Goal: Task Accomplishment & Management: Contribute content

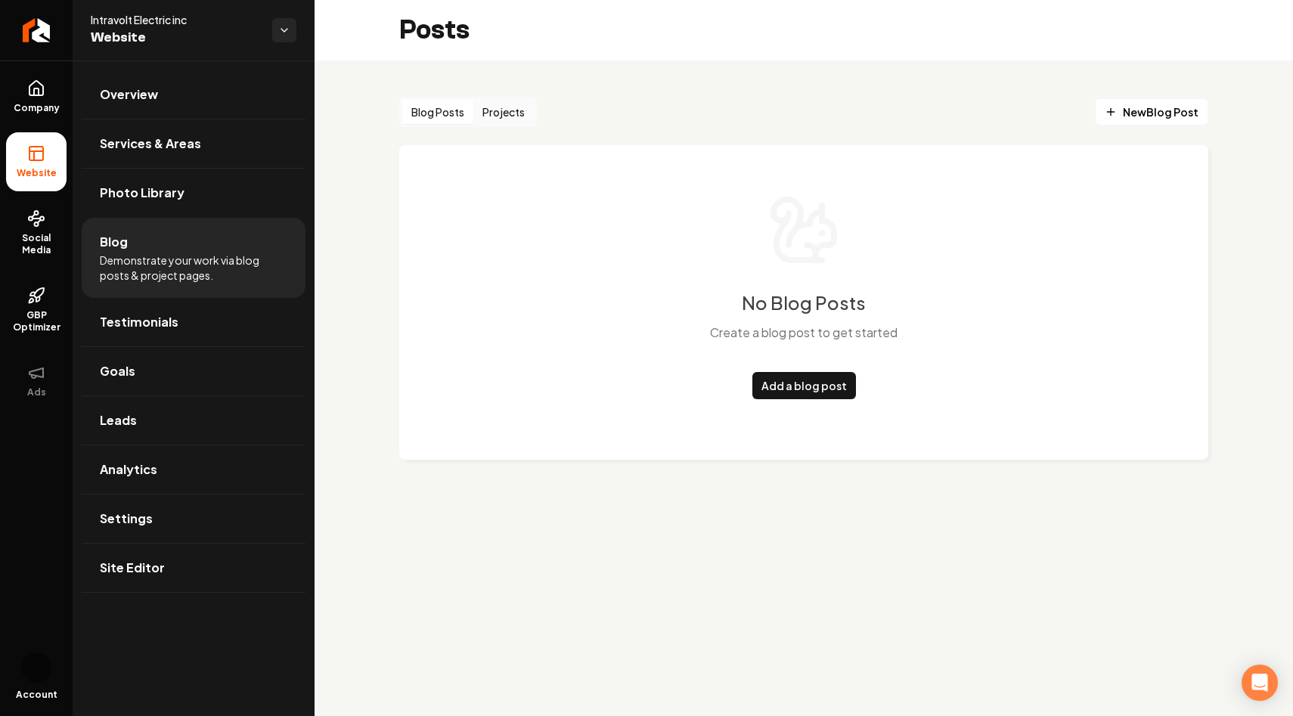
click at [360, 308] on div "Blog Posts Projects New Blog Post No Blog Posts Create a blog post to get start…" at bounding box center [804, 291] width 979 height 460
click at [200, 74] on link "Overview" at bounding box center [194, 94] width 224 height 48
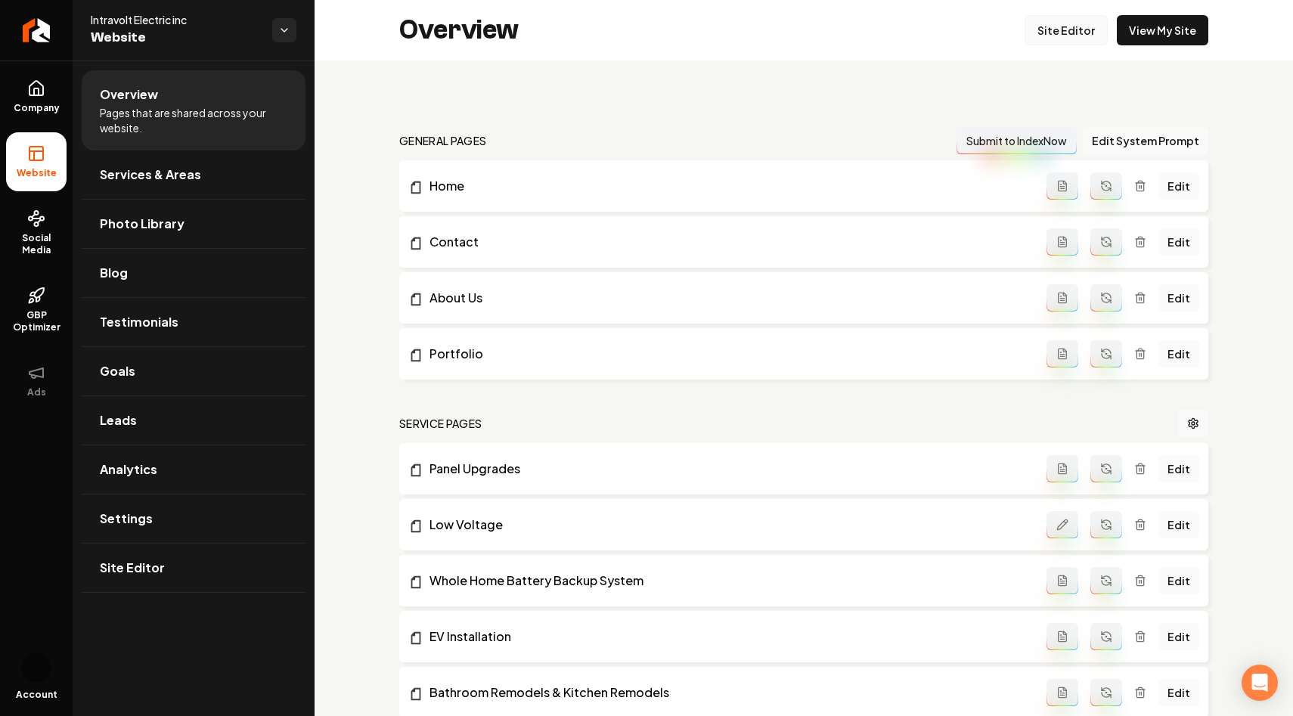
click at [1084, 35] on link "Site Editor" at bounding box center [1066, 30] width 83 height 30
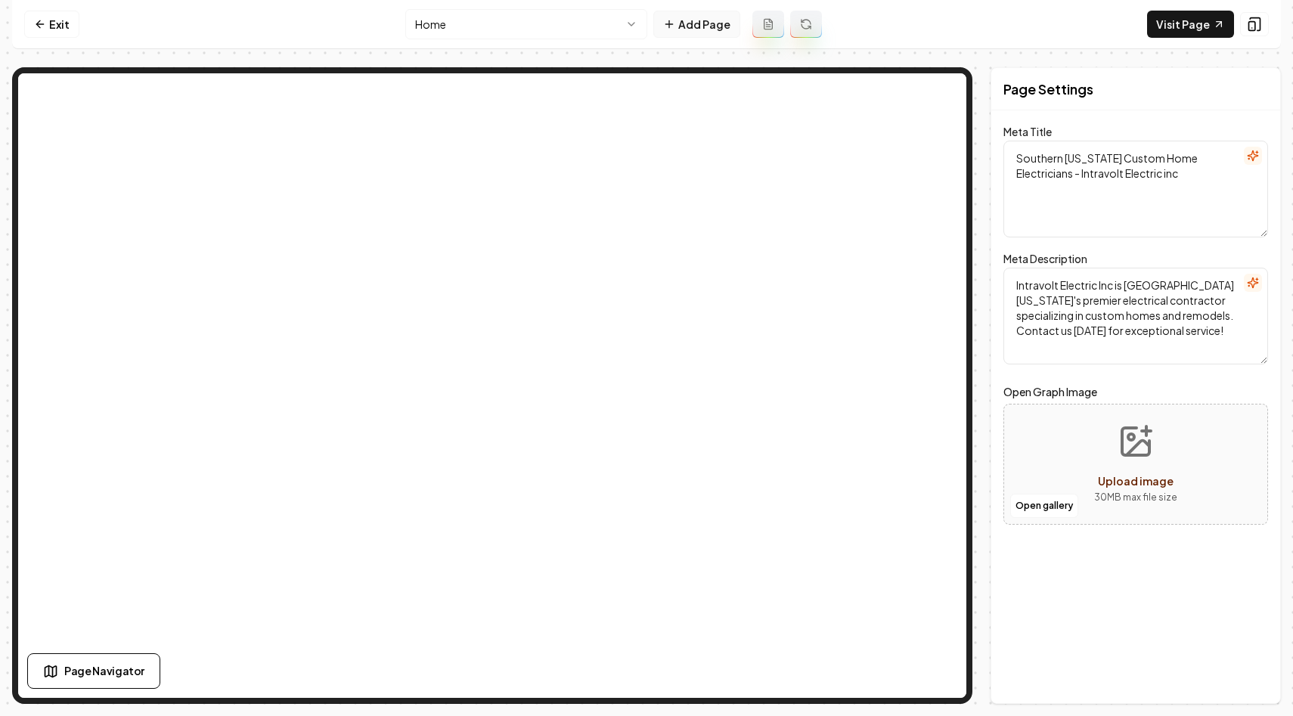
click at [714, 29] on button "Add Page" at bounding box center [696, 24] width 87 height 27
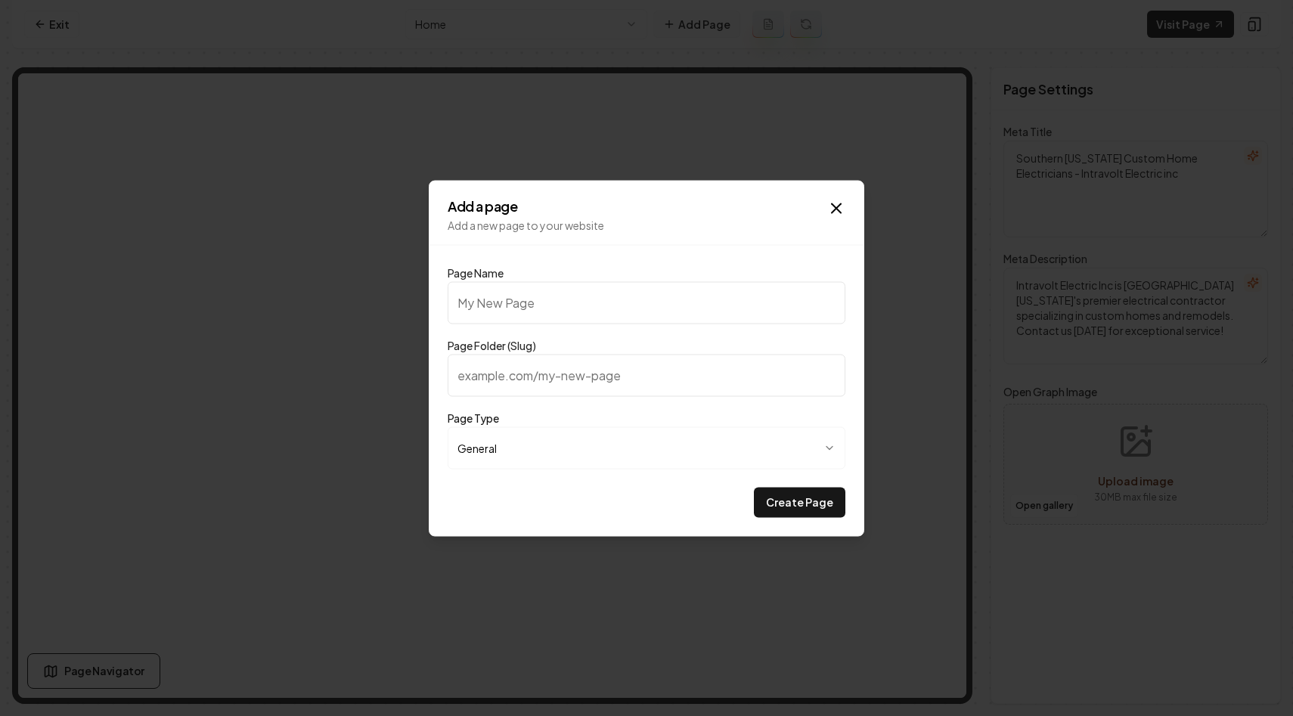
type input "I"
type input "i"
type input "In"
type input "in"
type input "Ins"
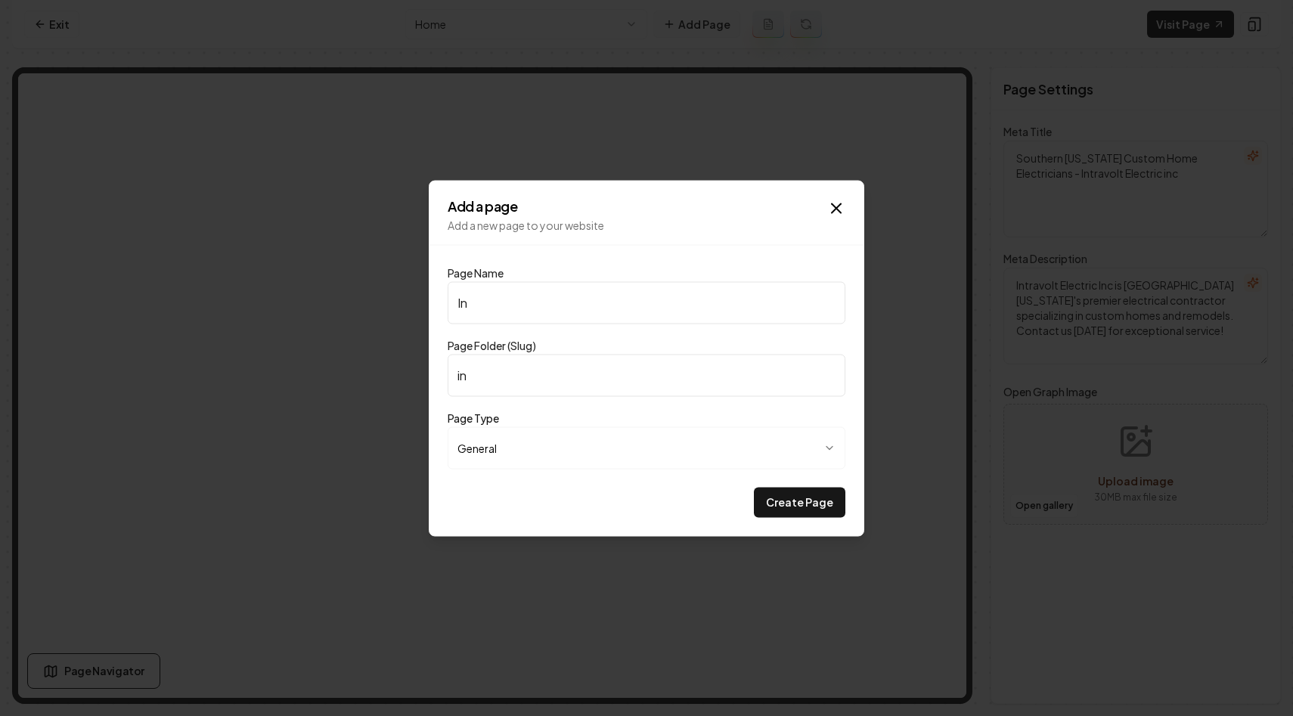
type input "ins"
type input "Insu"
type input "insu"
type input "Insur"
type input "insur"
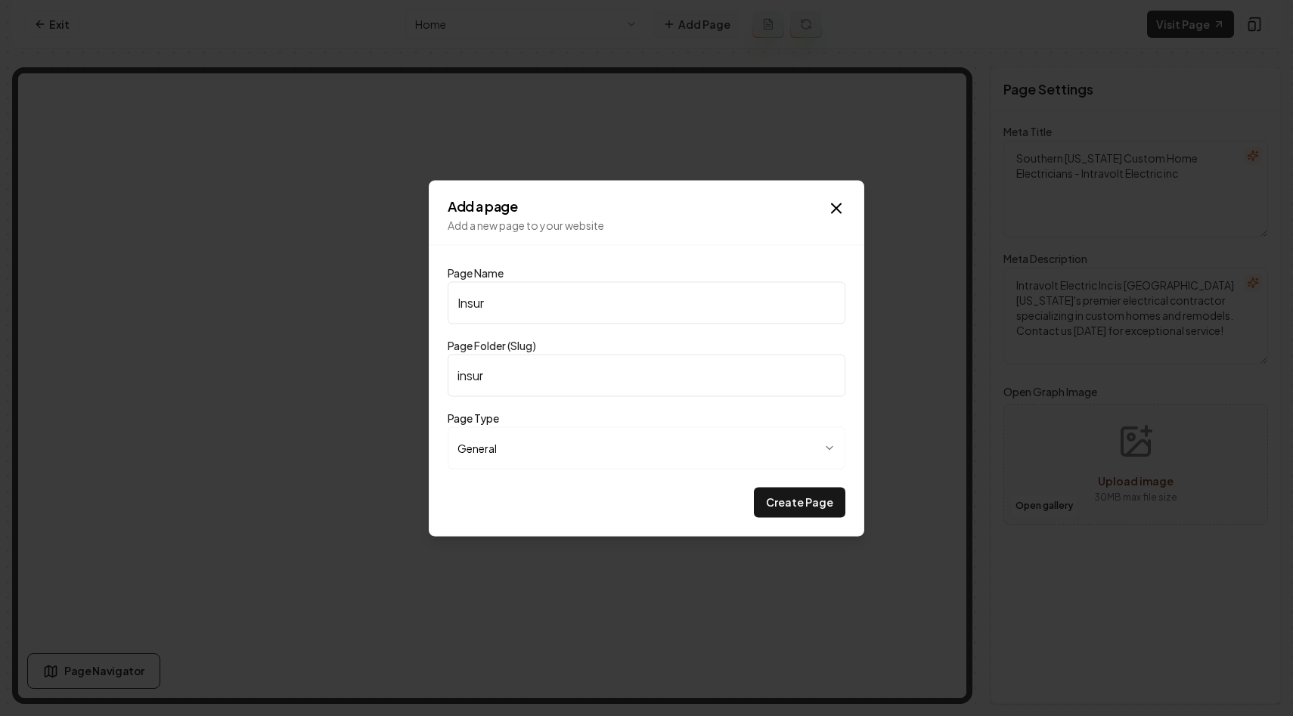
type input "Insura"
type input "insura"
type input "Insuran"
type input "insuran"
type input "Insuranc"
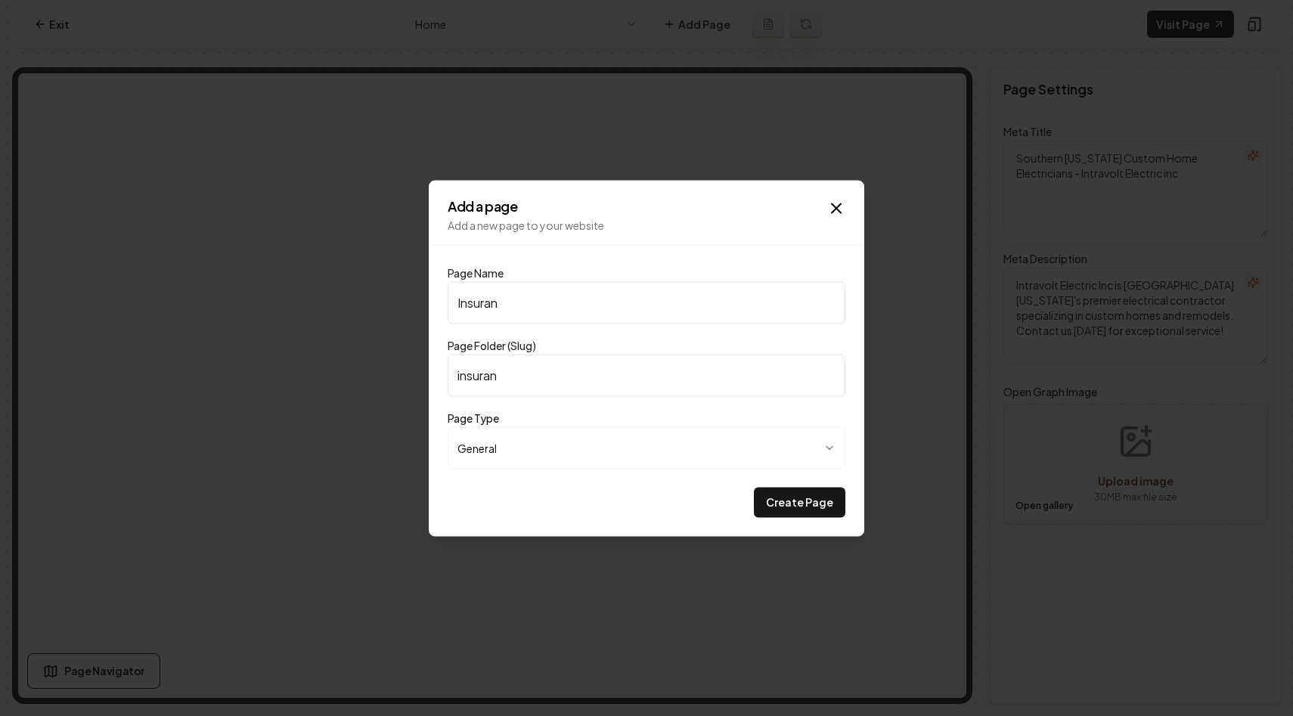
type input "insuranc"
type input "Insurance"
type input "insurance"
type input "Insurance R"
type input "insurance-r"
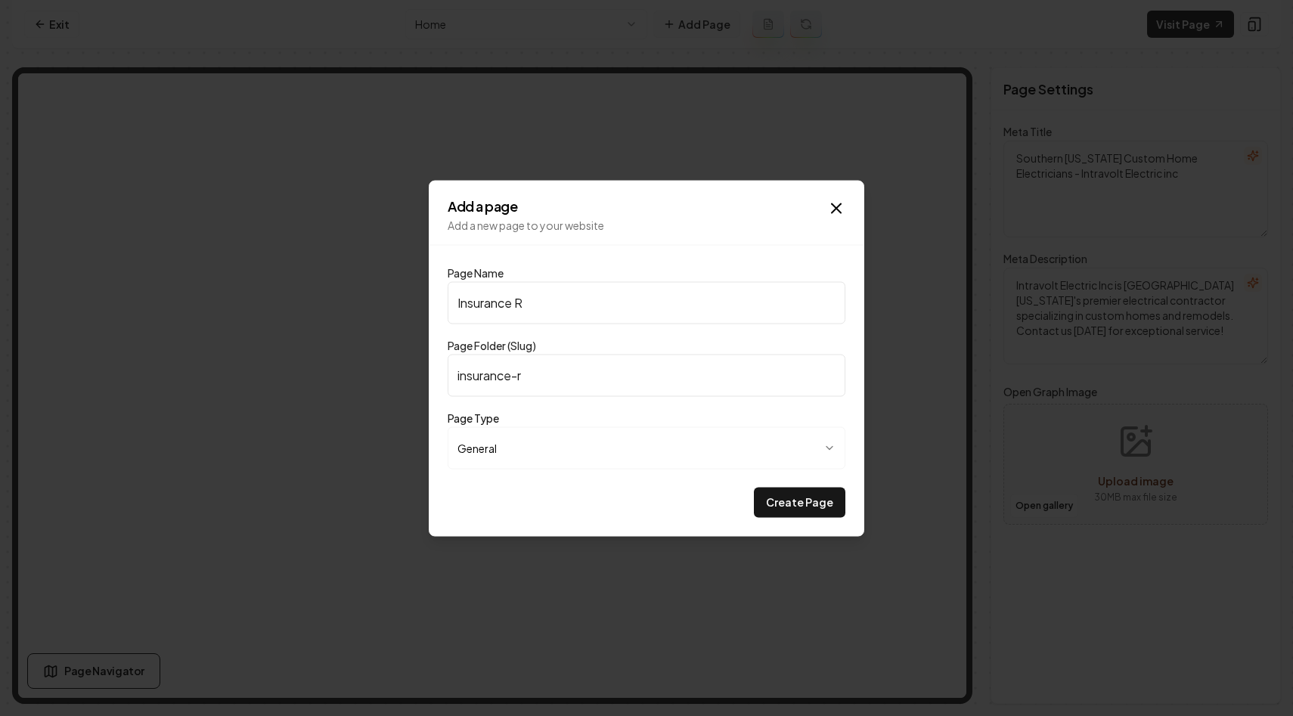
type input "Insurance Re"
type input "insurance-re"
type input "Insurance Reg"
type input "insurance-reg"
type input "Insurance Regu"
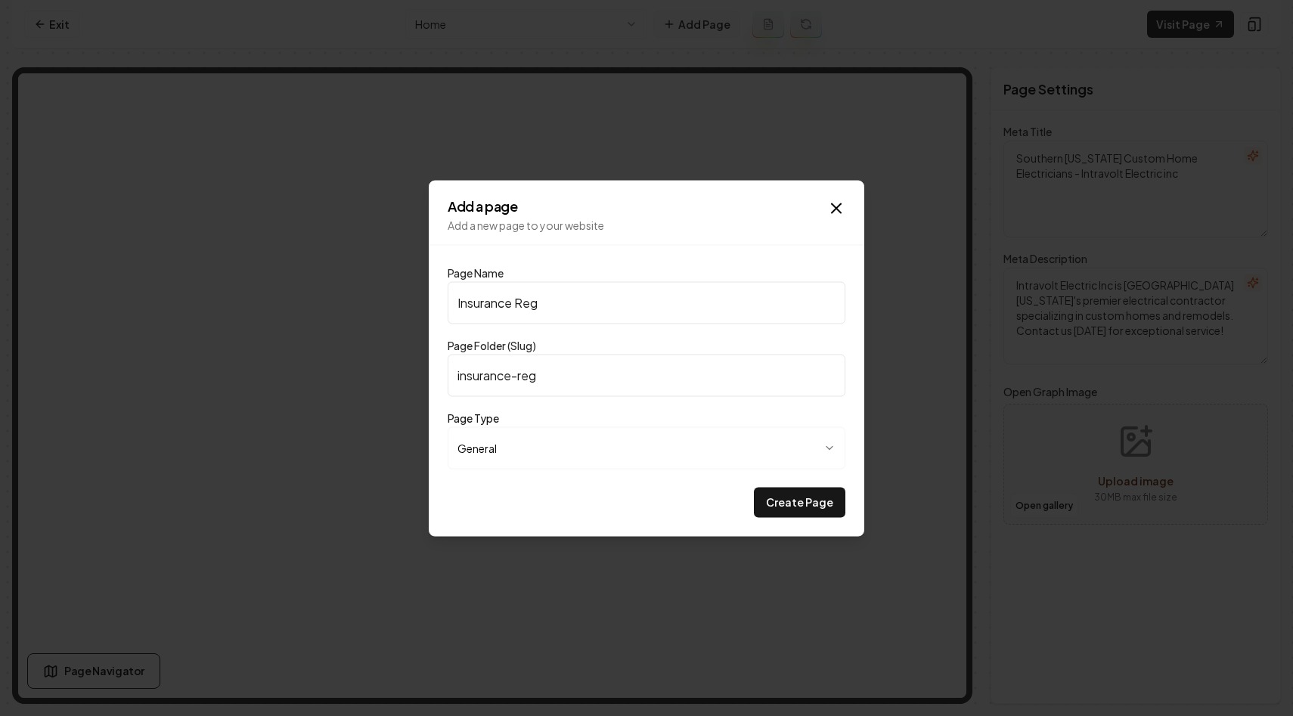
type input "insurance-regu"
type input "Insurance Regul"
type input "insurance-regul"
type input "Insurance Regula"
type input "insurance-regula"
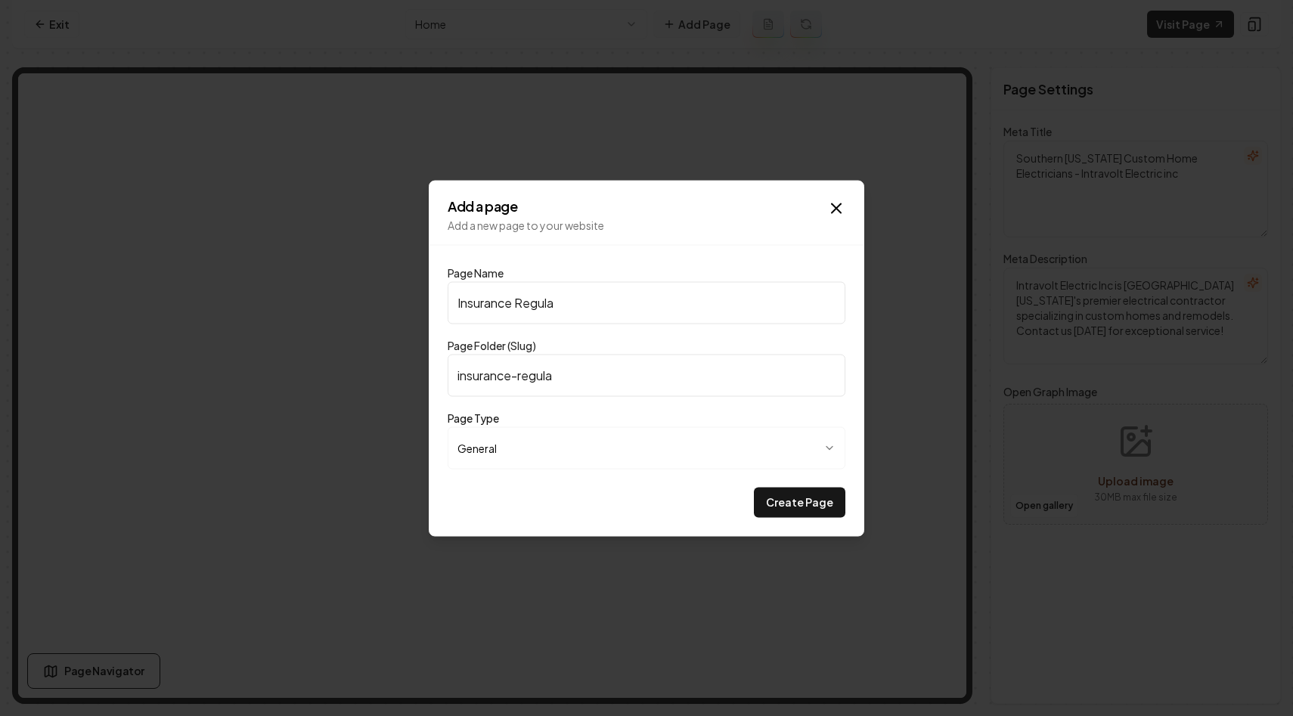
type input "Insurance Regulat"
type input "insurance-regulat"
type input "Insurance Regulate"
type input "insurance-regulate"
type input "Insurance Regulated"
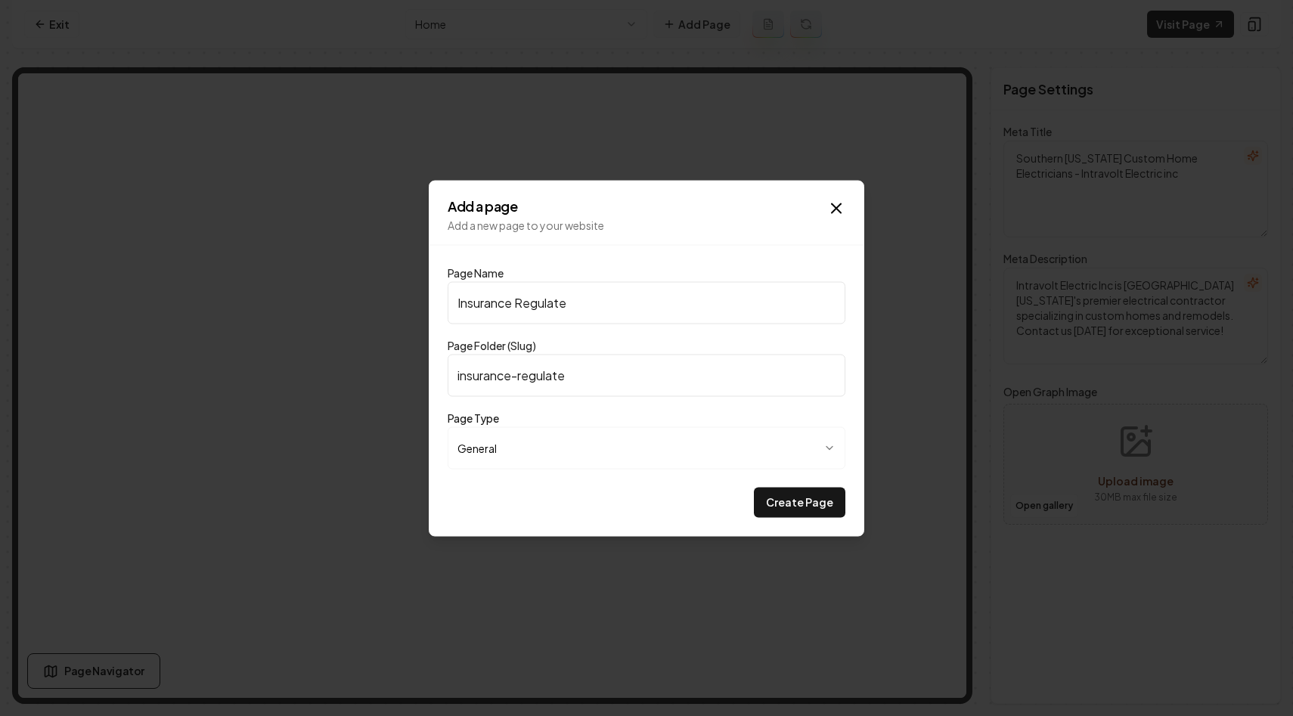
type input "insurance-regulated"
type input "Insurance Regulated P"
type input "insurance-regulated-p"
type input "Insurance Regulated Pa"
type input "insurance-regulated-pa"
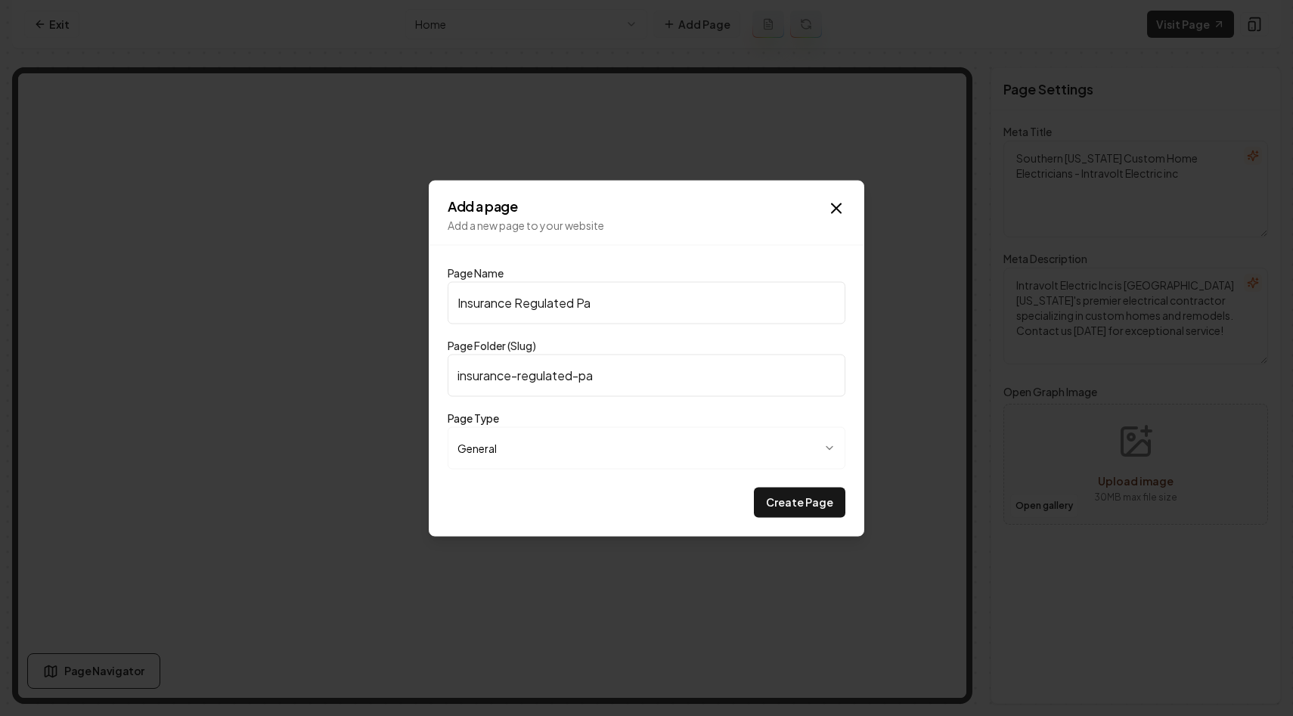
type input "Insurance Regulated Pan"
type input "insurance-regulated-pan"
type input "Insurance Regulated Pane"
type input "insurance-regulated-pane"
type input "Insurance Regulated Panel"
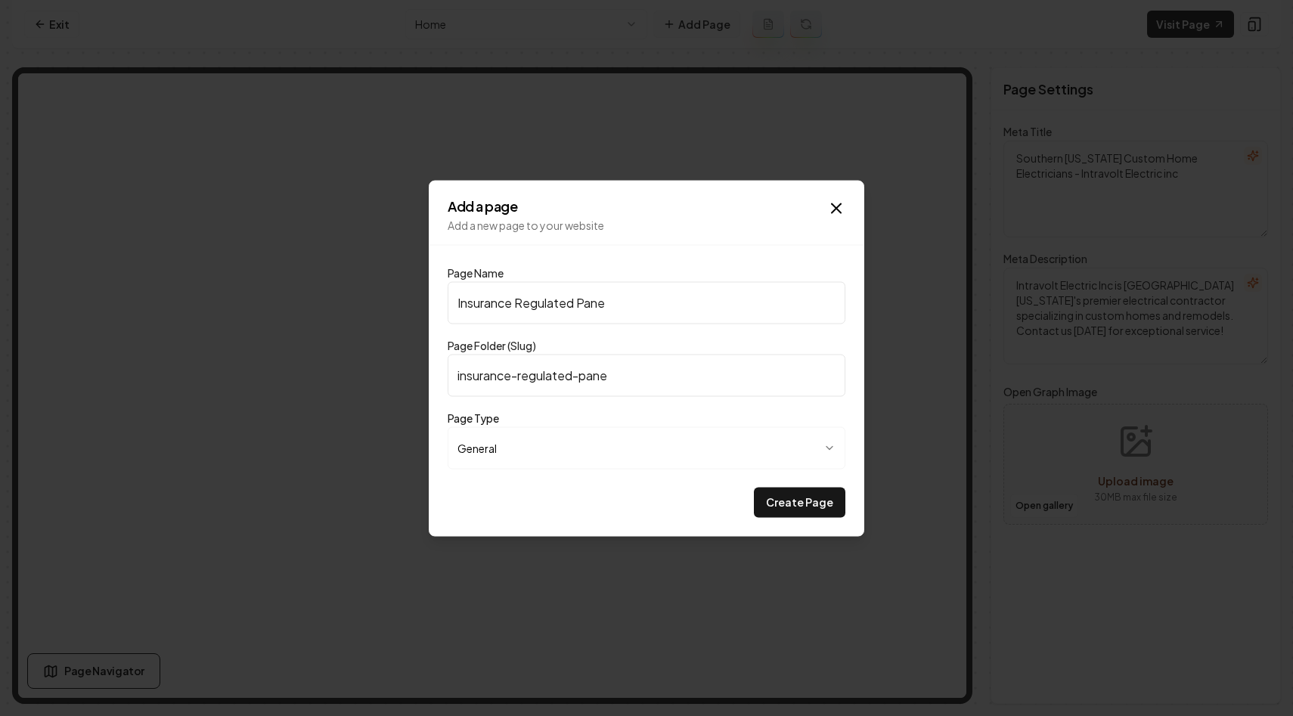
type input "insurance-regulated-panel"
type input "Insurance Regulated Panel u"
type input "insurance-regulated-panel-u"
type input "Insurance Regulated Panel"
type input "insurance-regulated-panel"
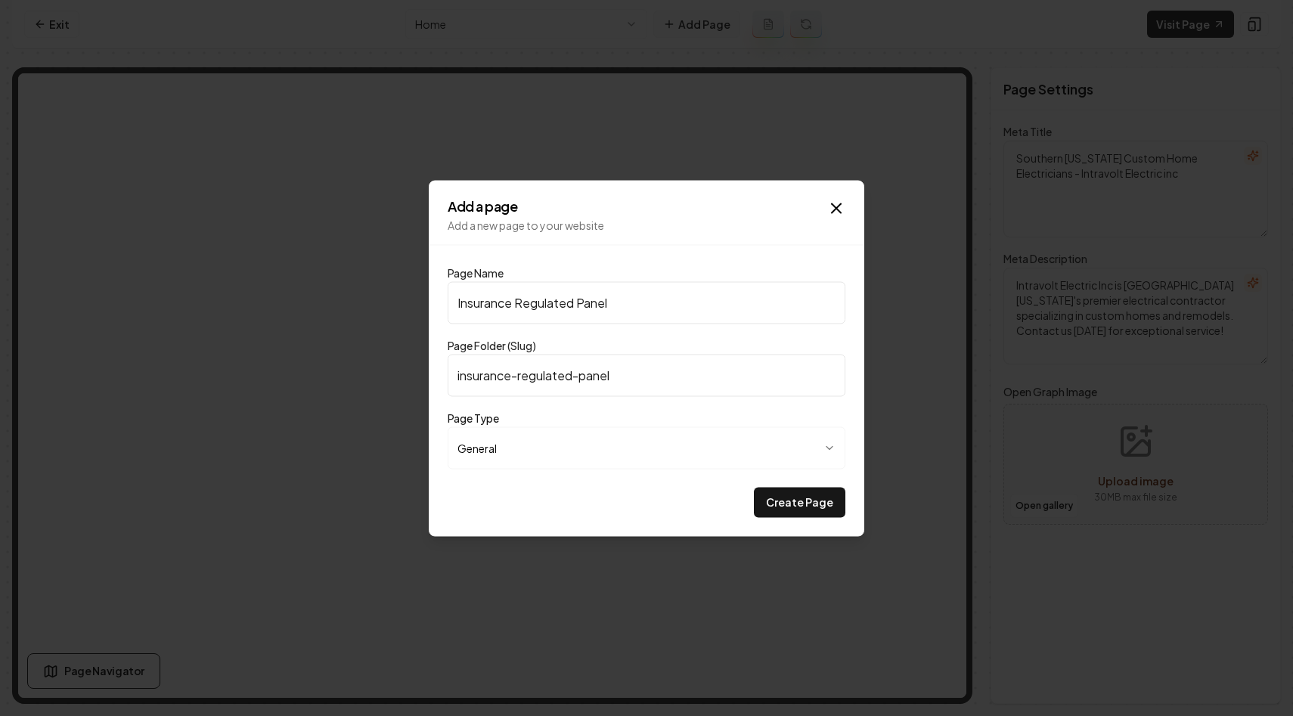
type input "Insurance Regulated Panel U"
type input "insurance-regulated-panel-u"
type input "Insurance Regulated Panel Up"
type input "insurance-regulated-panel-up"
type input "Insurance Regulated Panel Upg"
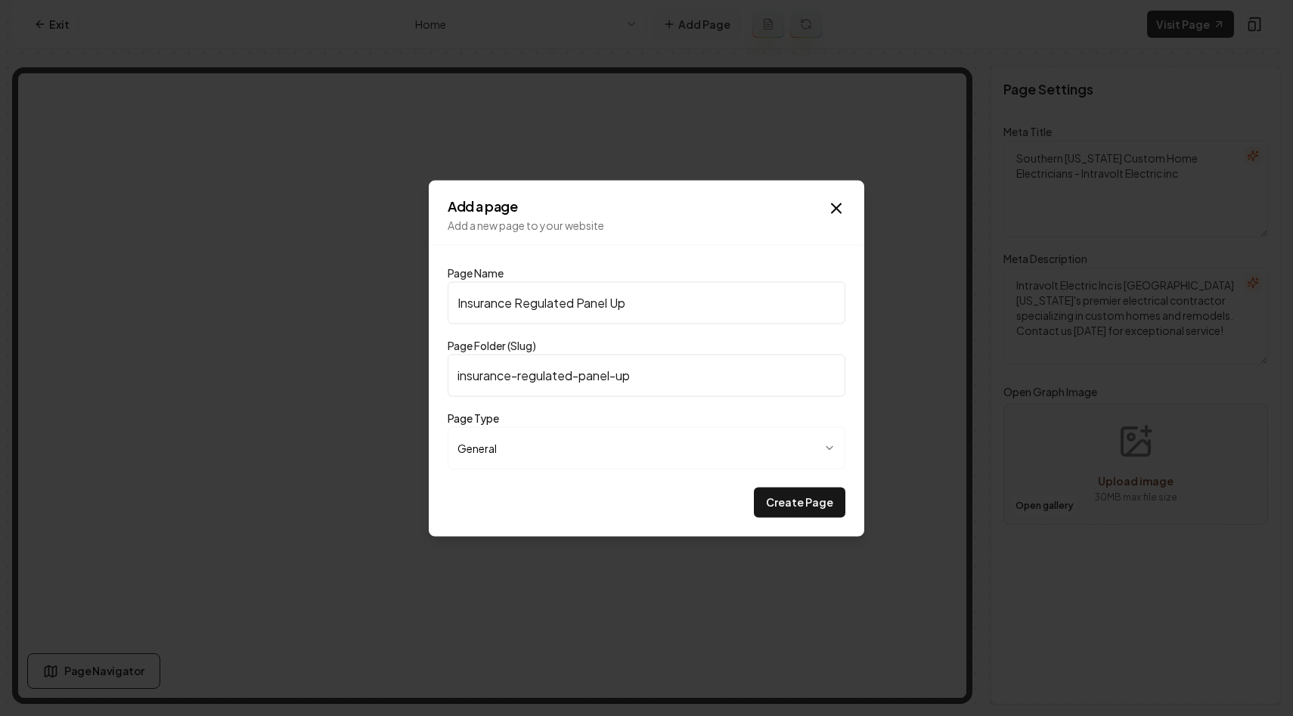
type input "insurance-regulated-panel-upg"
type input "Insurance Regulated Panel Upgr"
type input "insurance-regulated-panel-upgr"
type input "Insurance Regulated Panel Upgra"
type input "insurance-regulated-panel-upgra"
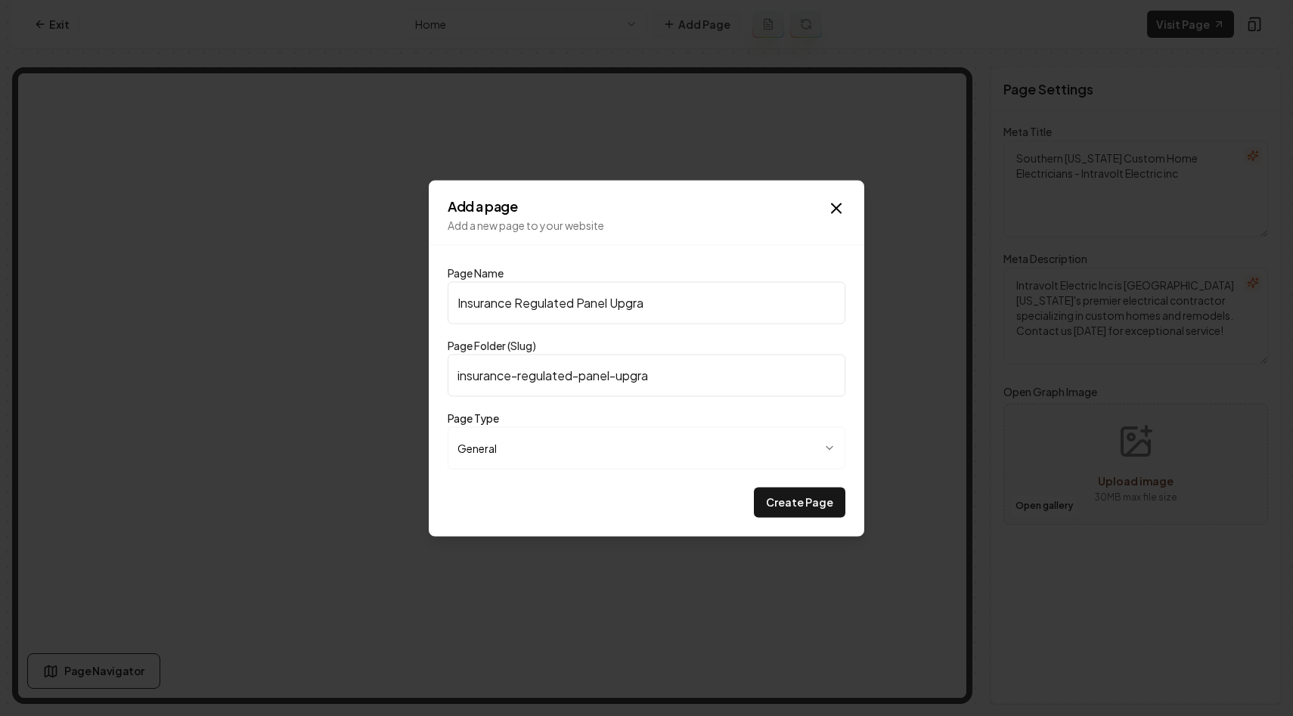
type input "Insurance Regulated Panel Upgrad"
type input "insurance-regulated-panel-upgrad"
type input "Insurance Regulated Panel Upgrade"
type input "insurance-regulated-panel-upgrade"
type input "Insurance Regulated Panel Upgrades"
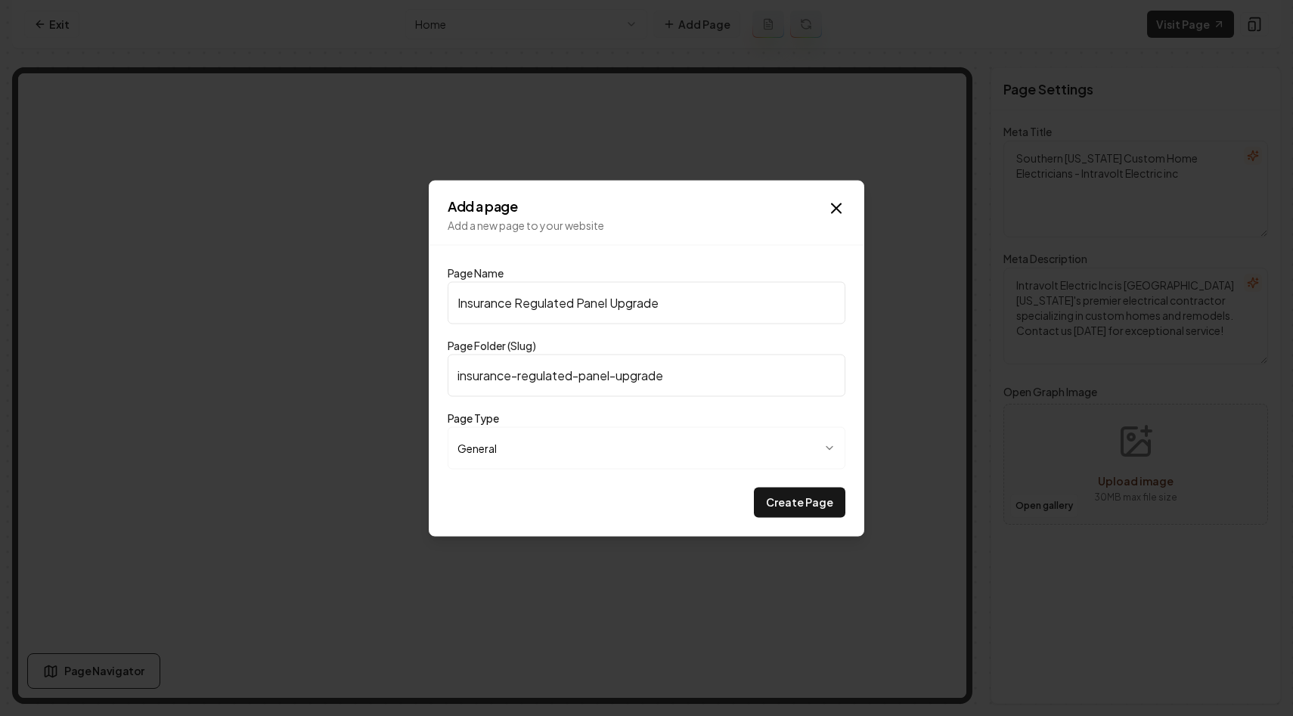
type input "insurance-regulated-panel-upgrades"
type input "Insurance Regulated Panel Upgrades"
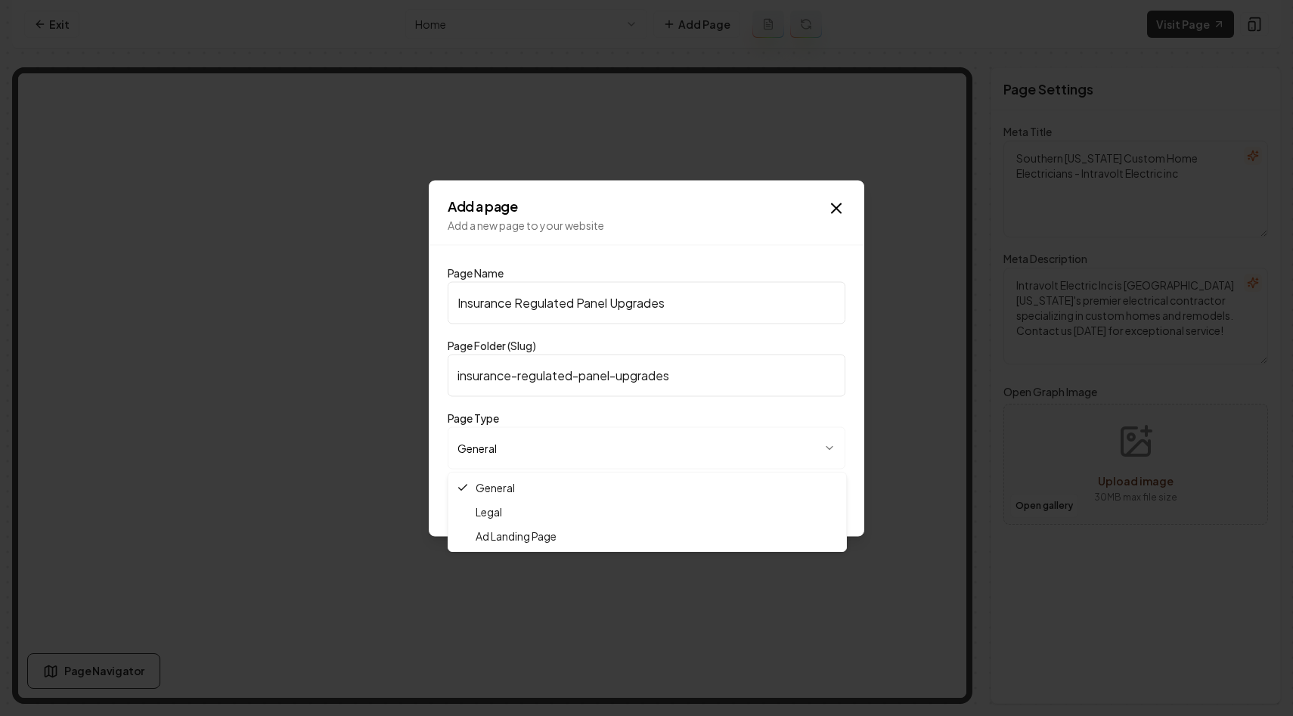
click at [816, 453] on body "**********" at bounding box center [646, 358] width 1293 height 716
click at [820, 450] on body "**********" at bounding box center [646, 358] width 1293 height 716
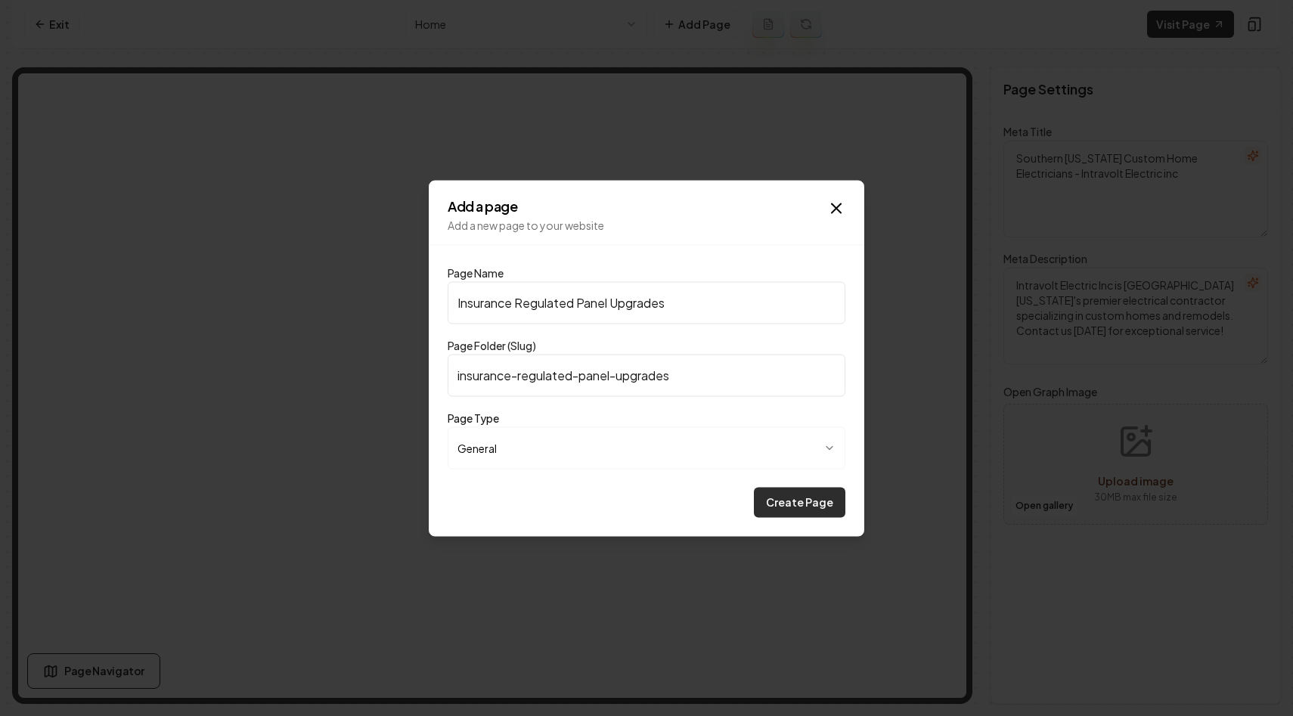
click at [808, 510] on button "Create Page" at bounding box center [800, 502] width 92 height 30
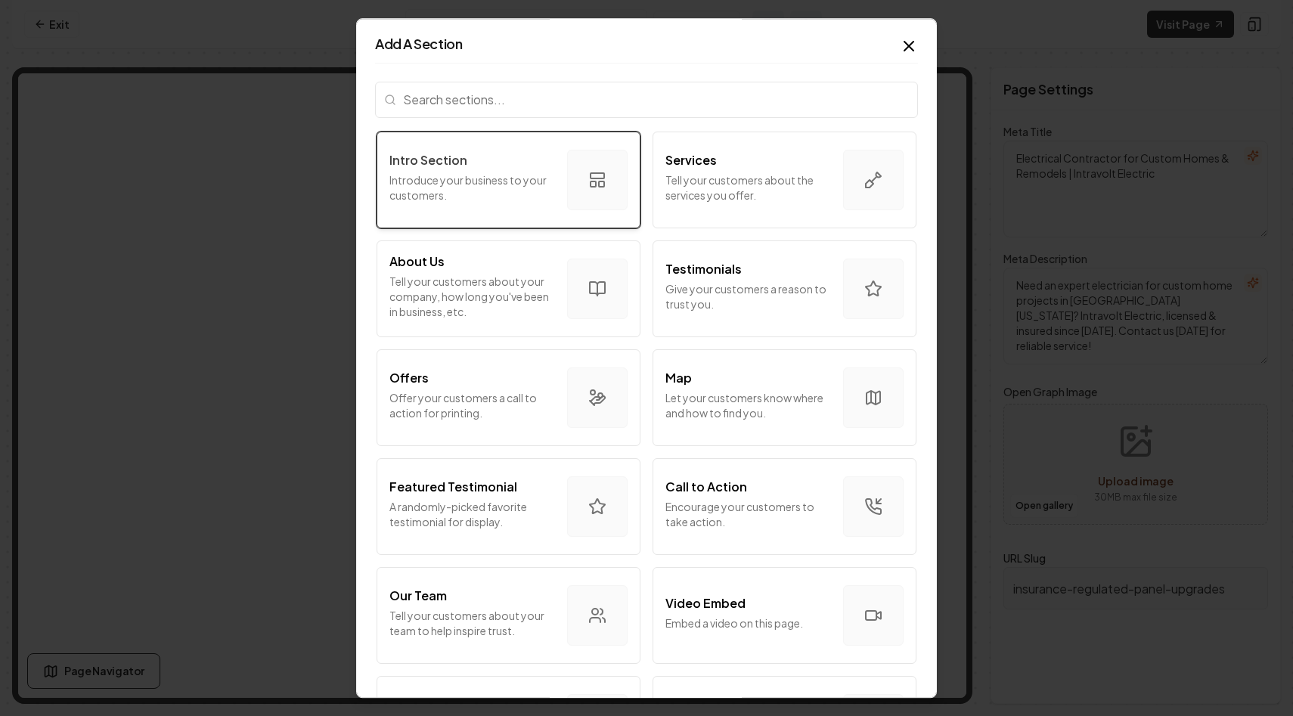
click at [548, 221] on button "Intro Section Introduce your business to your customers." at bounding box center [509, 180] width 264 height 97
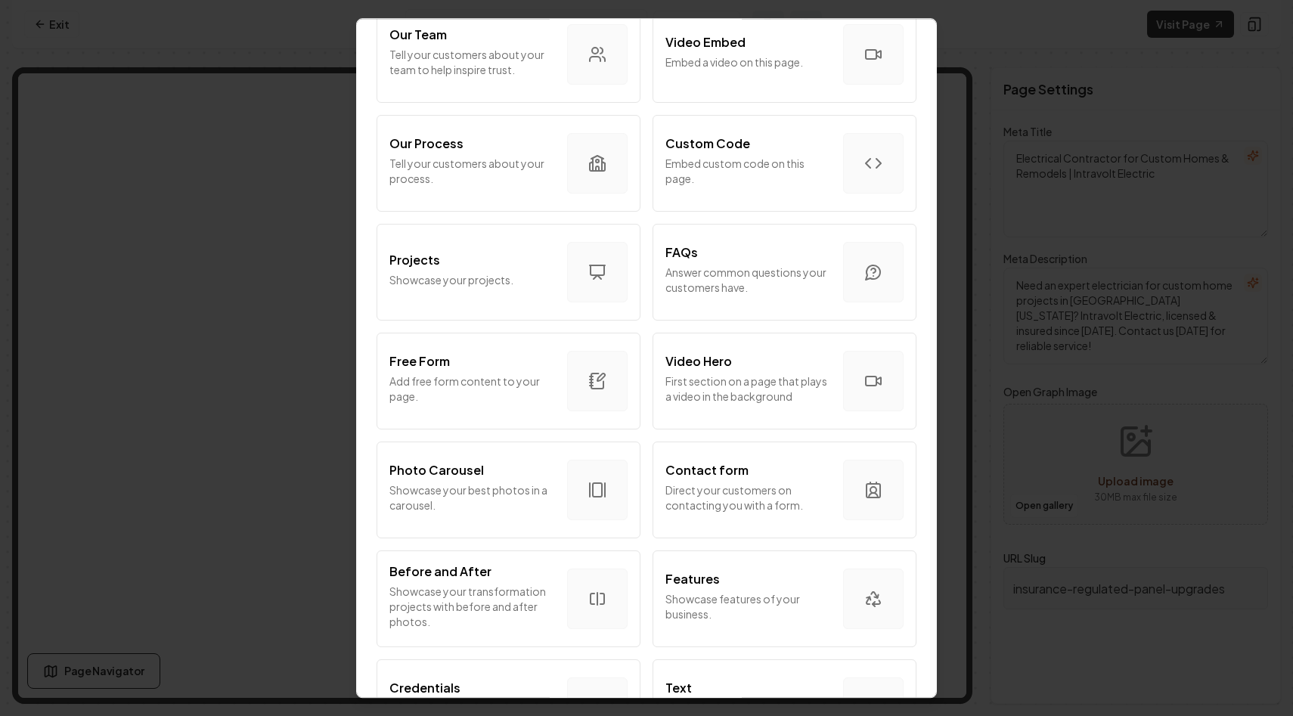
scroll to position [734, 0]
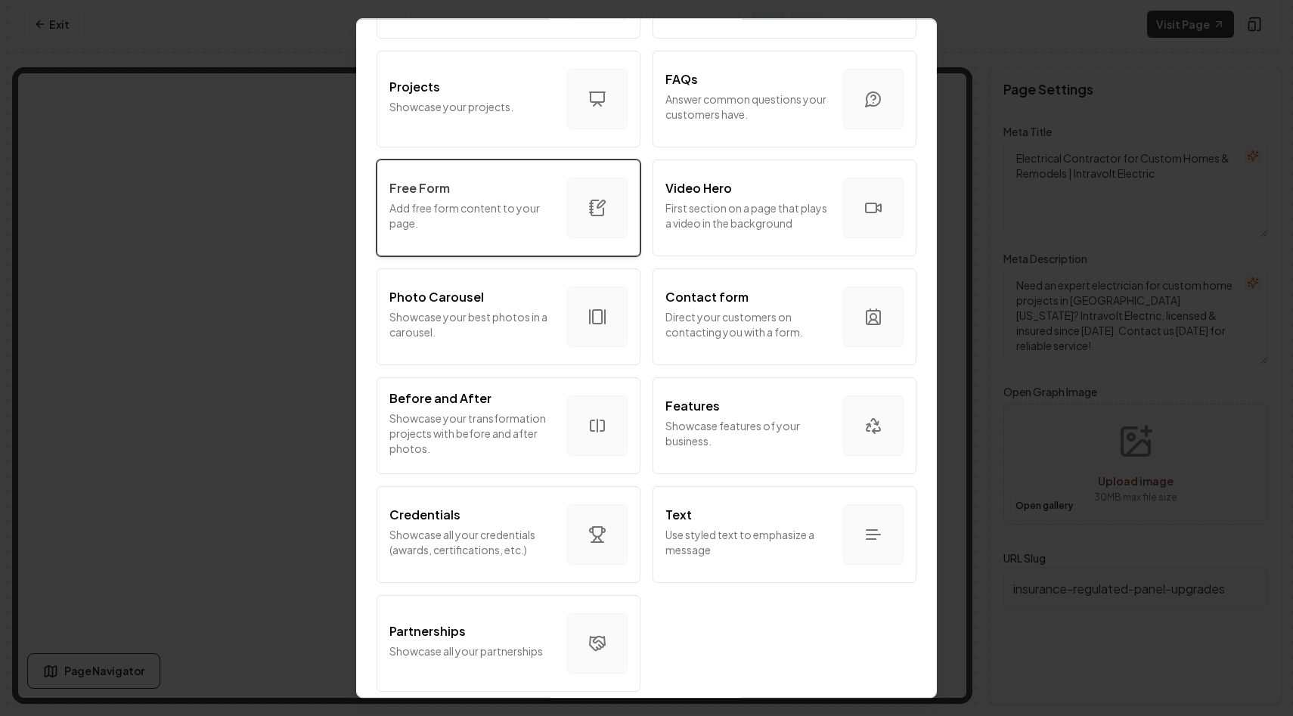
click at [523, 221] on p "Add free form content to your page." at bounding box center [472, 215] width 166 height 30
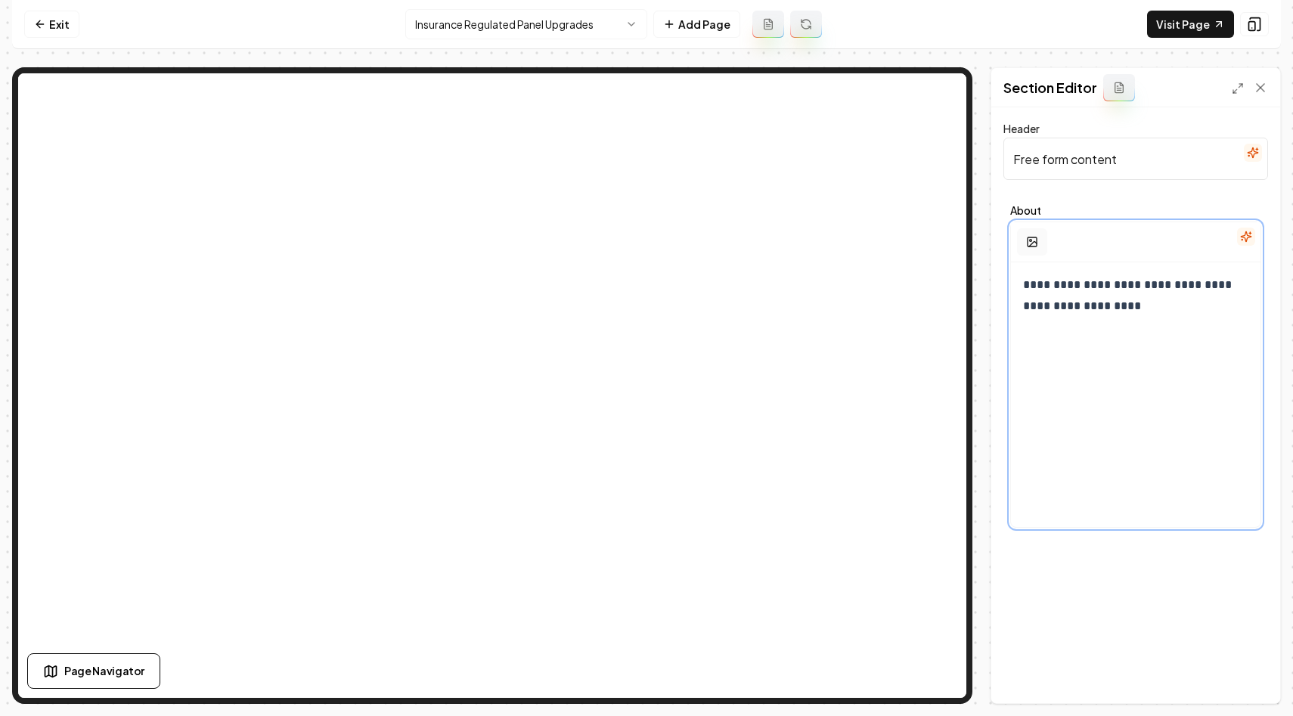
click at [1019, 241] on button "button" at bounding box center [1032, 241] width 30 height 27
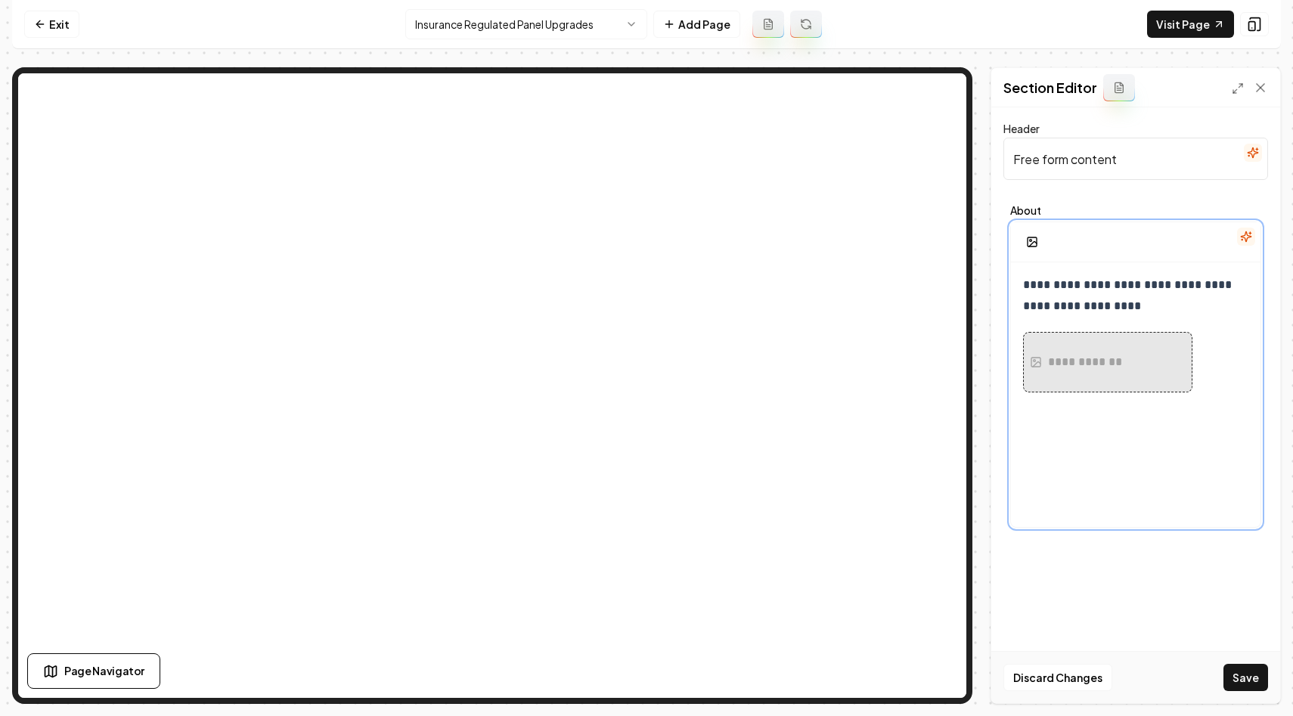
click at [1093, 498] on div "**********" at bounding box center [1136, 407] width 250 height 290
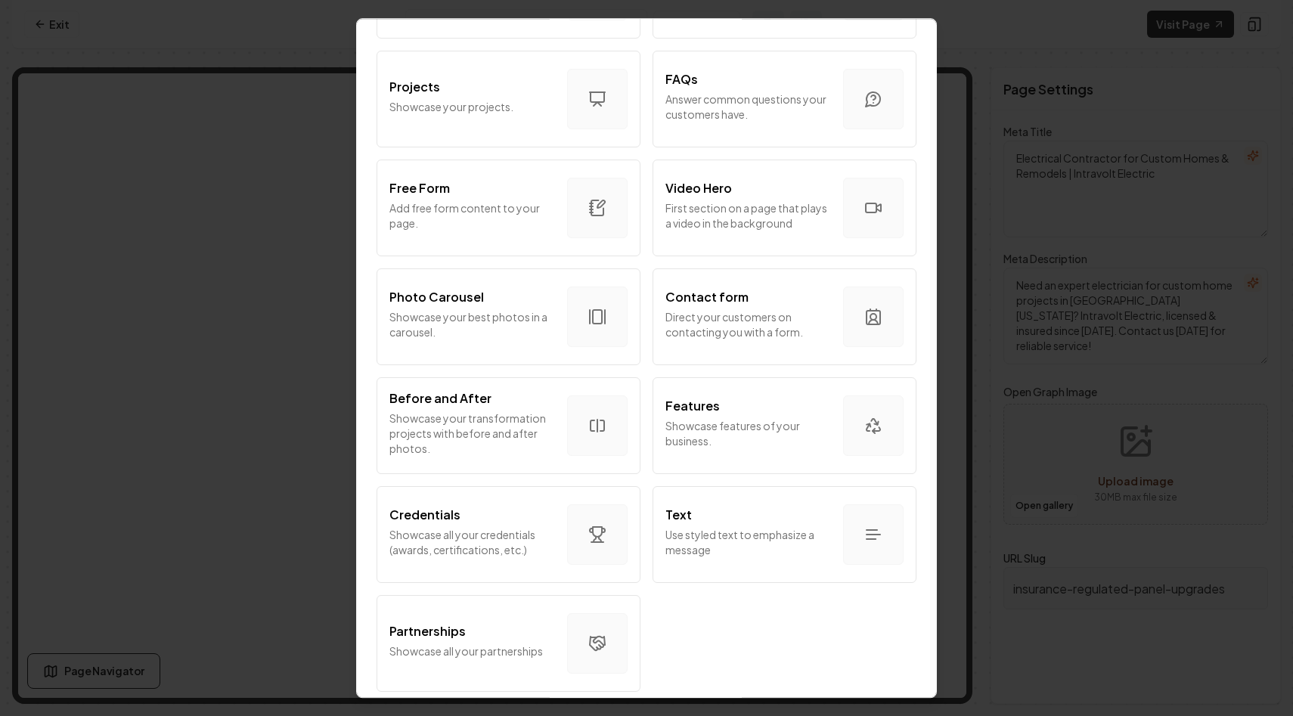
click at [646, 378] on div "Intro Section Introduce your business to your customers. Services Tell your cus…" at bounding box center [646, 47] width 543 height 1302
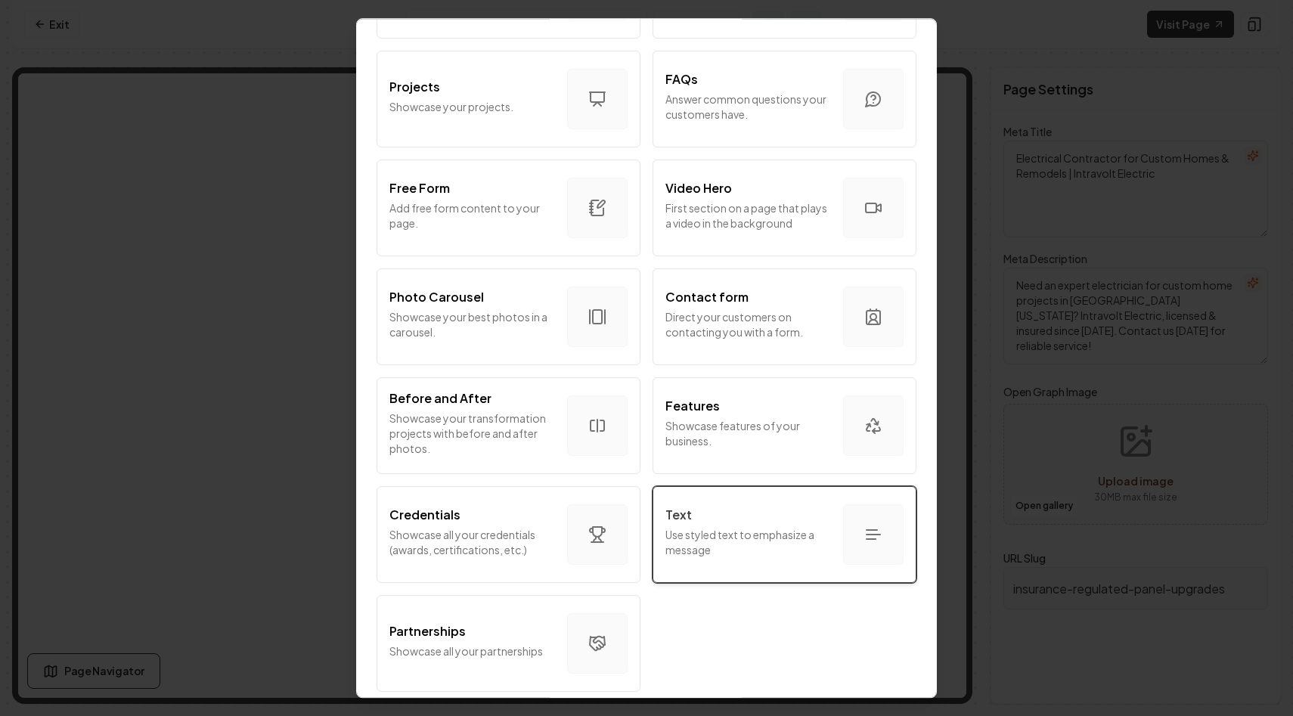
click at [703, 535] on p "Use styled text to emphasize a message" at bounding box center [749, 542] width 166 height 30
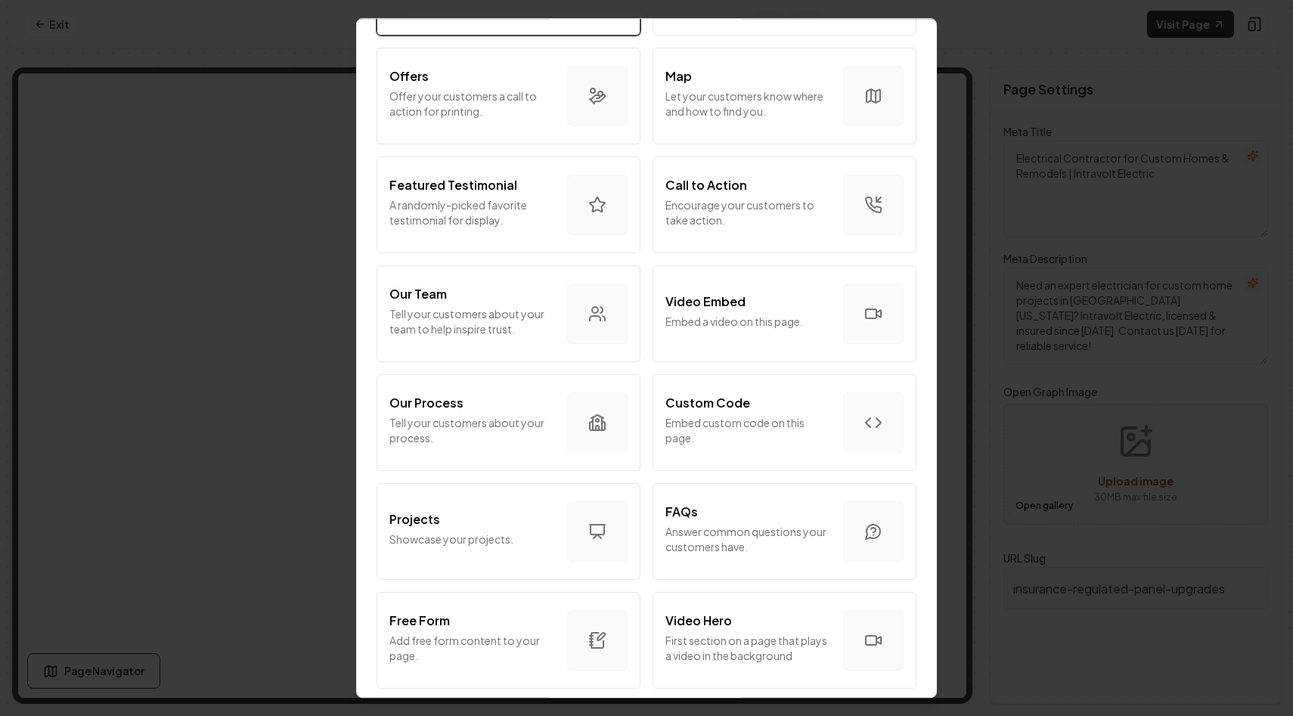
scroll to position [545, 0]
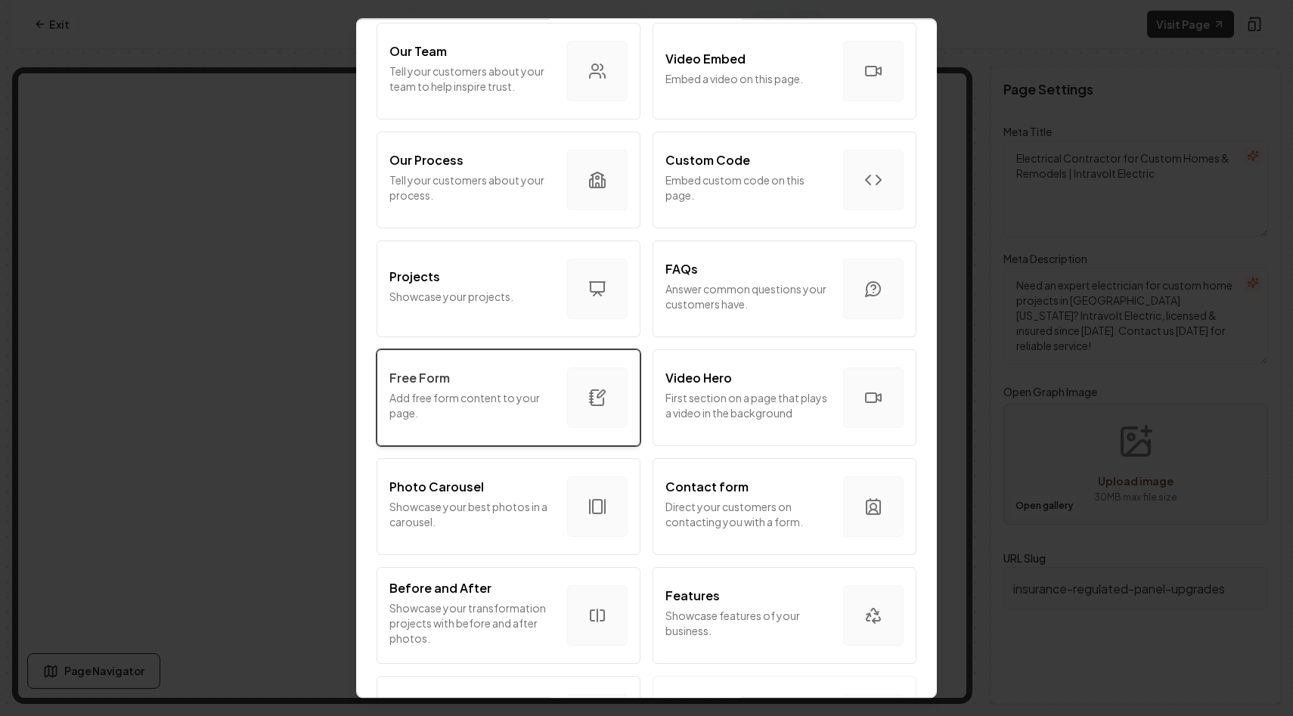
click at [495, 384] on div "Free Form" at bounding box center [472, 378] width 166 height 18
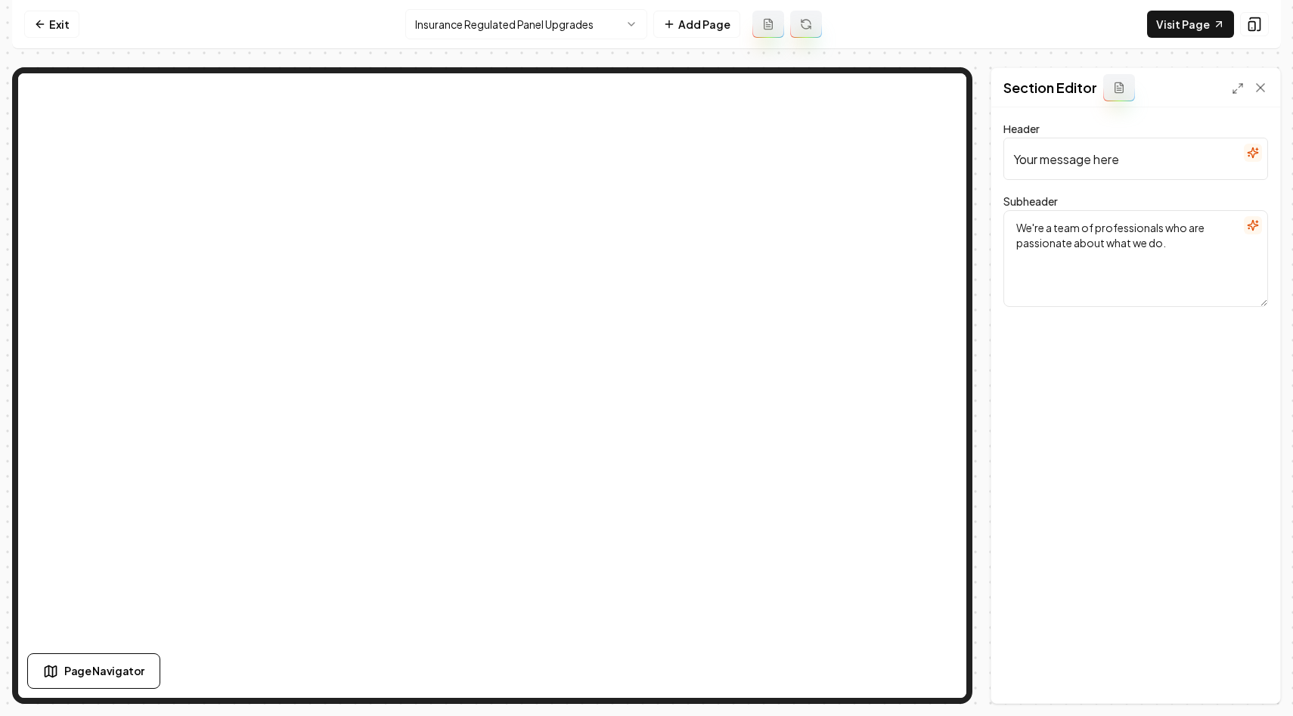
click at [1100, 179] on input "Your message here" at bounding box center [1136, 159] width 265 height 42
type input "Electrical Panels and Property Coverage Issues"
click at [1244, 675] on button "Save" at bounding box center [1246, 677] width 45 height 27
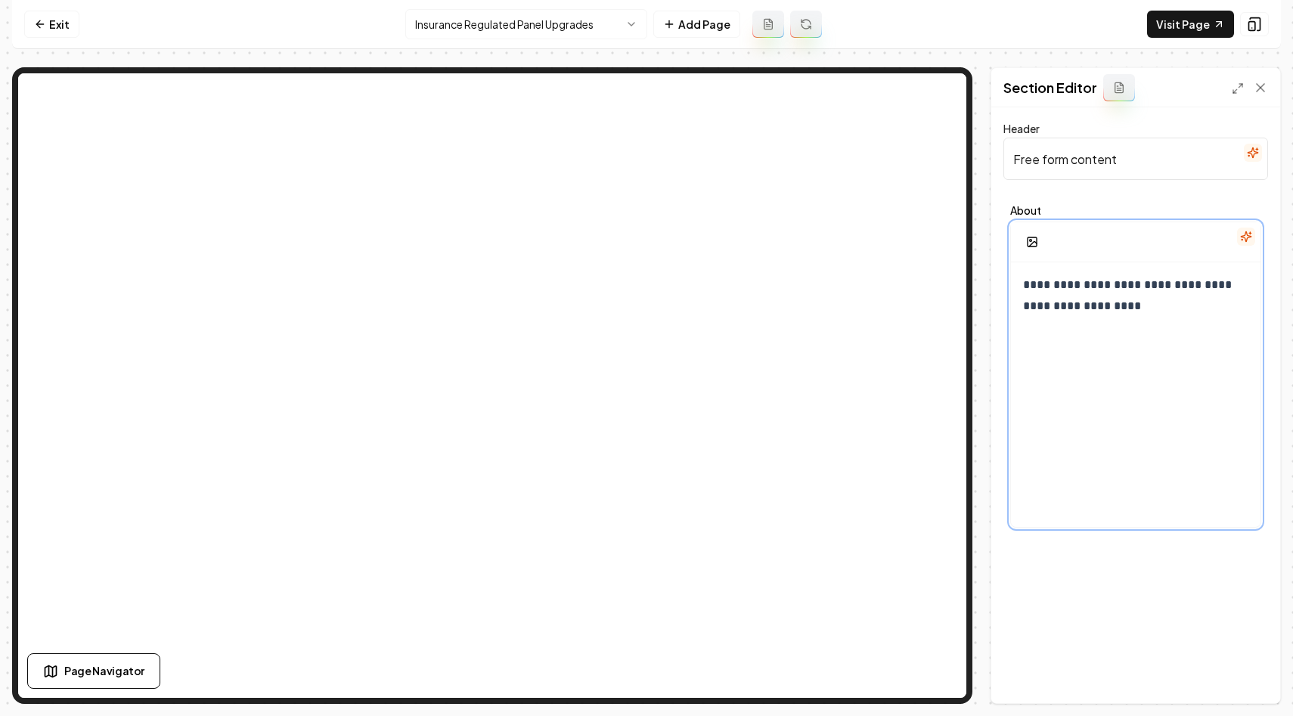
click at [1038, 278] on p "**********" at bounding box center [1135, 296] width 225 height 42
click at [1065, 291] on p "**********" at bounding box center [1135, 296] width 225 height 42
click at [1122, 166] on input "Free form content" at bounding box center [1136, 159] width 265 height 42
paste input "Understanding the Connection"
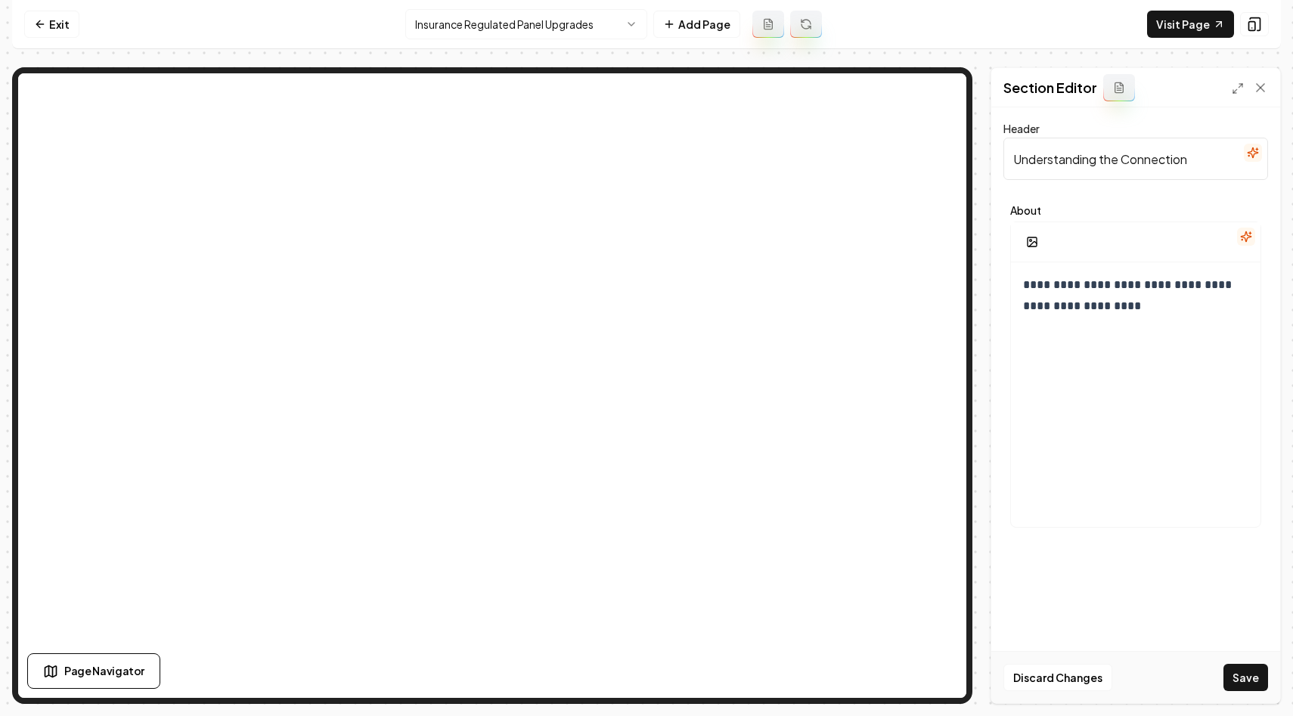
type input "Understanding the Connection"
click at [1135, 343] on div "**********" at bounding box center [1136, 407] width 250 height 290
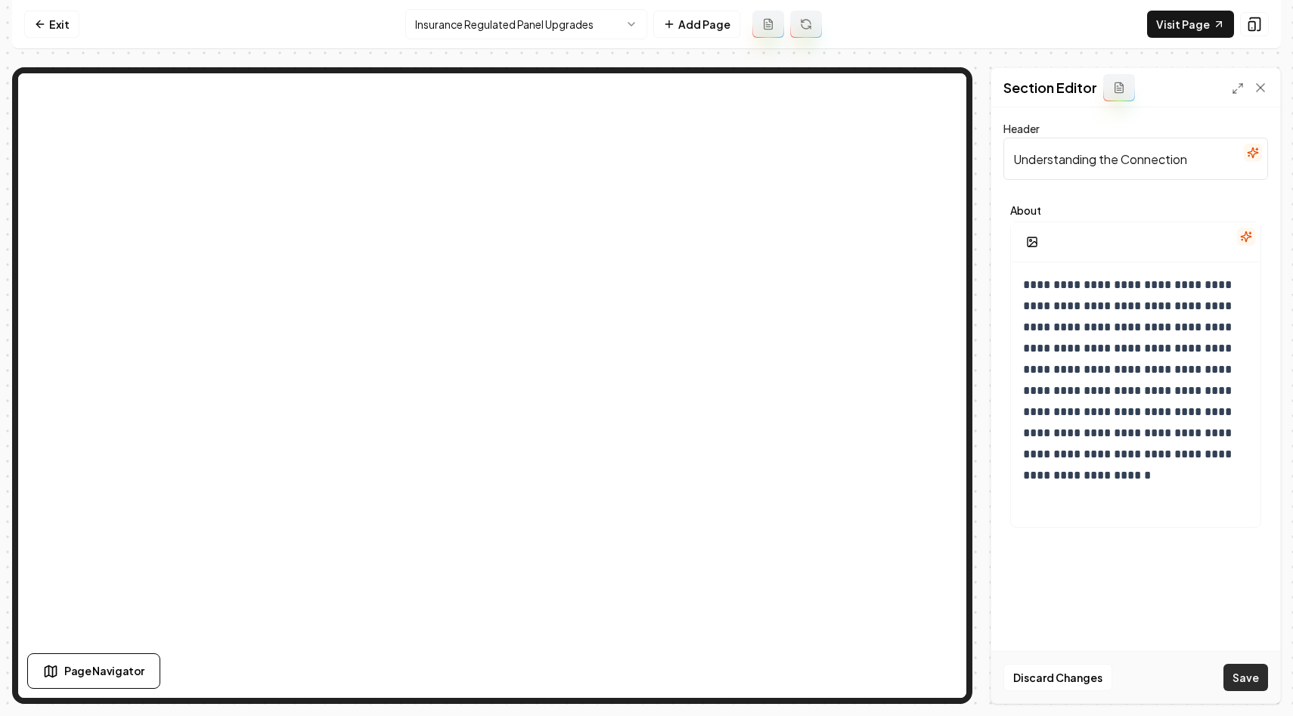
click at [1254, 678] on button "Save" at bounding box center [1246, 677] width 45 height 27
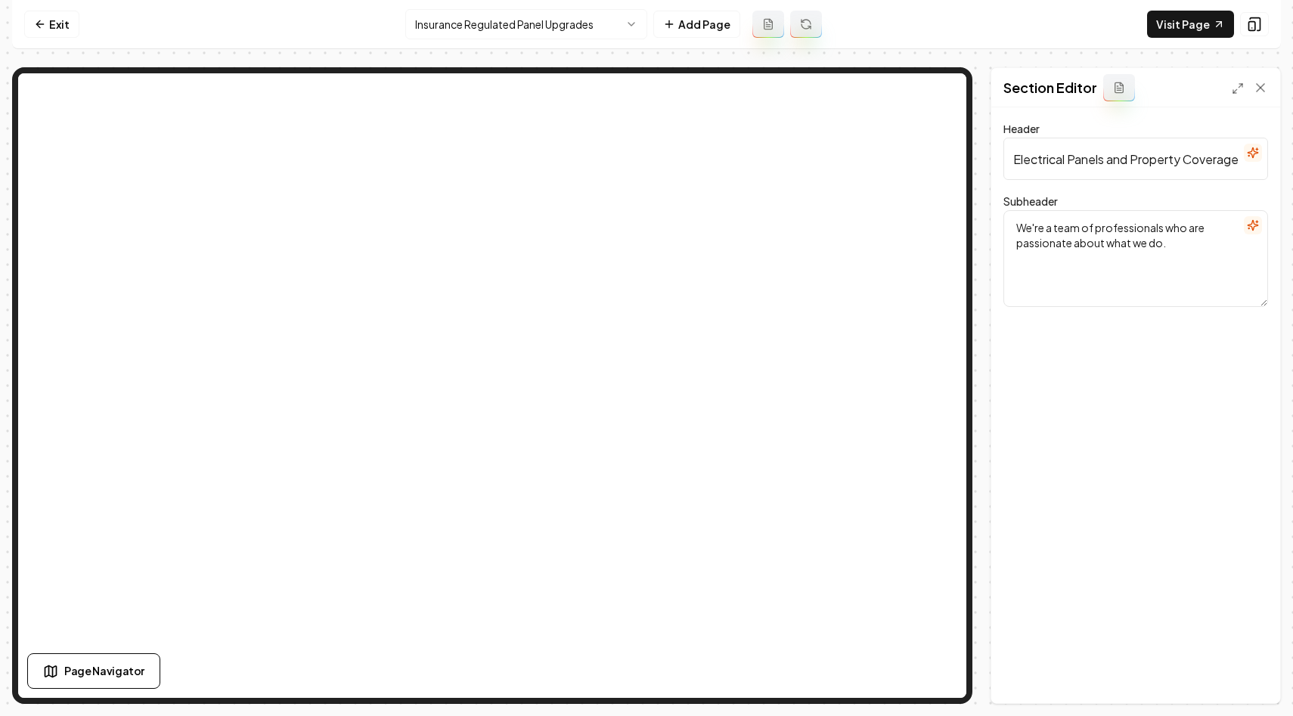
drag, startPoint x: 1193, startPoint y: 255, endPoint x: 973, endPoint y: 218, distance: 222.4
click at [973, 218] on div "Page Settings Section Editor Header Electrical Panels and Property Coverage Iss…" at bounding box center [646, 385] width 1269 height 637
click at [1253, 228] on icon "button" at bounding box center [1253, 225] width 12 height 12
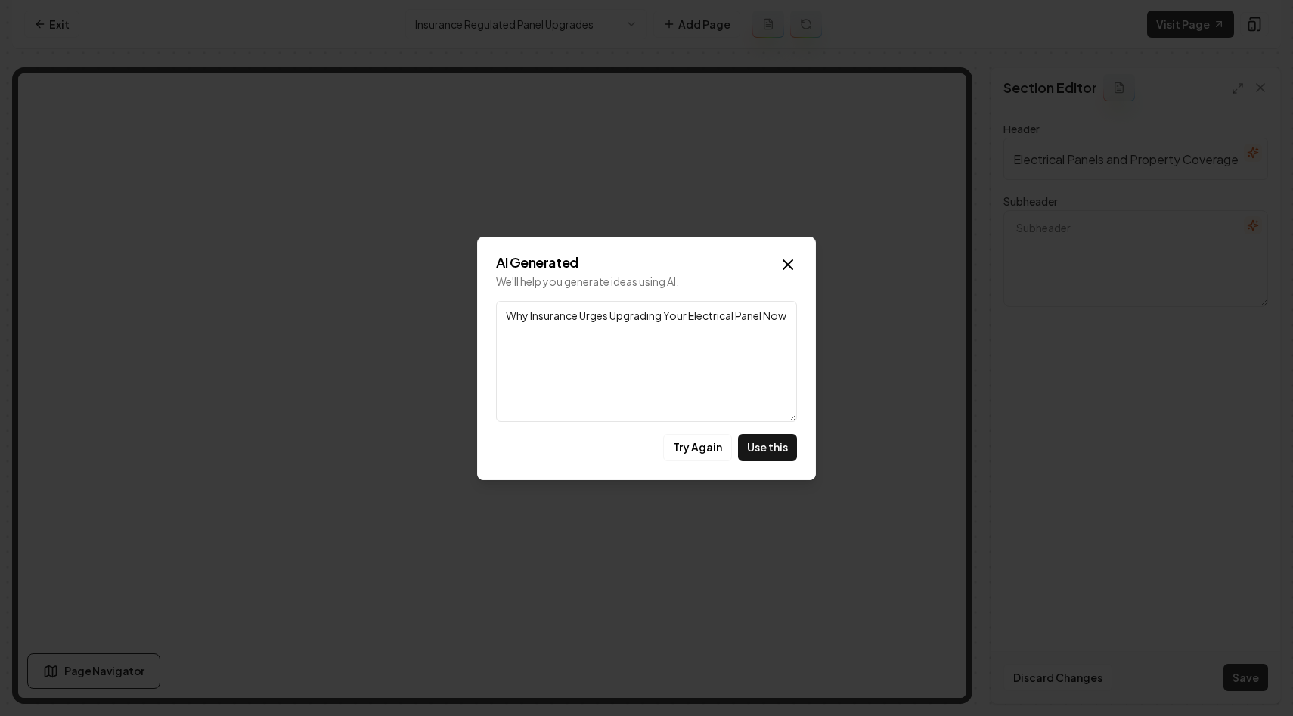
click at [697, 374] on textarea "Why Insurance Urges Upgrading Your Electrical Panel Now" at bounding box center [646, 361] width 301 height 121
click at [687, 445] on button "Try Again" at bounding box center [697, 447] width 69 height 27
click at [693, 445] on button "Try Again" at bounding box center [697, 447] width 69 height 27
drag, startPoint x: 706, startPoint y: 347, endPoint x: 607, endPoint y: 334, distance: 100.0
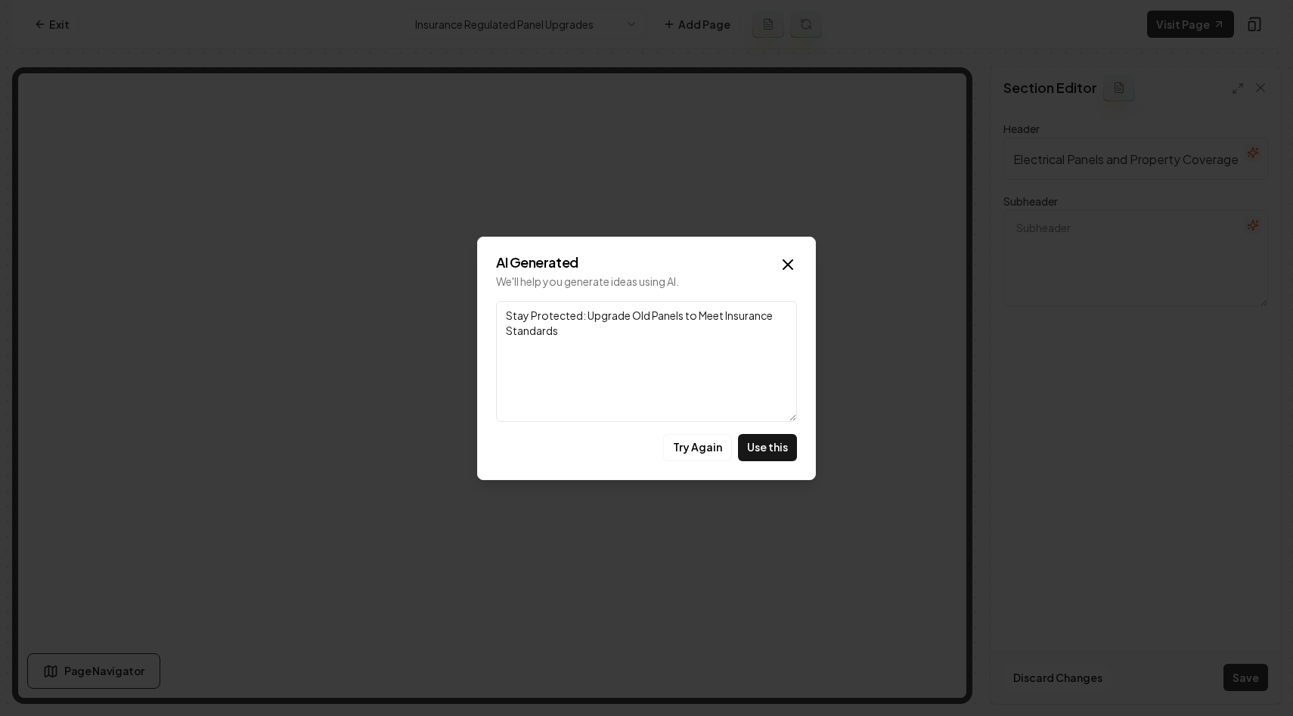
click at [607, 334] on textarea "Stay Protected: Upgrade Old Panels to Meet Insurance Standards" at bounding box center [646, 361] width 301 height 121
click at [765, 448] on button "Use this" at bounding box center [767, 447] width 59 height 27
type textarea "Stay Protected: Upgrade Old Panels to Meet Insurance Standards"
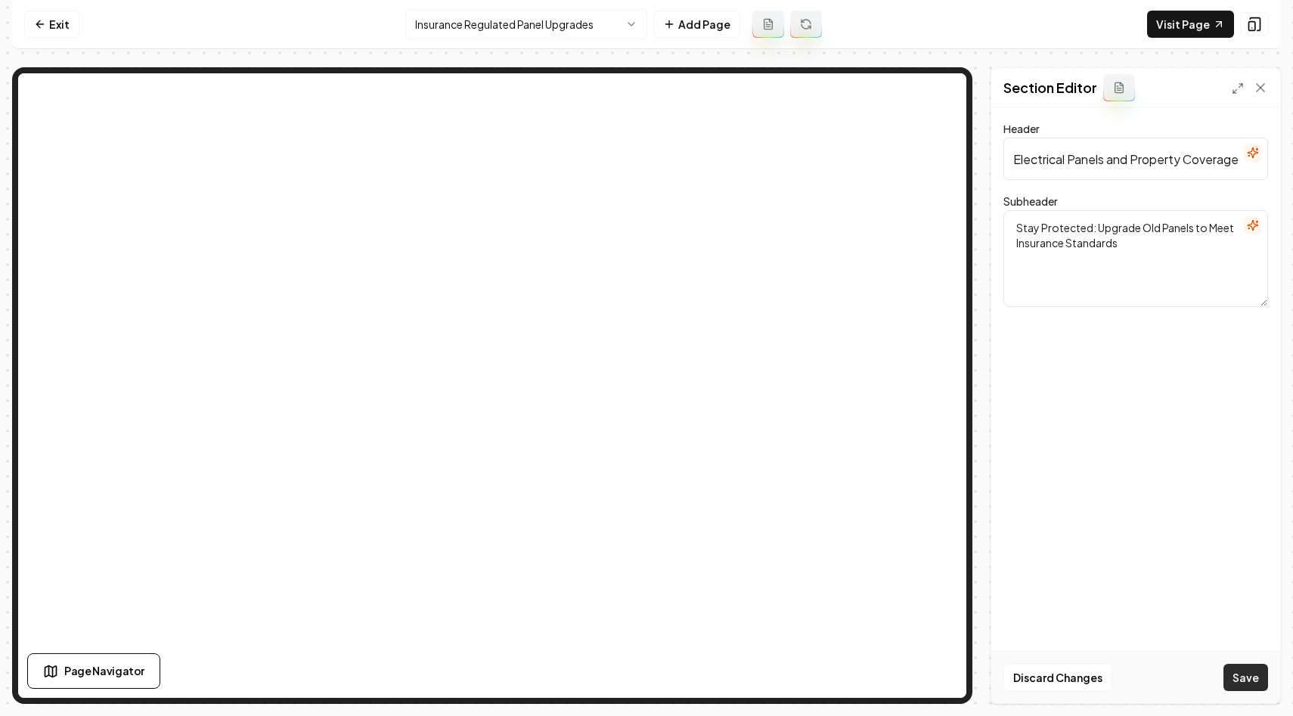
click at [1244, 675] on button "Save" at bounding box center [1246, 677] width 45 height 27
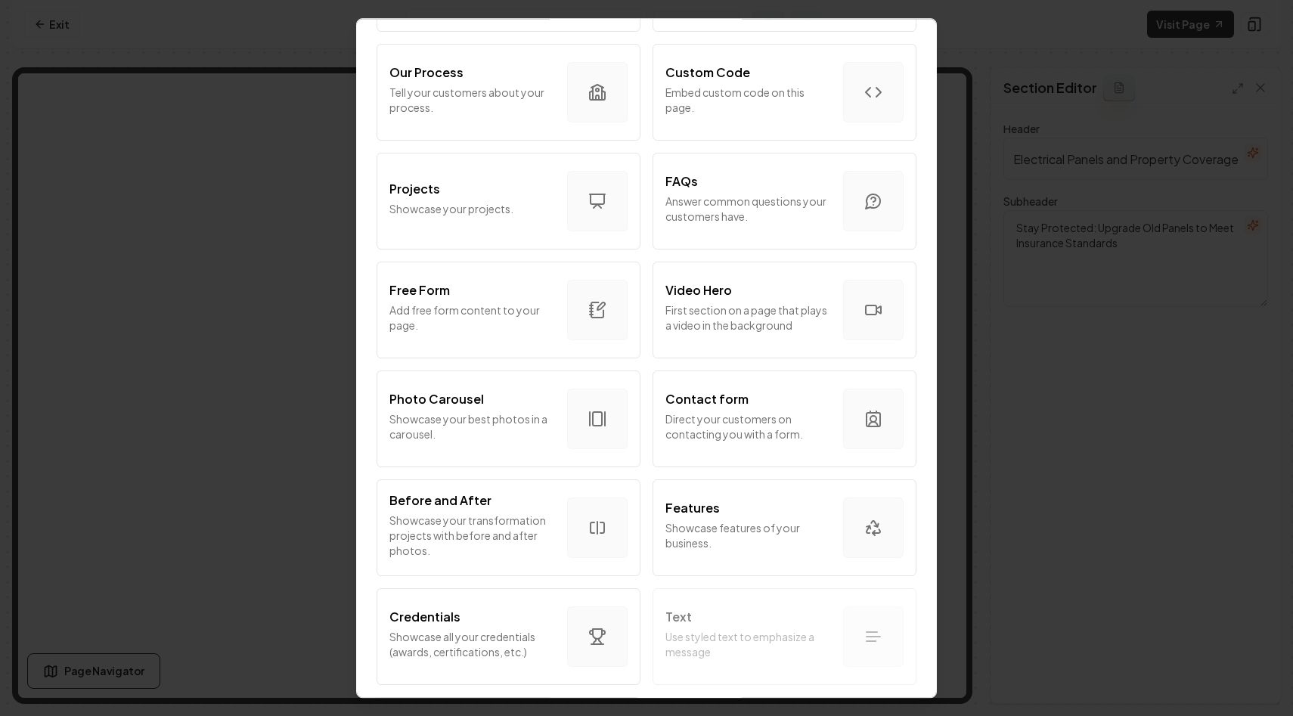
scroll to position [592, 0]
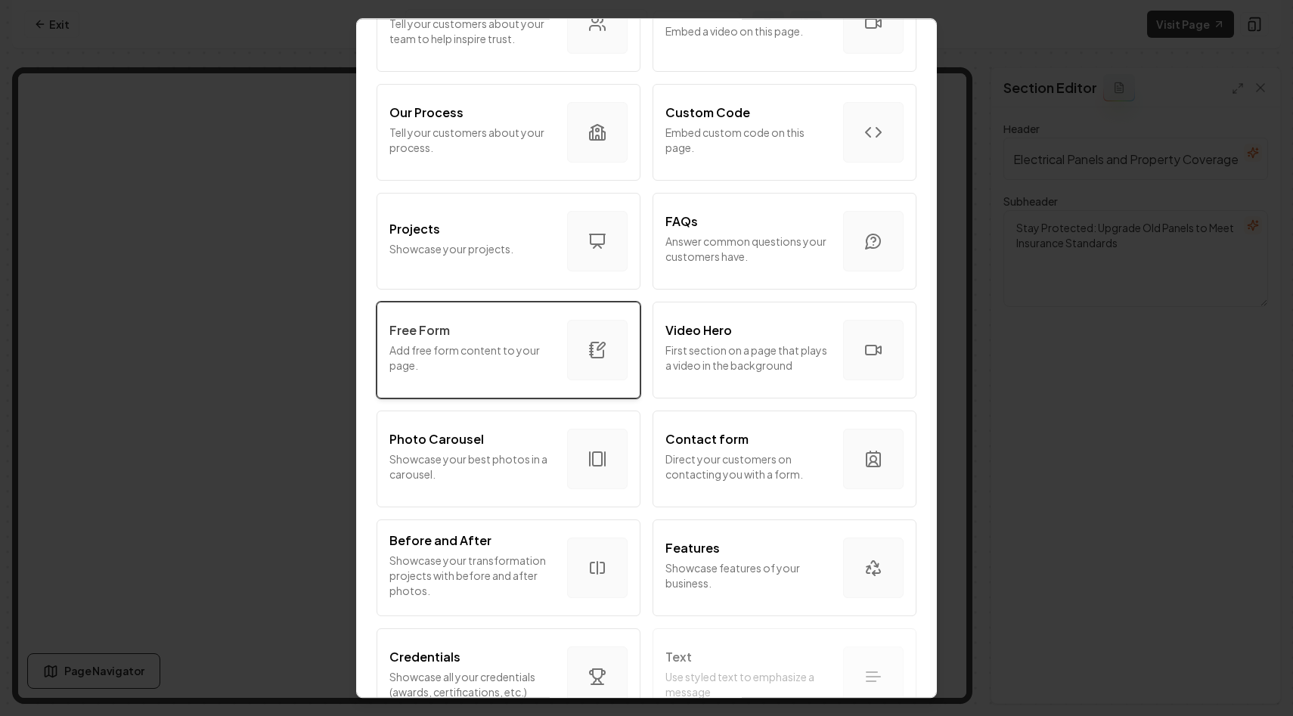
click at [521, 360] on p "Add free form content to your page." at bounding box center [472, 358] width 166 height 30
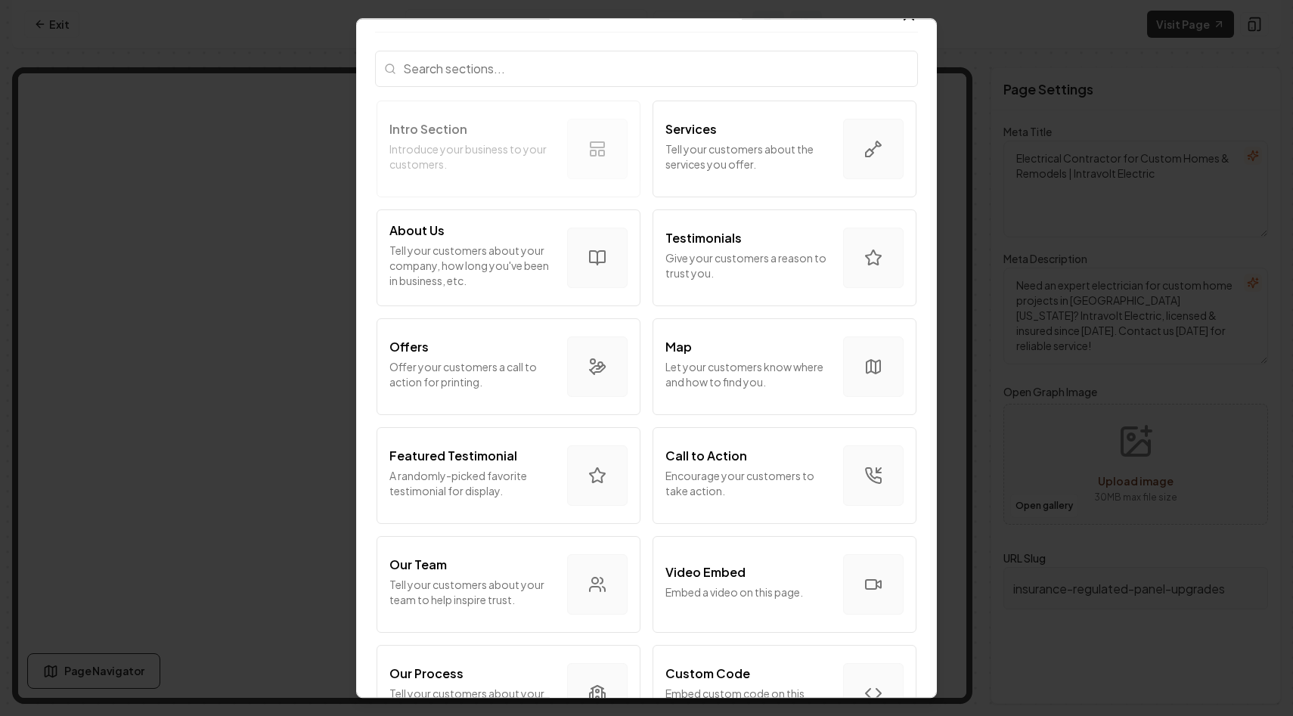
scroll to position [0, 0]
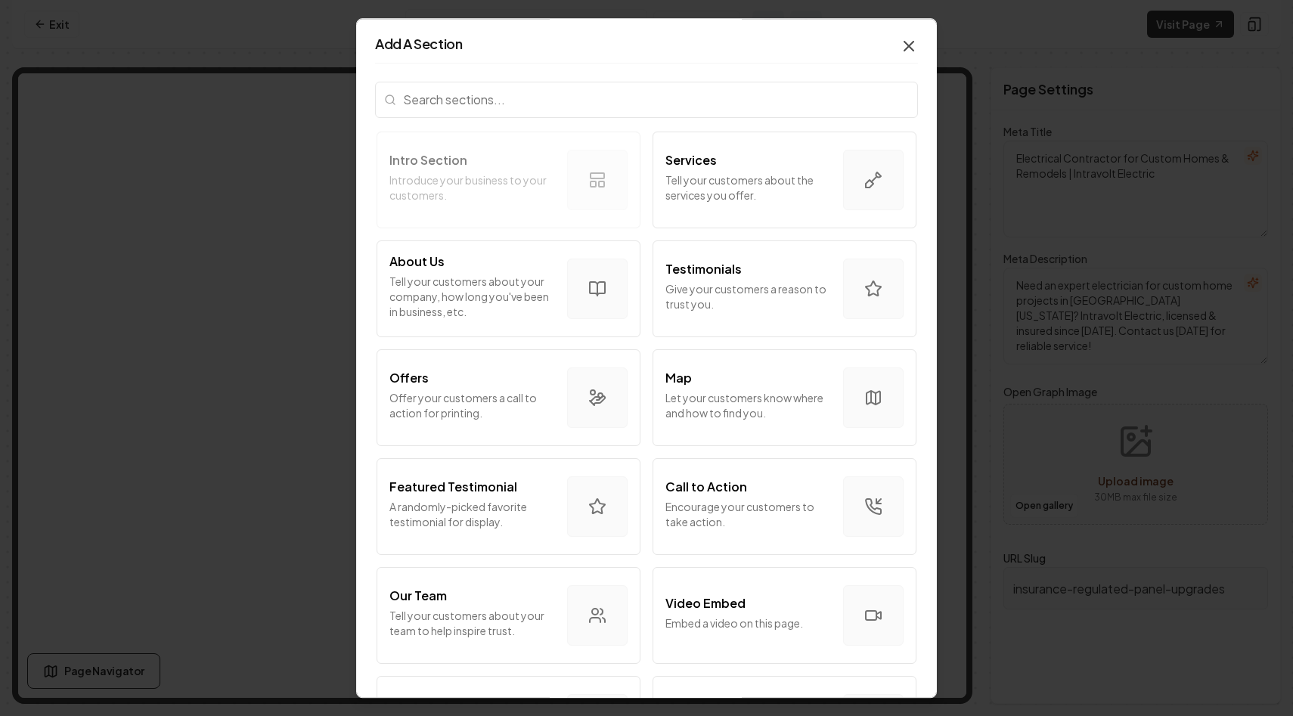
click at [907, 39] on icon "button" at bounding box center [909, 46] width 18 height 18
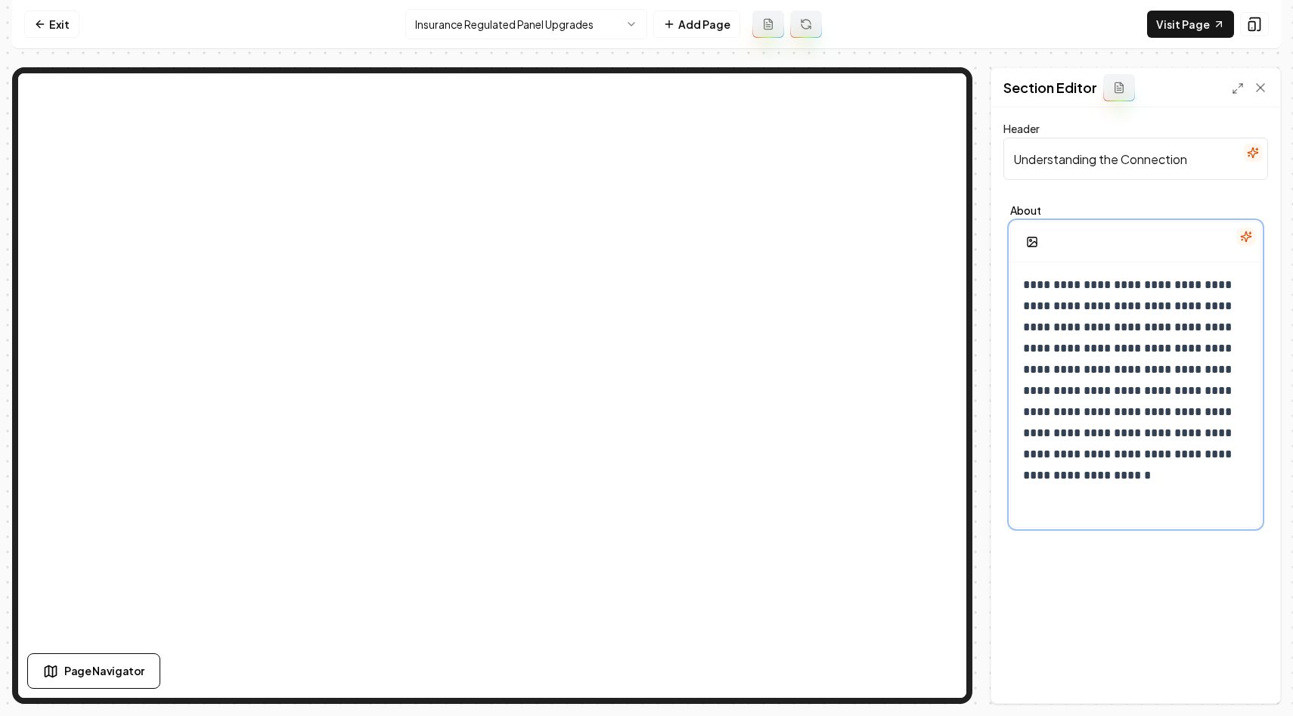
click at [1122, 367] on p "**********" at bounding box center [1135, 381] width 225 height 212
click at [1075, 498] on div "**********" at bounding box center [1136, 407] width 250 height 290
click at [1147, 393] on p "**********" at bounding box center [1135, 381] width 225 height 212
click at [1069, 464] on p "**********" at bounding box center [1135, 381] width 225 height 212
click at [1060, 491] on div "**********" at bounding box center [1136, 407] width 250 height 290
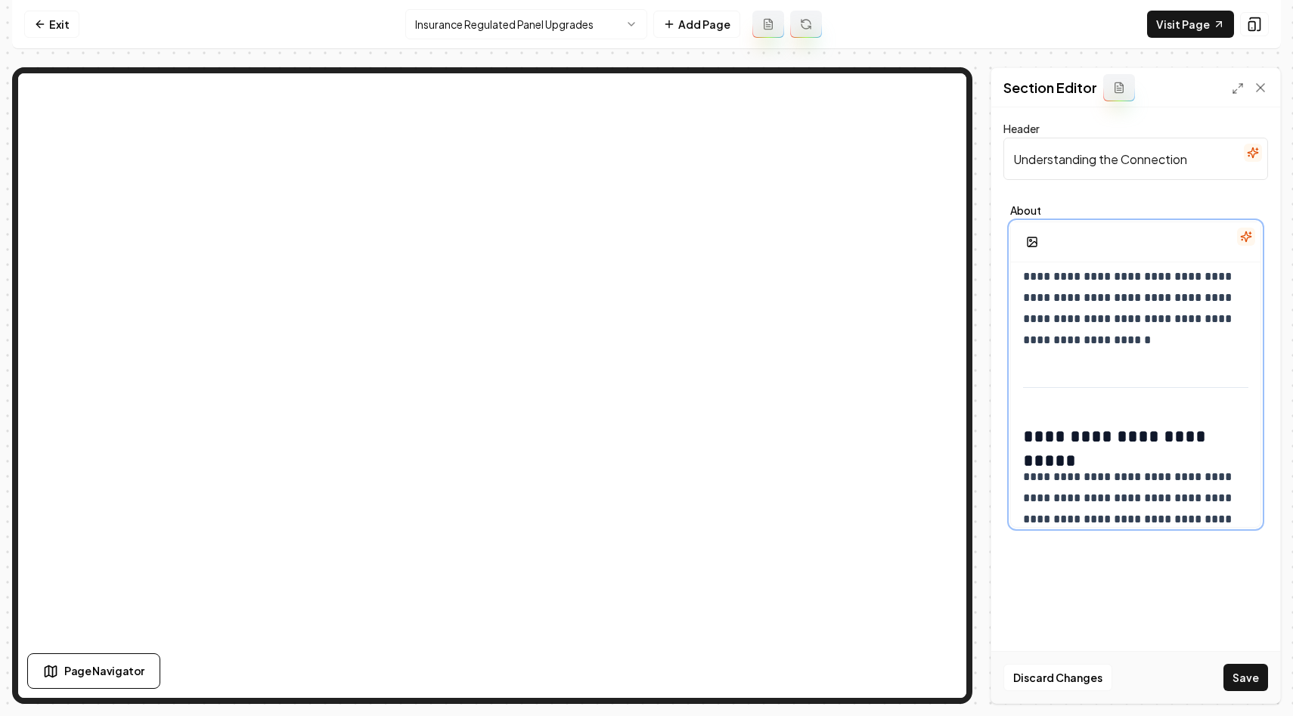
scroll to position [203, 0]
click at [1249, 676] on button "Save" at bounding box center [1246, 677] width 45 height 27
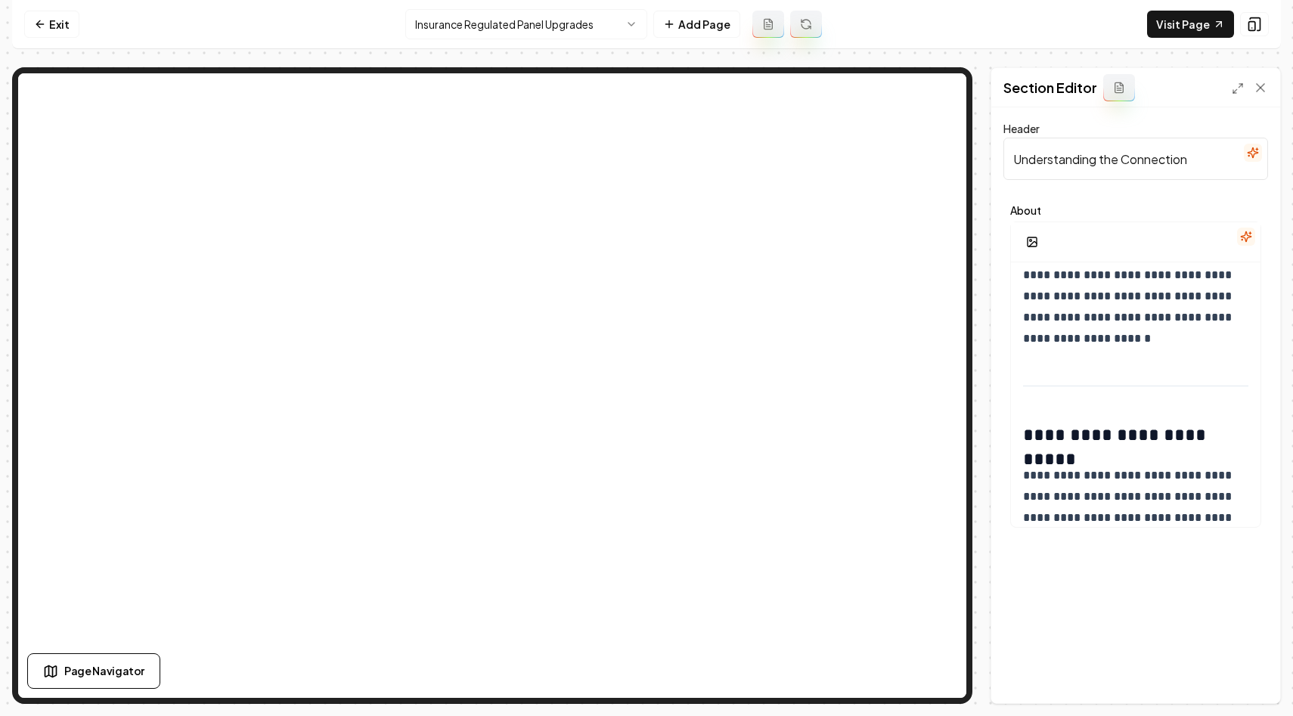
click at [1206, 151] on input "Understanding the Connection" at bounding box center [1136, 159] width 265 height 42
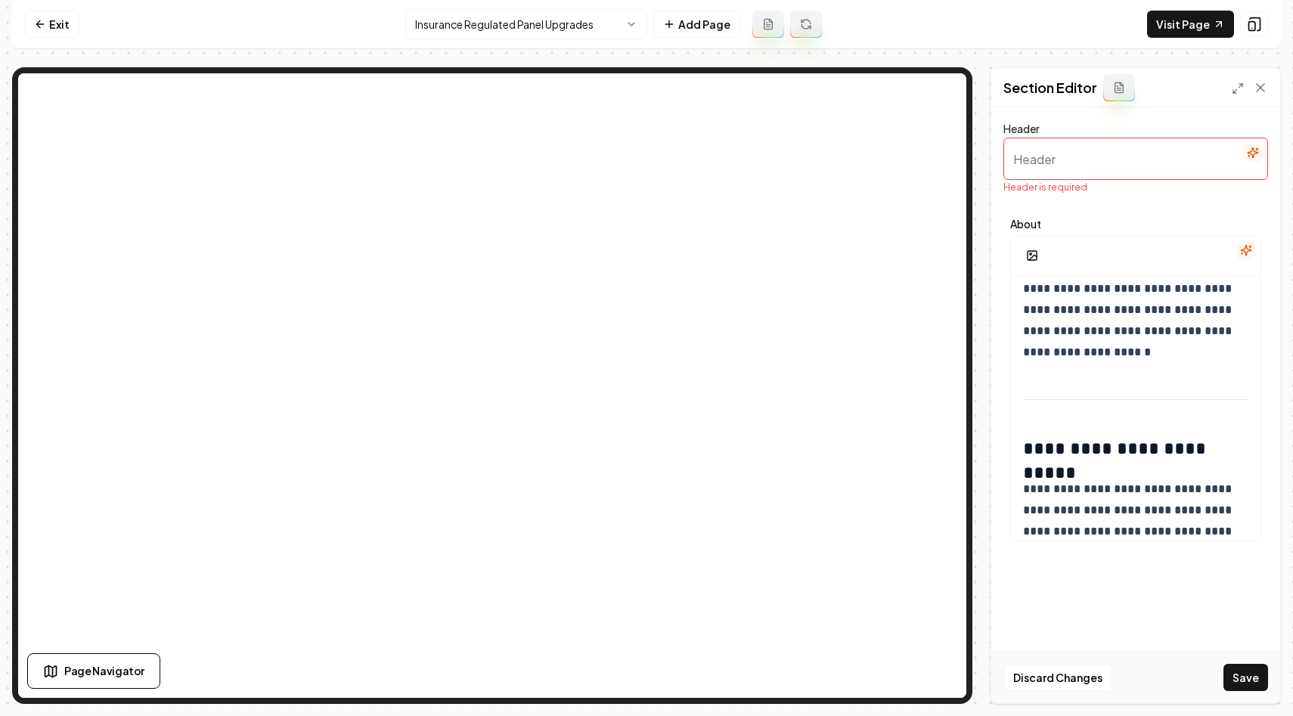
click at [1252, 160] on button "button" at bounding box center [1253, 153] width 18 height 18
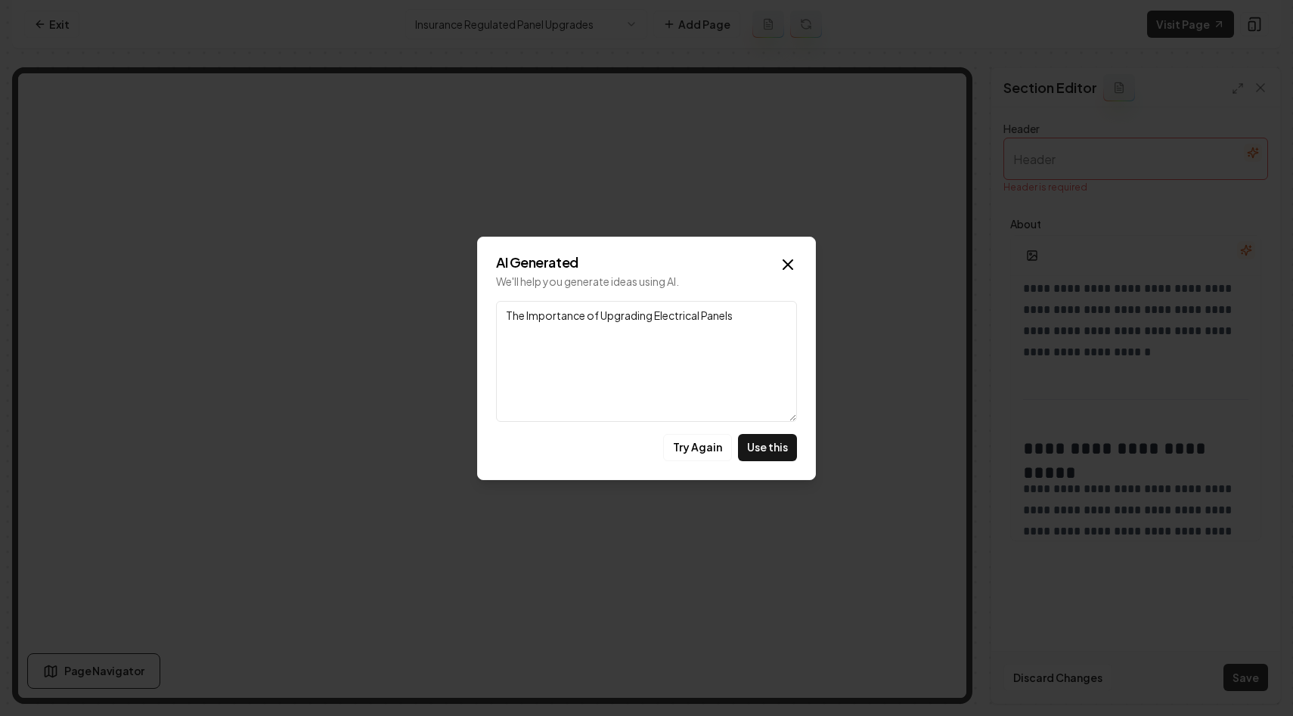
click at [765, 386] on textarea "The Importance of Upgrading Electrical Panels" at bounding box center [646, 361] width 301 height 121
click at [701, 446] on button "Try Again" at bounding box center [697, 447] width 69 height 27
click at [706, 436] on button "Try Again" at bounding box center [697, 447] width 69 height 27
click at [775, 449] on button "Use this" at bounding box center [767, 447] width 59 height 27
type input "The Importance of Panel Upgrades for Insurance Compliance"
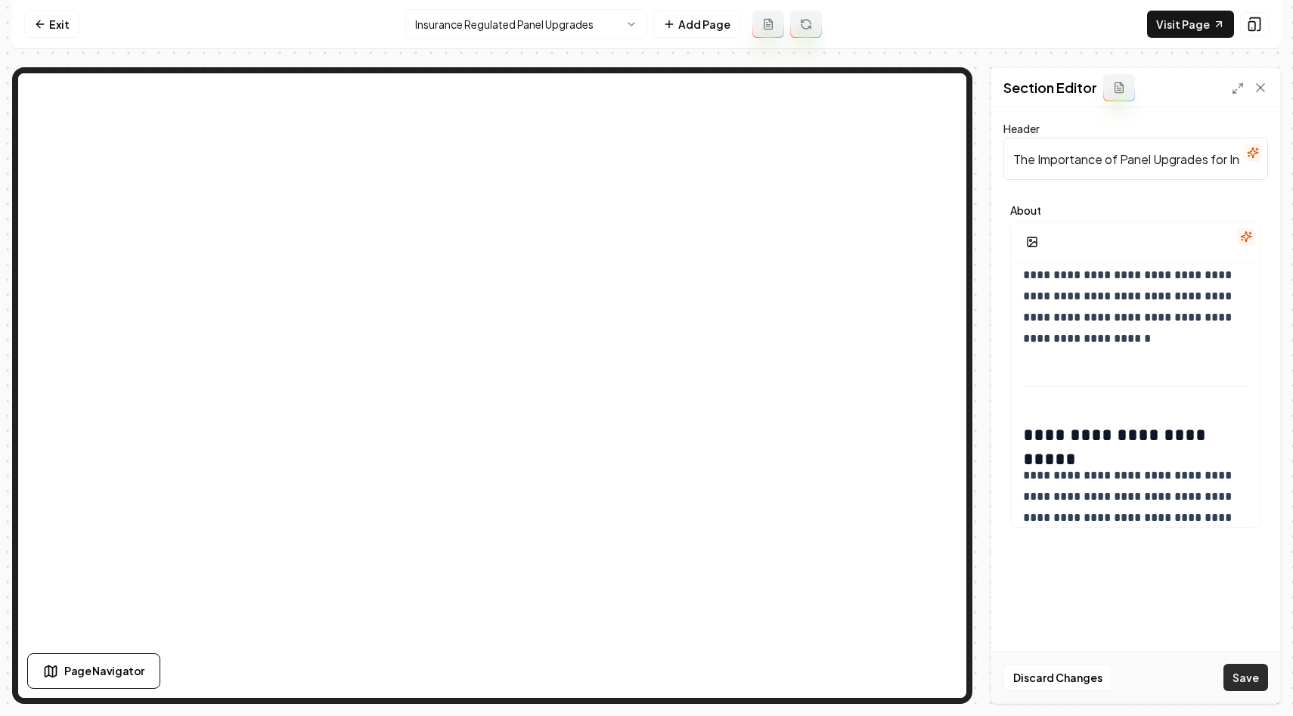
click at [1241, 678] on button "Save" at bounding box center [1246, 677] width 45 height 27
click at [1190, 307] on p "**********" at bounding box center [1135, 244] width 225 height 212
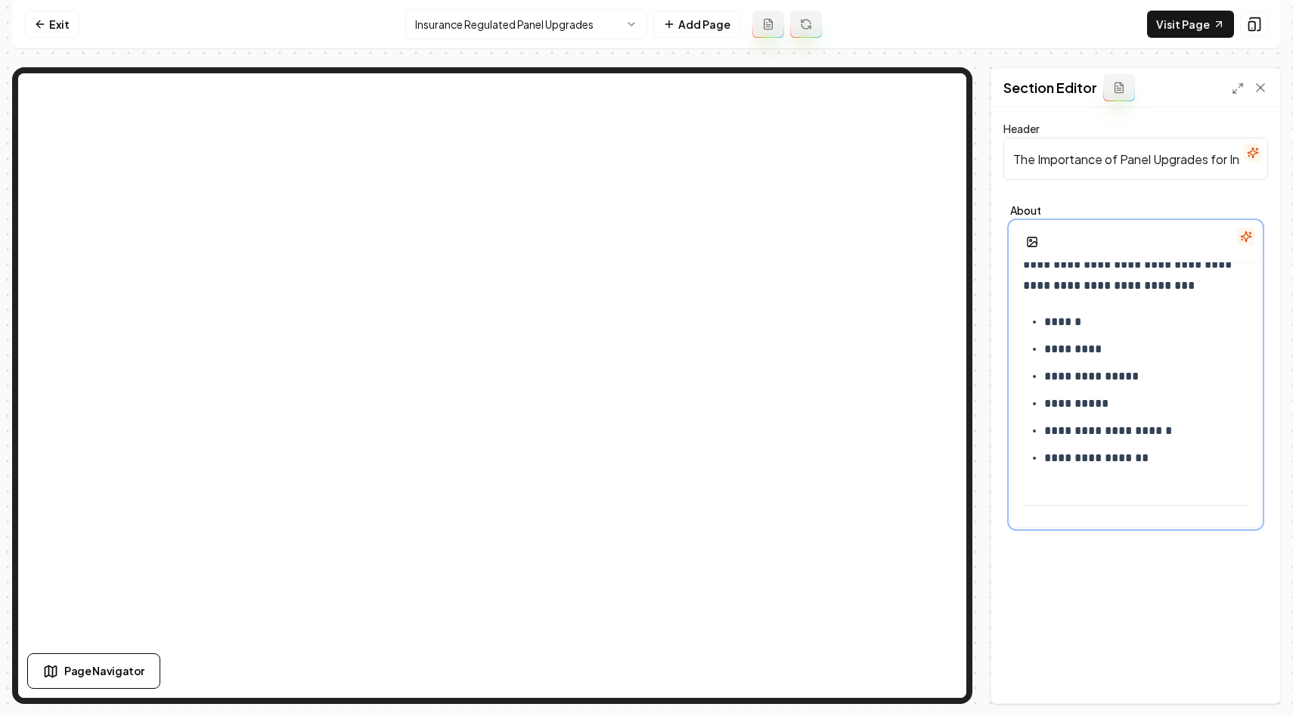
scroll to position [0, 0]
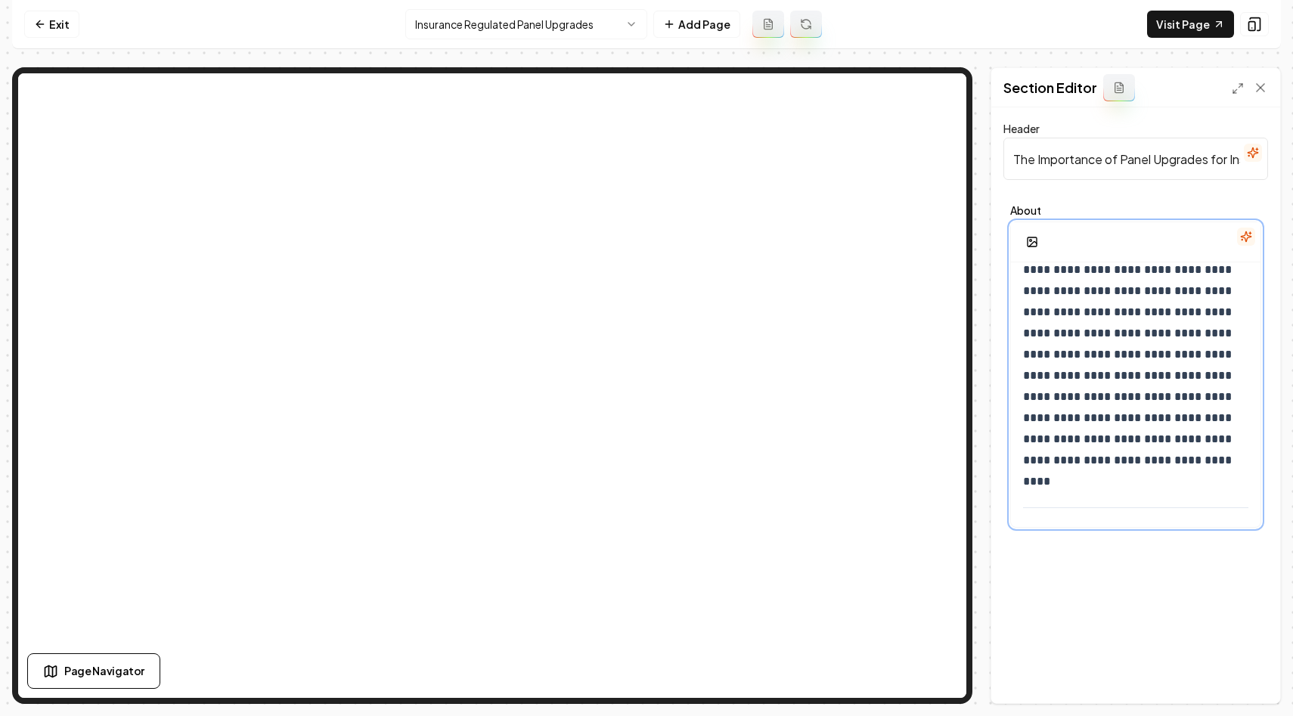
click at [1153, 387] on p "**********" at bounding box center [1135, 354] width 225 height 233
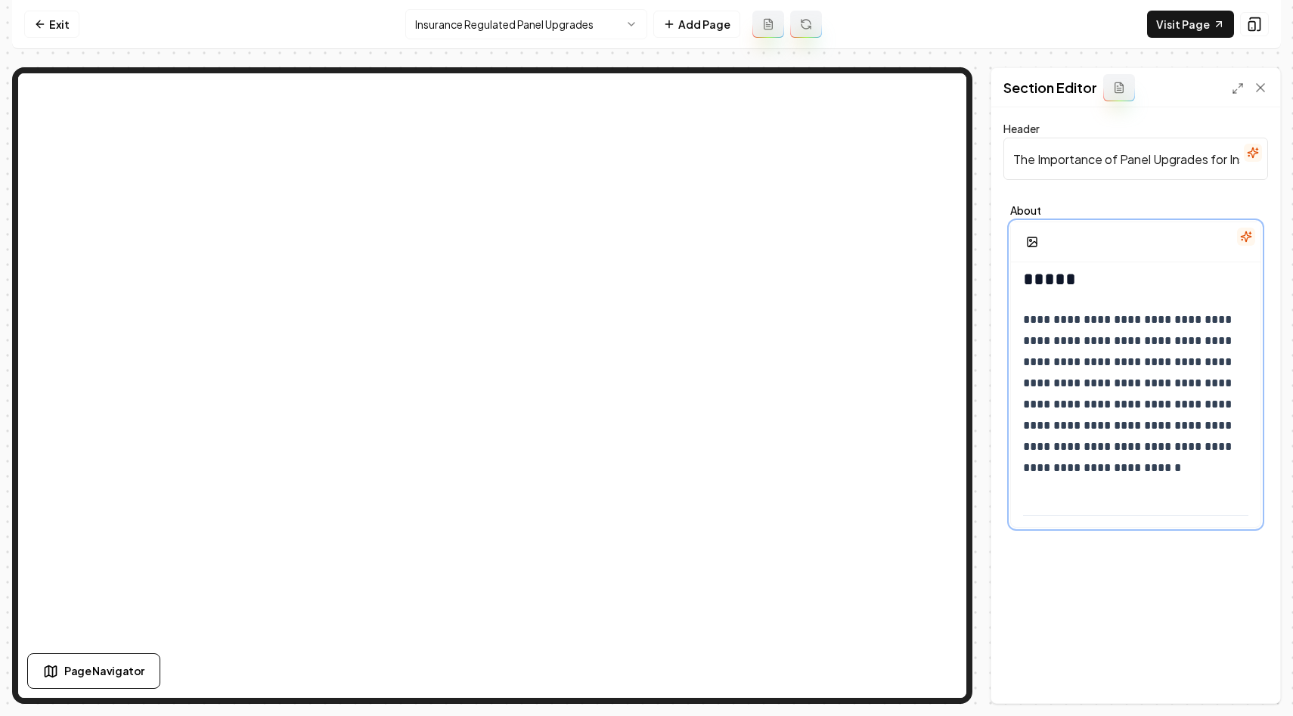
scroll to position [1615, 0]
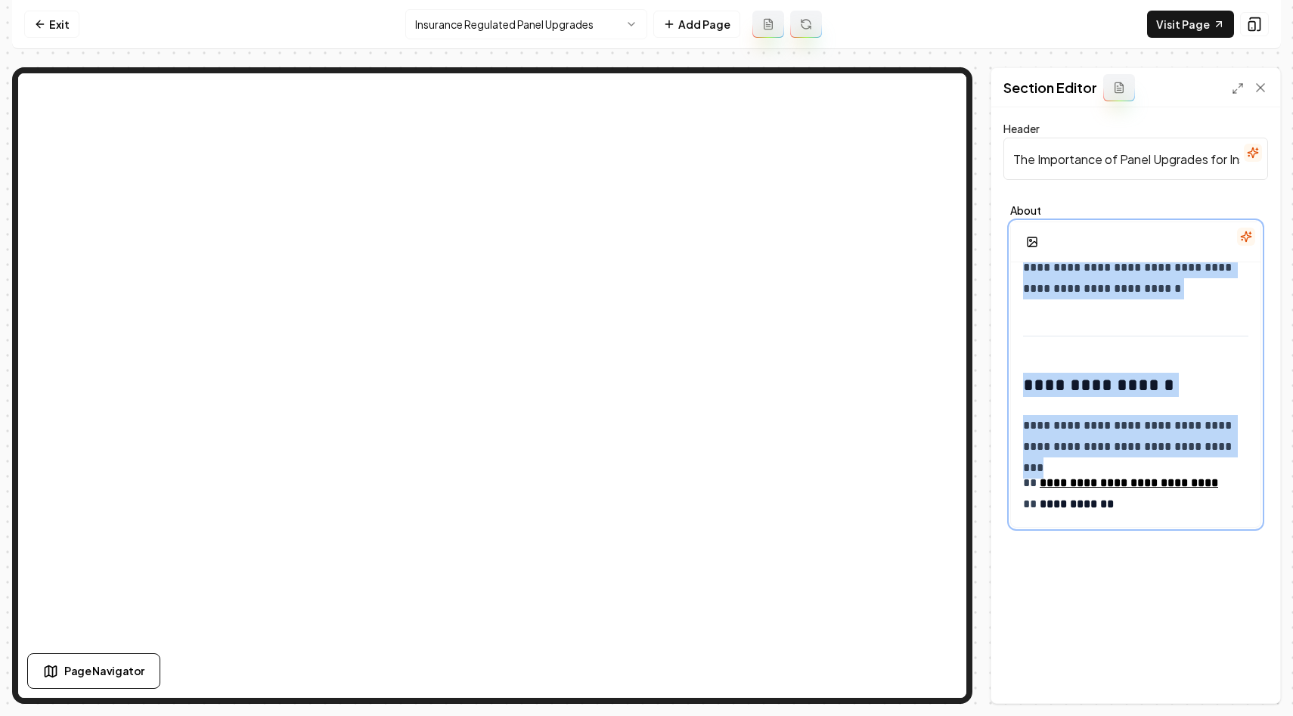
copy div "**********"
click at [1243, 235] on icon "button" at bounding box center [1246, 237] width 10 height 10
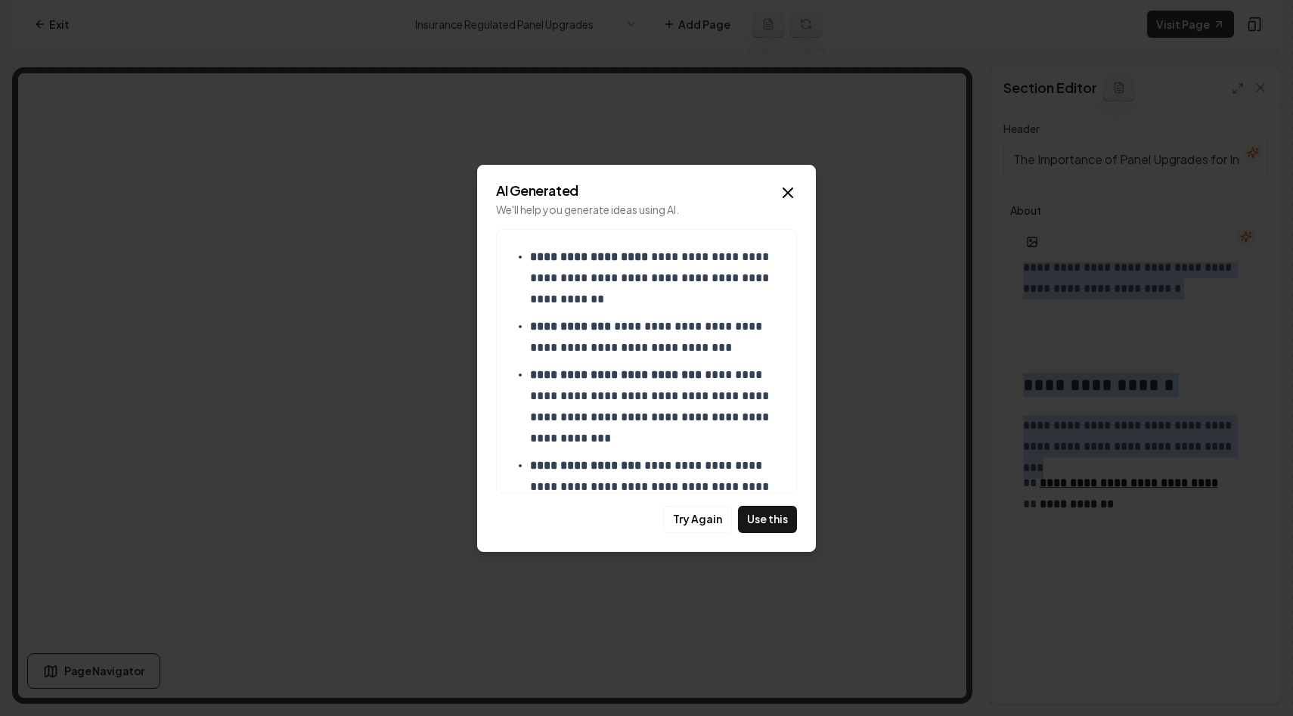
scroll to position [0, 0]
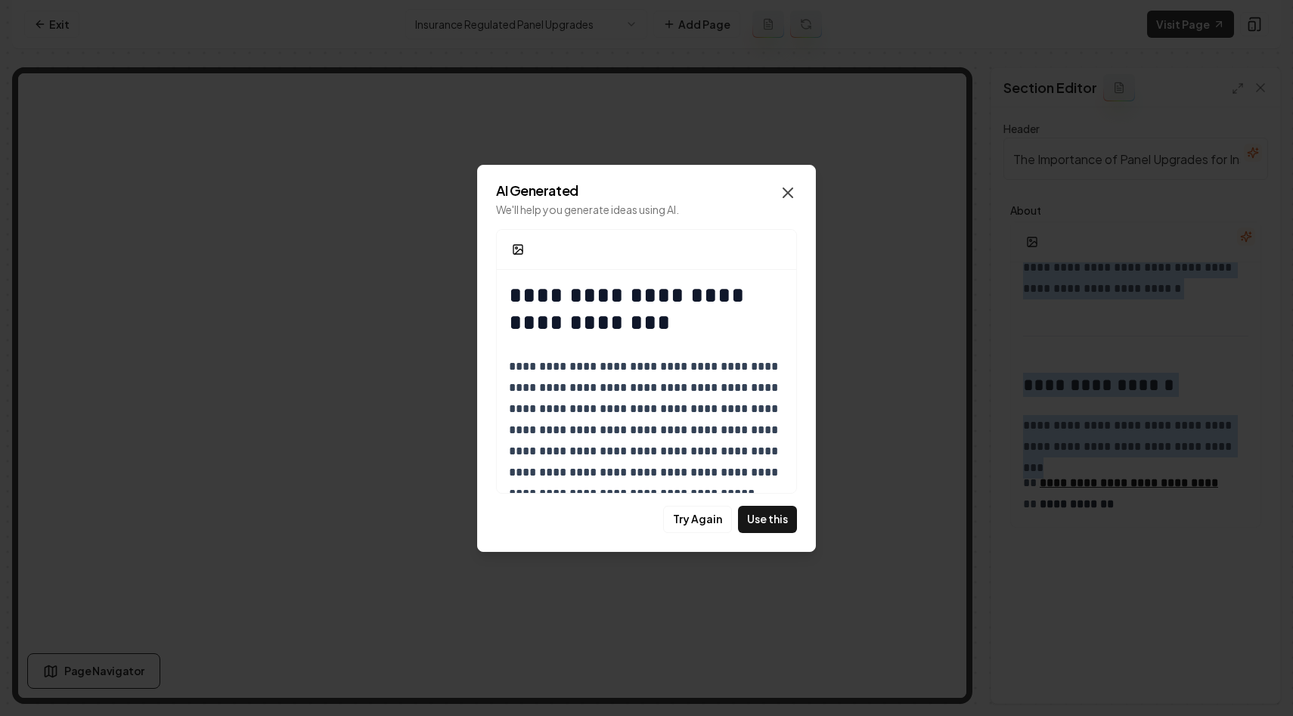
click at [782, 191] on icon "button" at bounding box center [788, 193] width 18 height 18
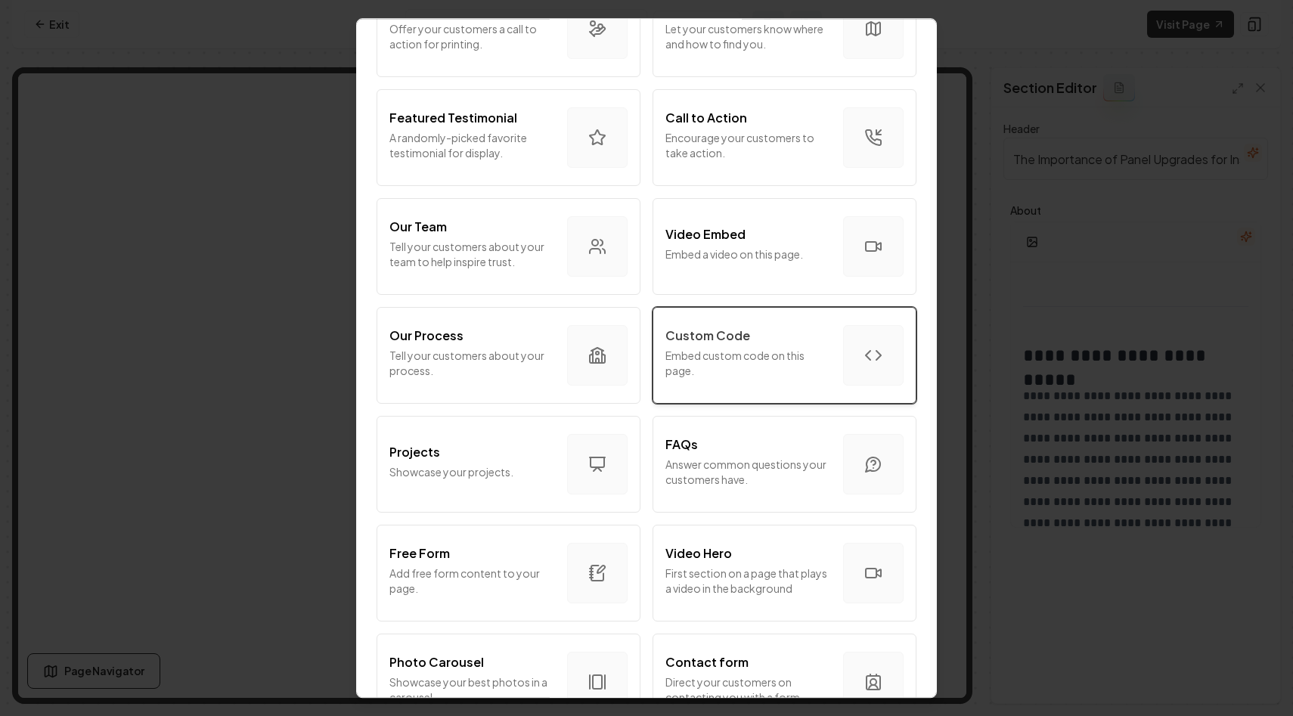
scroll to position [325, 0]
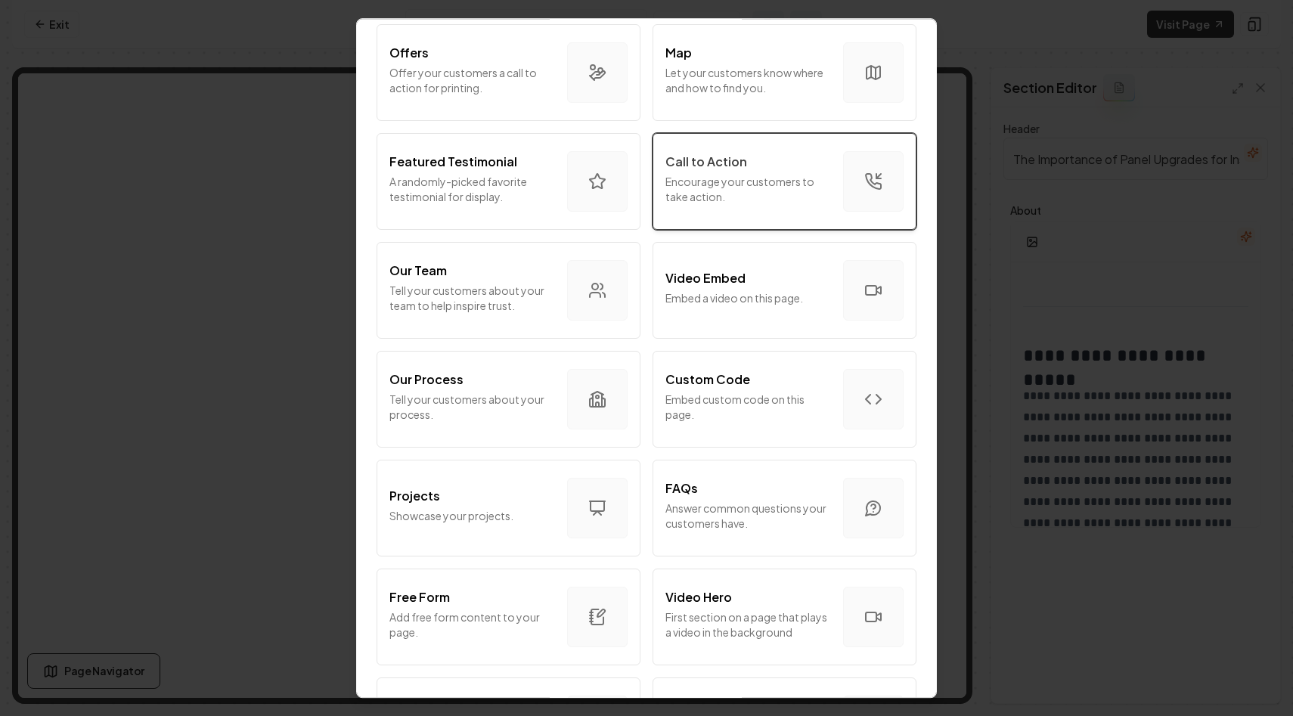
click at [782, 185] on p "Encourage your customers to take action." at bounding box center [749, 189] width 166 height 30
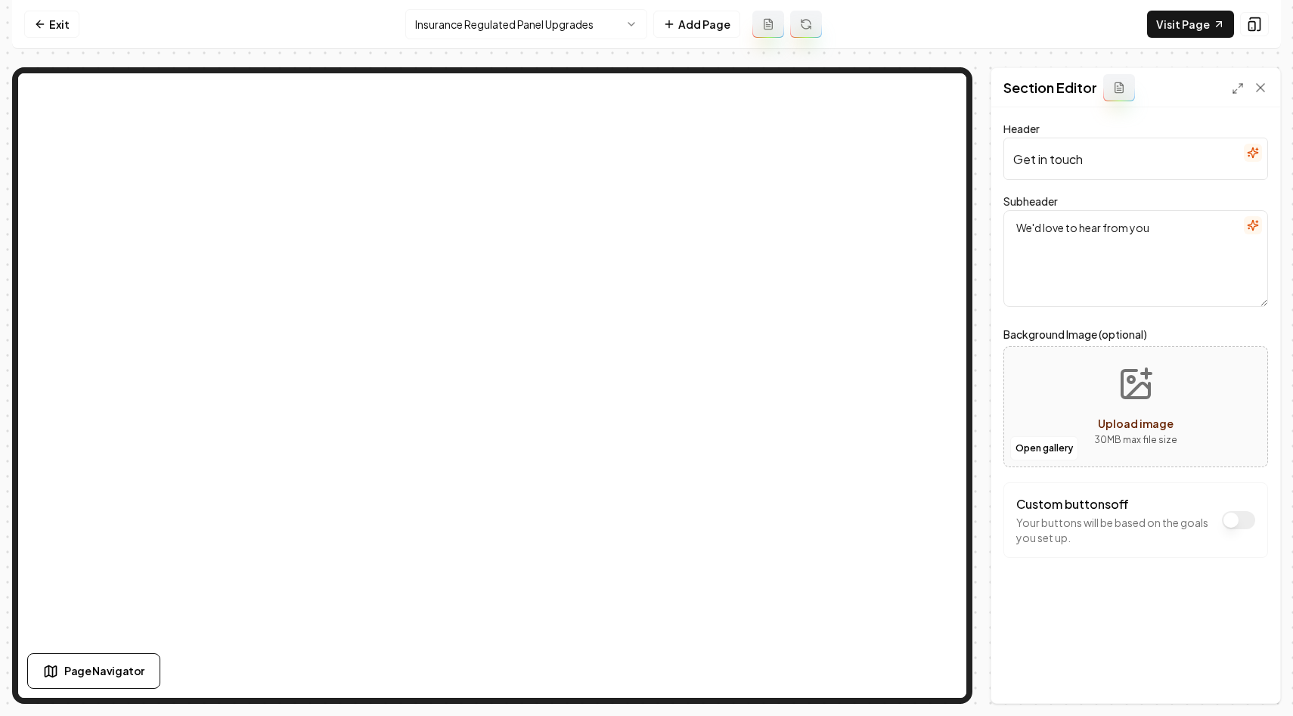
click at [1156, 161] on input "Get in touch" at bounding box center [1136, 159] width 265 height 42
type input "Need Assistance?"
click at [1159, 229] on textarea "We'd love to hear from you" at bounding box center [1136, 258] width 265 height 97
type textarea "We'd love to hear from youOur"
type textarea "Our team is here to help you protect what matters most. Contact us today"
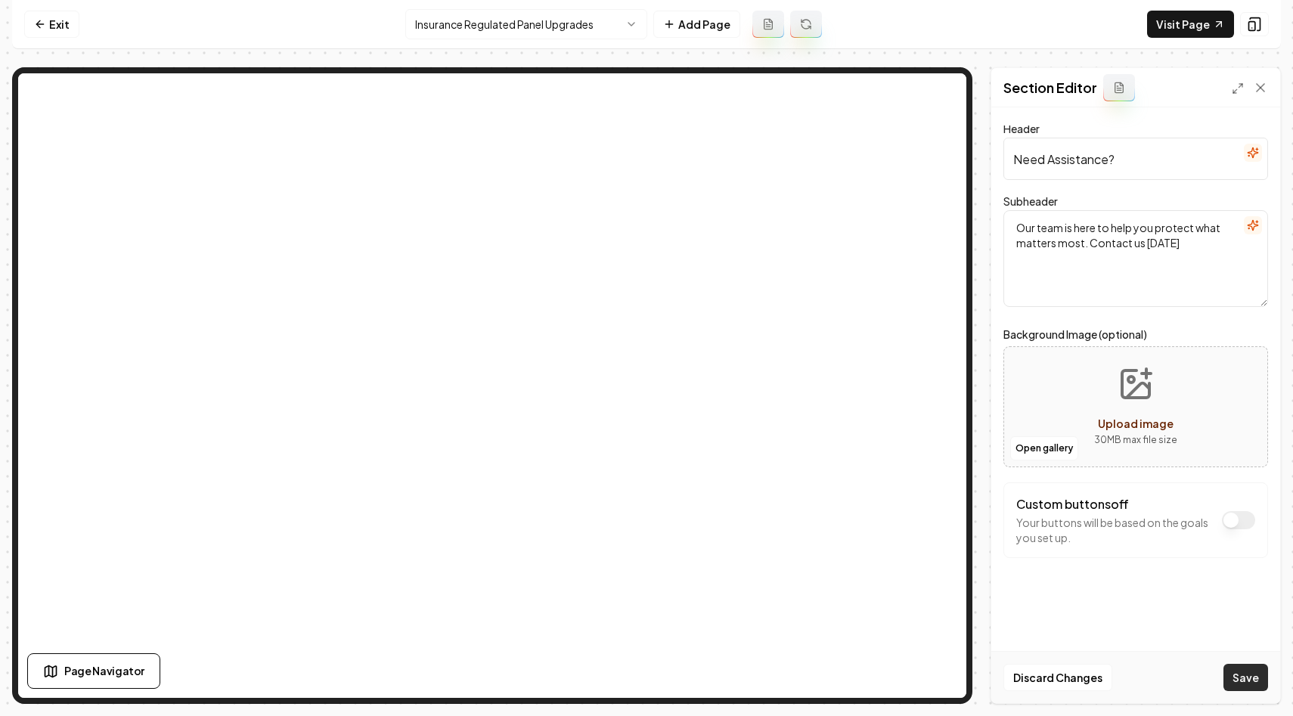
click at [1251, 675] on button "Save" at bounding box center [1246, 677] width 45 height 27
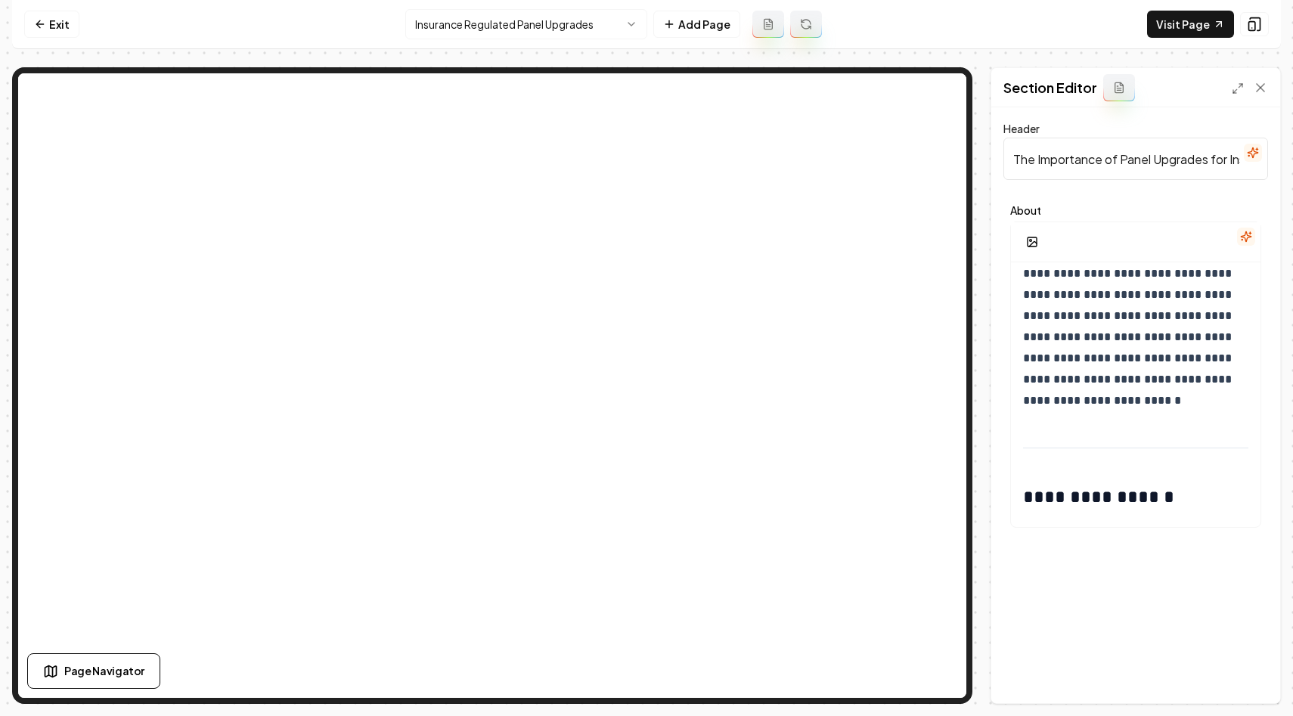
scroll to position [1615, 0]
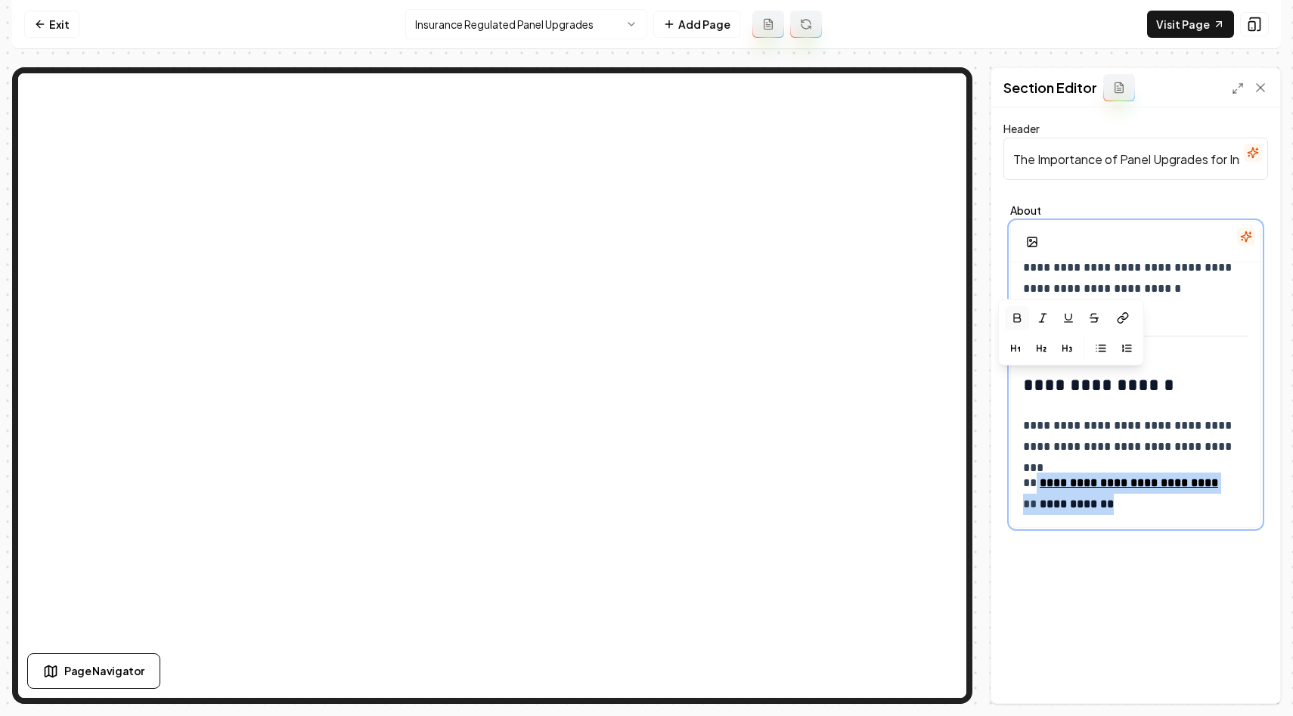
drag, startPoint x: 1133, startPoint y: 508, endPoint x: 1018, endPoint y: 320, distance: 220.6
click at [1019, 321] on div "**********" at bounding box center [1135, 375] width 251 height 306
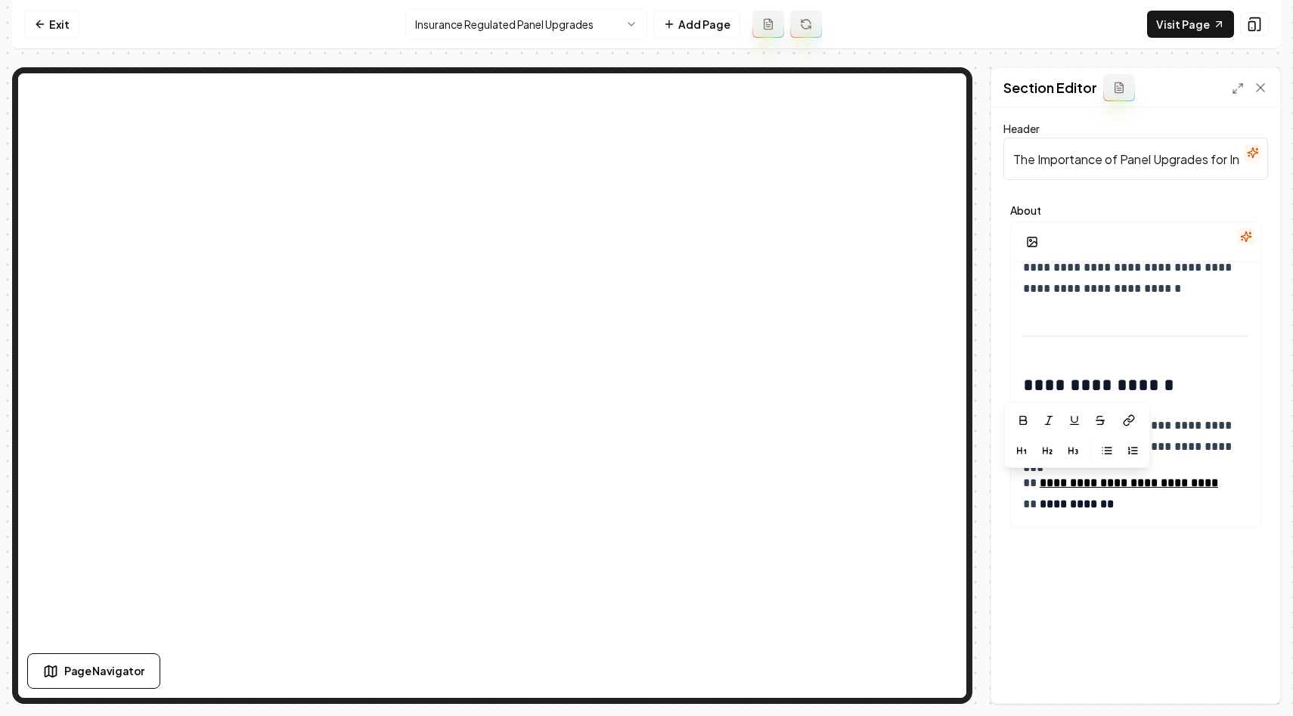
click at [1184, 532] on div "**********" at bounding box center [1136, 366] width 265 height 337
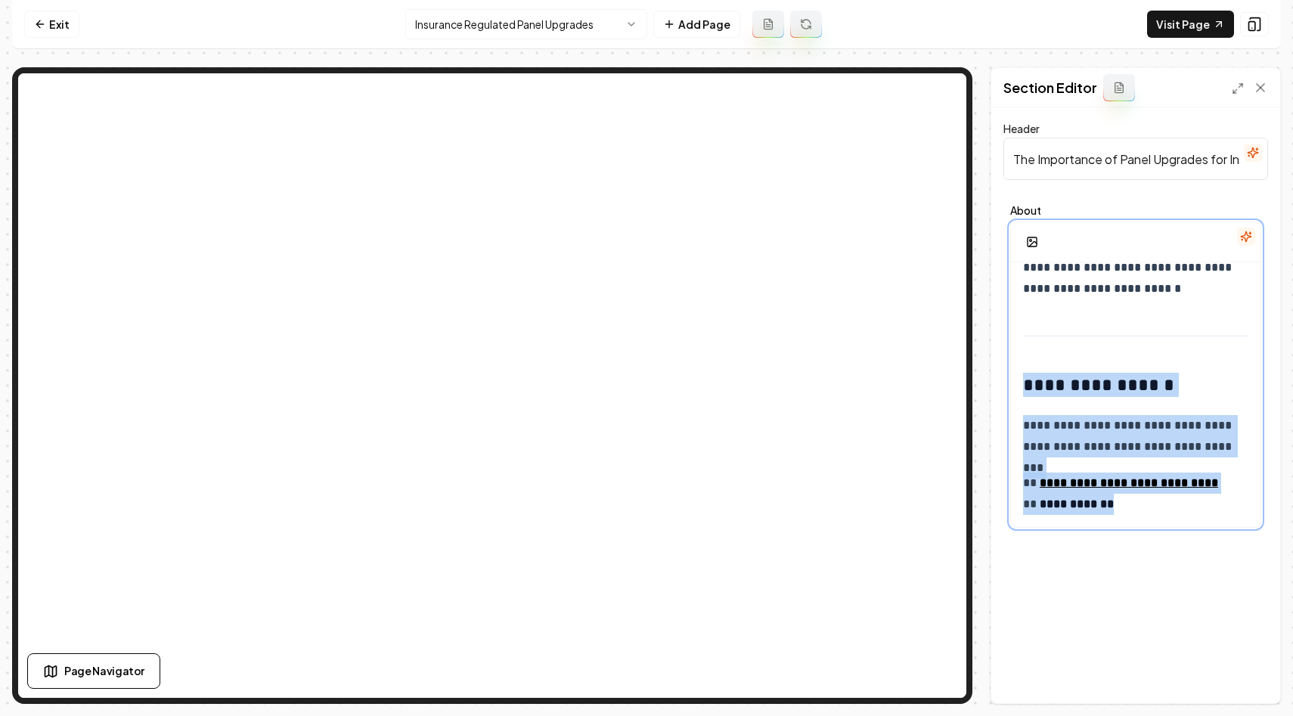
drag, startPoint x: 1129, startPoint y: 506, endPoint x: 1035, endPoint y: 365, distance: 169.1
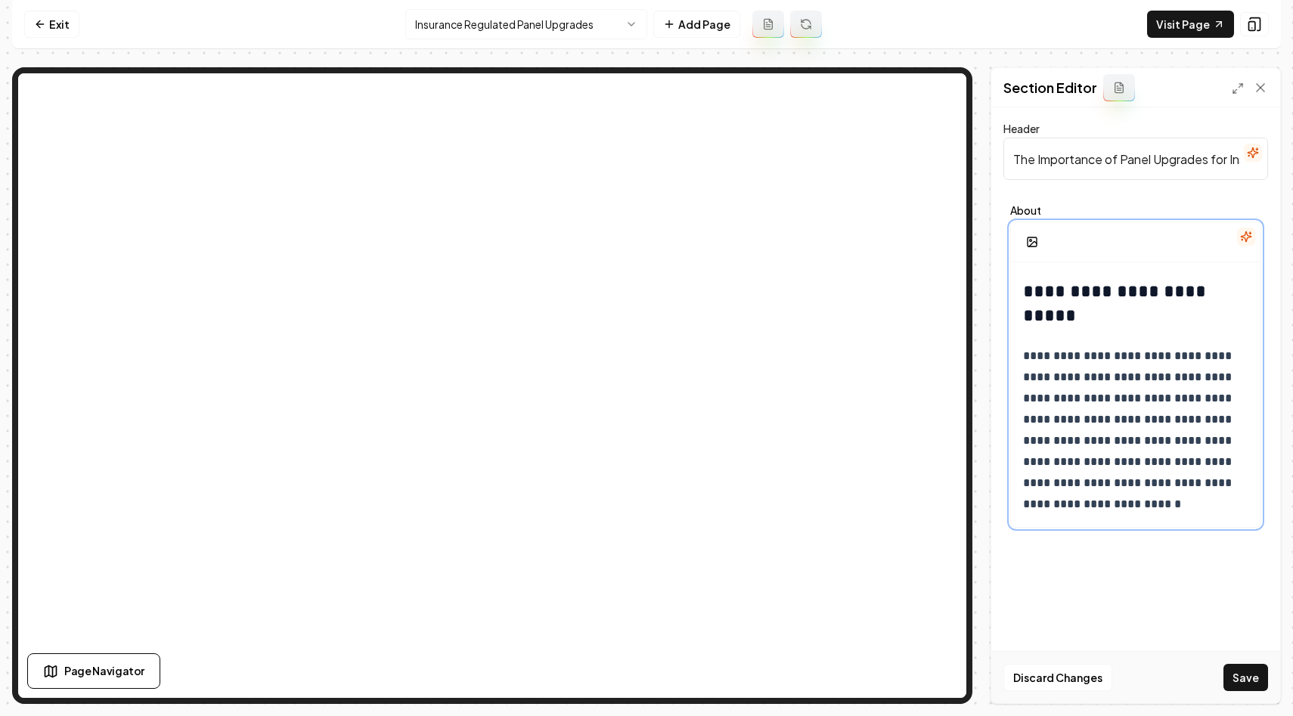
scroll to position [1399, 0]
click at [1237, 675] on button "Save" at bounding box center [1246, 677] width 45 height 27
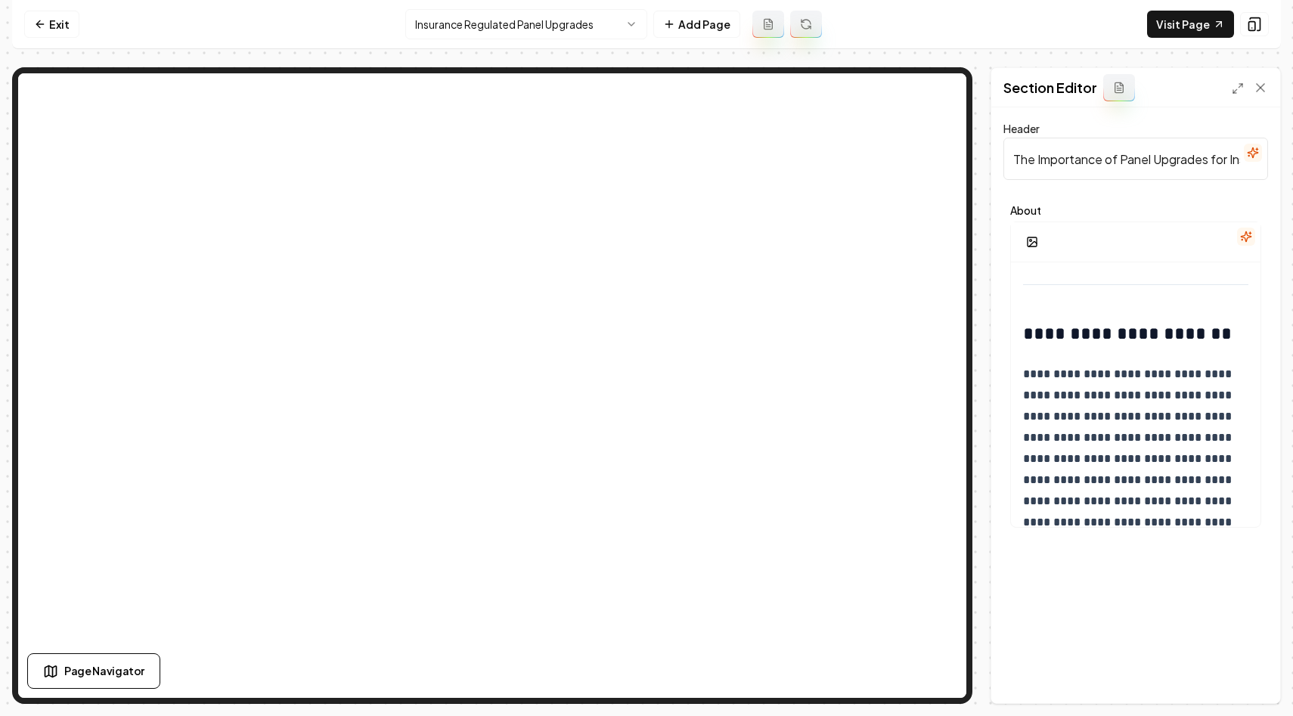
scroll to position [796, 0]
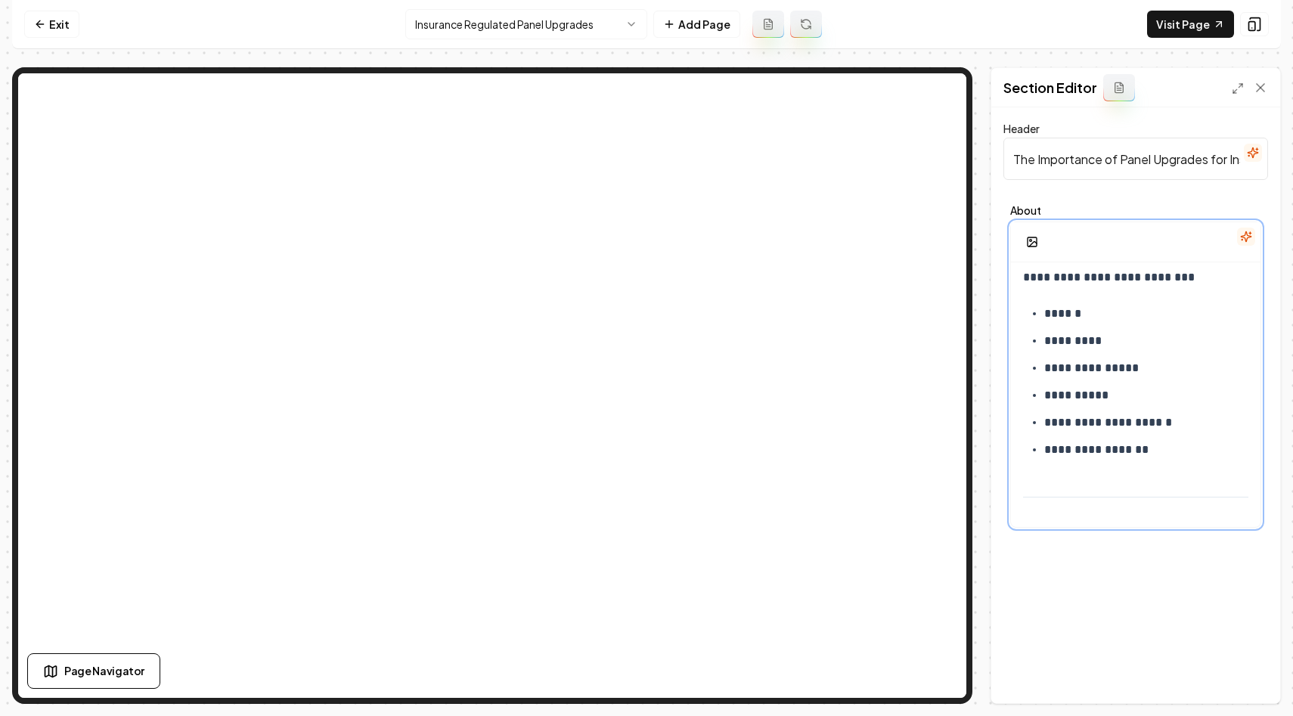
click at [1094, 396] on p "**********" at bounding box center [1146, 395] width 204 height 21
click at [1095, 381] on ul "**********" at bounding box center [1135, 381] width 225 height 157
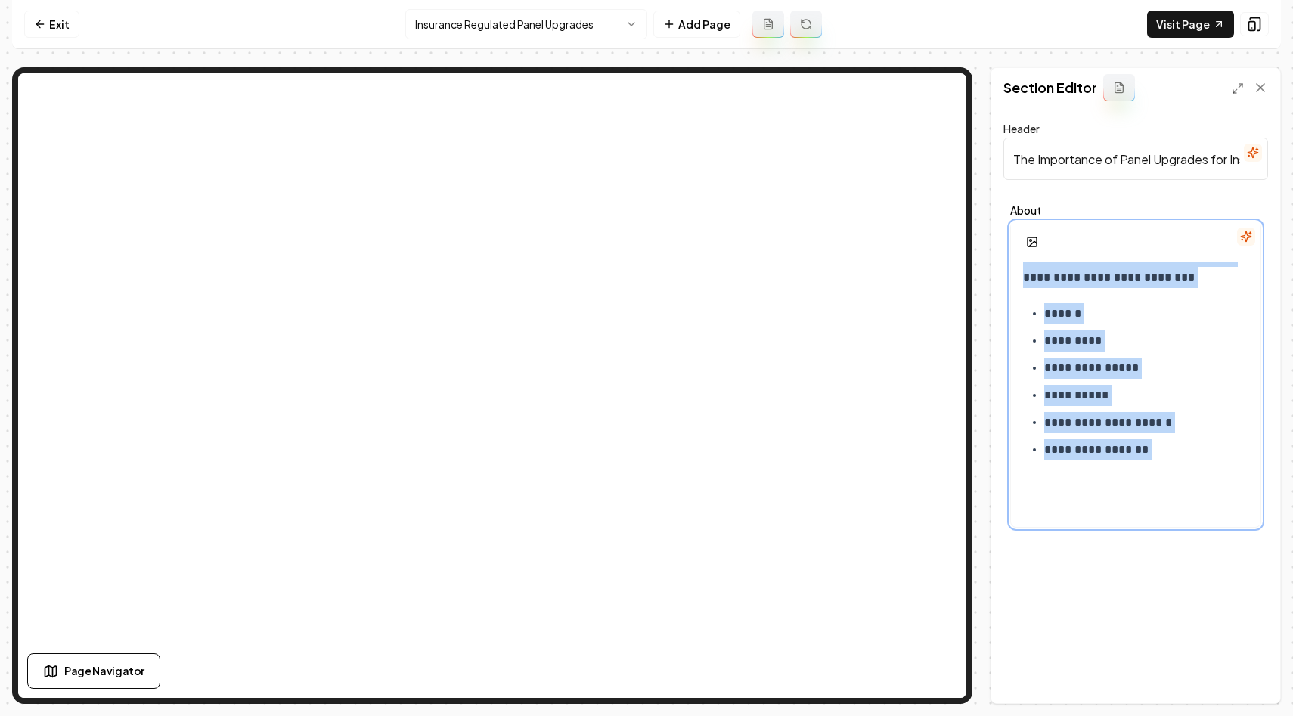
copy div "**********"
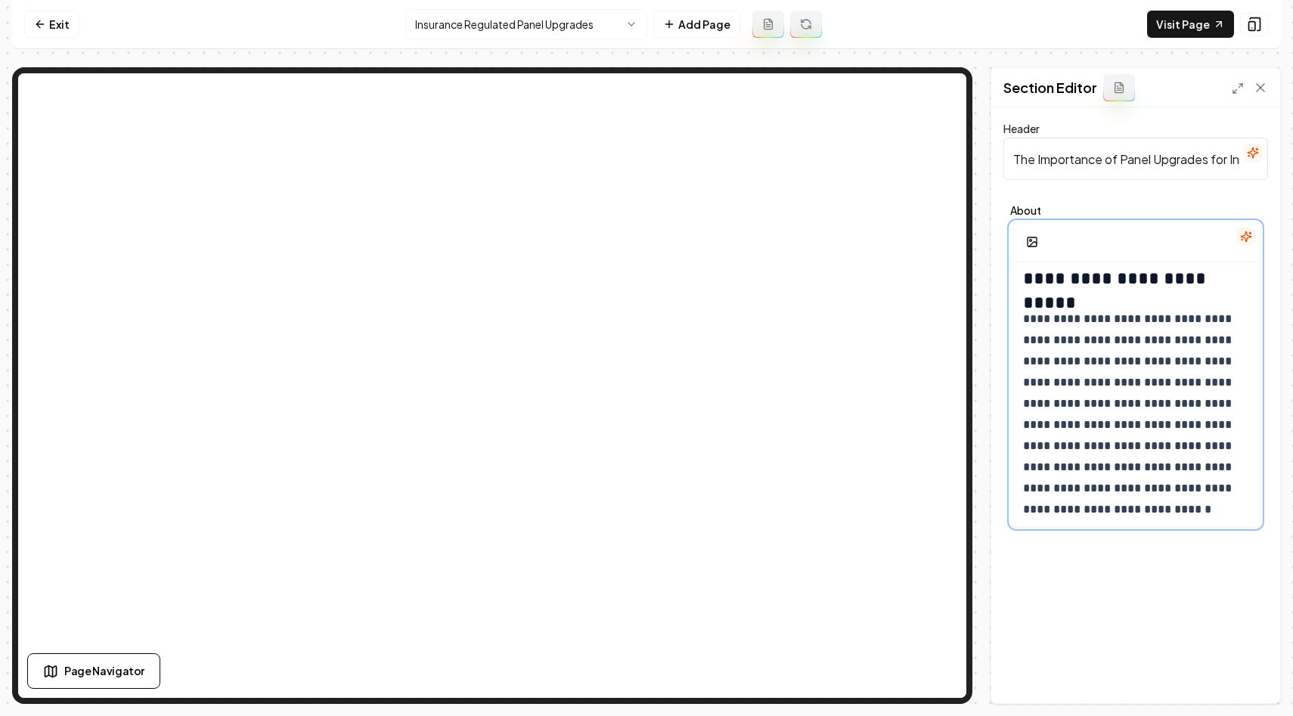
scroll to position [0, 0]
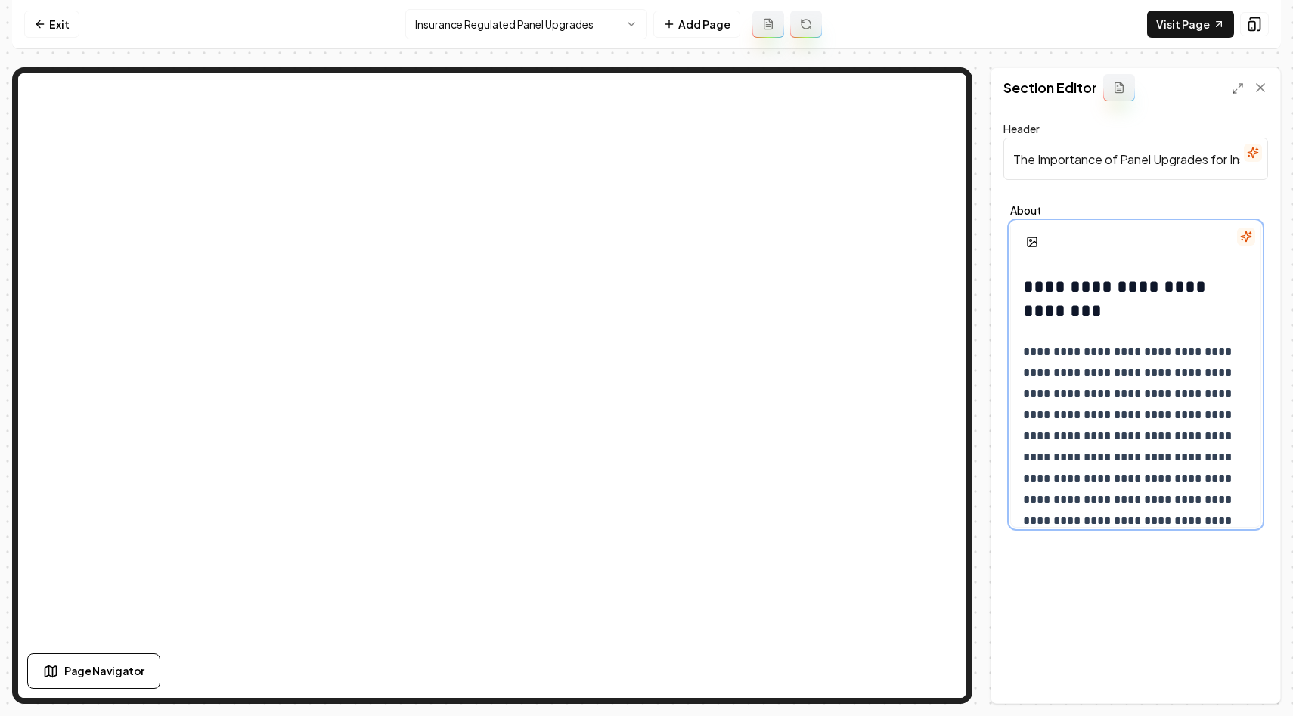
click at [1082, 319] on h2 "**********" at bounding box center [1135, 299] width 225 height 48
drag, startPoint x: 1122, startPoint y: 314, endPoint x: 1014, endPoint y: 296, distance: 109.7
click at [1025, 257] on button "button" at bounding box center [1019, 250] width 24 height 24
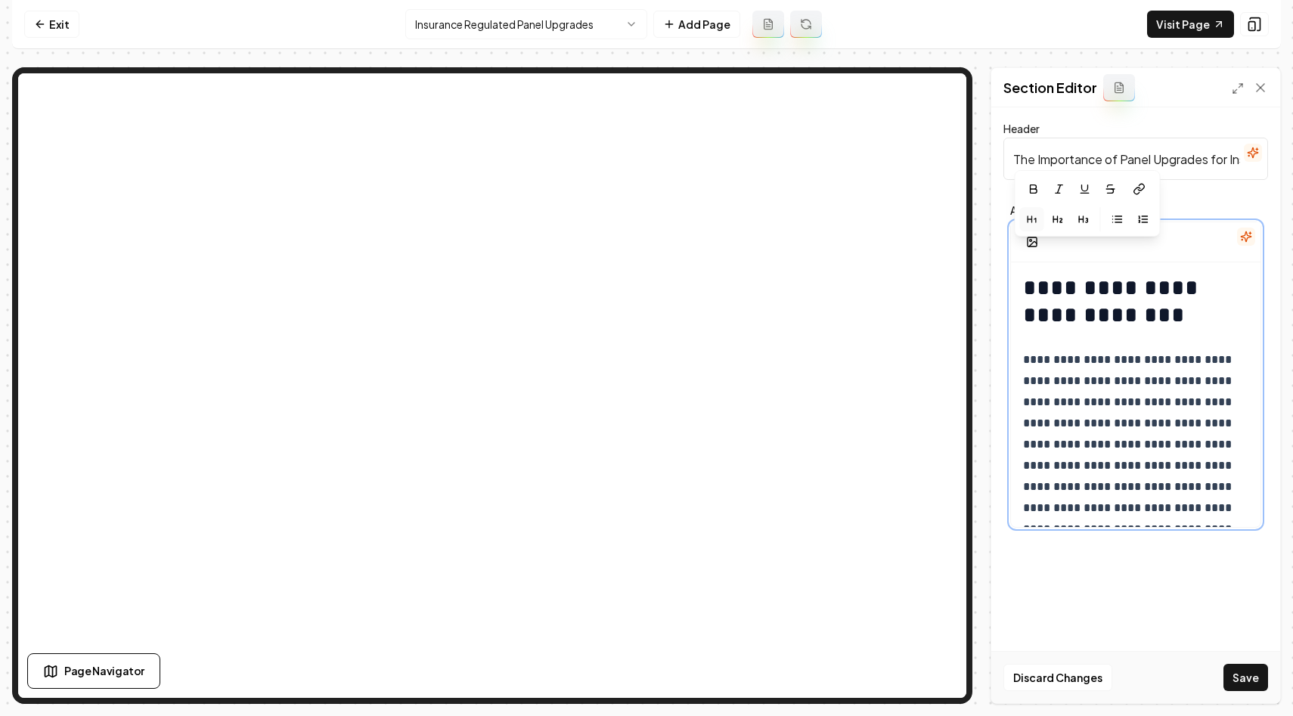
scroll to position [248, 0]
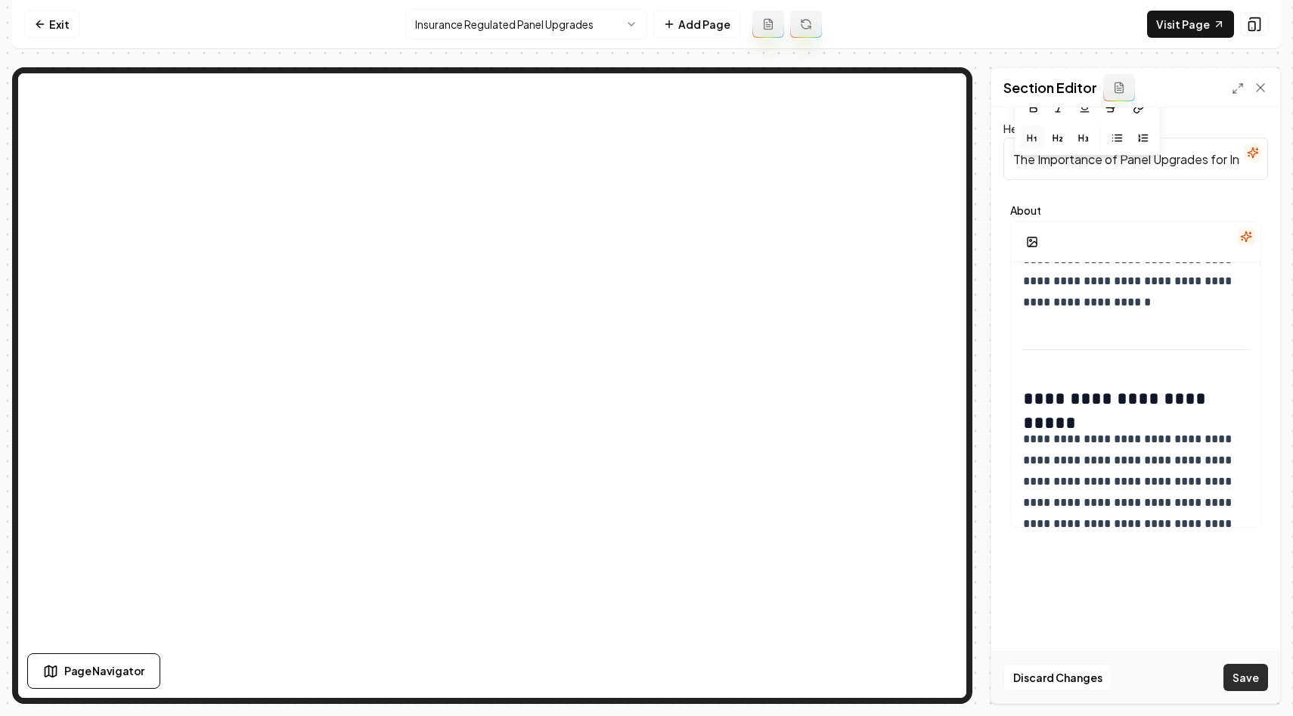
click at [1249, 681] on button "Save" at bounding box center [1246, 677] width 45 height 27
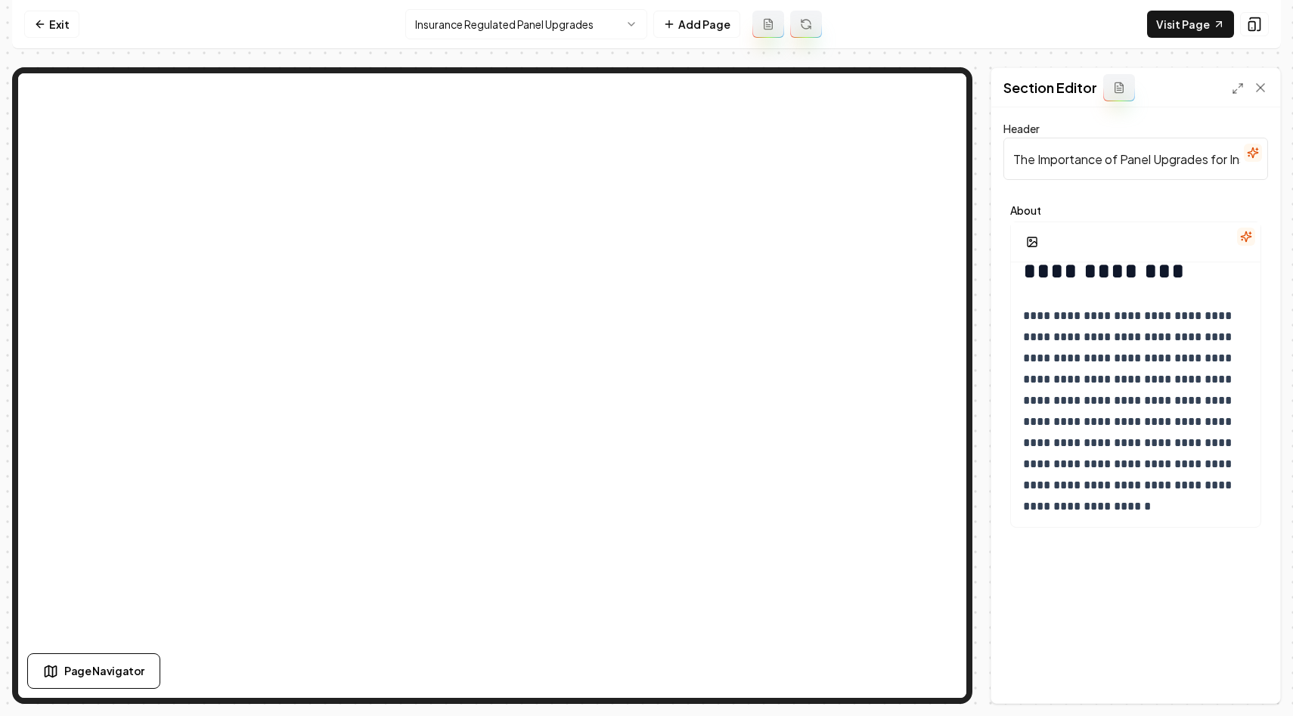
scroll to position [0, 0]
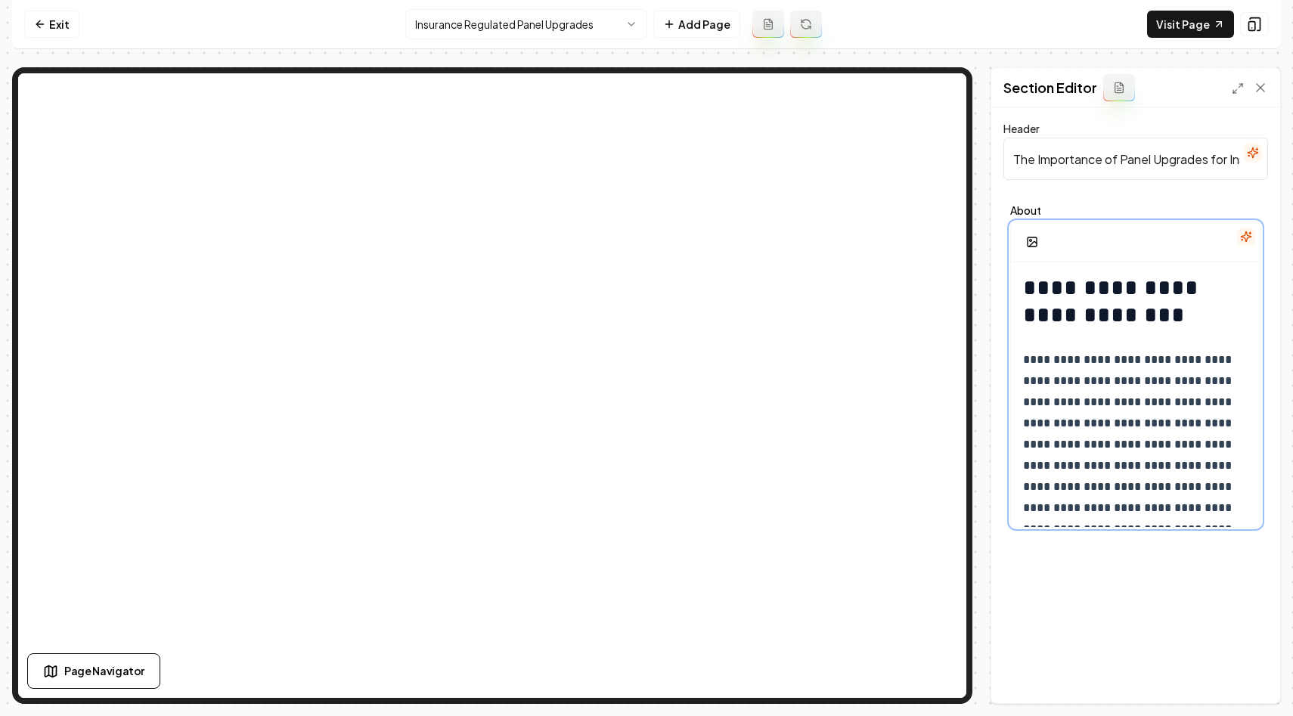
click at [1067, 303] on h1 "**********" at bounding box center [1135, 302] width 225 height 54
drag, startPoint x: 1159, startPoint y: 321, endPoint x: 995, endPoint y: 275, distance: 170.5
click at [995, 275] on div "**********" at bounding box center [1135, 405] width 289 height 596
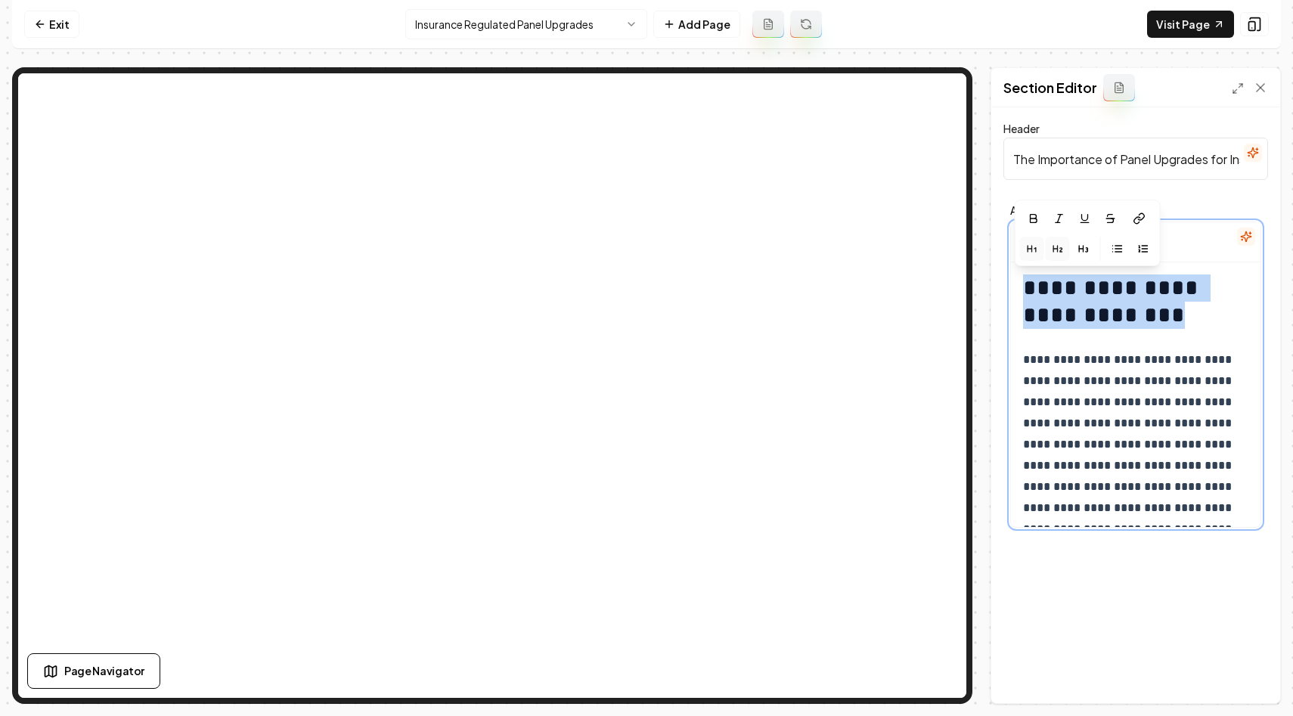
click at [1053, 258] on button "button" at bounding box center [1058, 249] width 24 height 24
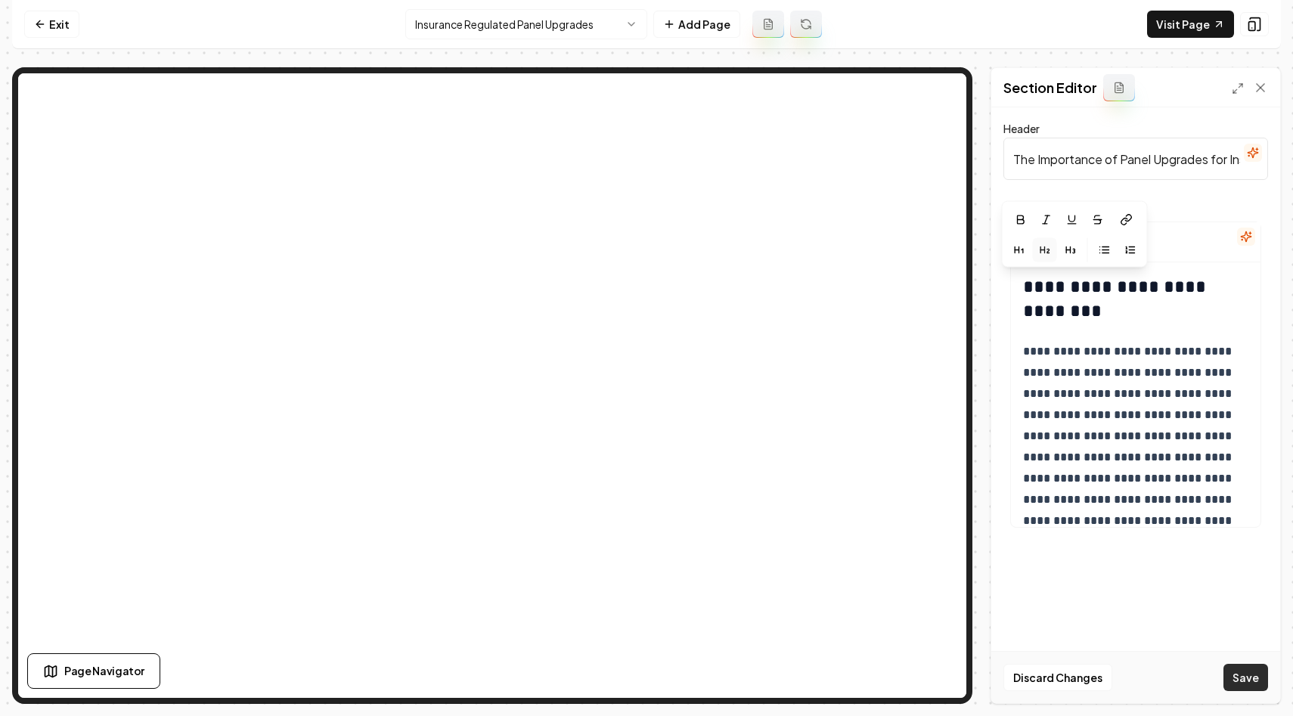
click at [1238, 675] on button "Save" at bounding box center [1246, 677] width 45 height 27
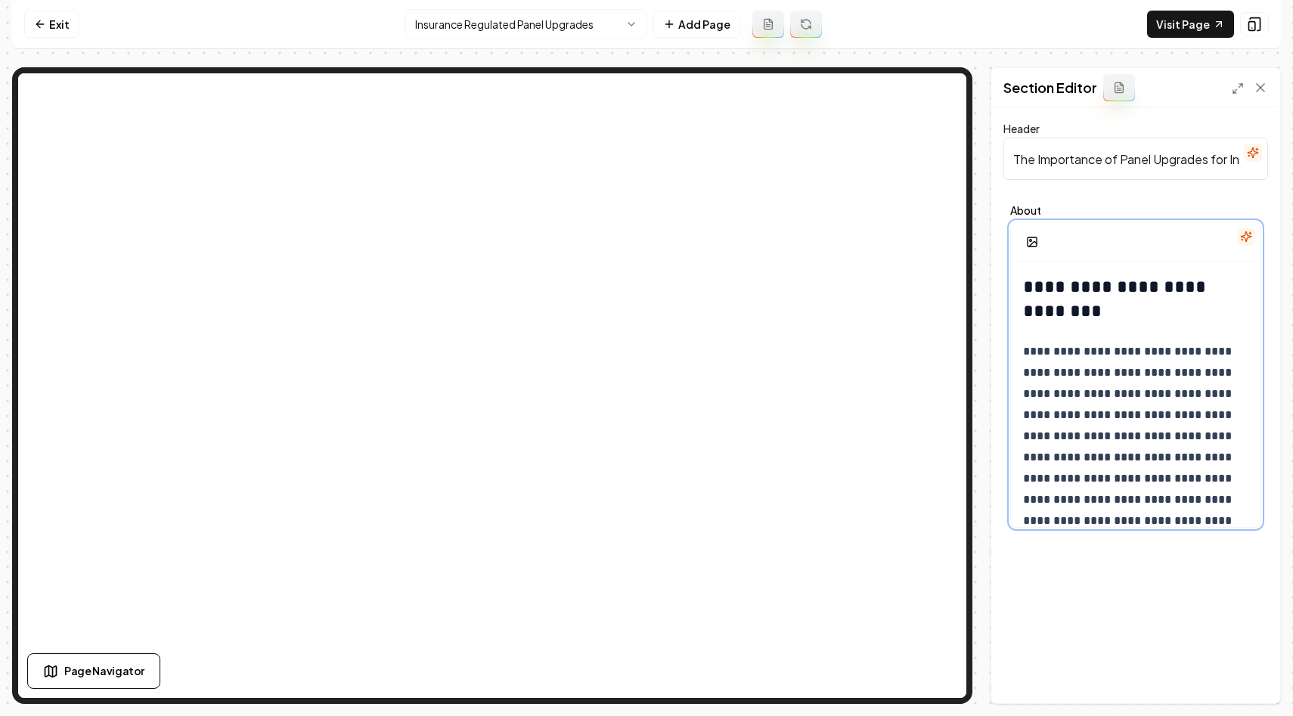
click at [1093, 386] on p "**********" at bounding box center [1135, 447] width 225 height 212
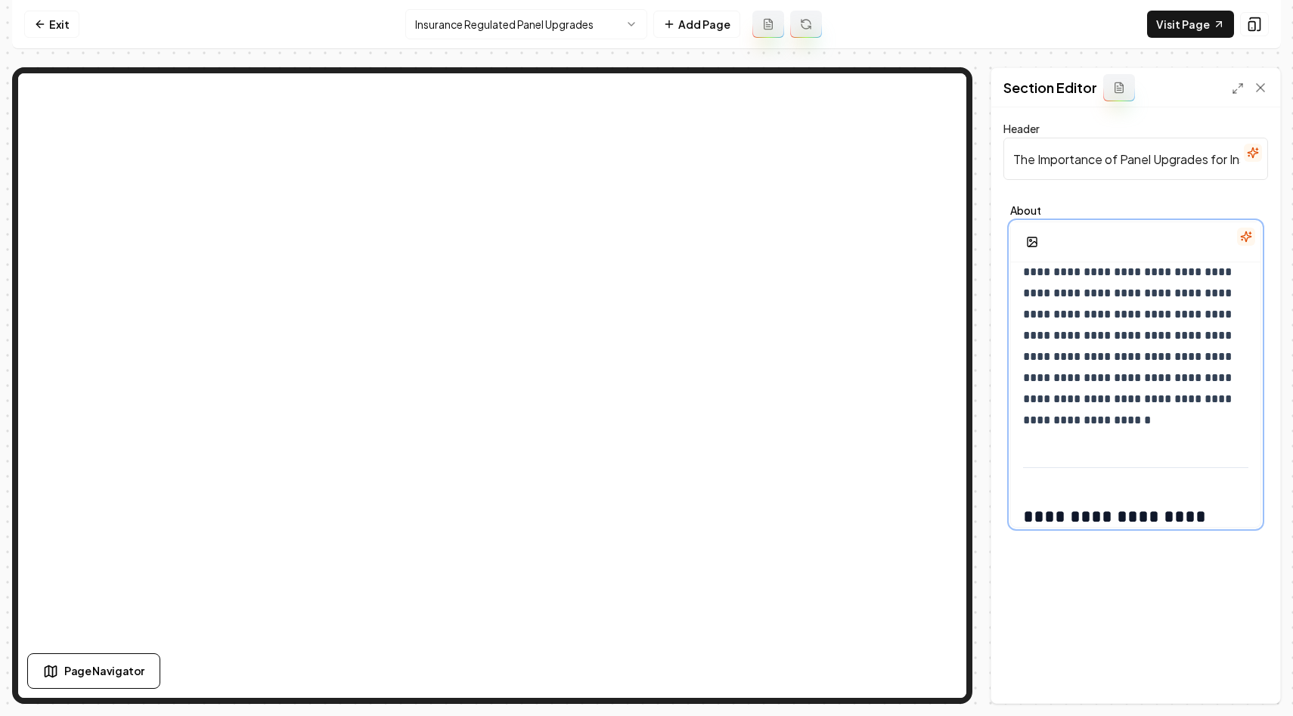
scroll to position [178, 0]
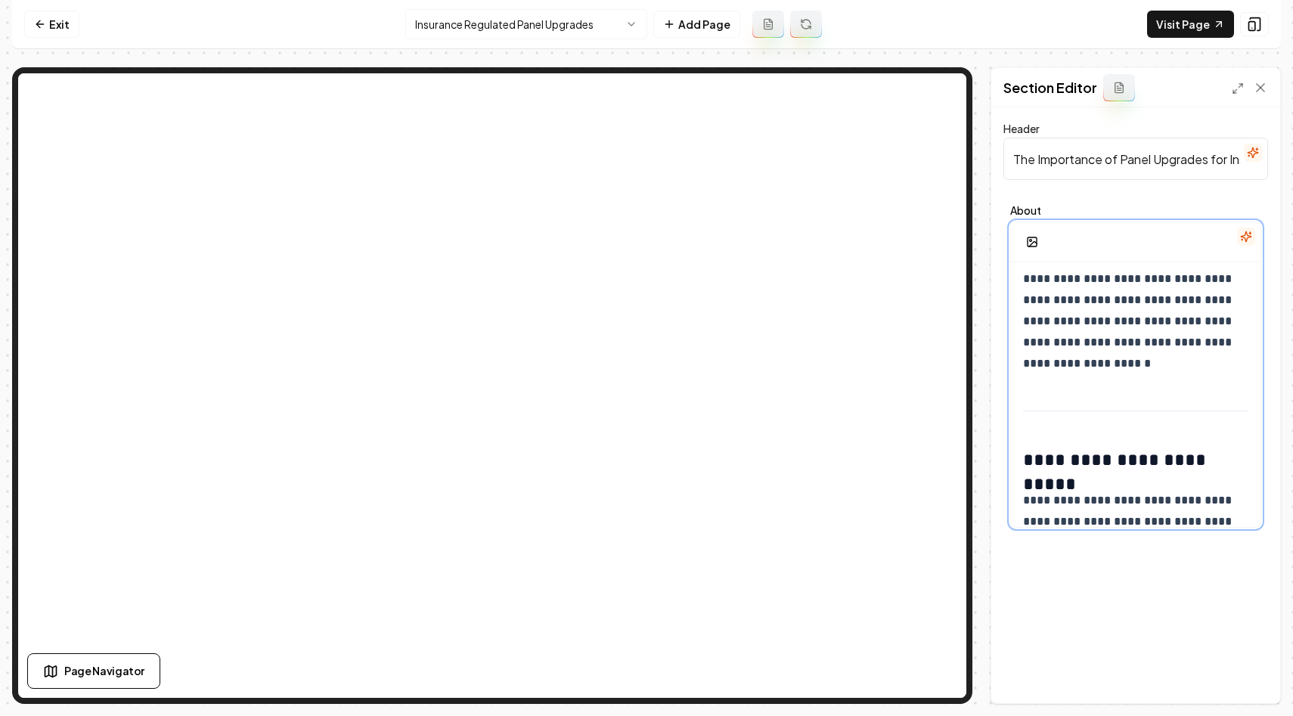
click at [1028, 448] on h2 "**********" at bounding box center [1135, 460] width 225 height 24
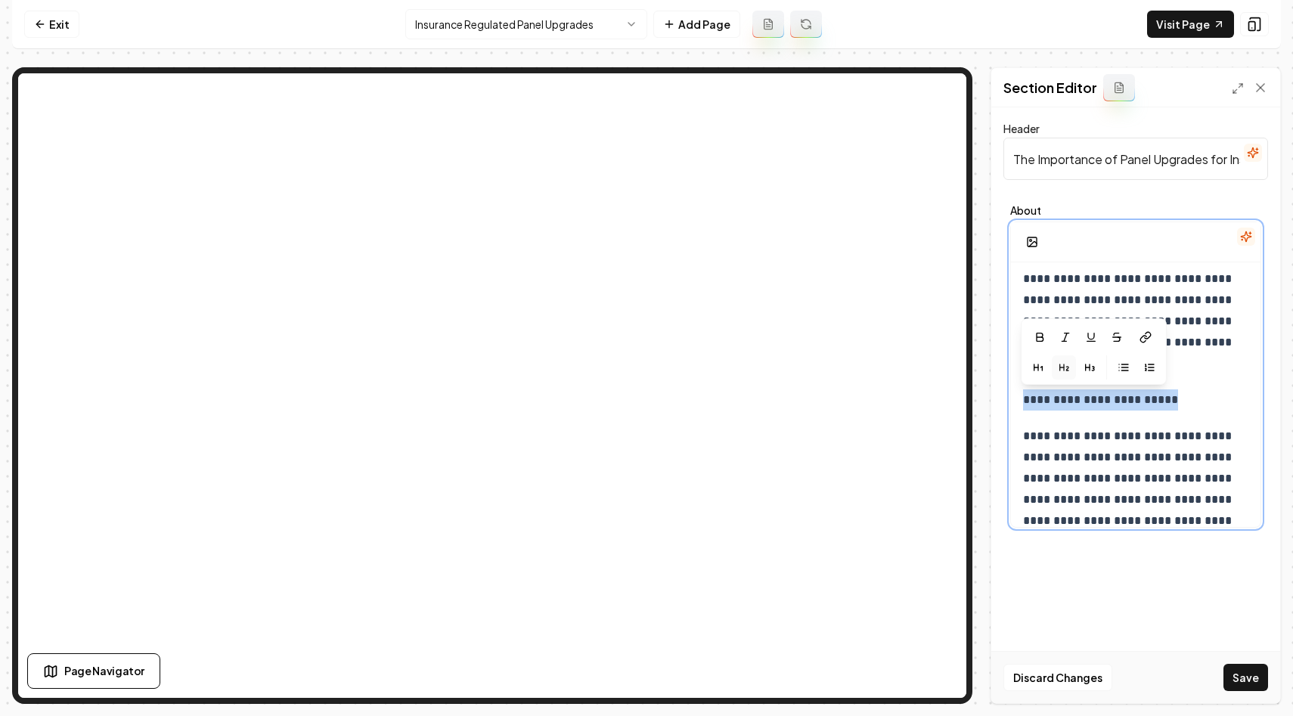
click at [1057, 357] on button "button" at bounding box center [1064, 367] width 24 height 24
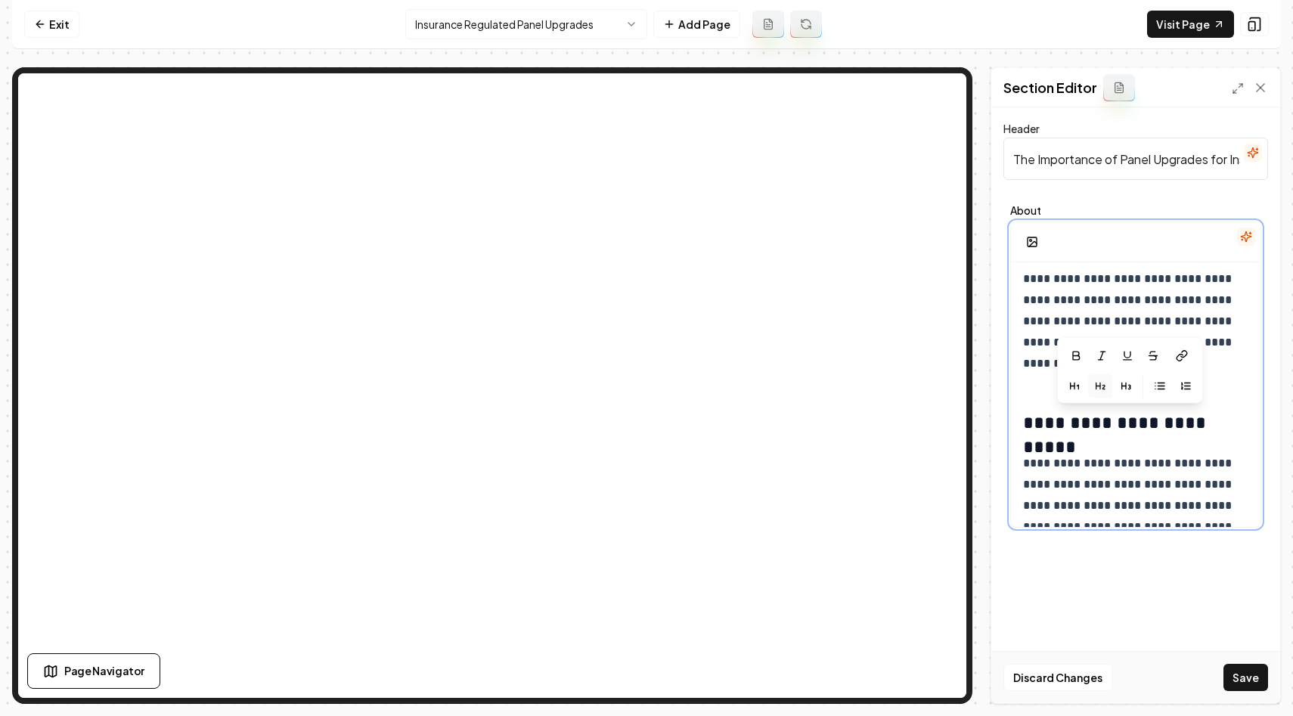
click at [1055, 479] on p "**********" at bounding box center [1135, 559] width 225 height 212
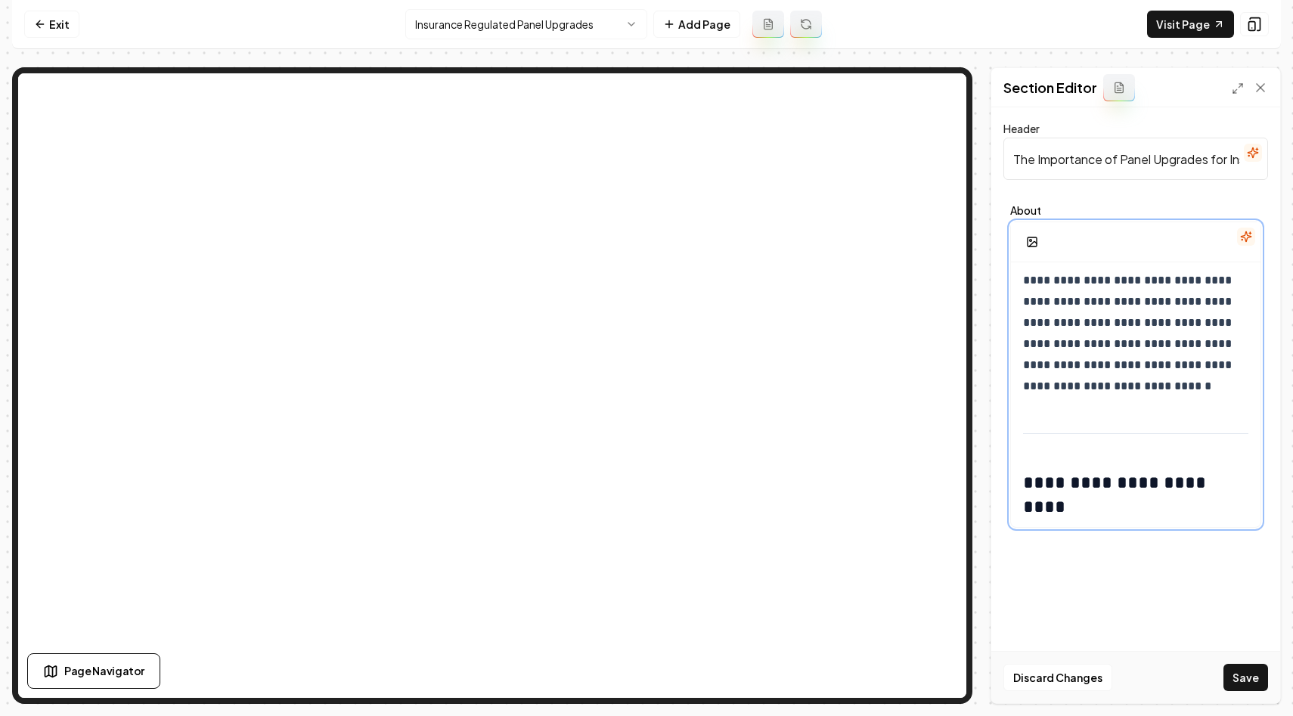
scroll to position [516, 0]
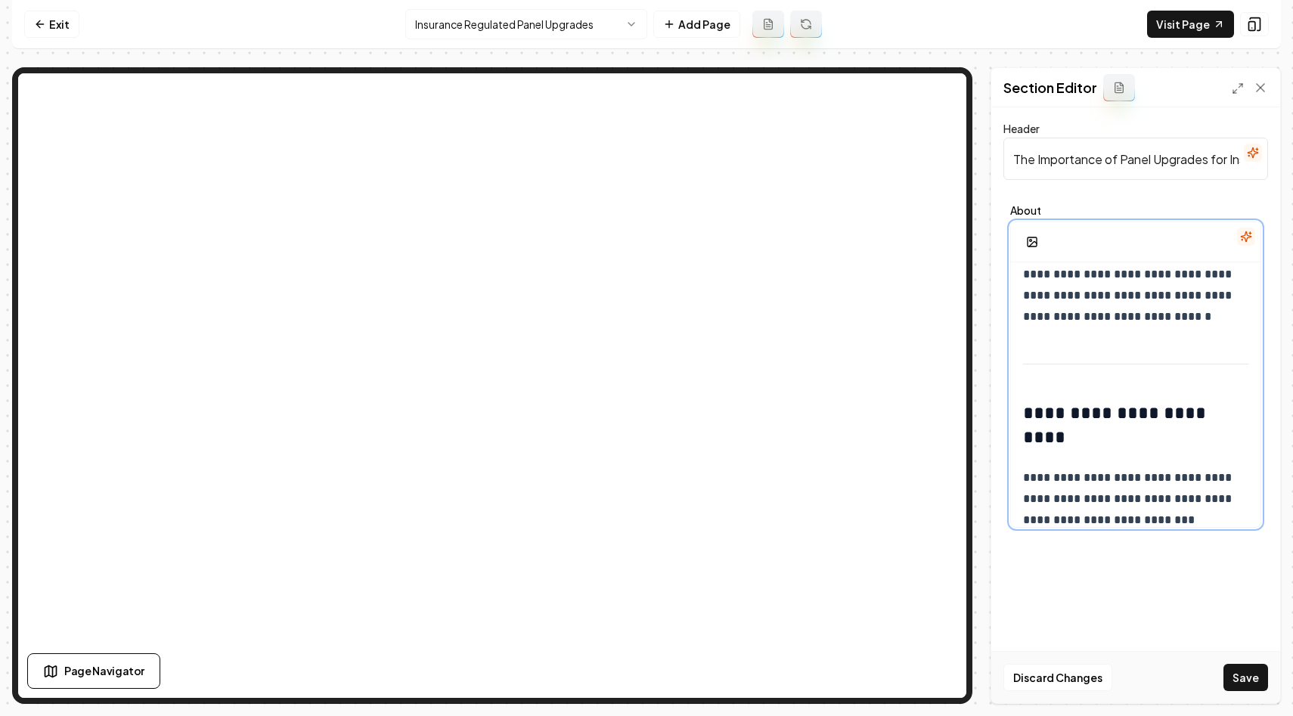
click at [1072, 386] on div "**********" at bounding box center [1136, 560] width 250 height 1627
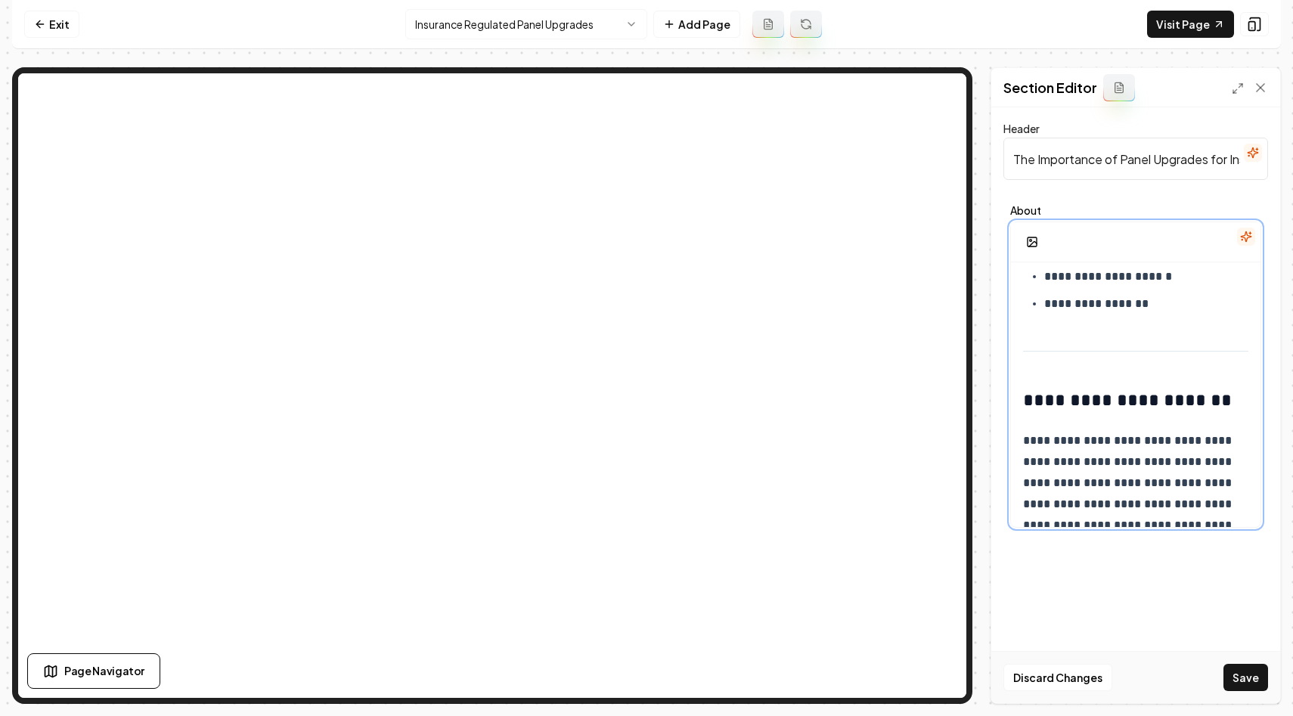
scroll to position [864, 0]
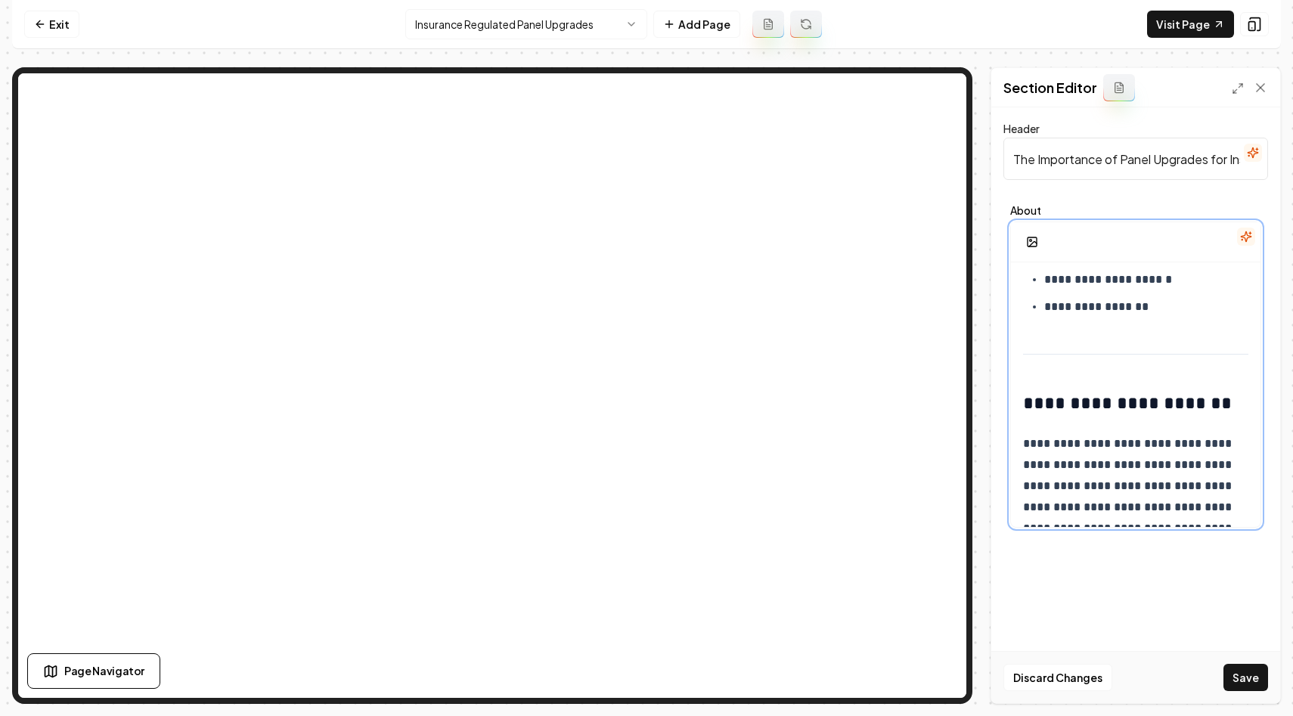
click at [1026, 402] on h2 "**********" at bounding box center [1135, 403] width 225 height 24
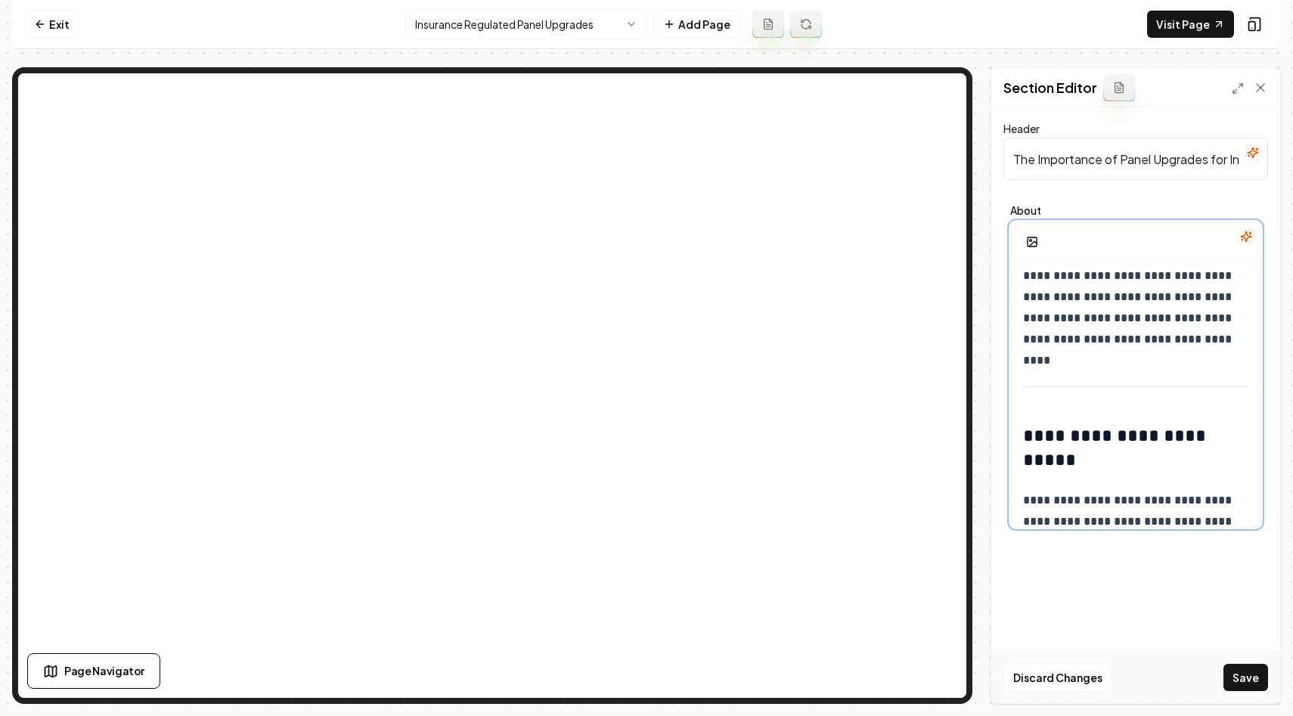
scroll to position [1150, 0]
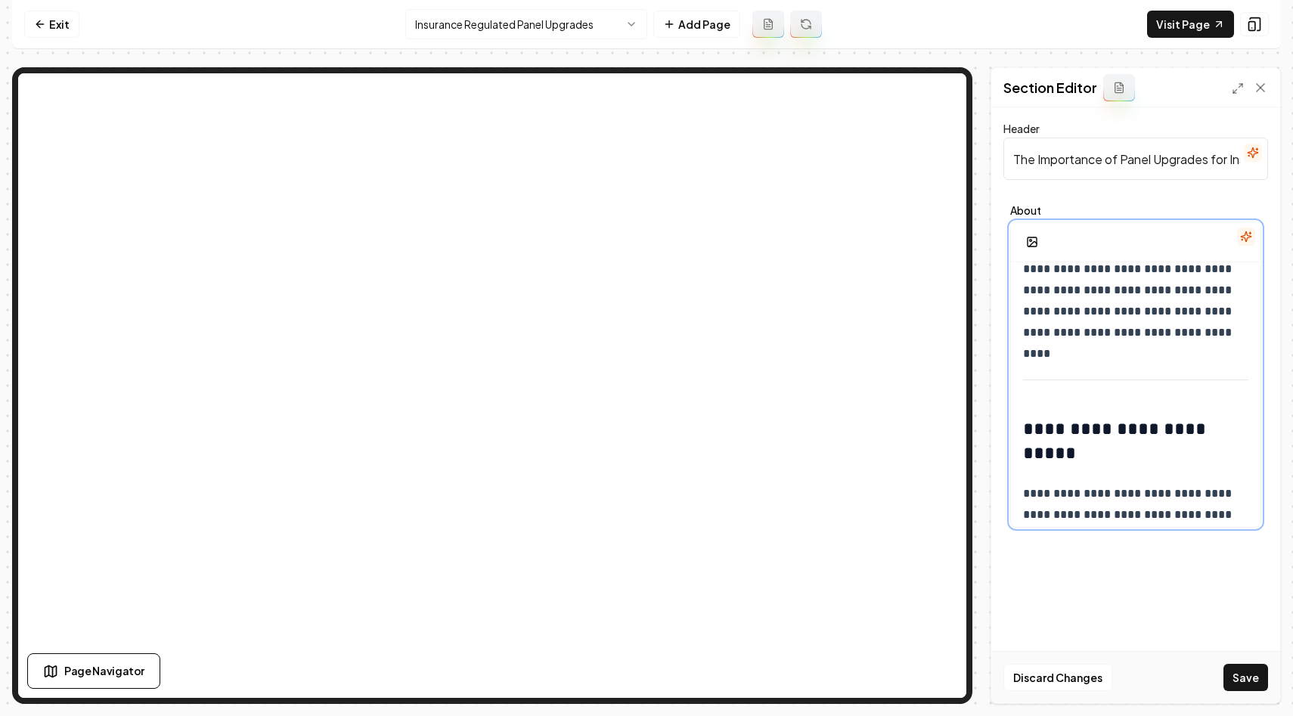
click at [1026, 429] on h2 "**********" at bounding box center [1135, 441] width 225 height 48
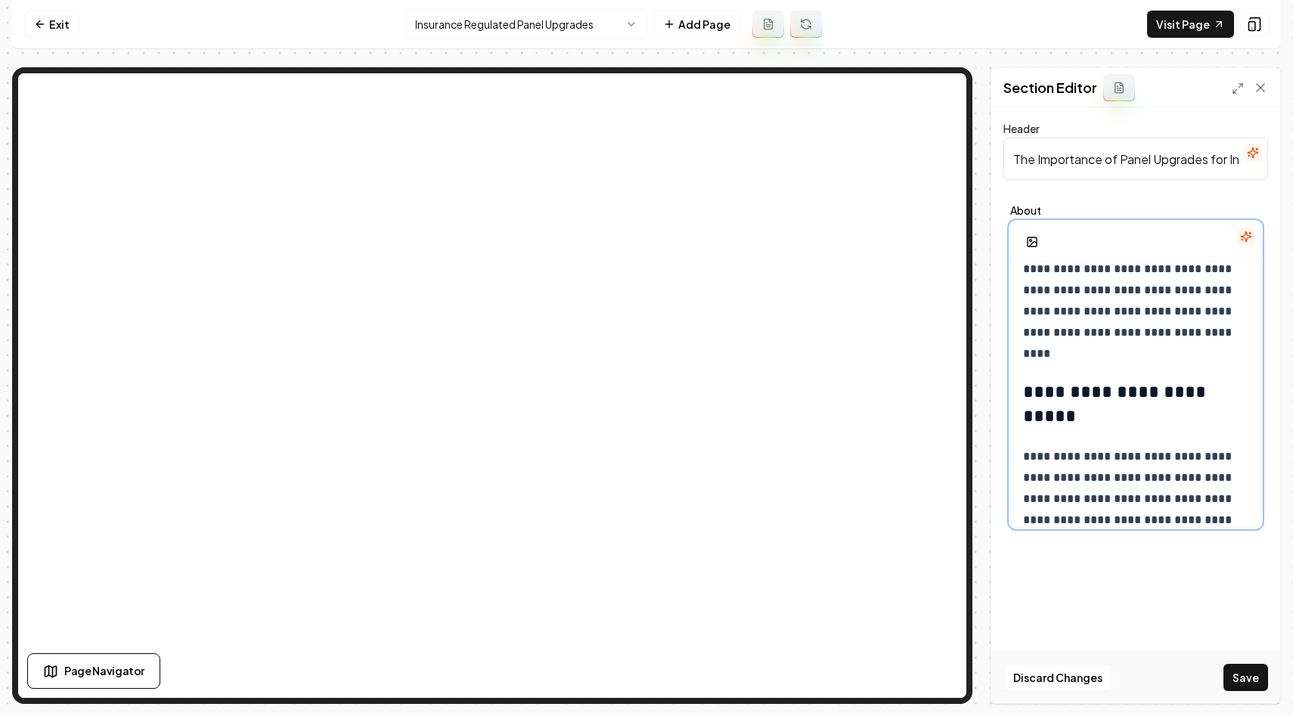
scroll to position [1251, 0]
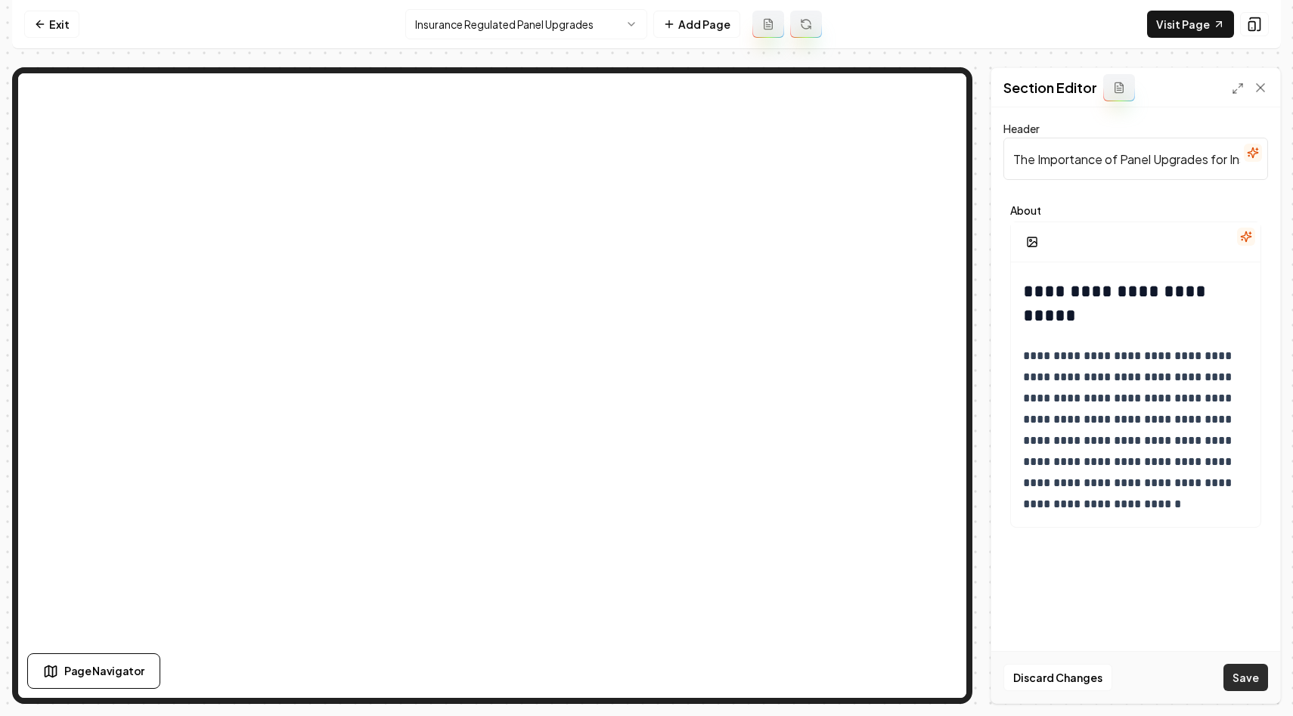
click at [1249, 671] on button "Save" at bounding box center [1246, 677] width 45 height 27
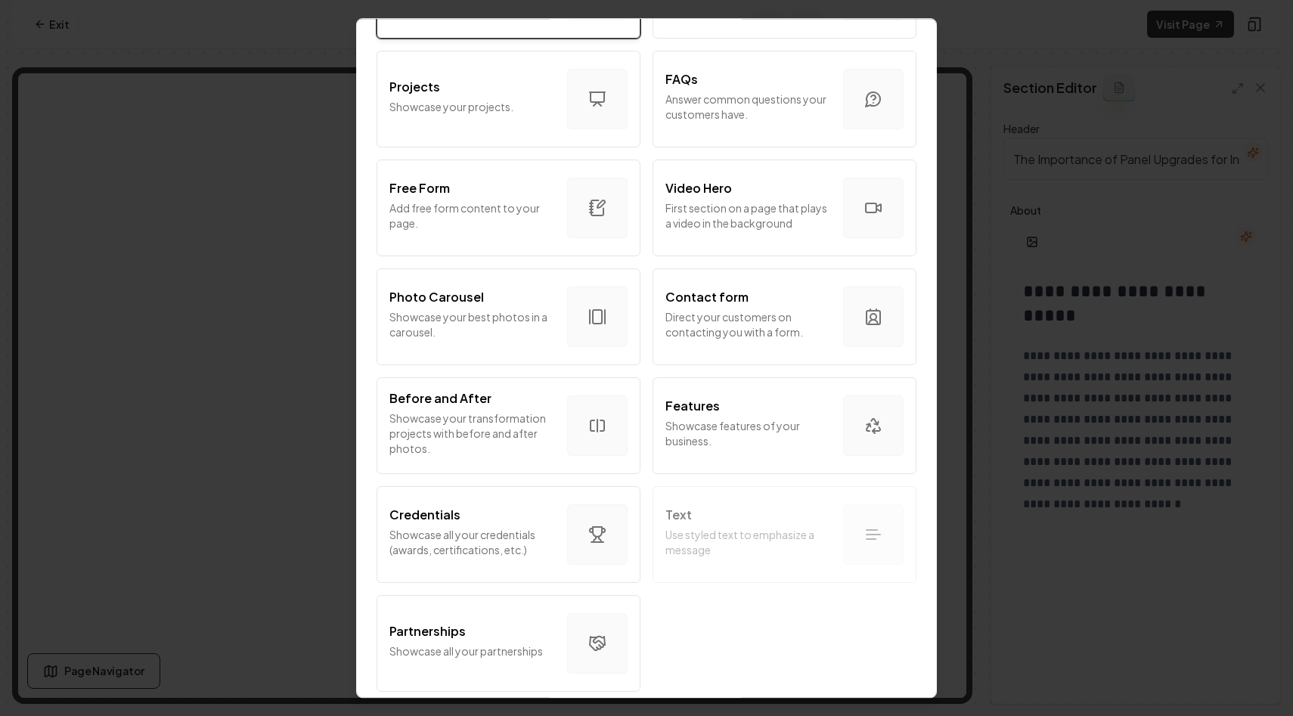
scroll to position [0, 0]
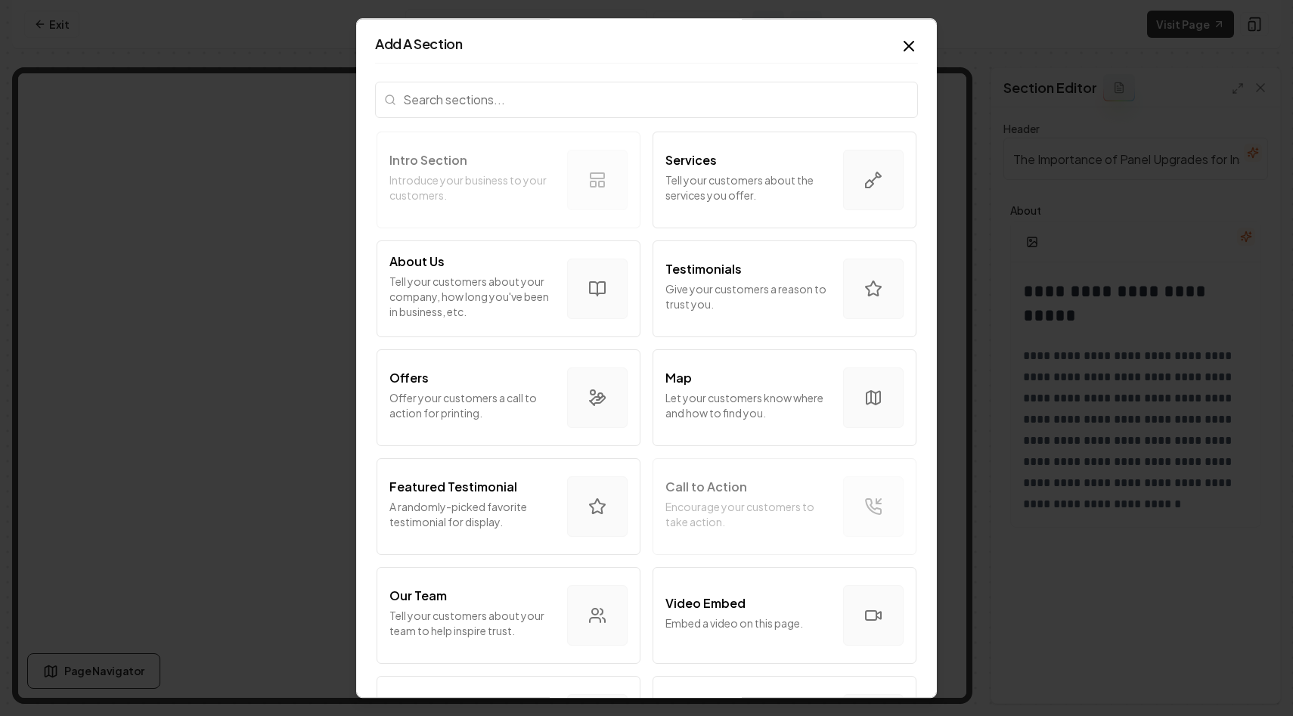
click at [593, 115] on input "search" at bounding box center [646, 100] width 543 height 36
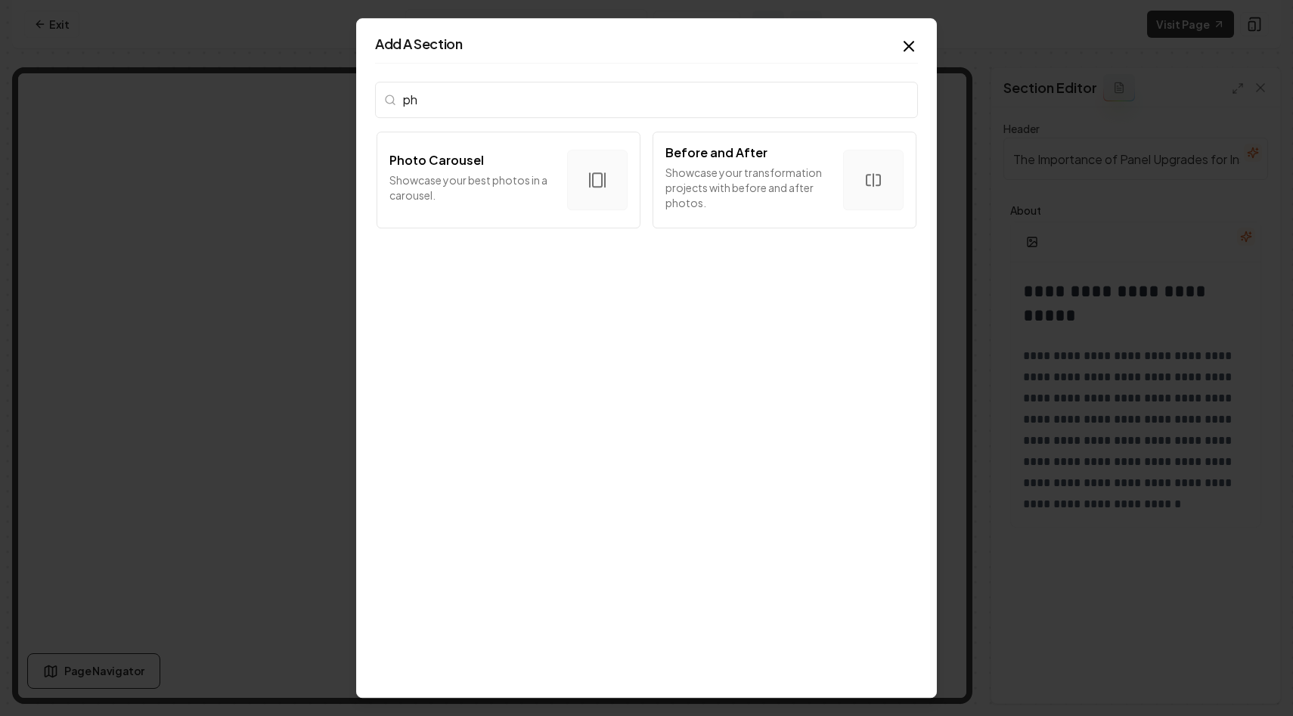
type input "p"
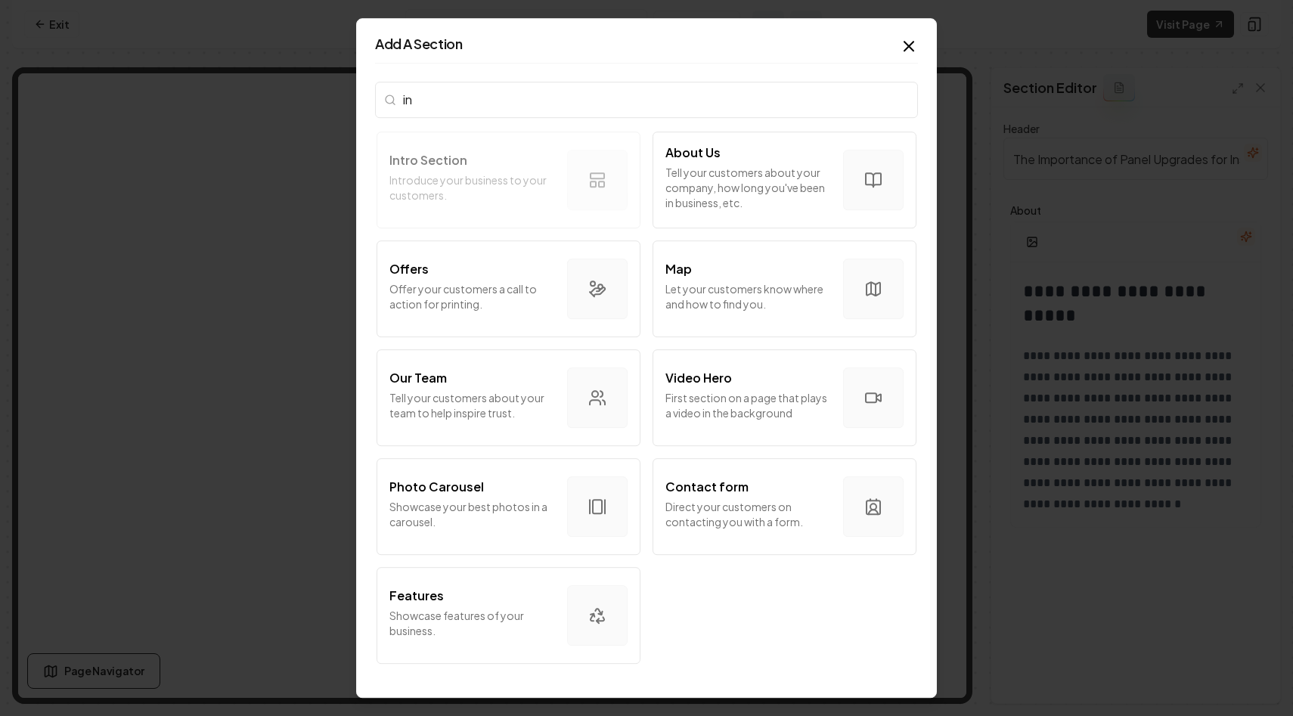
type input "i"
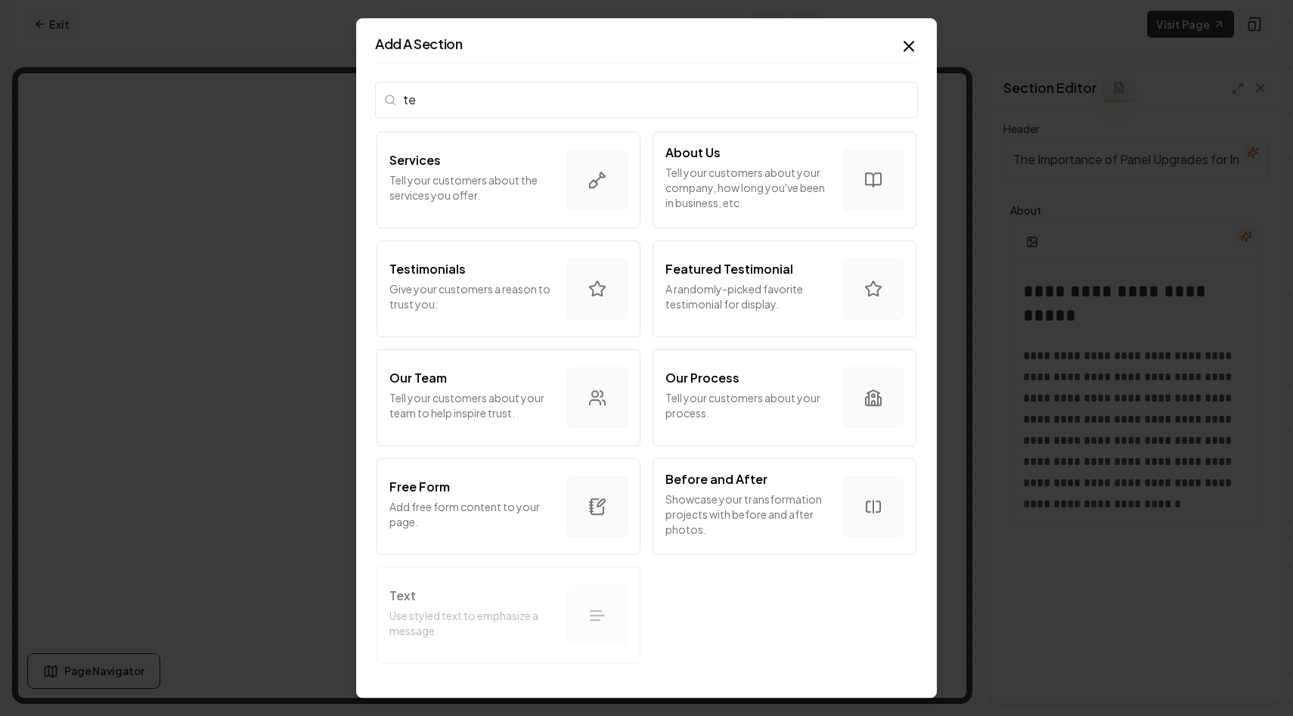
type input "t"
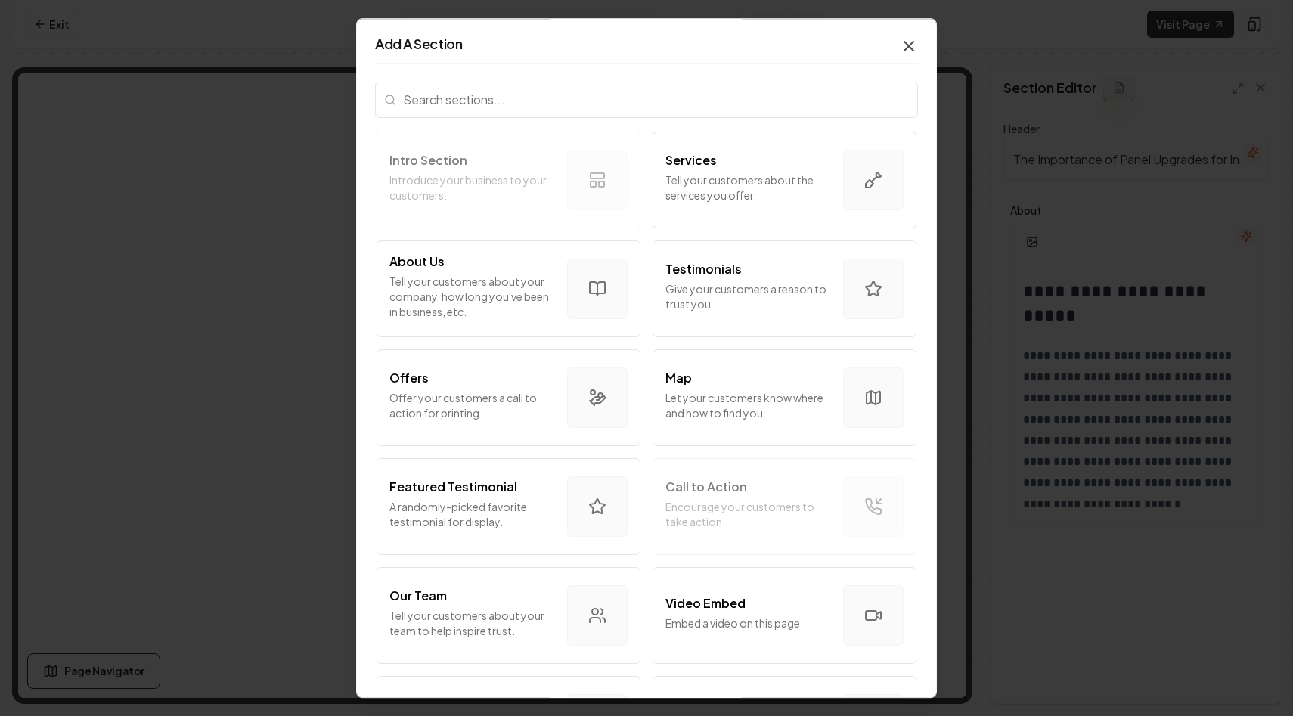
click at [905, 49] on icon "button" at bounding box center [909, 46] width 9 height 9
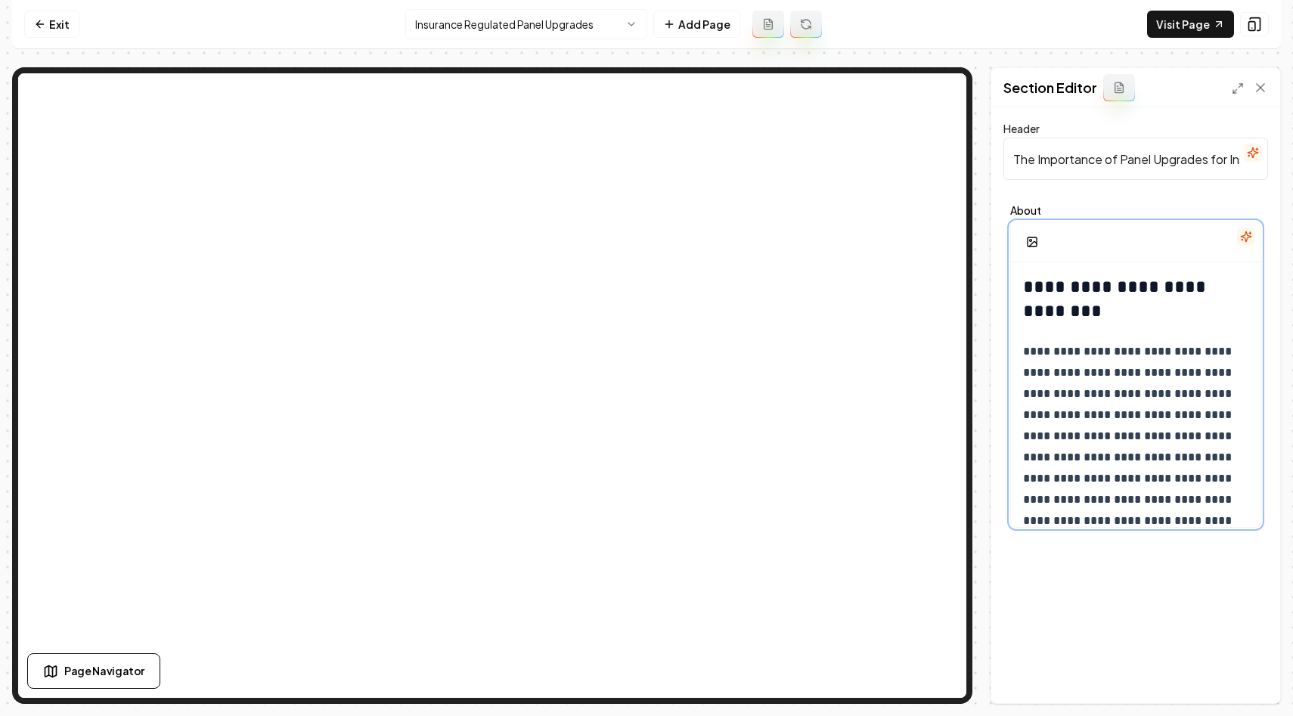
click at [1025, 287] on h2 "**********" at bounding box center [1135, 299] width 225 height 48
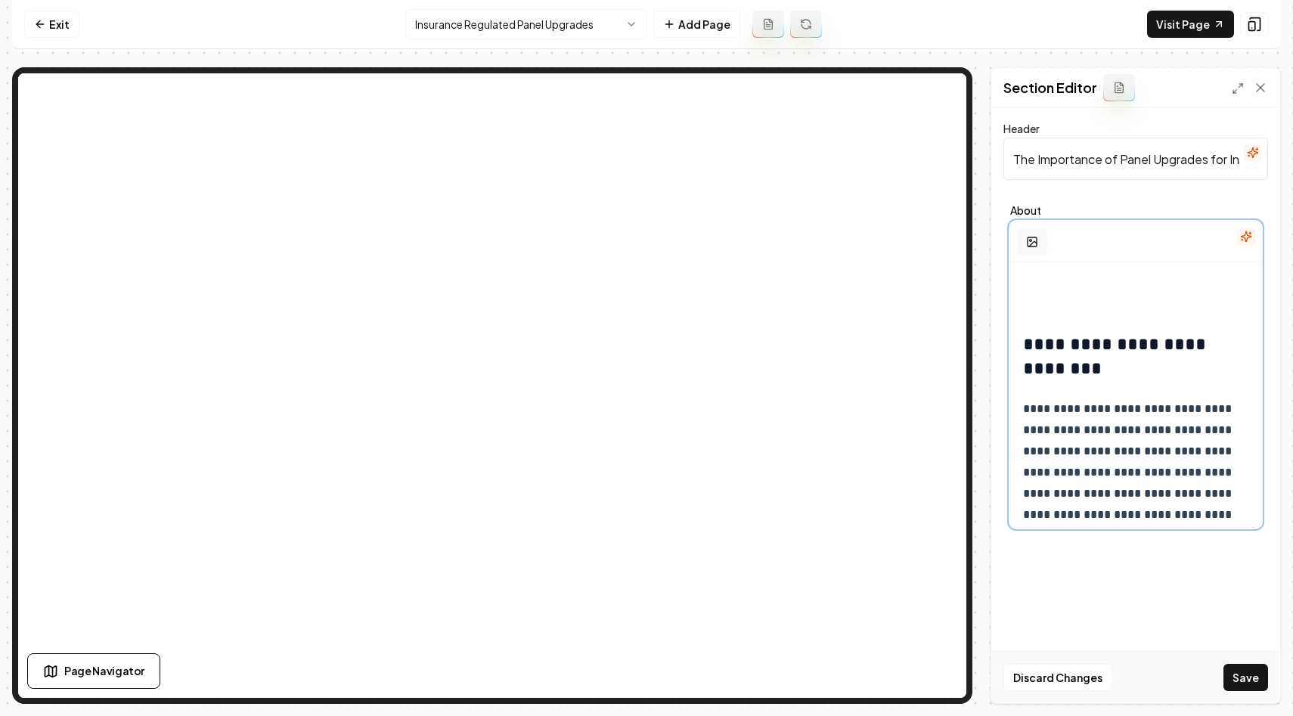
click at [1032, 240] on icon "button" at bounding box center [1032, 242] width 12 height 12
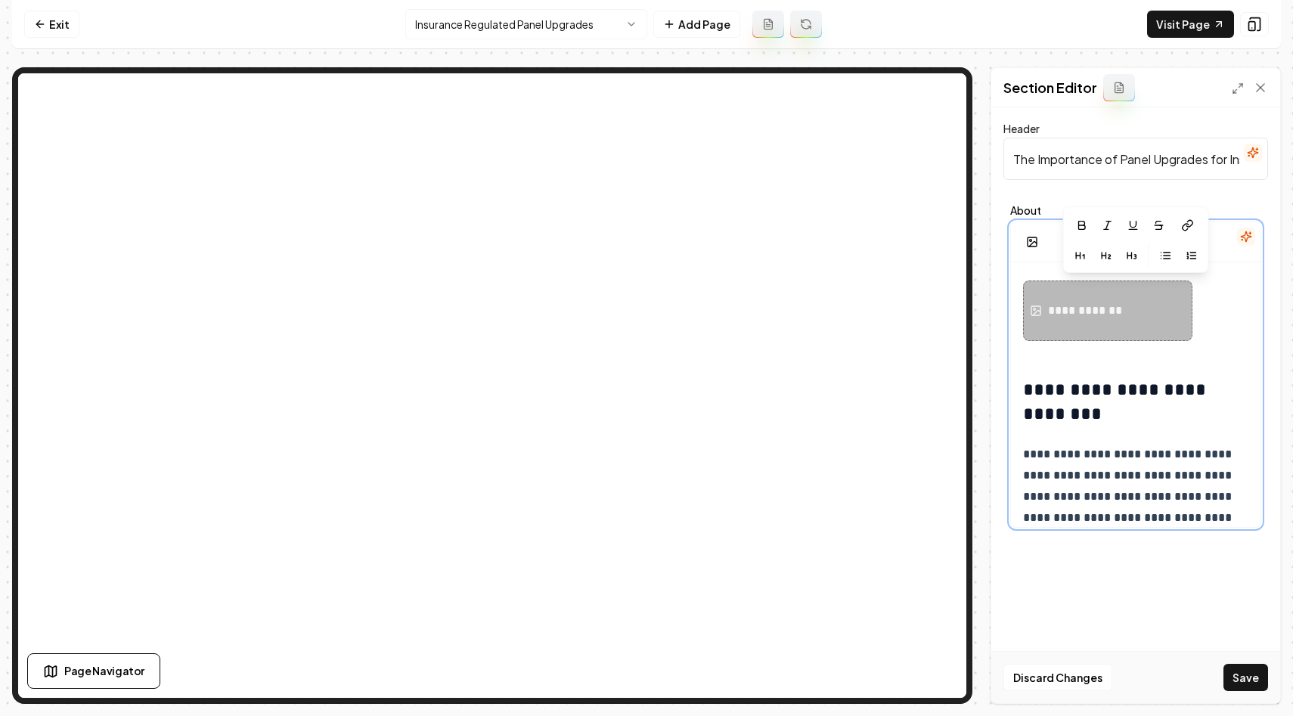
click at [1061, 321] on div "**********" at bounding box center [1107, 311] width 169 height 61
click at [1198, 327] on div "**********" at bounding box center [1135, 311] width 225 height 61
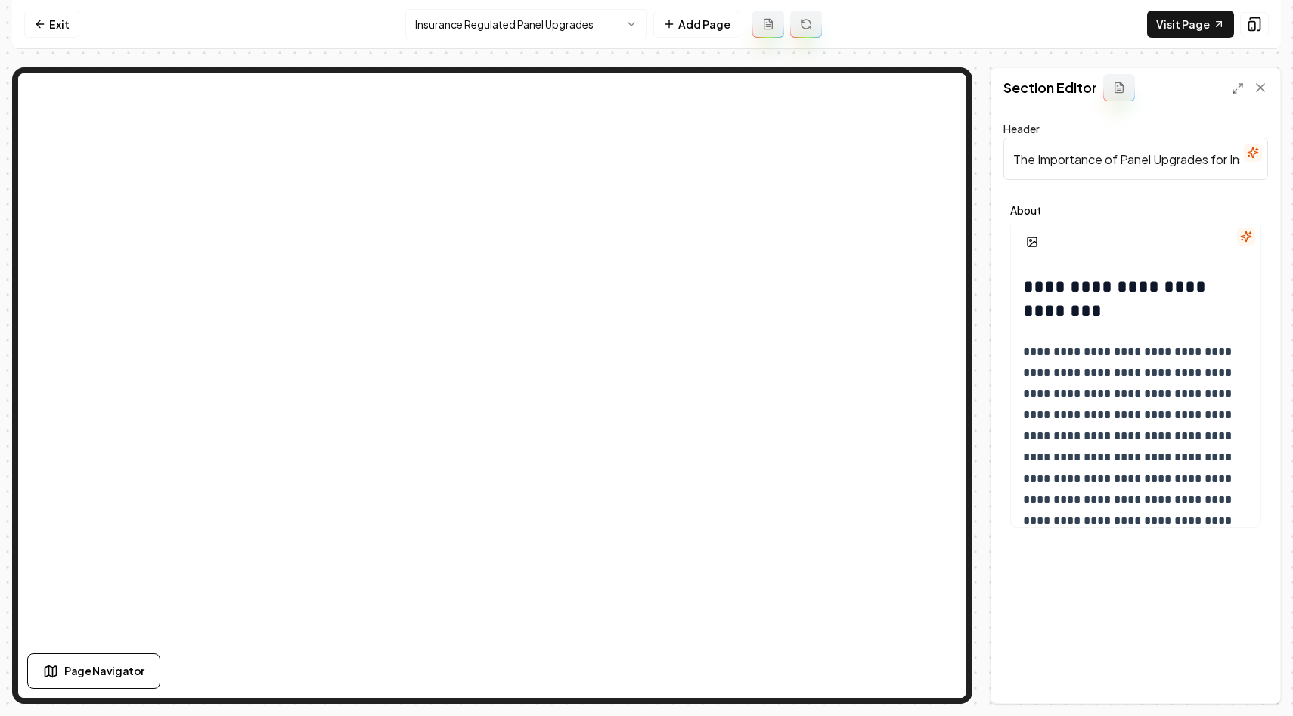
click at [1153, 568] on div "**********" at bounding box center [1135, 405] width 289 height 596
click at [1258, 80] on icon at bounding box center [1260, 87] width 15 height 15
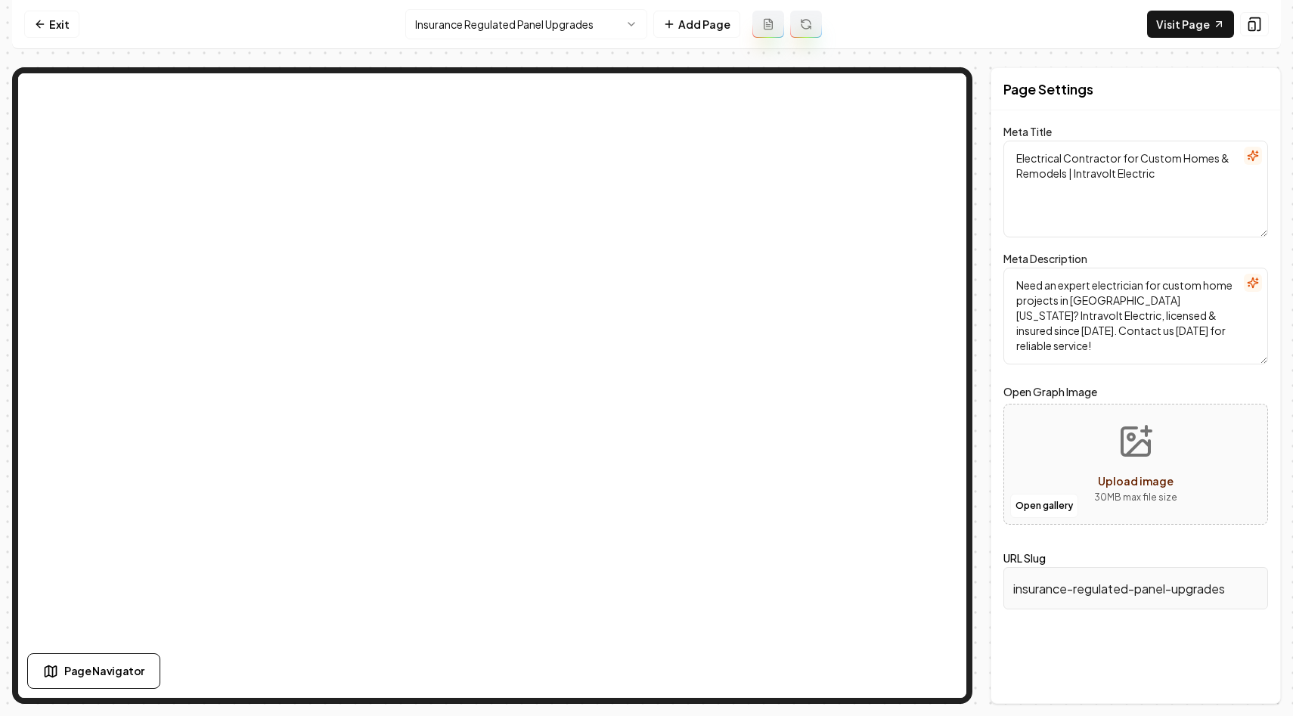
click at [1099, 313] on textarea "Need an expert electrician for custom home projects in [GEOGRAPHIC_DATA][US_STA…" at bounding box center [1136, 316] width 265 height 97
click at [1229, 342] on textarea "Need an expert electrician for custom home projects in [GEOGRAPHIC_DATA][US_STA…" at bounding box center [1136, 316] width 265 height 97
click at [1257, 274] on button "button" at bounding box center [1253, 283] width 18 height 18
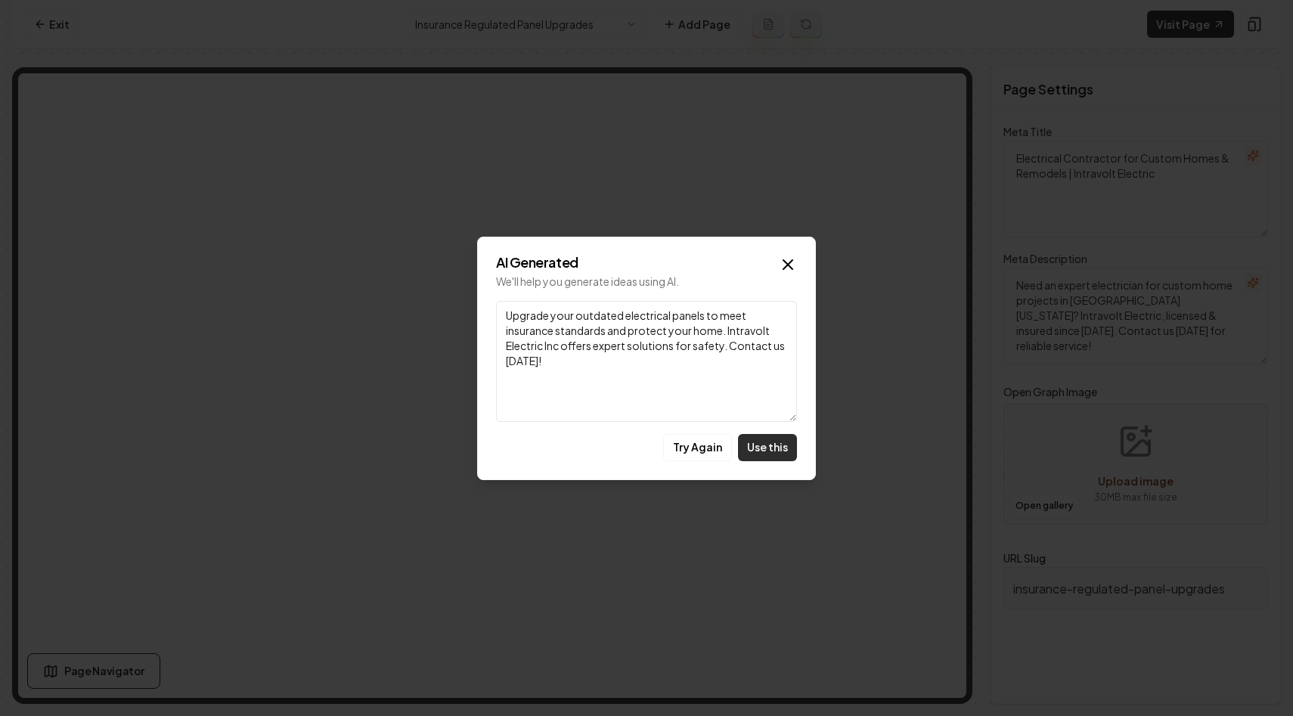
click at [780, 452] on button "Use this" at bounding box center [767, 447] width 59 height 27
type textarea "Upgrade your outdated electrical panels to meet insurance standards and protect…"
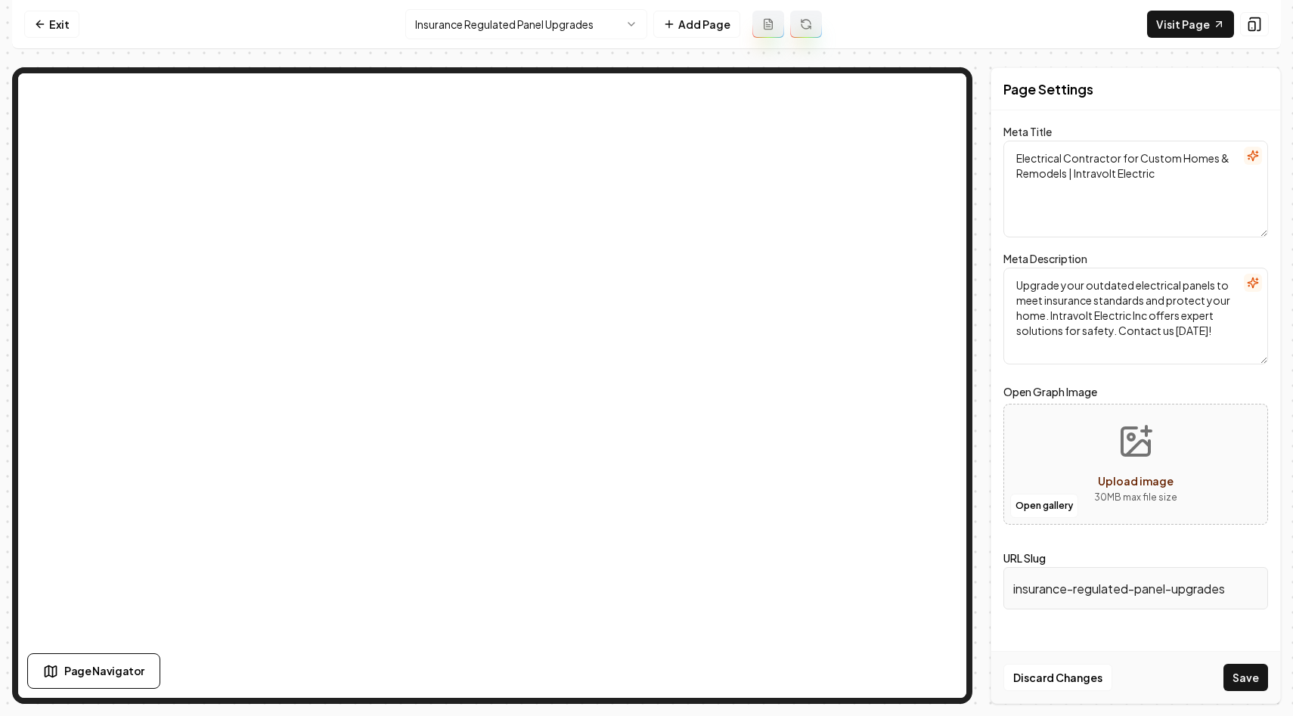
click at [1257, 157] on icon "button" at bounding box center [1253, 155] width 10 height 10
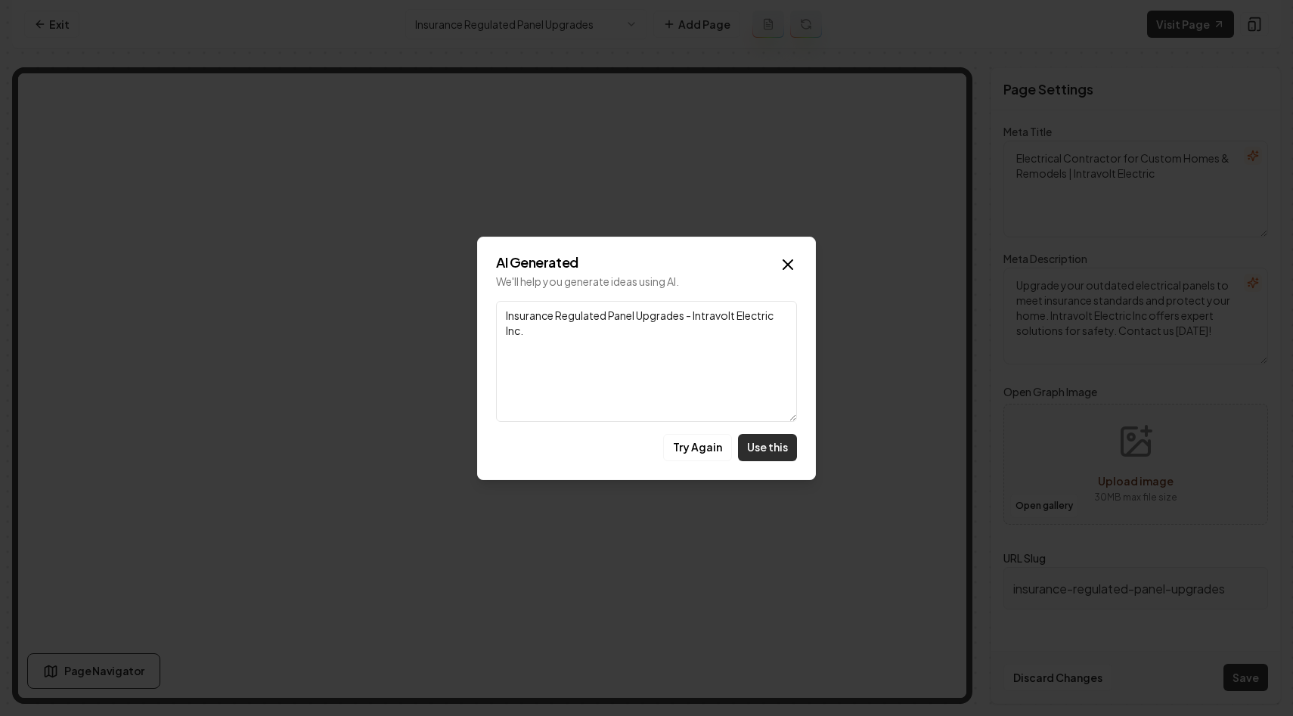
click at [764, 445] on button "Use this" at bounding box center [767, 447] width 59 height 27
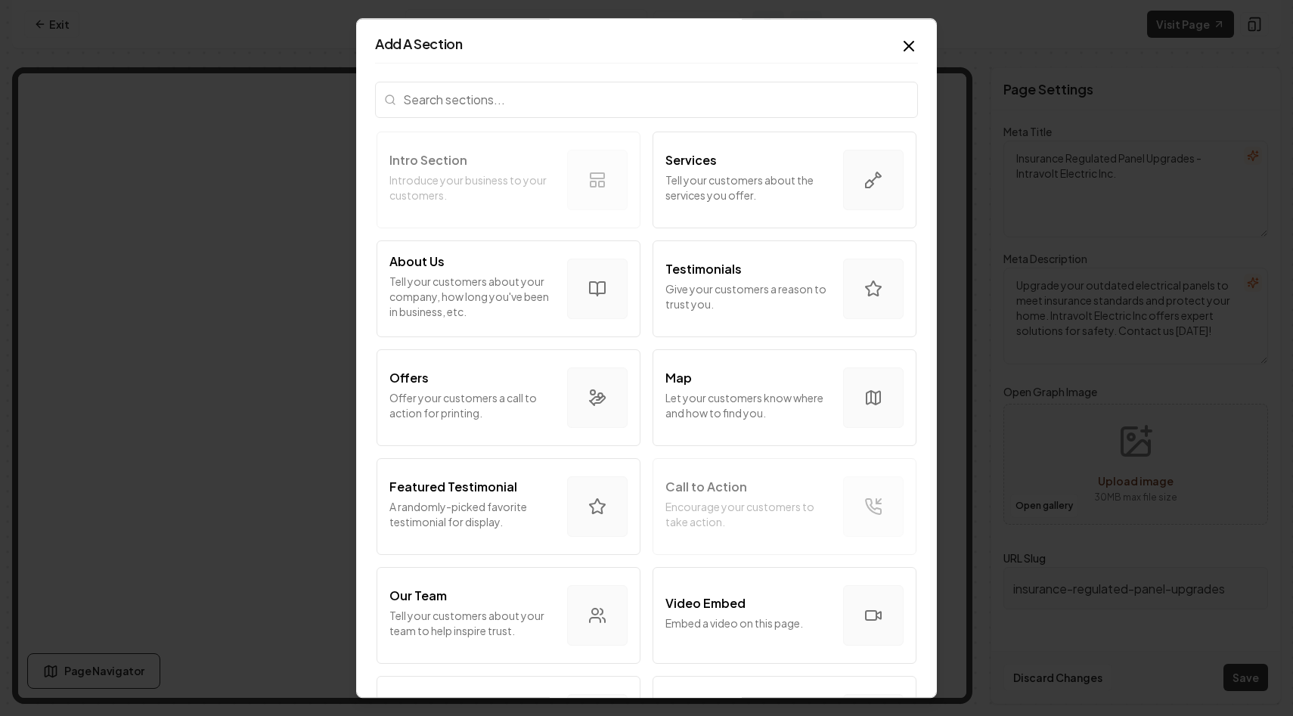
click at [910, 42] on icon "button" at bounding box center [909, 46] width 18 height 18
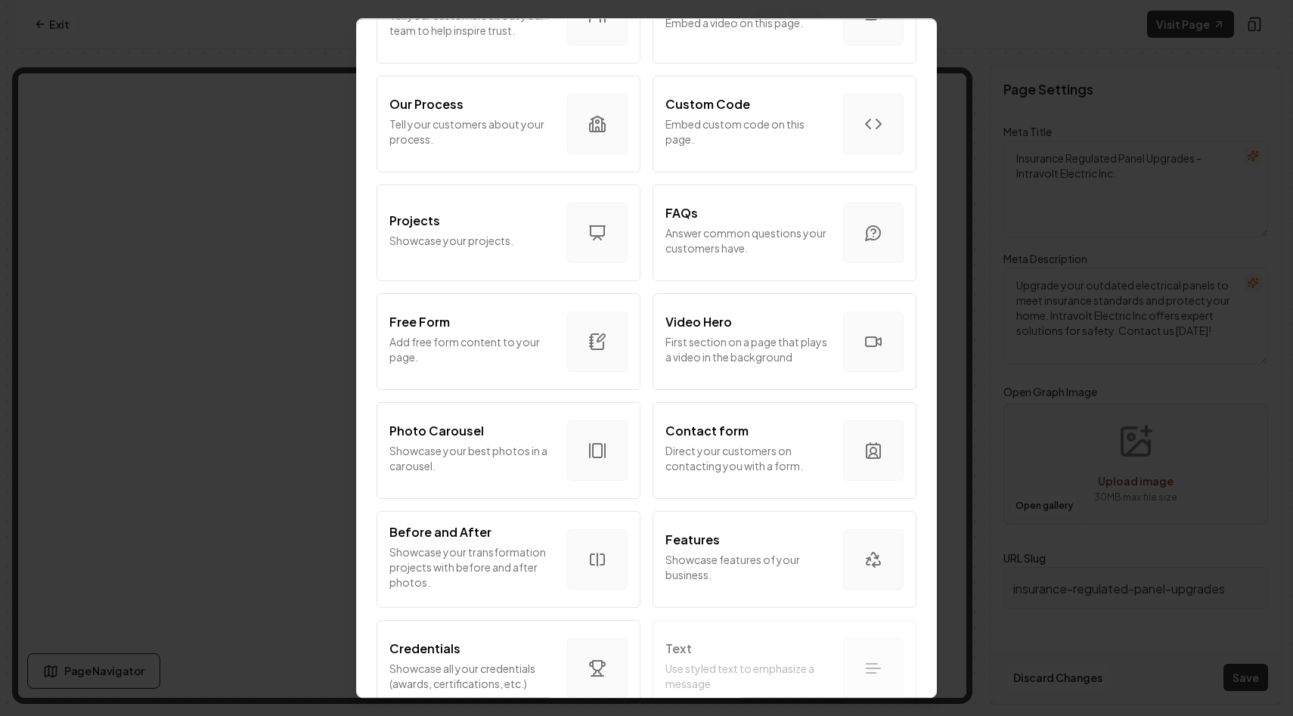
scroll to position [734, 0]
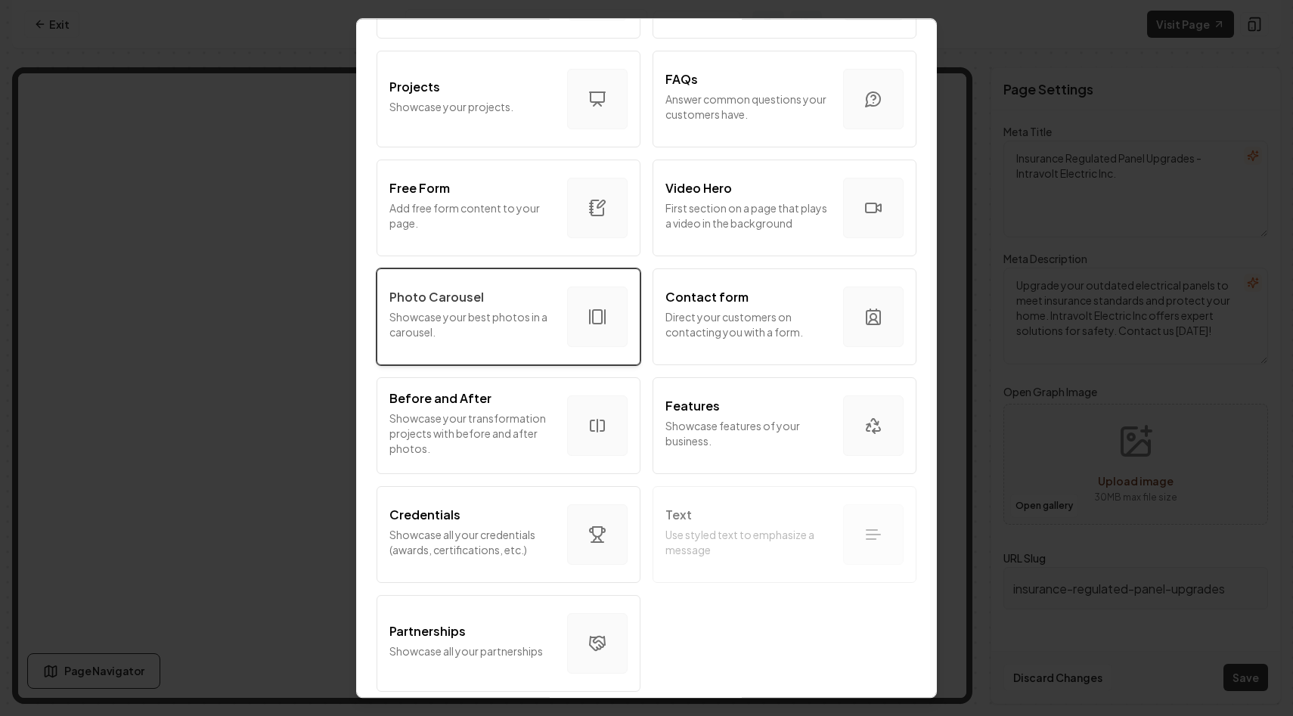
click at [576, 327] on div "button" at bounding box center [597, 317] width 61 height 61
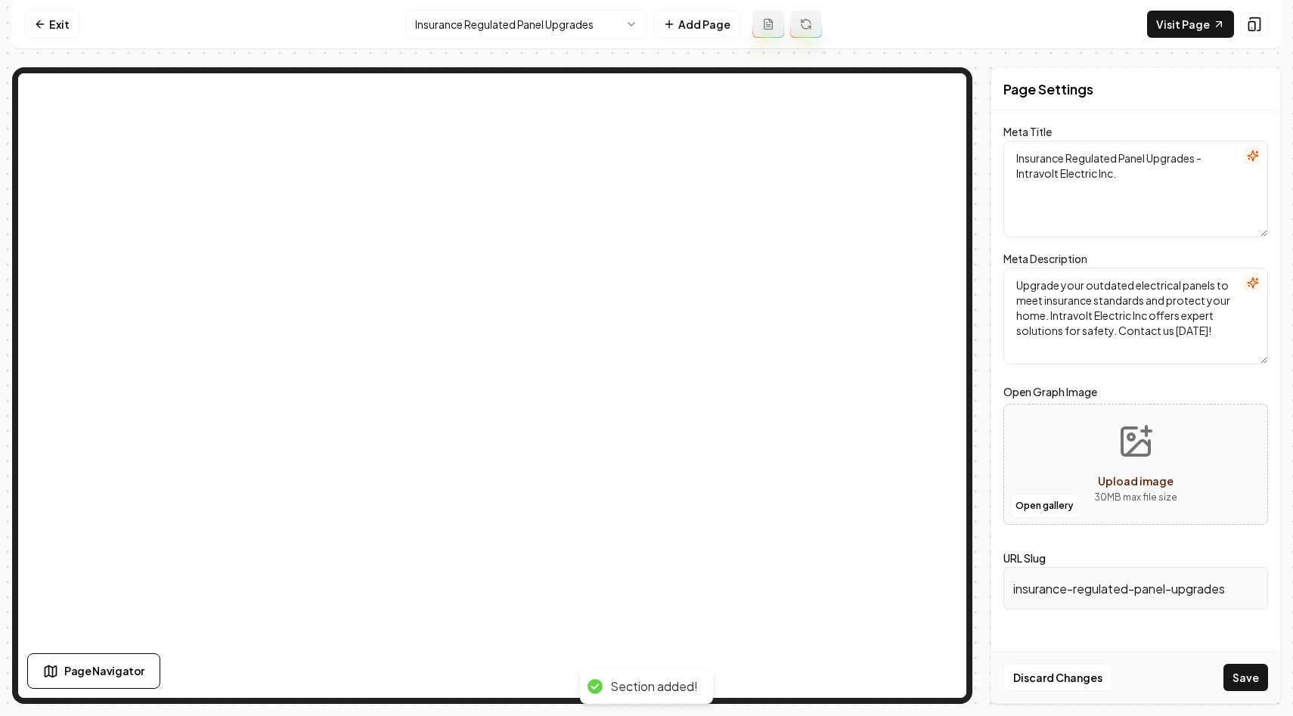
type textarea "Electrical Contractor for Custom Homes & Remodels | Intravolt Electric"
type textarea "Need an expert electrician for custom home projects in [GEOGRAPHIC_DATA][US_STA…"
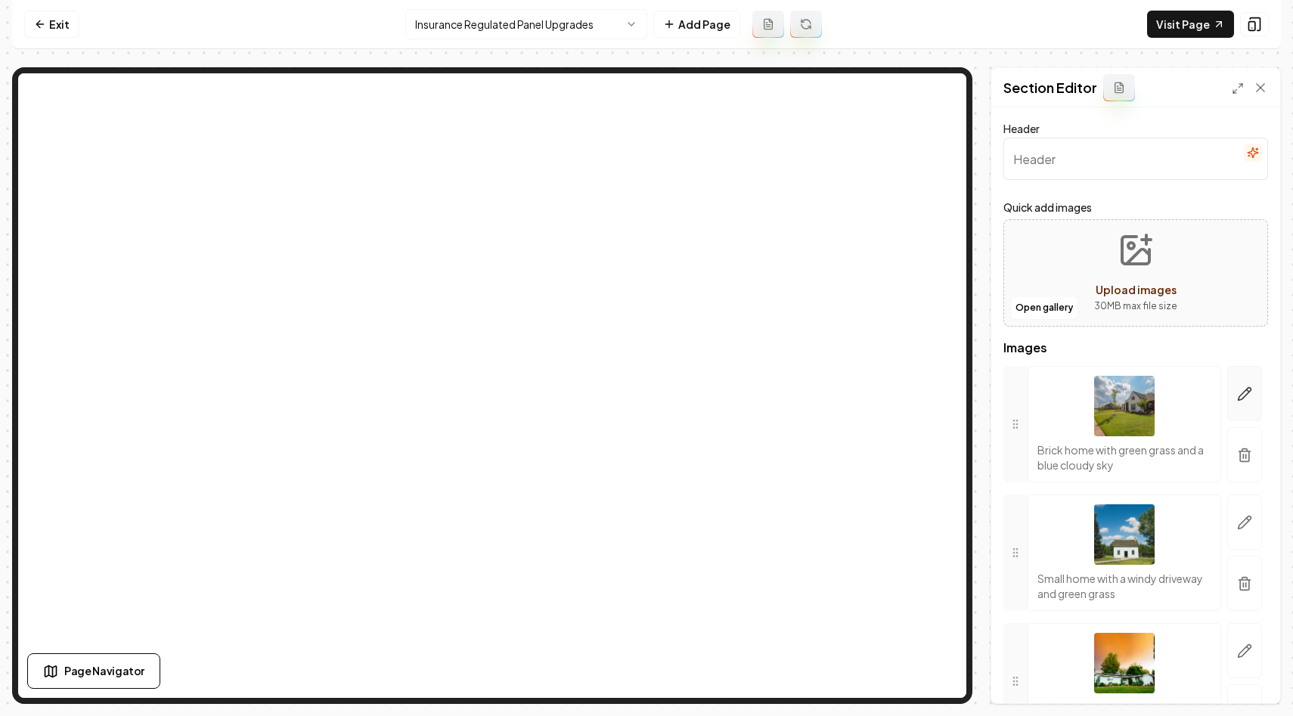
click at [1252, 386] on button "button" at bounding box center [1244, 393] width 35 height 55
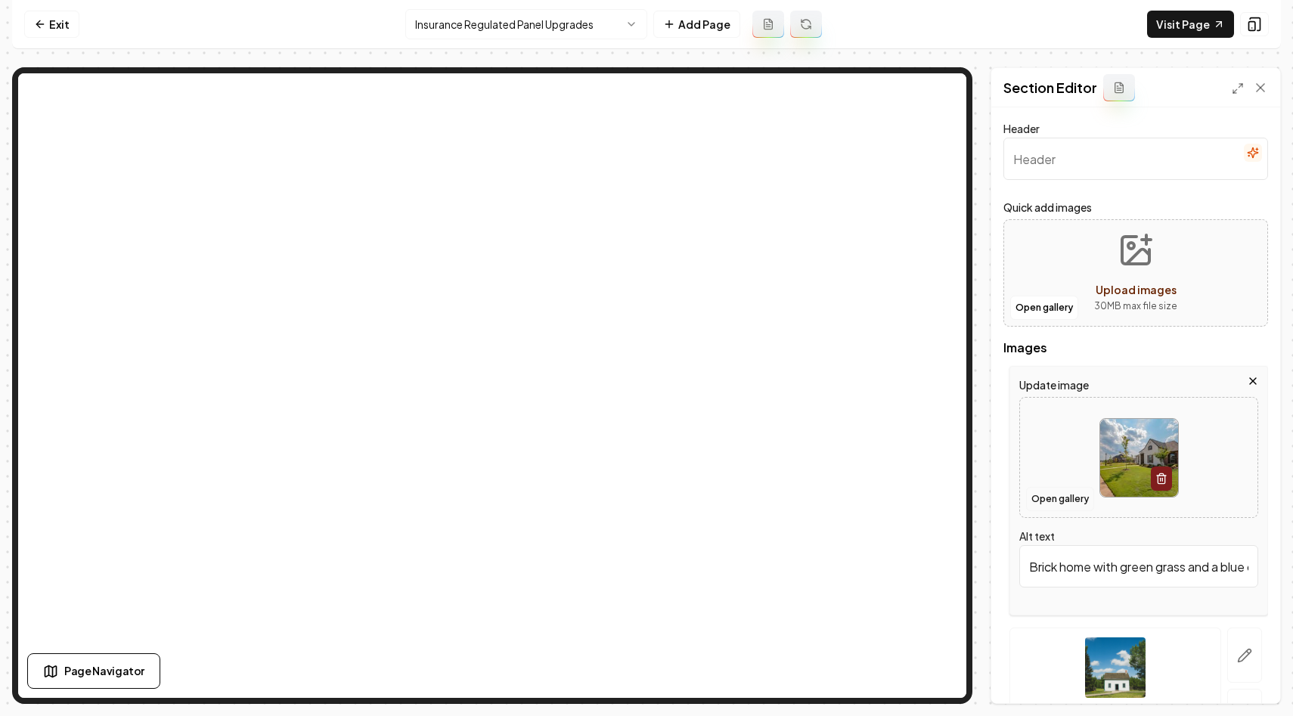
click at [1064, 493] on button "Open gallery" at bounding box center [1060, 499] width 68 height 24
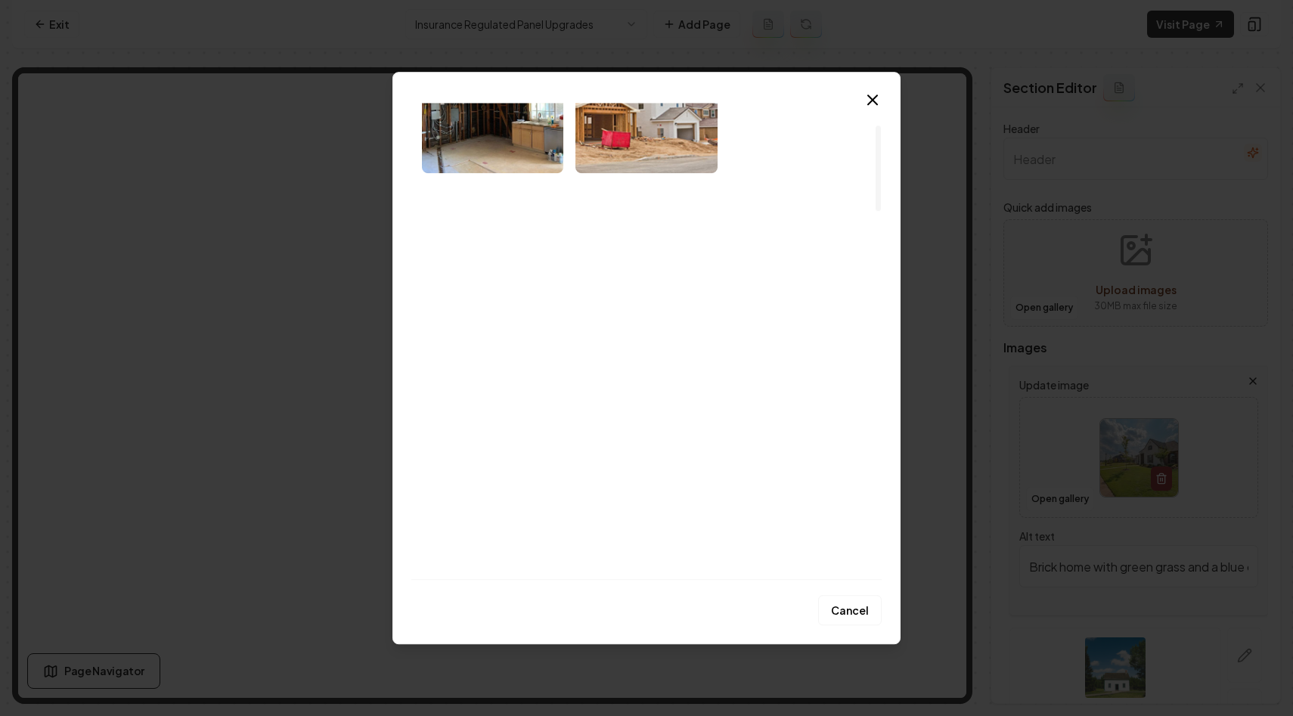
scroll to position [0, 0]
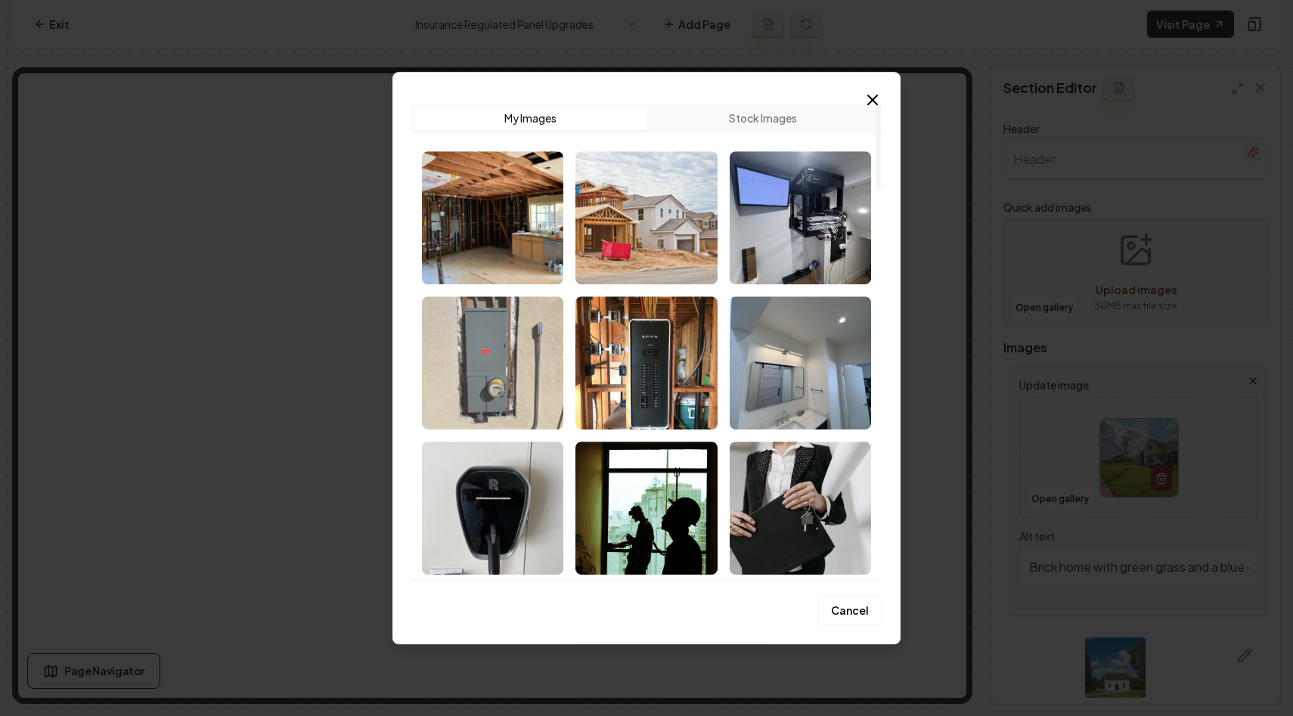
click at [504, 383] on img "Select image image_68320f52432c4764166bd044.heic" at bounding box center [492, 362] width 141 height 133
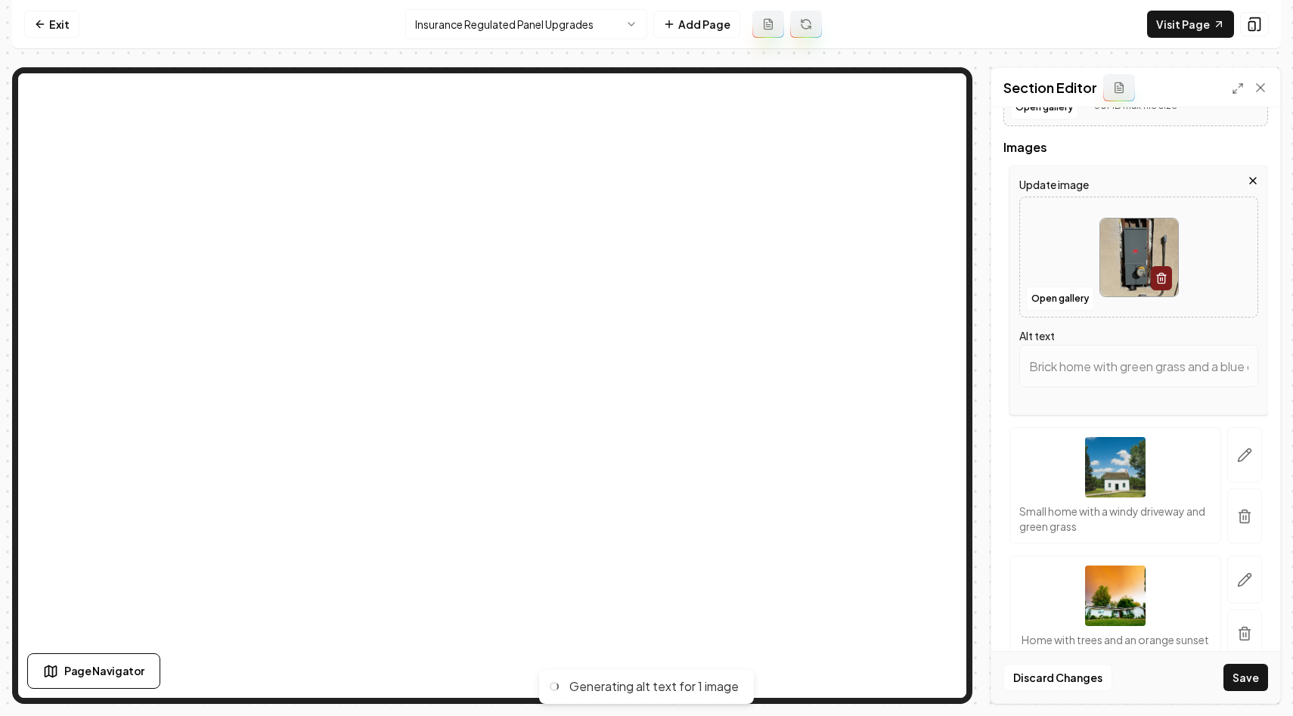
scroll to position [203, 0]
click at [1242, 464] on button "button" at bounding box center [1244, 452] width 35 height 55
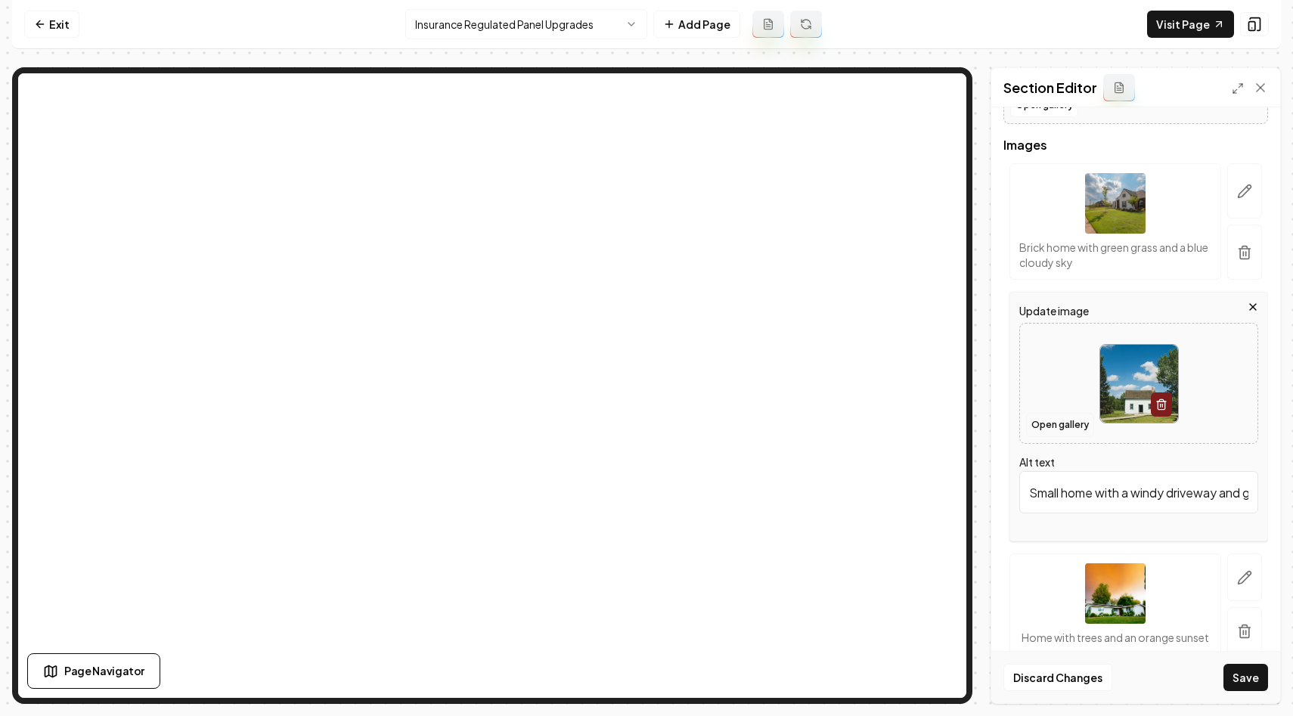
click at [1053, 425] on button "Open gallery" at bounding box center [1060, 425] width 68 height 24
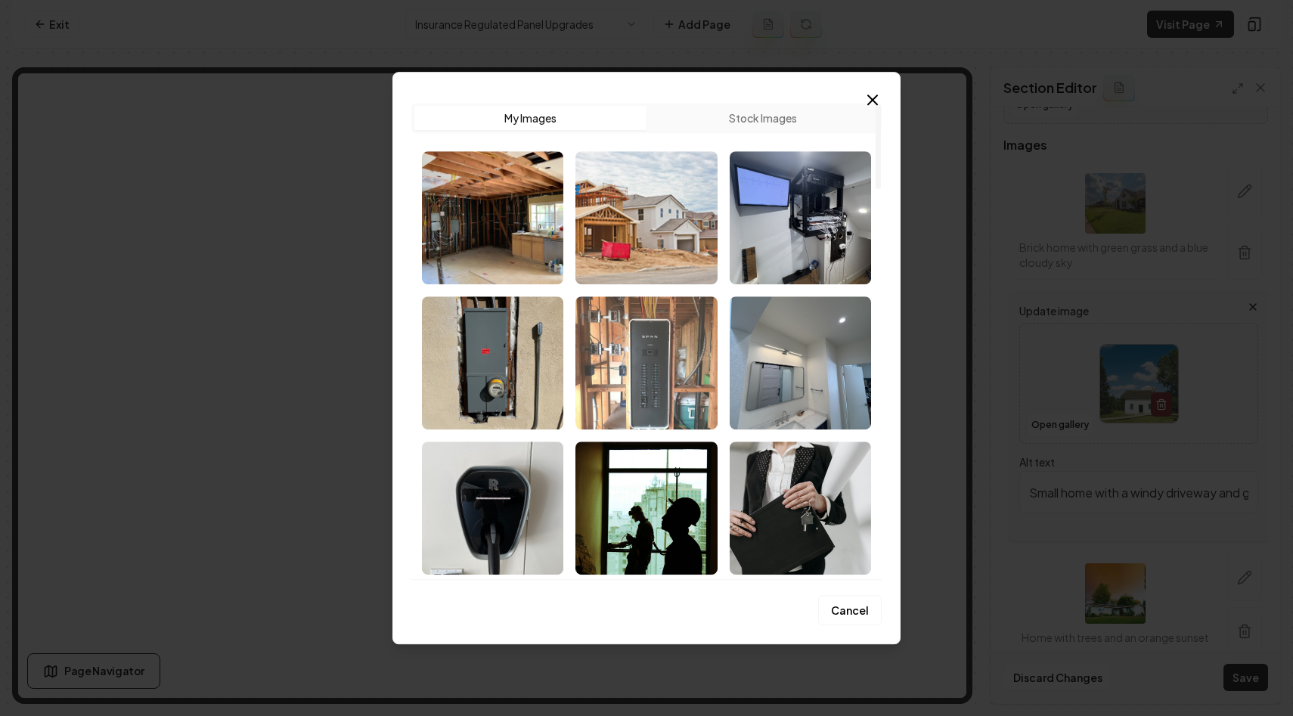
click at [650, 376] on img "Select image image_68320f36432c4764166acd54.jpg" at bounding box center [646, 362] width 141 height 133
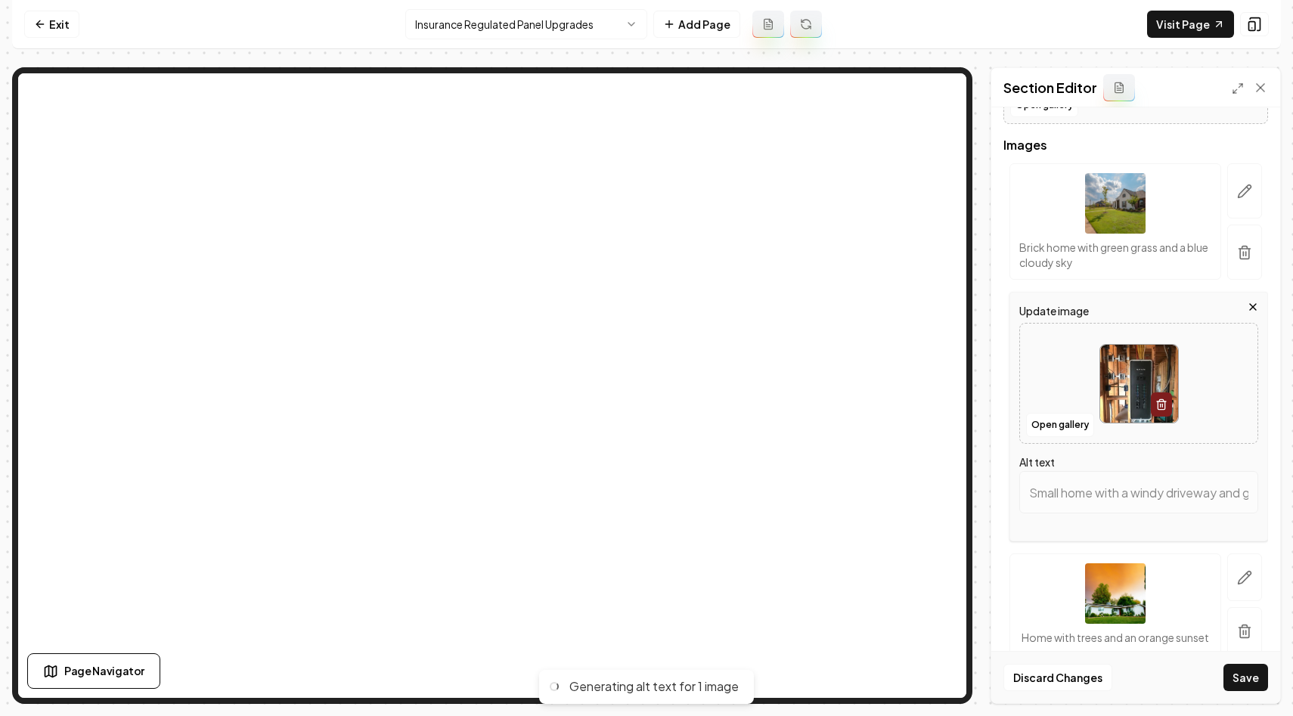
scroll to position [264, 0]
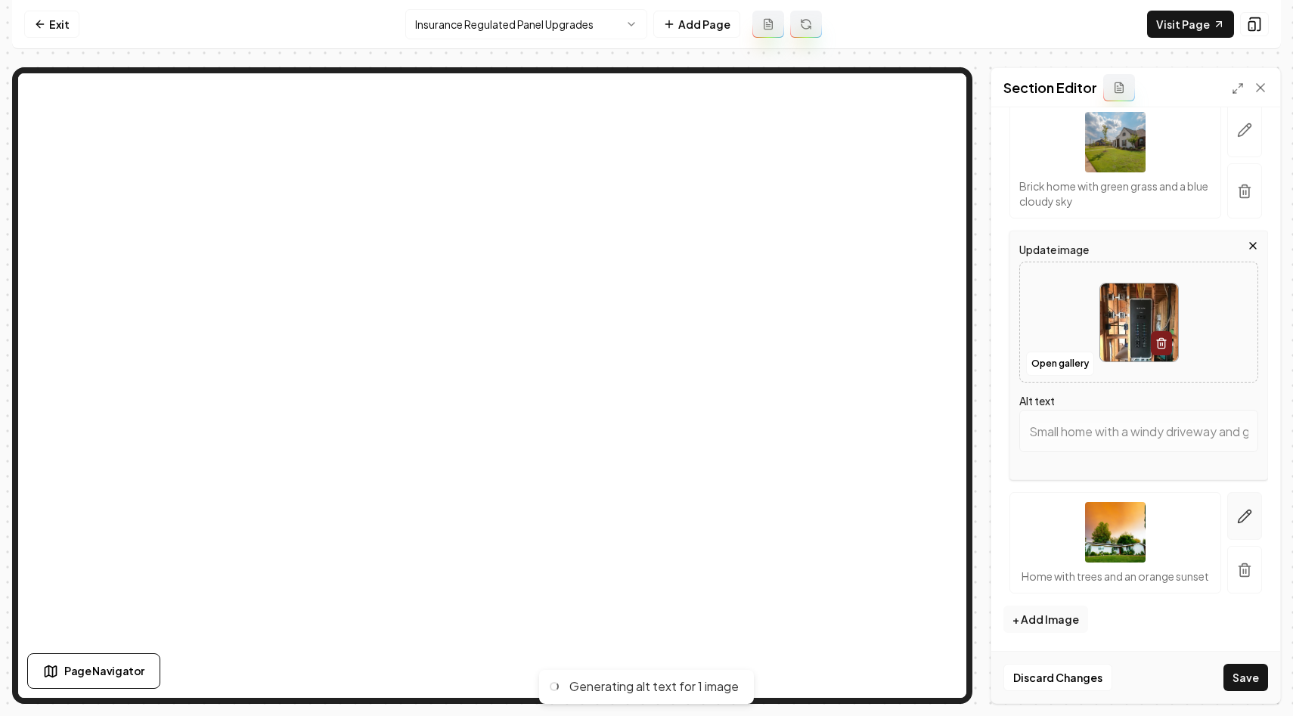
click at [1251, 509] on icon "button" at bounding box center [1244, 516] width 15 height 15
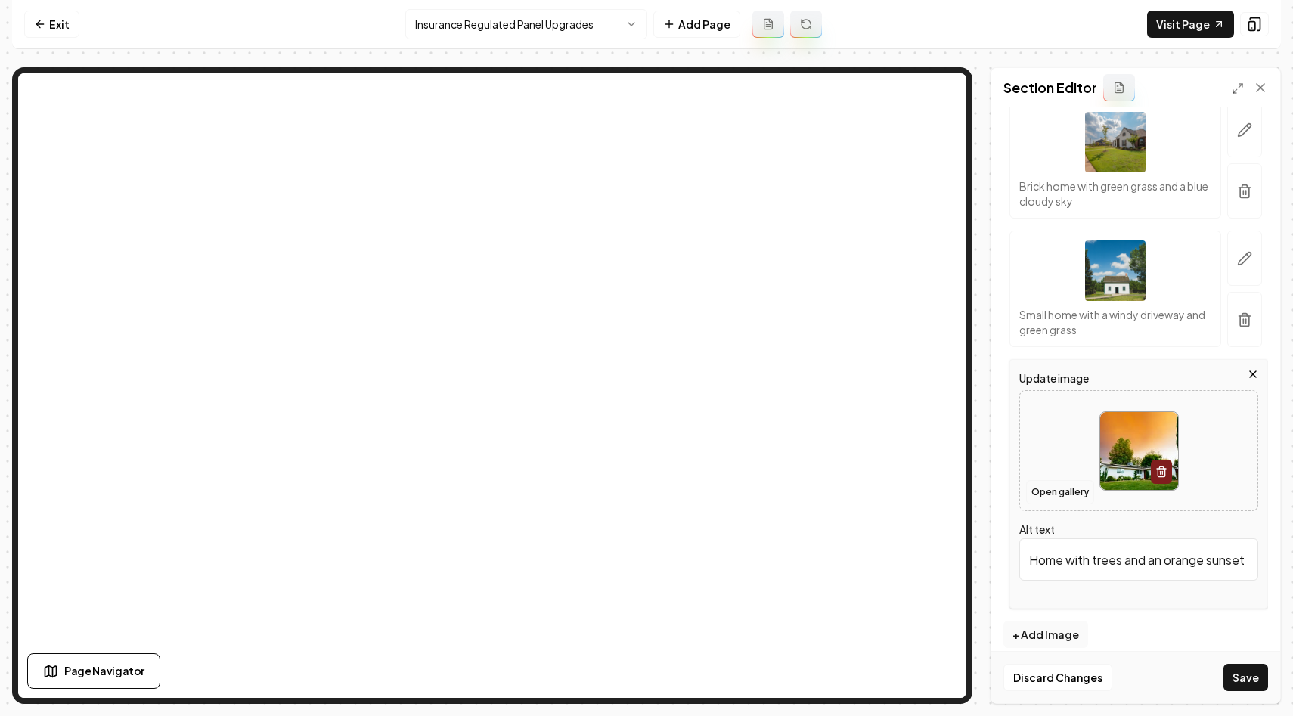
click at [1050, 495] on button "Open gallery" at bounding box center [1060, 492] width 68 height 24
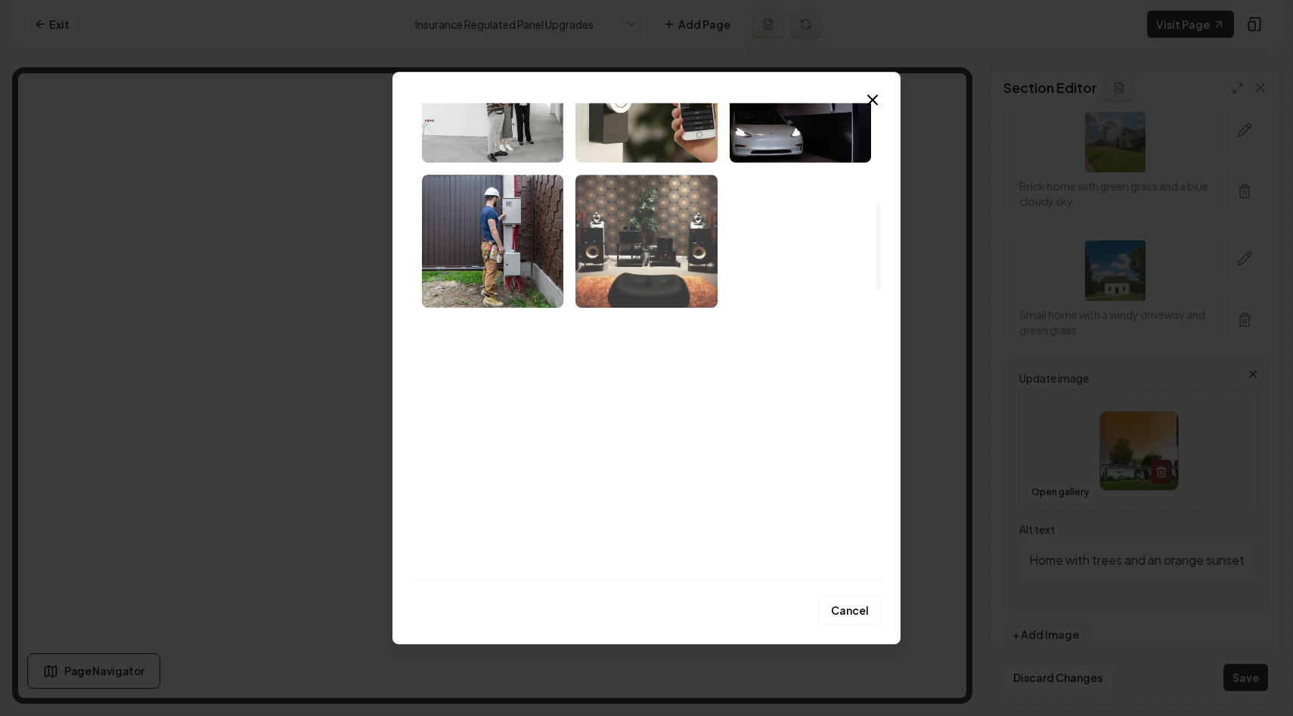
scroll to position [563, 0]
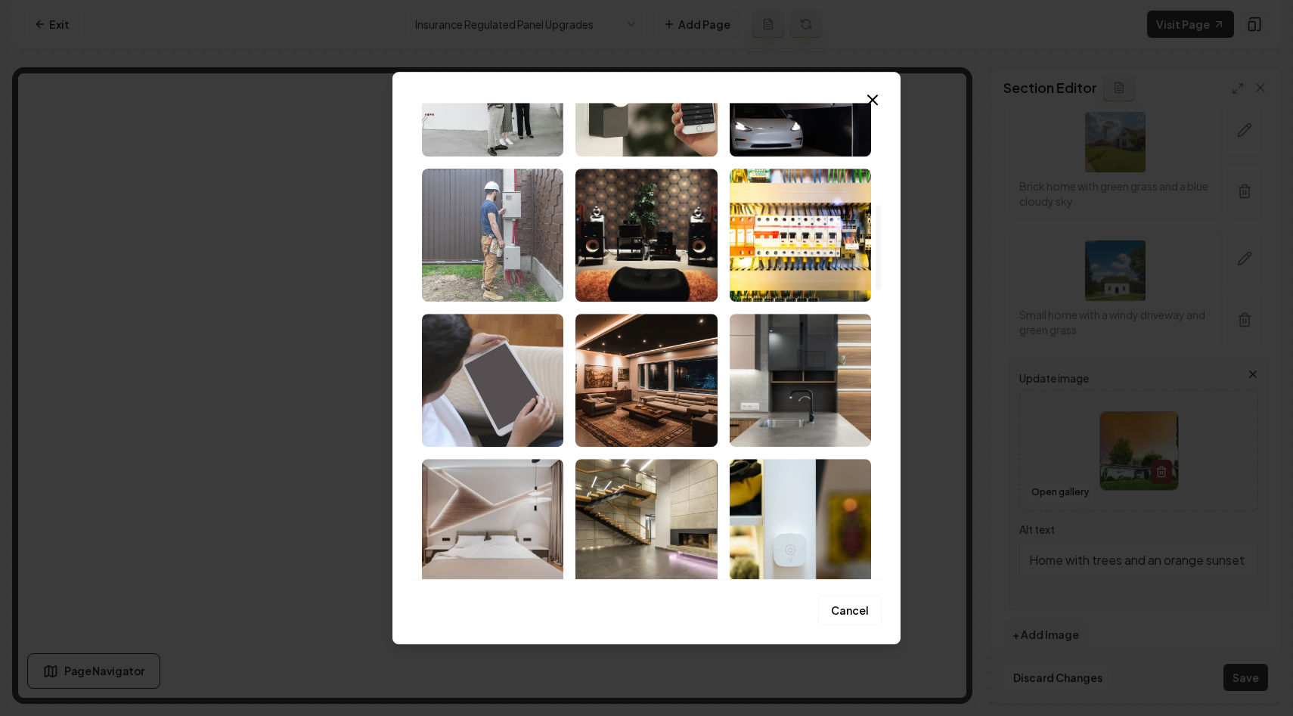
click at [544, 281] on img "Select image image_6824e792432c47641649e388.jpg" at bounding box center [492, 235] width 141 height 133
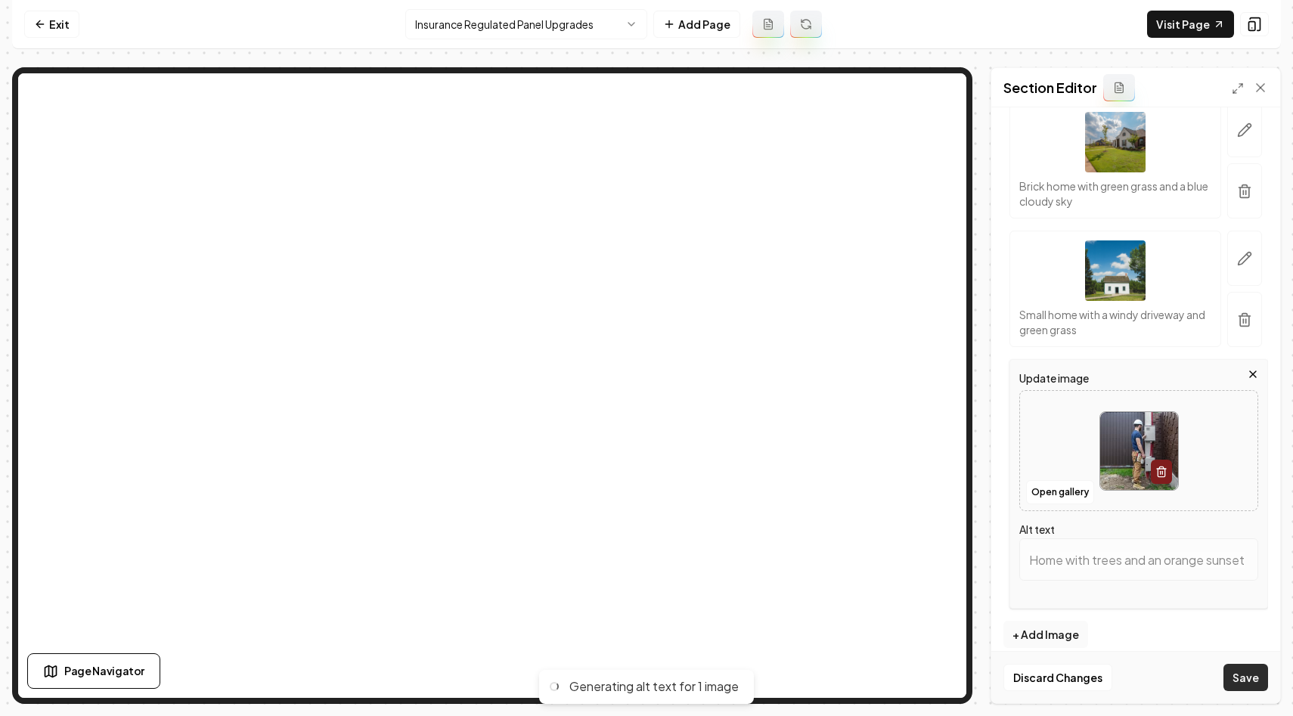
click at [1246, 683] on button "Save" at bounding box center [1246, 677] width 45 height 27
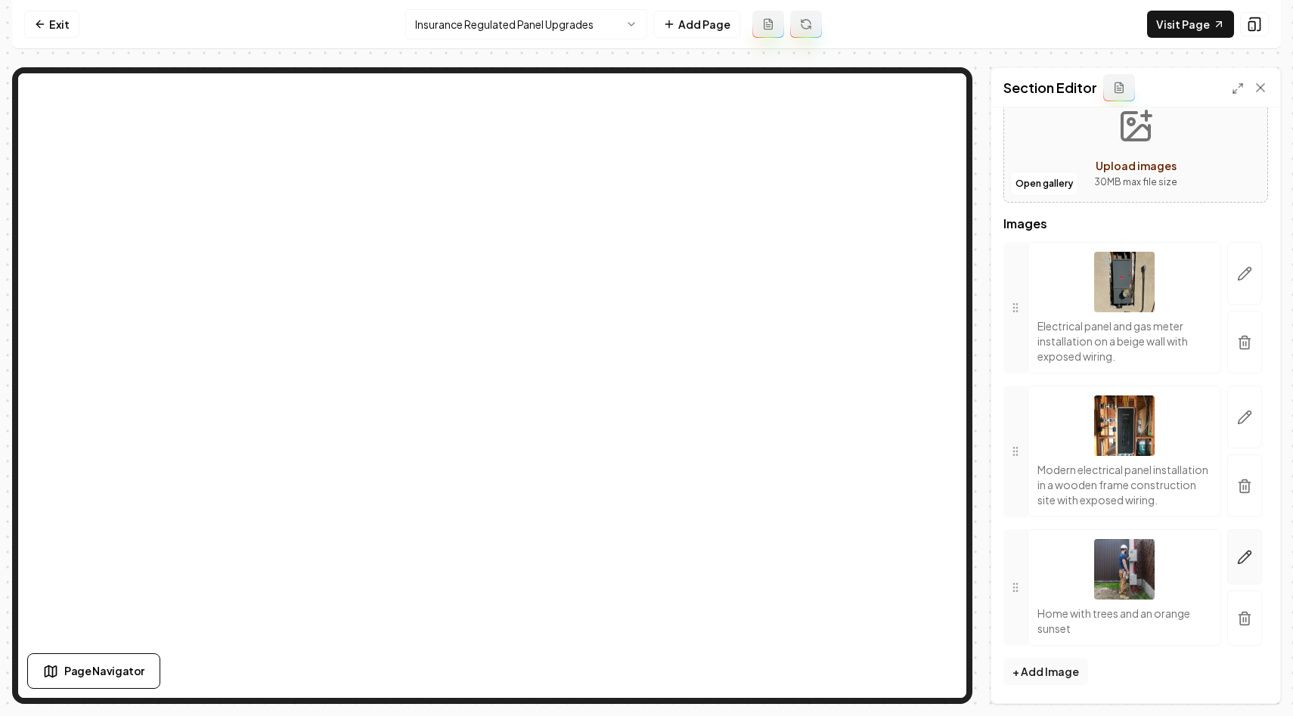
click at [1243, 556] on icon "button" at bounding box center [1245, 557] width 13 height 13
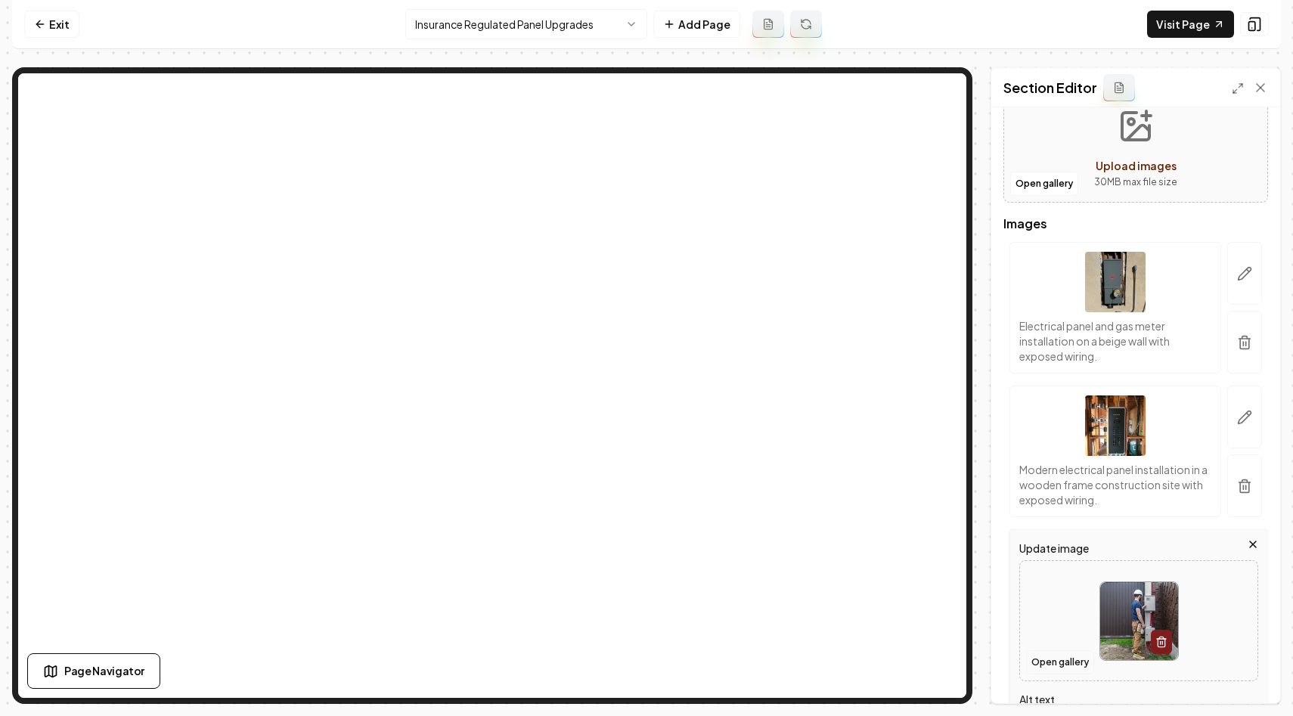
click at [1053, 661] on button "Open gallery" at bounding box center [1060, 662] width 68 height 24
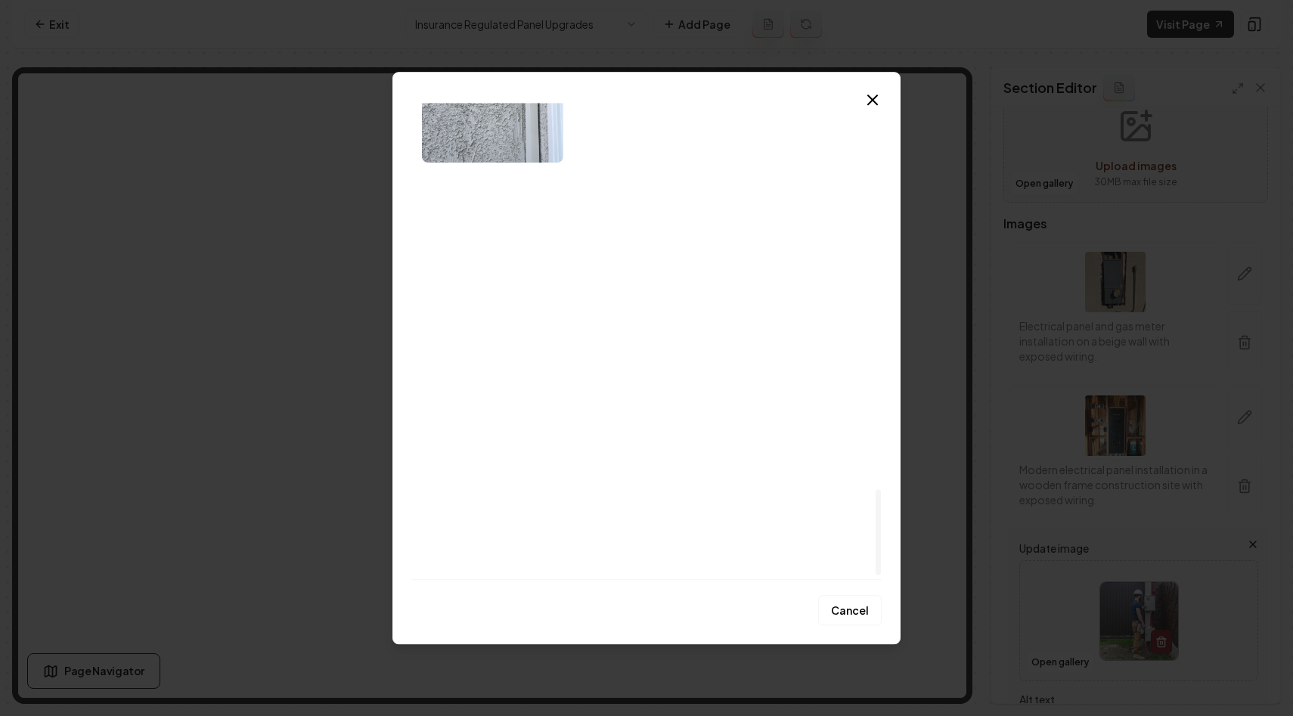
scroll to position [2179, 0]
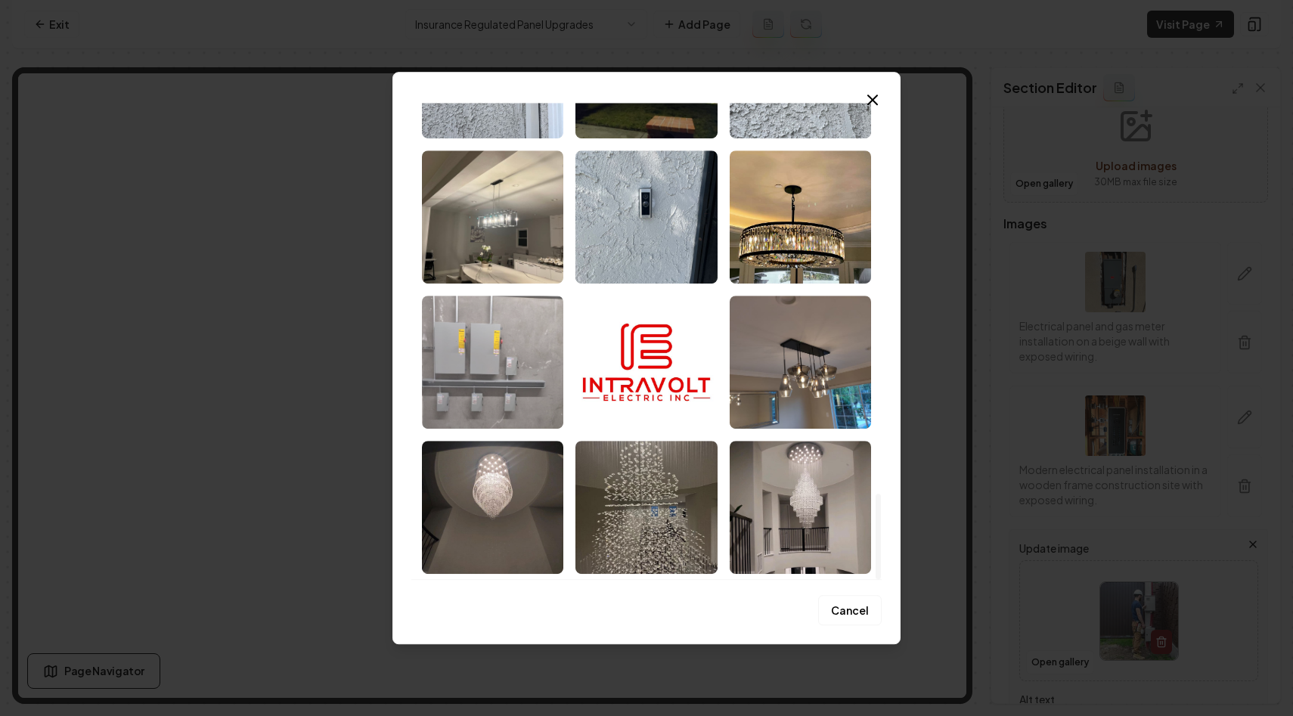
click at [479, 365] on img "Select image image_67ffafaf432c47641619aa56.jpeg" at bounding box center [492, 362] width 141 height 133
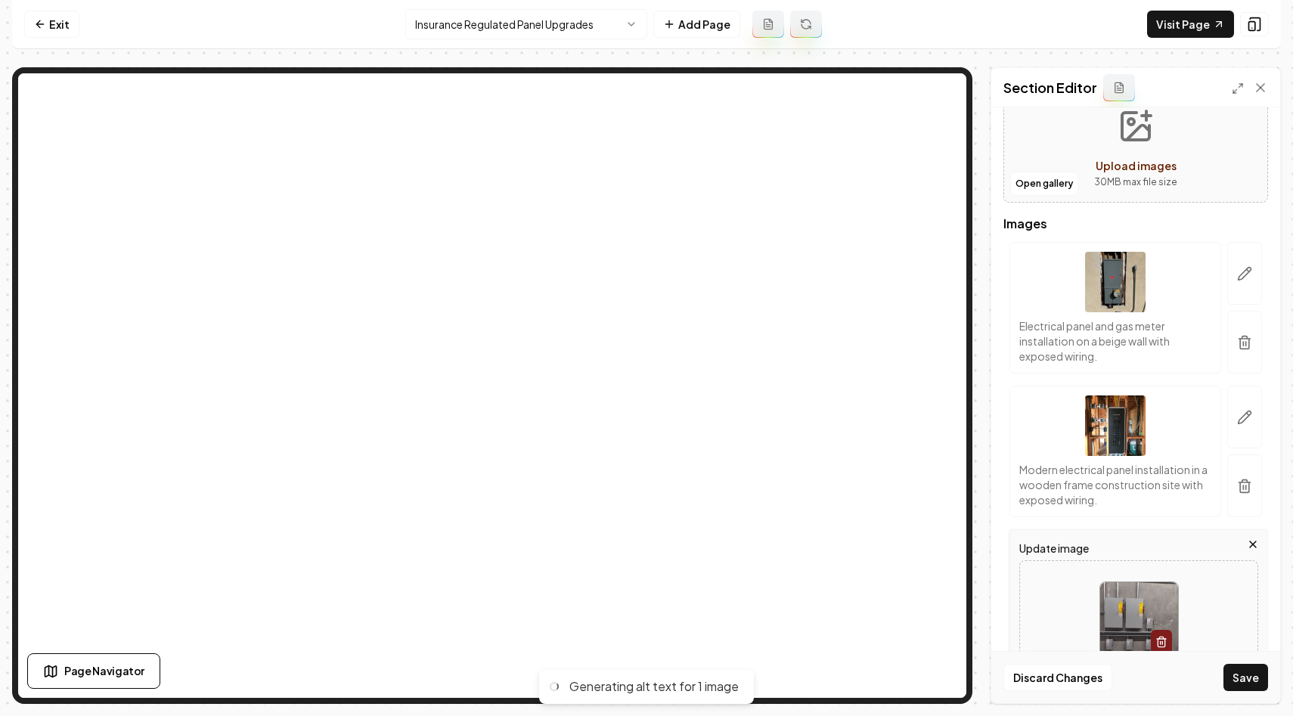
type input "Electrical control panels mounted on a concrete wall with warning labels and di…"
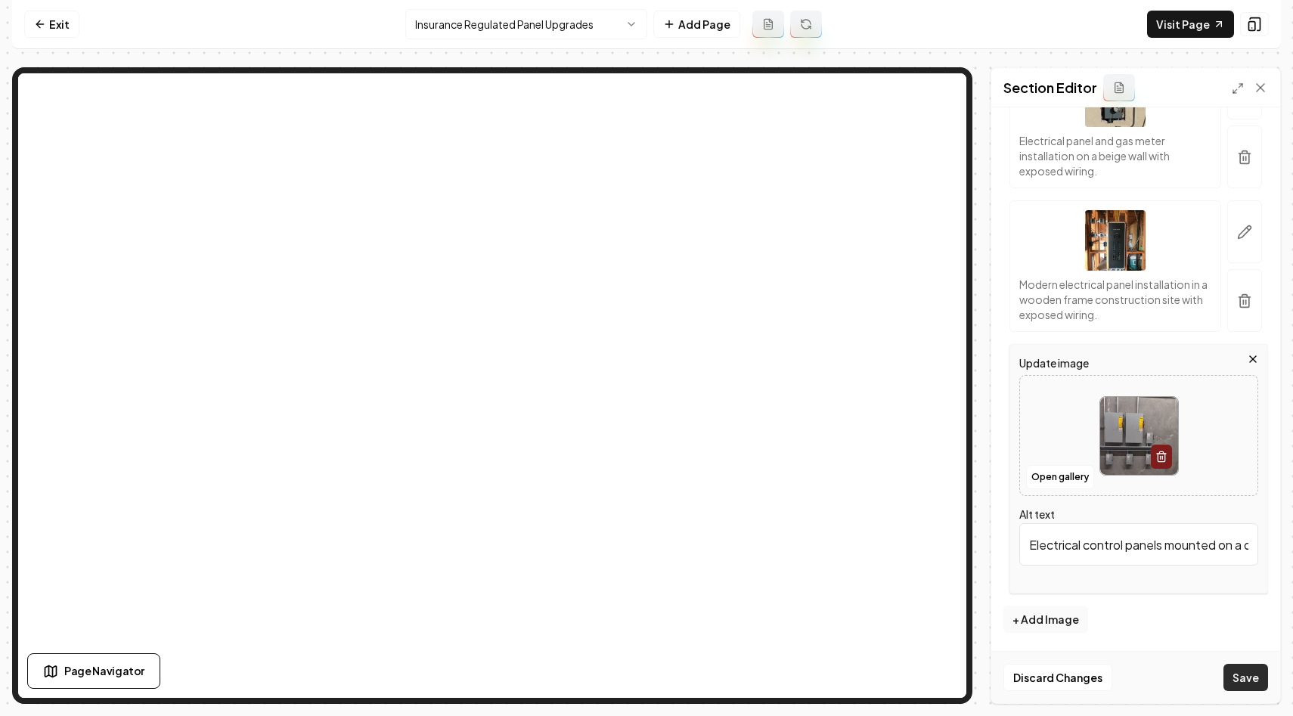
click at [1249, 685] on button "Save" at bounding box center [1246, 677] width 45 height 27
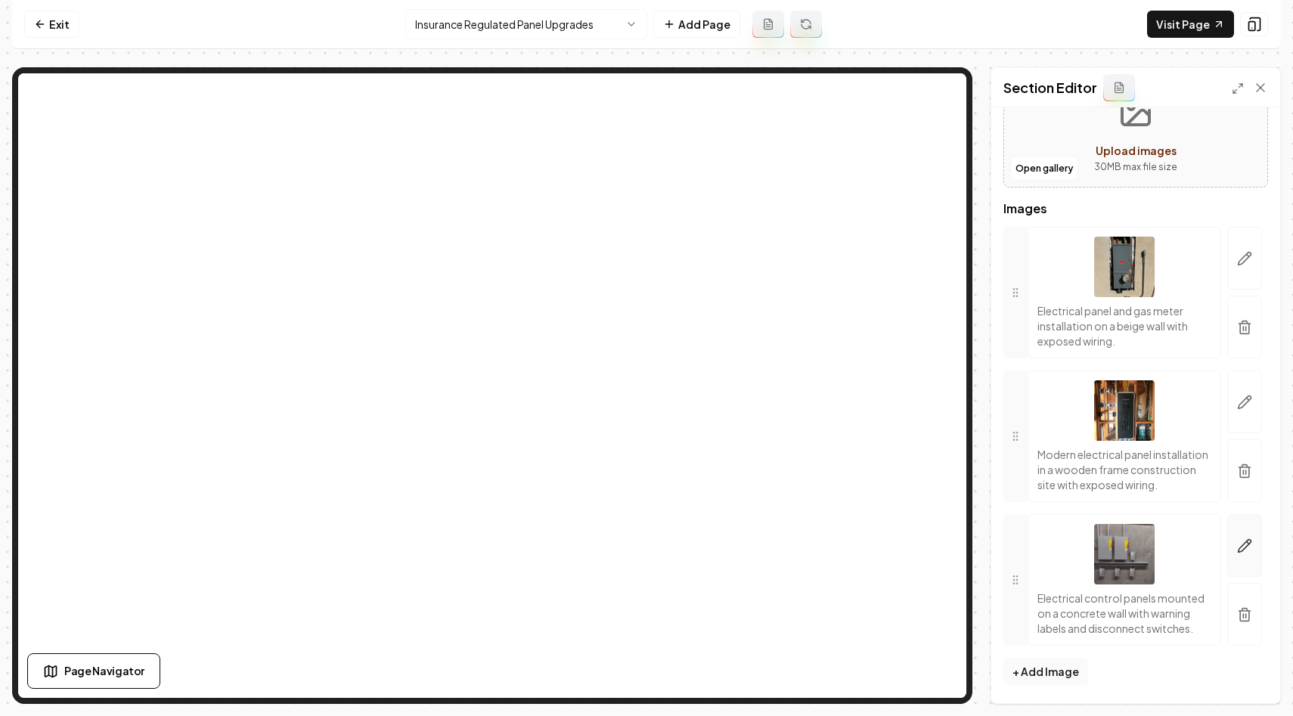
click at [1236, 531] on button "button" at bounding box center [1244, 545] width 35 height 63
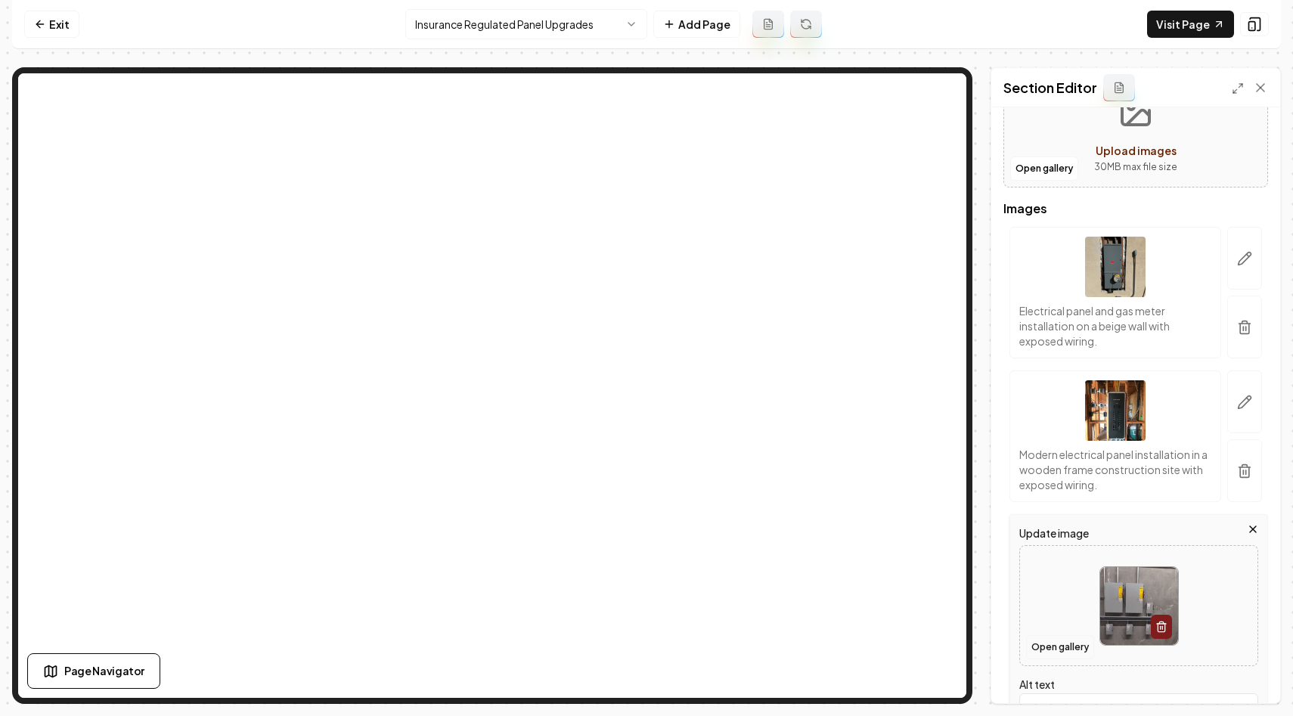
click at [1044, 643] on button "Open gallery" at bounding box center [1060, 647] width 68 height 24
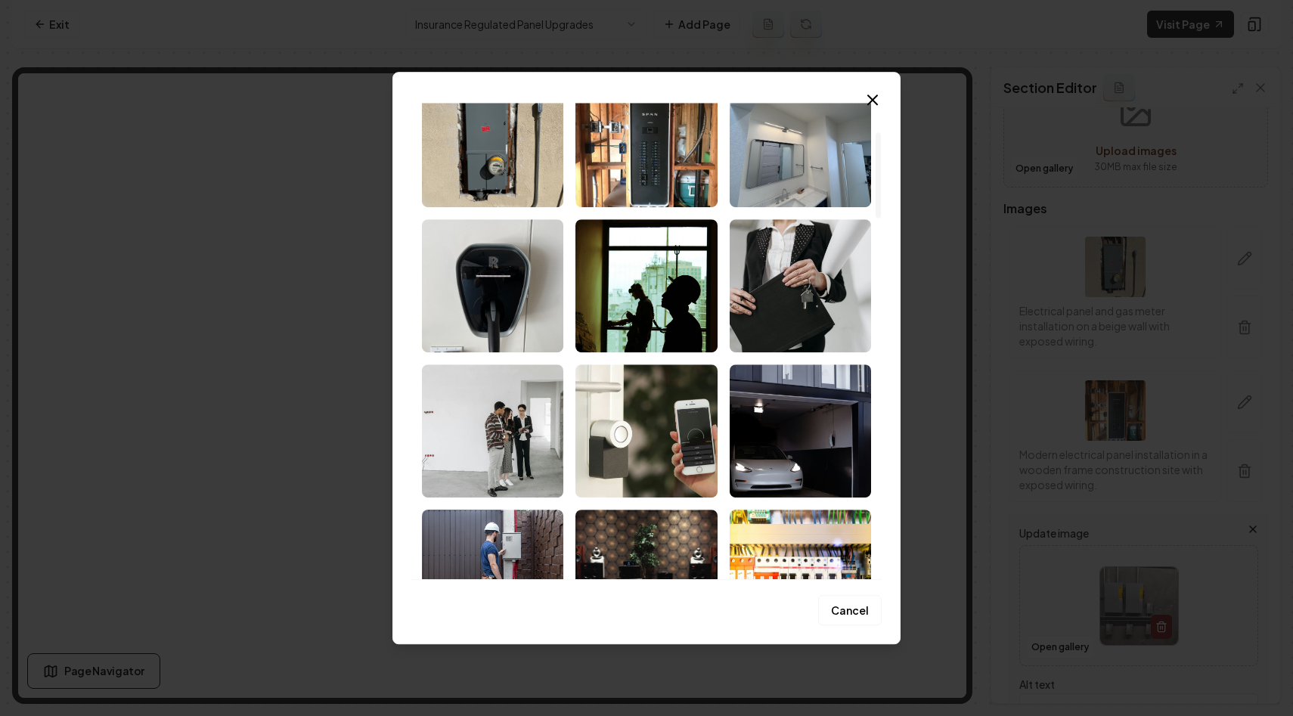
scroll to position [282, 0]
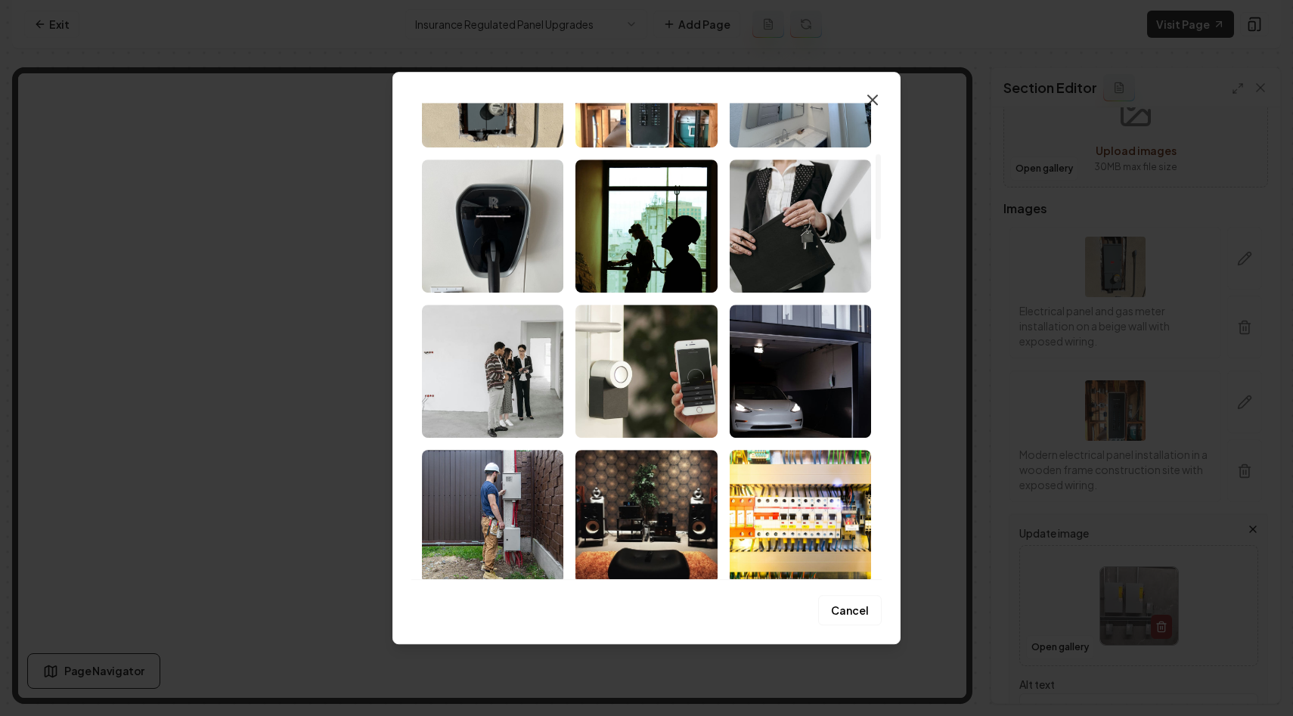
click at [869, 101] on icon "button" at bounding box center [873, 100] width 18 height 18
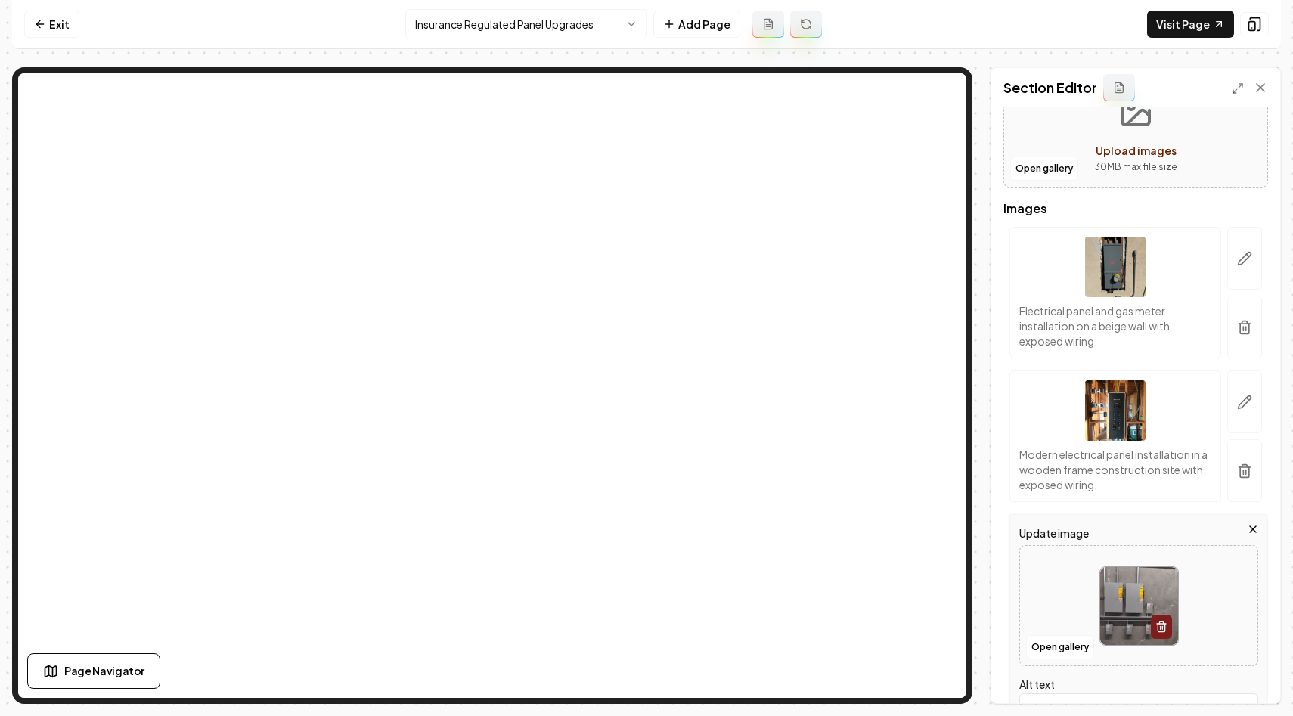
scroll to position [257, 0]
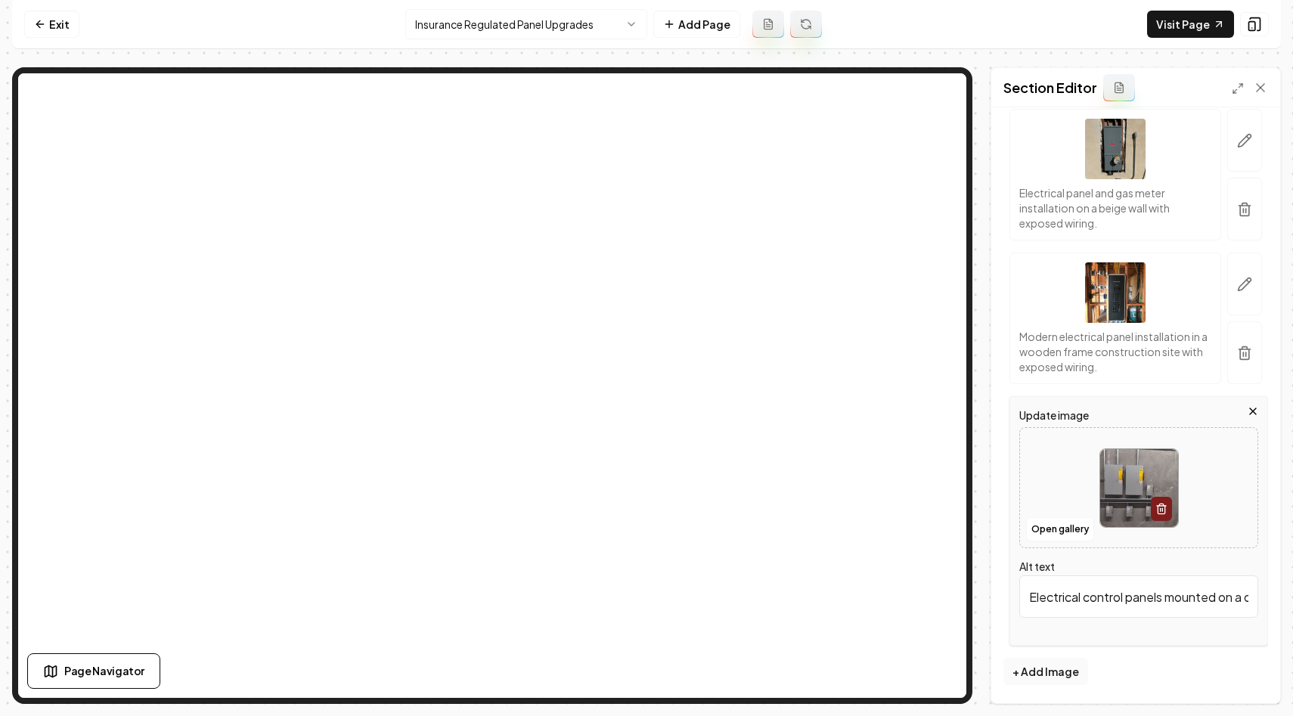
click at [1257, 411] on icon "button" at bounding box center [1253, 411] width 12 height 12
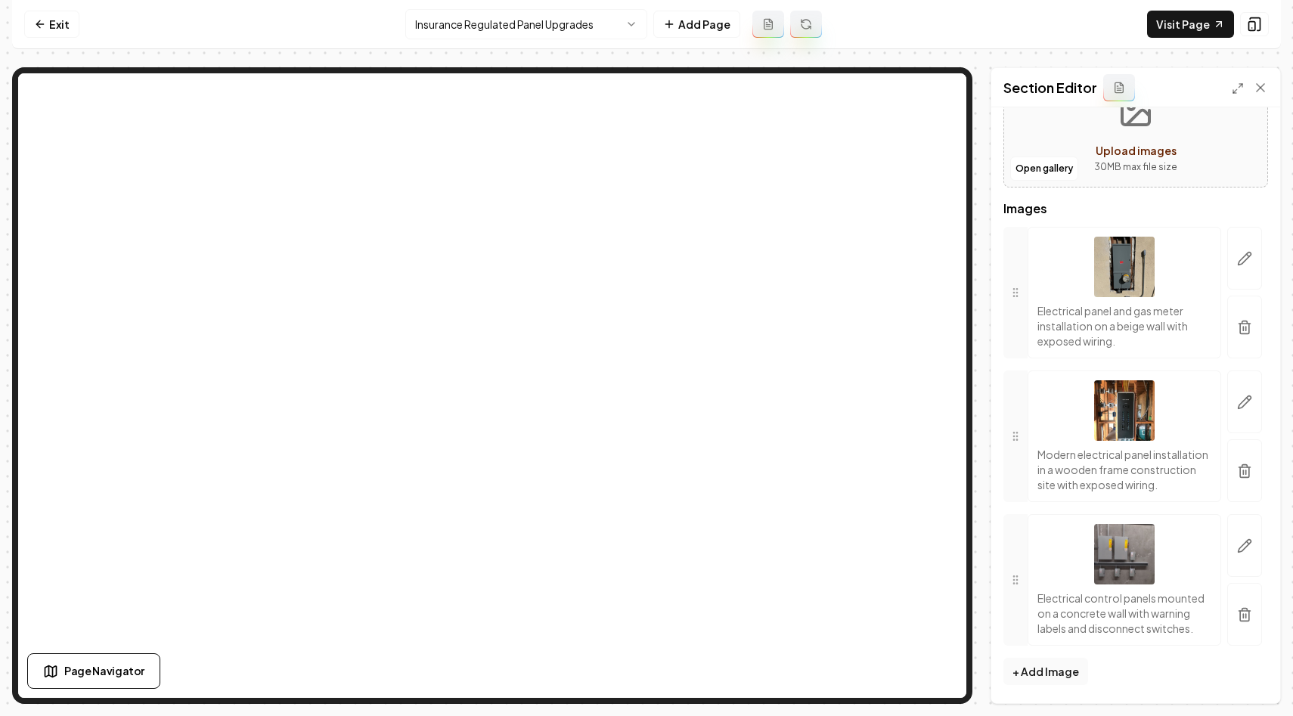
scroll to position [139, 0]
click at [1252, 622] on button "button" at bounding box center [1244, 614] width 35 height 63
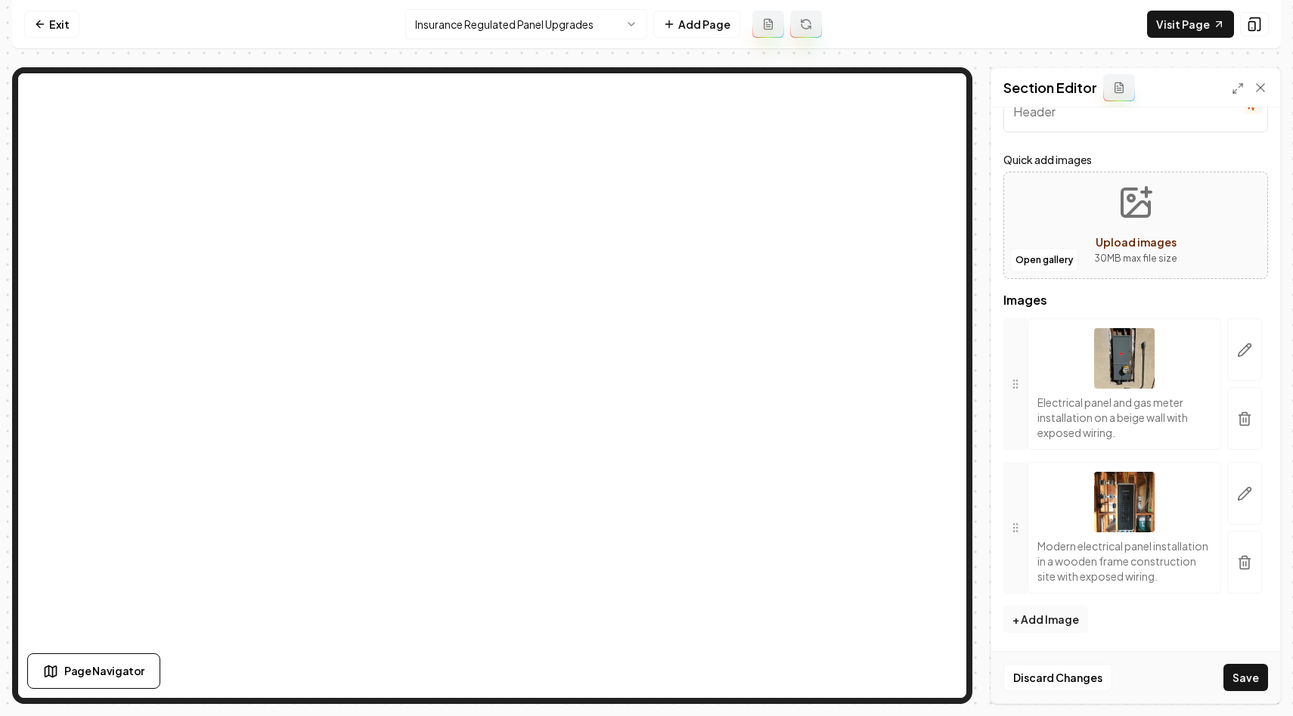
scroll to position [48, 0]
click at [1244, 682] on button "Save" at bounding box center [1246, 677] width 45 height 27
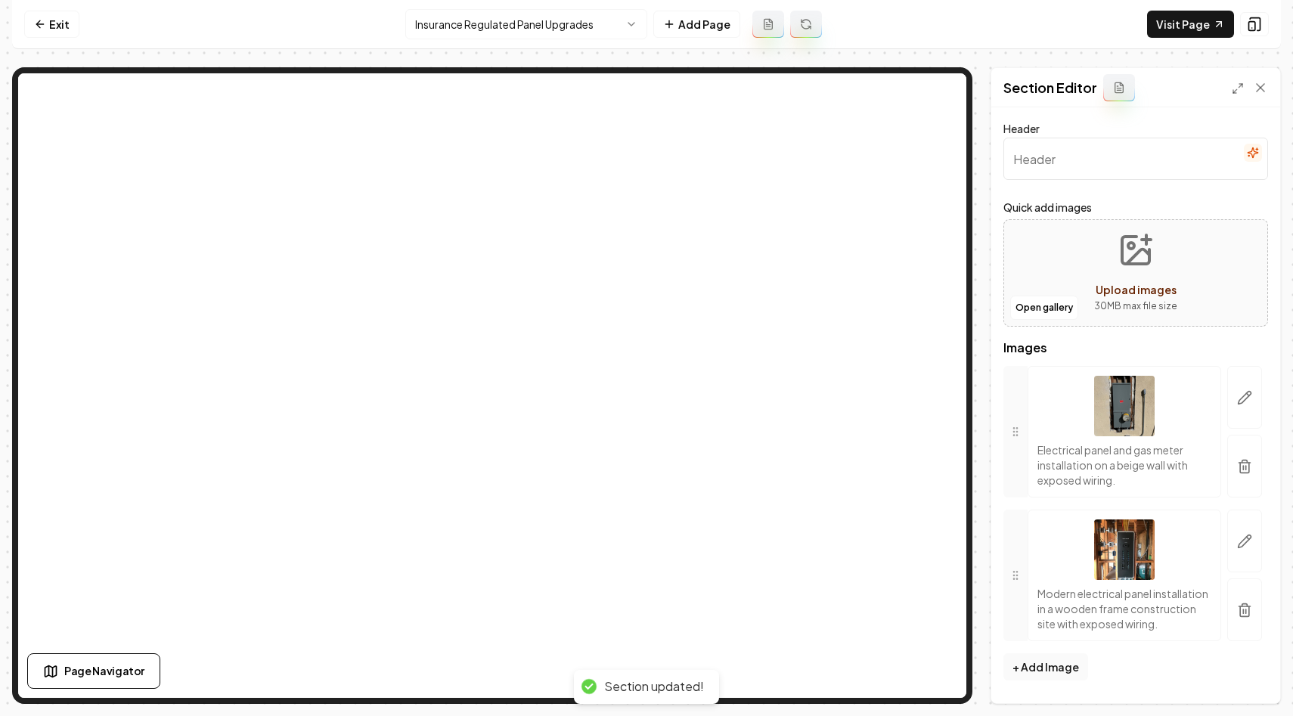
scroll to position [0, 0]
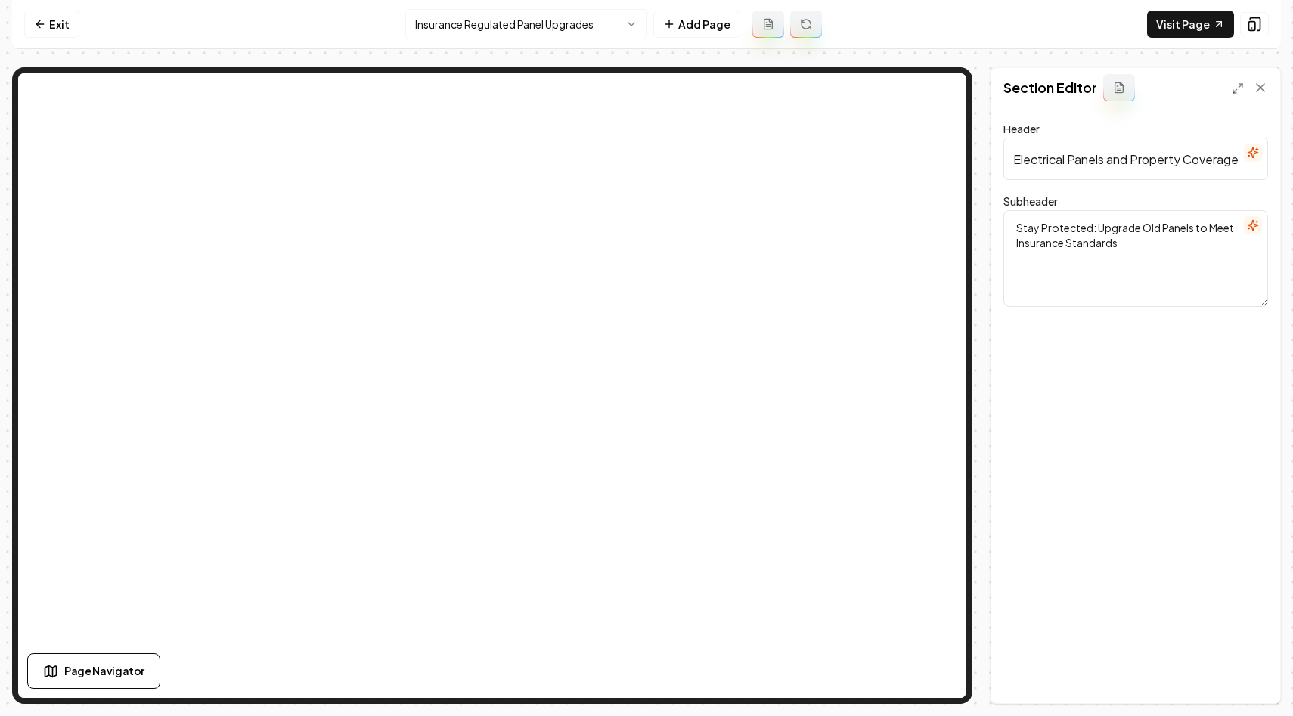
click at [1173, 169] on input "Electrical Panels and Property Coverage Issues" at bounding box center [1136, 159] width 265 height 42
click at [1127, 284] on textarea "Stay Protected: Upgrade Old Panels to Meet Insurance Standards" at bounding box center [1136, 258] width 265 height 97
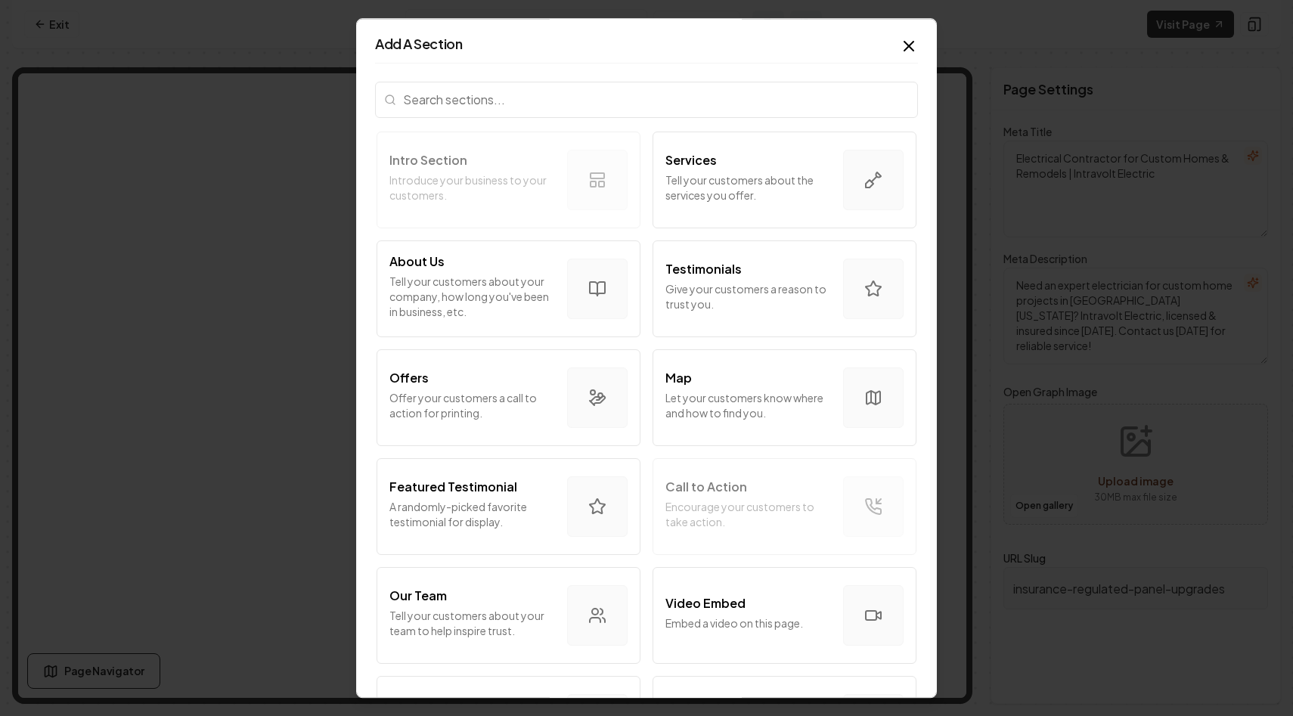
click at [555, 106] on input "search" at bounding box center [646, 100] width 543 height 36
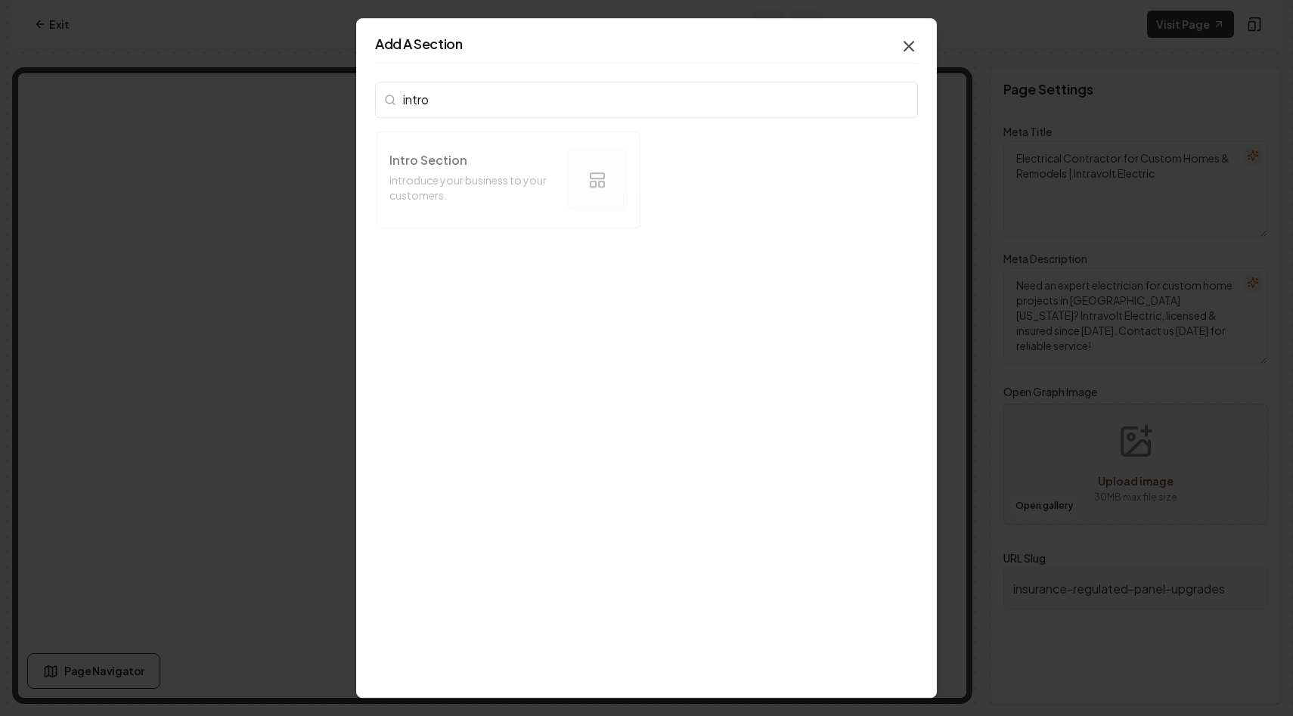
type input "intro"
click at [910, 45] on icon "button" at bounding box center [909, 46] width 9 height 9
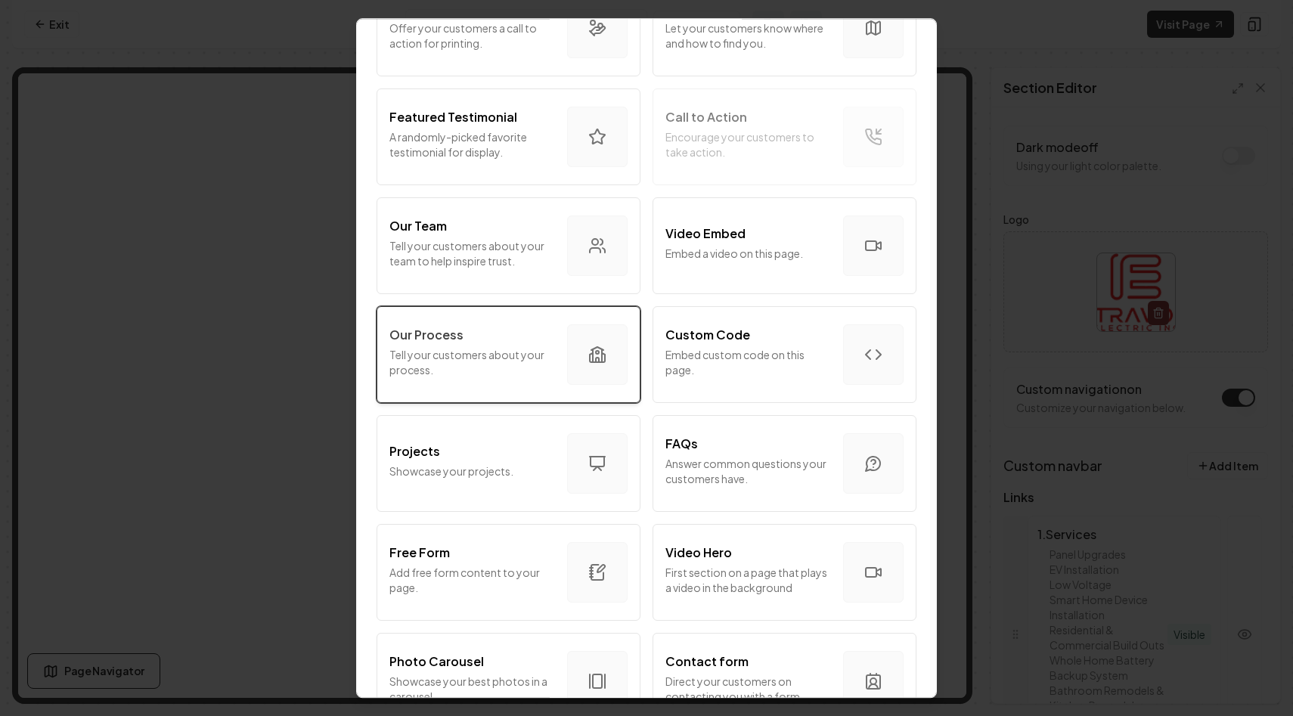
scroll to position [387, 0]
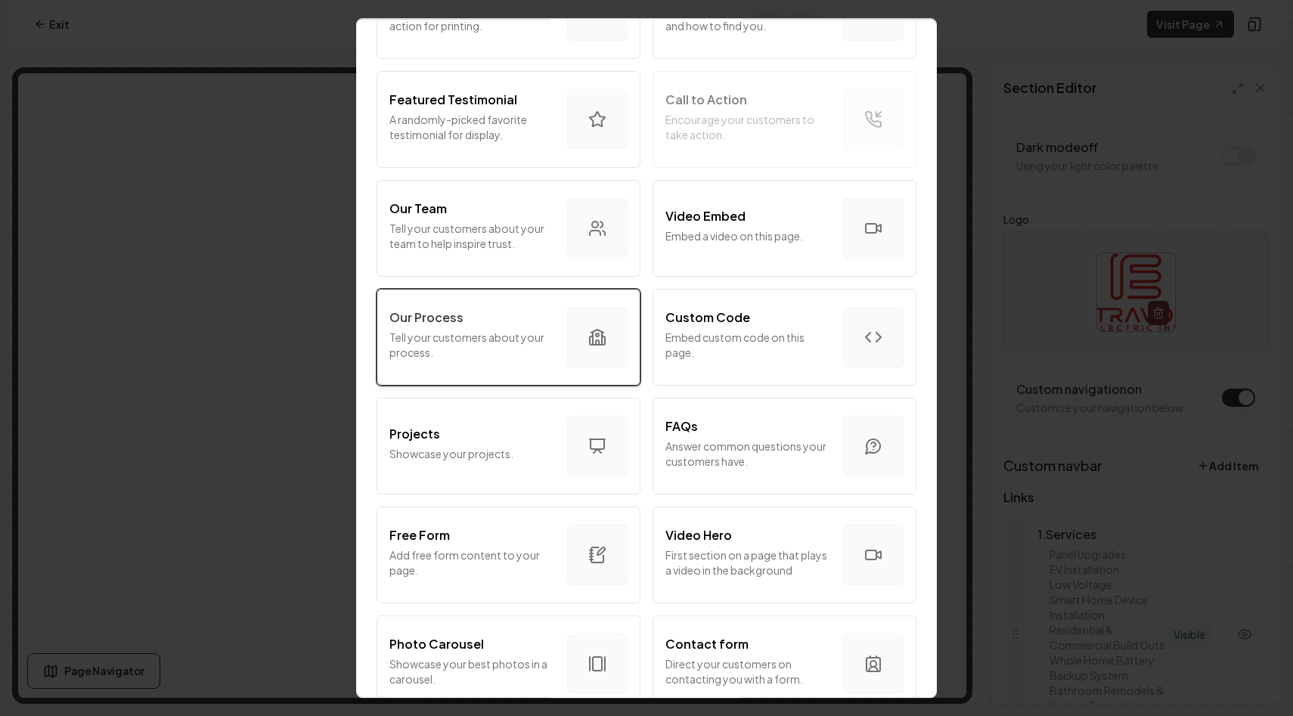
click at [573, 330] on div "button" at bounding box center [597, 337] width 61 height 61
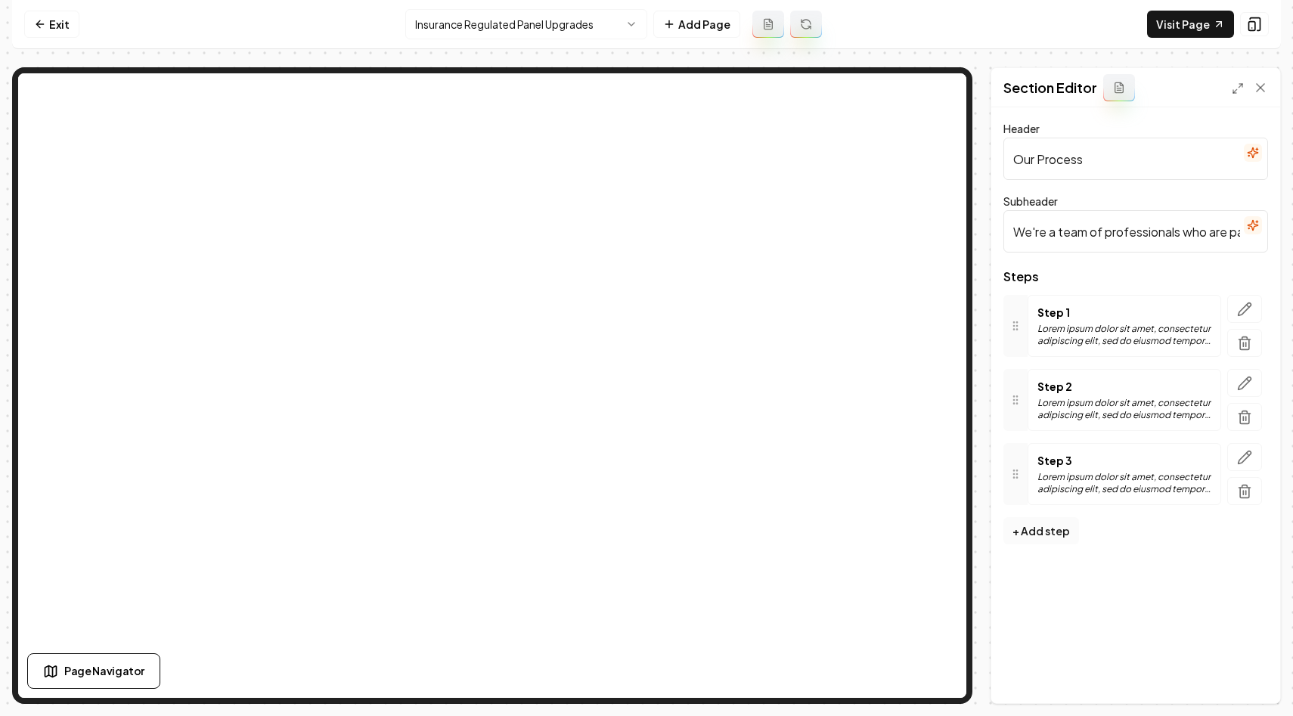
click at [1045, 534] on button "+ Add step" at bounding box center [1042, 530] width 76 height 27
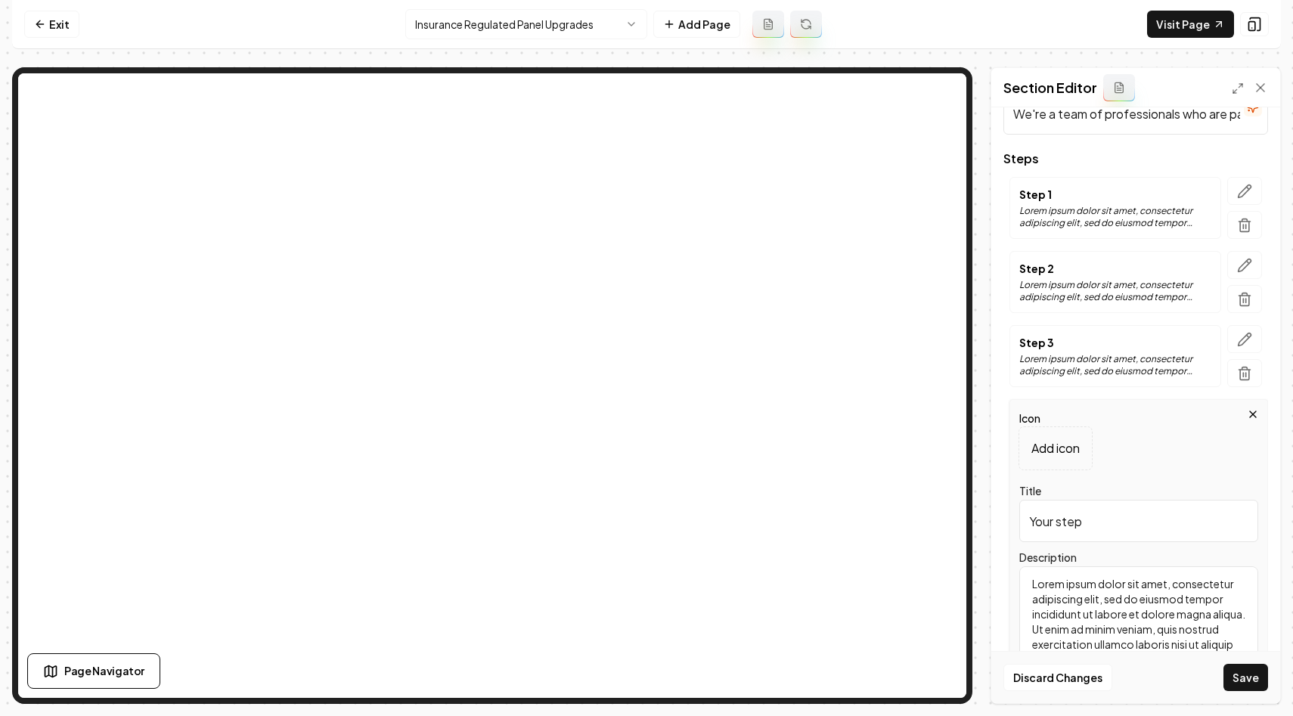
scroll to position [138, 0]
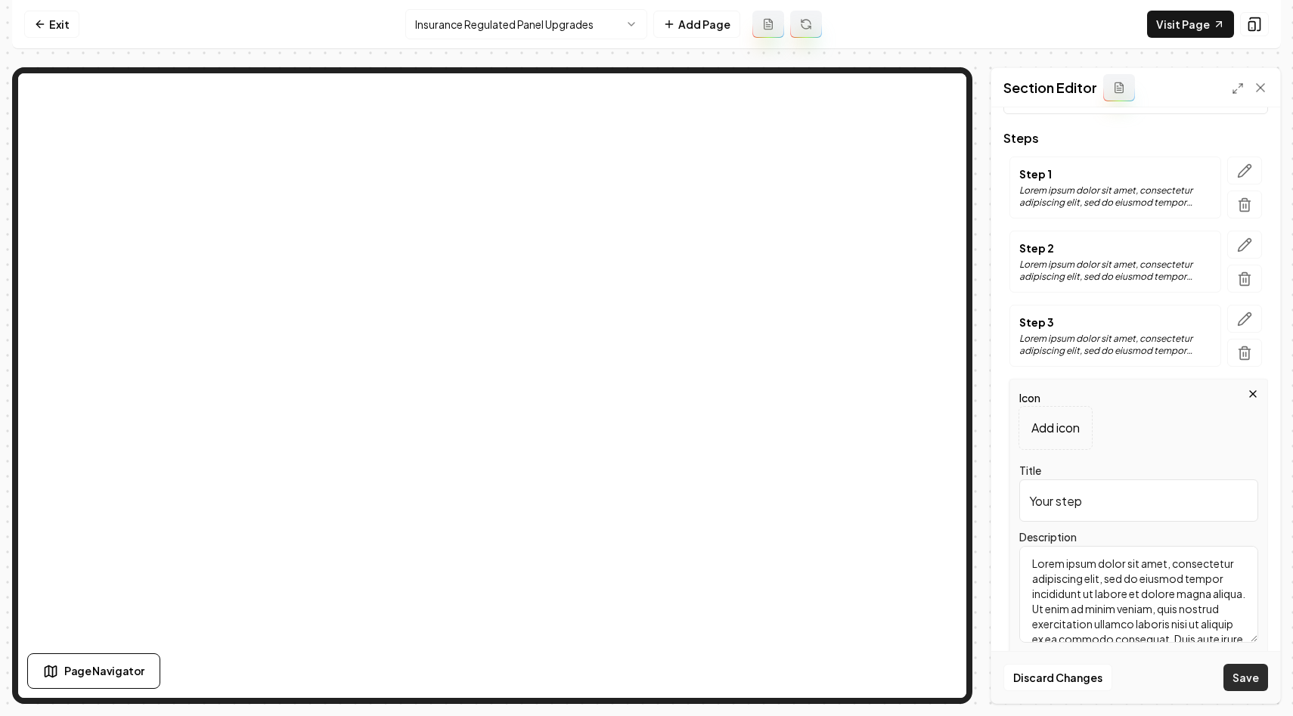
click at [1244, 672] on button "Save" at bounding box center [1246, 677] width 45 height 27
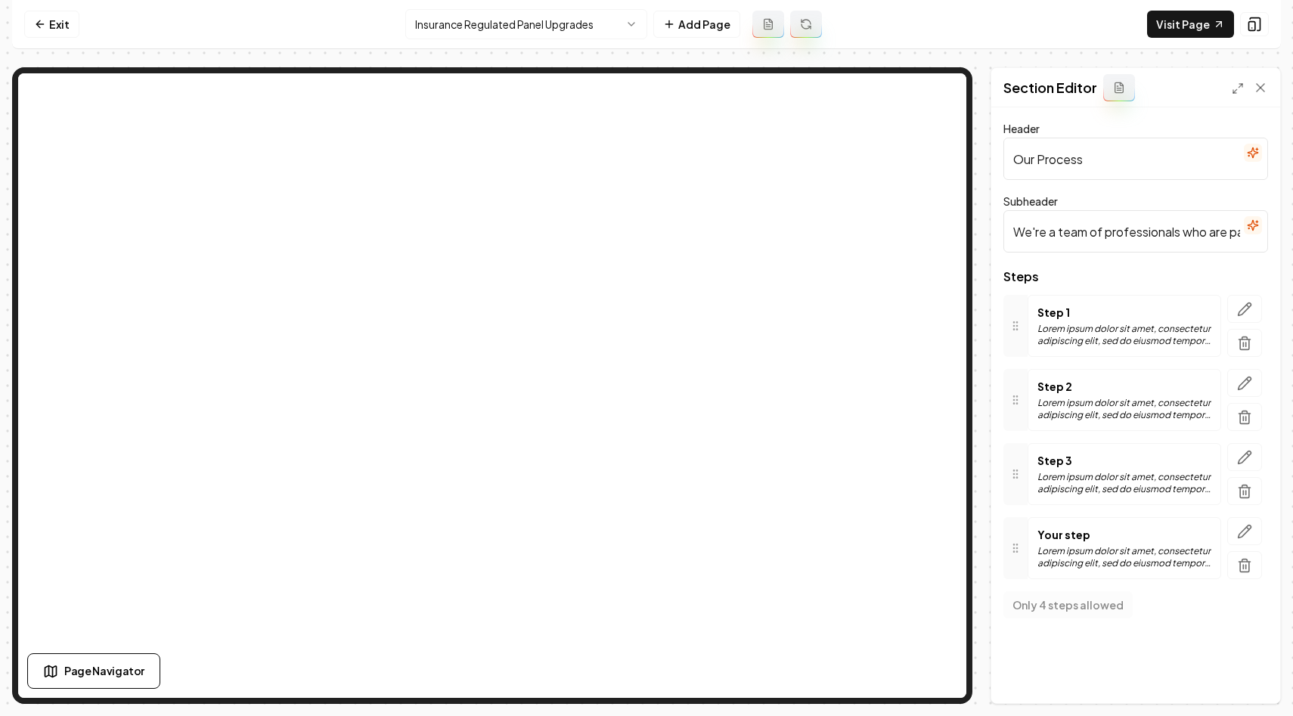
click at [1097, 163] on input "Our Process" at bounding box center [1136, 159] width 265 height 42
type input "The Importance of Panel Upgrades for Insurance Compliance"
click at [1094, 226] on input "We're a team of professionals who are passionate about what we do." at bounding box center [1136, 231] width 265 height 42
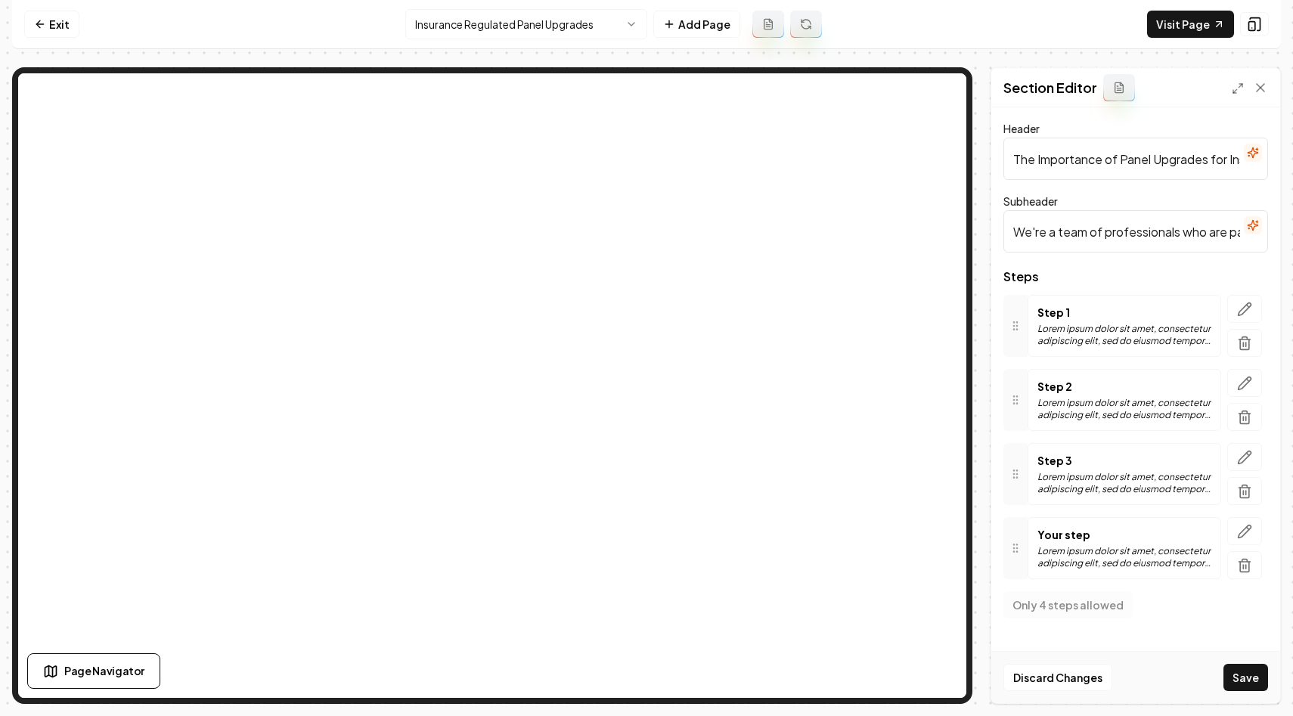
paste input "Stay Protected: Upgrade Old Panels to Meet Insurance Standards"
type input "Stay Protected: Upgrade Old Panels to Meet Insurance Standards"
click at [1252, 679] on button "Save" at bounding box center [1246, 677] width 45 height 27
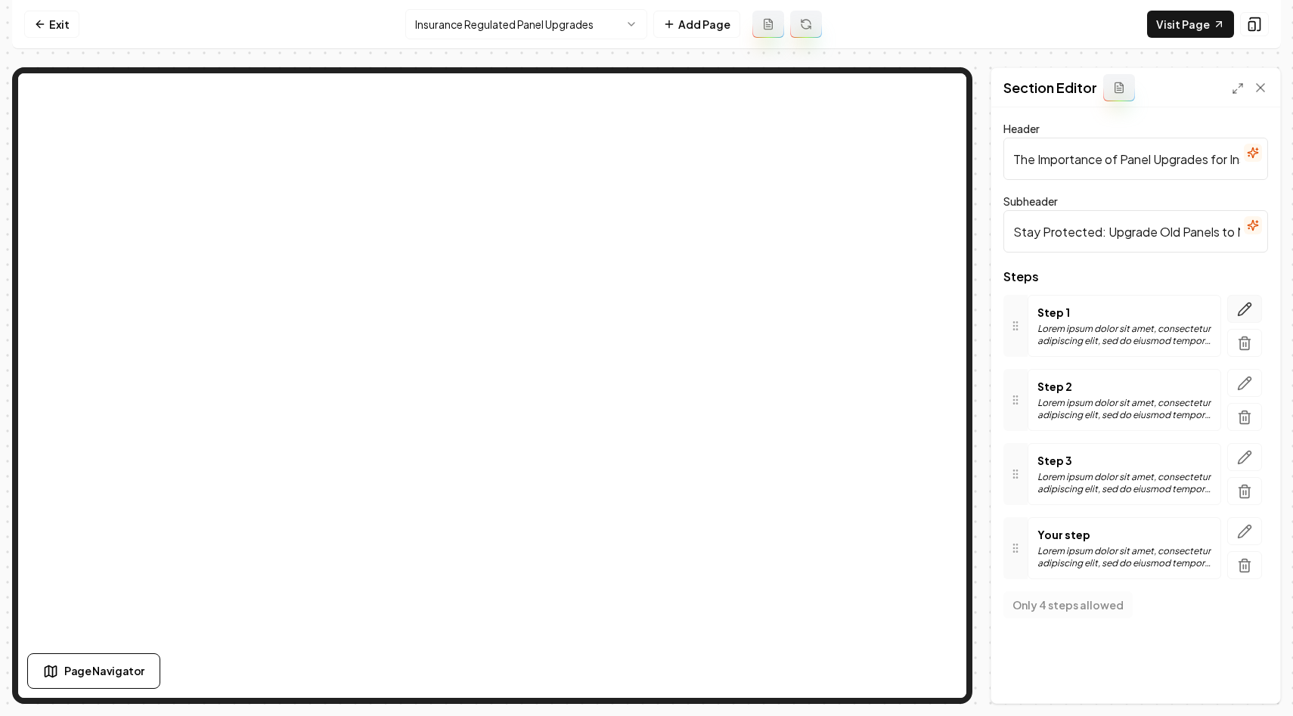
click at [1243, 309] on icon "button" at bounding box center [1244, 309] width 15 height 15
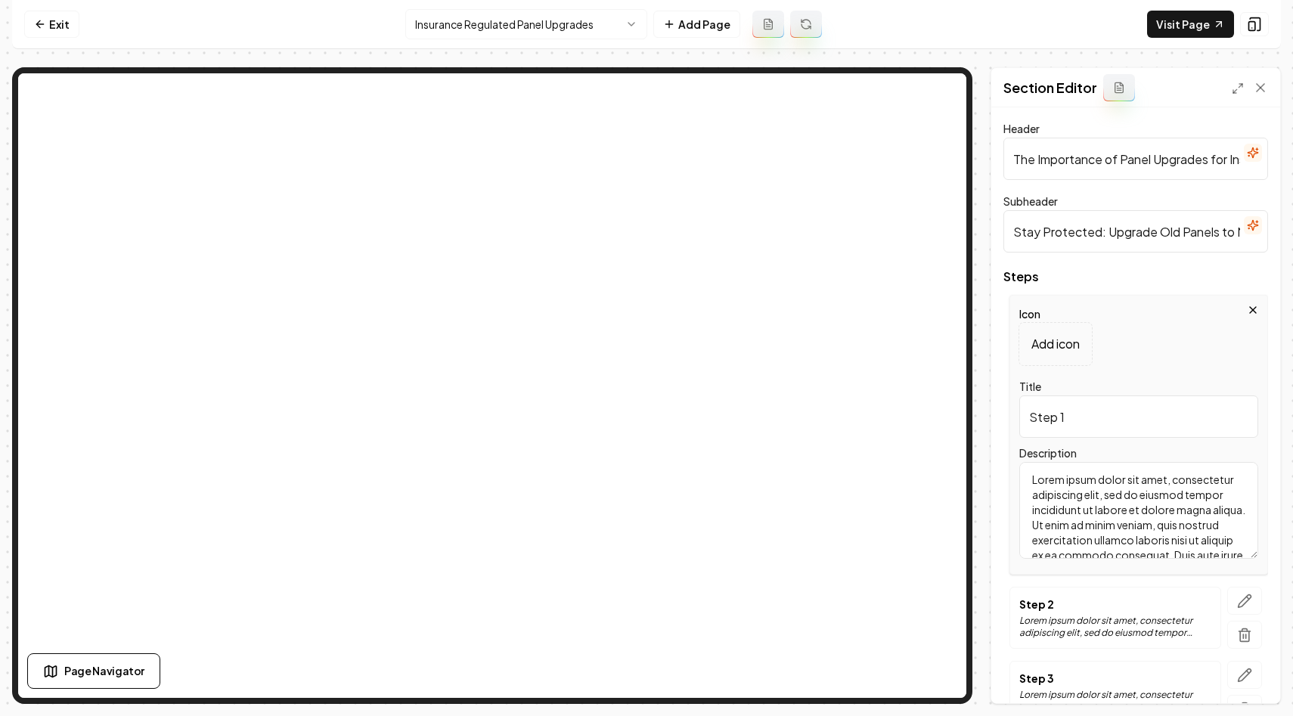
click at [1077, 414] on input "Step 1" at bounding box center [1138, 417] width 239 height 42
type input "Understanding The Connection"
click at [1121, 531] on textarea "Lorem ipsum dolor sit amet, consectetur adipiscing elit, sed do eiusmod tempor …" at bounding box center [1138, 510] width 239 height 97
paste textarea "Insurance carriers are increasingly focused on the risks associated with older …"
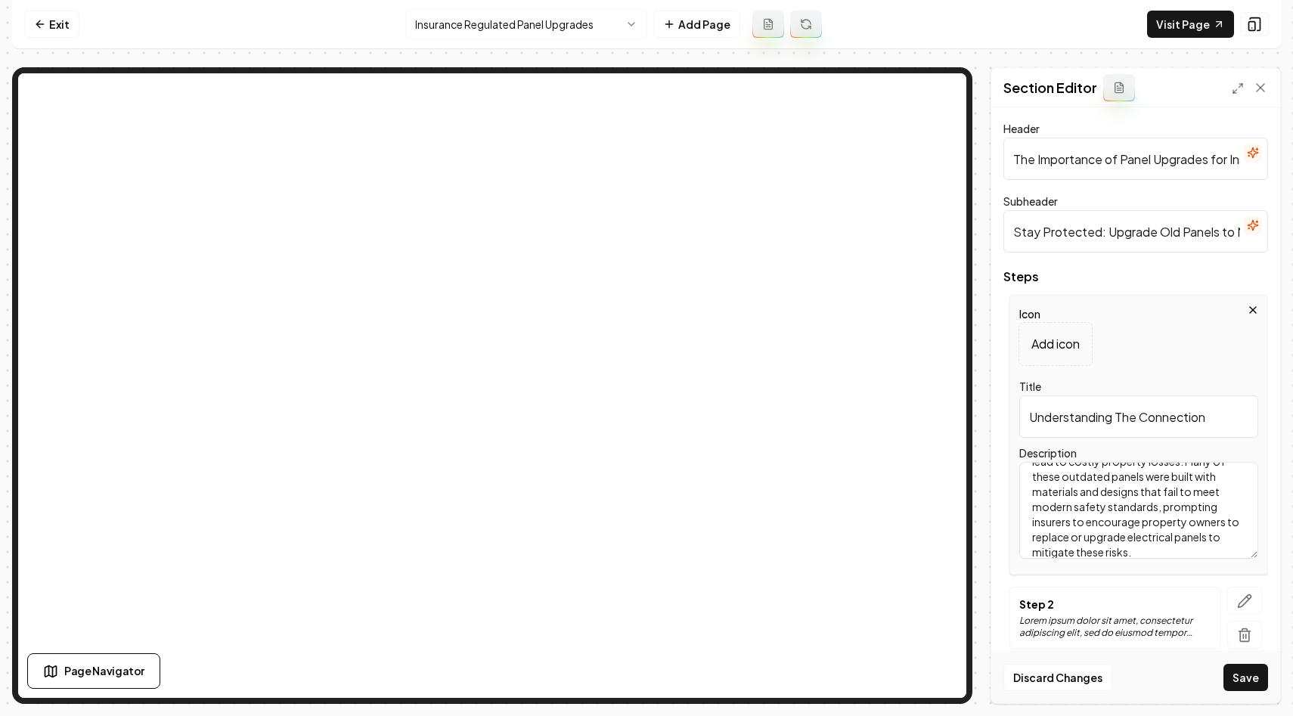
scroll to position [74, 0]
type textarea "Insurance carriers are increasingly focused on the risks associated with older …"
click at [1232, 670] on button "Save" at bounding box center [1246, 677] width 45 height 27
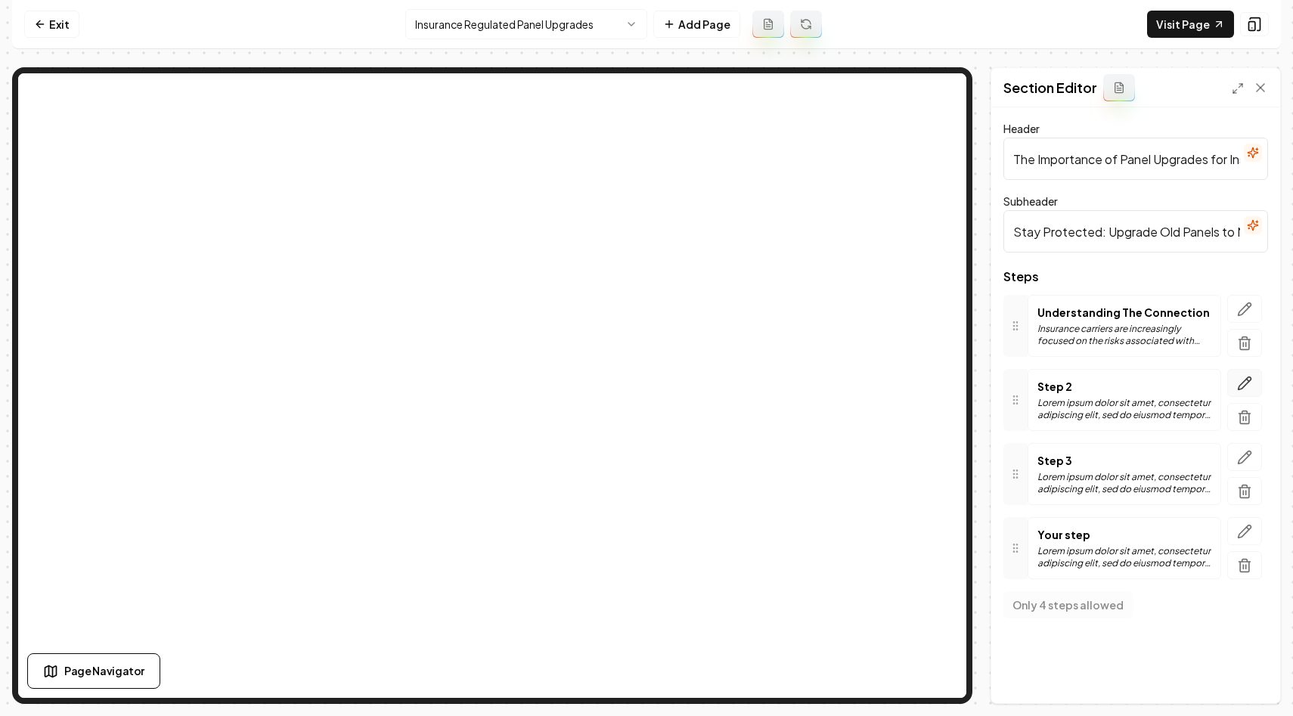
click at [1250, 383] on icon "button" at bounding box center [1244, 383] width 15 height 15
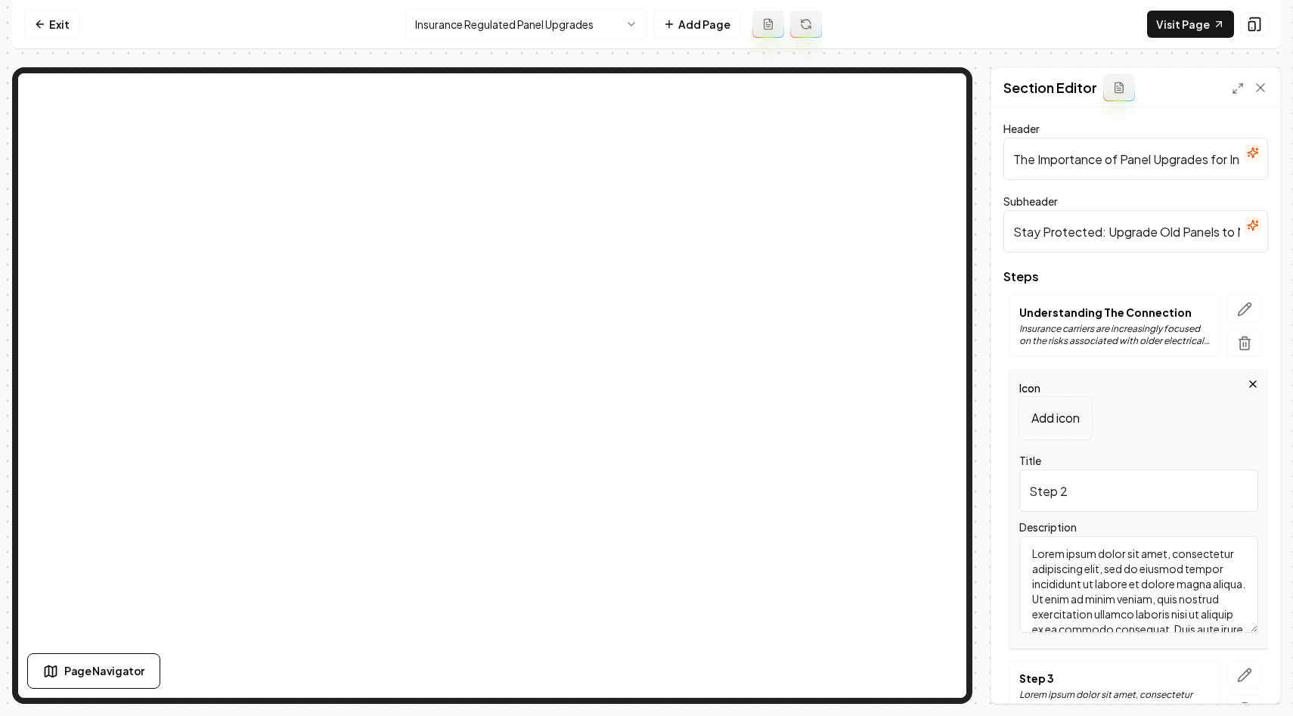
click at [1094, 483] on input "Step 2" at bounding box center [1138, 491] width 239 height 42
type input "The Risks of Aging Panels"
click at [1123, 600] on textarea "Lorem ipsum dolor sit amet, consectetur adipiscing elit, sed do eiusmod tempor …" at bounding box center [1138, 584] width 239 height 97
paste textarea "Electrical panels house circuit breakers that prevent electrical fires by disco…"
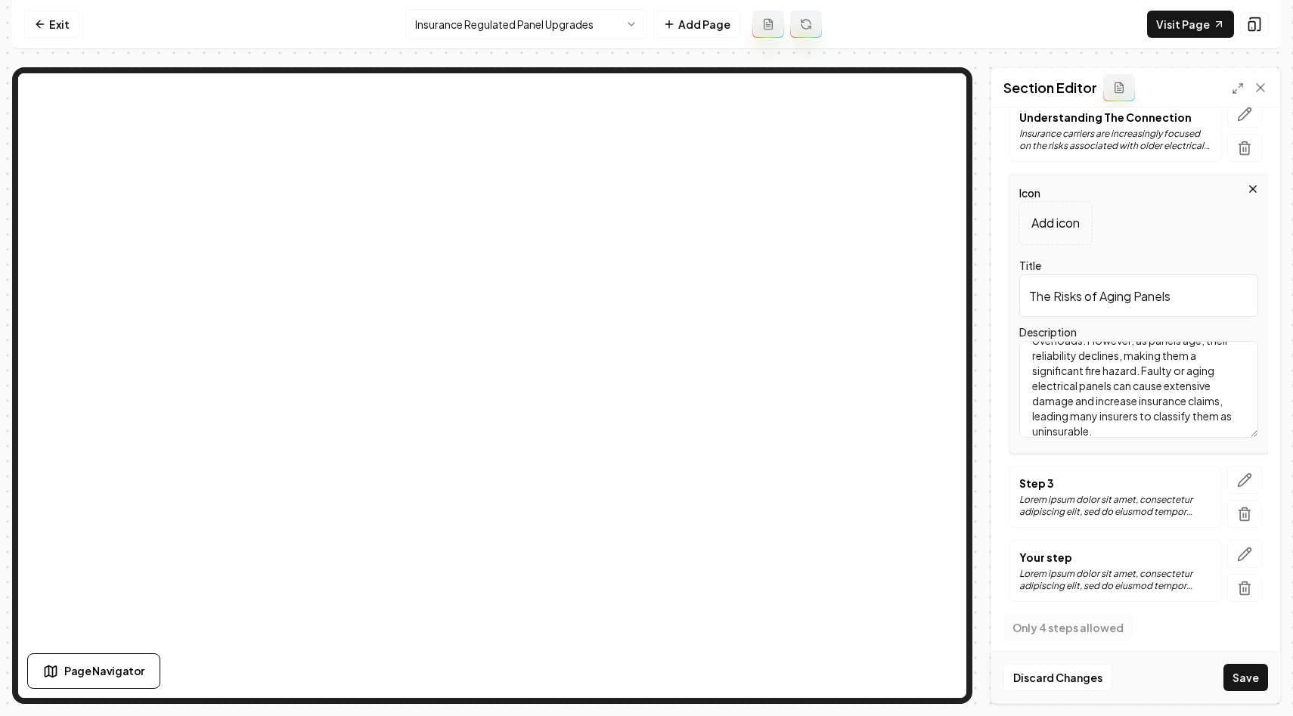
scroll to position [198, 0]
type textarea "Electrical panels house circuit breakers that prevent electrical fires by disco…"
click at [1252, 682] on button "Save" at bounding box center [1246, 677] width 45 height 27
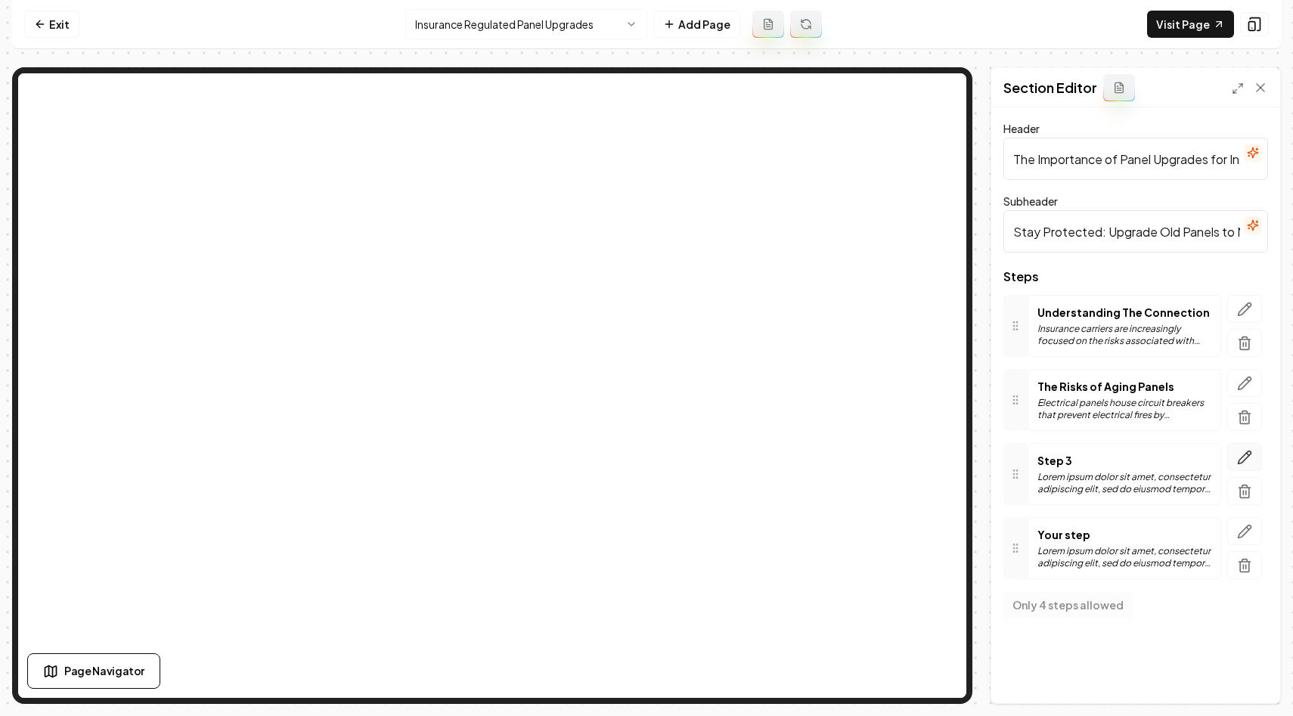
click at [1243, 447] on button "button" at bounding box center [1244, 457] width 35 height 28
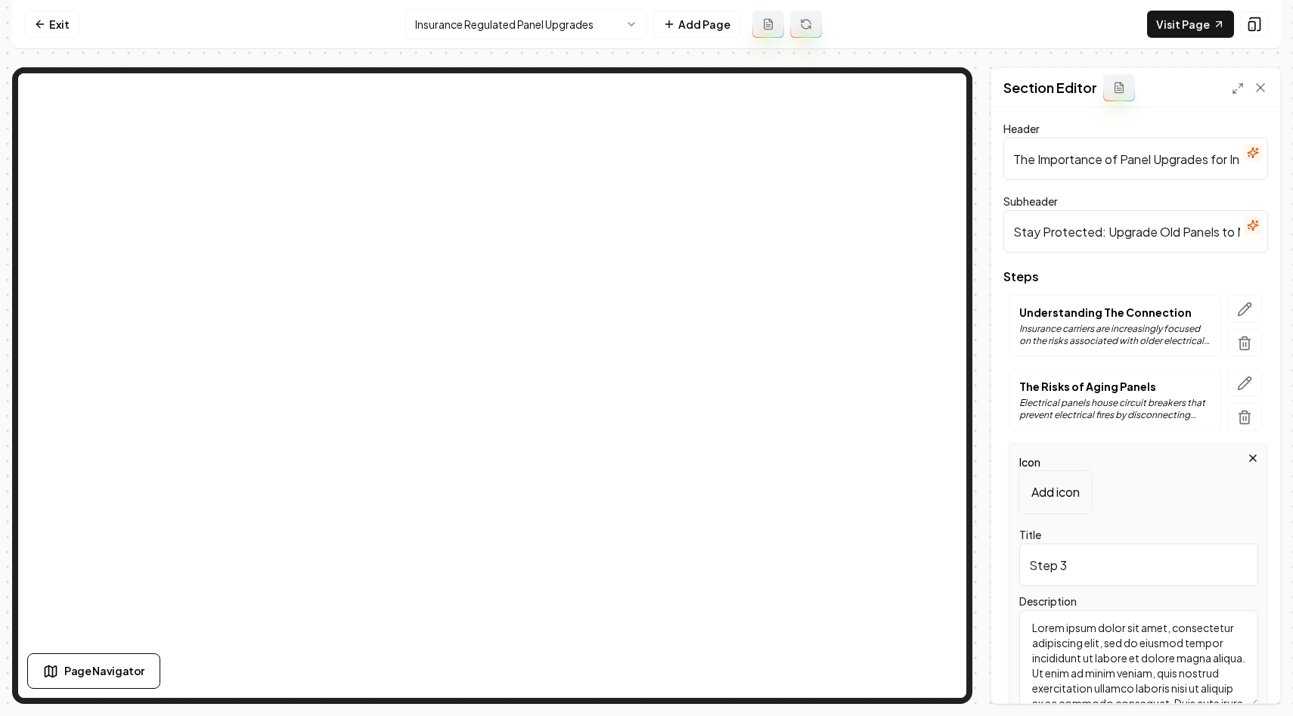
click at [1081, 557] on input "Step 3" at bounding box center [1138, 565] width 239 height 42
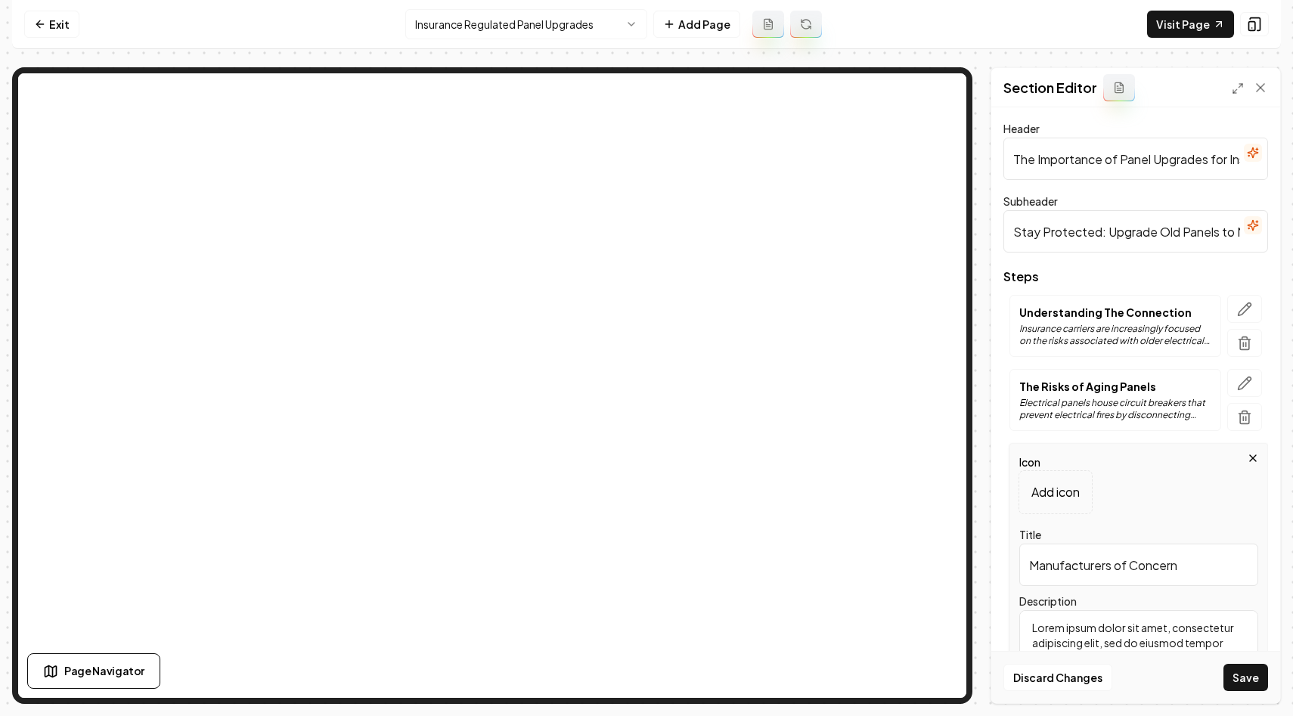
scroll to position [76, 0]
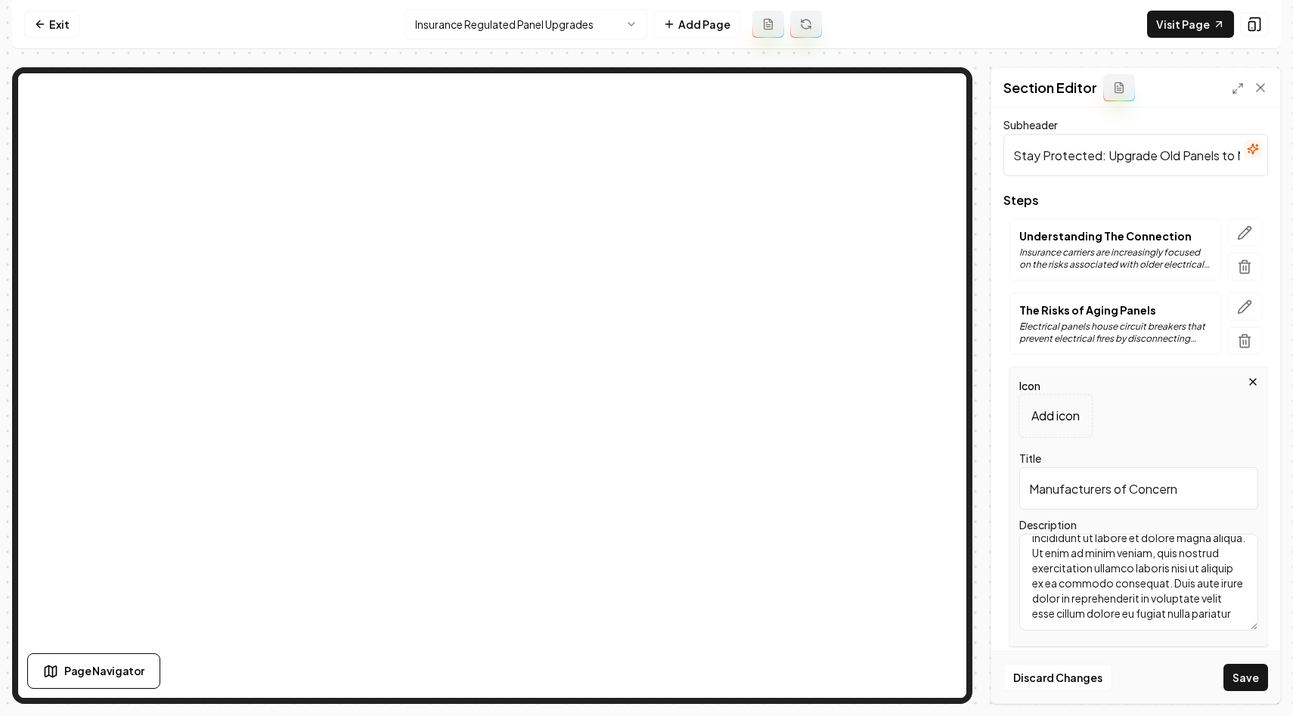
type input "Manufacturers of Concern"
click at [1111, 604] on textarea "Lorem ipsum dolor sit amet, consectetur adipiscing elit, sed do eiusmod tempor …" at bounding box center [1138, 582] width 239 height 97
paste textarea "Certain electrical panel brands are particularly problematic and may impact hom…"
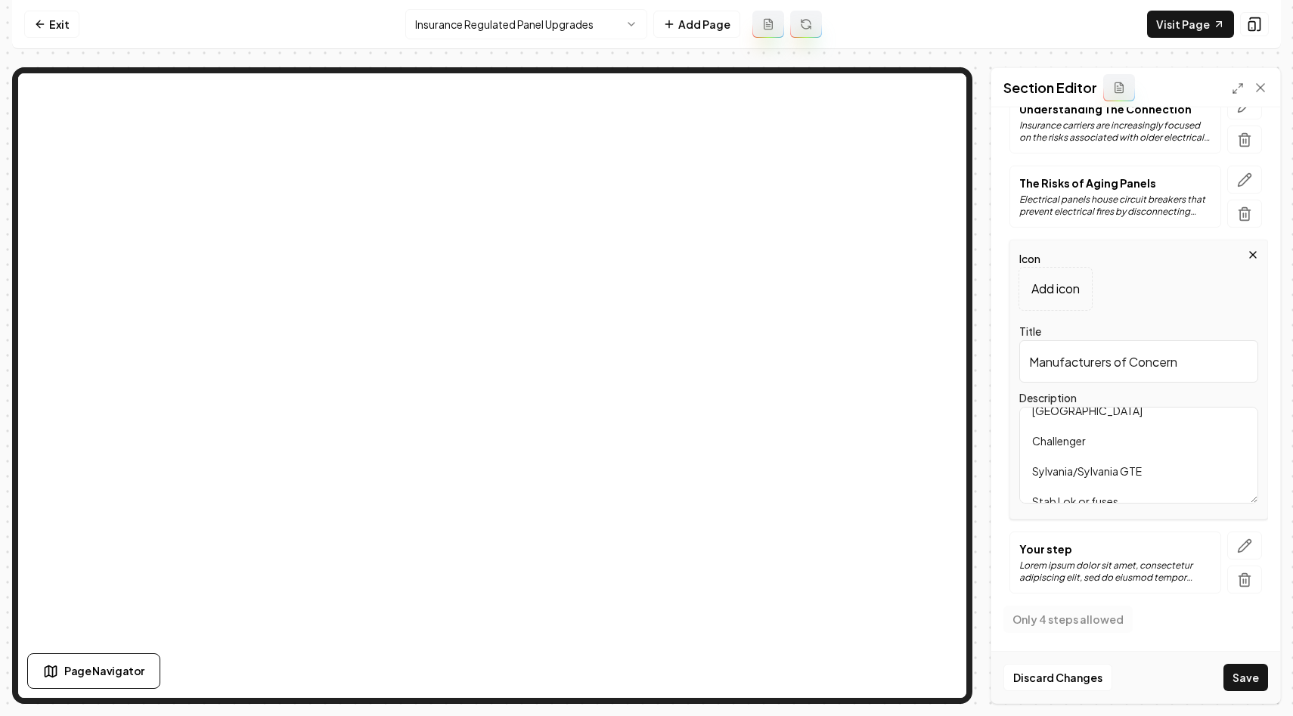
scroll to position [150, 0]
type textarea "Certain electrical panel brands are particularly problematic and may impact hom…"
click at [1237, 682] on button "Save" at bounding box center [1246, 677] width 45 height 27
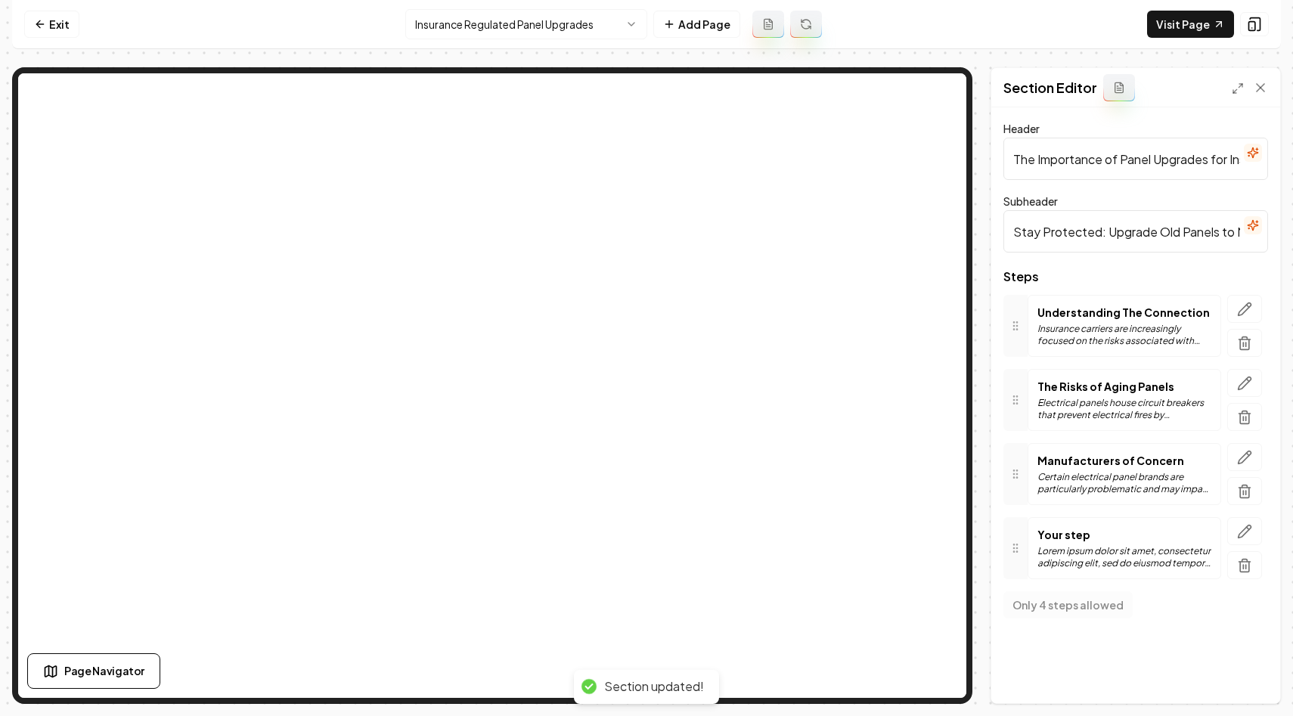
scroll to position [0, 0]
click at [1246, 458] on icon "button" at bounding box center [1244, 457] width 15 height 15
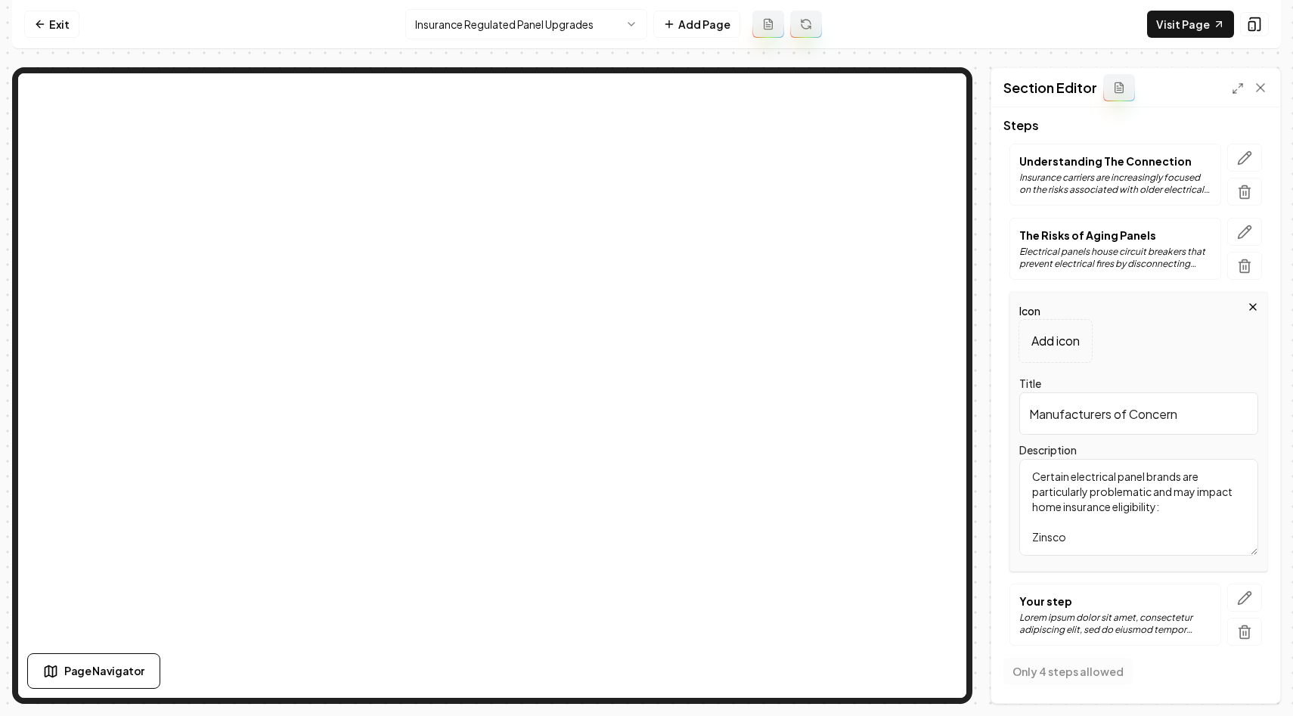
click at [1112, 492] on textarea "Certain electrical panel brands are particularly problematic and may impact hom…" at bounding box center [1138, 507] width 239 height 97
click at [1060, 503] on textarea "Certain electrical panel brands are particularly problematic and may impact hom…" at bounding box center [1138, 507] width 239 height 97
click at [1262, 87] on icon at bounding box center [1260, 87] width 15 height 15
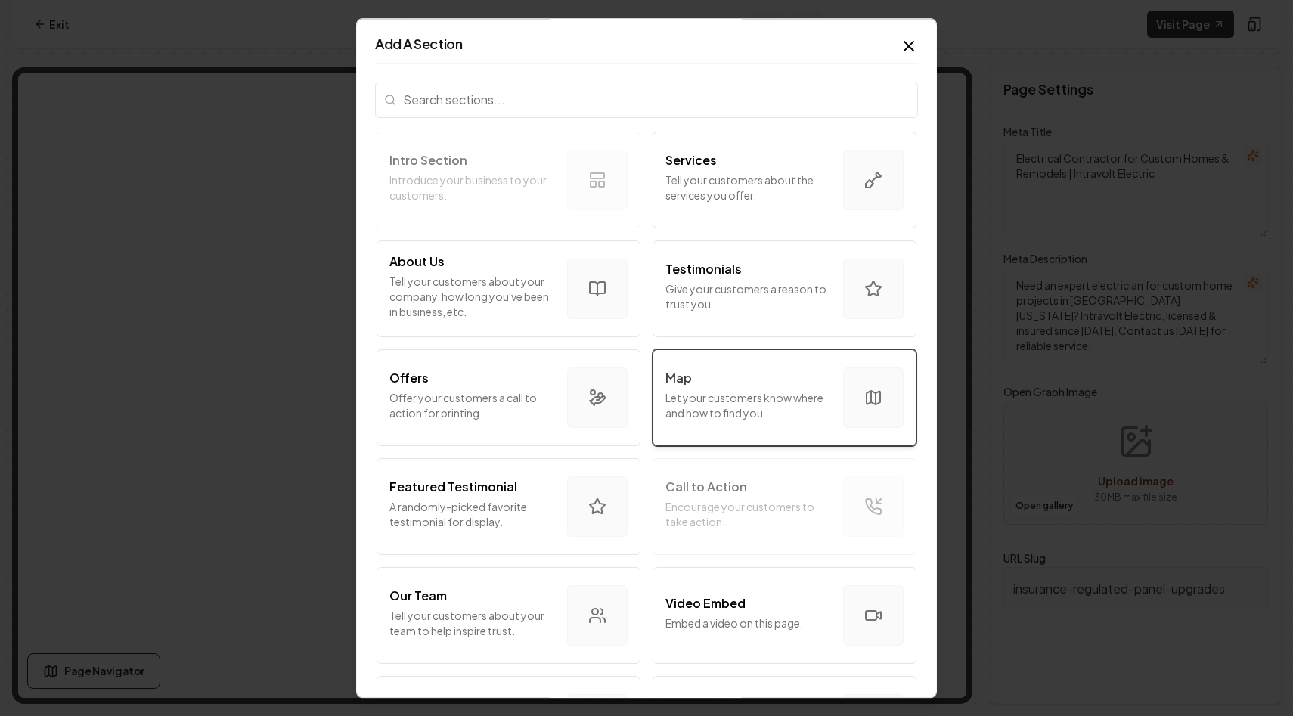
scroll to position [511, 0]
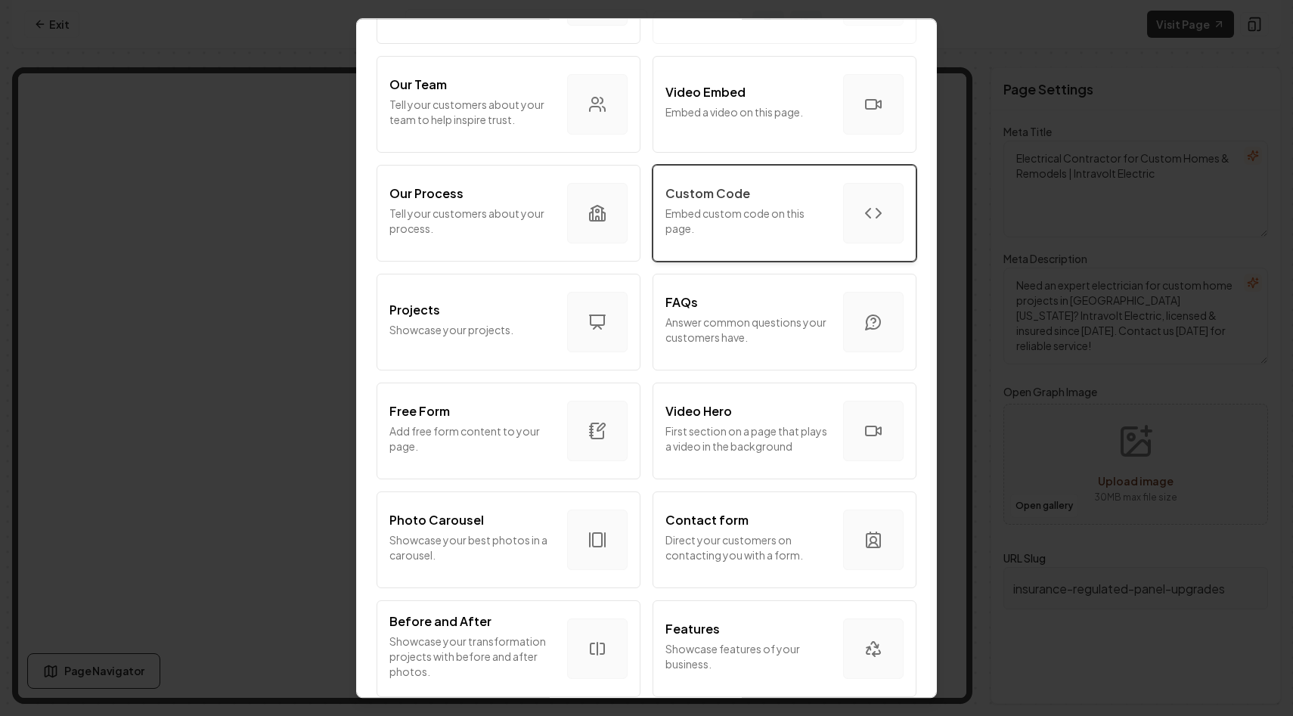
click at [800, 189] on div "Custom Code" at bounding box center [749, 194] width 166 height 18
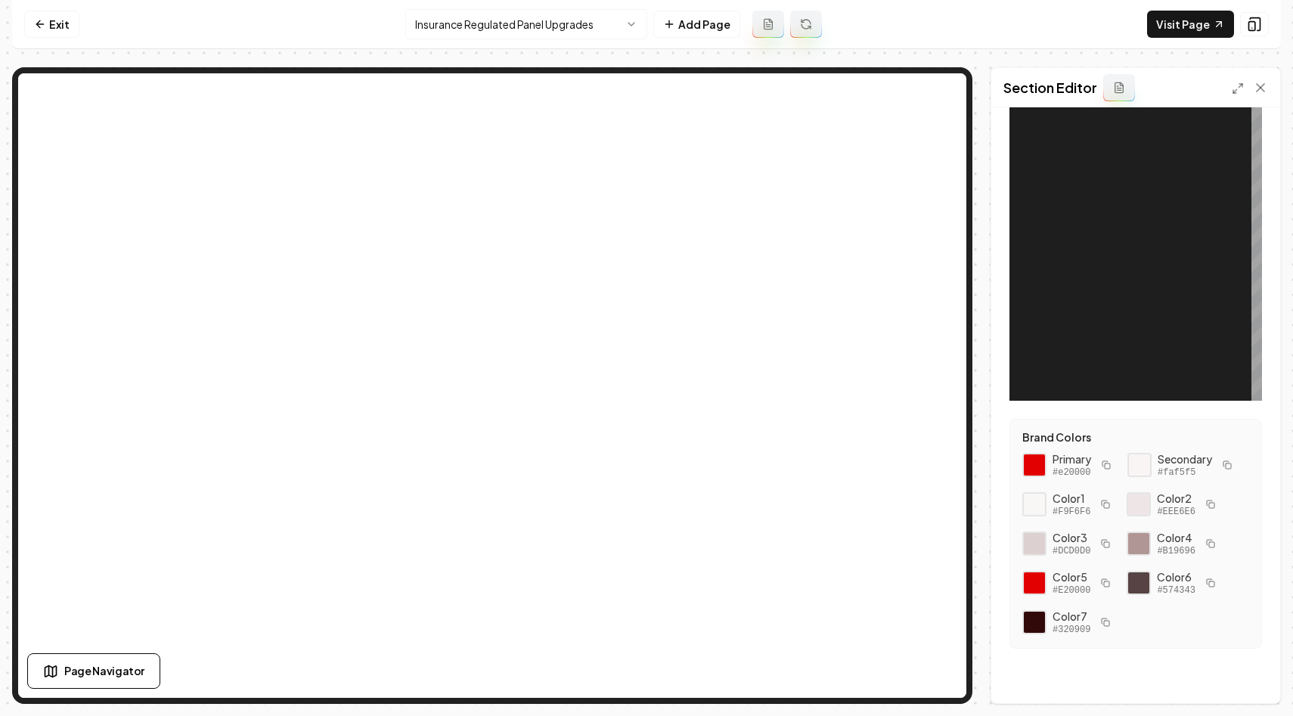
scroll to position [0, 0]
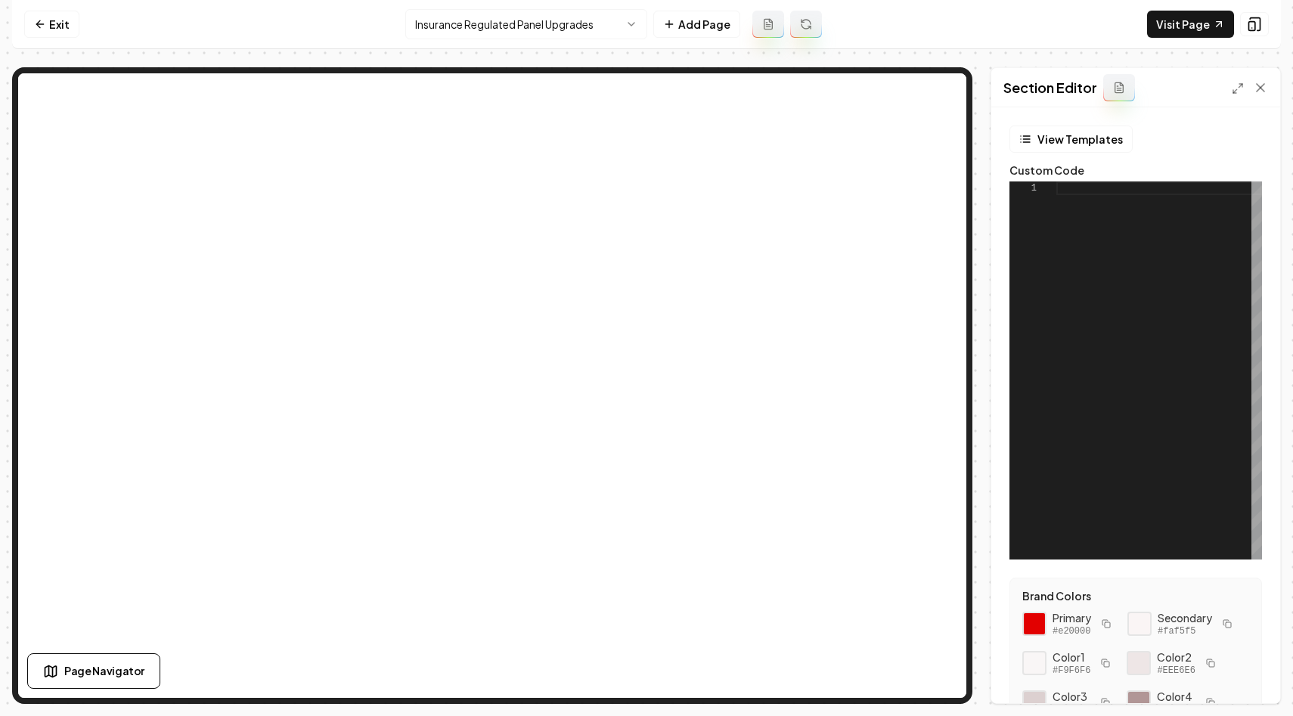
click at [1088, 276] on div at bounding box center [1160, 371] width 206 height 378
click at [1070, 133] on button "View Templates" at bounding box center [1071, 139] width 123 height 27
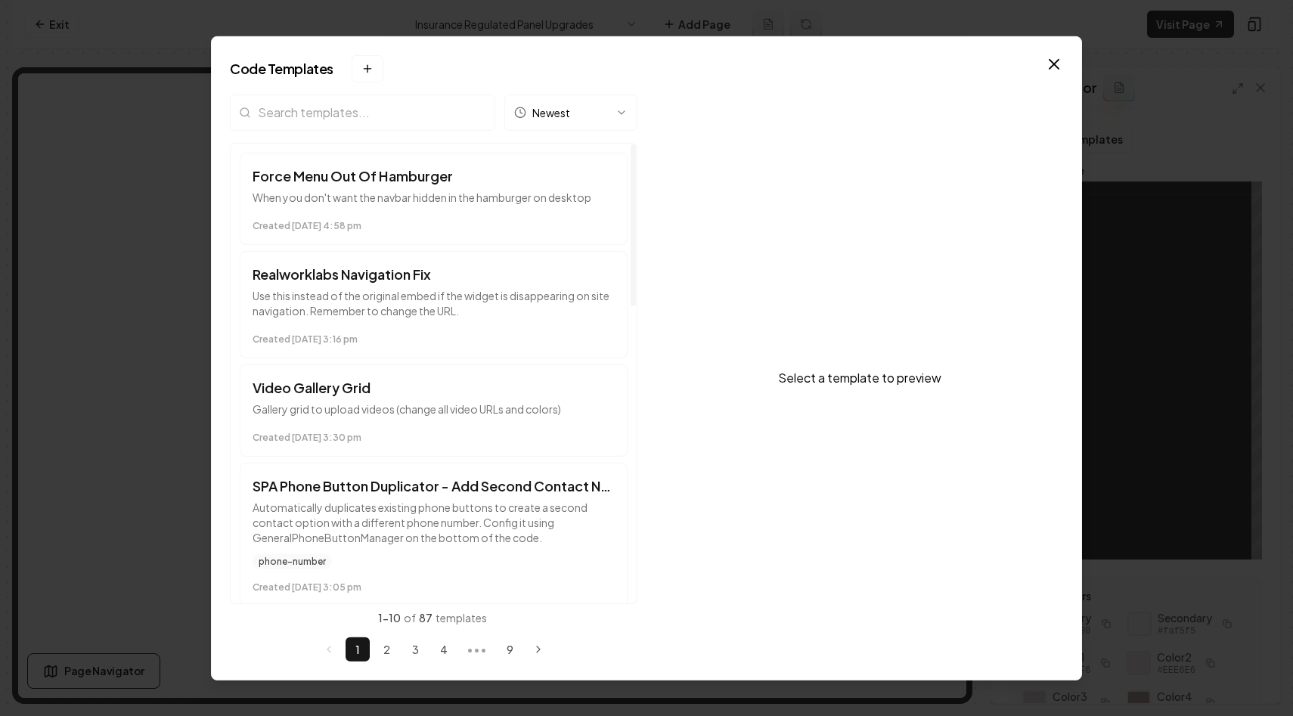
click at [551, 116] on body "Computer Required This feature is only available on a computer. Please switch t…" at bounding box center [646, 358] width 1293 height 716
click at [559, 111] on body "Computer Required This feature is only available on a computer. Please switch t…" at bounding box center [646, 358] width 1293 height 716
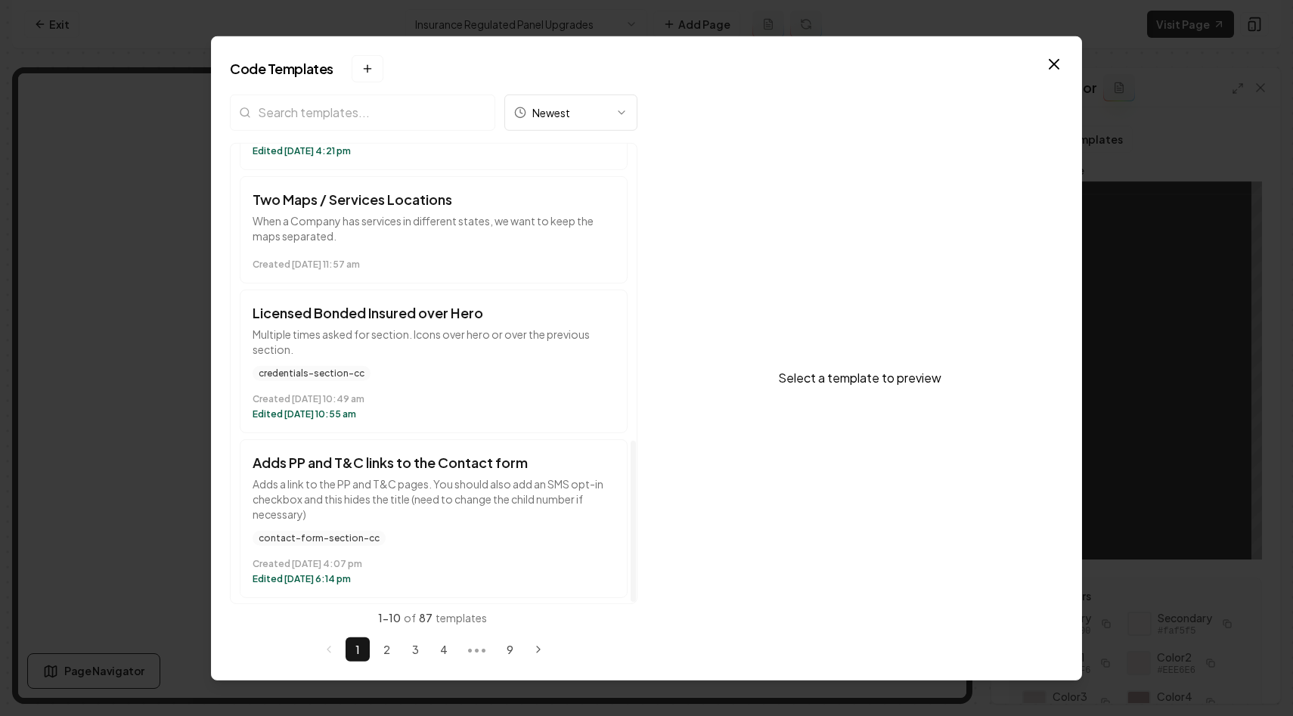
scroll to position [843, 0]
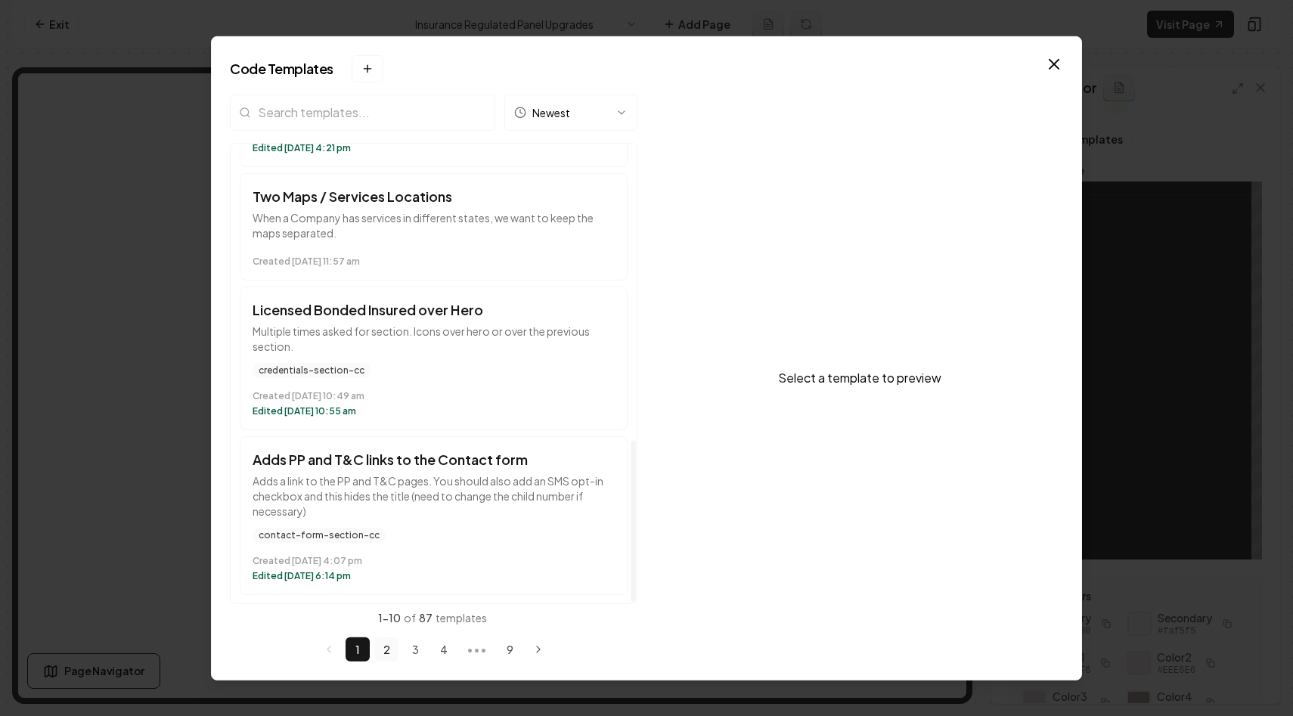
click at [386, 649] on button "2" at bounding box center [386, 650] width 24 height 24
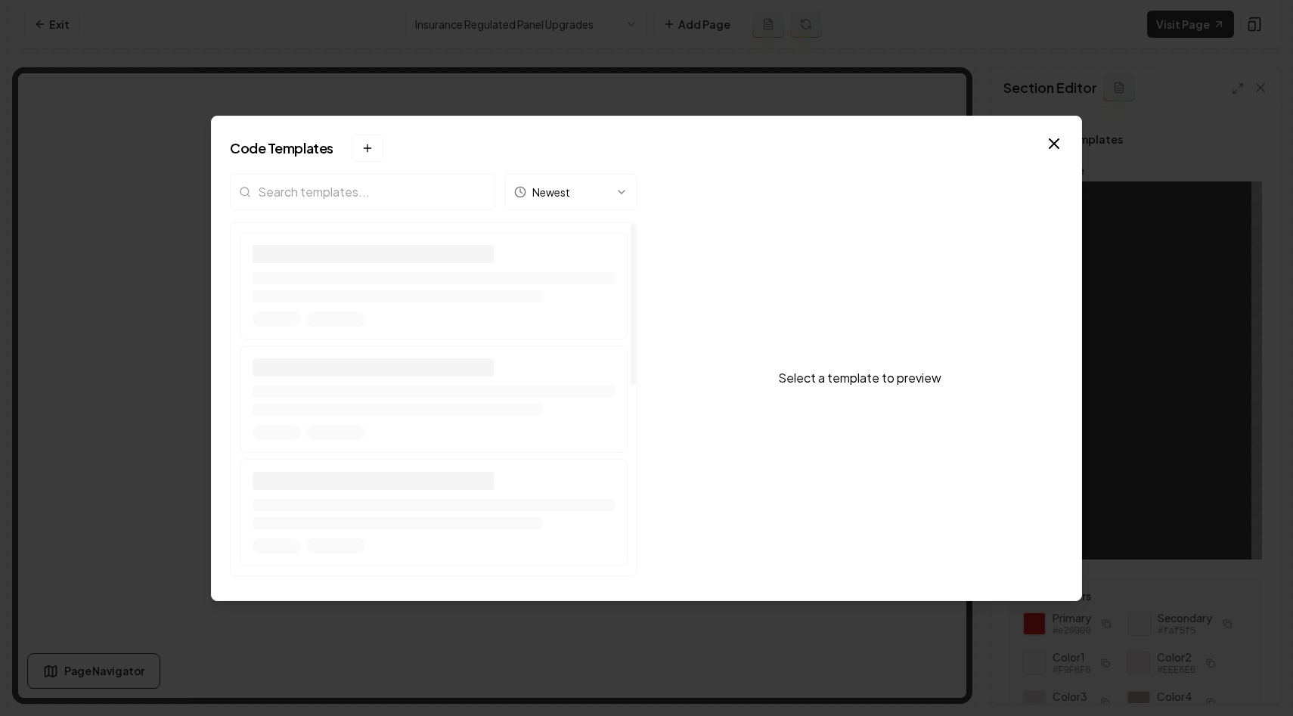
scroll to position [0, 0]
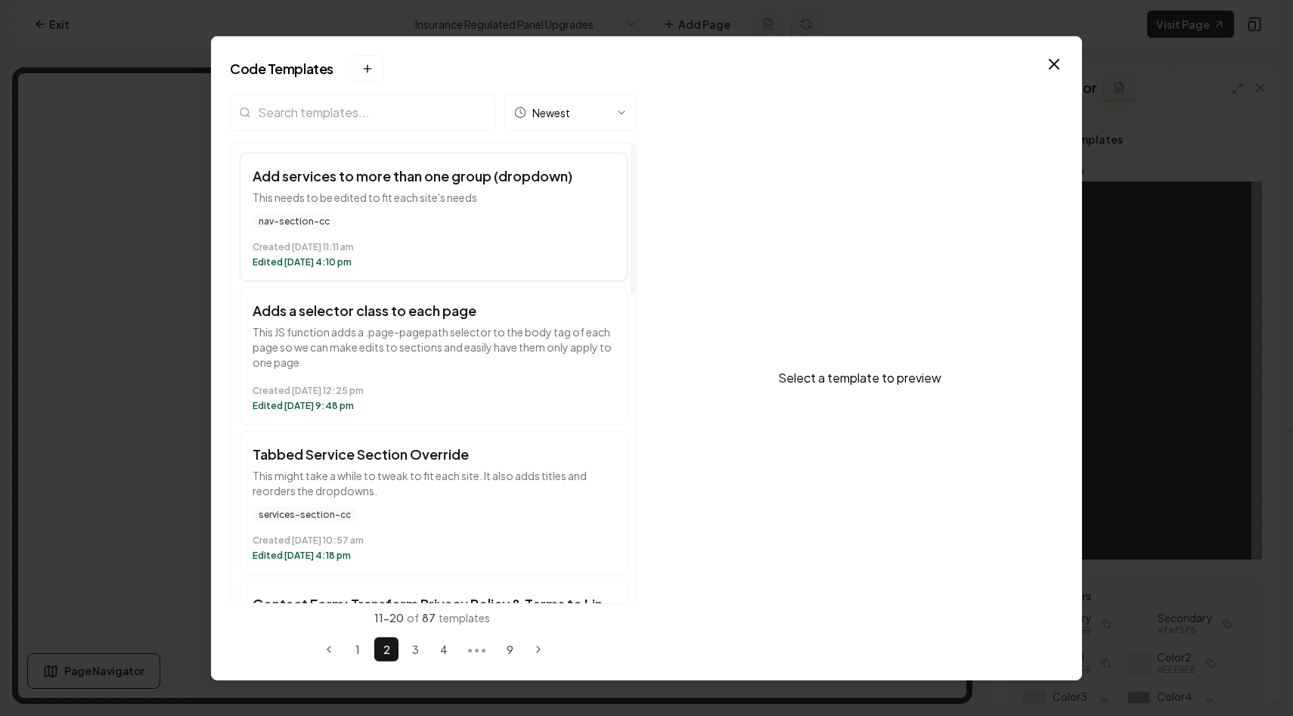
click at [521, 238] on div "Created August 14 at 11:11 am Edited August 14 at 4:10 pm" at bounding box center [434, 250] width 362 height 33
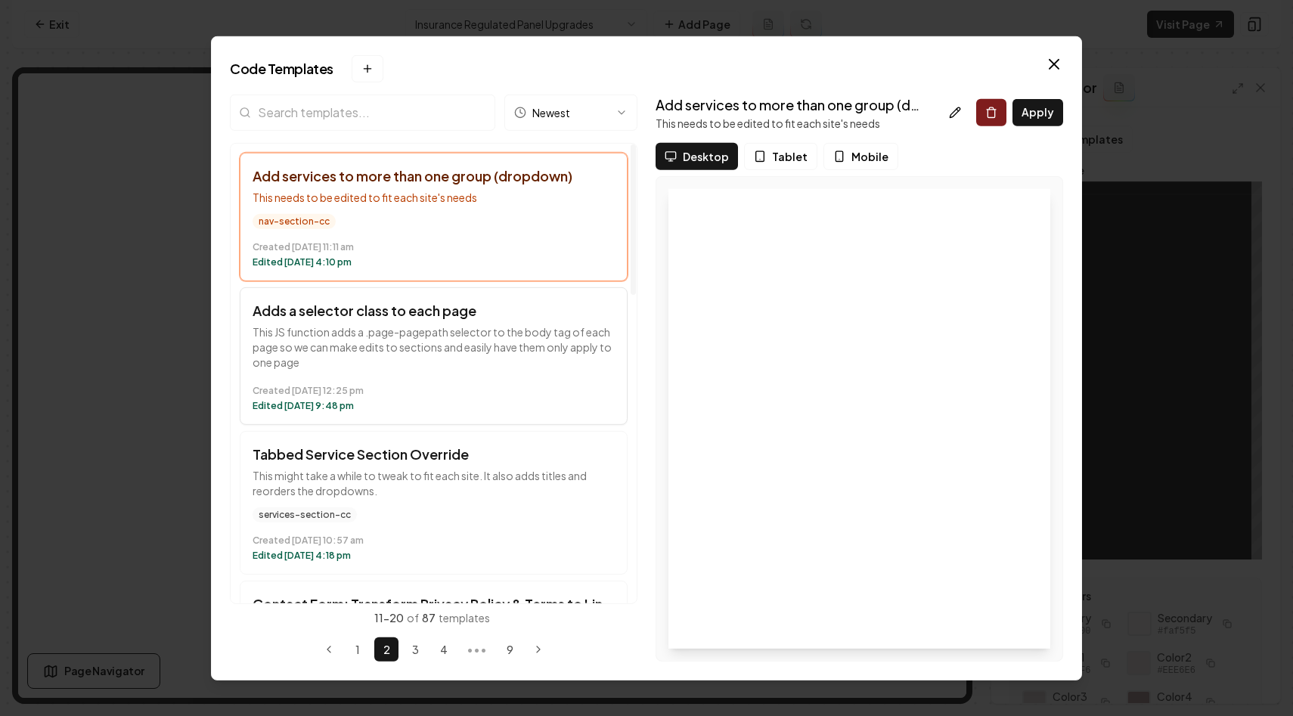
click at [470, 321] on button "Adds a selector class to each page This JS function adds a .page-pagepath selec…" at bounding box center [434, 356] width 388 height 138
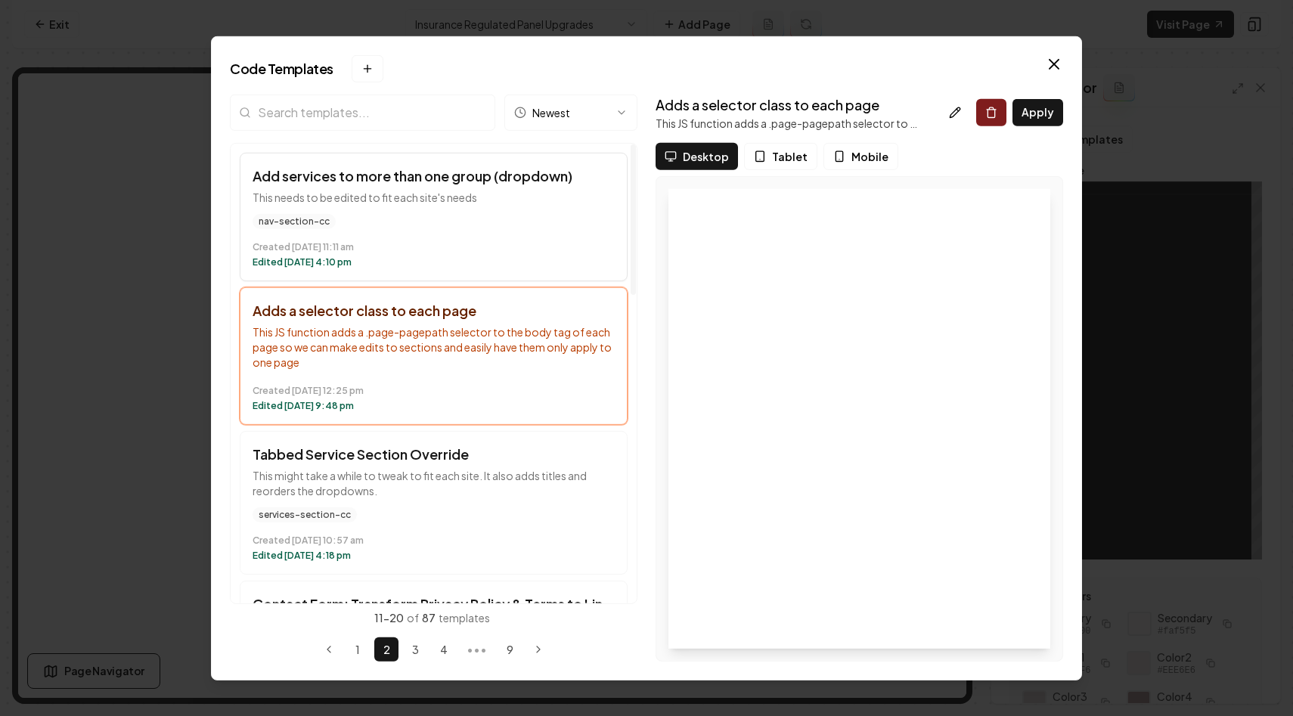
click at [514, 235] on div "Created August 14 at 11:11 am Edited August 14 at 4:10 pm" at bounding box center [434, 250] width 362 height 33
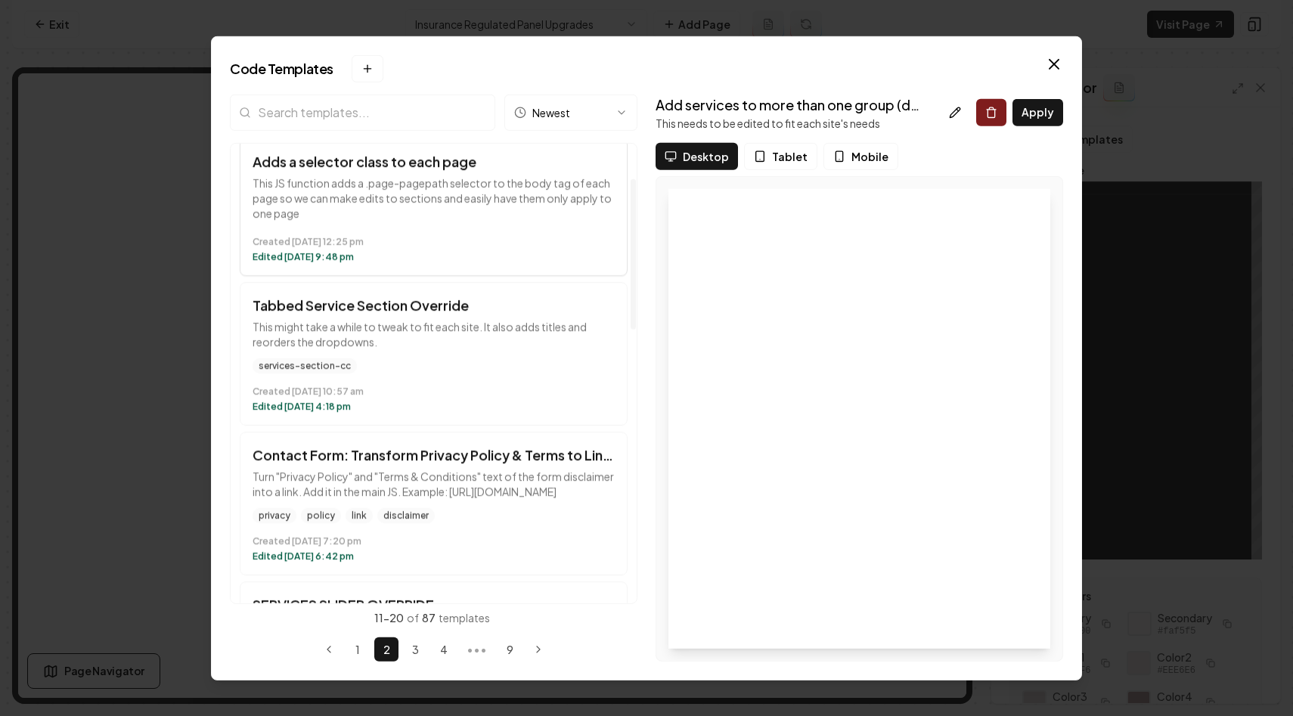
scroll to position [209, 0]
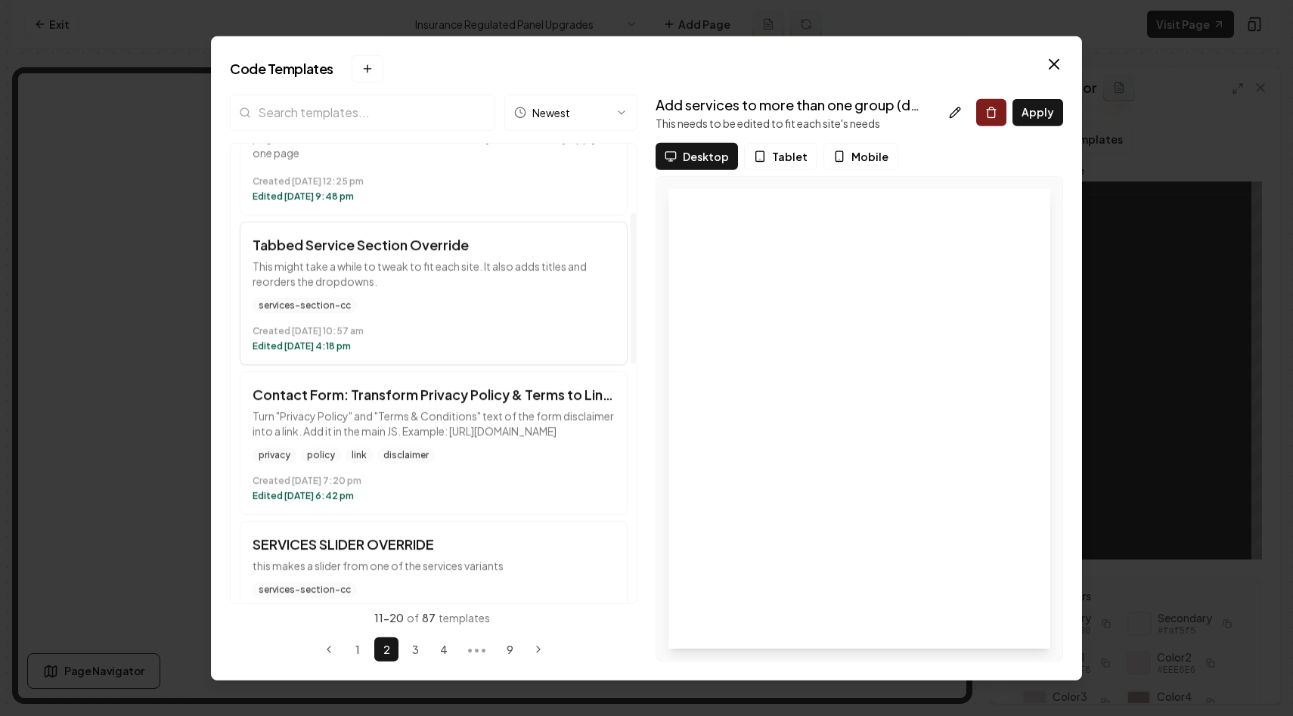
click at [528, 305] on div "services-section-cc" at bounding box center [434, 304] width 362 height 15
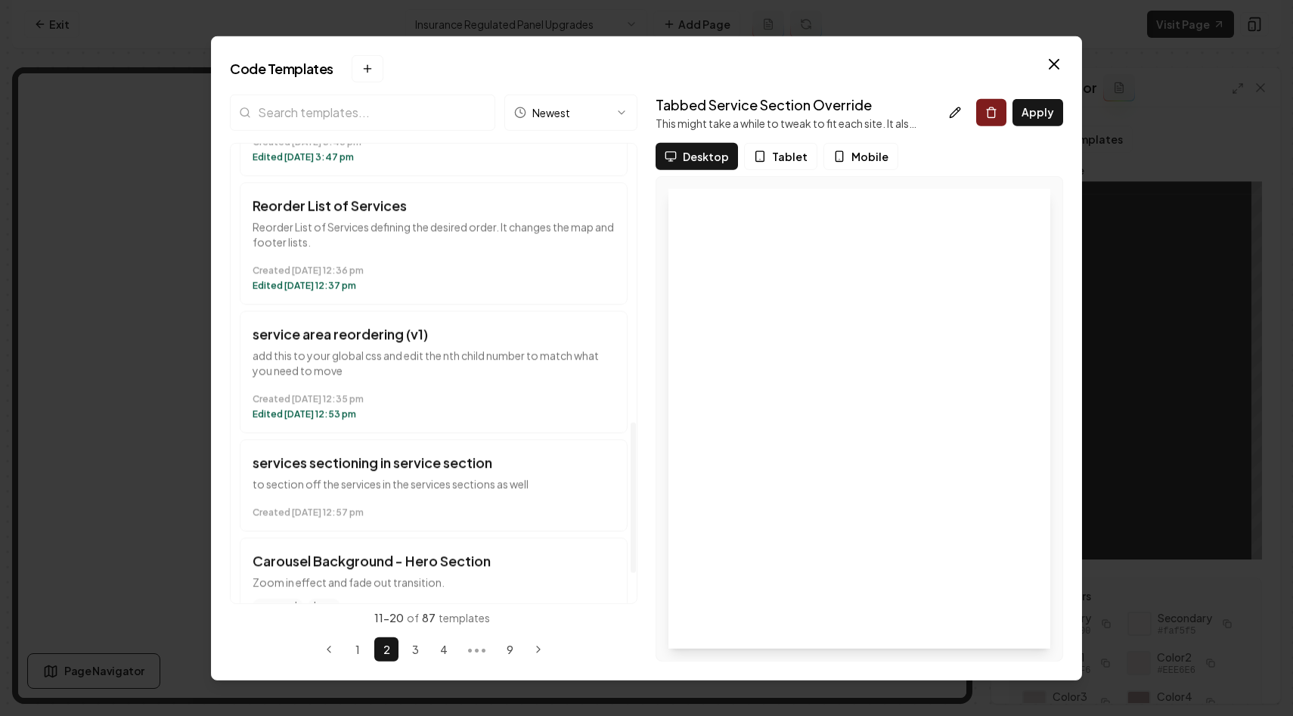
scroll to position [852, 0]
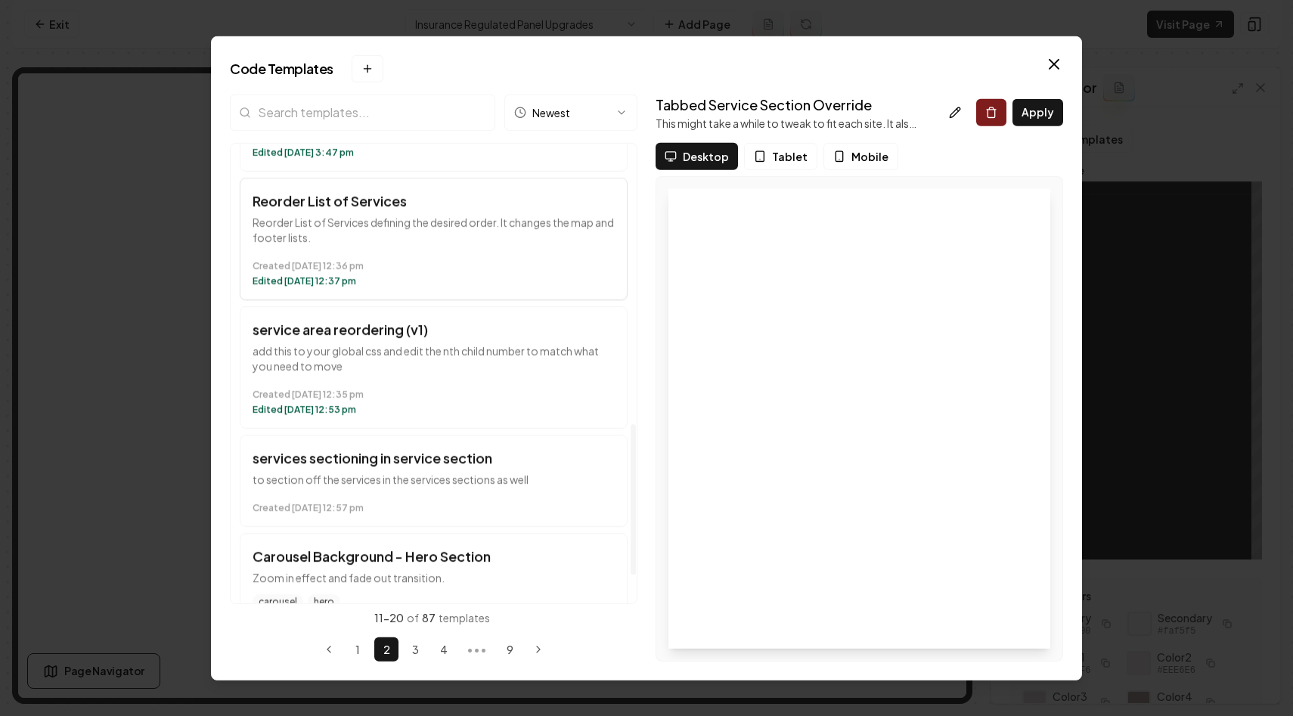
click at [525, 272] on time "Created July 16 at 12:36 pm" at bounding box center [434, 265] width 362 height 12
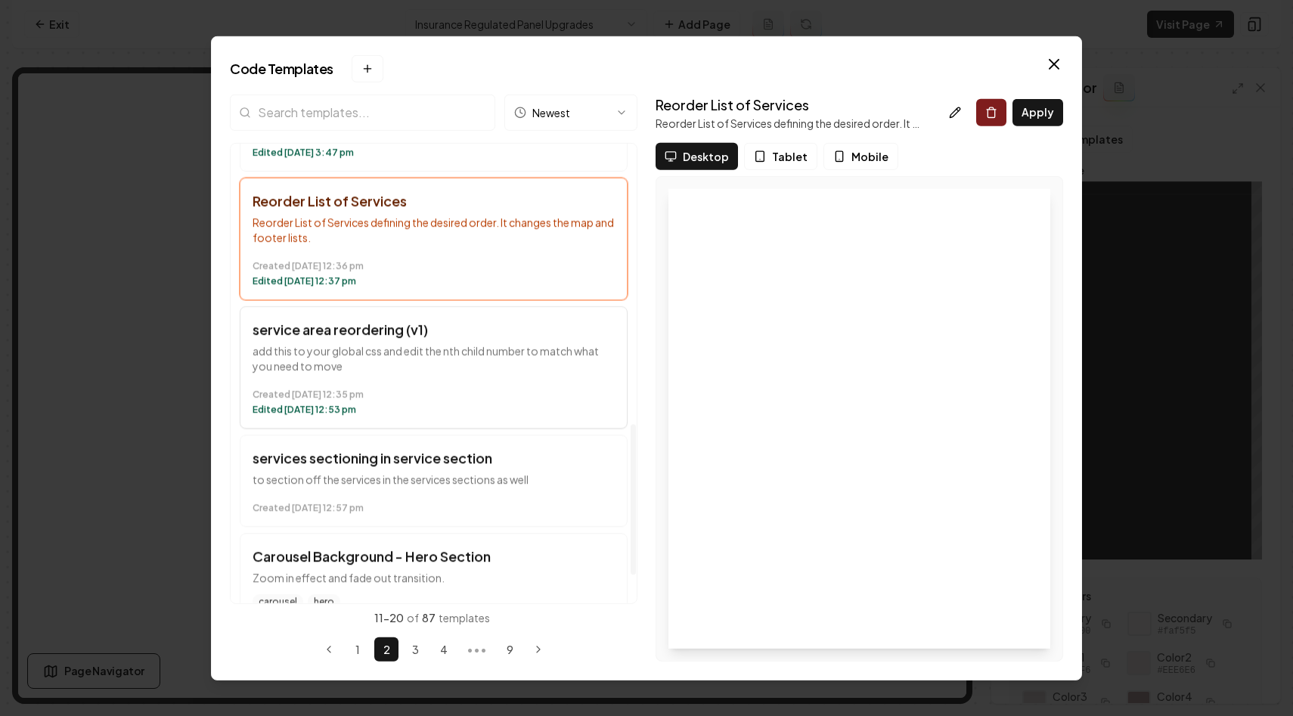
click at [511, 373] on p "add this to your global css and edit the nth child number to match what you nee…" at bounding box center [434, 358] width 362 height 30
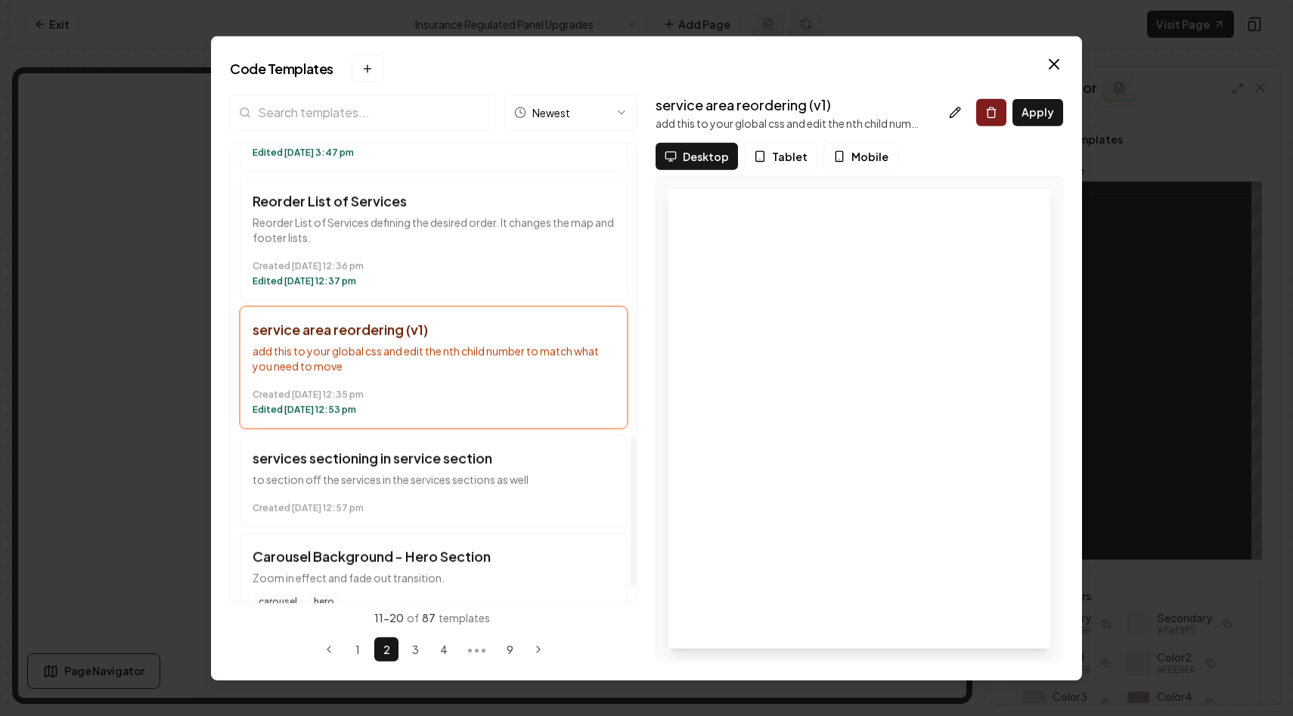
scroll to position [934, 0]
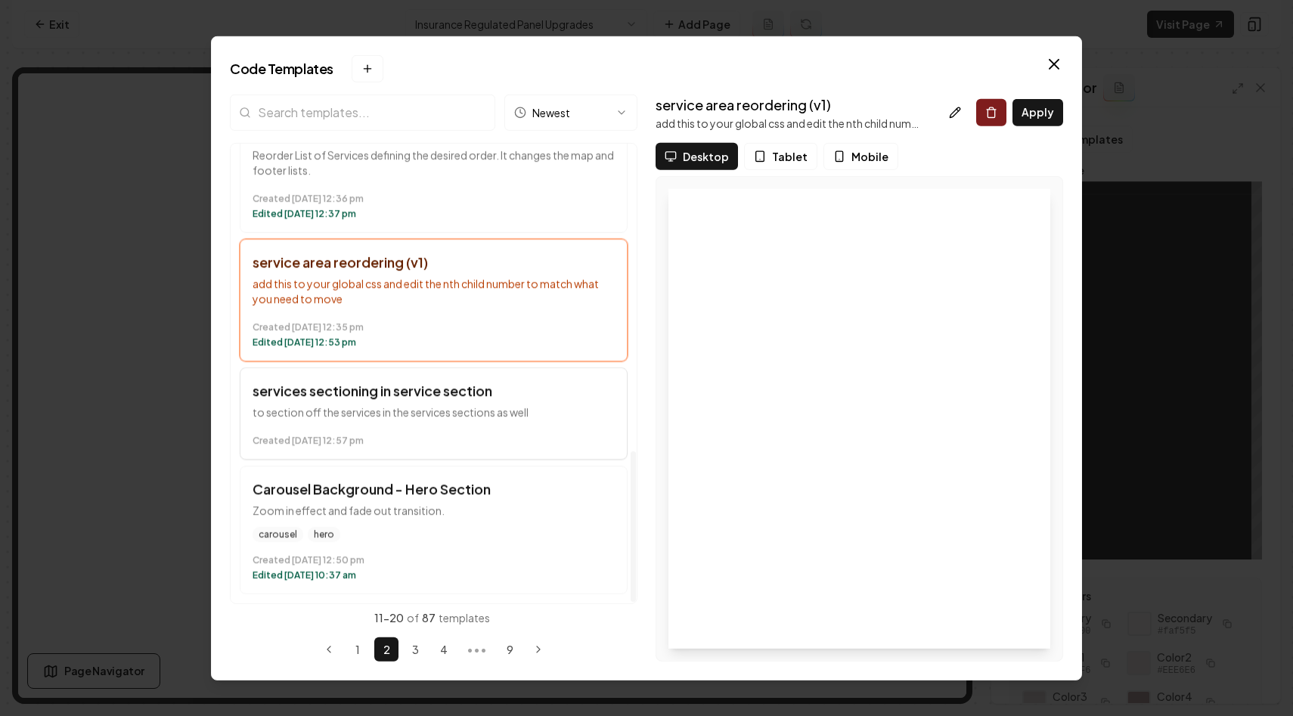
click at [504, 451] on button "services sectioning in service section to section off the services in the servi…" at bounding box center [434, 413] width 388 height 92
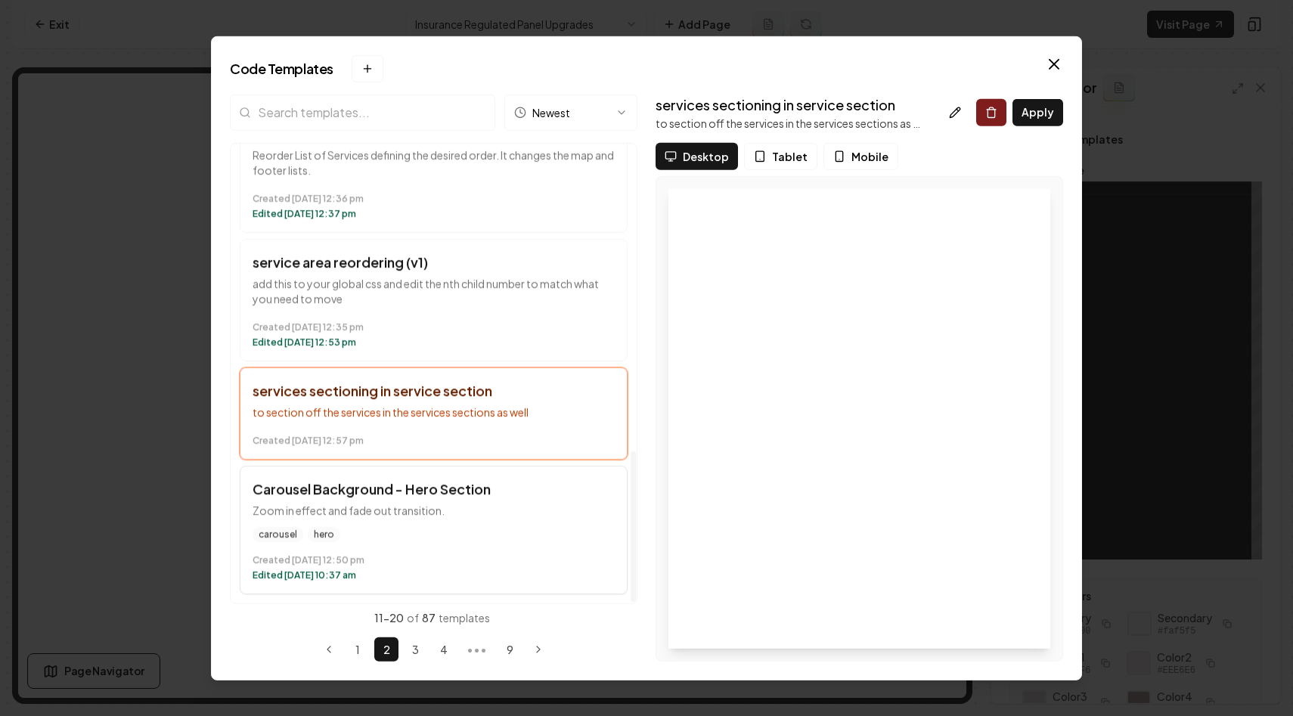
click at [492, 520] on button "Carousel Background - Hero Section Zoom in effect and fade out transition. caro…" at bounding box center [434, 529] width 388 height 129
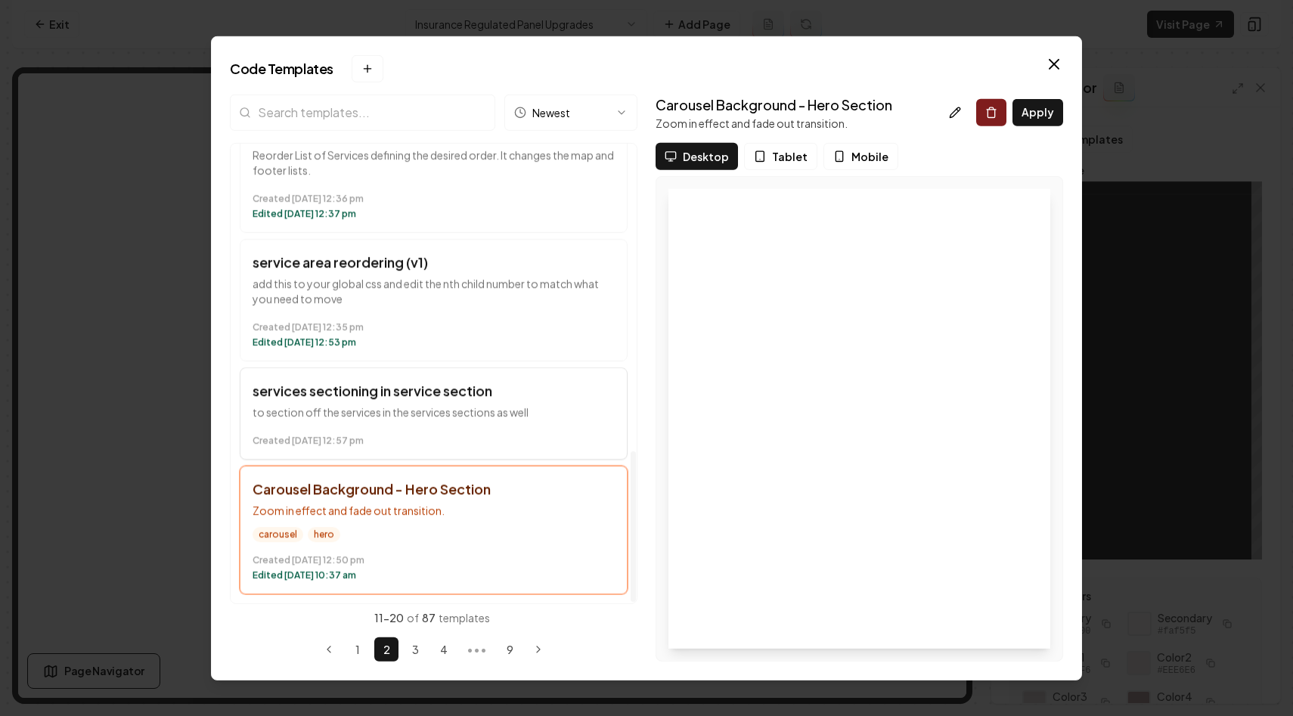
click at [444, 435] on time "Created July 14 at 12:57 pm" at bounding box center [434, 440] width 362 height 12
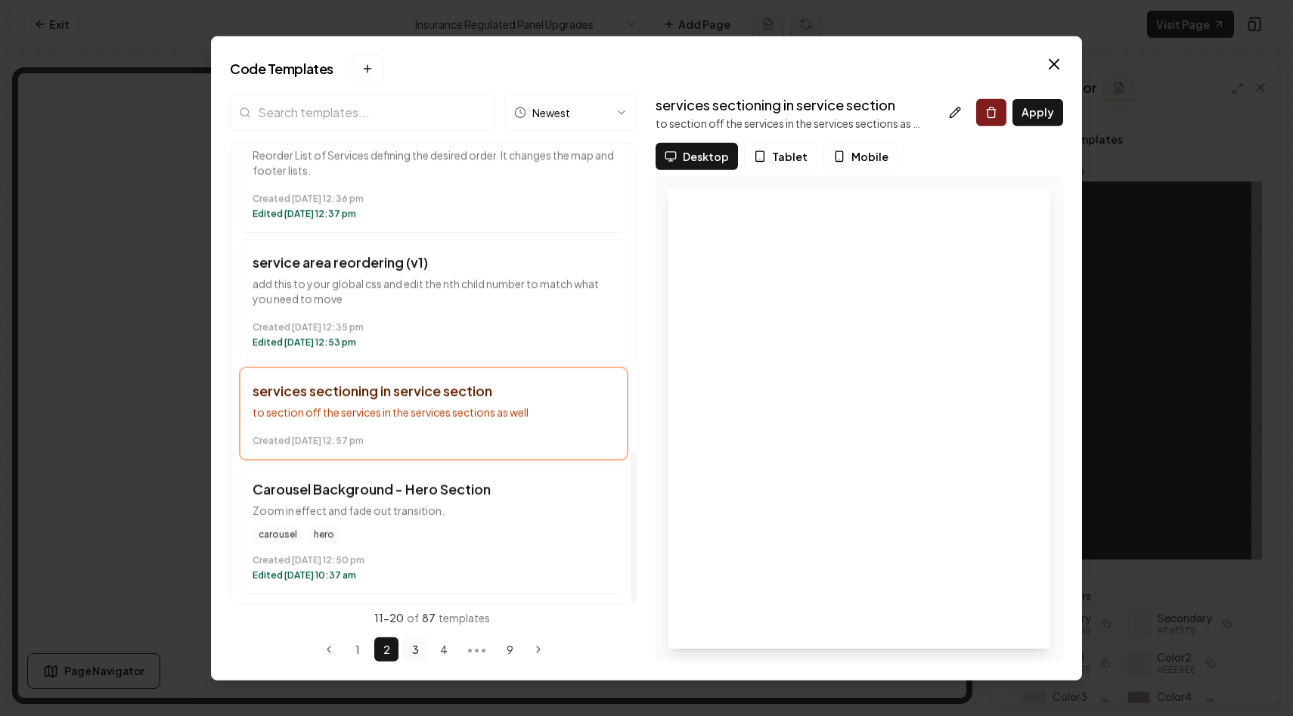
click at [406, 650] on button "3" at bounding box center [415, 650] width 24 height 24
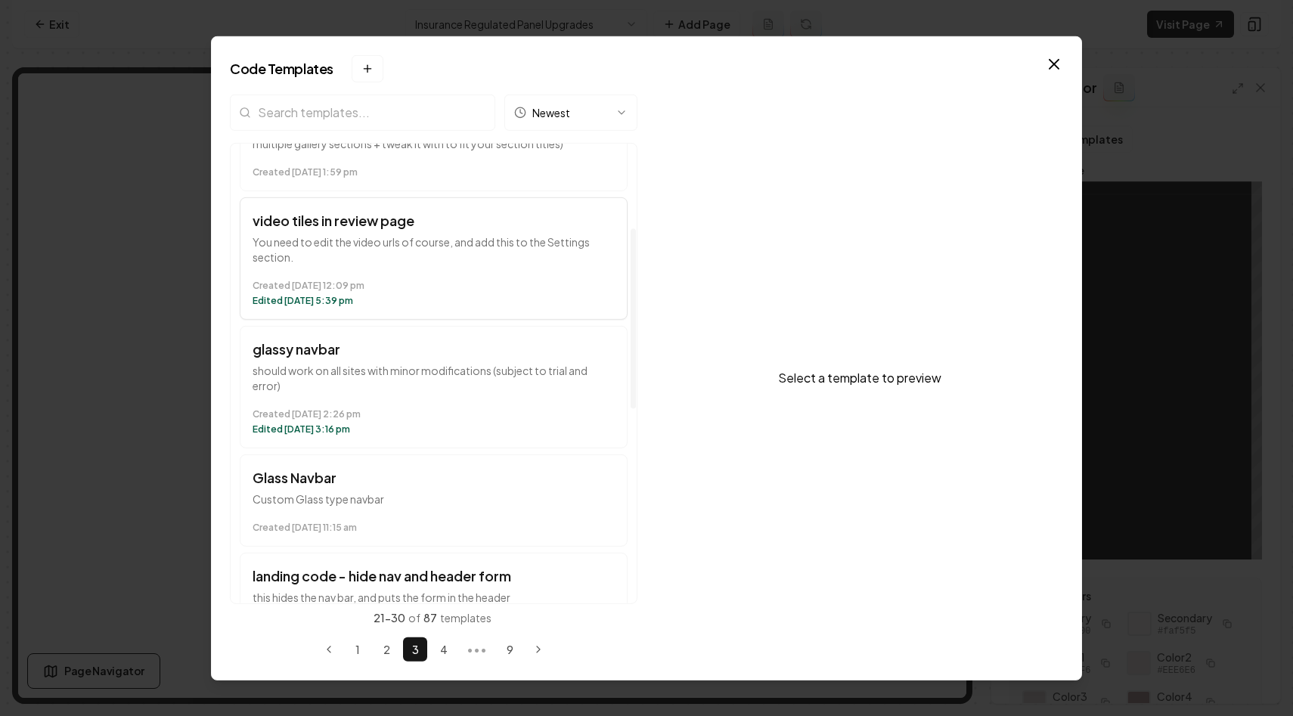
scroll to position [304, 0]
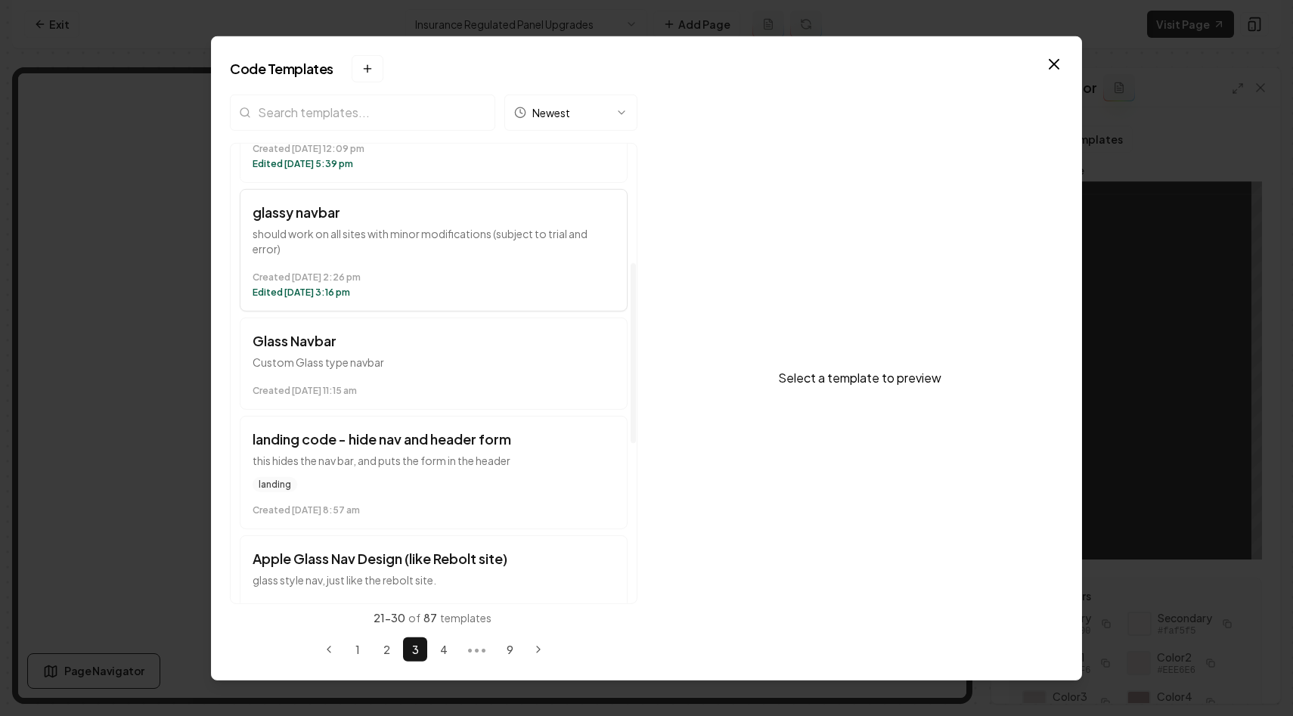
click at [491, 294] on time "Edited July 25 at 3:16 pm" at bounding box center [434, 292] width 362 height 12
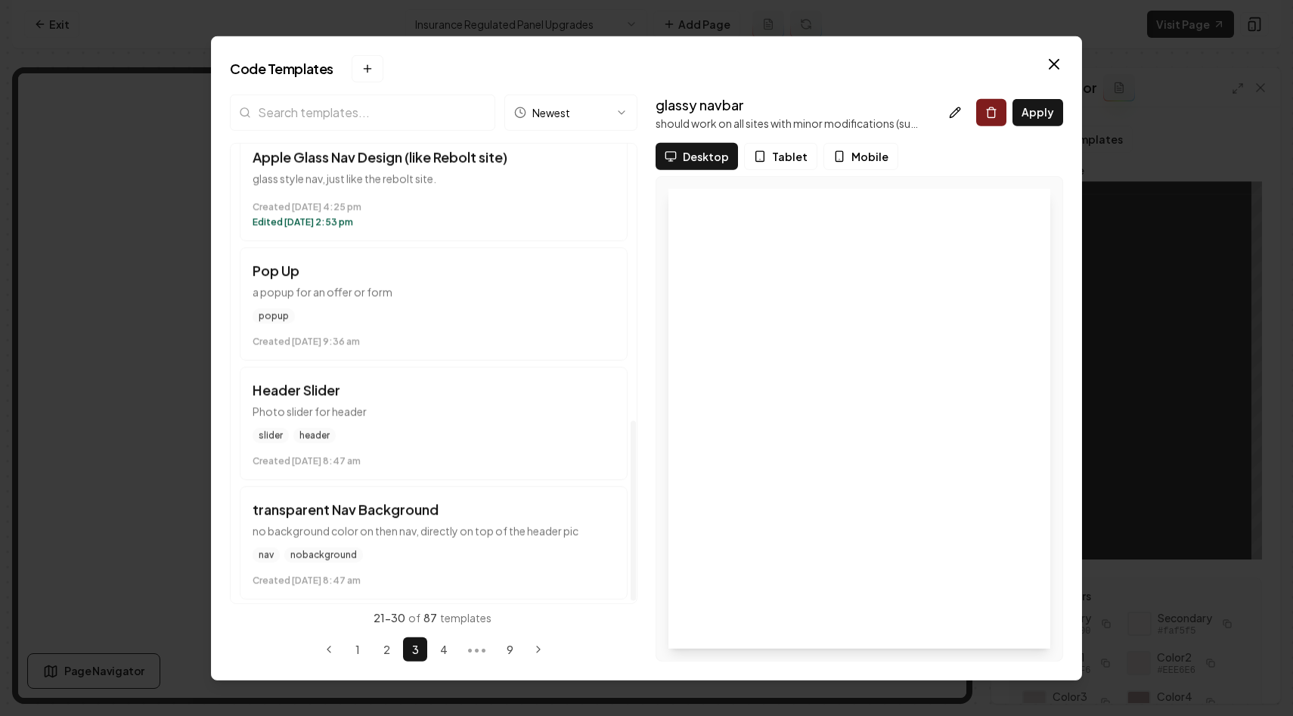
scroll to position [710, 0]
click at [545, 653] on button "Next page" at bounding box center [538, 650] width 24 height 24
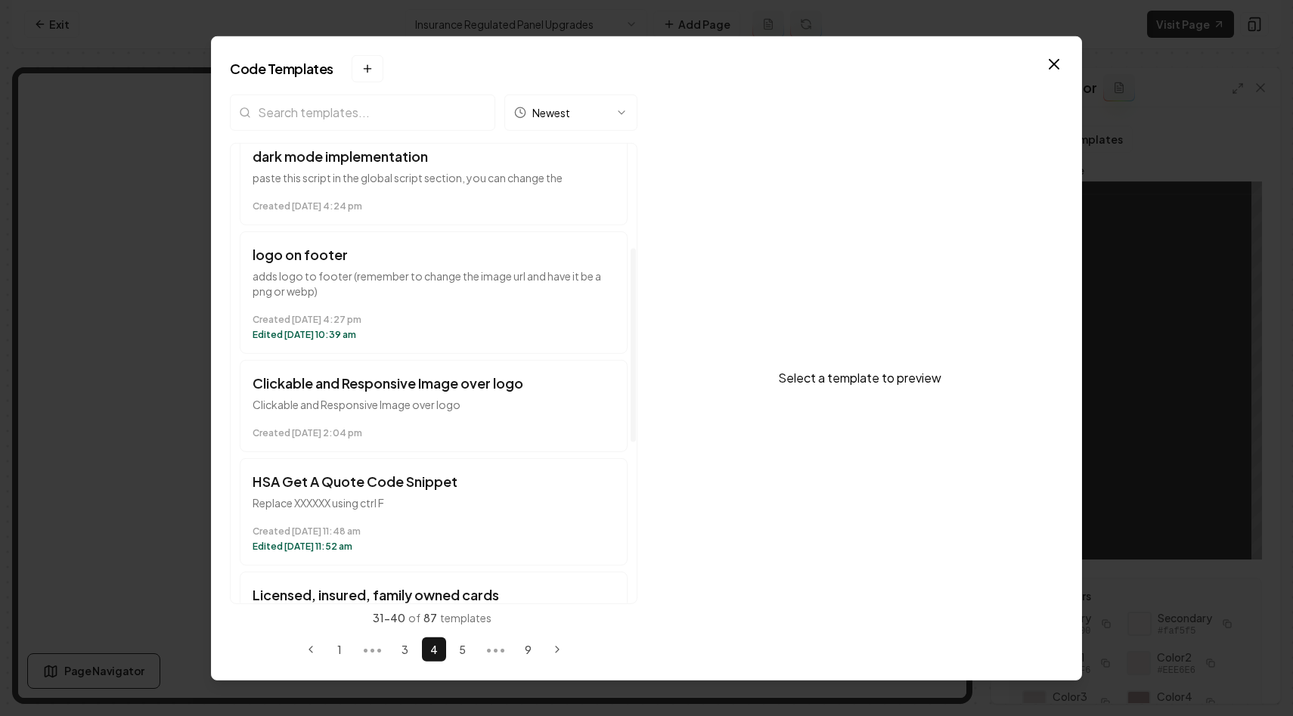
scroll to position [191, 0]
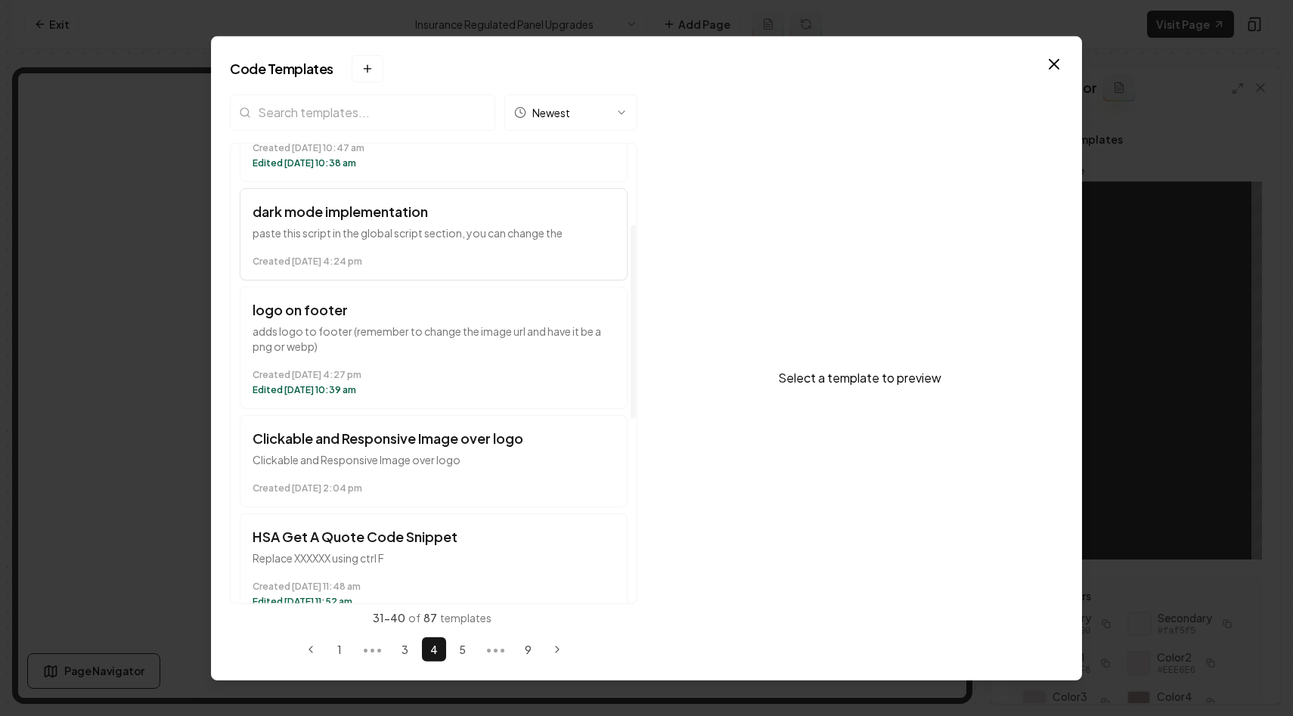
click at [524, 238] on p "paste this script in the global script section, you can change the" at bounding box center [434, 232] width 362 height 15
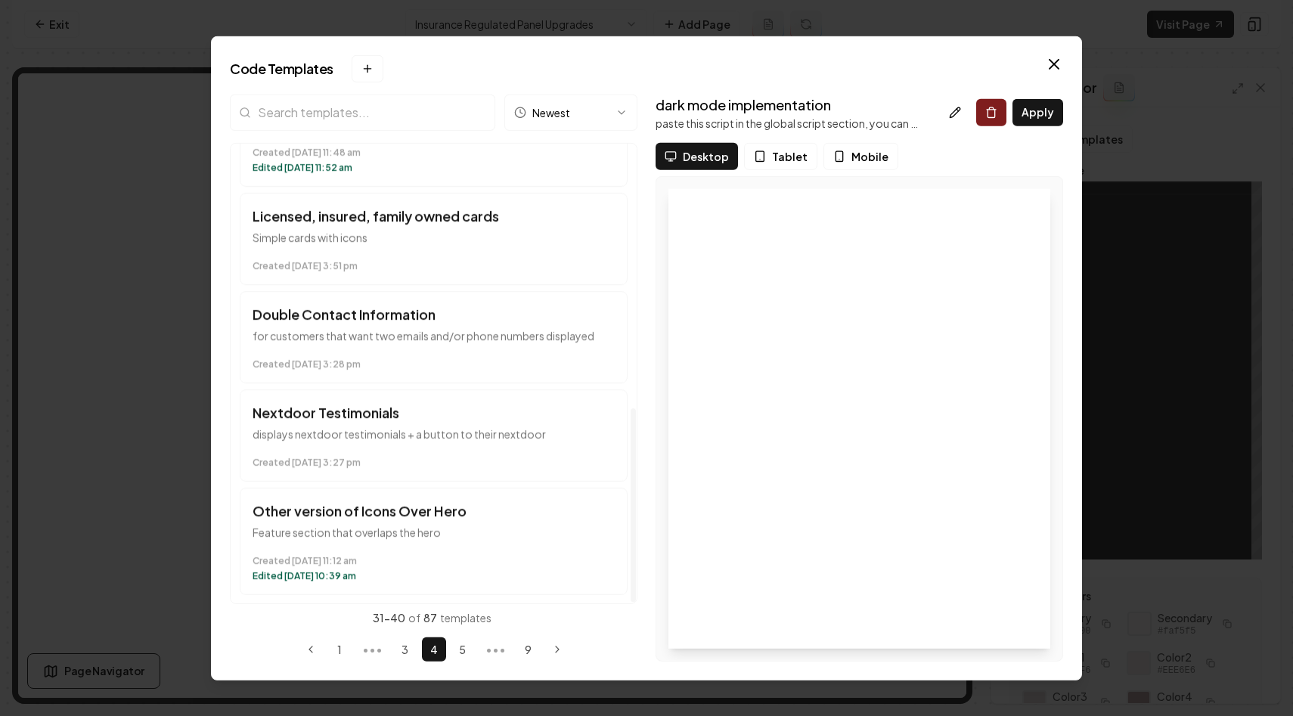
scroll to position [625, 0]
click at [552, 648] on icon "Next page" at bounding box center [557, 650] width 12 height 12
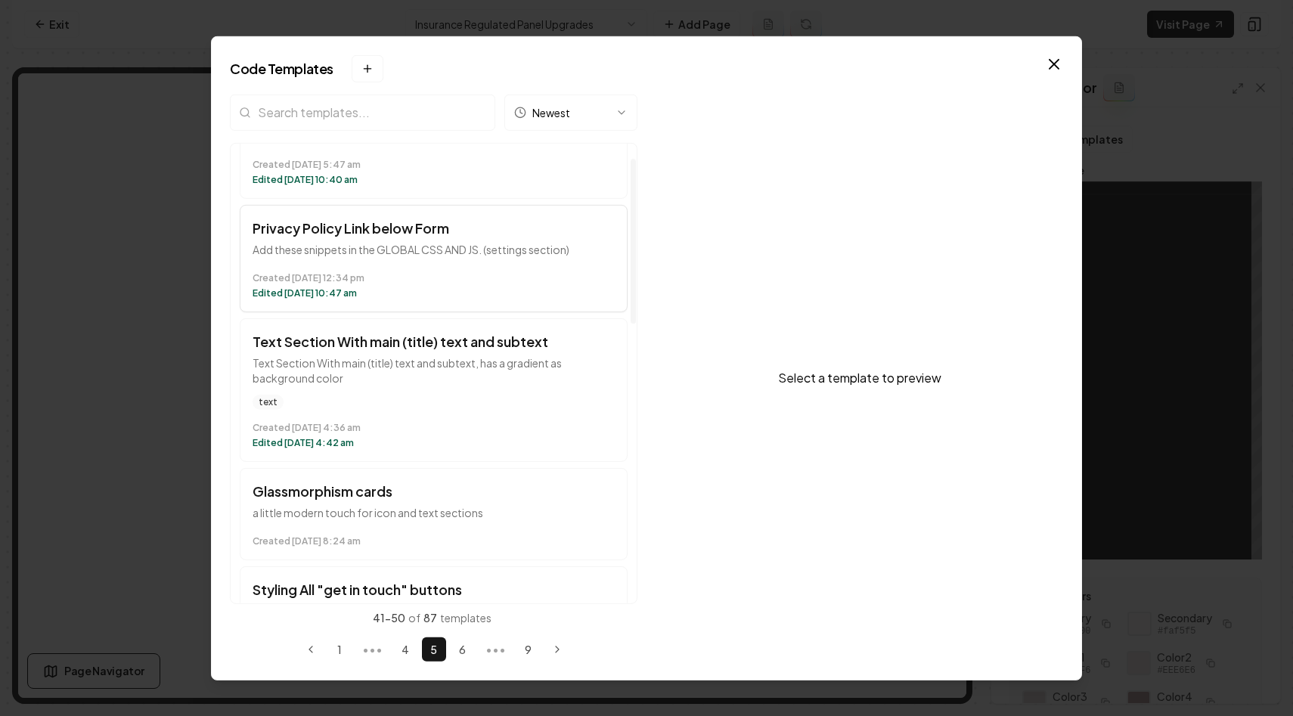
scroll to position [0, 0]
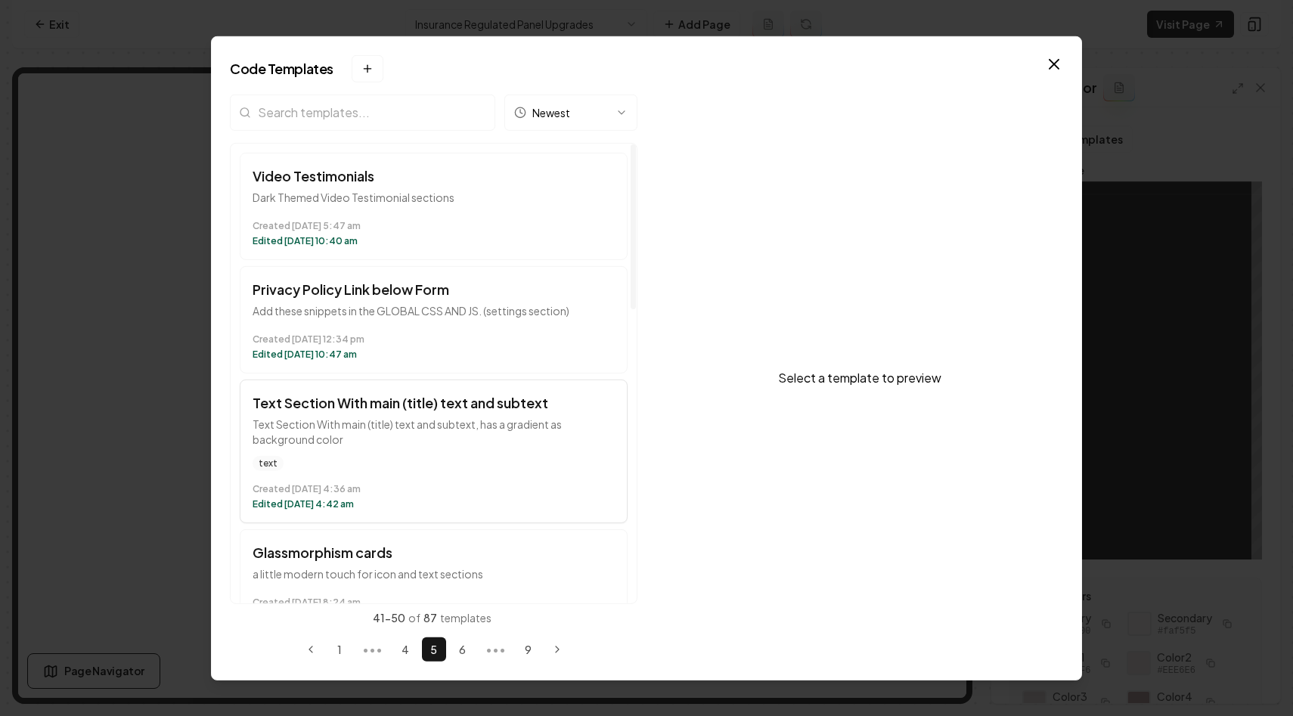
click at [485, 489] on time "Created March 19 at 4:36 am" at bounding box center [434, 489] width 362 height 12
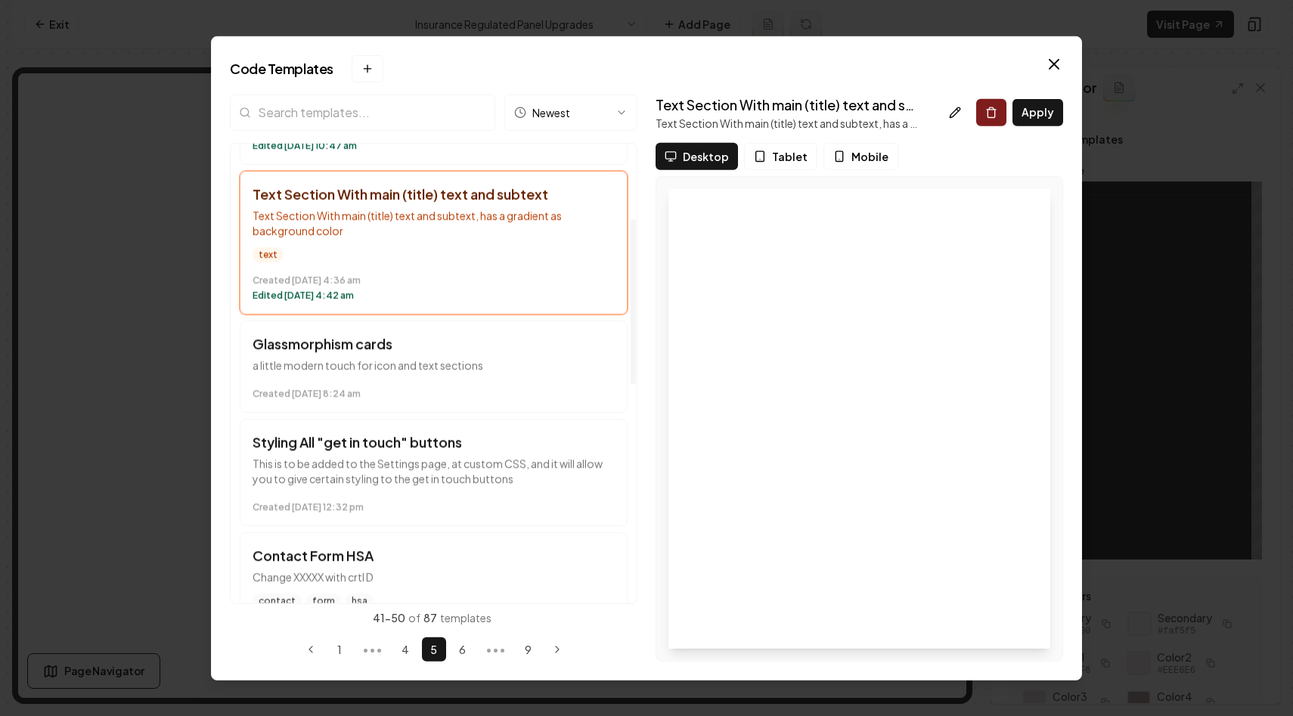
scroll to position [219, 0]
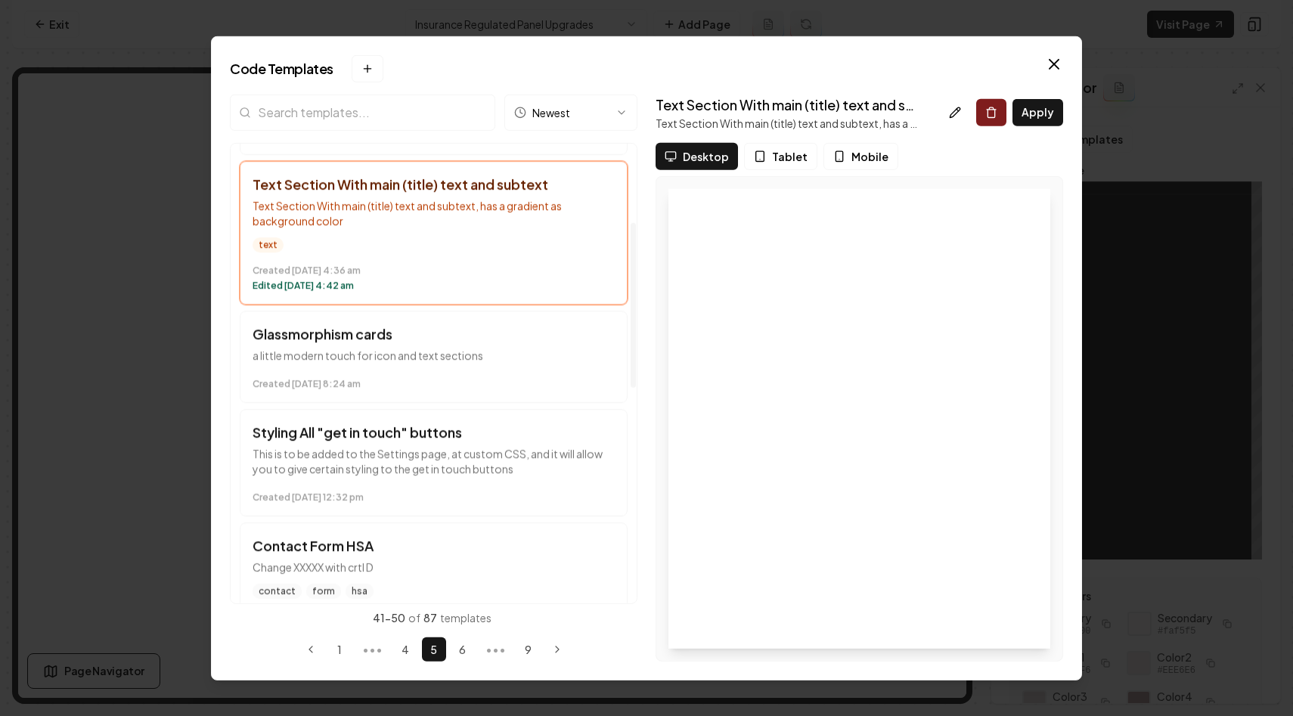
click at [541, 380] on time "Created March 14 at 8:24 am" at bounding box center [434, 383] width 362 height 12
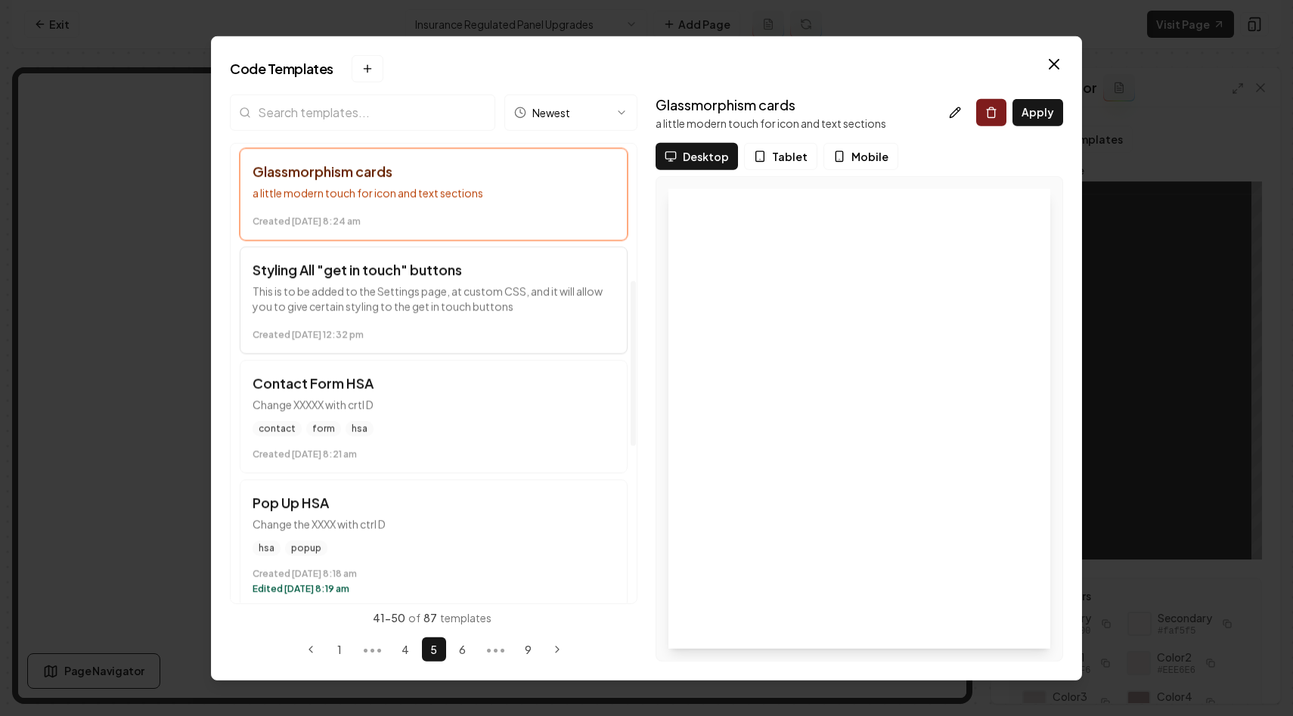
scroll to position [432, 0]
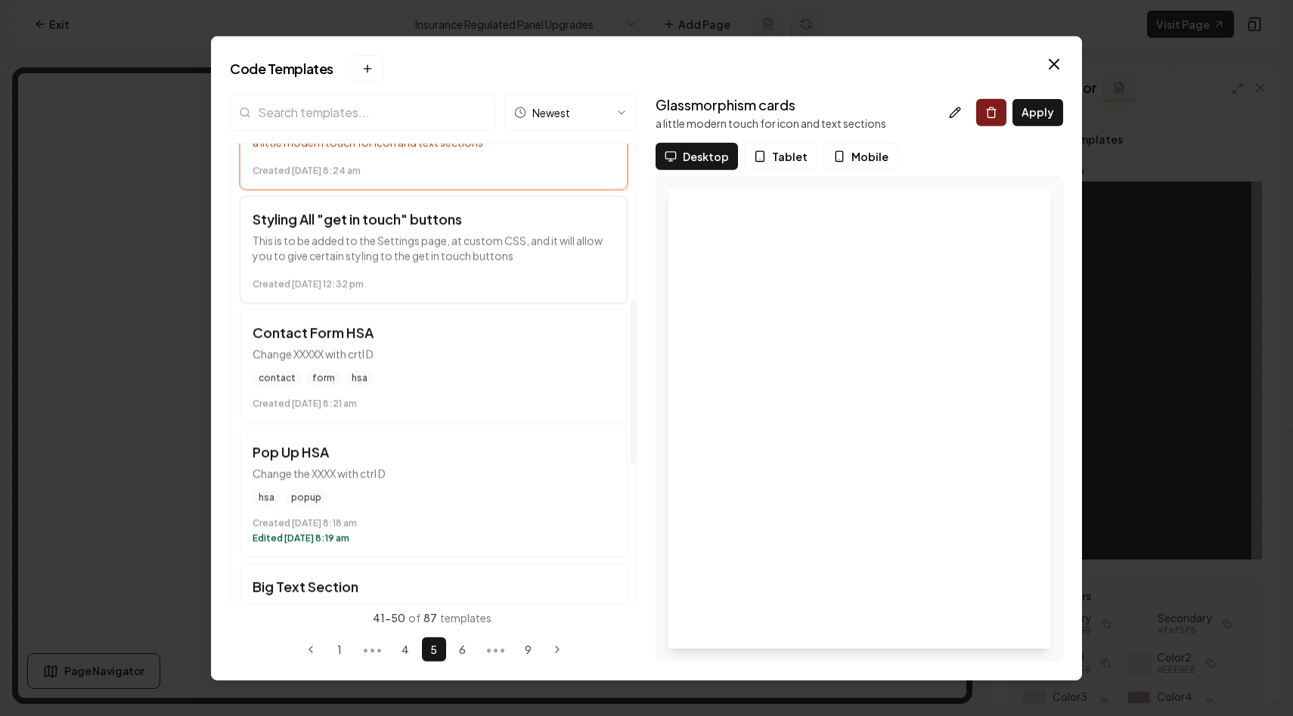
click at [554, 256] on p "This is to be added to the Settings page, at custom CSS, and it will allow you …" at bounding box center [434, 247] width 362 height 30
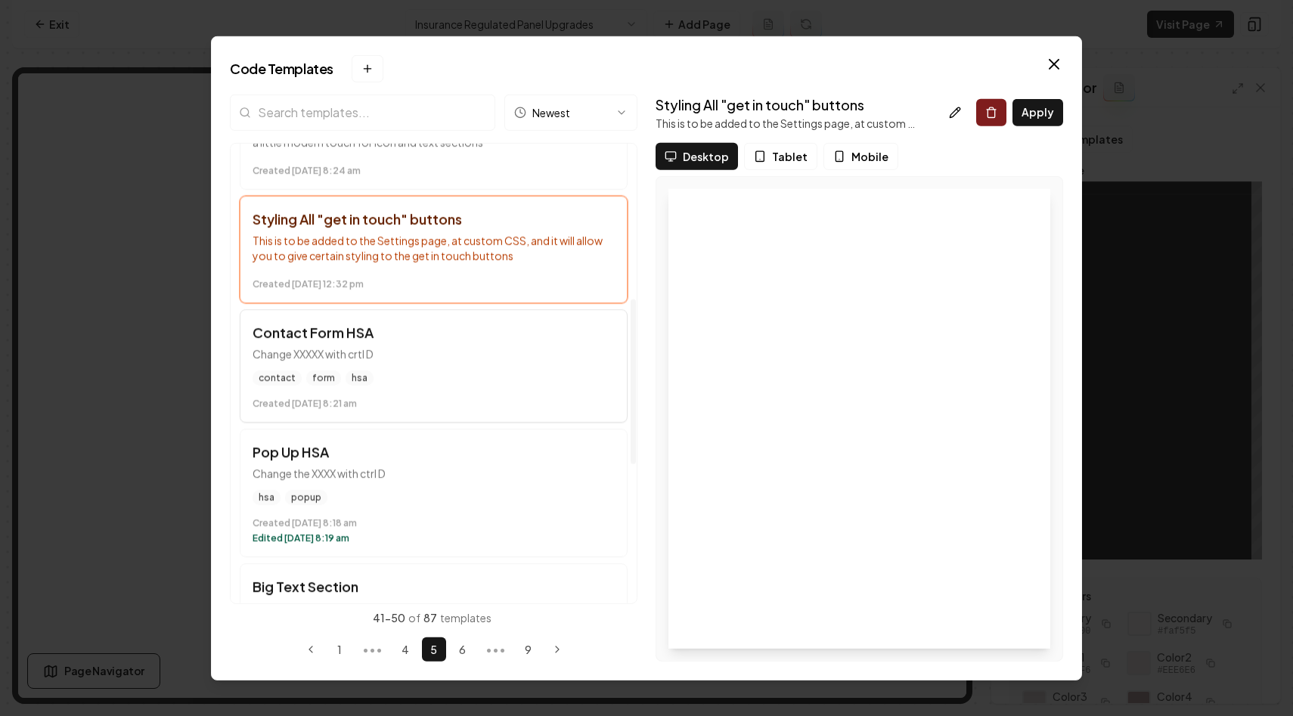
click at [556, 365] on button "Contact Form HSA Change XXXXX with crtl D contact form hsa Created March 5 at 8…" at bounding box center [434, 365] width 388 height 113
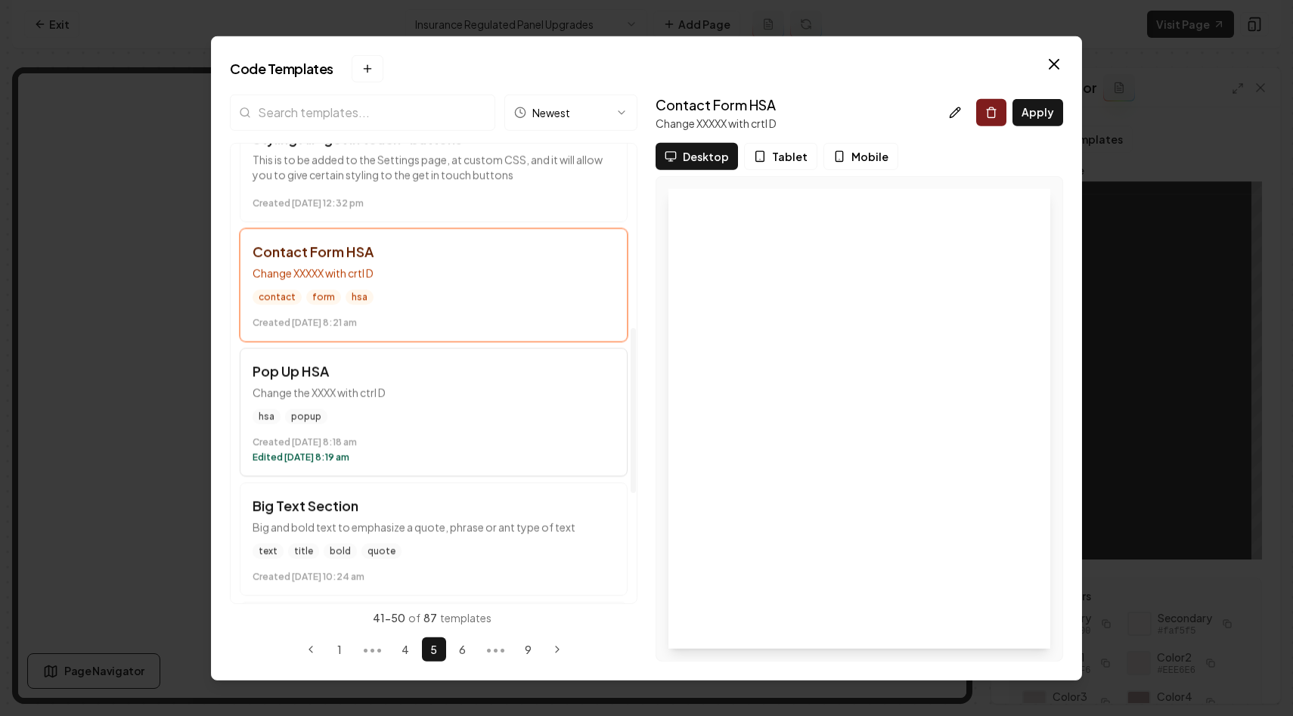
click at [532, 406] on button "Pop Up HSA Change the XXXX with ctrl D hsa popup Created March 5 at 8:18 am Edi…" at bounding box center [434, 411] width 388 height 129
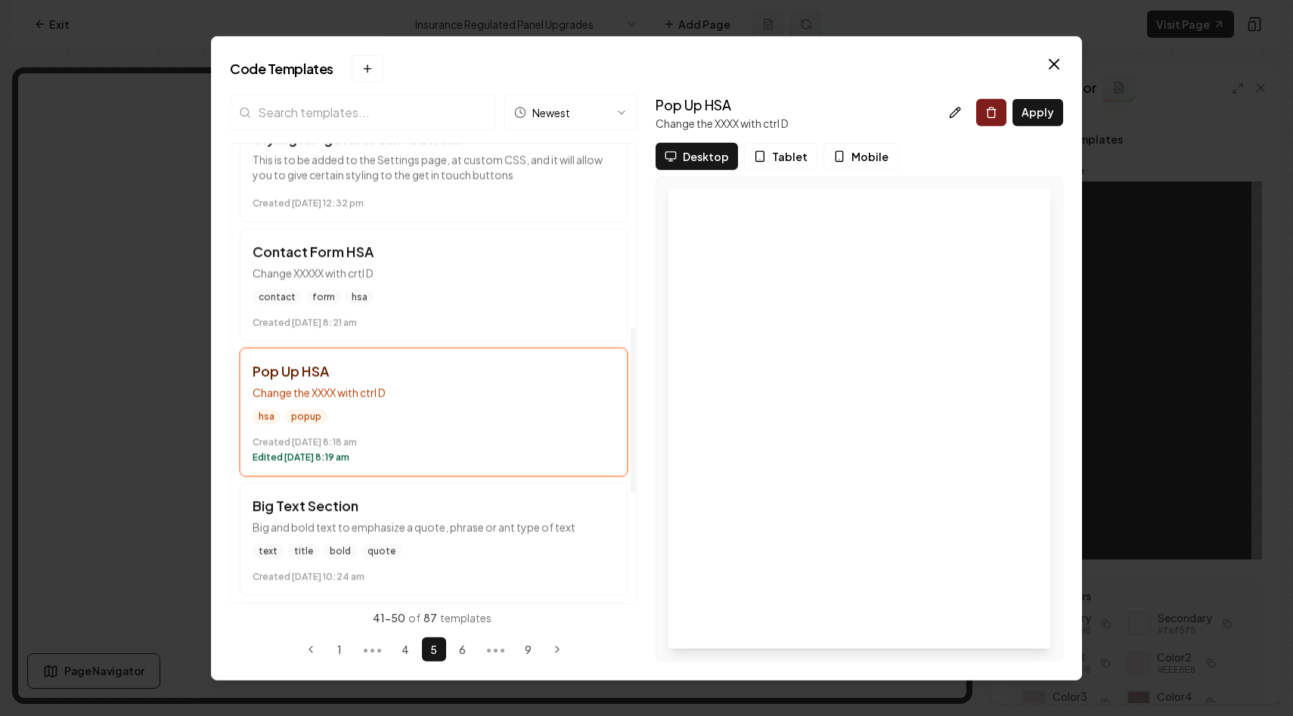
scroll to position [689, 0]
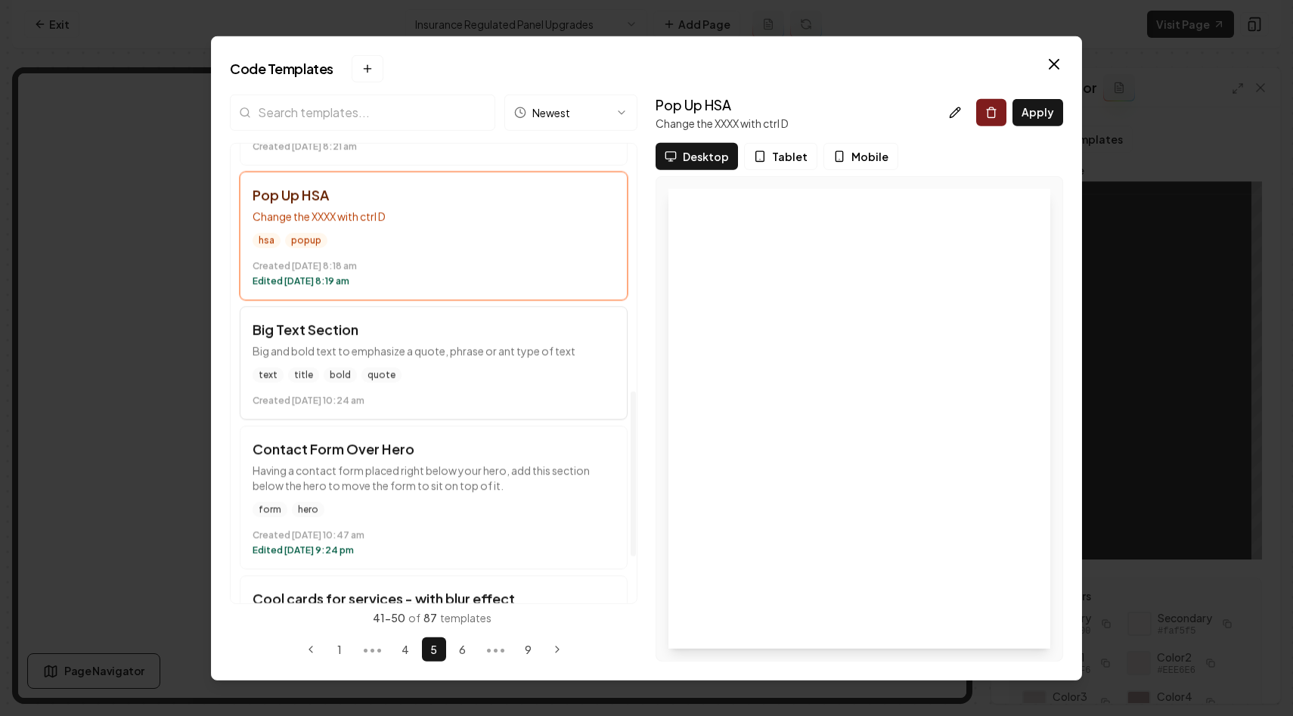
click at [532, 340] on button "Big Text Section Big and bold text to emphasize a quote, phrase or ant type of …" at bounding box center [434, 362] width 388 height 113
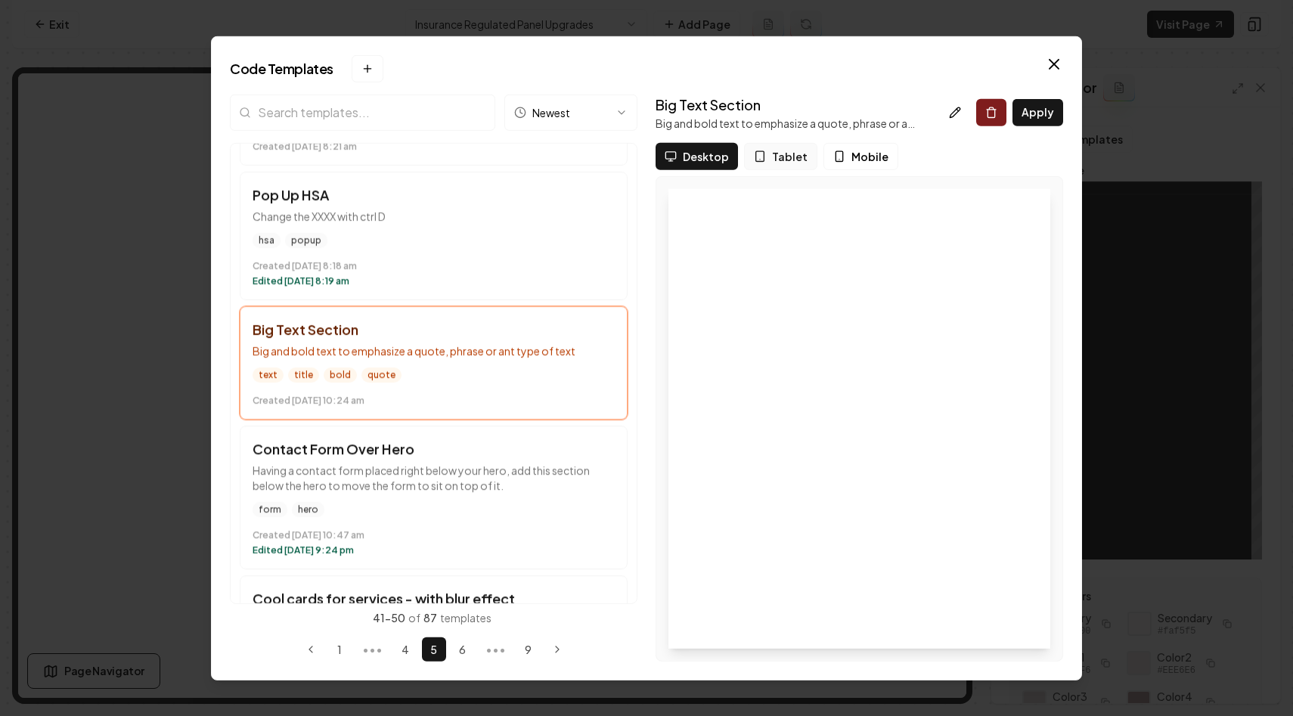
click at [777, 163] on span "Tablet" at bounding box center [790, 155] width 36 height 15
click at [859, 157] on span "Mobile" at bounding box center [870, 155] width 37 height 15
click at [694, 136] on div "Big Text Section Big and bold text to emphasize a quote, phrase or ant type of …" at bounding box center [860, 377] width 408 height 567
click at [692, 157] on span "Desktop" at bounding box center [707, 155] width 46 height 15
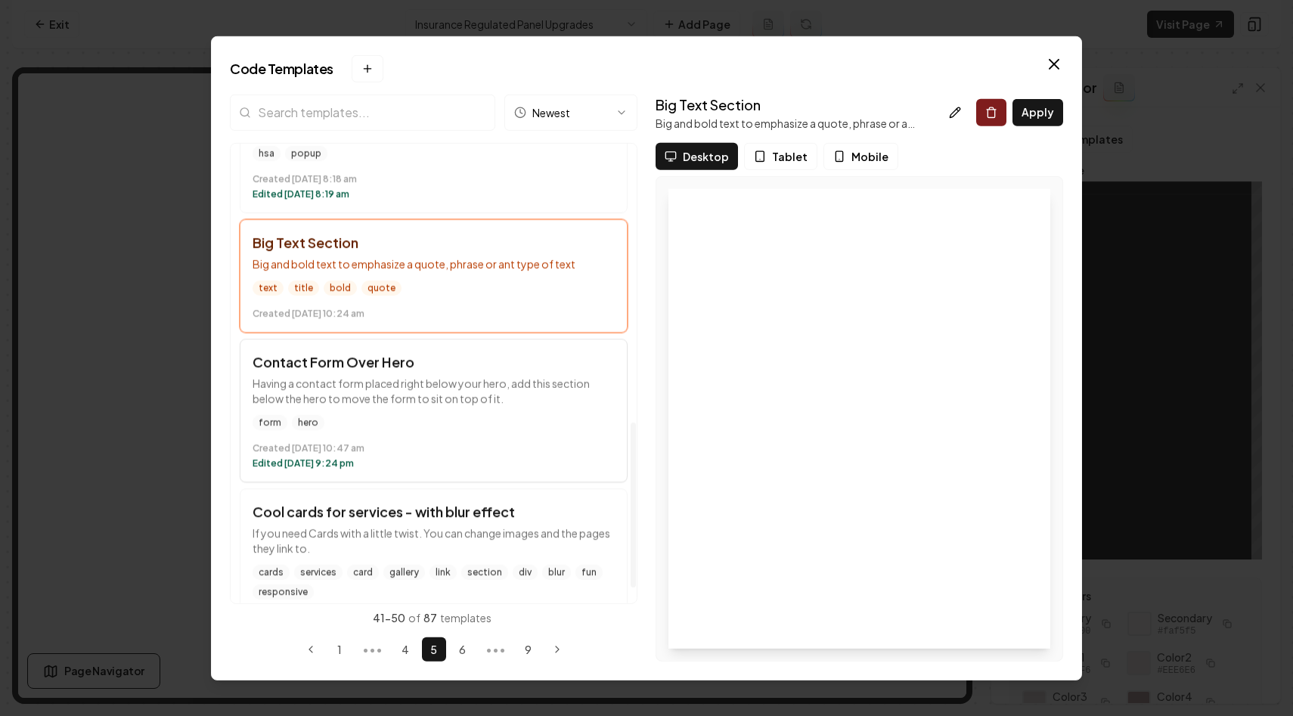
click at [509, 399] on p "Having a contact form placed right below your hero, add this section below the …" at bounding box center [434, 390] width 362 height 30
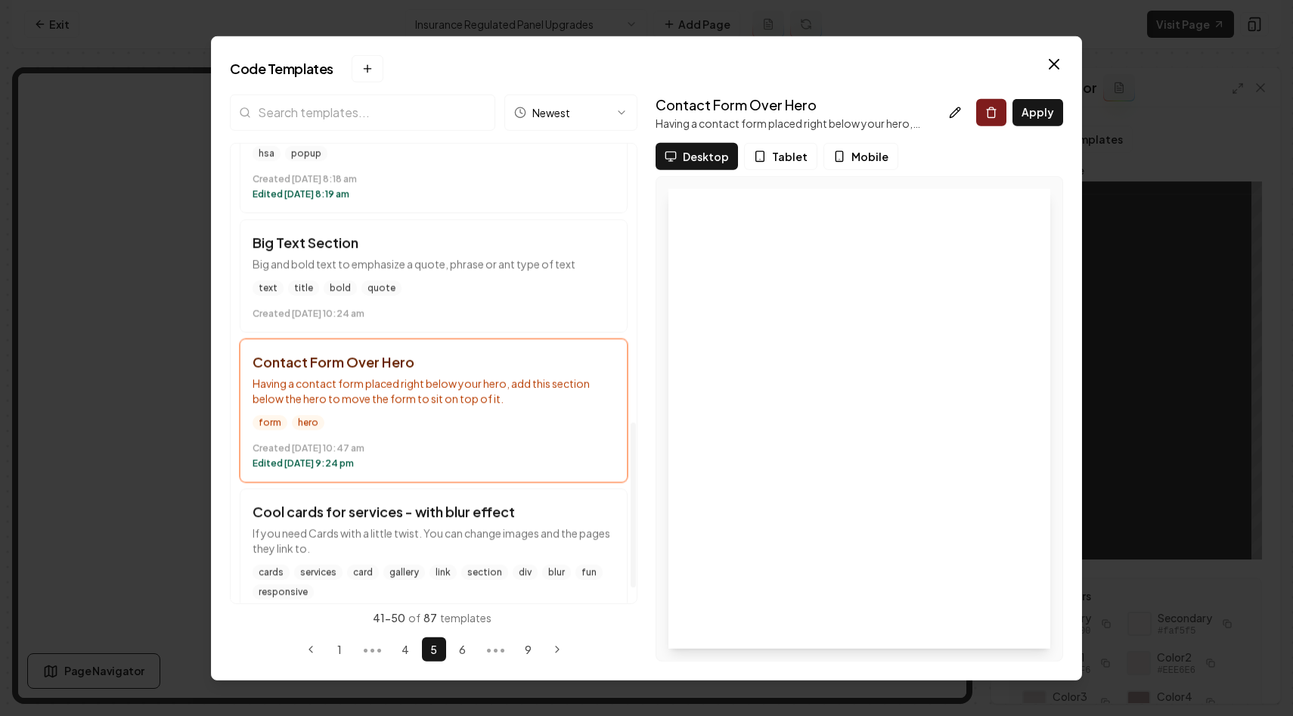
scroll to position [818, 0]
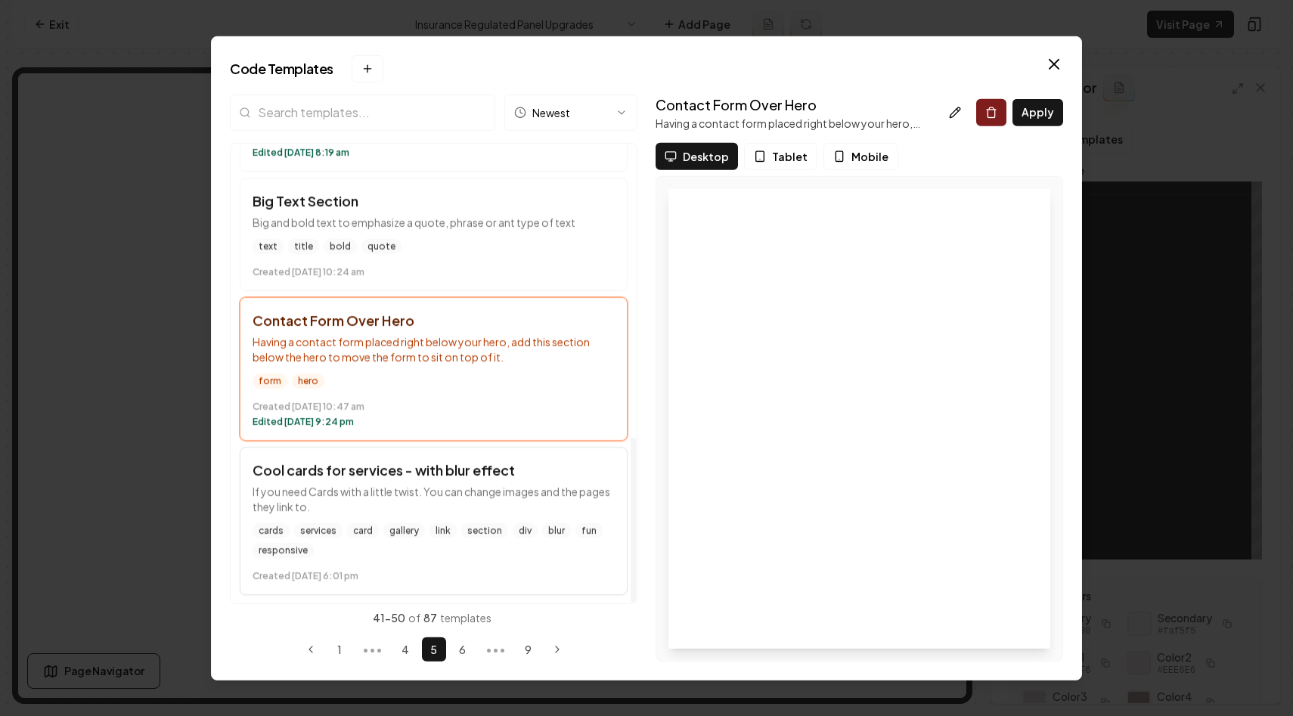
click at [504, 464] on h3 "Cool cards for services - with blur effect" at bounding box center [434, 469] width 362 height 21
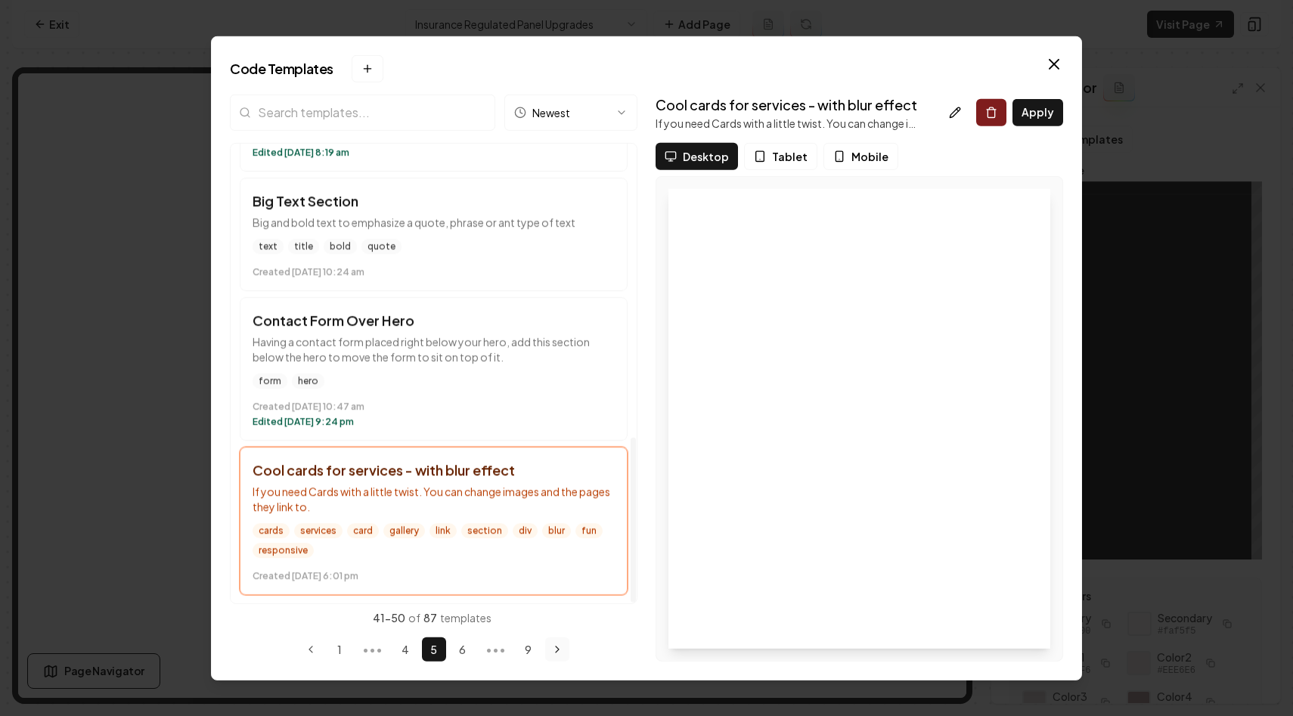
click at [556, 647] on icon "Next page" at bounding box center [557, 650] width 3 height 6
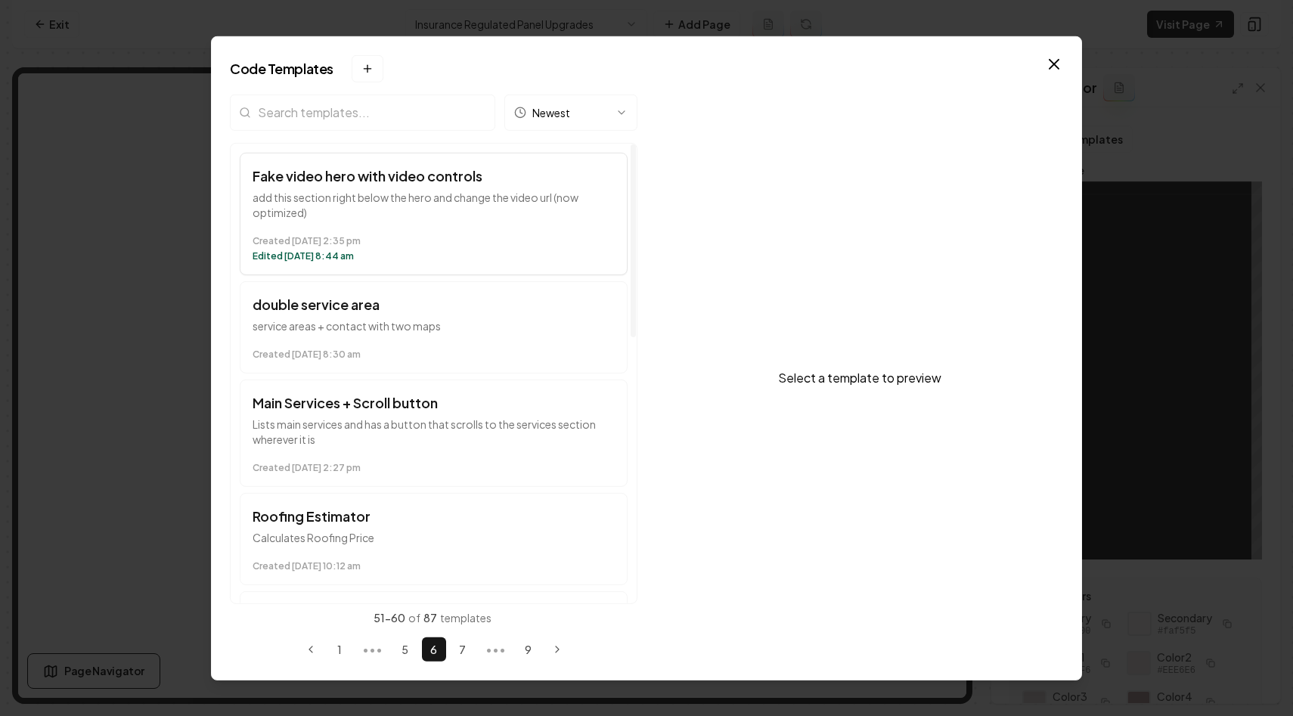
click at [457, 189] on p "add this section right below the hero and change the video url (now optimized)" at bounding box center [434, 204] width 362 height 30
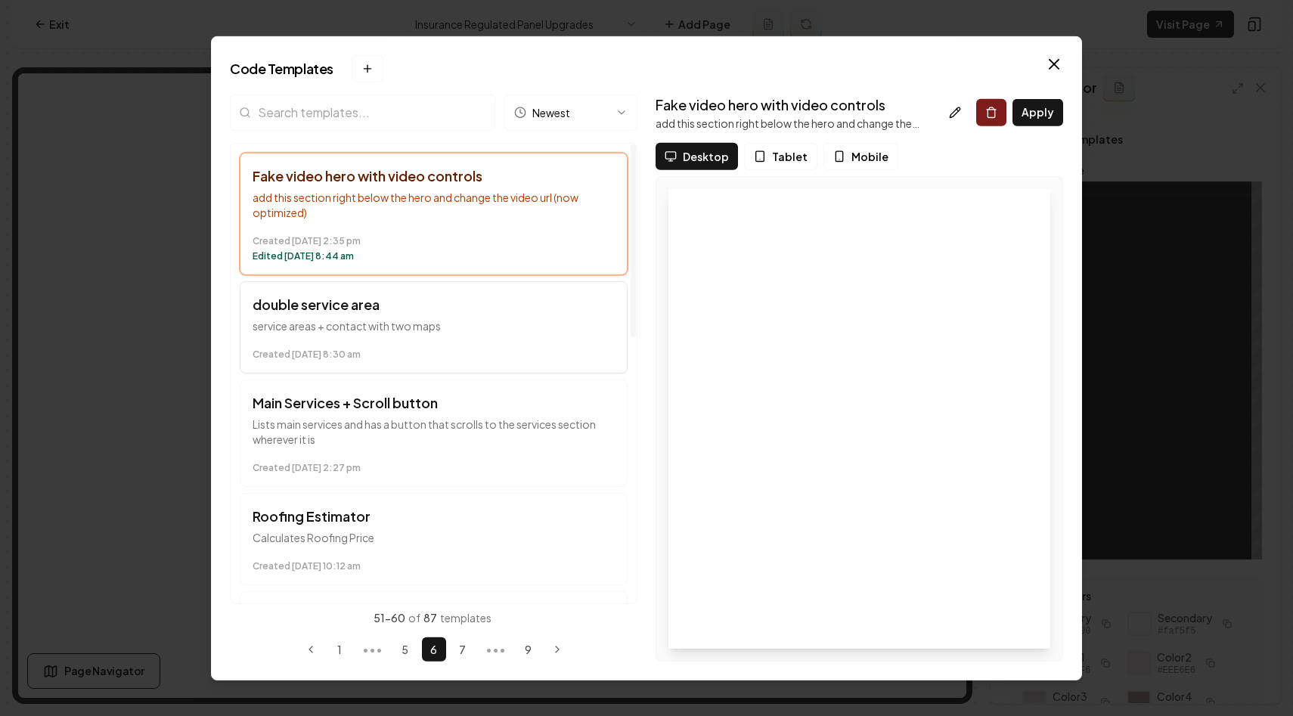
click at [518, 347] on div "Created February 21 at 8:30 am" at bounding box center [434, 351] width 362 height 18
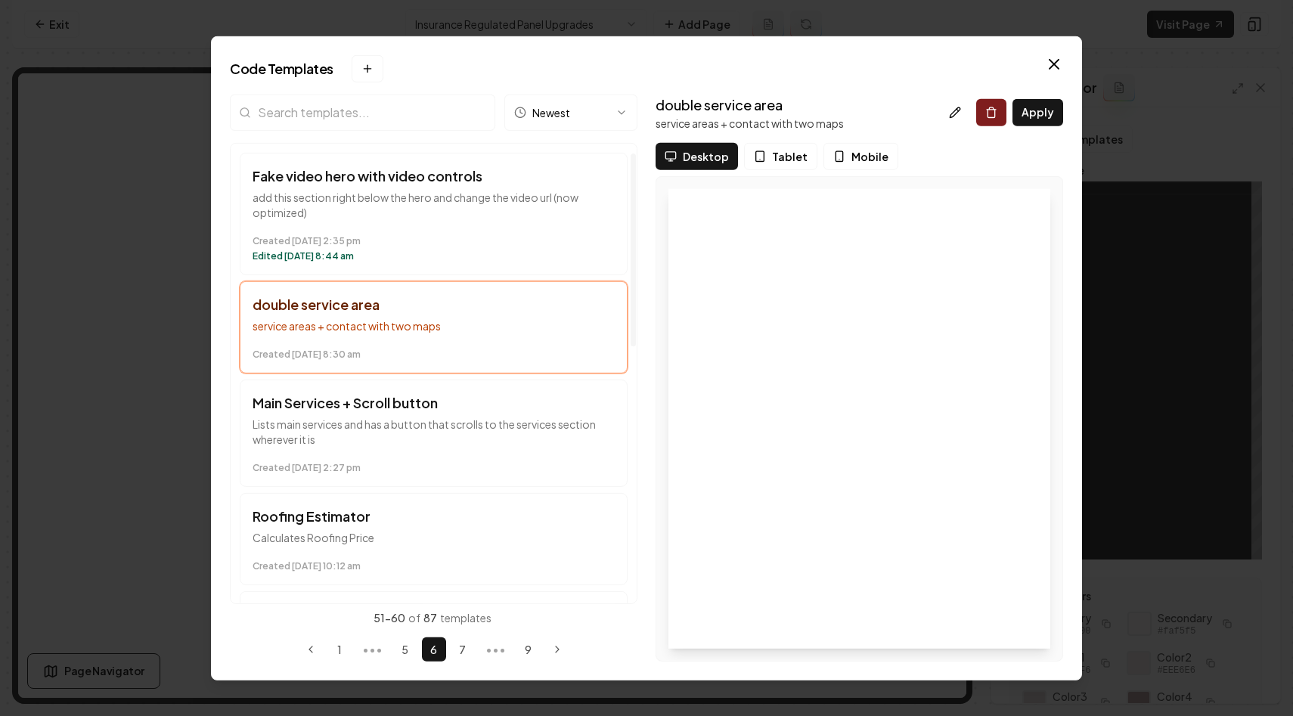
scroll to position [129, 0]
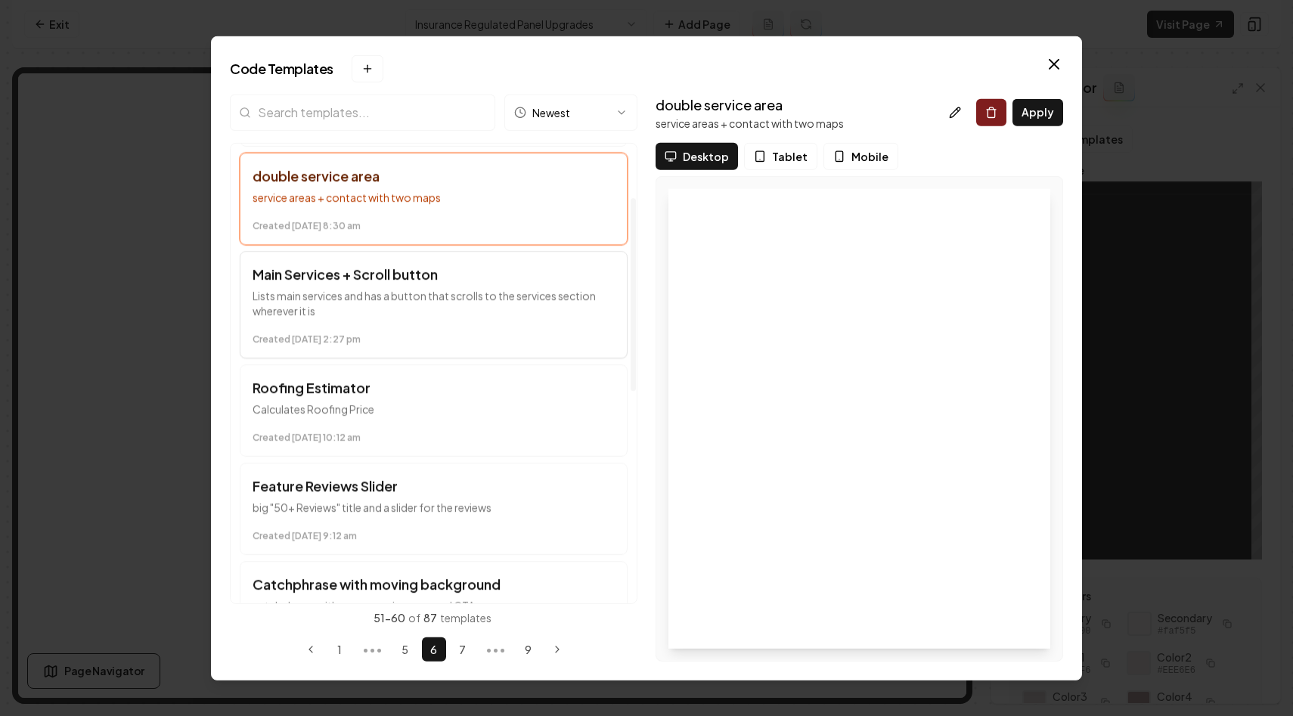
click at [522, 293] on p "Lists main services and has a button that scrolls to the services section where…" at bounding box center [434, 302] width 362 height 30
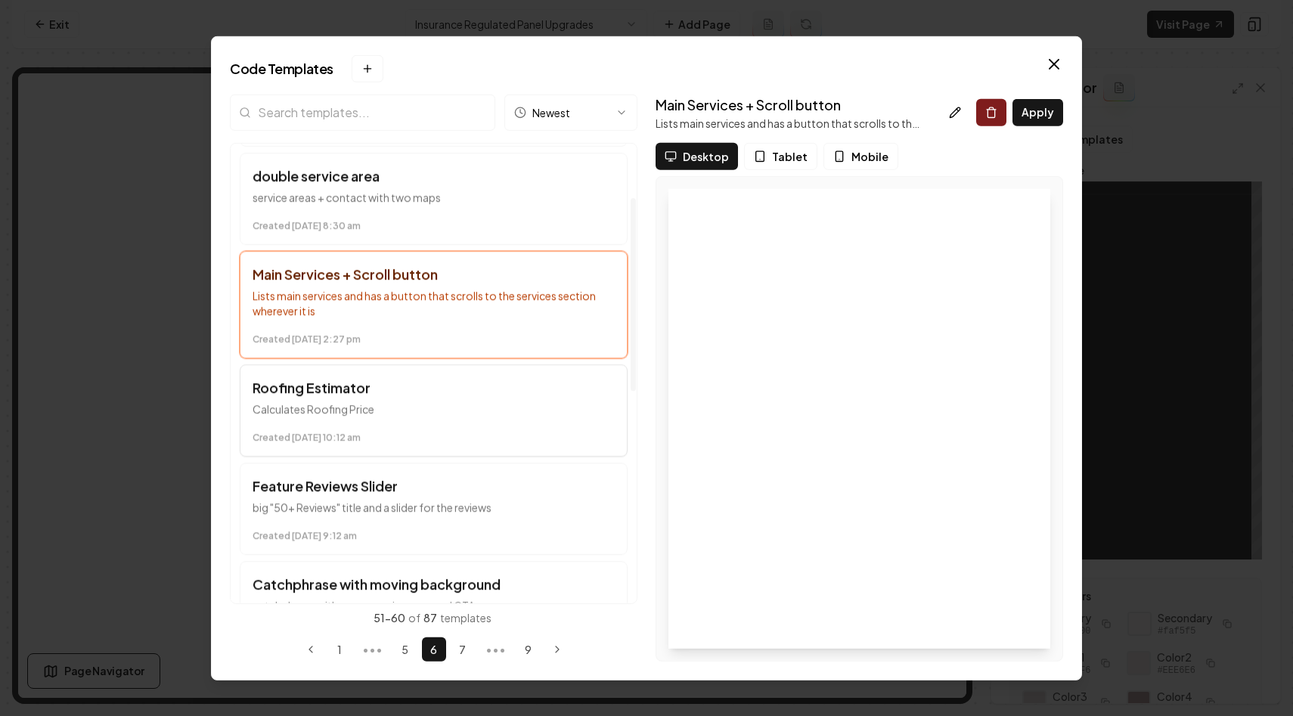
click at [582, 406] on p "Calculates Roofing Price" at bounding box center [434, 408] width 362 height 15
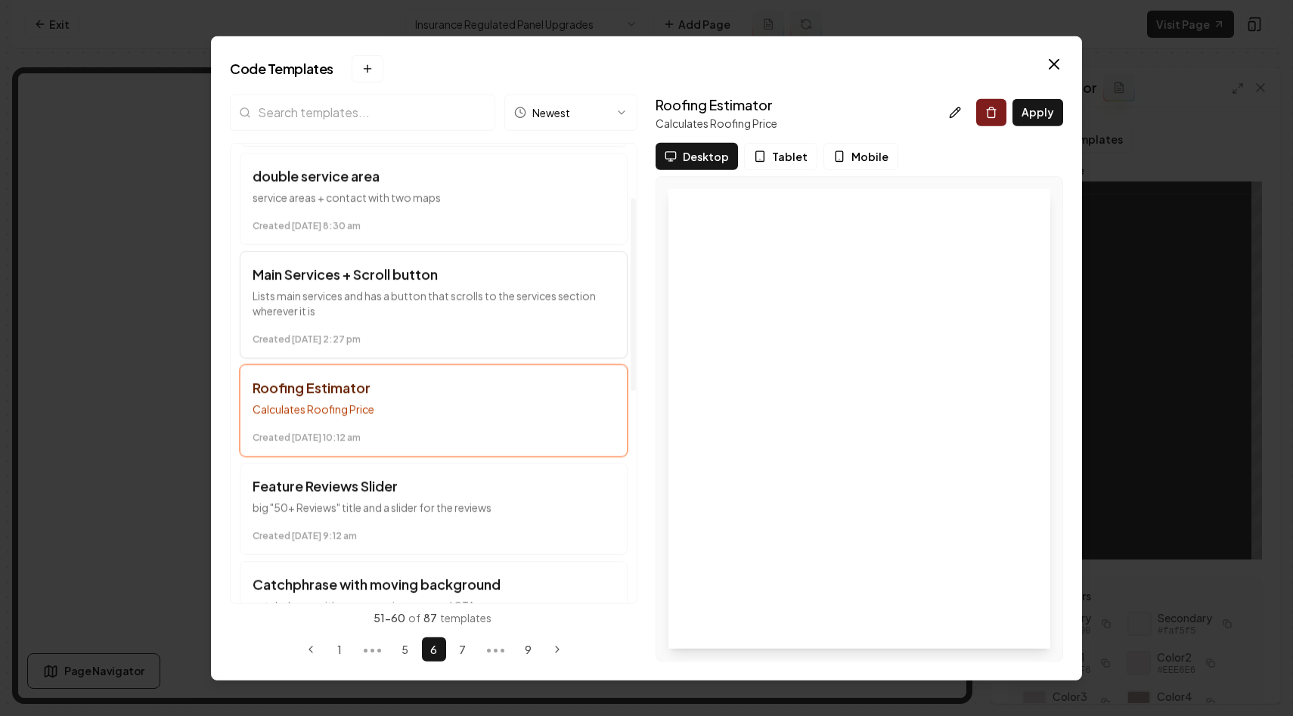
click at [599, 324] on button "Main Services + Scroll button Lists main services and has a button that scrolls…" at bounding box center [434, 303] width 388 height 107
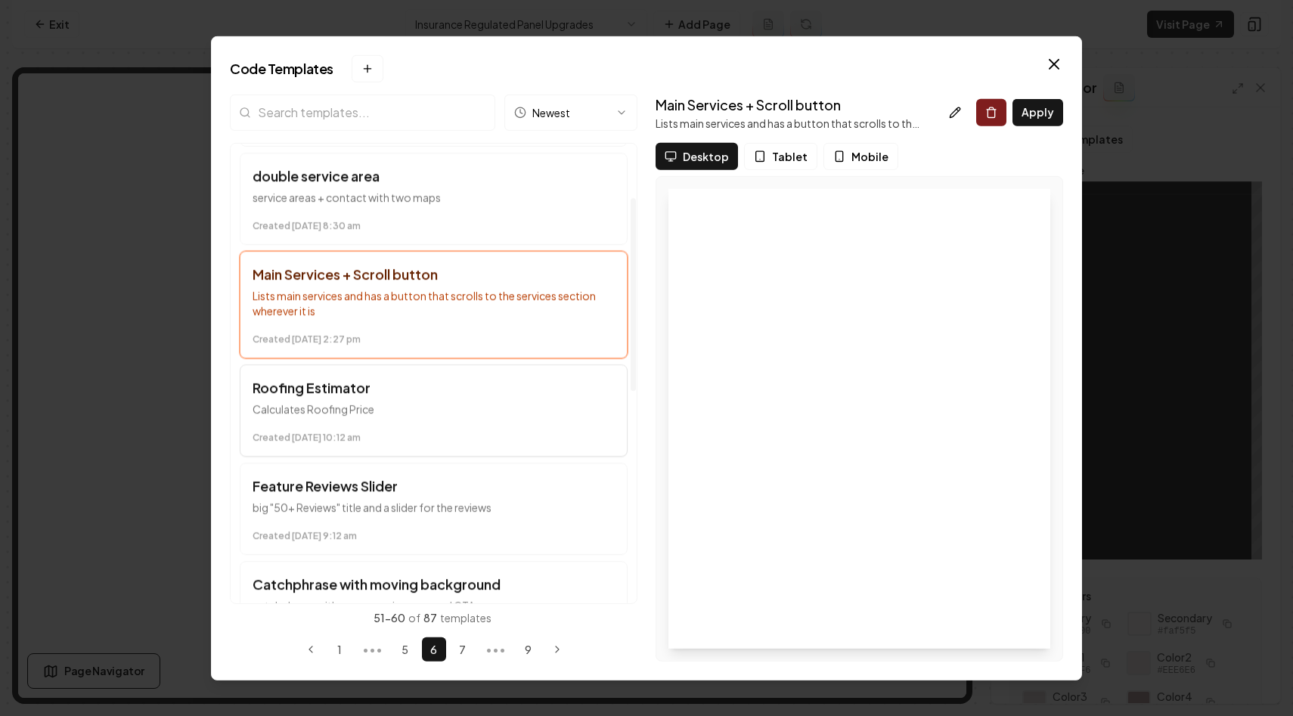
click at [573, 400] on button "Roofing Estimator Calculates Roofing Price Created February 14 at 10:12 am" at bounding box center [434, 410] width 388 height 92
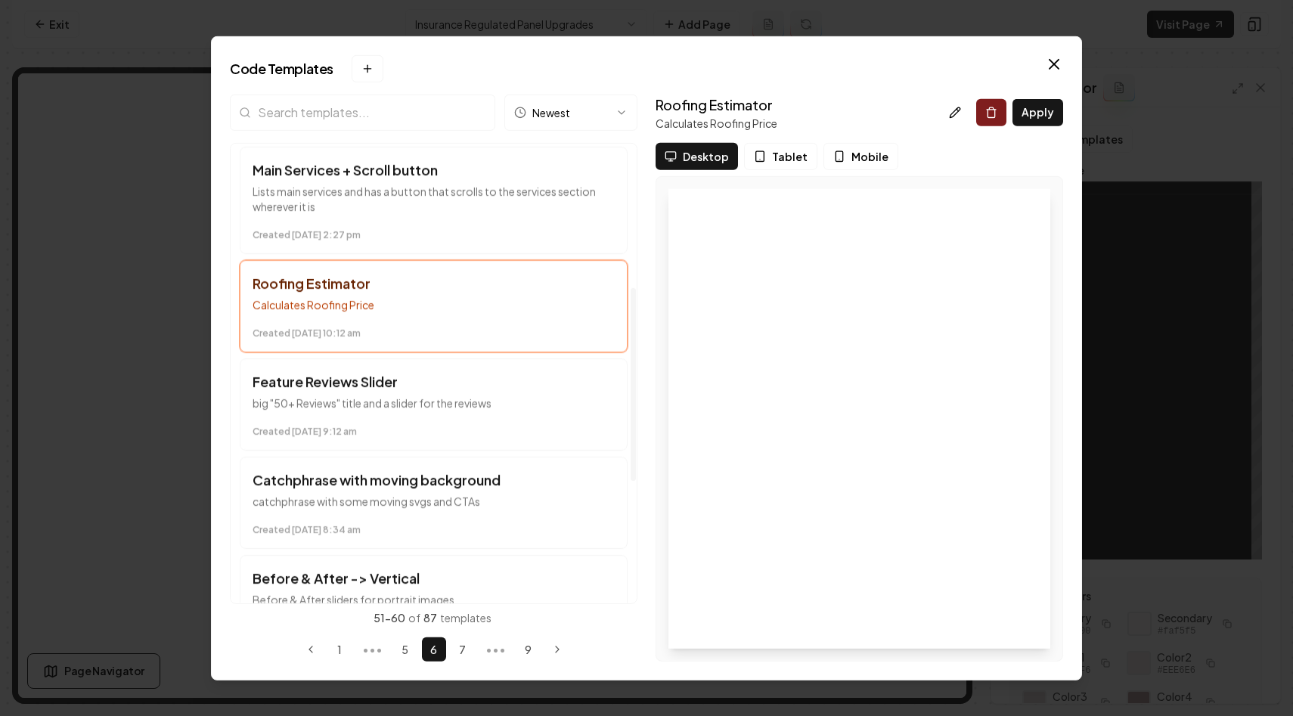
scroll to position [427, 0]
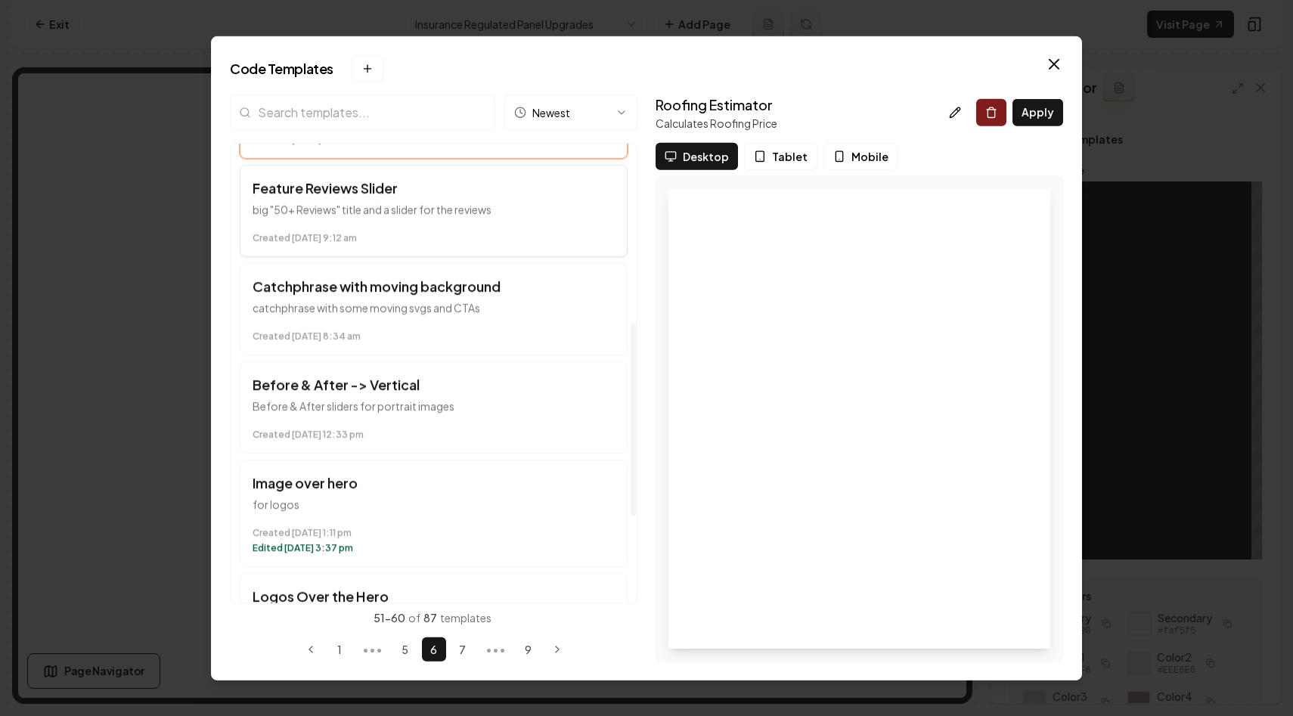
click at [525, 215] on p "big "50+ Reviews" title and a slider for the reviews" at bounding box center [434, 208] width 362 height 15
click at [544, 288] on h3 "Catchphrase with moving background" at bounding box center [434, 285] width 362 height 21
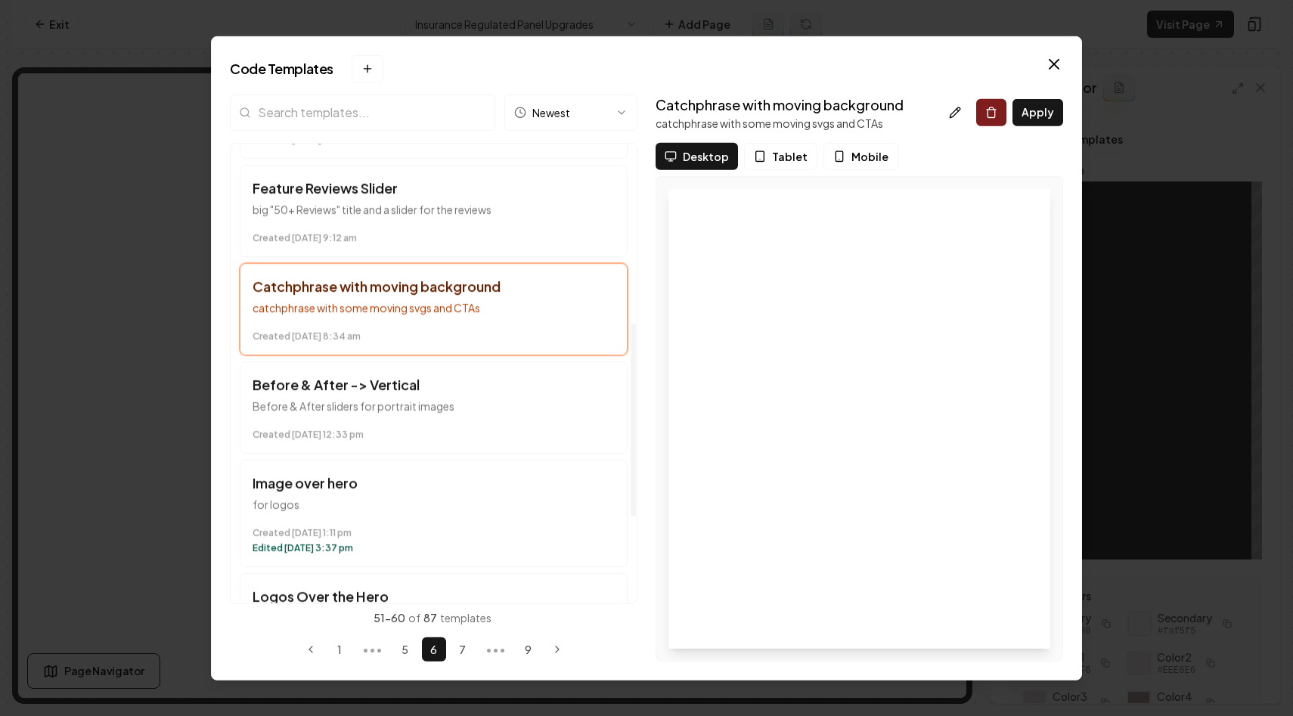
scroll to position [443, 0]
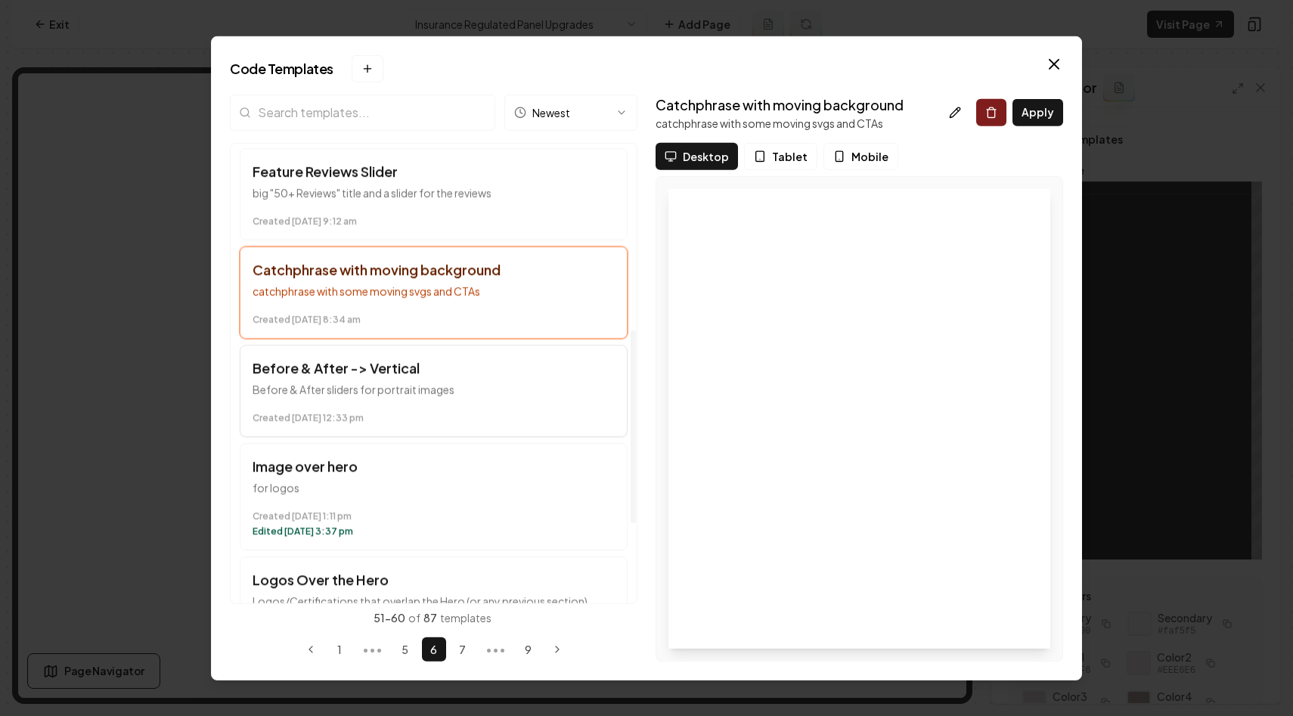
click at [513, 355] on button "Before & After -> Vertical Before & After sliders for portrait images Created J…" at bounding box center [434, 390] width 388 height 92
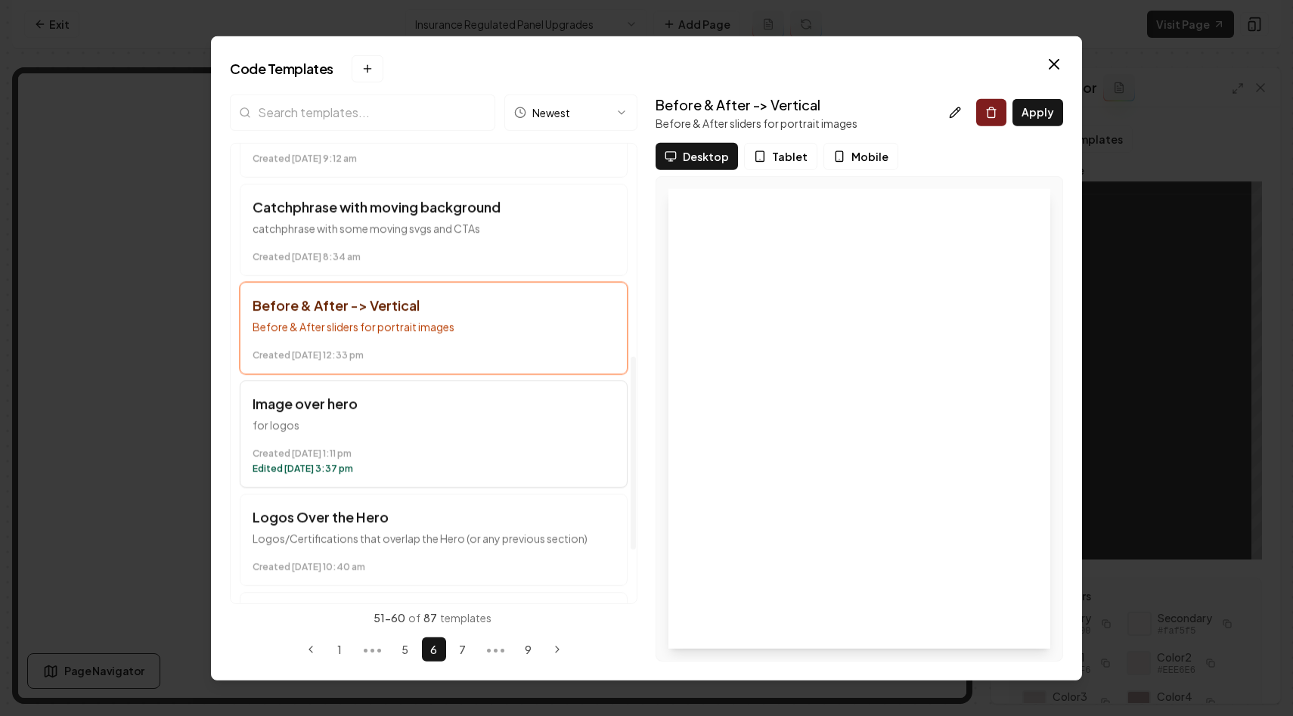
click at [544, 446] on div "Created January 15 at 1:11 pm Edited January 20 at 3:37 pm" at bounding box center [434, 457] width 362 height 33
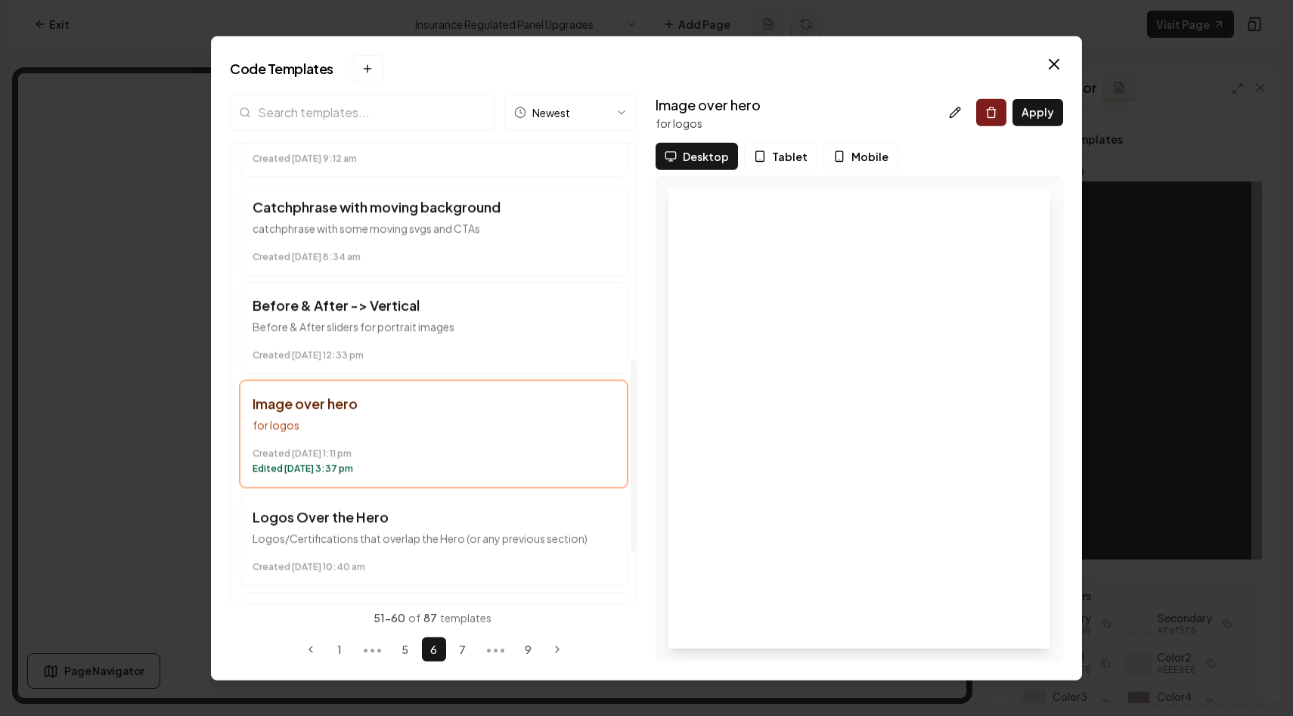
scroll to position [631, 0]
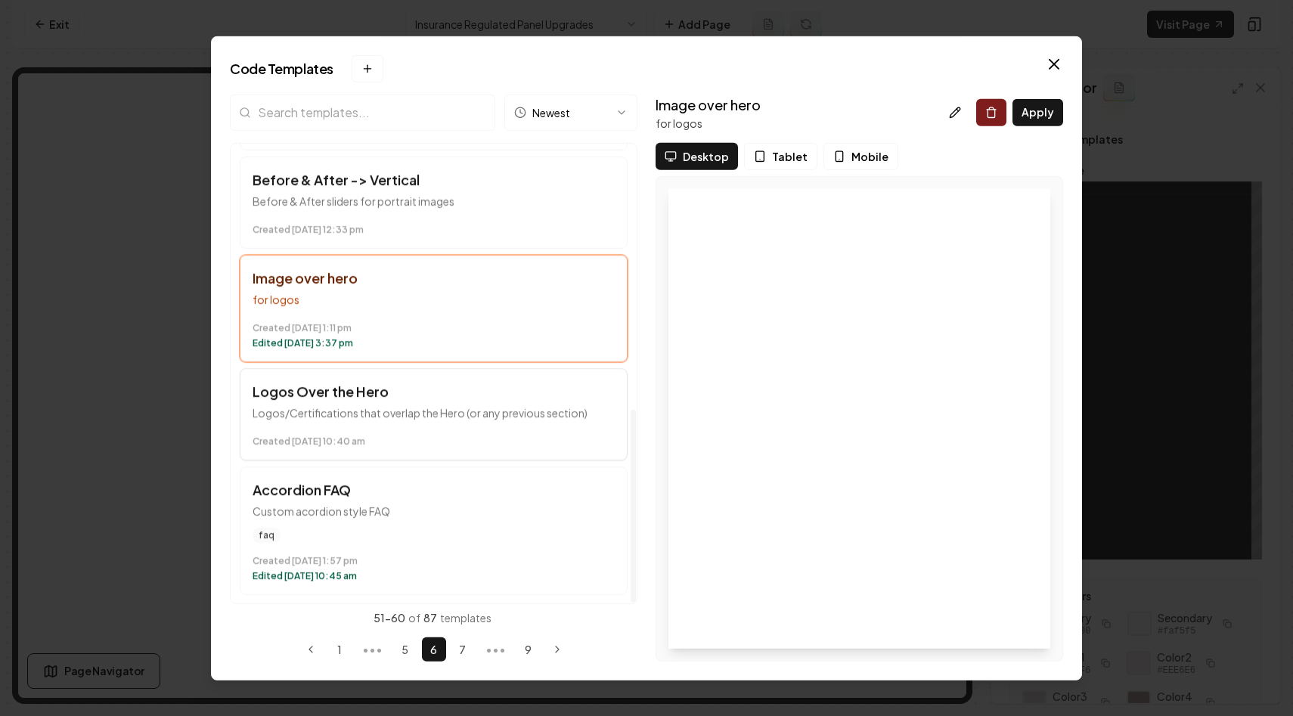
click at [551, 382] on h3 "Logos Over the Hero" at bounding box center [434, 390] width 362 height 21
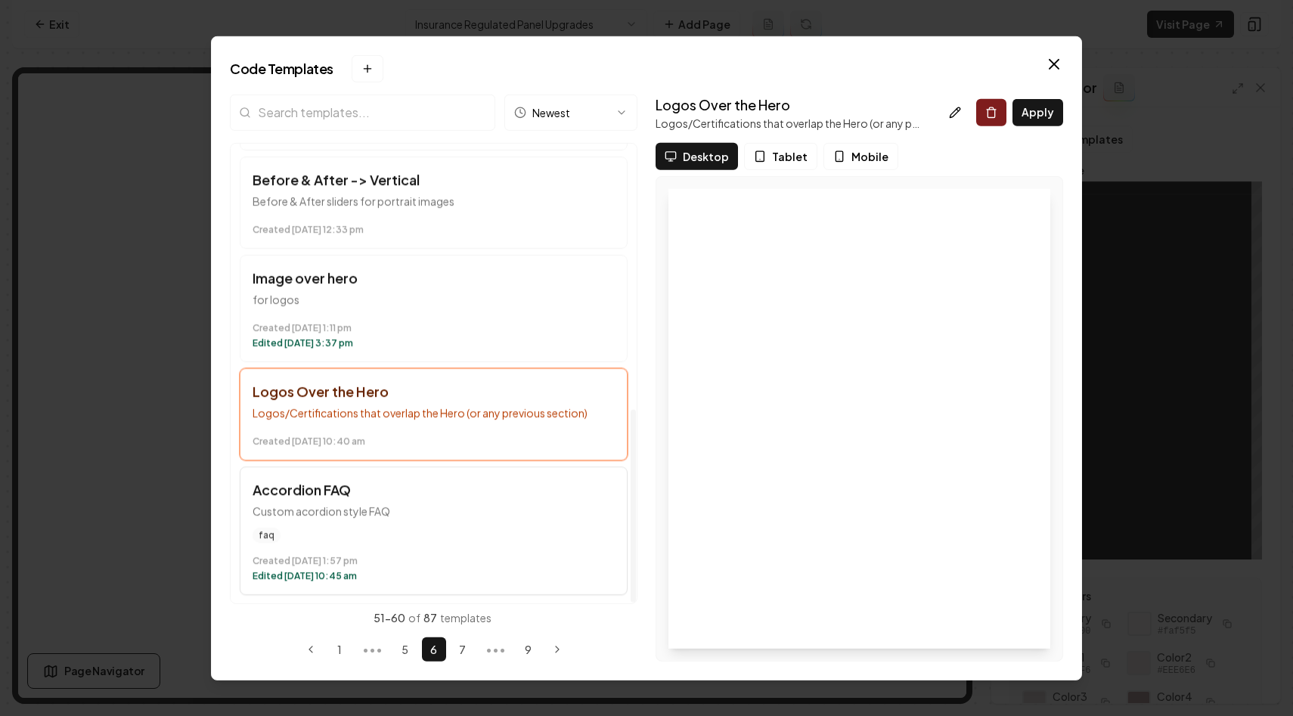
click at [523, 483] on h3 "Accordion FAQ" at bounding box center [434, 489] width 362 height 21
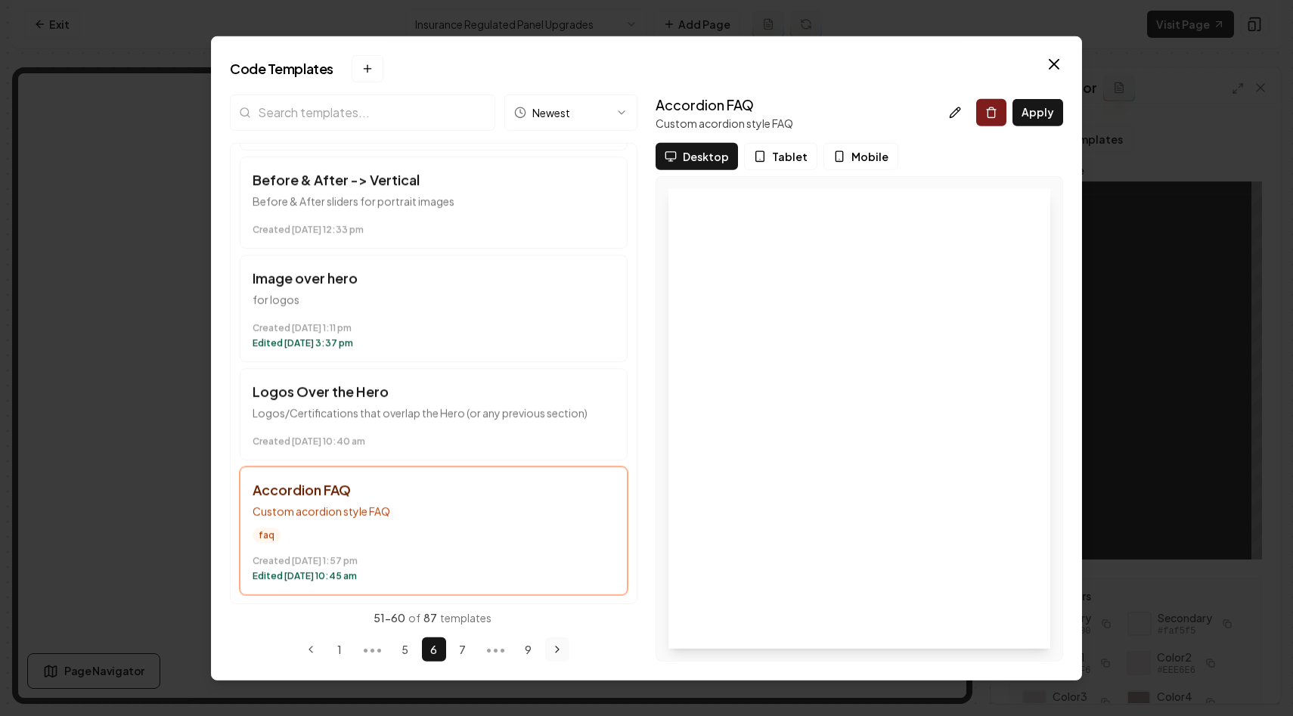
click at [557, 645] on icon "Next page" at bounding box center [557, 650] width 12 height 12
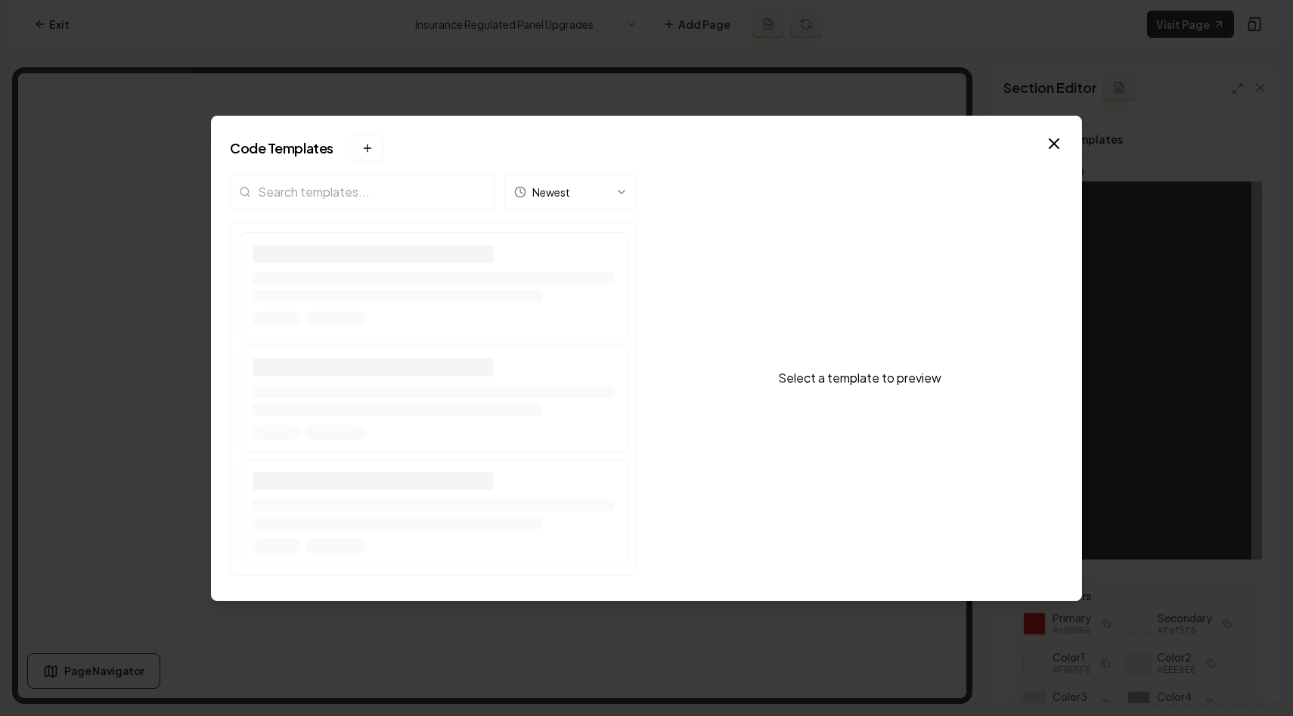
scroll to position [0, 0]
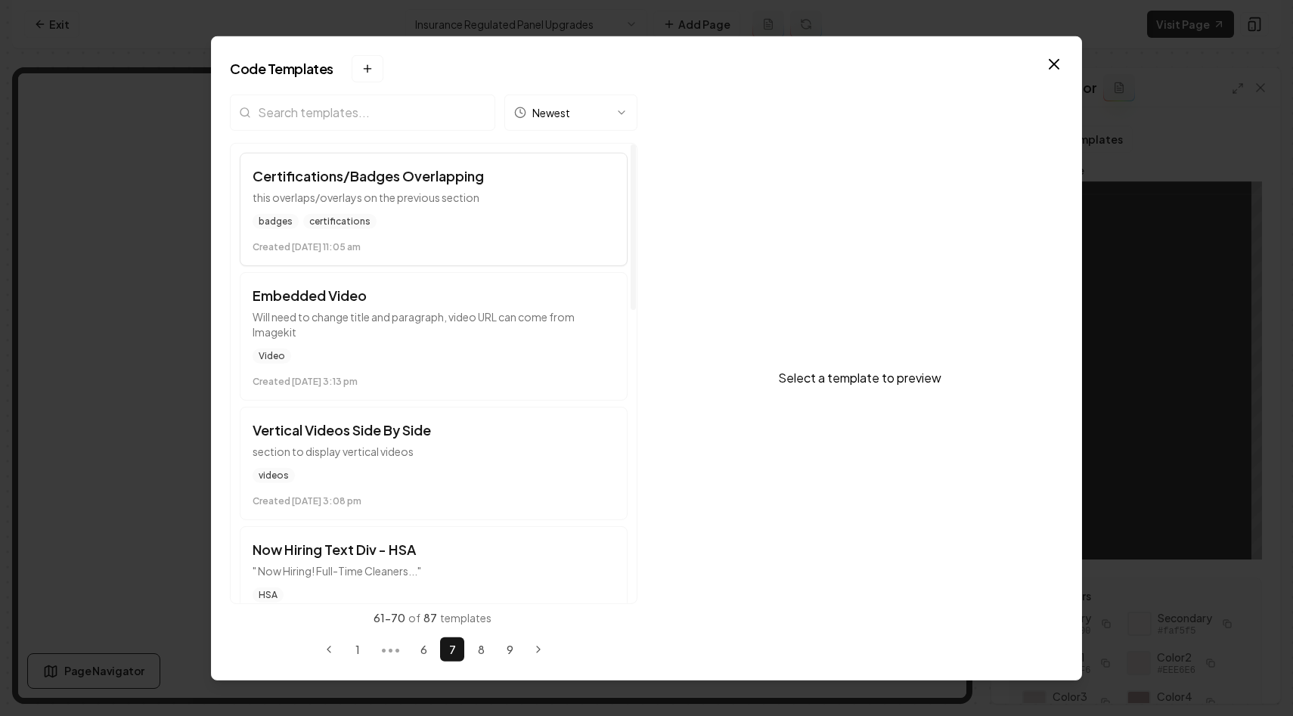
click at [554, 182] on h3 "Certifications/Badges Overlapping" at bounding box center [434, 175] width 362 height 21
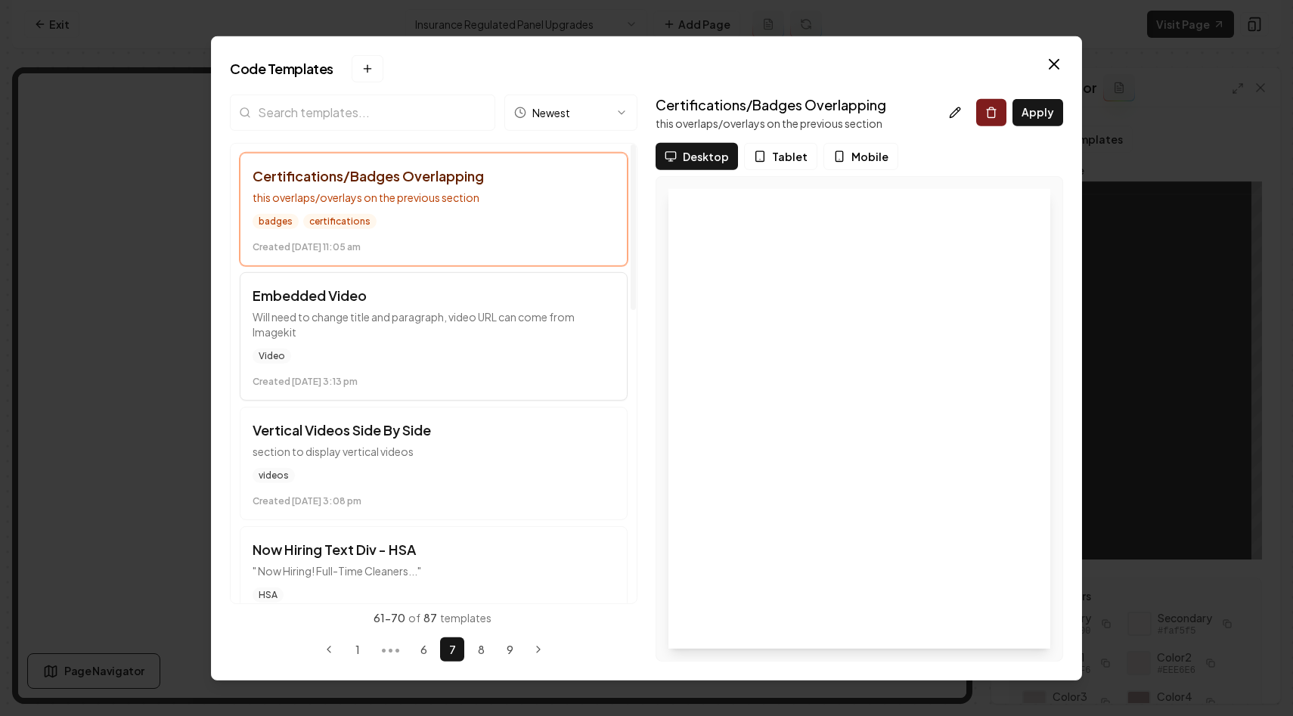
click at [551, 320] on p "Will need to change title and paragraph, video URL can come from Imagekit" at bounding box center [434, 324] width 362 height 30
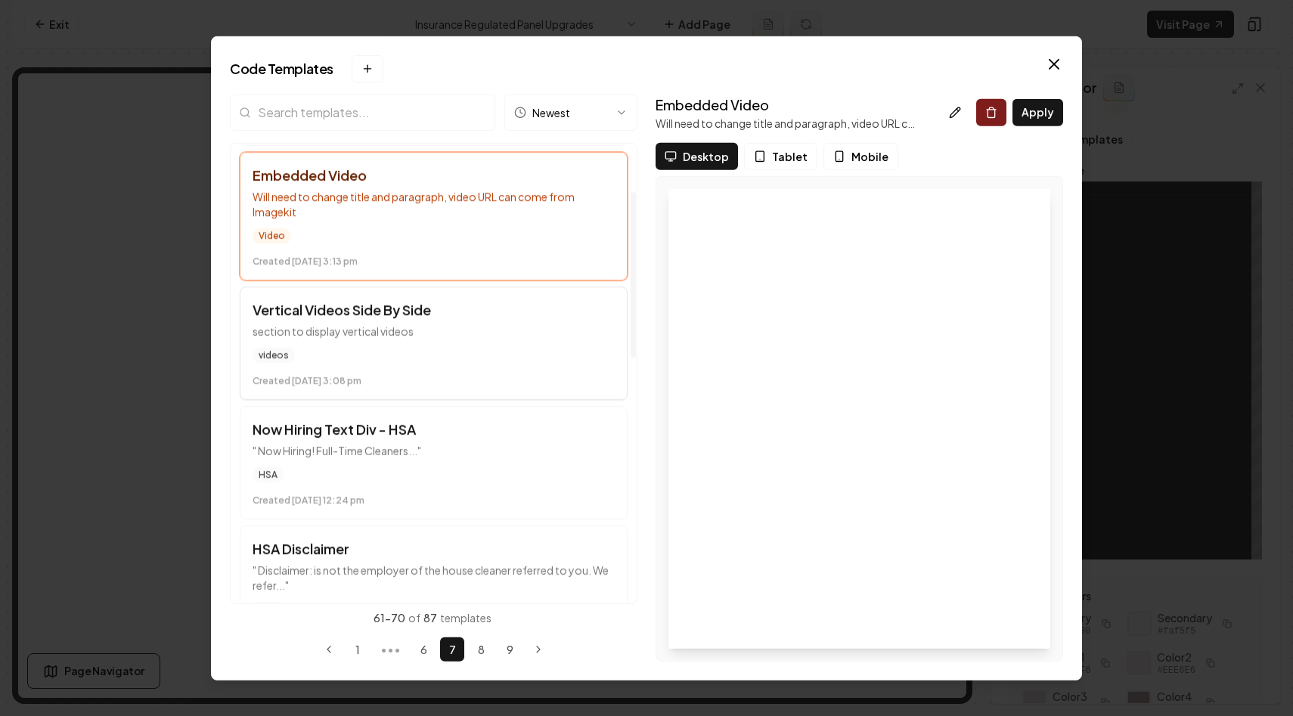
scroll to position [132, 0]
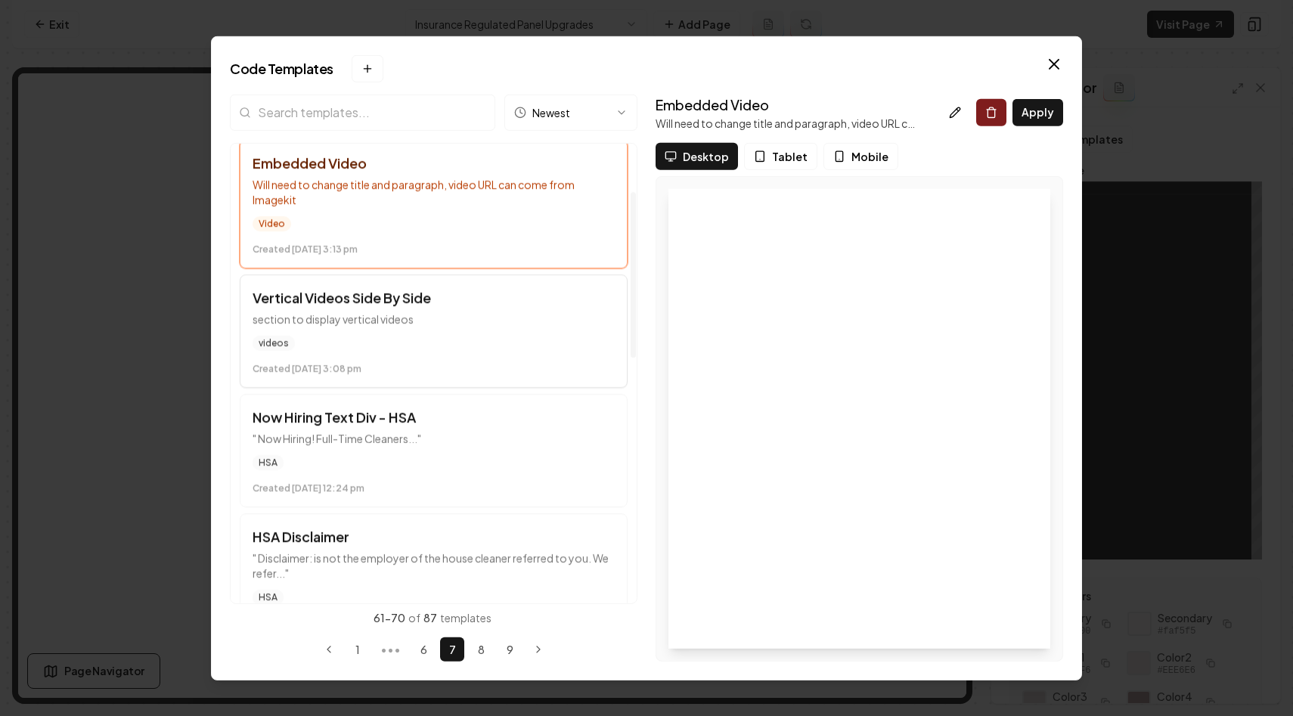
click at [541, 352] on div "videos Created December 16 at 3:08 pm" at bounding box center [434, 354] width 362 height 39
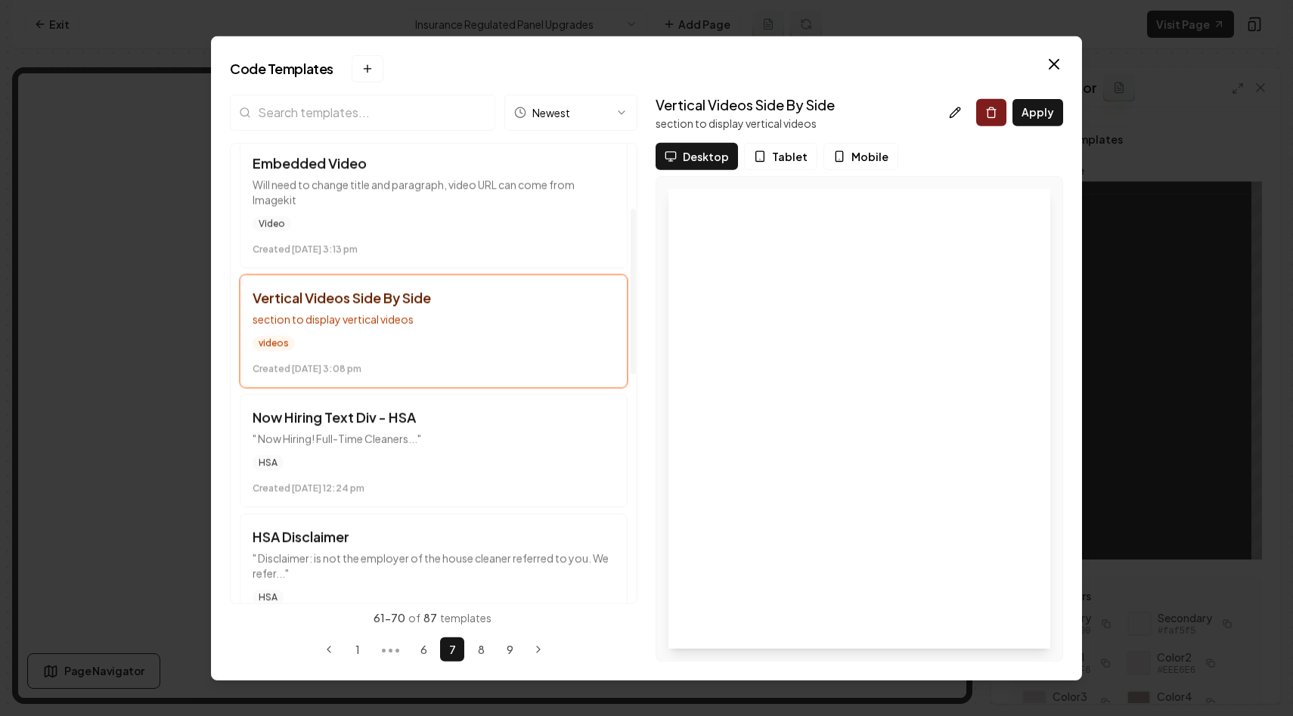
scroll to position [275, 0]
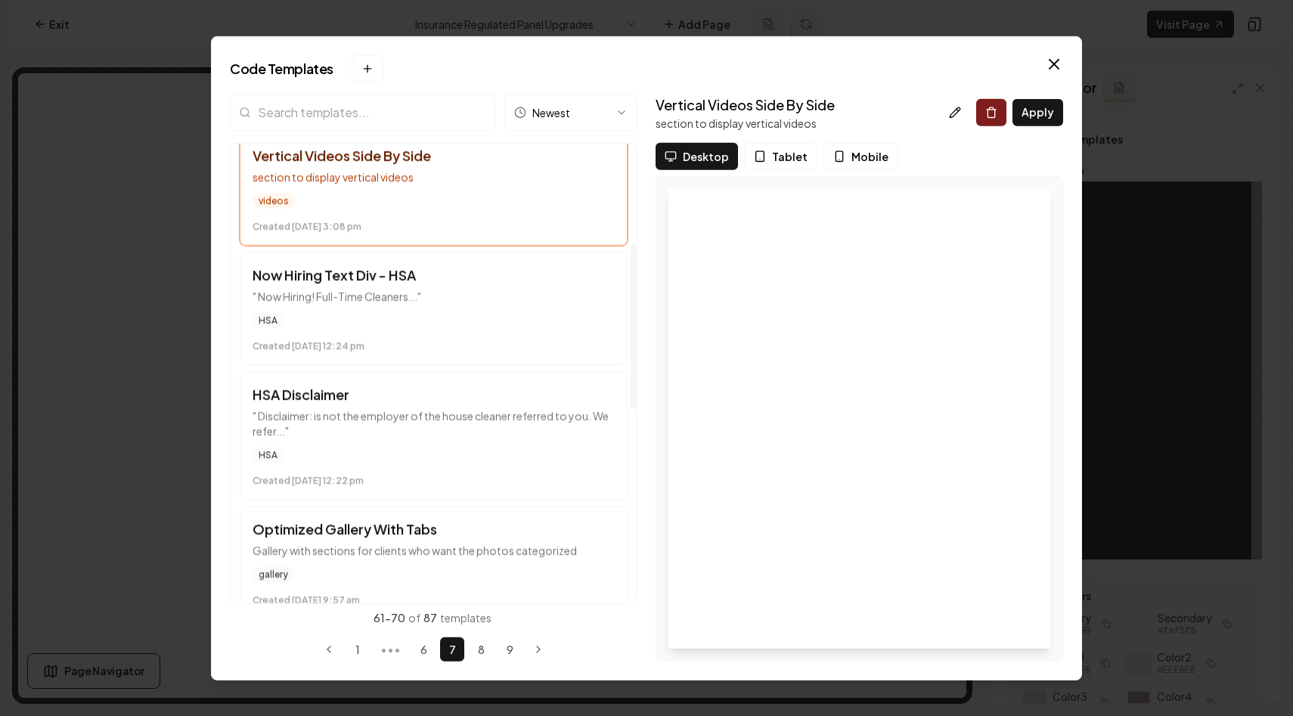
click at [541, 352] on button "Now Hiring Text Div - HSA " Now Hiring! Full-Time Cleaners..." HSA Created Dece…" at bounding box center [434, 307] width 388 height 113
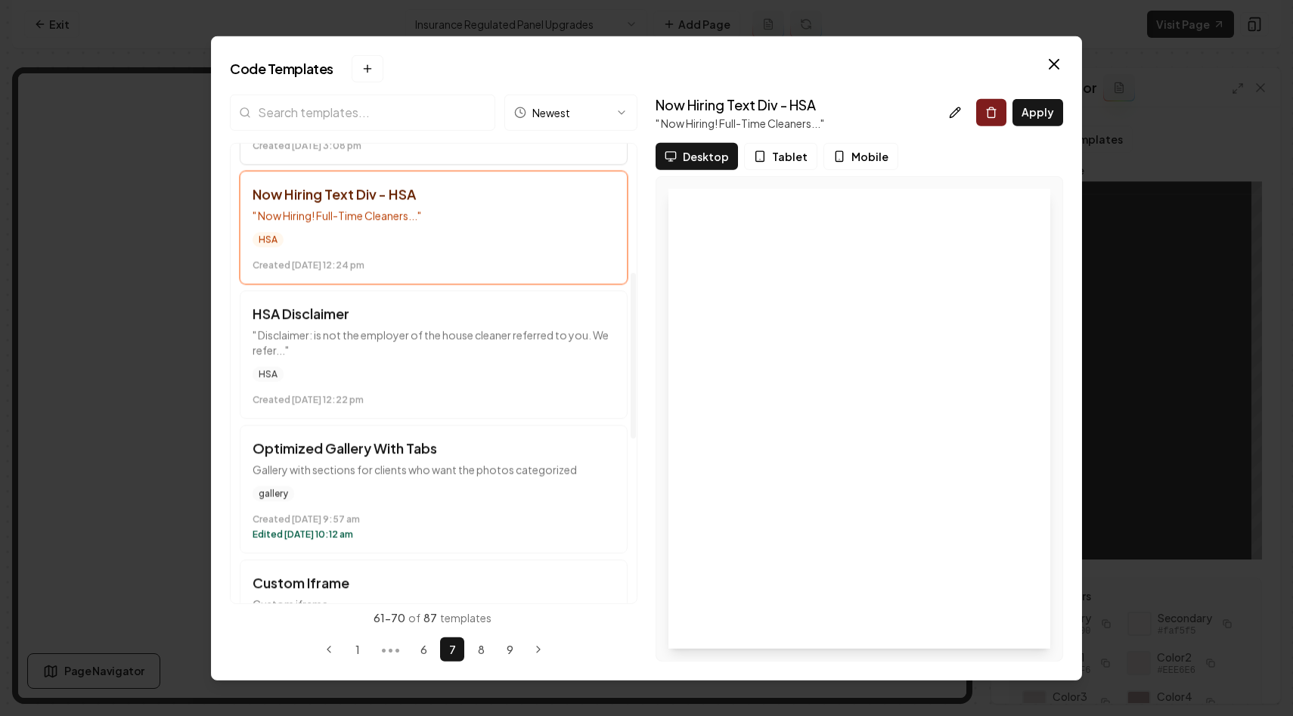
click at [541, 352] on p "" Disclaimer: is not the employer of the house cleaner referred to you. We refe…" at bounding box center [434, 342] width 362 height 30
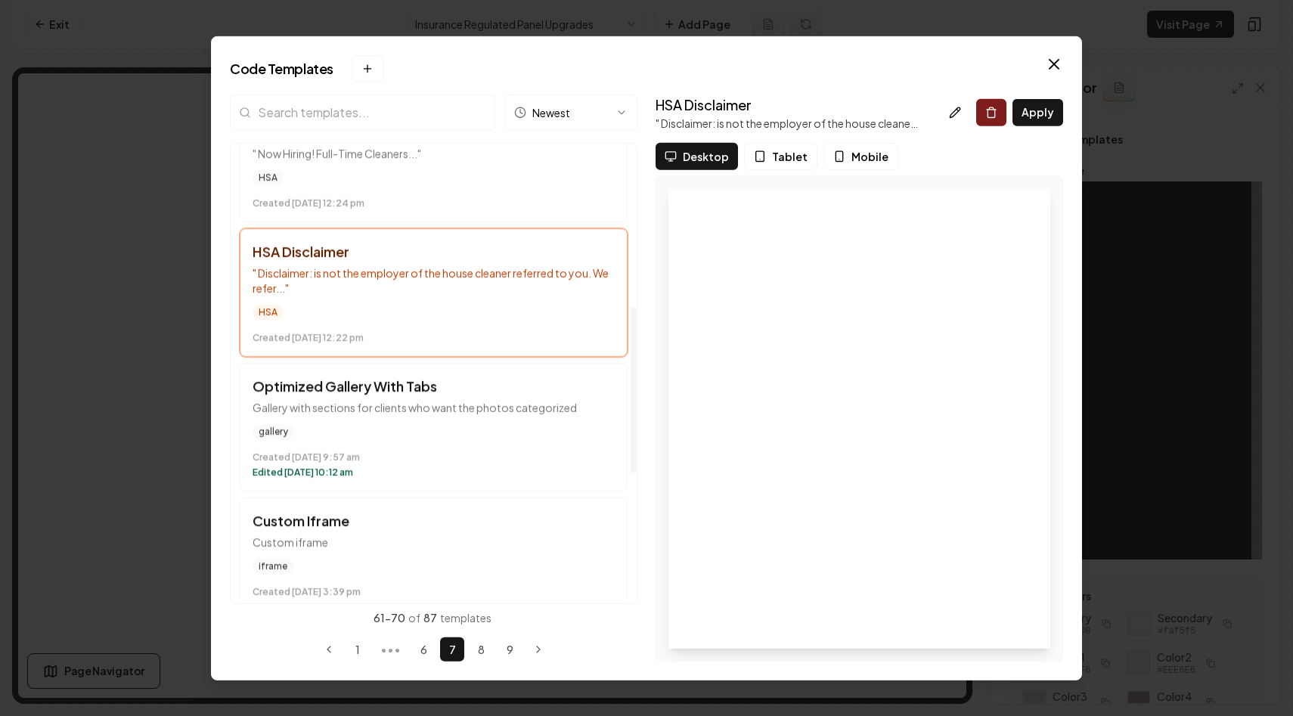
scroll to position [451, 0]
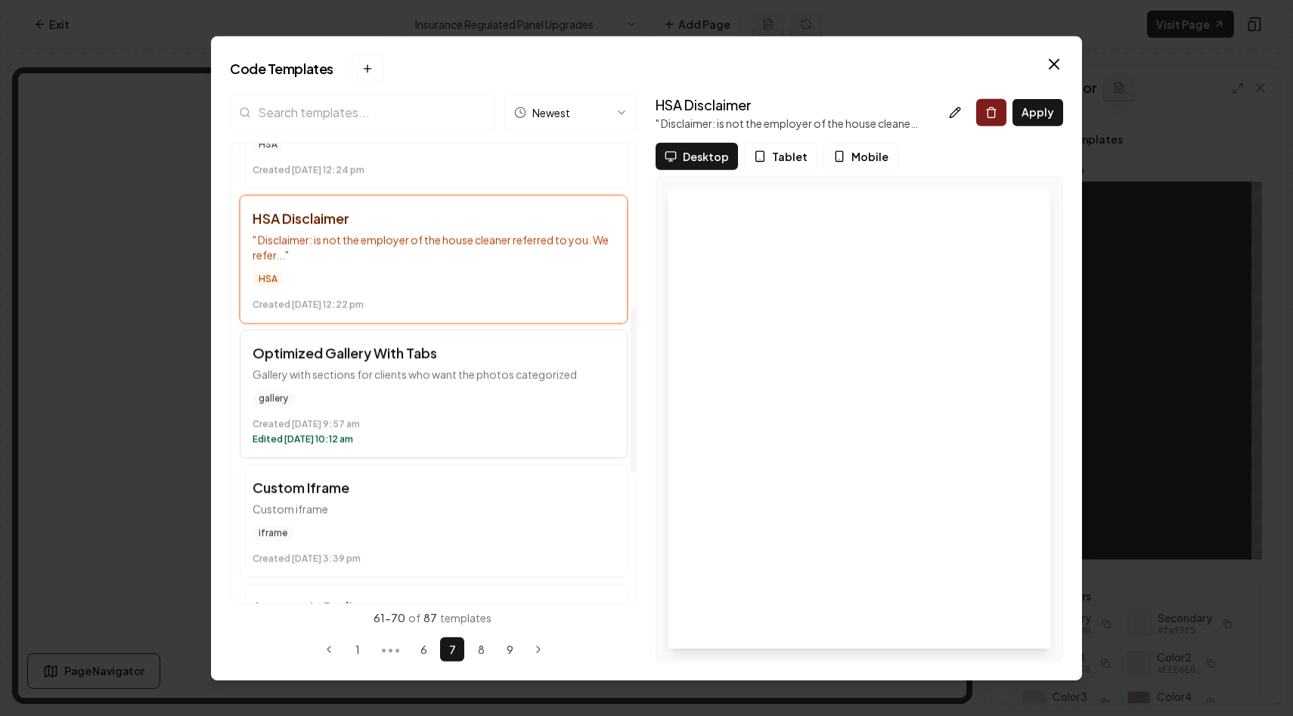
click at [546, 373] on p "Gallery with sections for clients who want the photos categorized" at bounding box center [434, 373] width 362 height 15
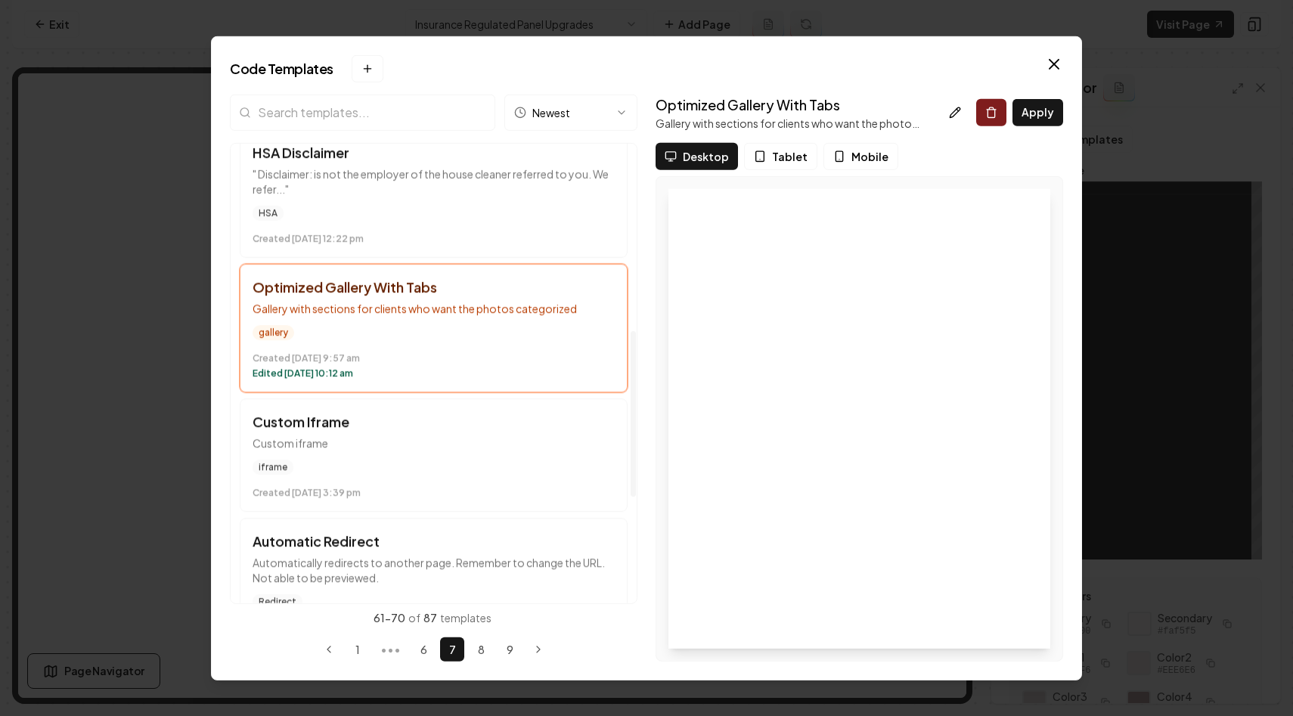
scroll to position [572, 0]
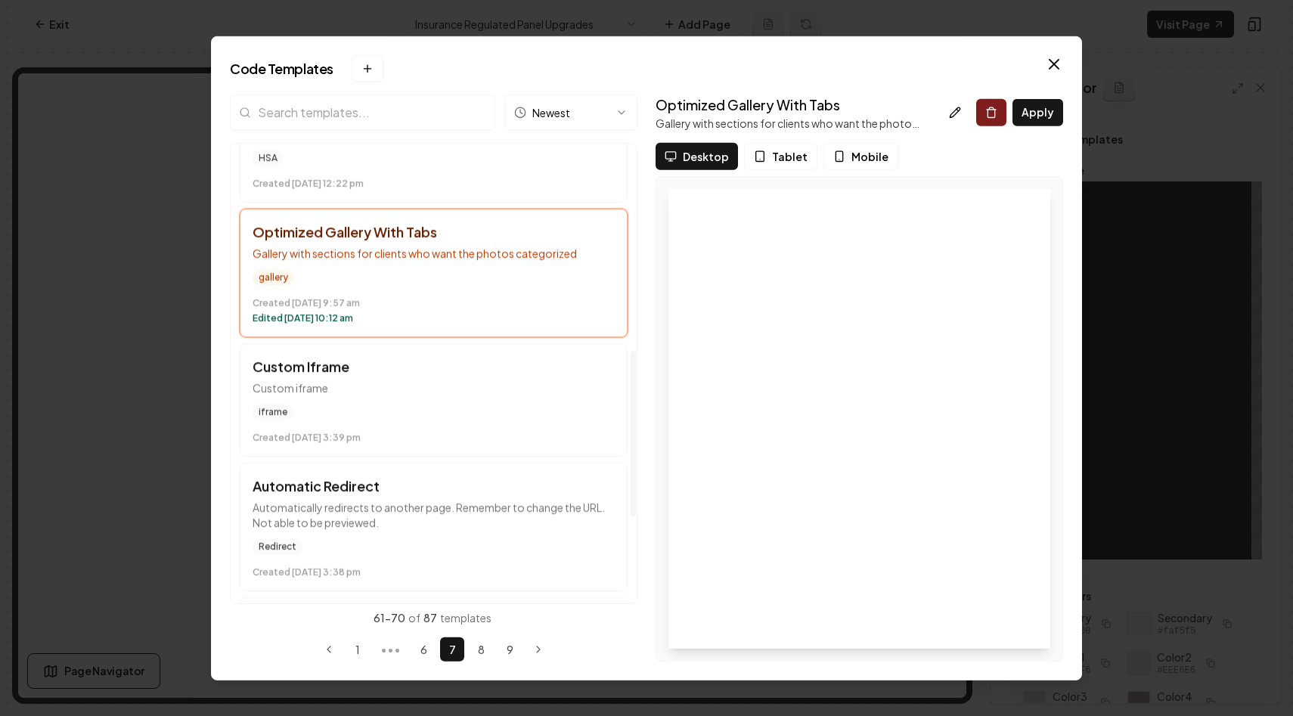
click at [541, 426] on div "Created December 12 at 3:39 pm" at bounding box center [434, 434] width 362 height 18
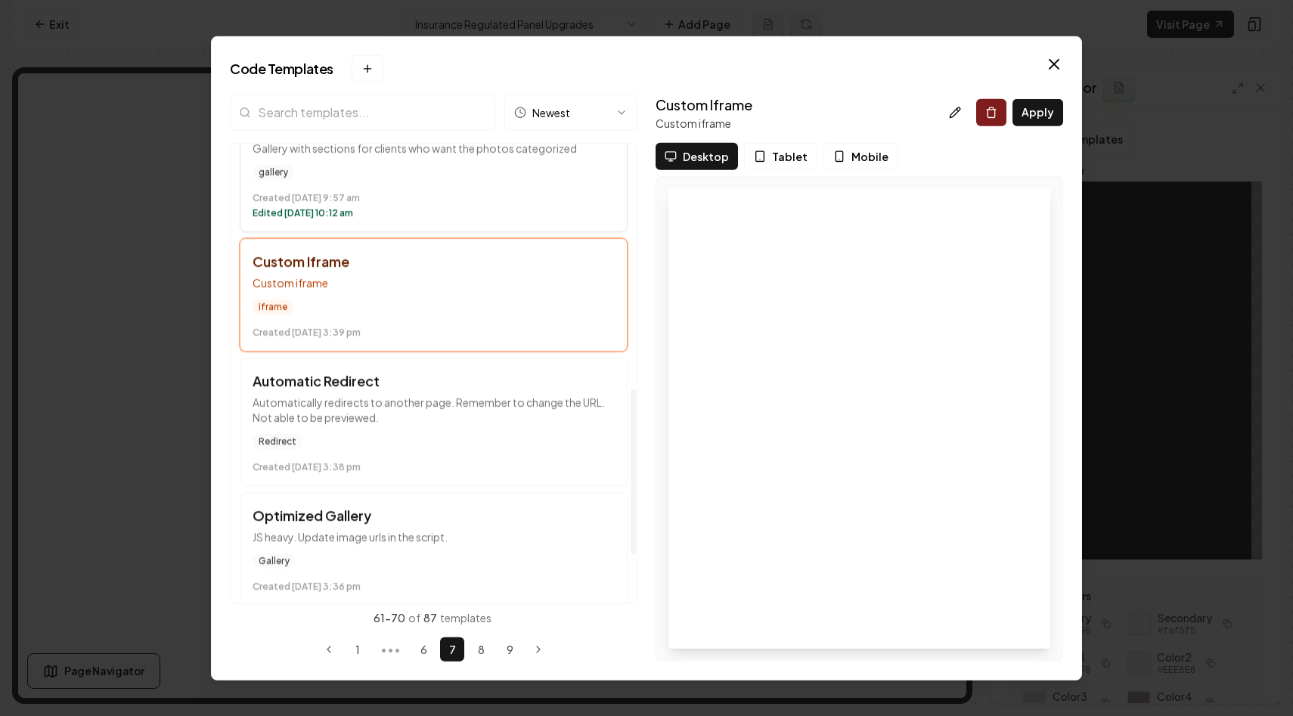
scroll to position [679, 0]
click at [541, 426] on button "Automatic Redirect Automatically redirects to another page. Remember to change …" at bounding box center [434, 419] width 388 height 129
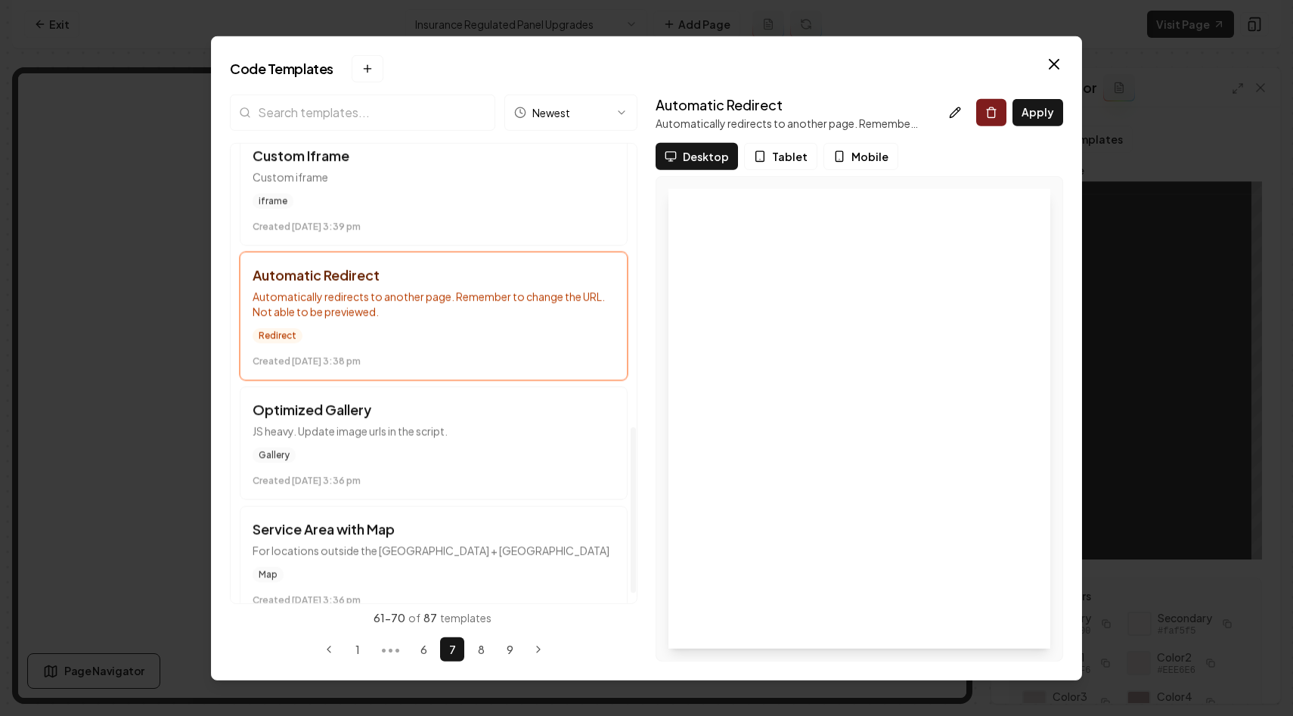
click at [541, 426] on p "JS heavy. Update image urls in the script." at bounding box center [434, 430] width 362 height 15
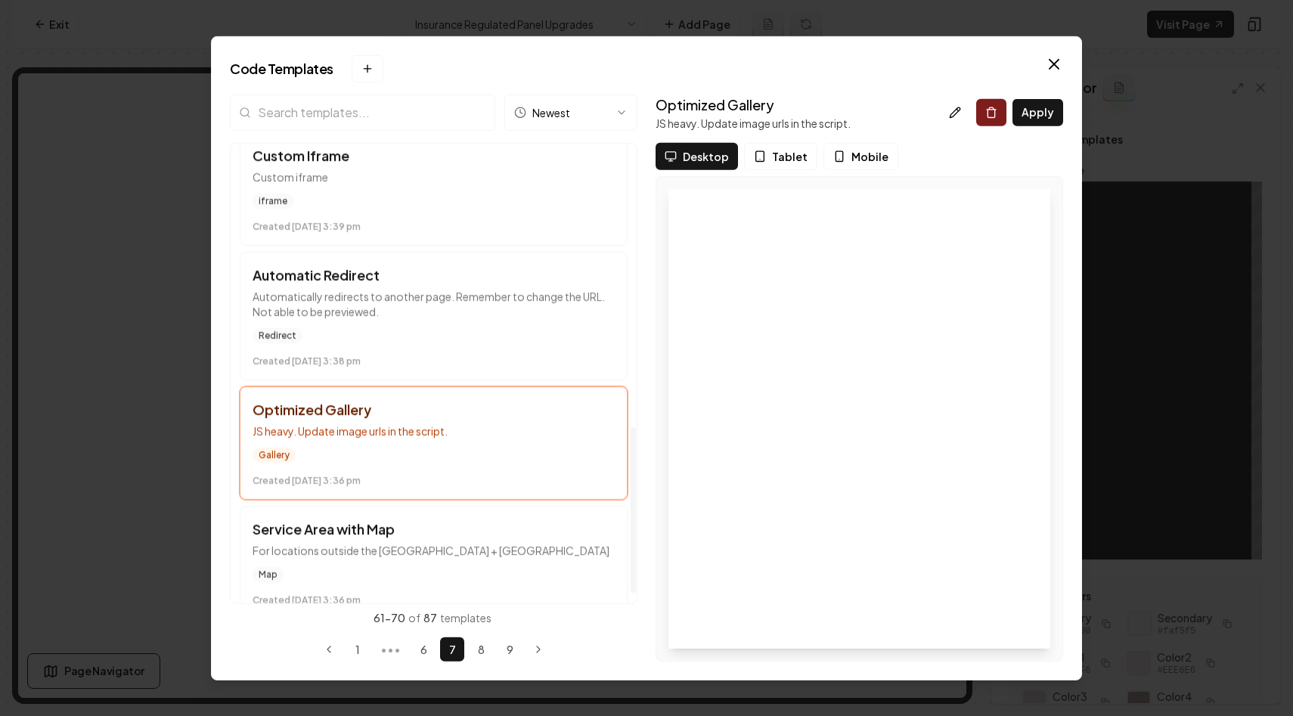
scroll to position [807, 0]
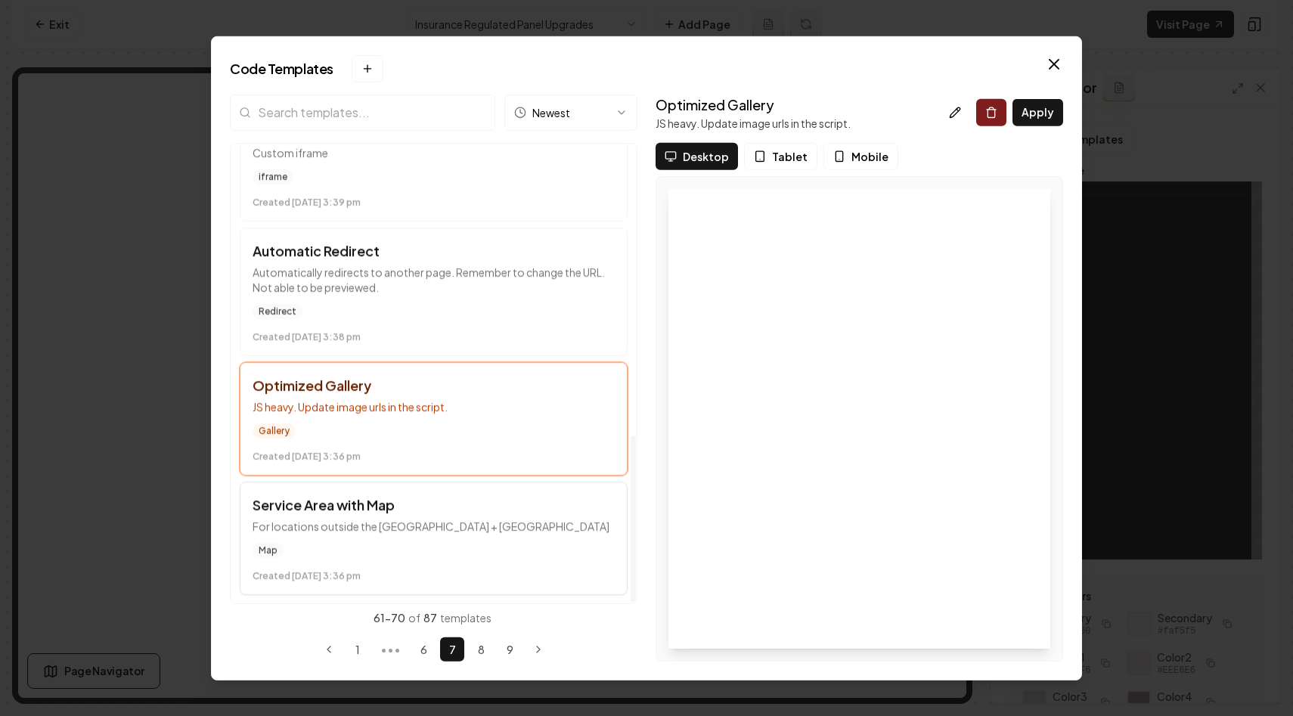
click at [548, 520] on p "For locations outside the US + Canada" at bounding box center [434, 525] width 362 height 15
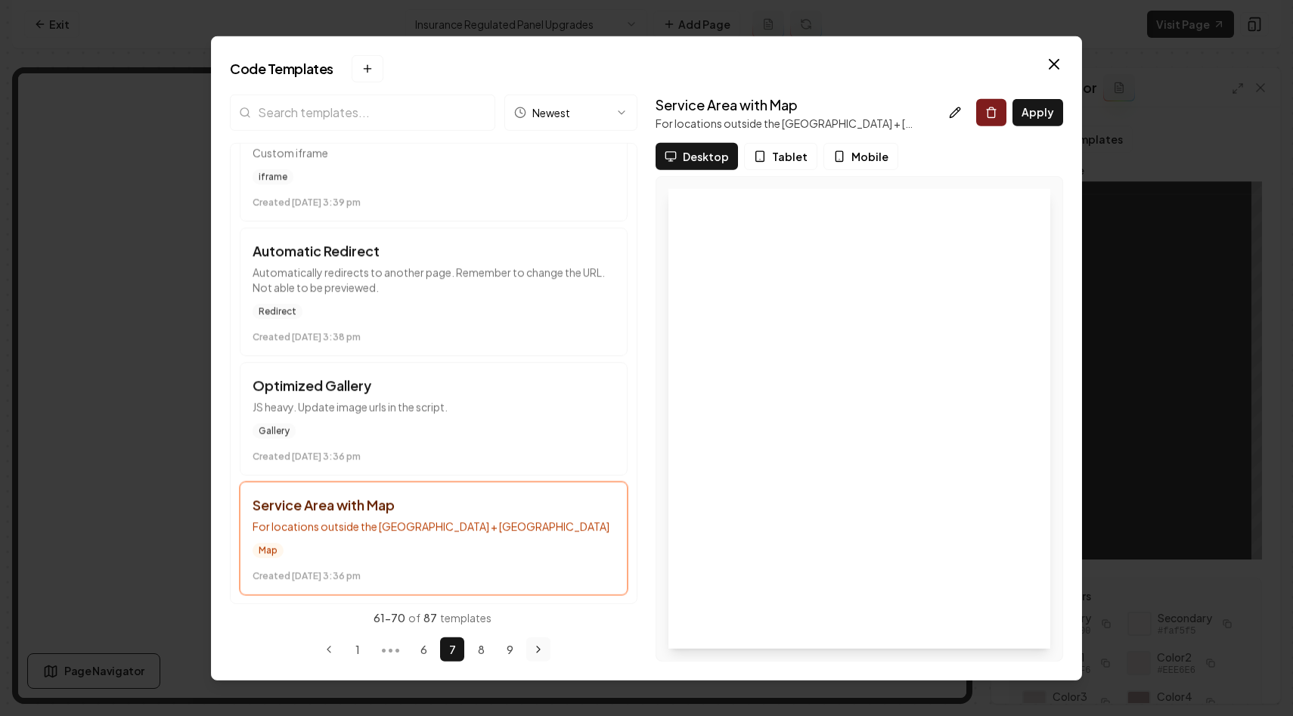
click at [543, 649] on icon "Next page" at bounding box center [538, 650] width 12 height 12
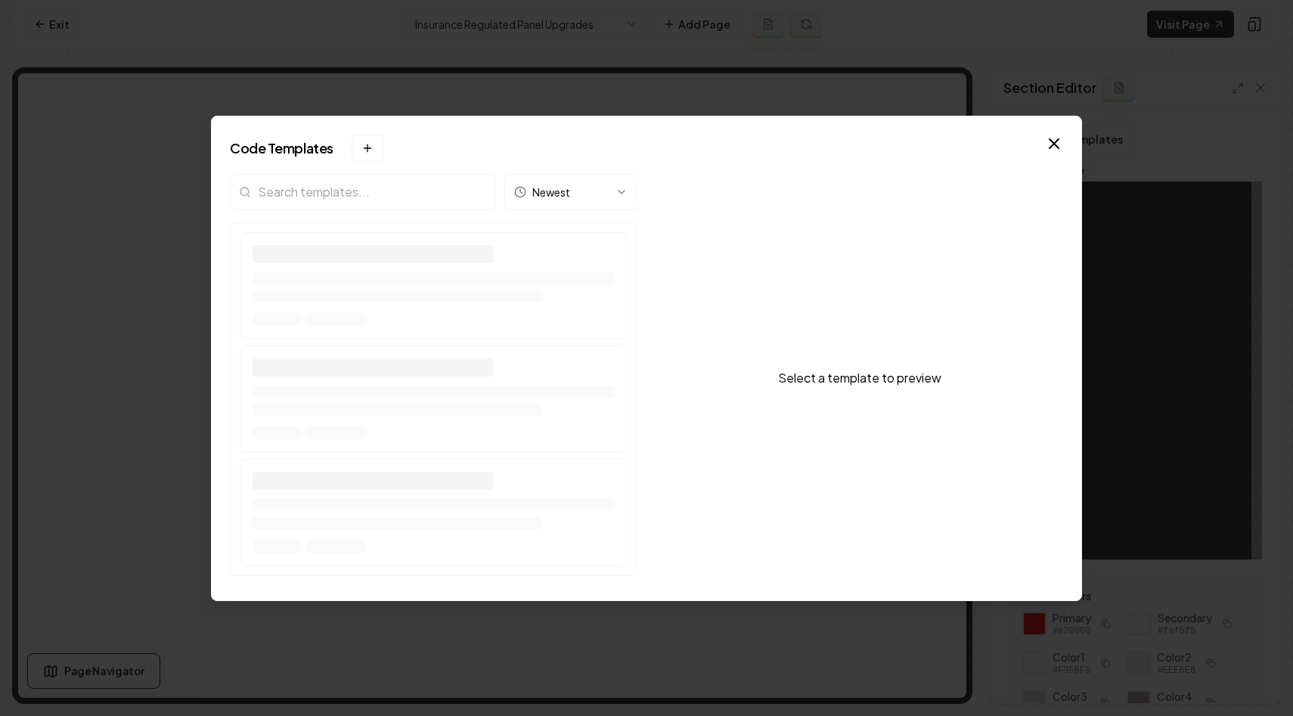
scroll to position [0, 0]
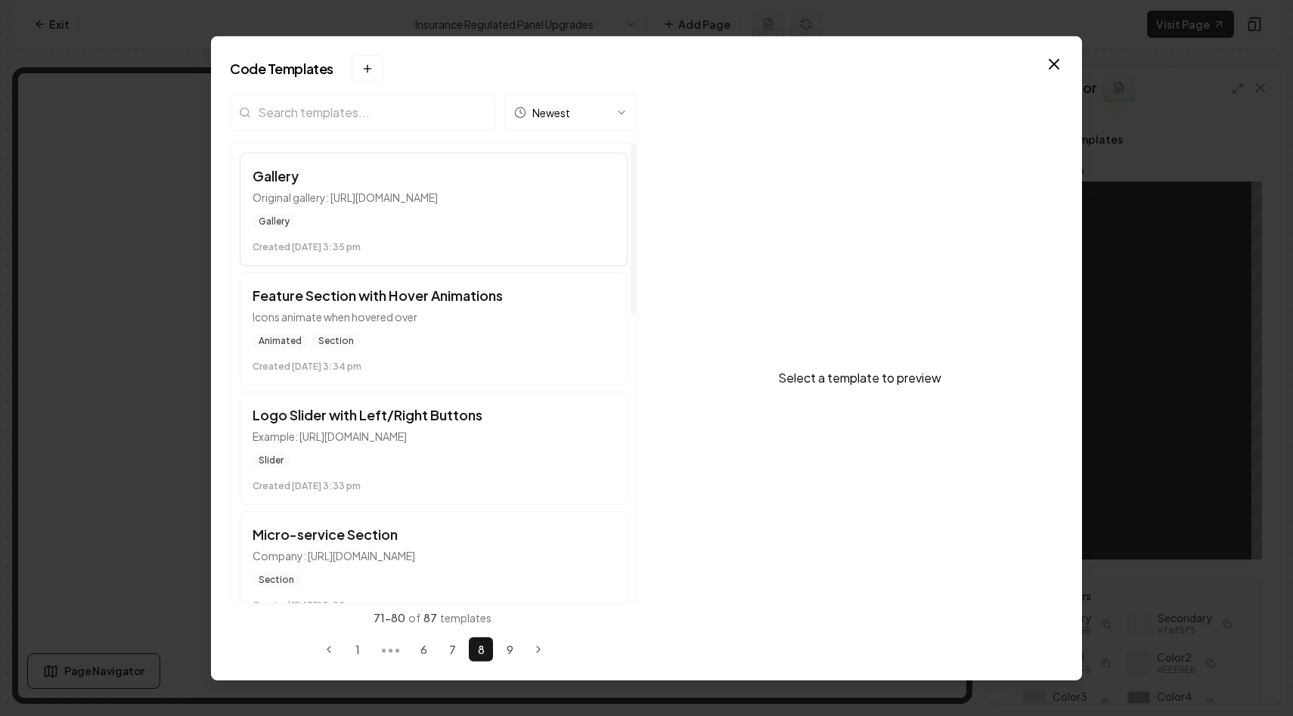
click at [569, 214] on div "Gallery" at bounding box center [434, 220] width 362 height 15
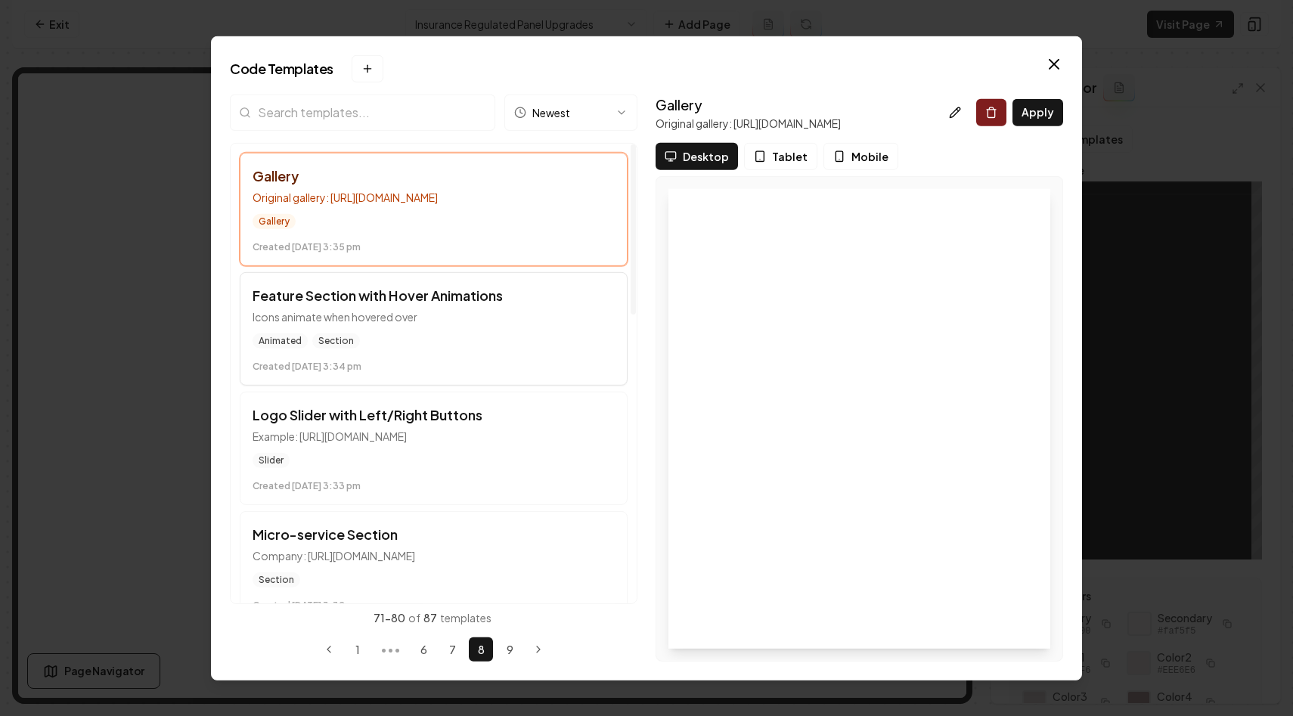
click at [542, 328] on button "Feature Section with Hover Animations Icons animate when hovered over Animated …" at bounding box center [434, 328] width 388 height 113
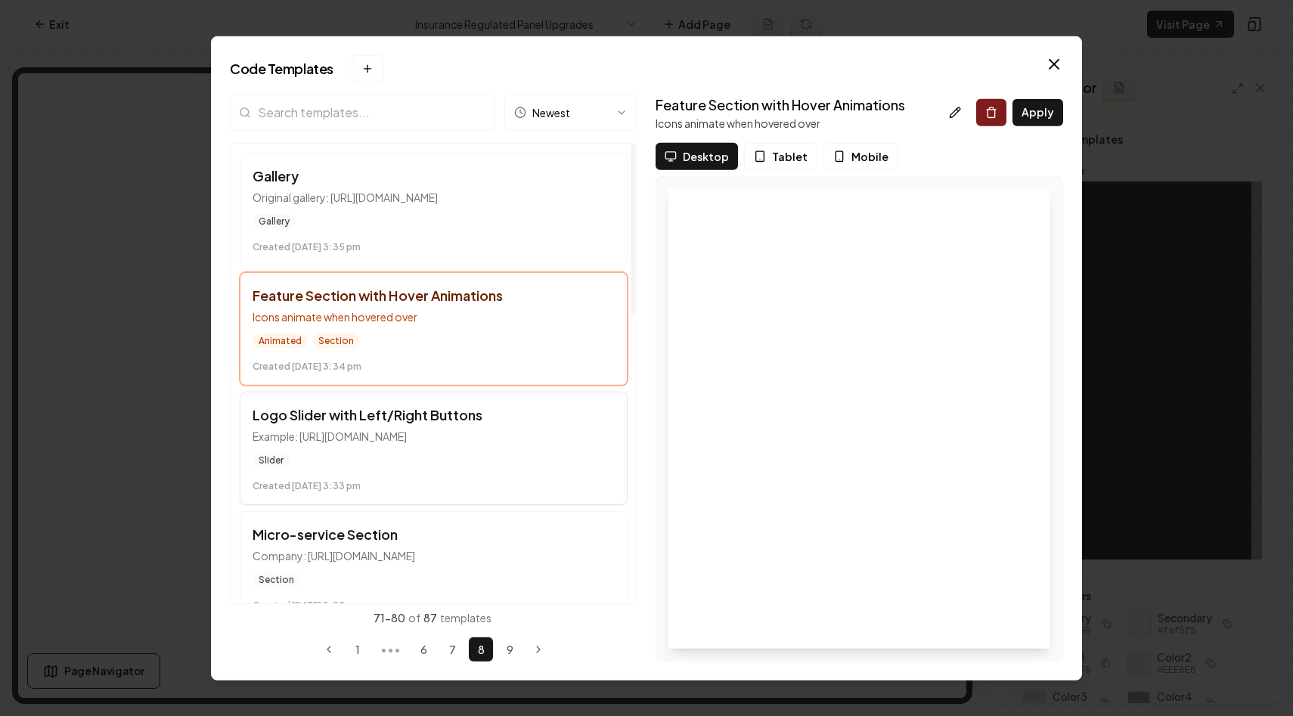
click at [558, 424] on h3 "Logo Slider with Left/Right Buttons" at bounding box center [434, 414] width 362 height 21
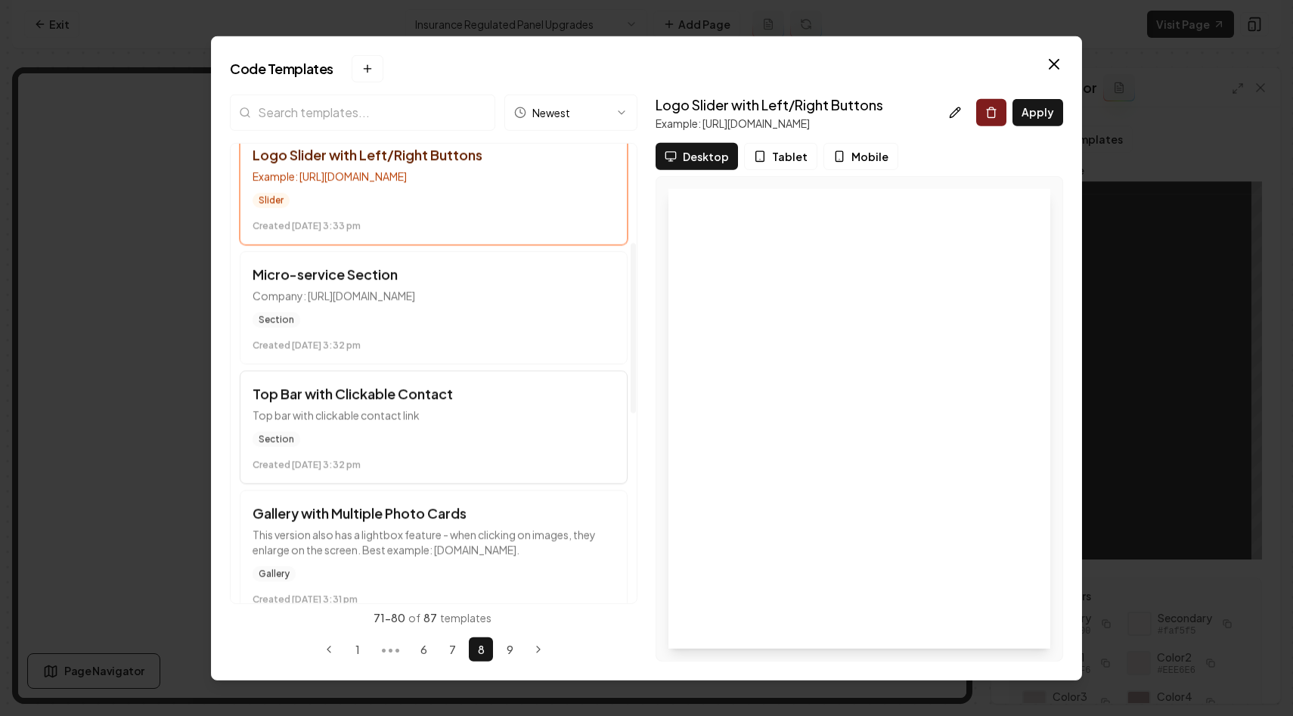
scroll to position [266, 0]
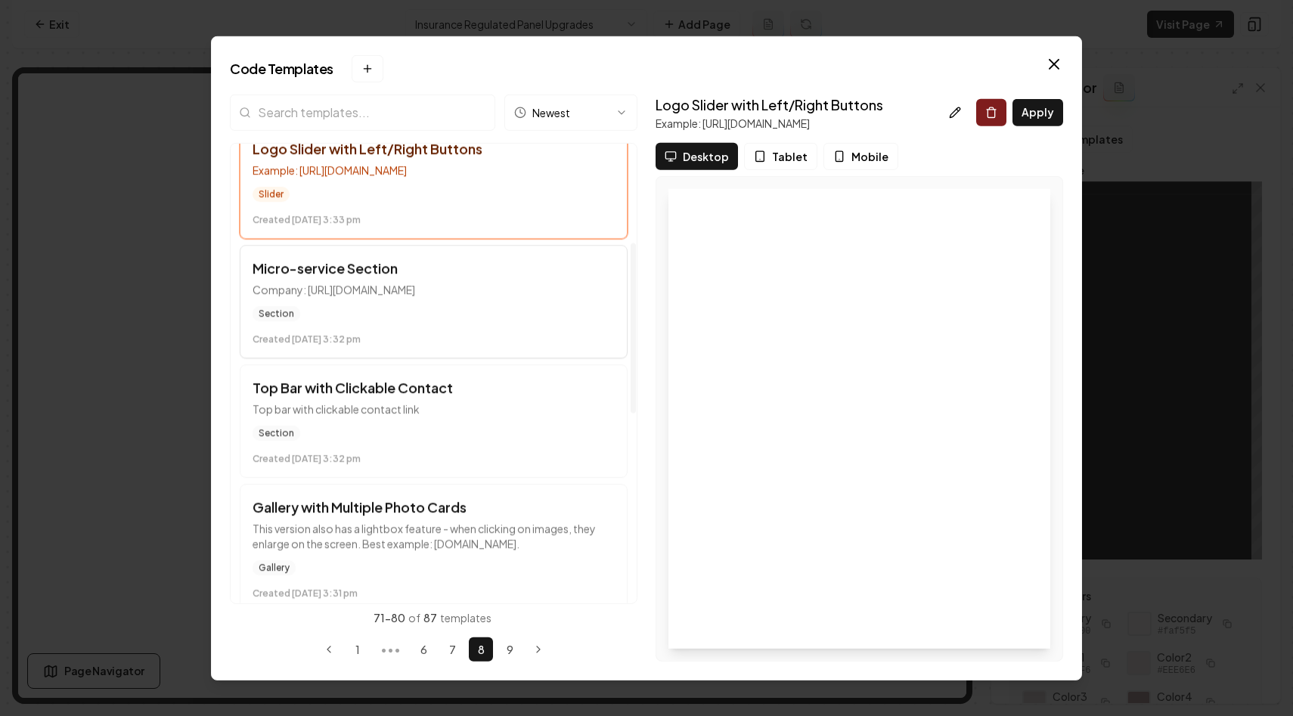
click at [545, 287] on p "Company: https://southwest-soft-wash.com/" at bounding box center [434, 288] width 362 height 15
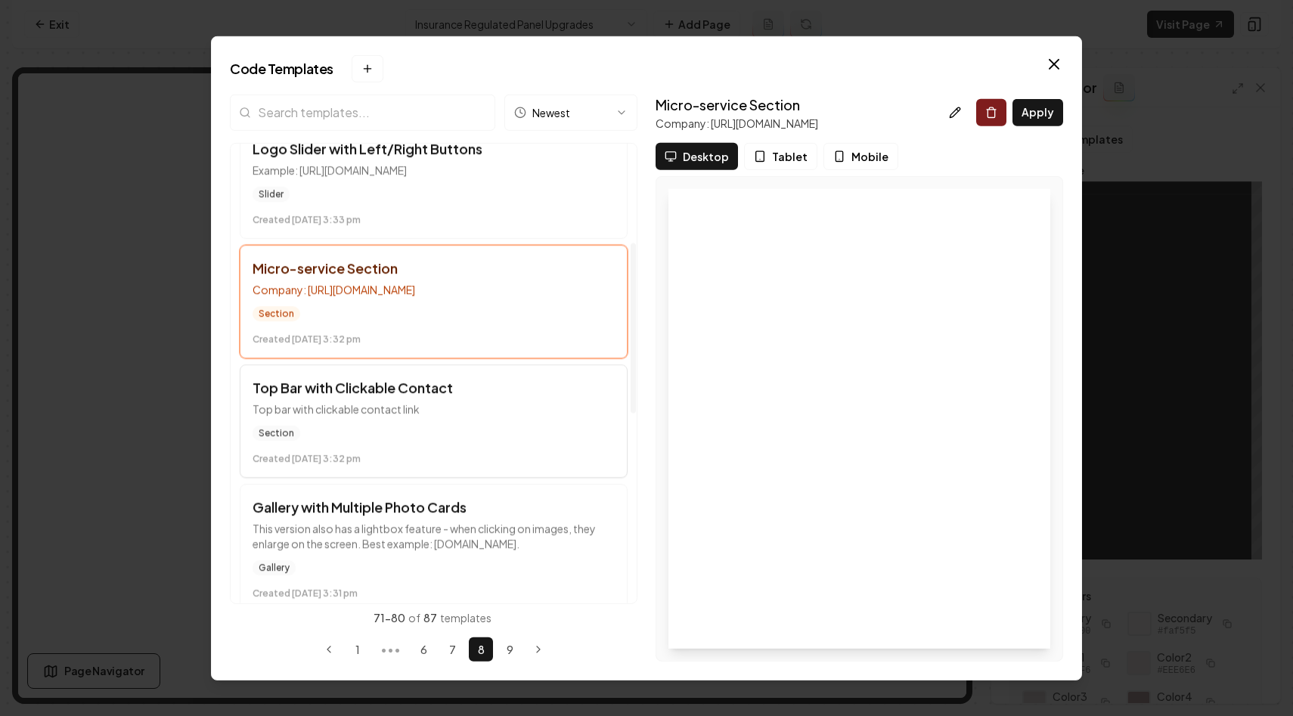
click at [531, 398] on h3 "Top Bar with Clickable Contact" at bounding box center [434, 387] width 362 height 21
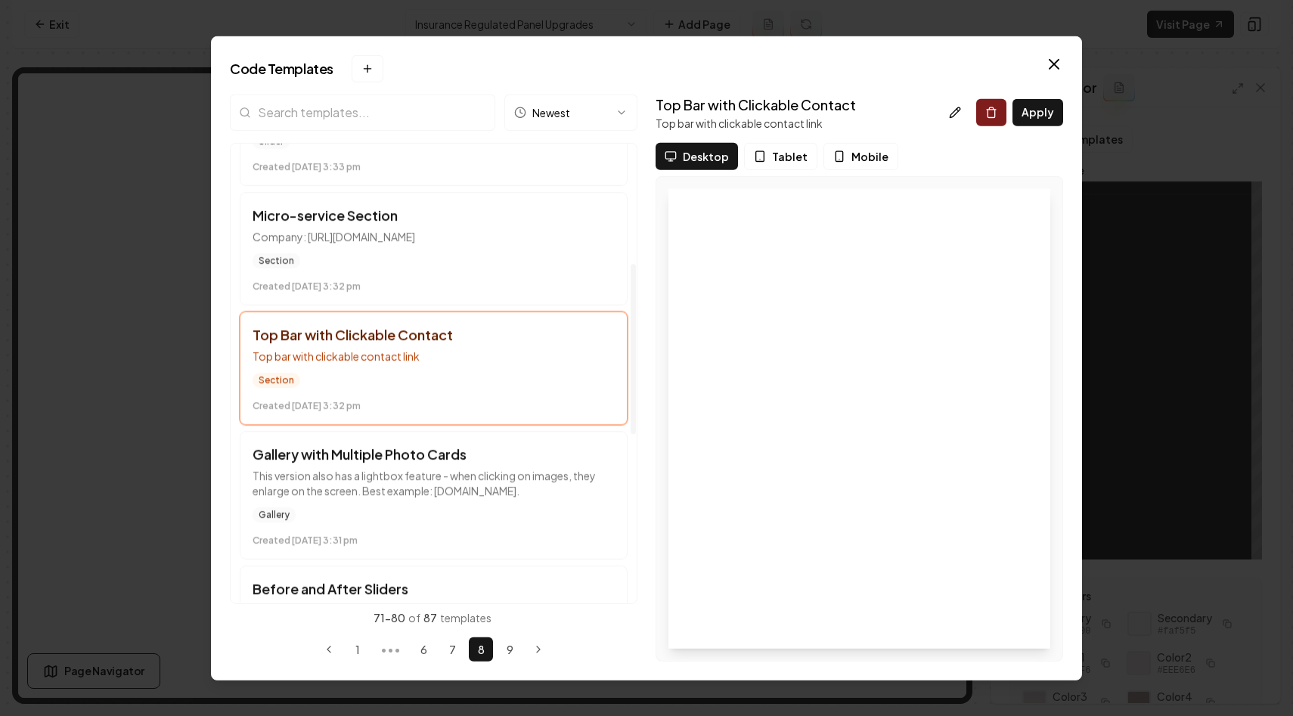
scroll to position [323, 0]
click at [530, 467] on p "This version also has a lightbox feature - when clicking on images, they enlarg…" at bounding box center [434, 479] width 362 height 30
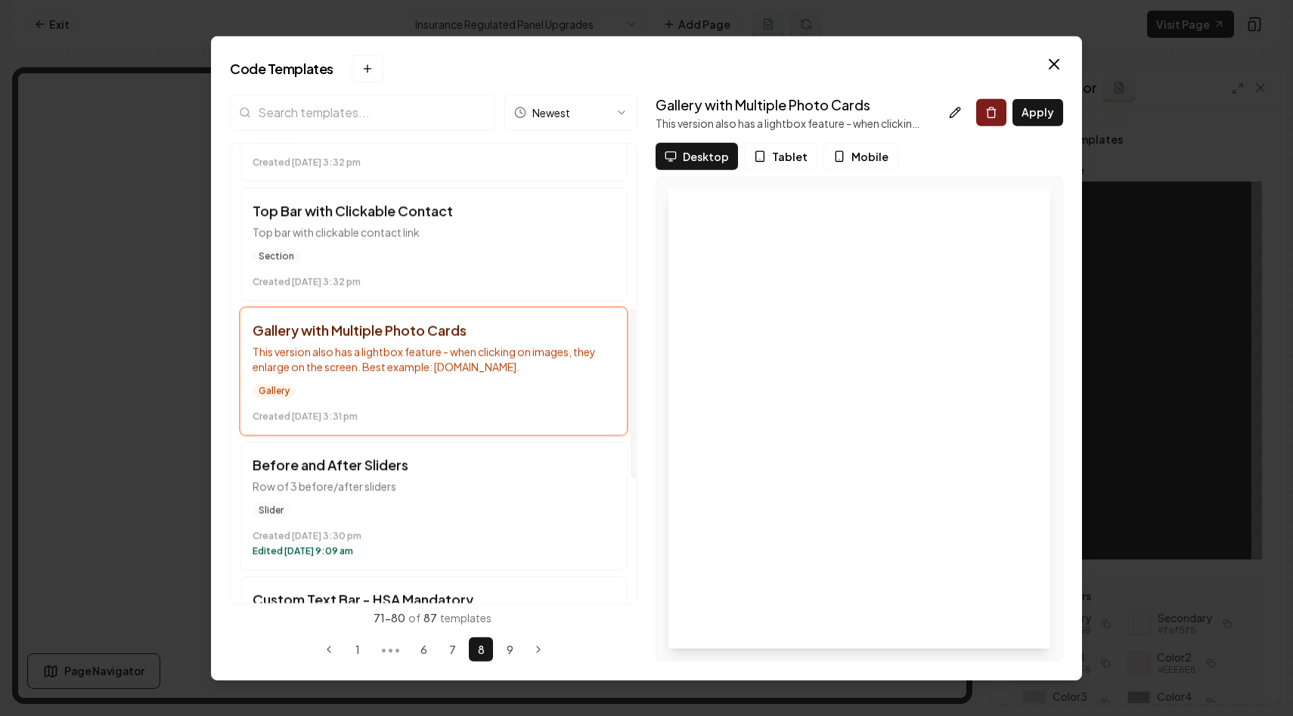
scroll to position [490, 0]
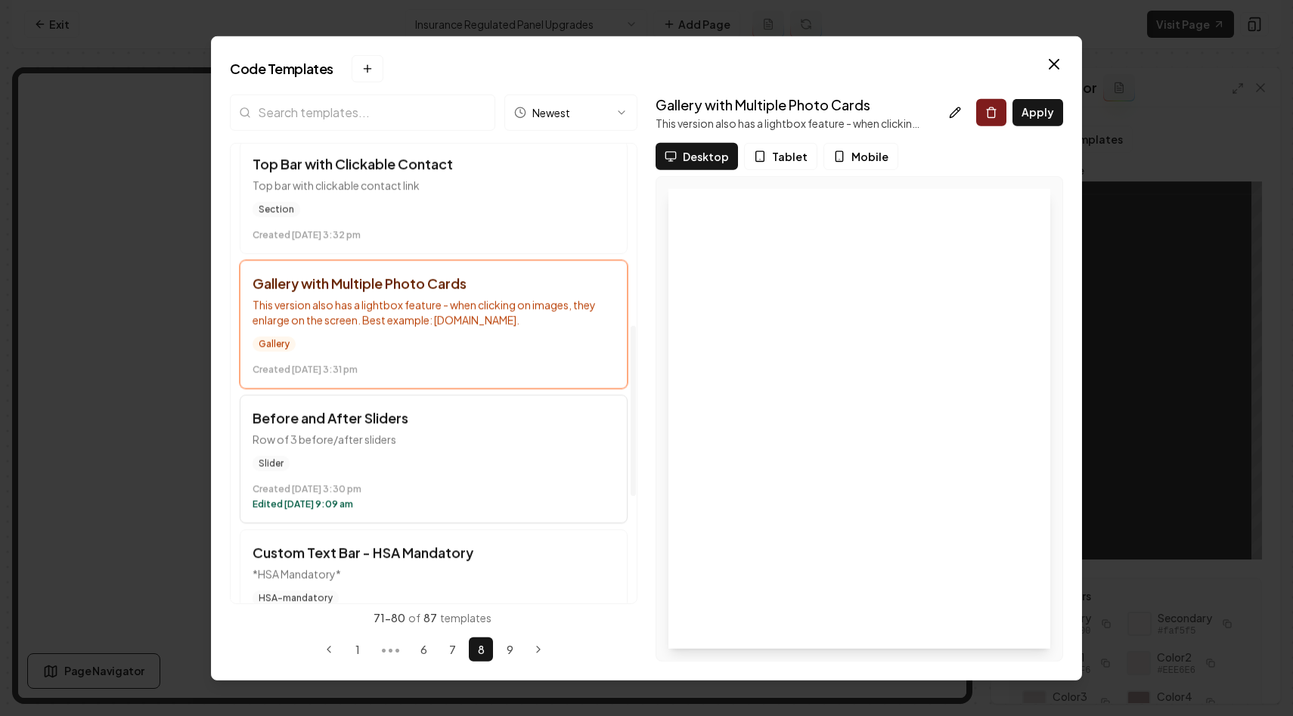
click at [554, 443] on p "Row of 3 before/after sliders" at bounding box center [434, 438] width 362 height 15
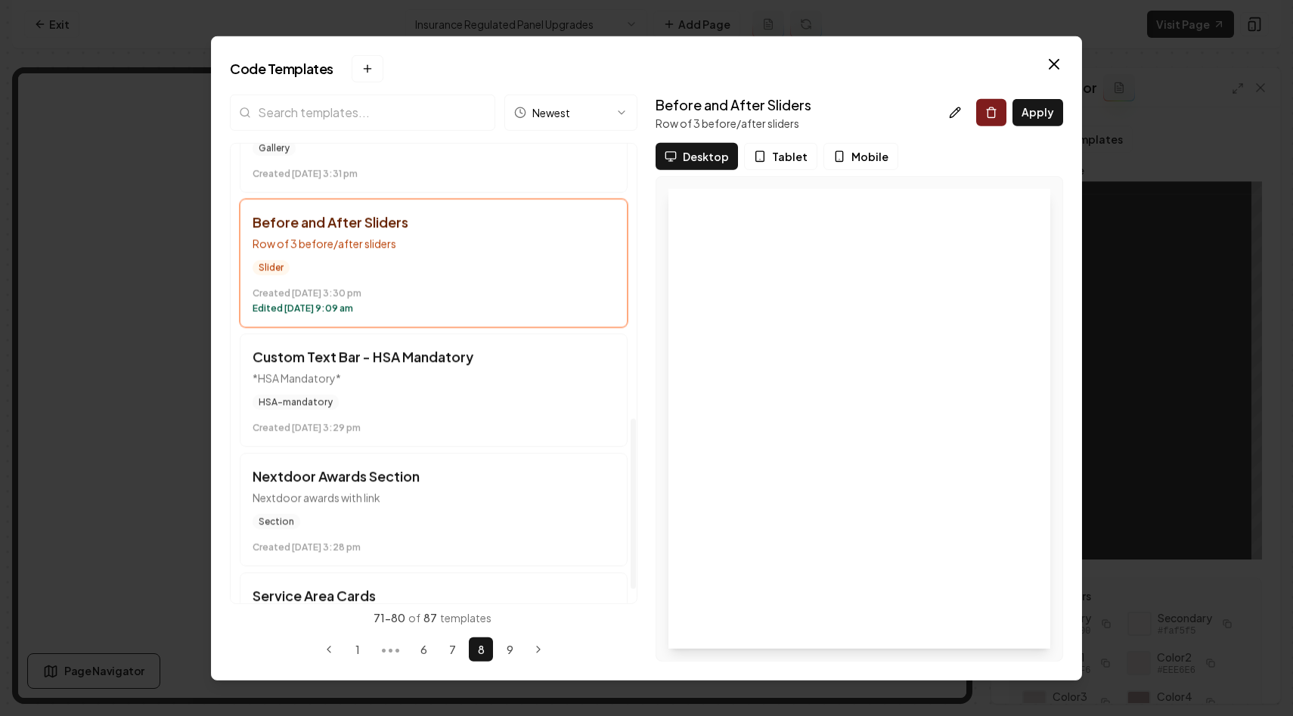
scroll to position [749, 0]
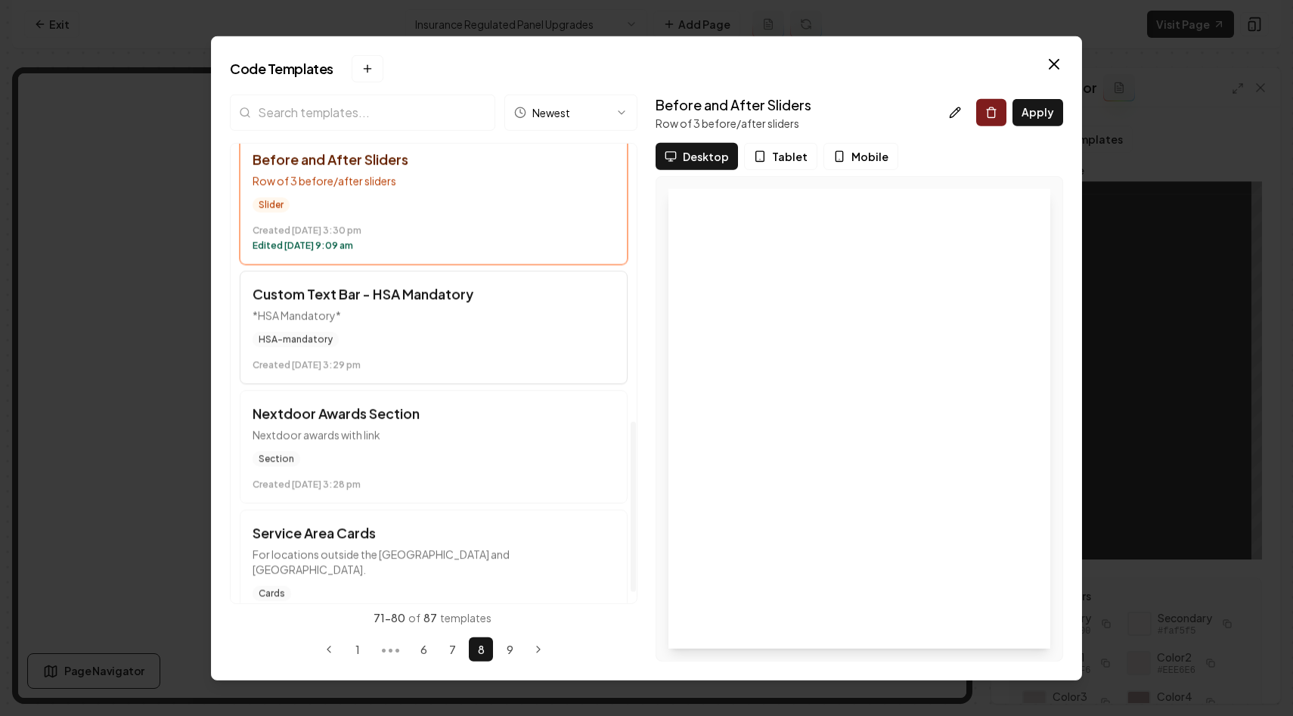
click at [551, 324] on button "Custom Text Bar - HSA Mandatory *HSA Mandatory* HSA-mandatory Created December …" at bounding box center [434, 326] width 388 height 113
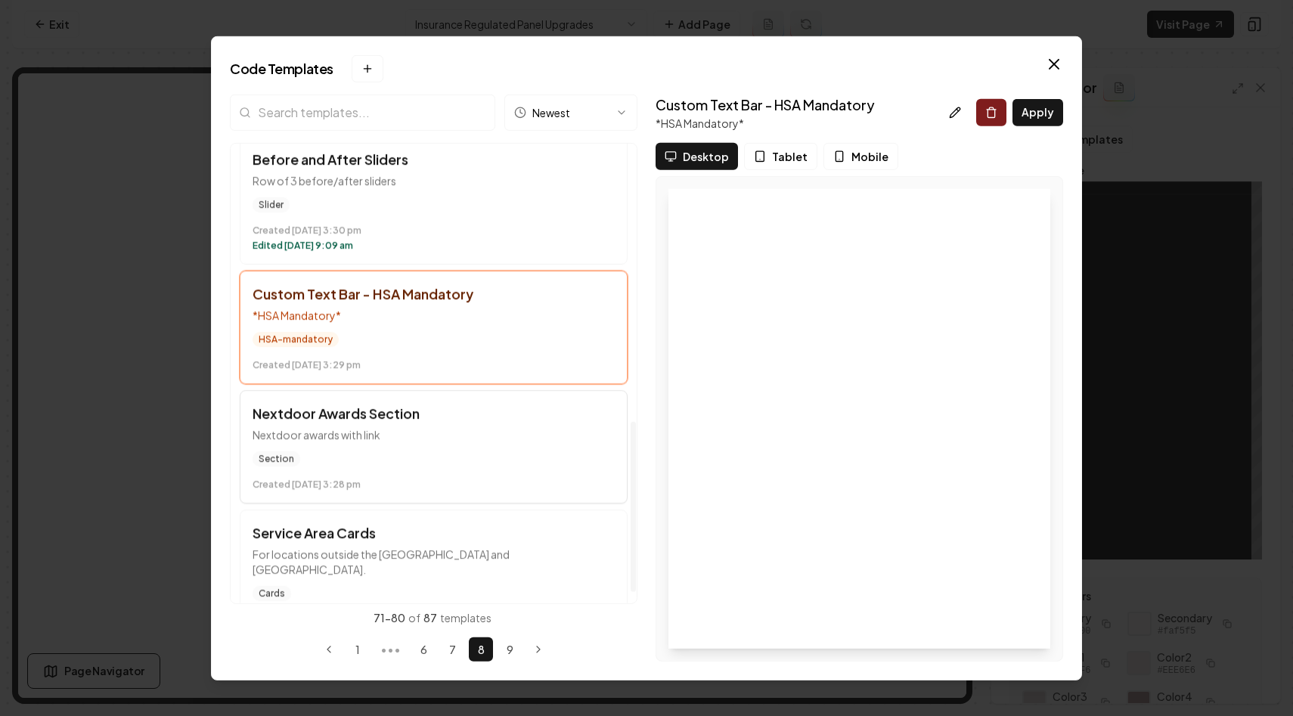
click at [546, 417] on h3 "Nextdoor Awards Section" at bounding box center [434, 412] width 362 height 21
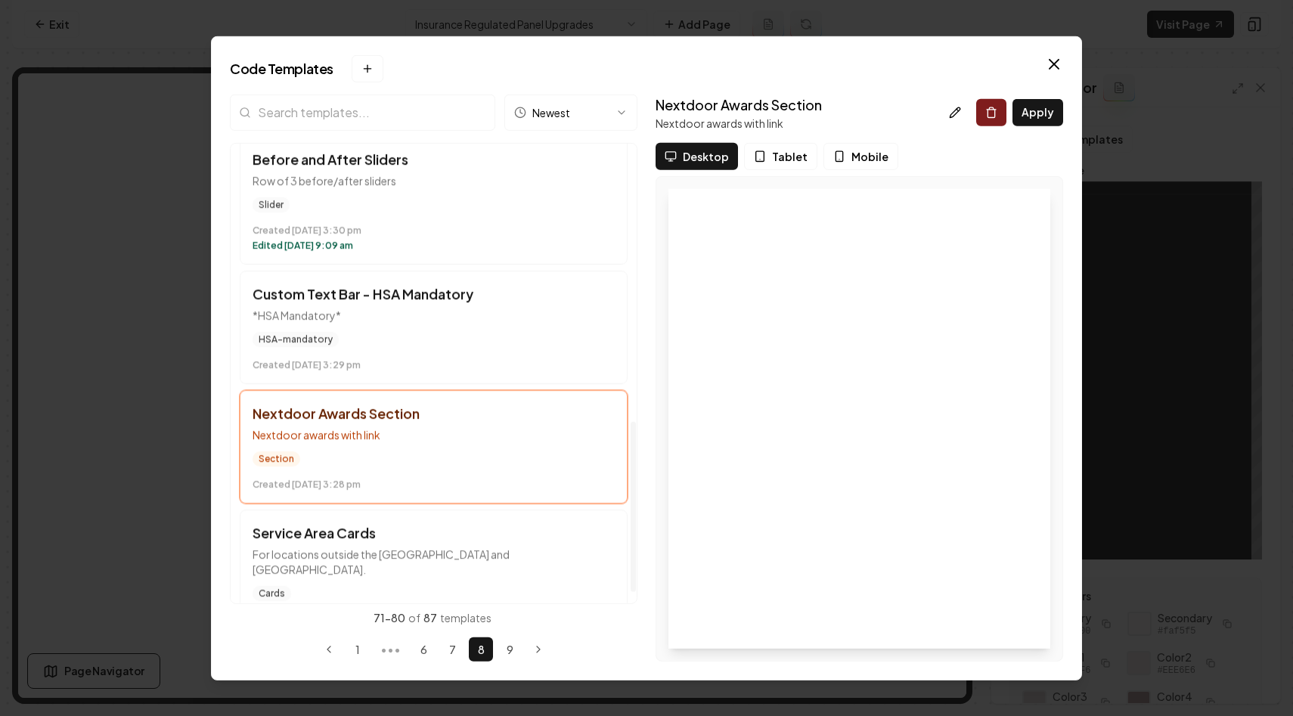
scroll to position [777, 0]
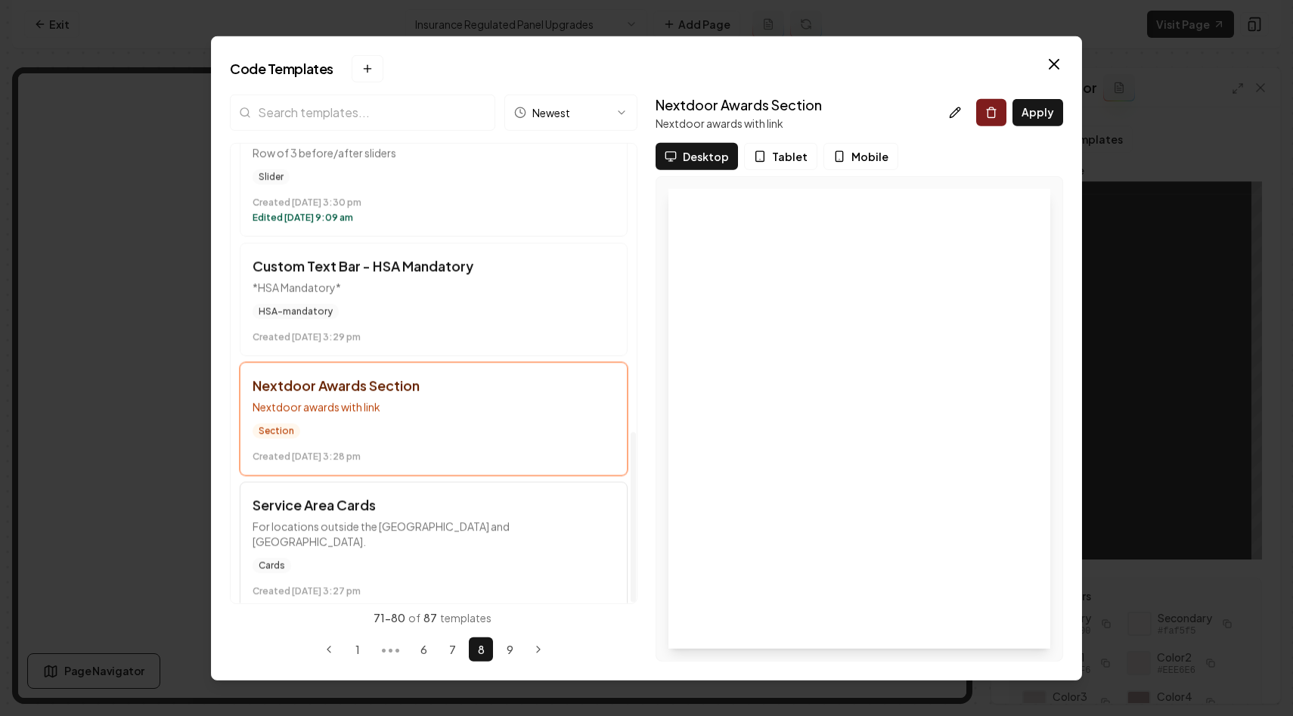
click at [530, 522] on p "For locations outside the US and Canada." at bounding box center [434, 533] width 362 height 30
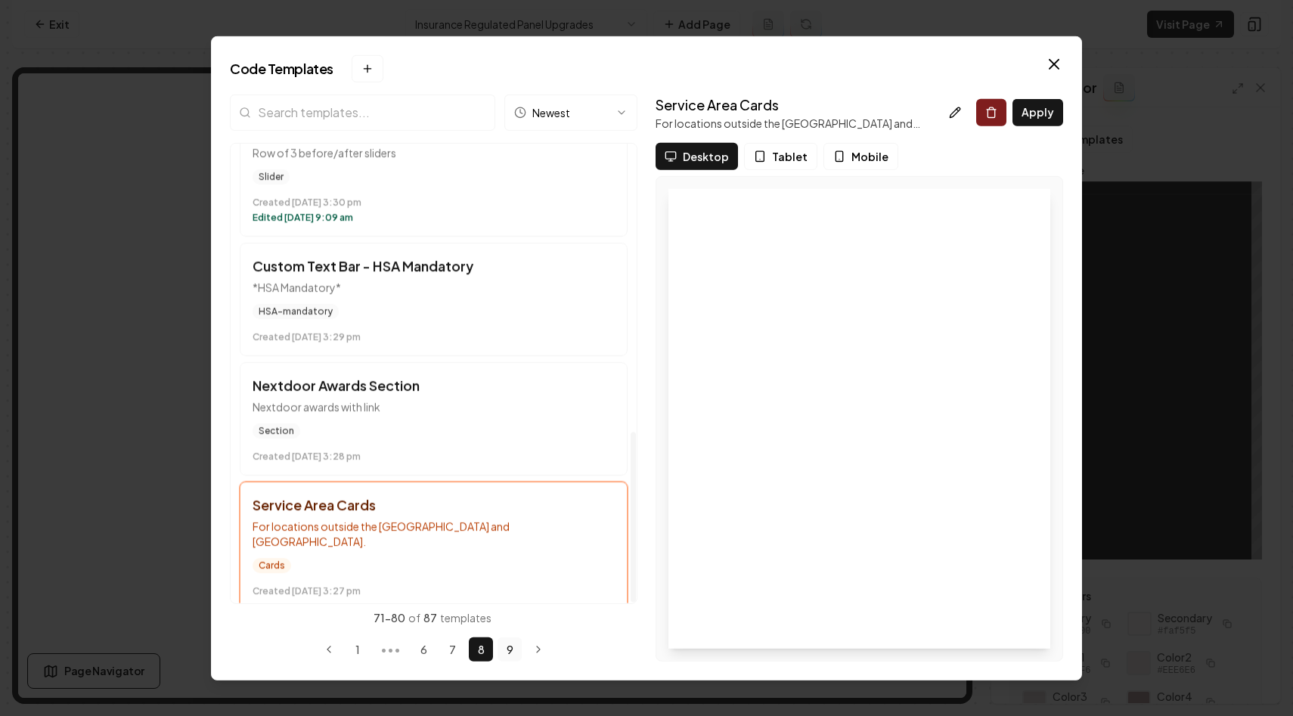
click at [510, 646] on button "9" at bounding box center [510, 650] width 24 height 24
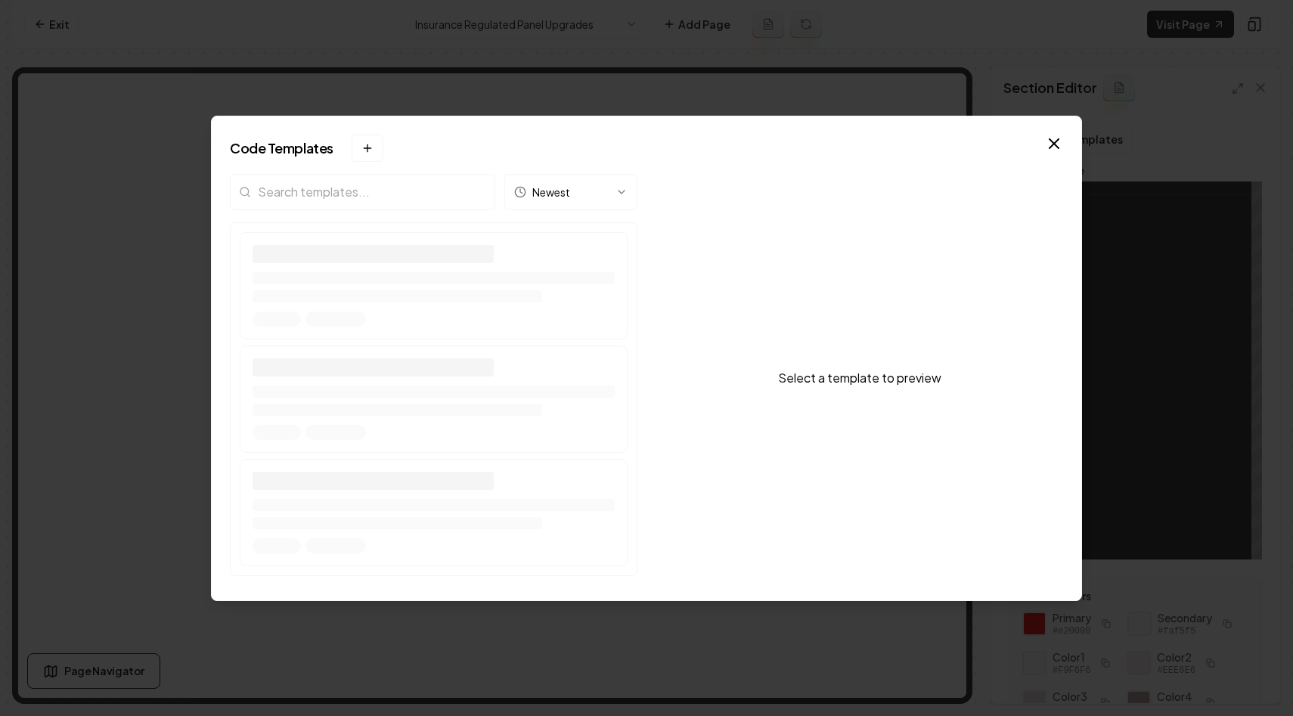
scroll to position [0, 0]
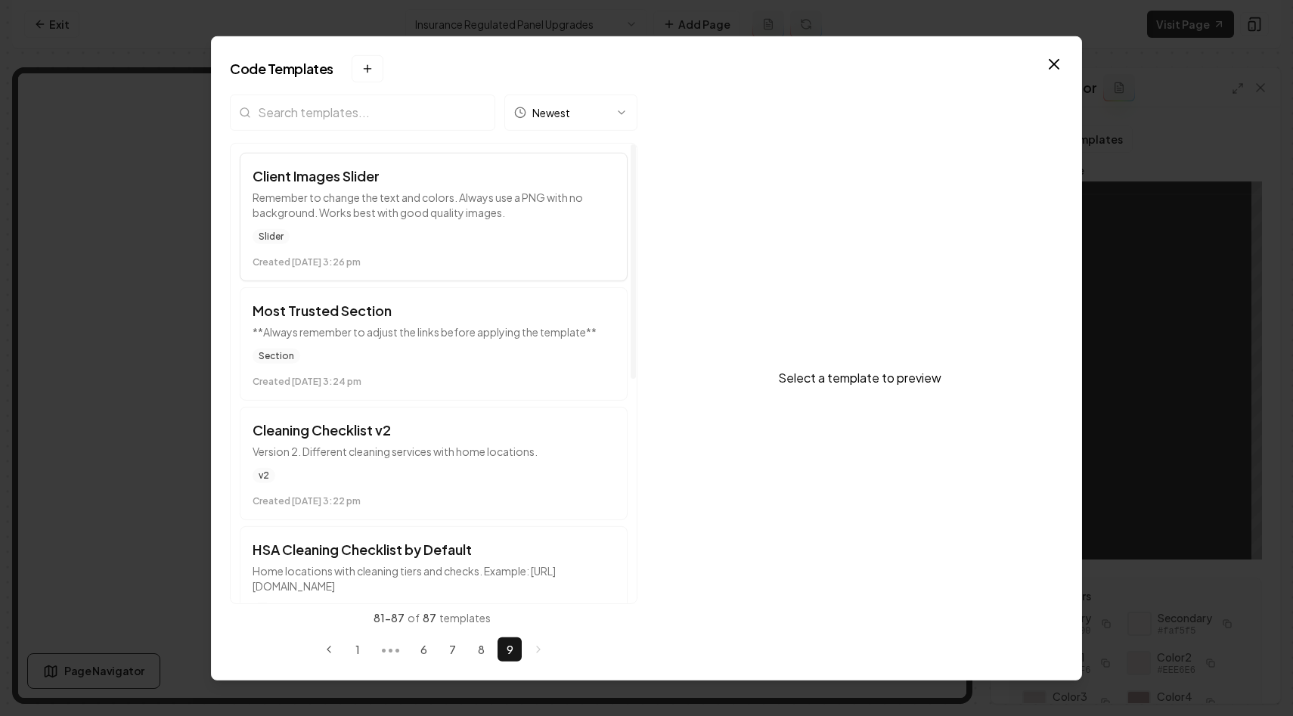
click at [528, 216] on p "Remember to change the text and colors. Always use a PNG with no background. Wo…" at bounding box center [434, 204] width 362 height 30
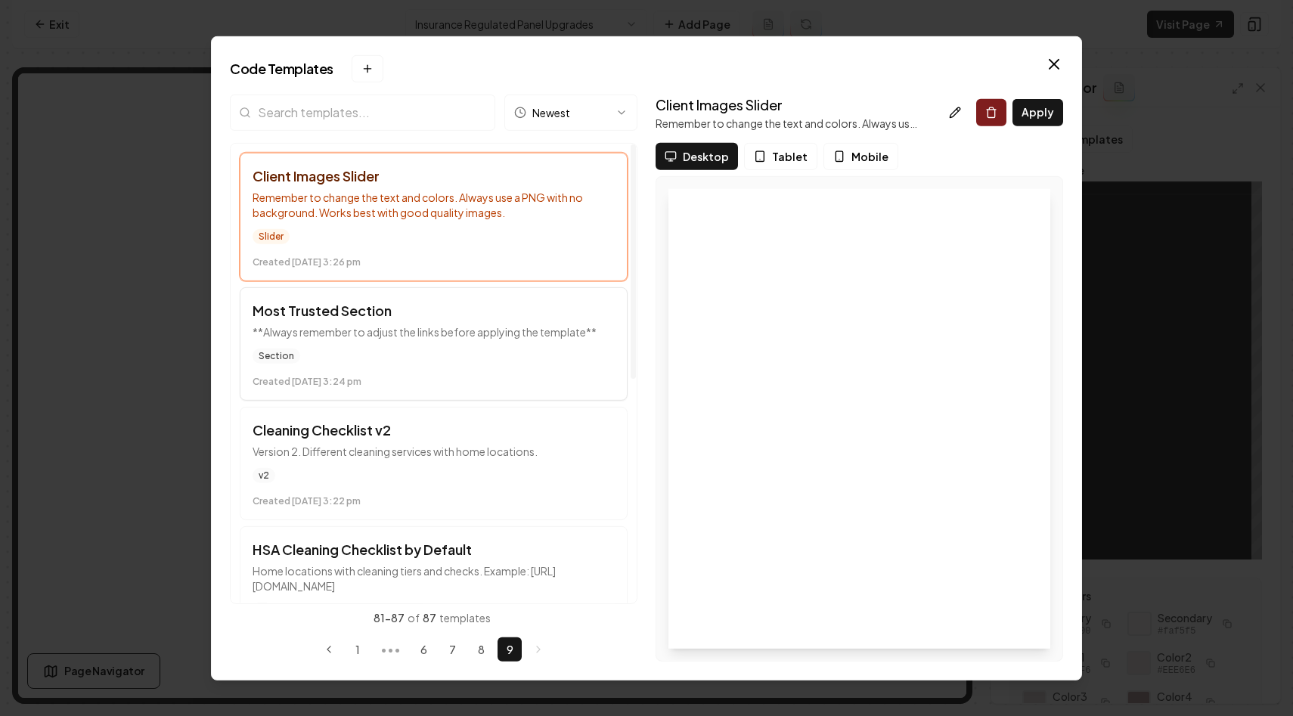
click at [581, 360] on div "Section" at bounding box center [434, 355] width 362 height 15
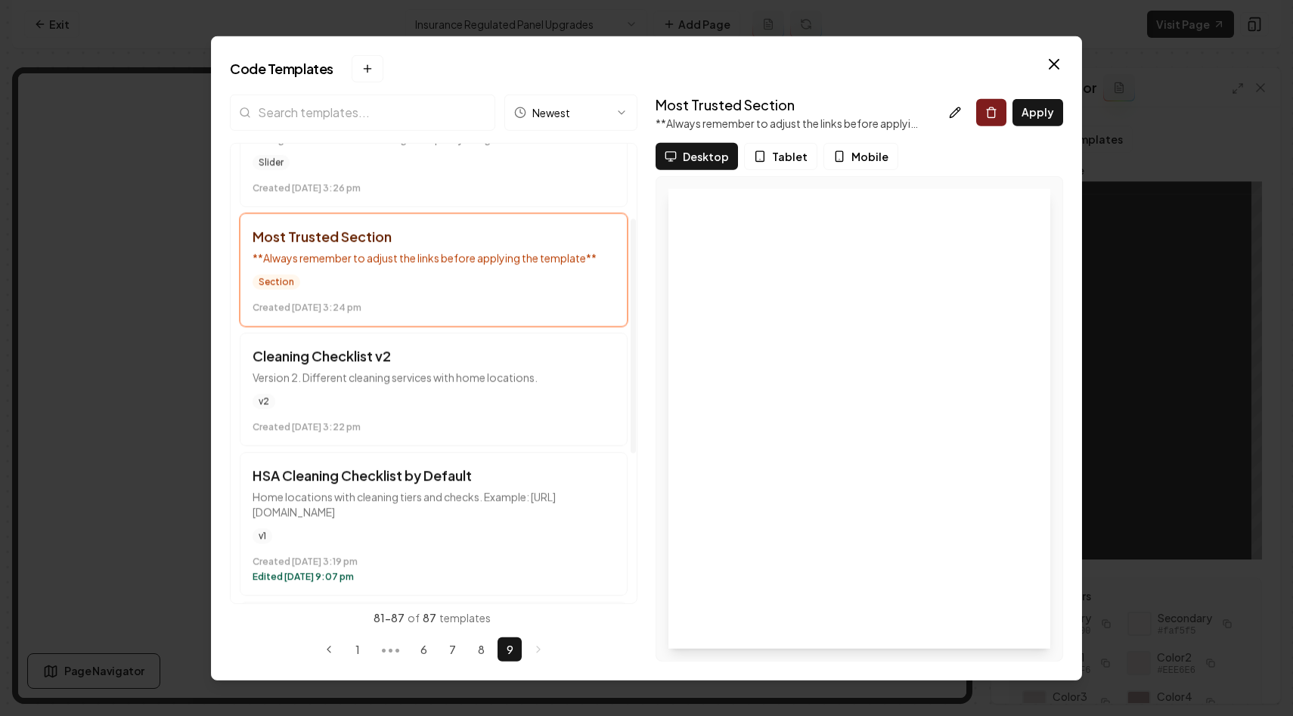
scroll to position [171, 0]
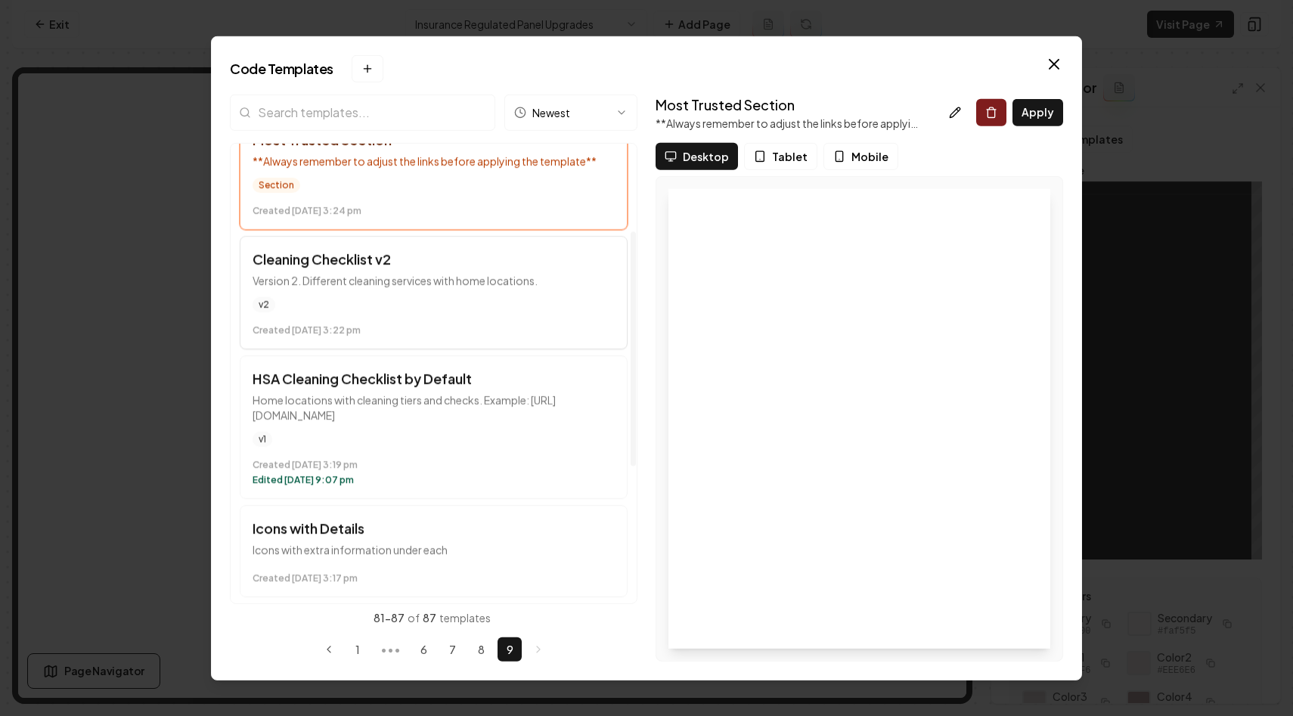
click at [579, 300] on div "v2" at bounding box center [434, 303] width 362 height 15
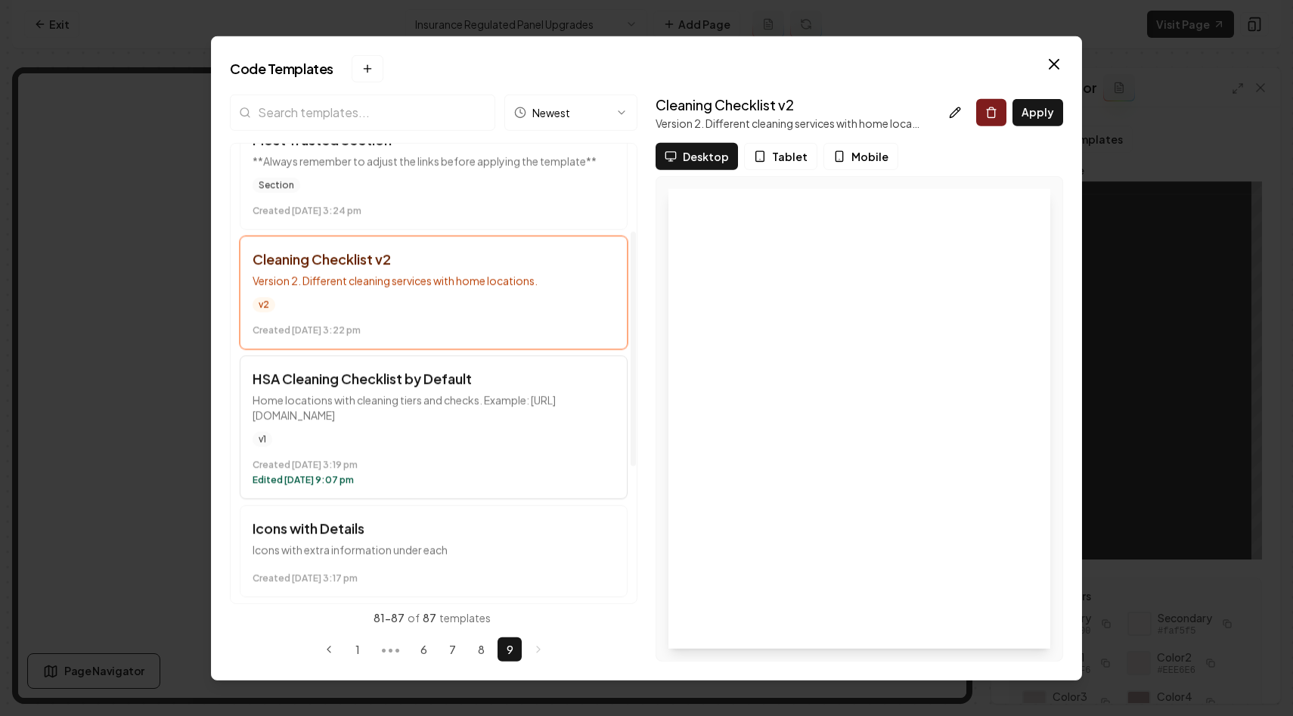
click at [566, 408] on p "Home locations with cleaning tiers and checks. Example: https://tidylandcleanin…" at bounding box center [434, 407] width 362 height 30
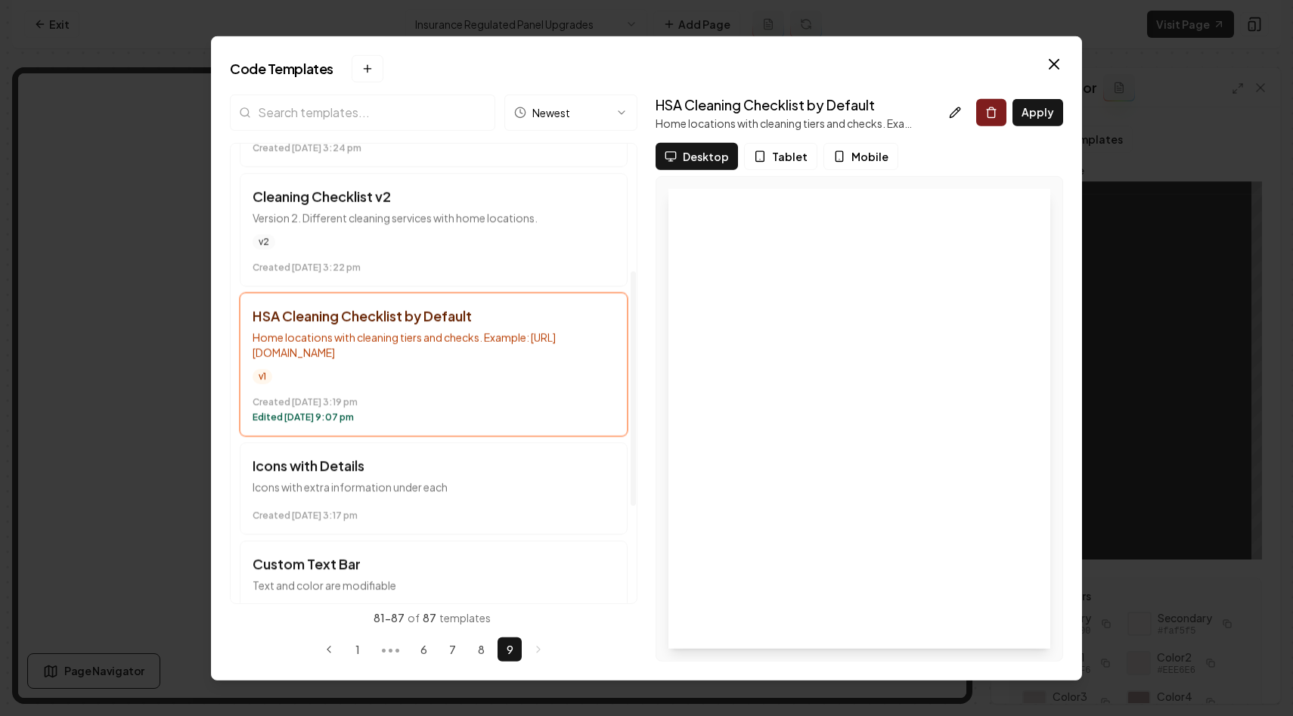
scroll to position [308, 0]
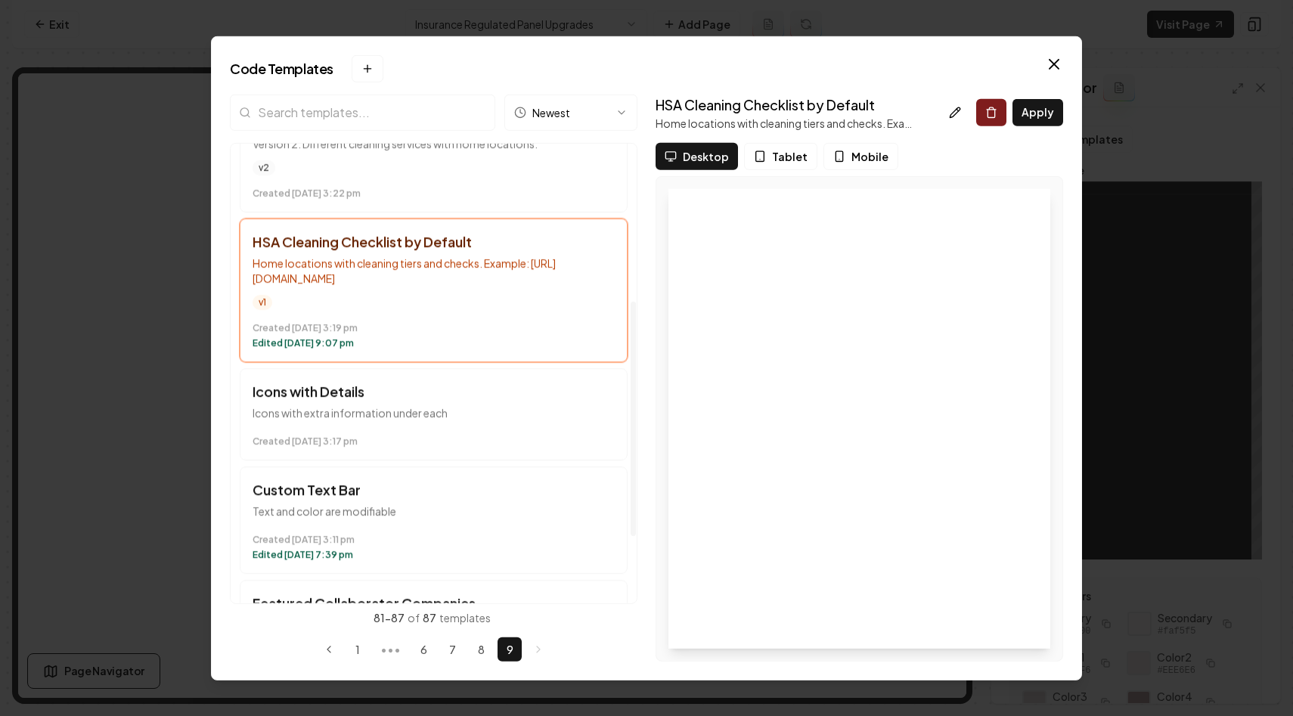
click at [566, 408] on p "Icons with extra information under each" at bounding box center [434, 412] width 362 height 15
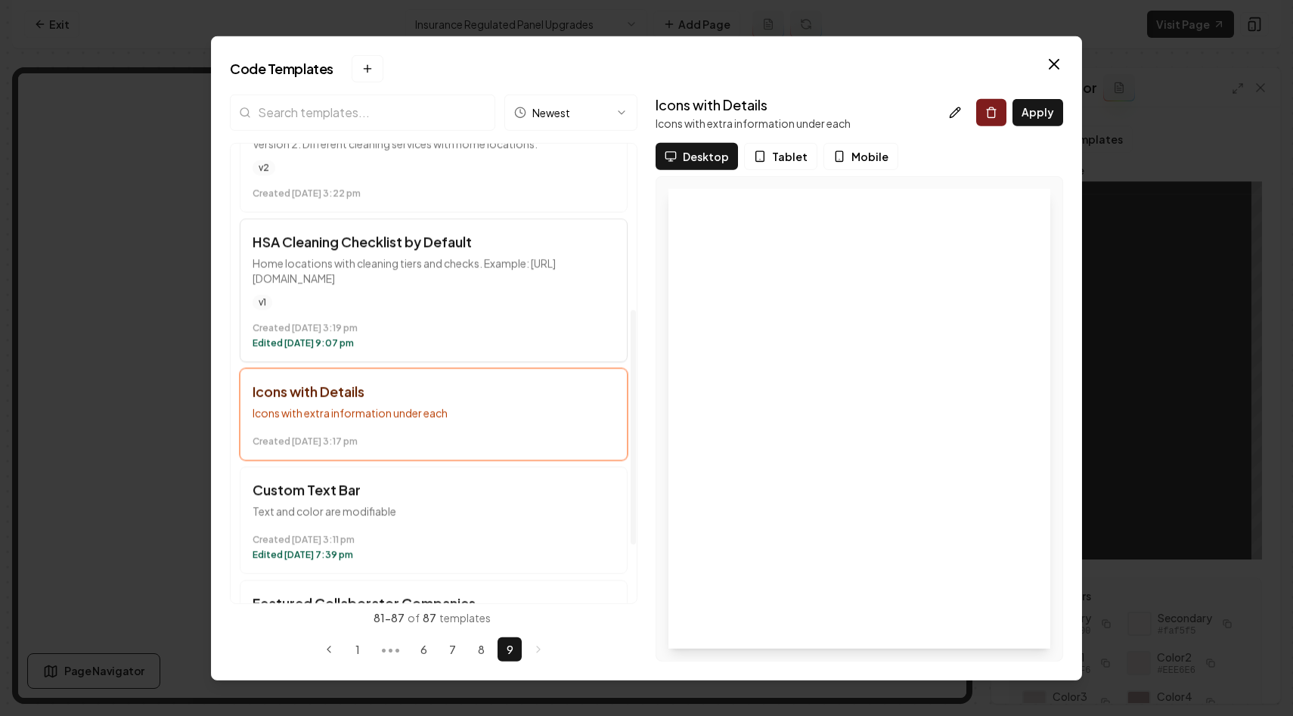
scroll to position [436, 0]
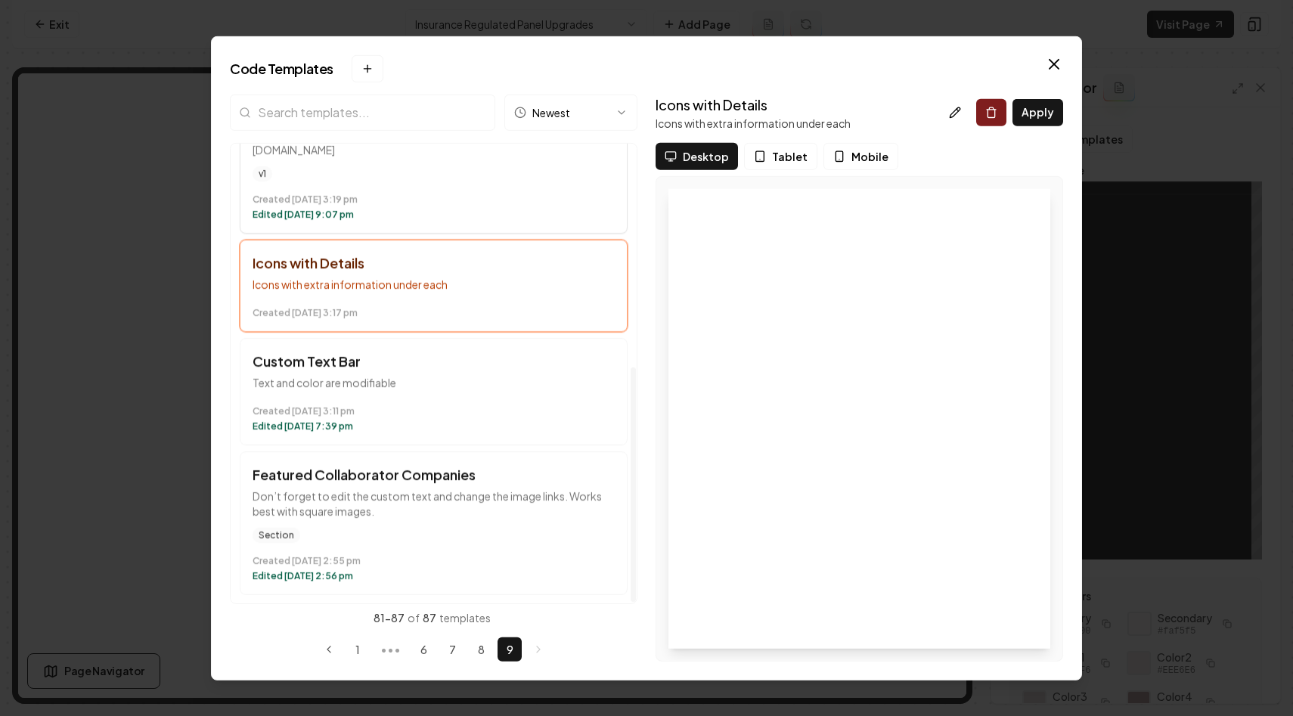
click at [566, 408] on time "Created December 12 at 3:11 pm" at bounding box center [434, 411] width 362 height 12
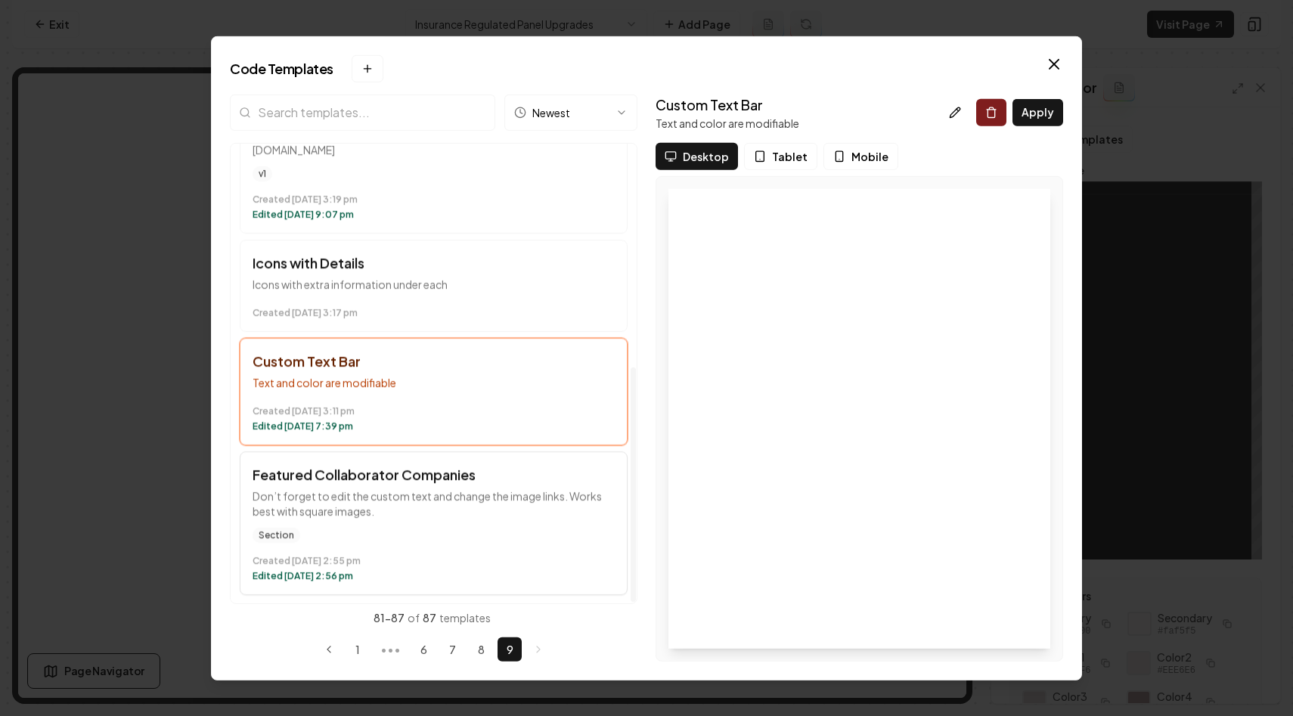
click at [566, 520] on button "Featured Collaborator Companies Don’t forget to edit the custom text and change…" at bounding box center [434, 523] width 388 height 144
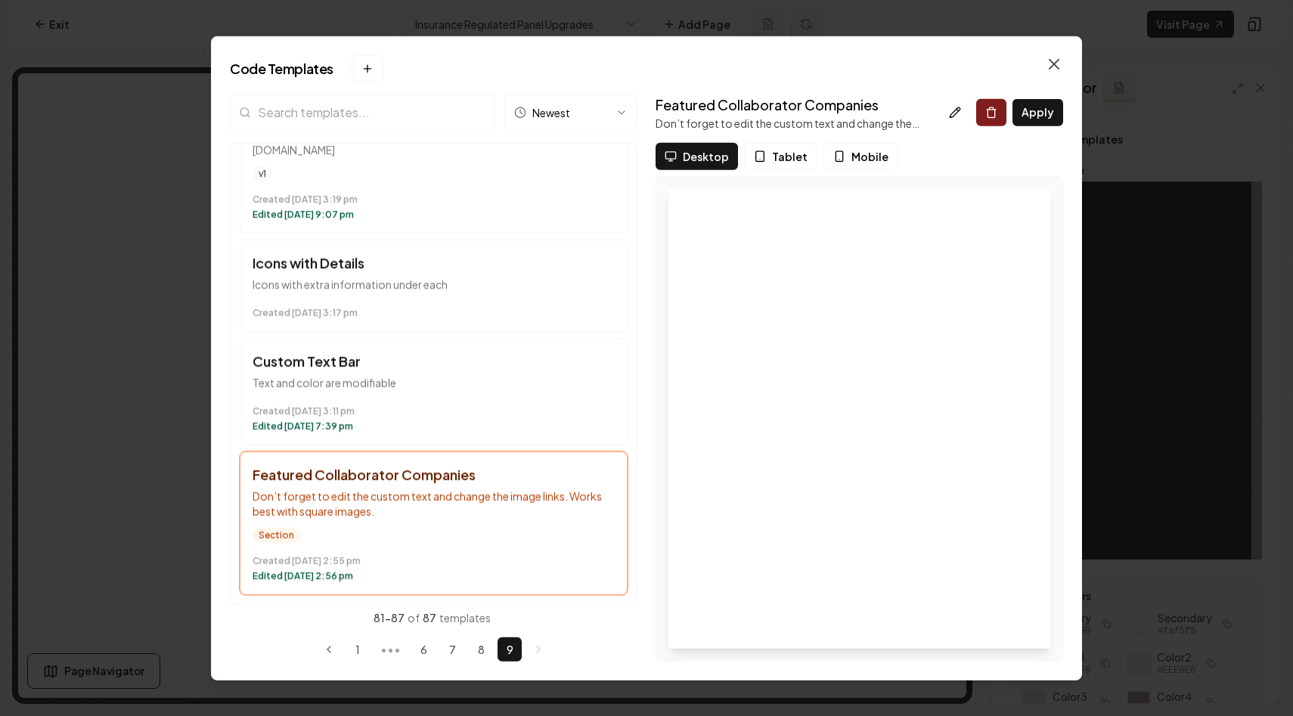
click at [1052, 61] on icon "button" at bounding box center [1054, 63] width 18 height 18
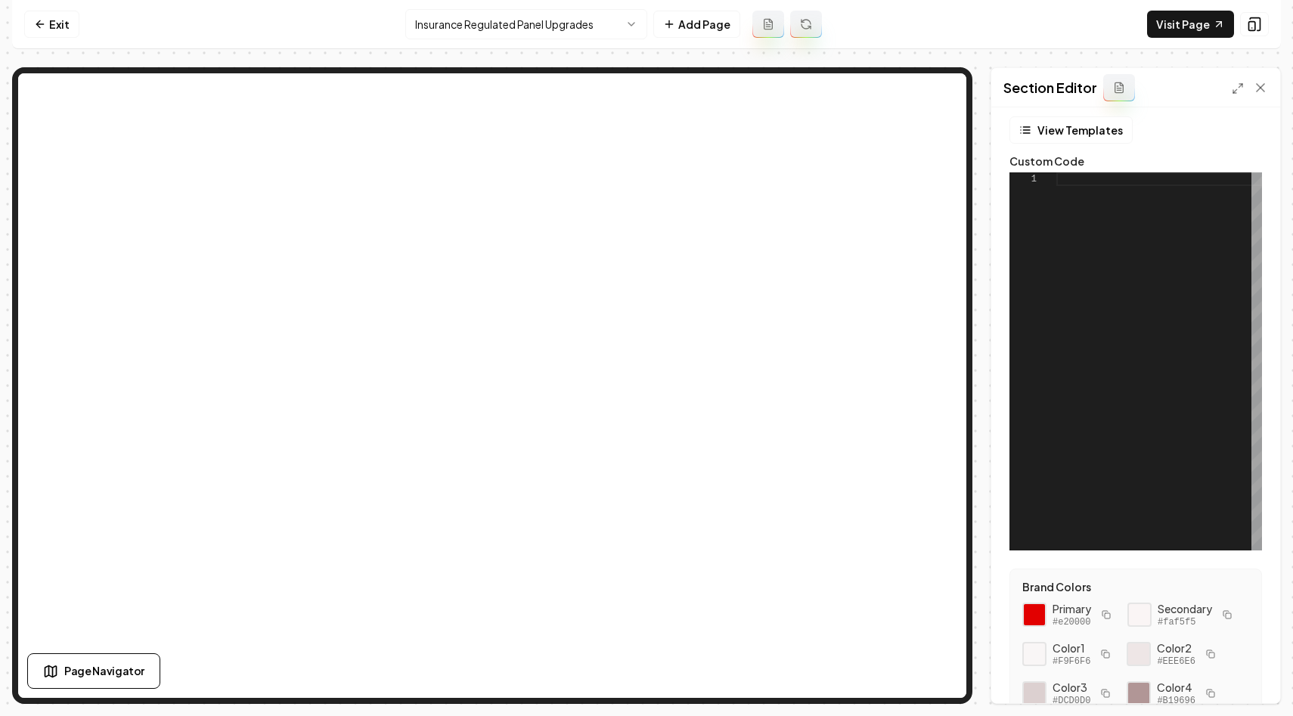
scroll to position [0, 0]
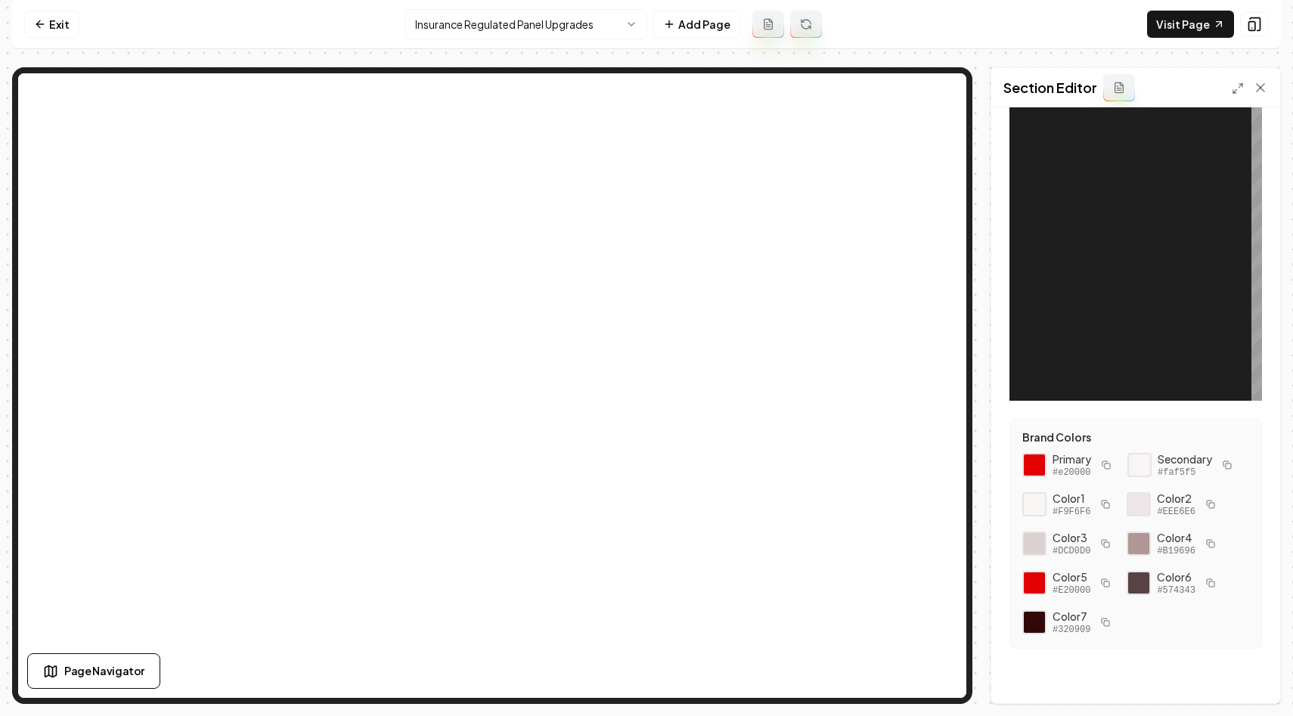
click at [1088, 302] on div at bounding box center [1160, 212] width 206 height 378
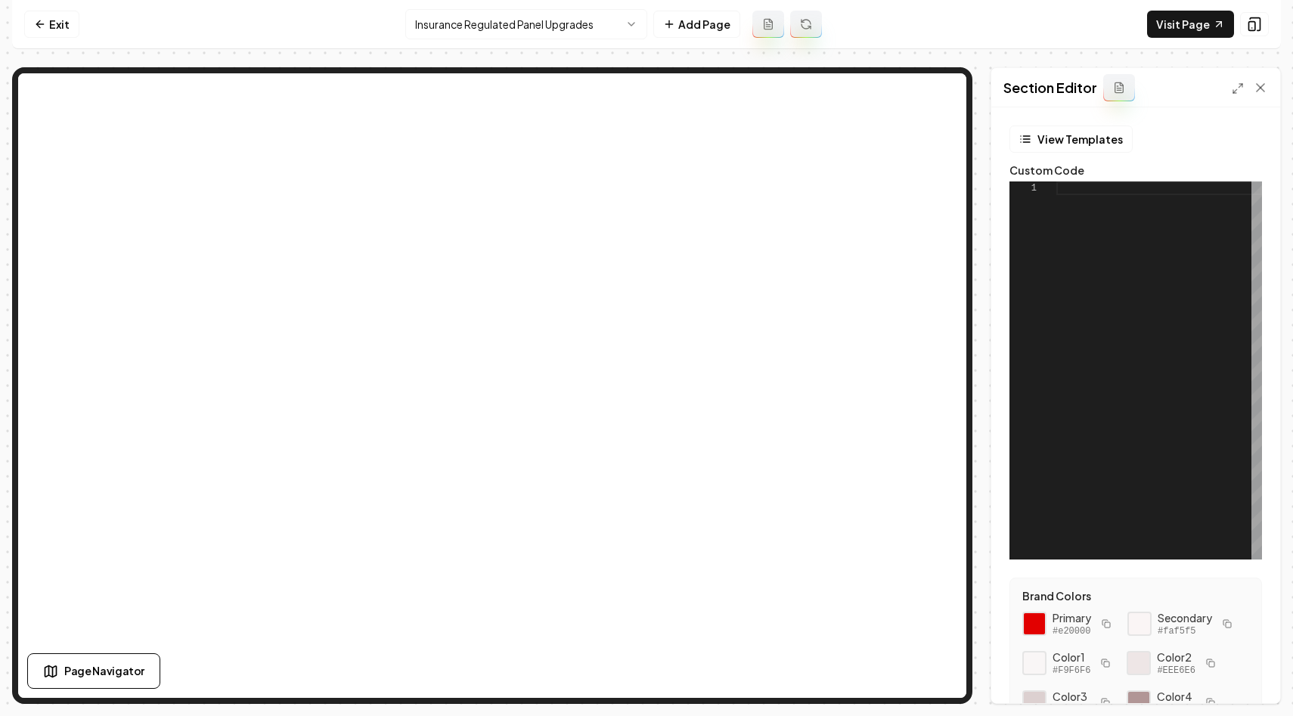
click at [1088, 302] on div at bounding box center [1160, 371] width 206 height 378
click at [1103, 222] on div at bounding box center [1160, 371] width 206 height 378
type textarea "*"
click at [1262, 84] on icon at bounding box center [1260, 87] width 15 height 15
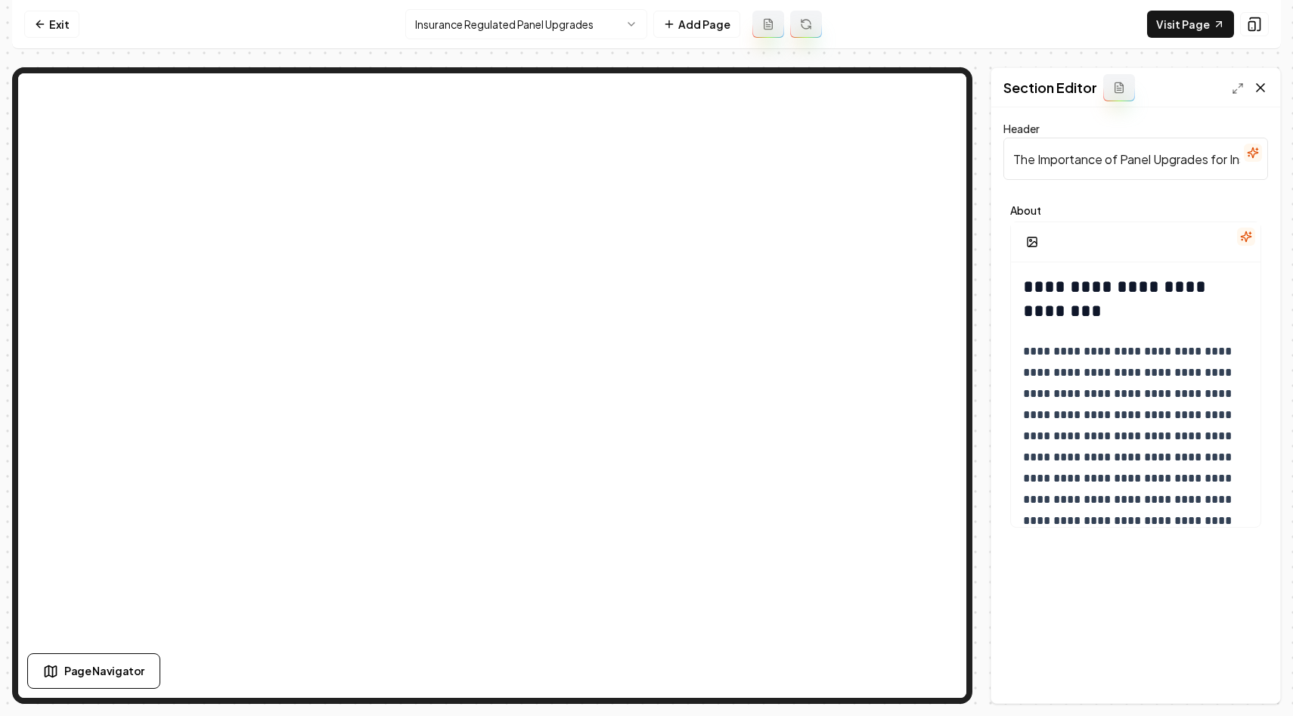
click at [1262, 87] on icon at bounding box center [1260, 87] width 15 height 15
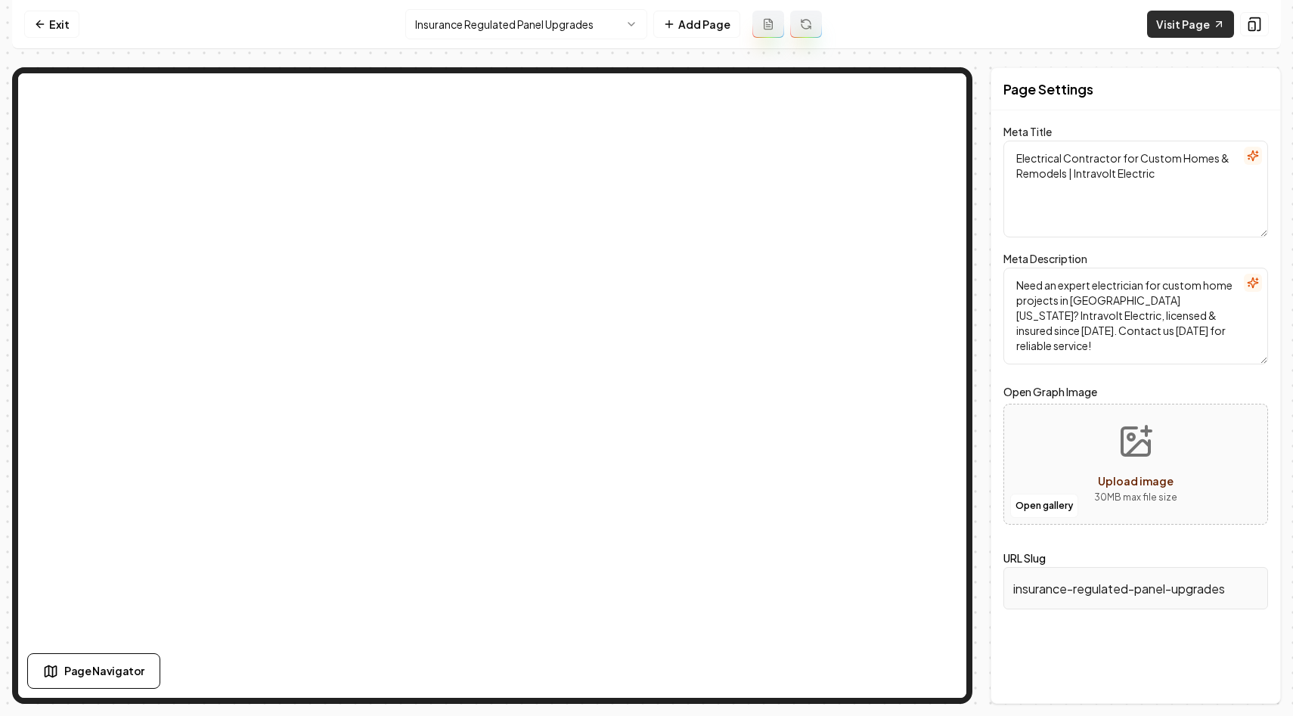
click at [1174, 24] on link "Visit Page" at bounding box center [1190, 24] width 87 height 27
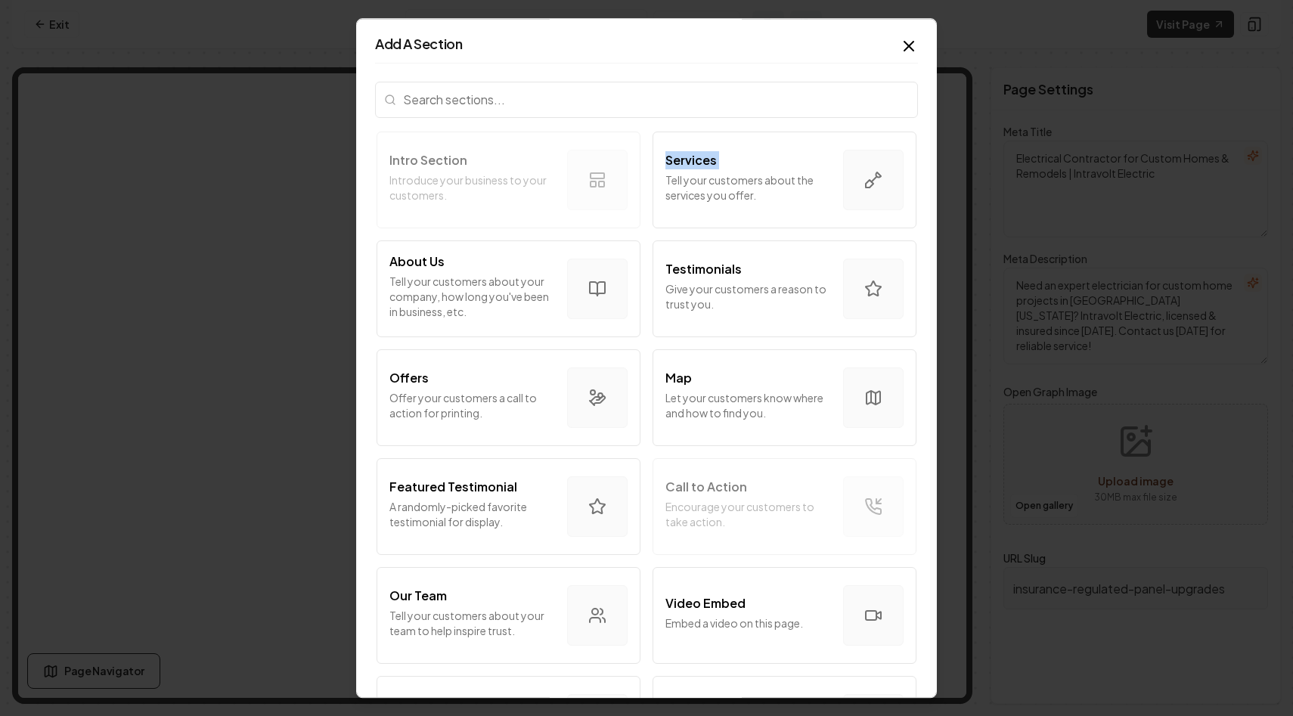
click at [910, 54] on icon "button" at bounding box center [909, 46] width 18 height 18
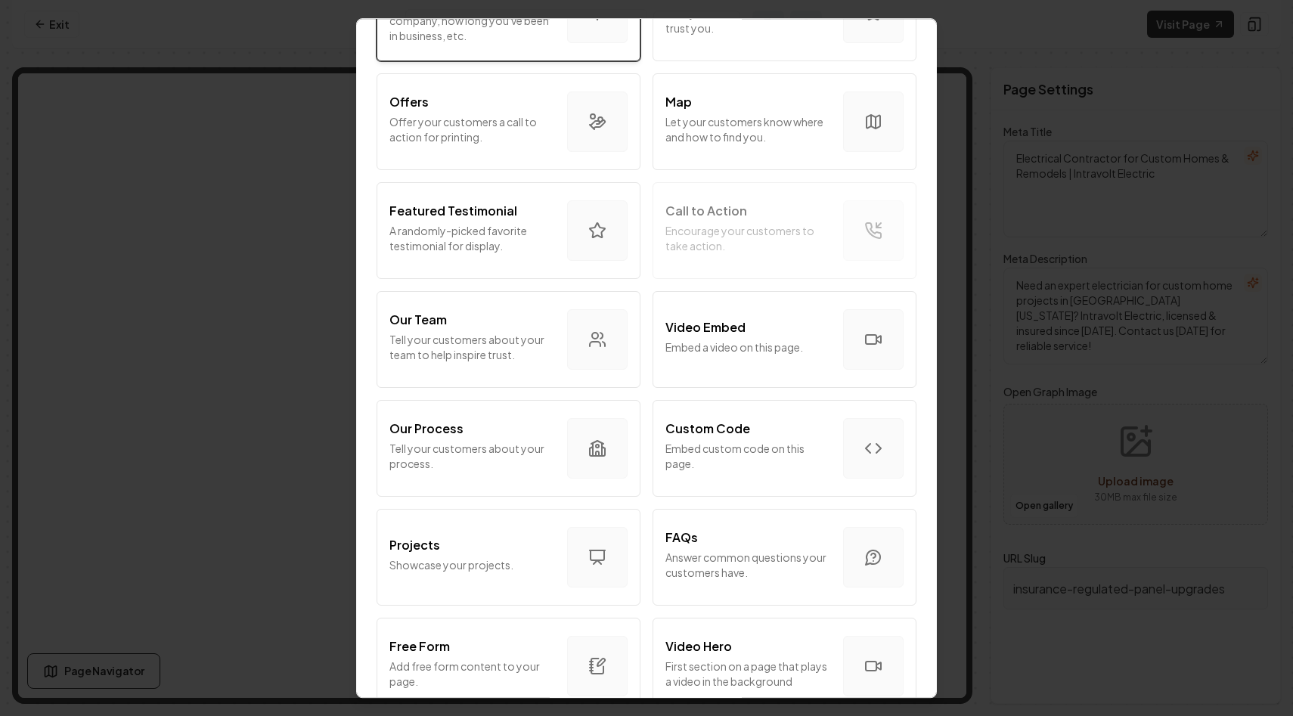
scroll to position [734, 0]
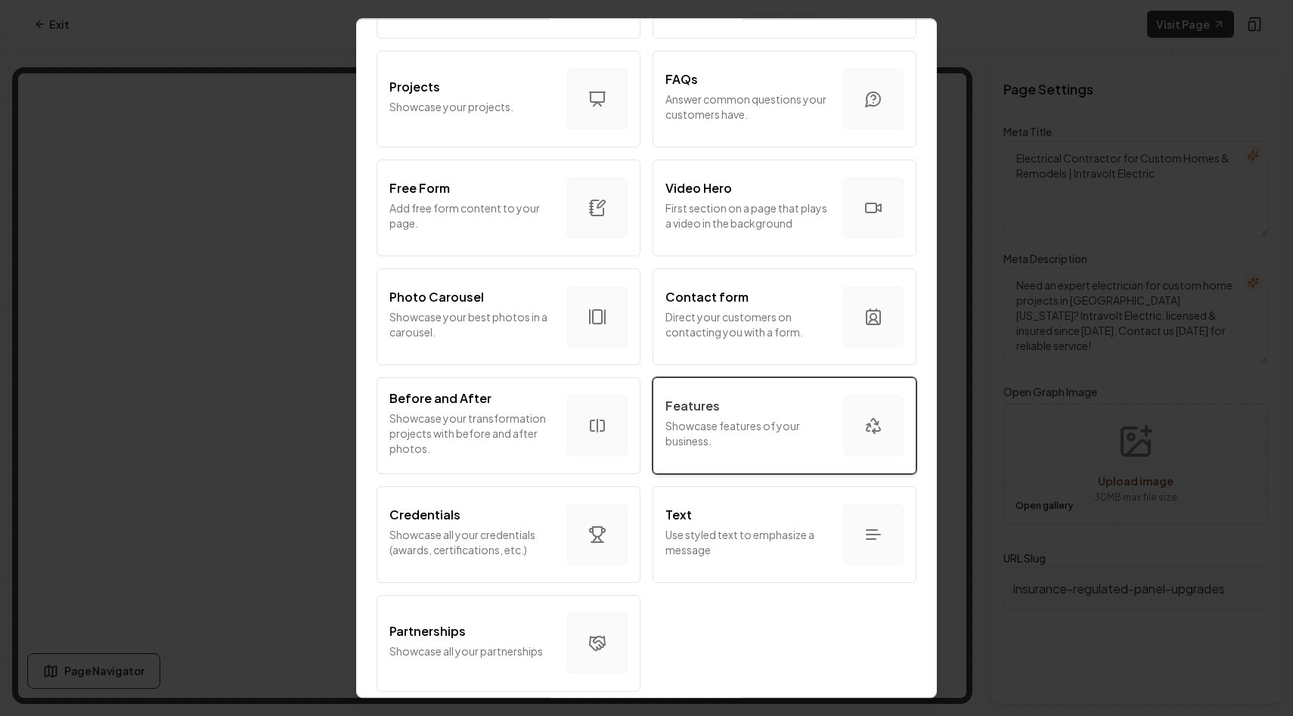
click at [781, 449] on div "Features Showcase features of your business." at bounding box center [749, 425] width 166 height 57
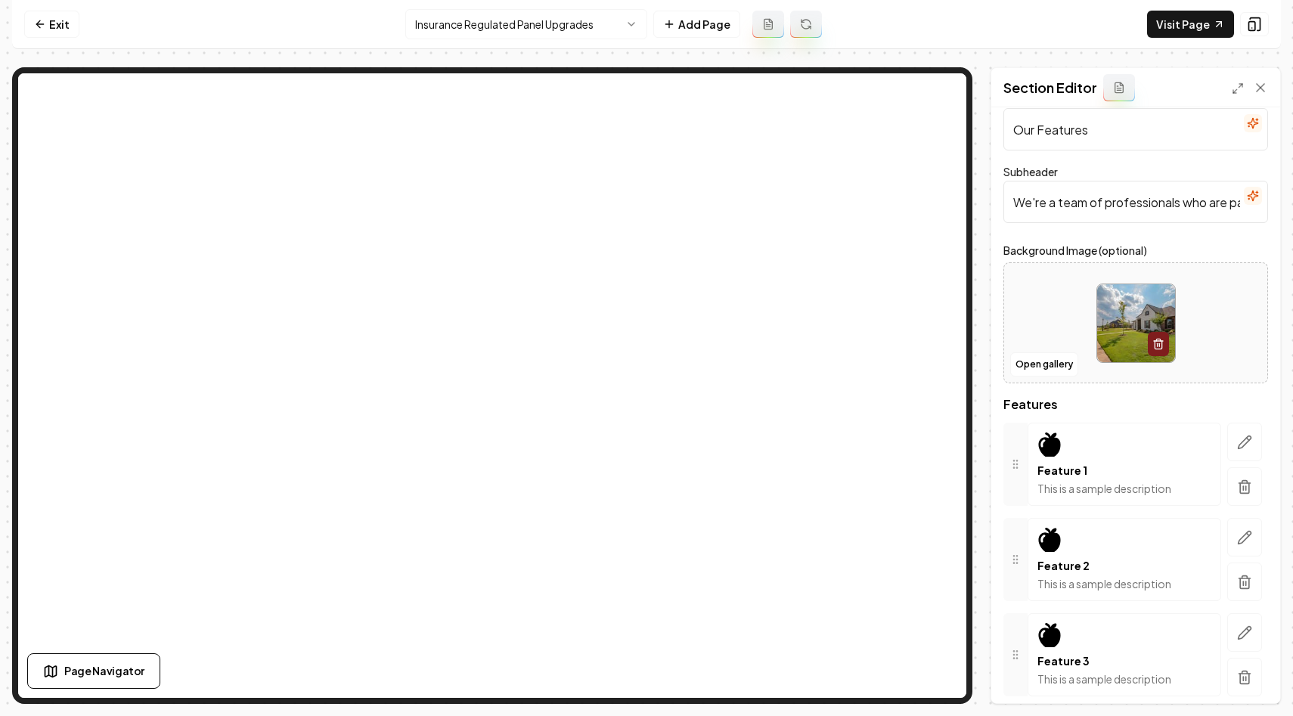
scroll to position [0, 0]
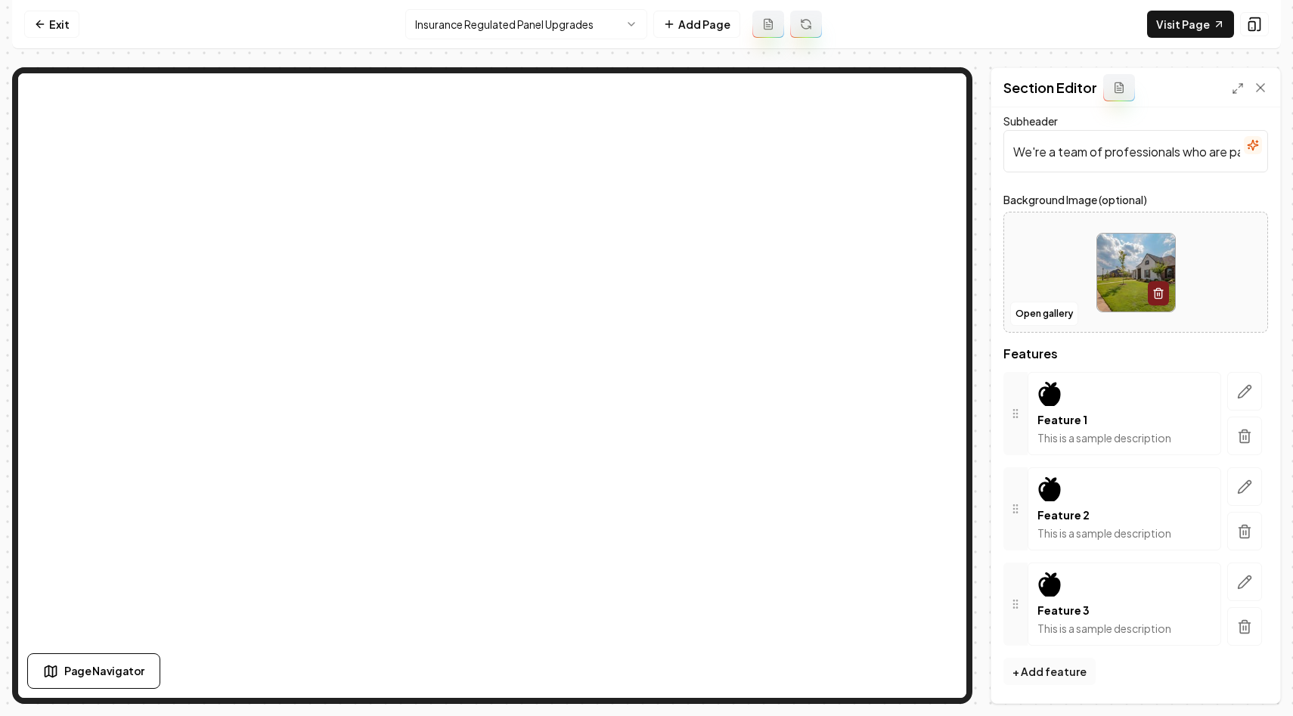
click at [1035, 674] on button "+ Add feature" at bounding box center [1050, 671] width 92 height 27
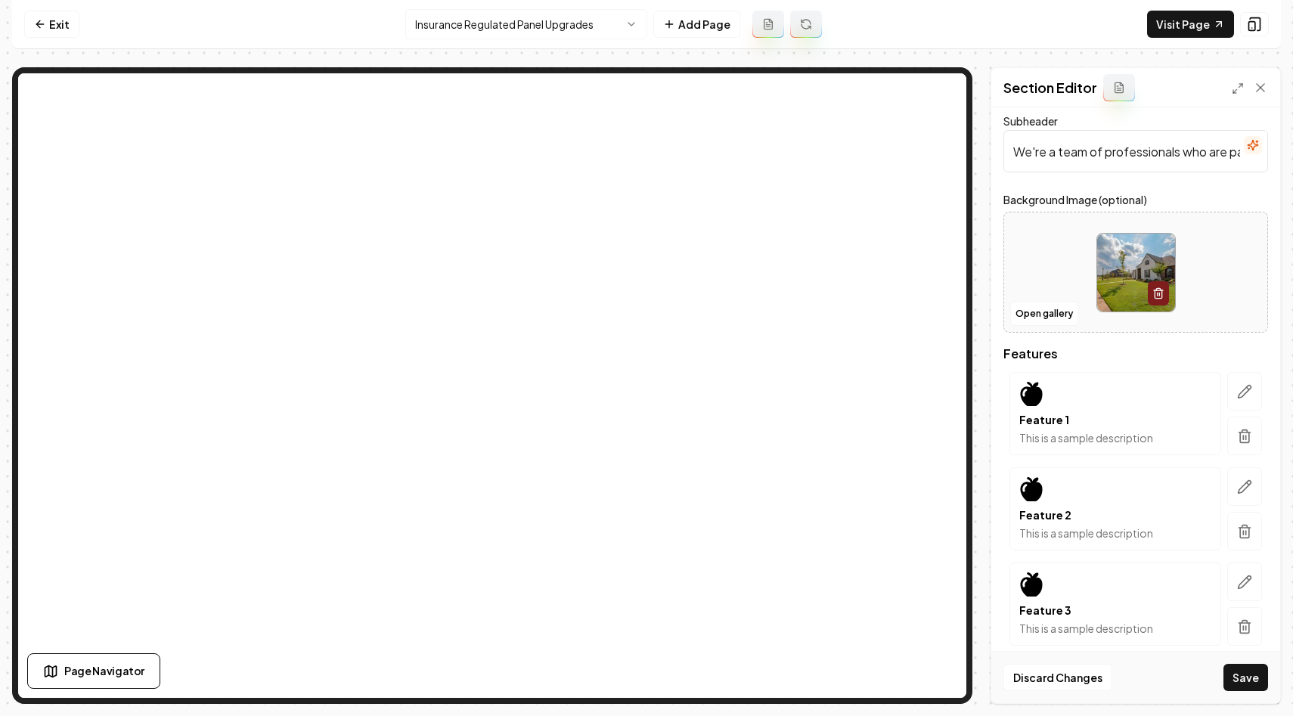
scroll to position [424, 0]
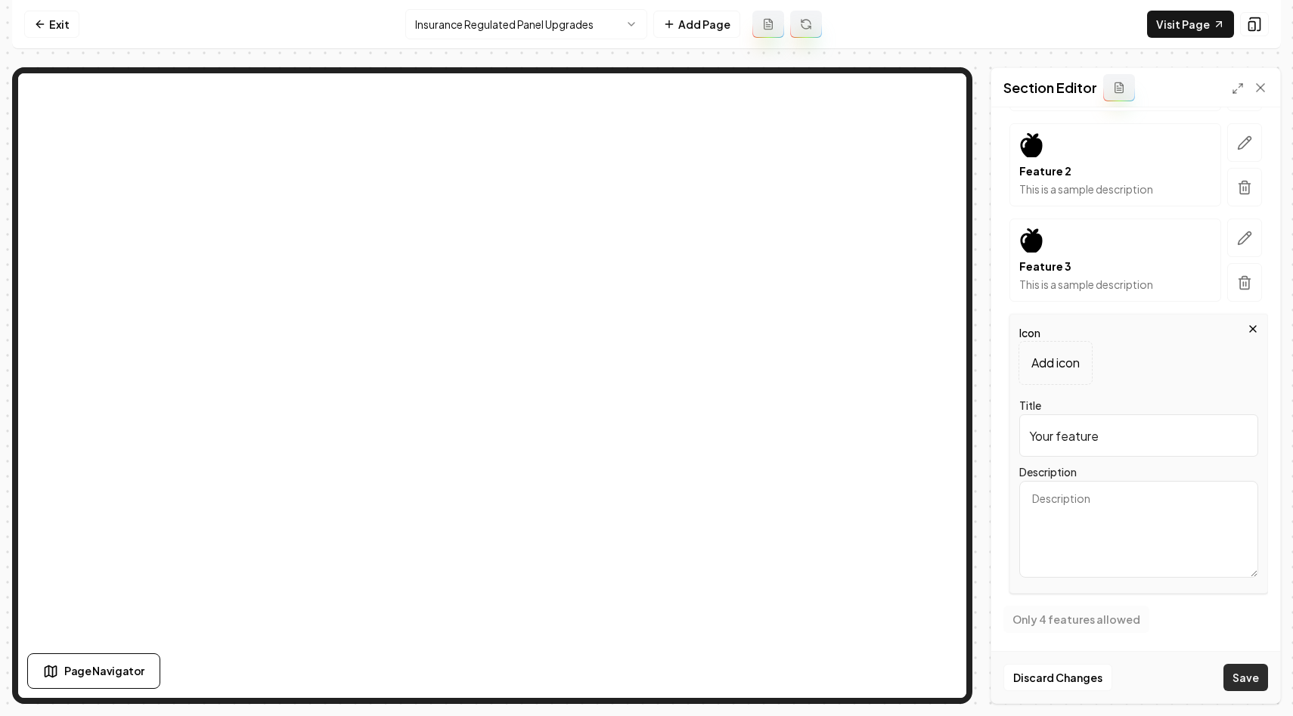
click at [1232, 671] on button "Save" at bounding box center [1246, 677] width 45 height 27
click at [1240, 675] on button "Save" at bounding box center [1246, 677] width 45 height 27
click at [1136, 531] on textarea "Description" at bounding box center [1138, 529] width 239 height 97
type textarea "d"
click at [1247, 670] on button "Save" at bounding box center [1246, 677] width 45 height 27
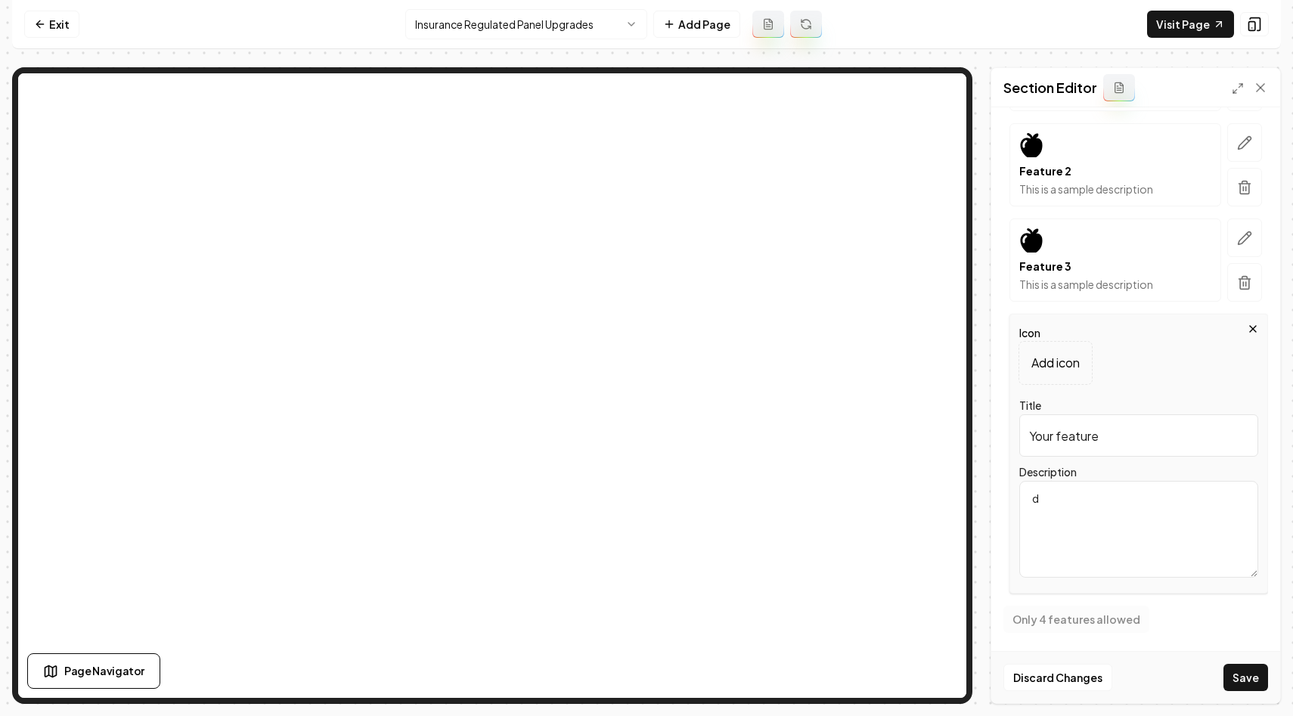
click at [1103, 501] on textarea "d" at bounding box center [1138, 529] width 239 height 97
click at [1091, 523] on textarea "d" at bounding box center [1138, 529] width 239 height 97
click at [1244, 679] on button "Save" at bounding box center [1246, 677] width 45 height 27
click at [1142, 560] on textarea "Description" at bounding box center [1138, 529] width 239 height 97
click at [1241, 681] on button "Save" at bounding box center [1246, 677] width 45 height 27
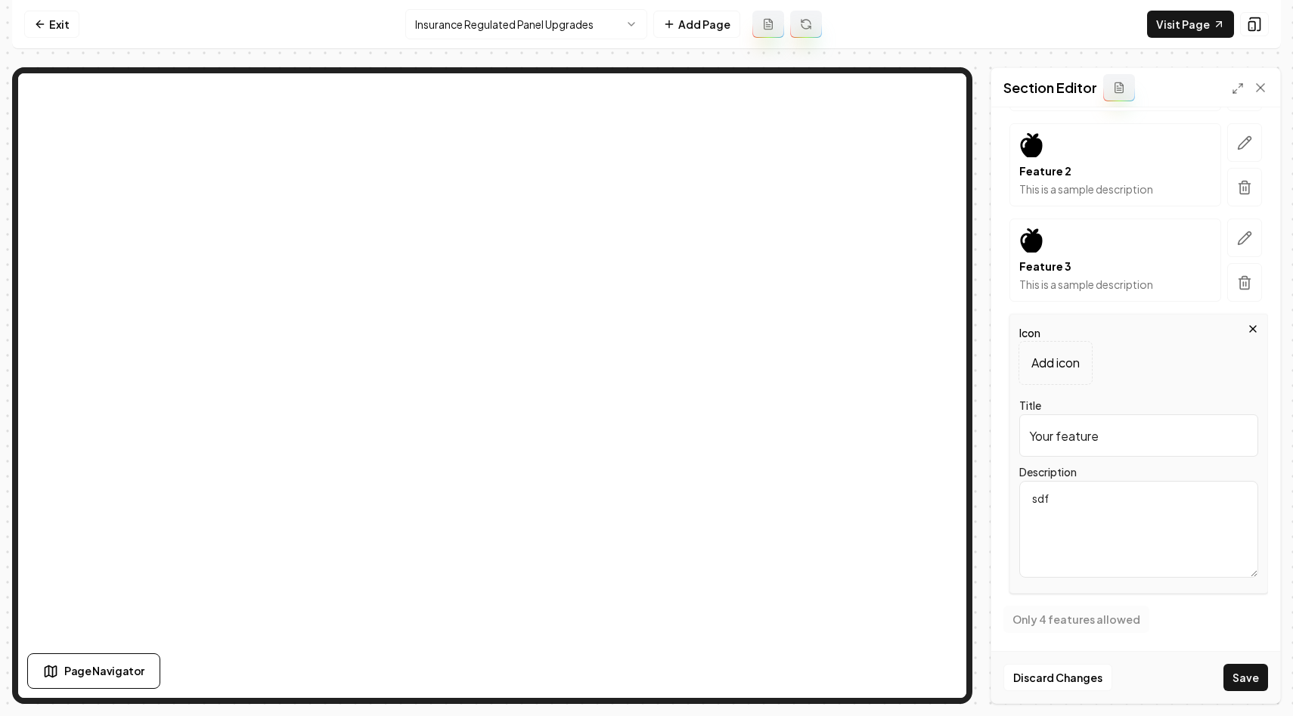
click at [1118, 518] on textarea "sdf" at bounding box center [1138, 529] width 239 height 97
type textarea "\"
click at [1249, 284] on icon "button" at bounding box center [1244, 284] width 9 height 10
click at [1255, 334] on icon "button" at bounding box center [1253, 329] width 12 height 12
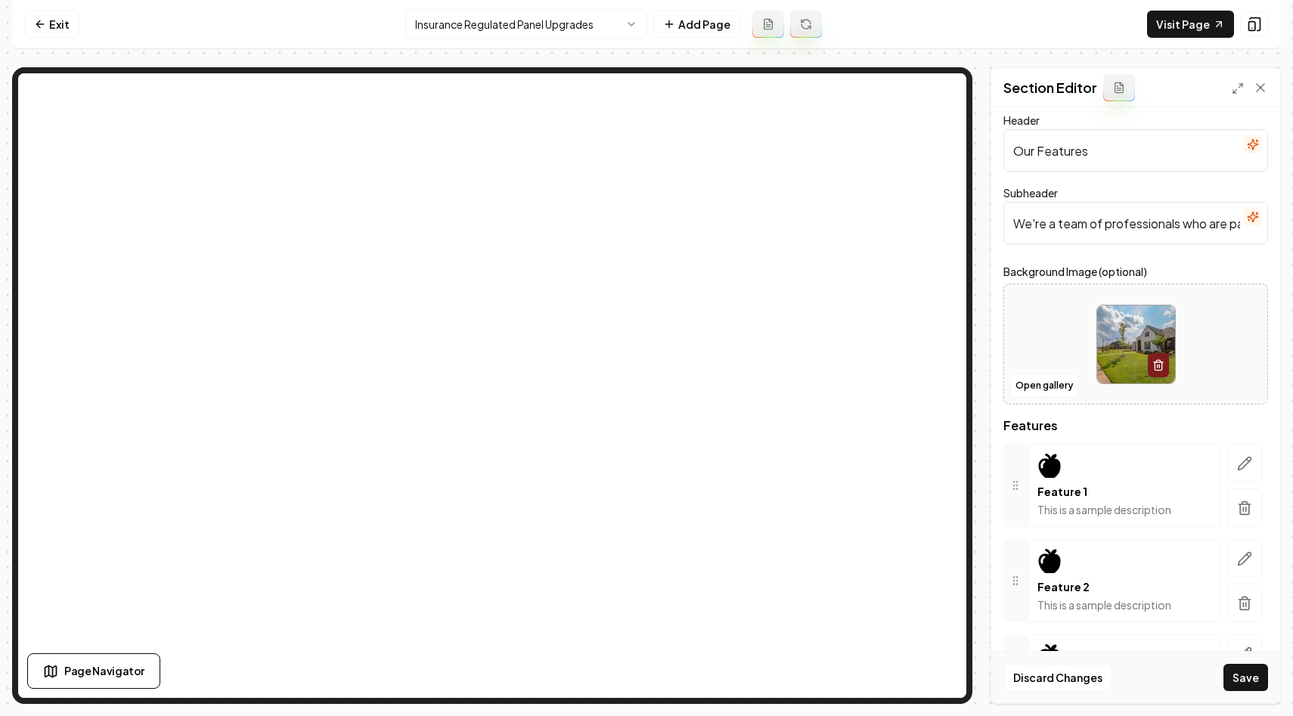
scroll to position [0, 0]
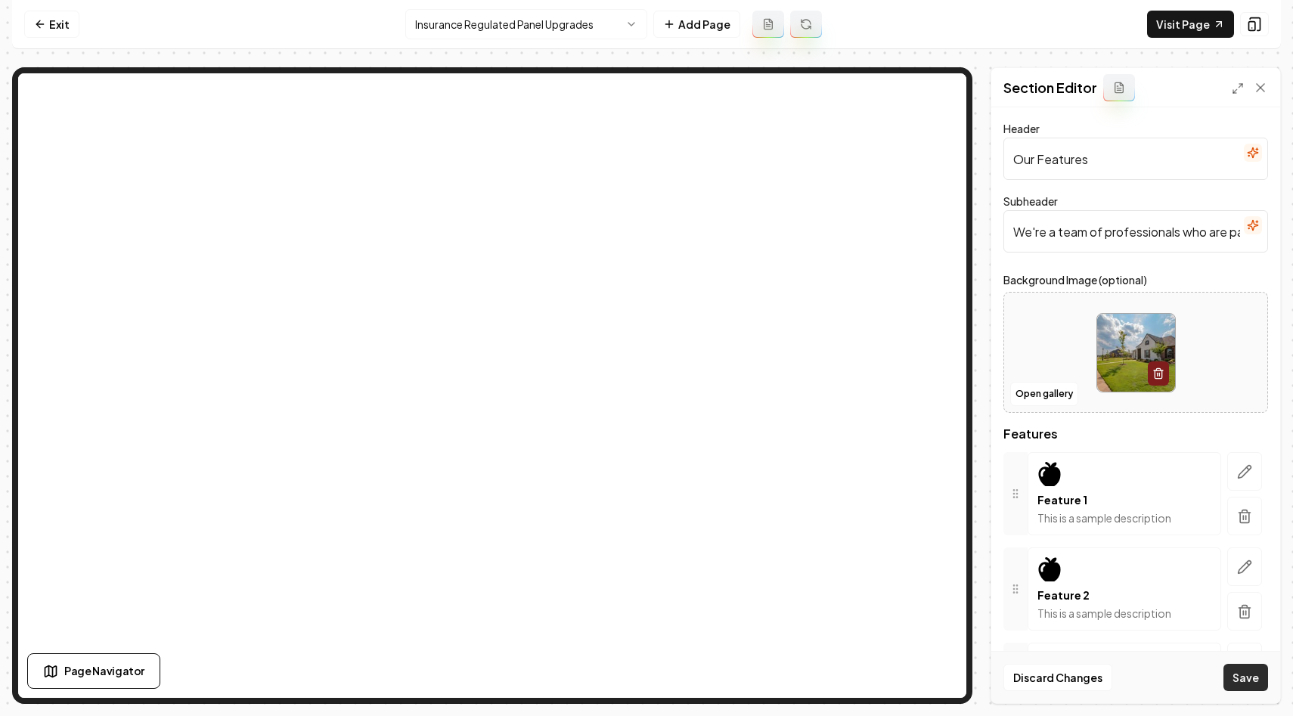
click at [1249, 677] on button "Save" at bounding box center [1246, 677] width 45 height 27
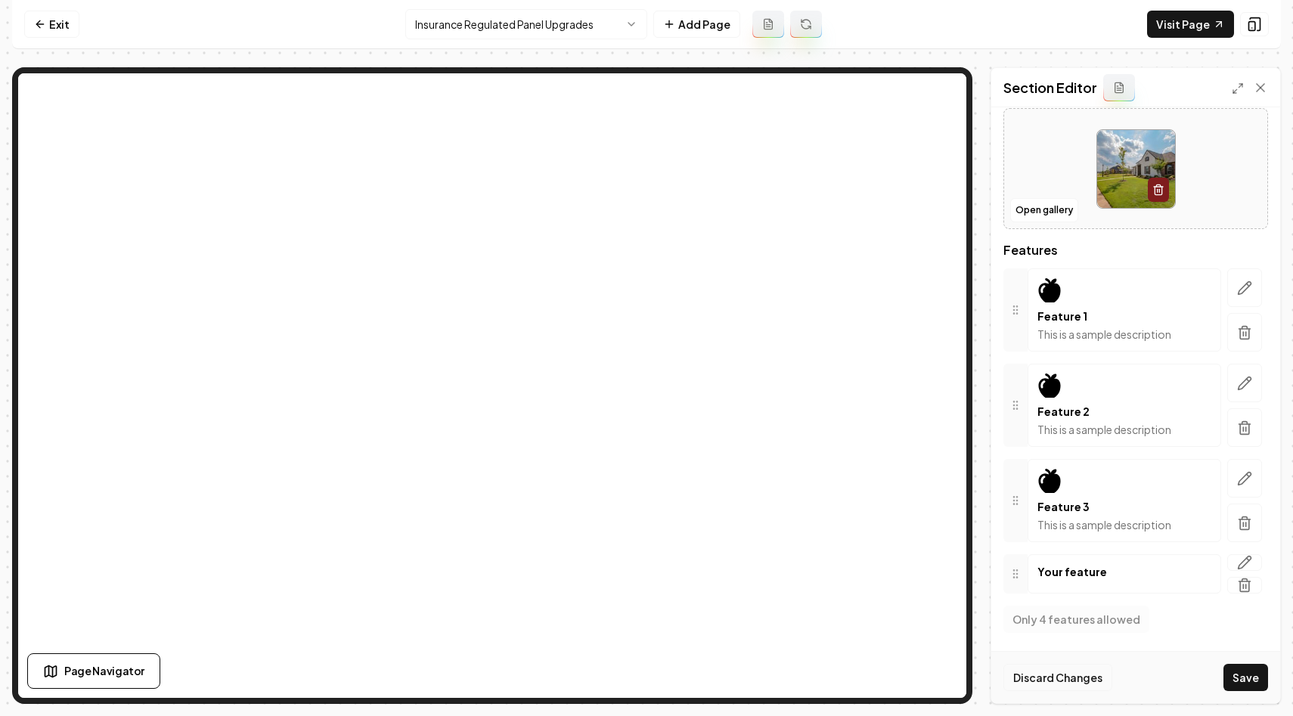
click at [1053, 673] on button "Discard Changes" at bounding box center [1058, 677] width 109 height 27
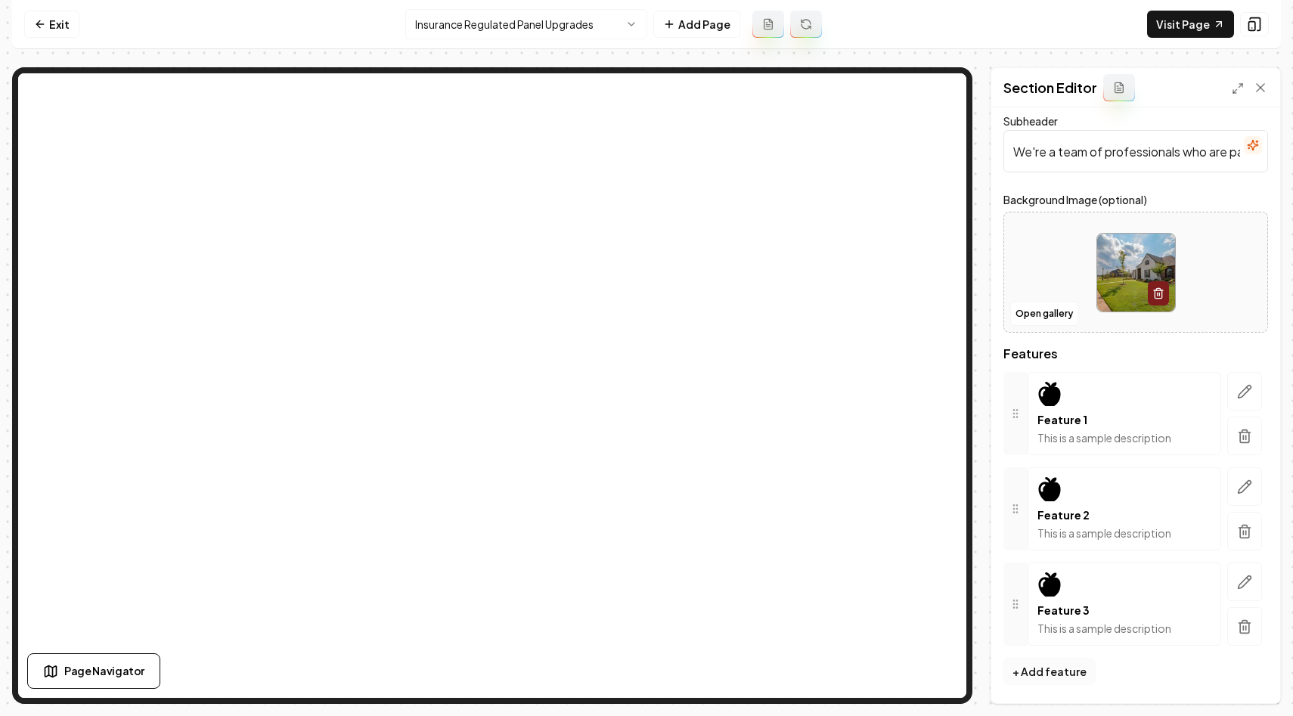
click at [1043, 666] on button "+ Add feature" at bounding box center [1050, 671] width 92 height 27
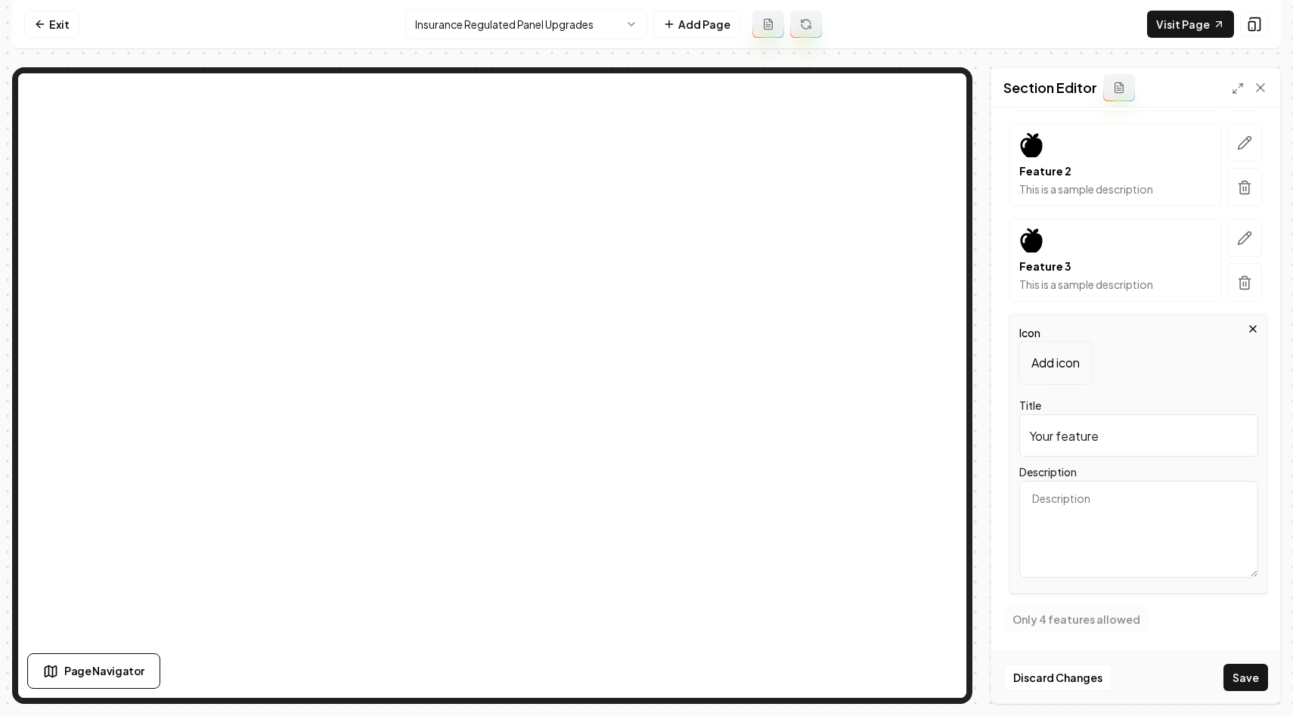
click at [1118, 532] on textarea "Description" at bounding box center [1138, 529] width 239 height 97
type textarea "New feature"
click at [1241, 675] on button "Save" at bounding box center [1246, 677] width 45 height 27
click at [1034, 668] on button "Discard Changes" at bounding box center [1058, 677] width 109 height 27
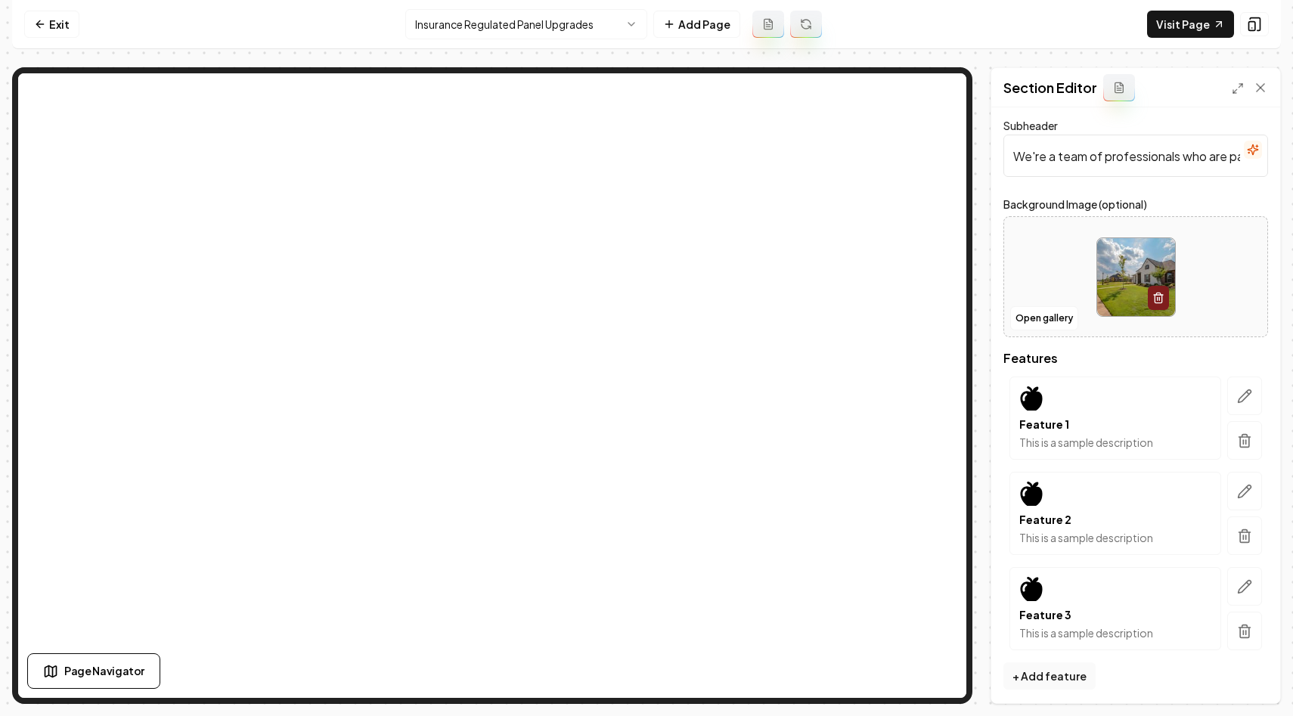
scroll to position [0, 0]
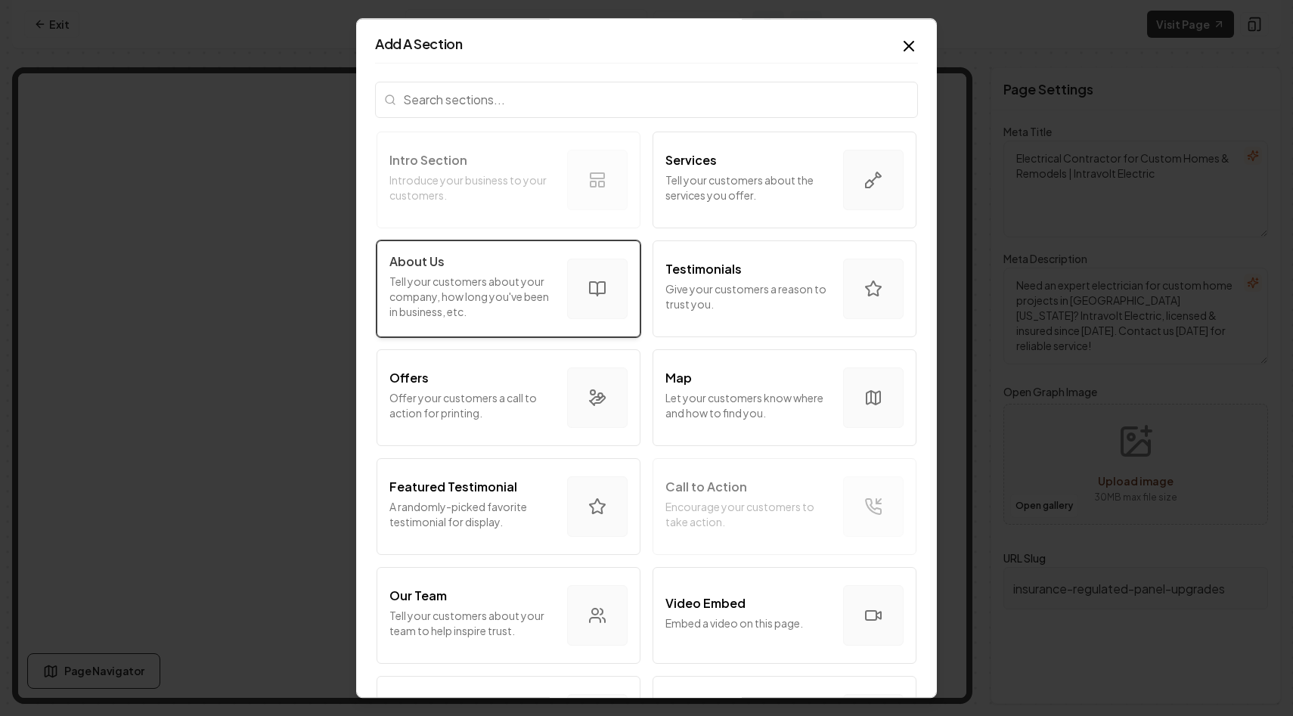
click at [444, 272] on div "About Us Tell your customers about your company, how long you've been in busine…" at bounding box center [472, 289] width 166 height 73
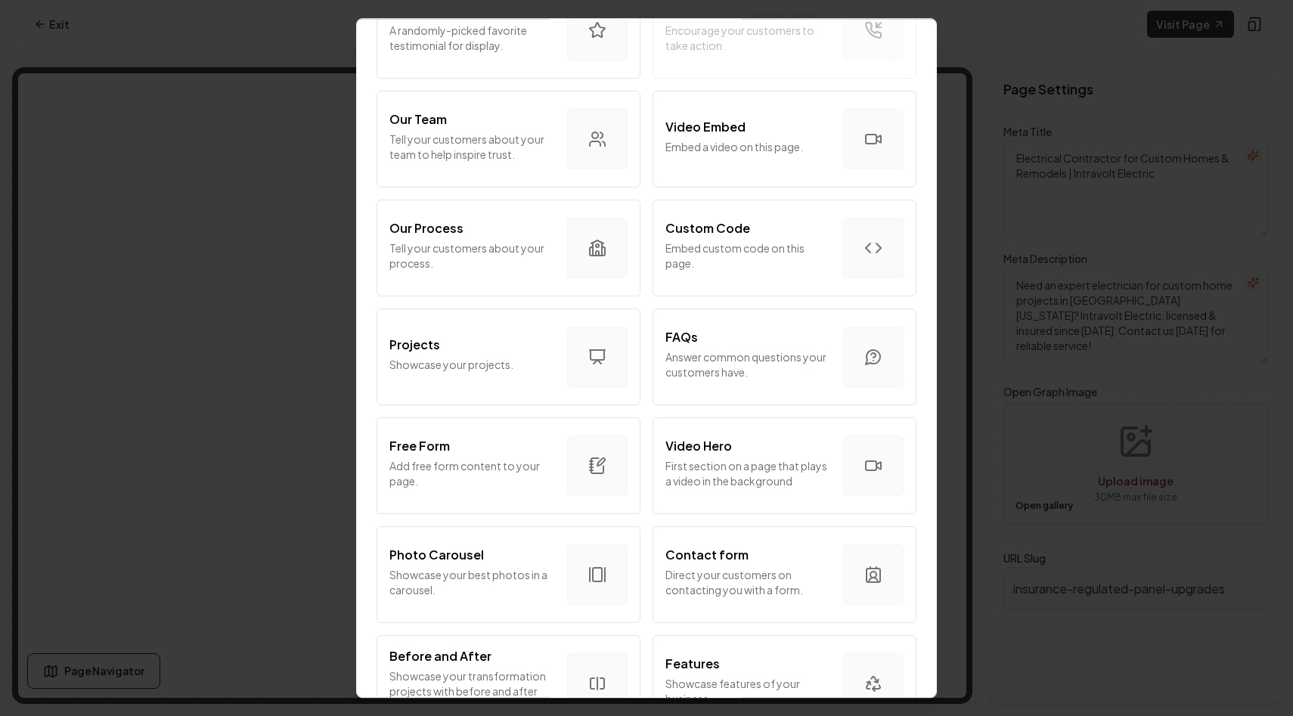
scroll to position [479, 0]
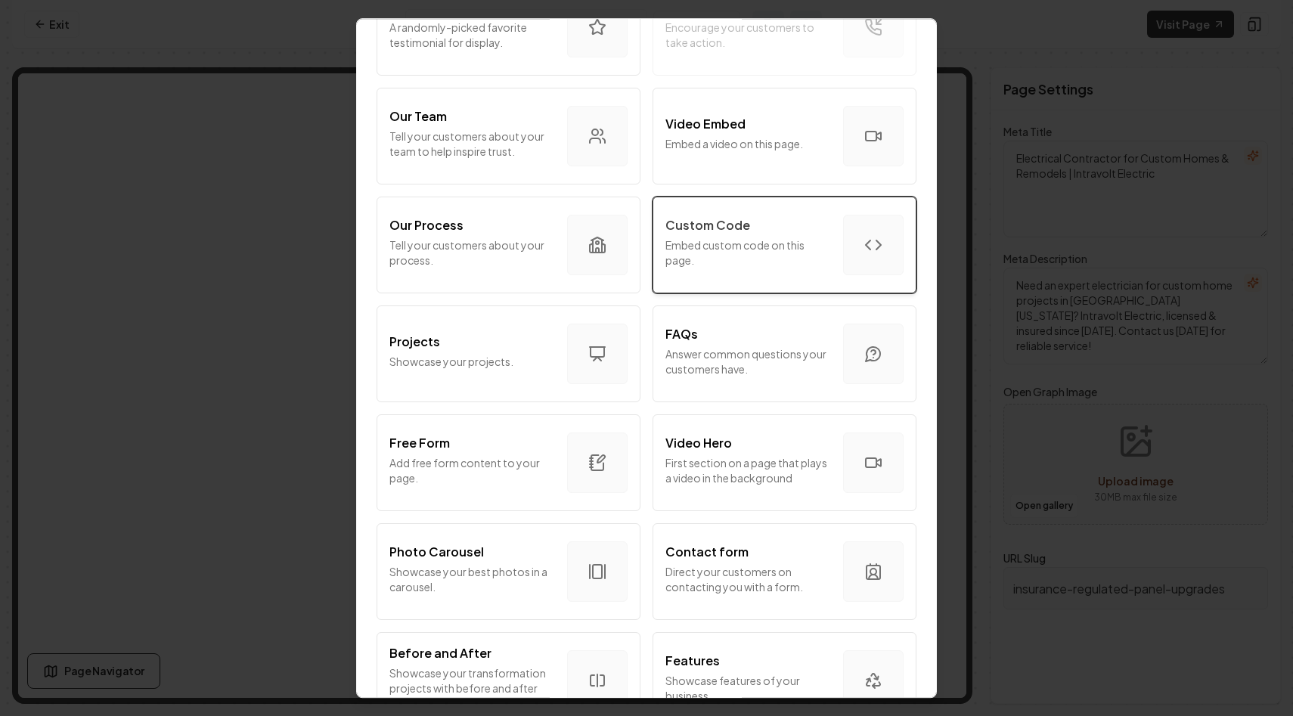
click at [697, 257] on p "Embed custom code on this page." at bounding box center [749, 252] width 166 height 30
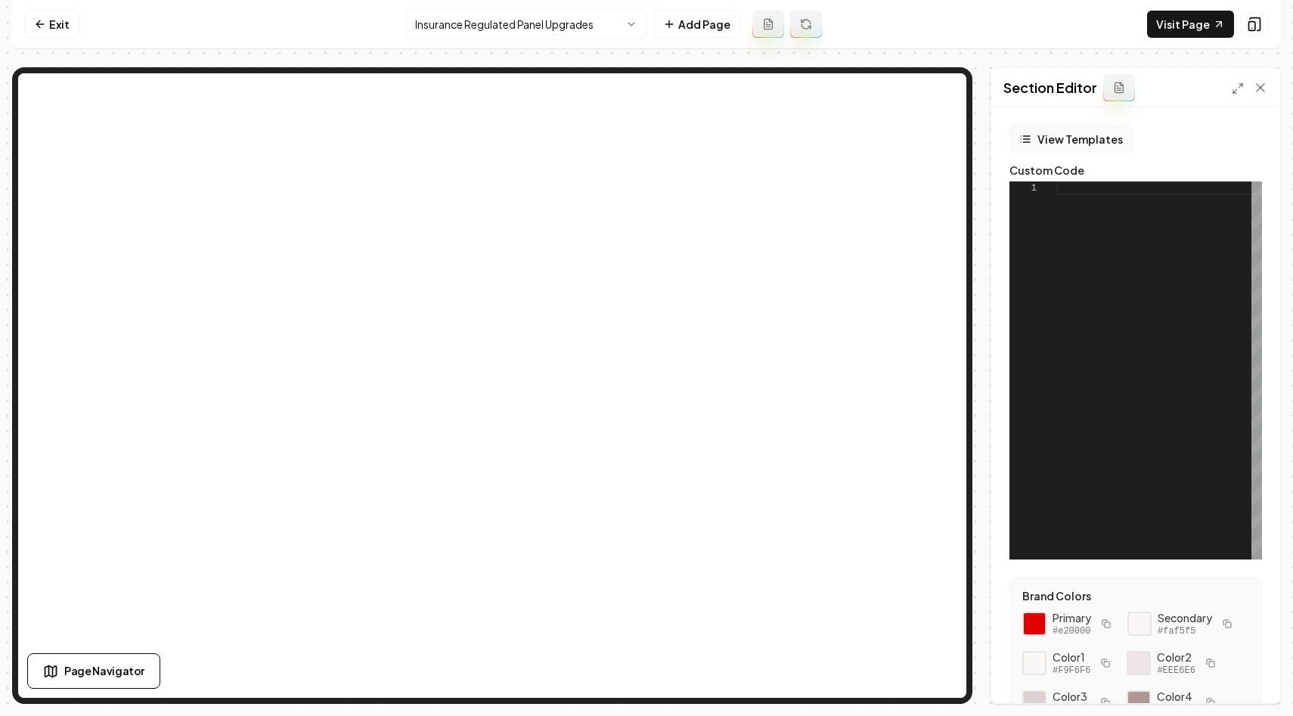
click at [1055, 146] on button "View Templates" at bounding box center [1071, 139] width 123 height 27
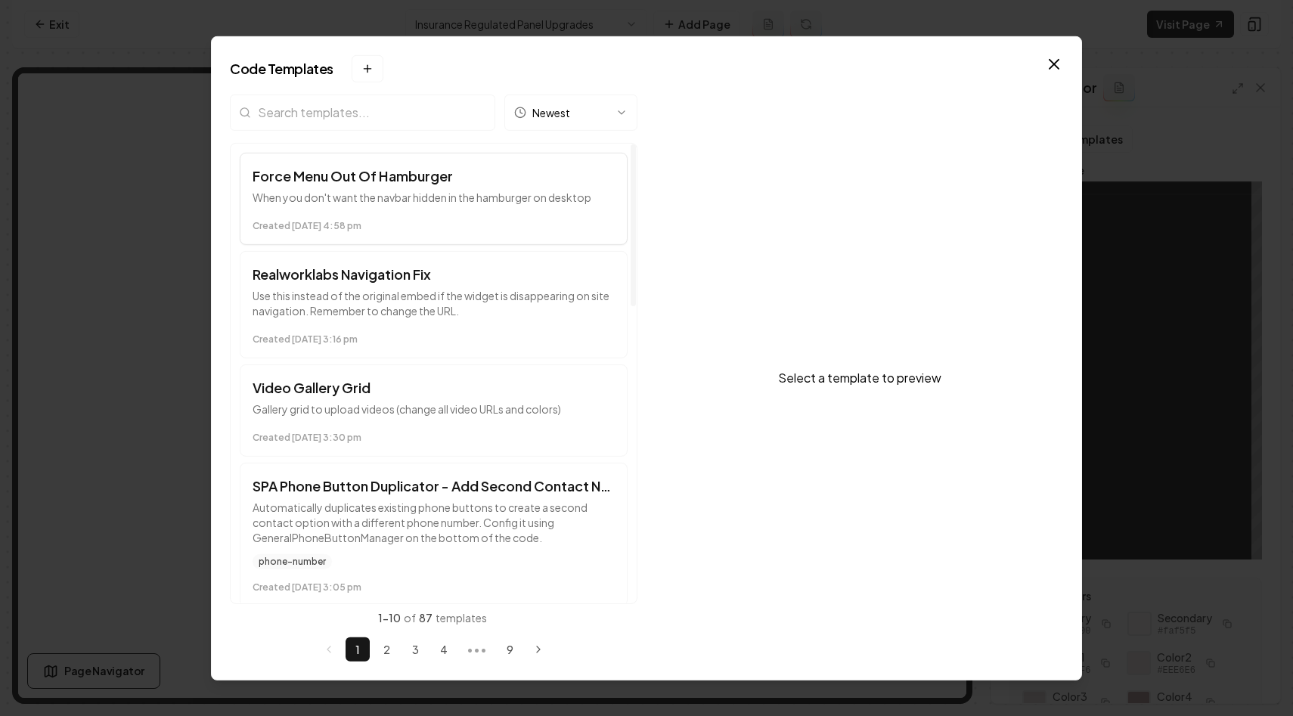
click at [493, 182] on h3 "Force Menu Out Of Hamburger" at bounding box center [434, 175] width 362 height 21
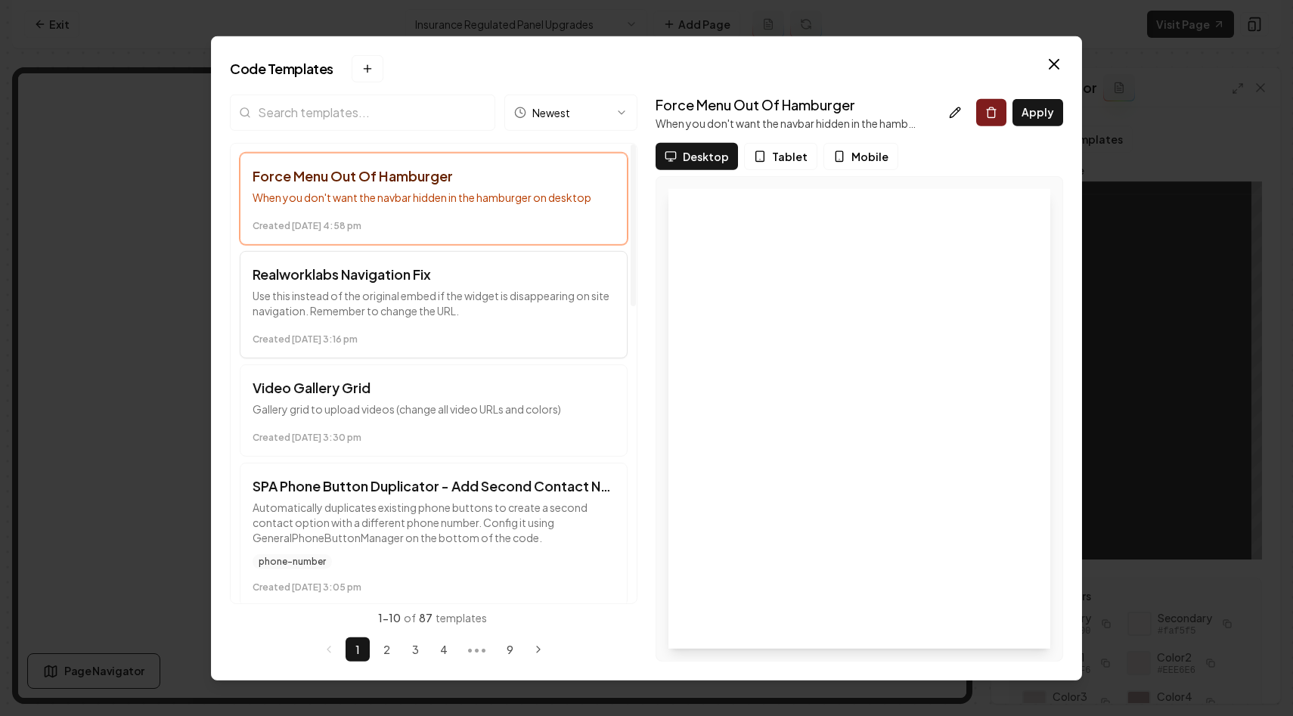
click at [473, 287] on p "Use this instead of the original embed if the widget is disappearing on site na…" at bounding box center [434, 302] width 362 height 30
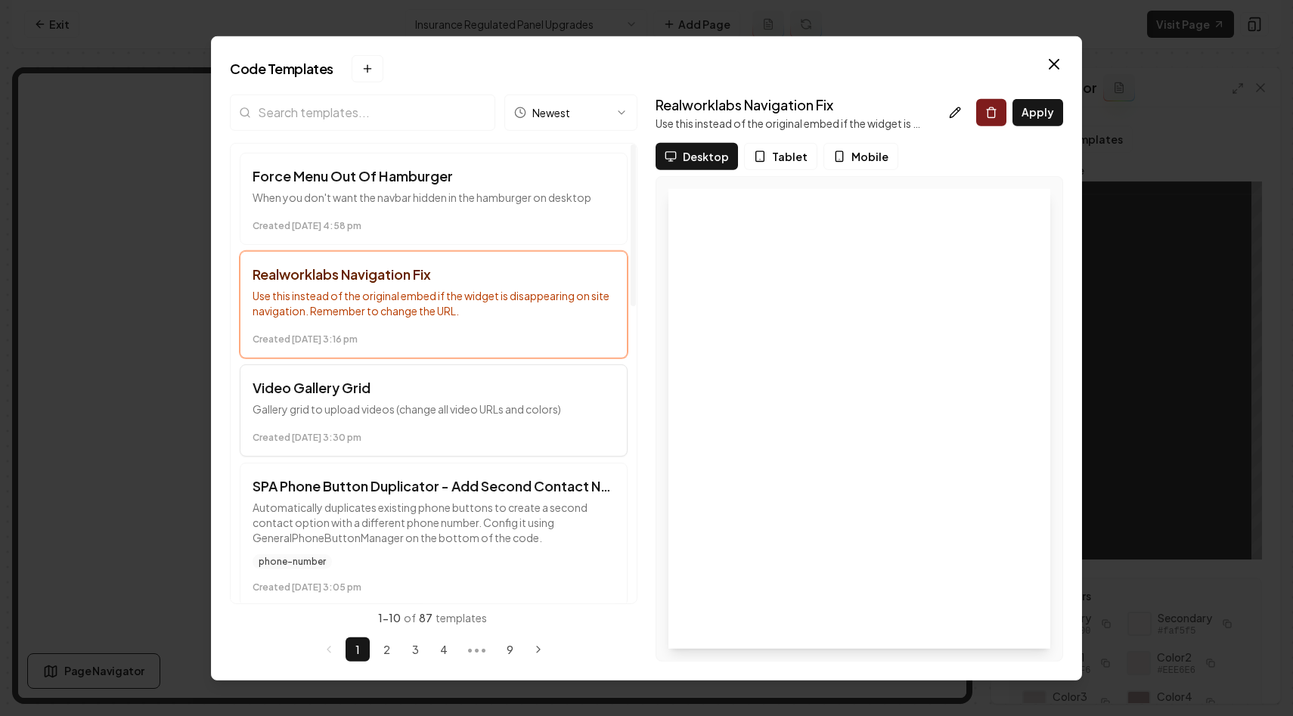
click at [483, 403] on p "Gallery grid to upload videos (change all video URLs and colors)" at bounding box center [434, 408] width 362 height 15
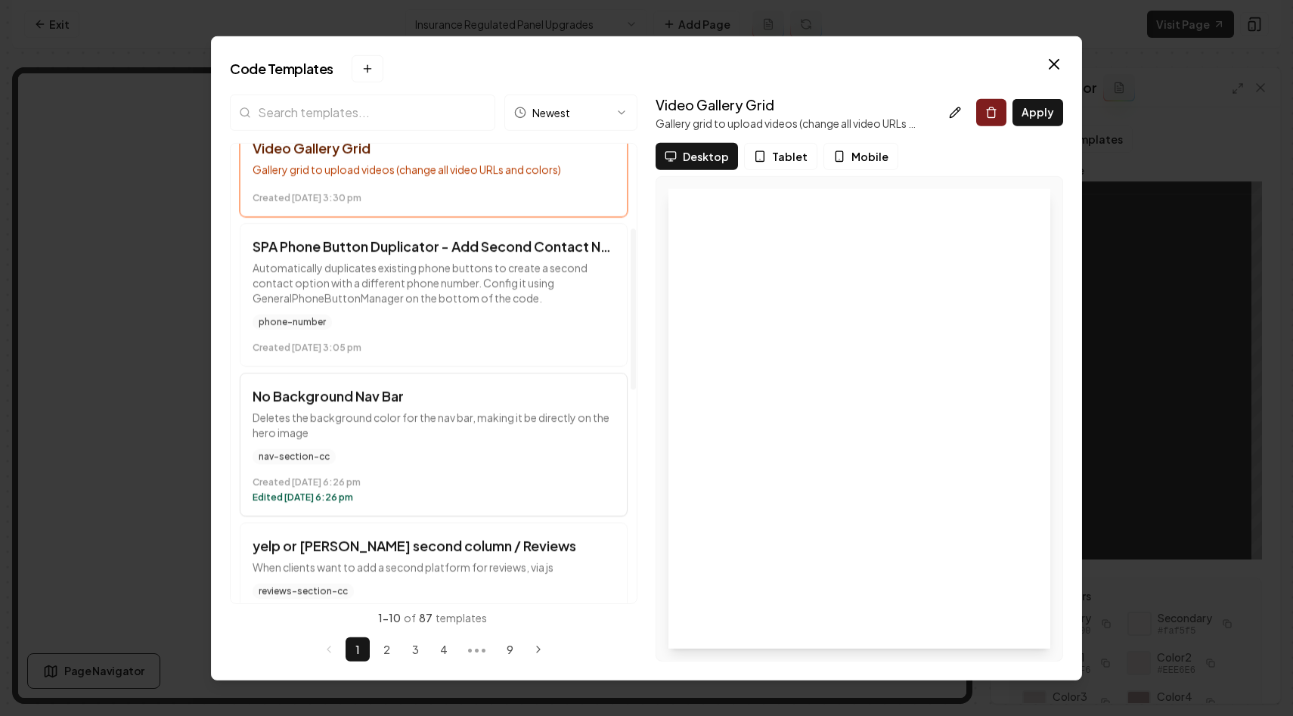
scroll to position [318, 0]
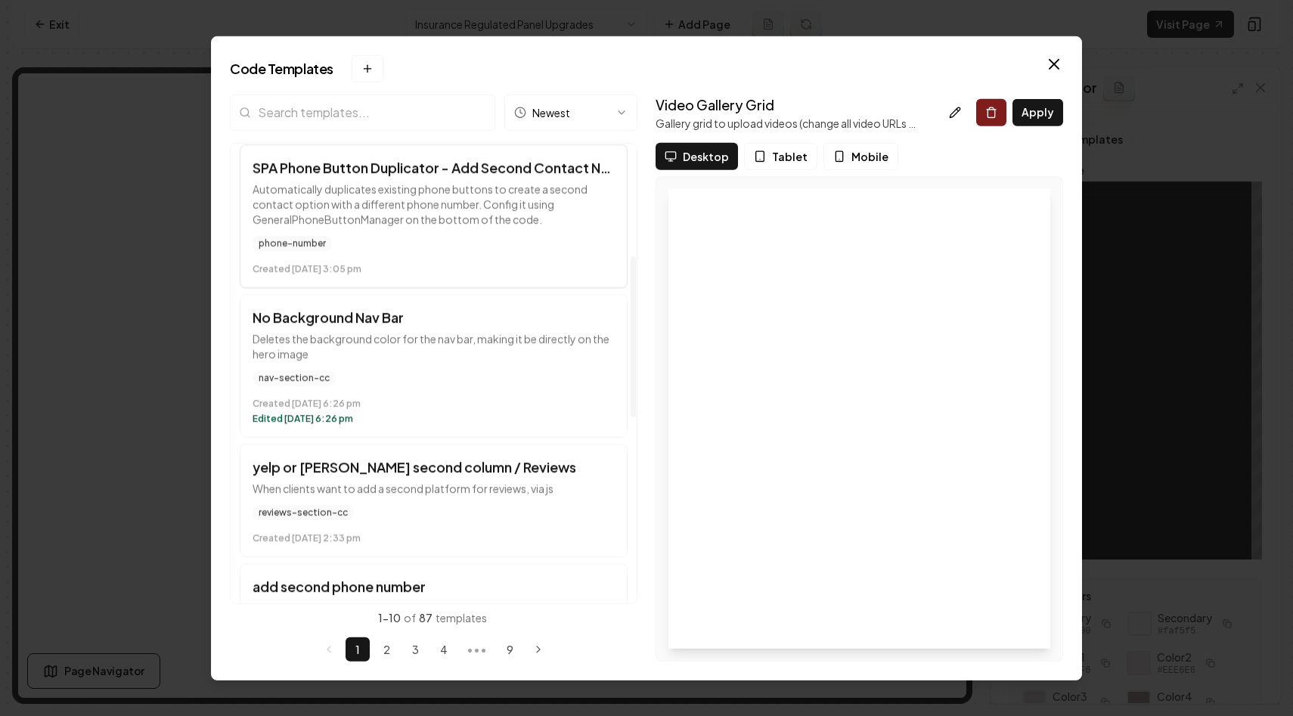
click at [526, 202] on p "Automatically duplicates existing phone buttons to create a second contact opti…" at bounding box center [434, 203] width 362 height 45
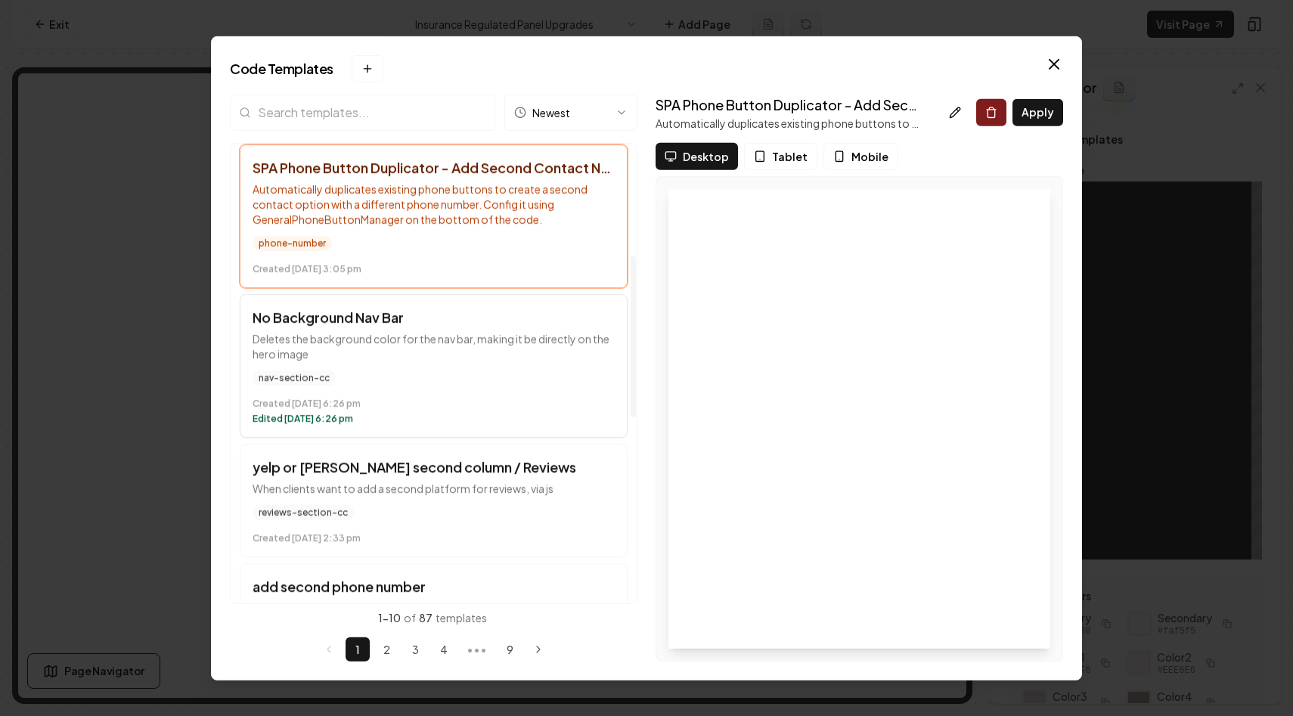
click at [510, 343] on p "Deletes the background color for the nav bar, making it be directly on the hero…" at bounding box center [434, 345] width 362 height 30
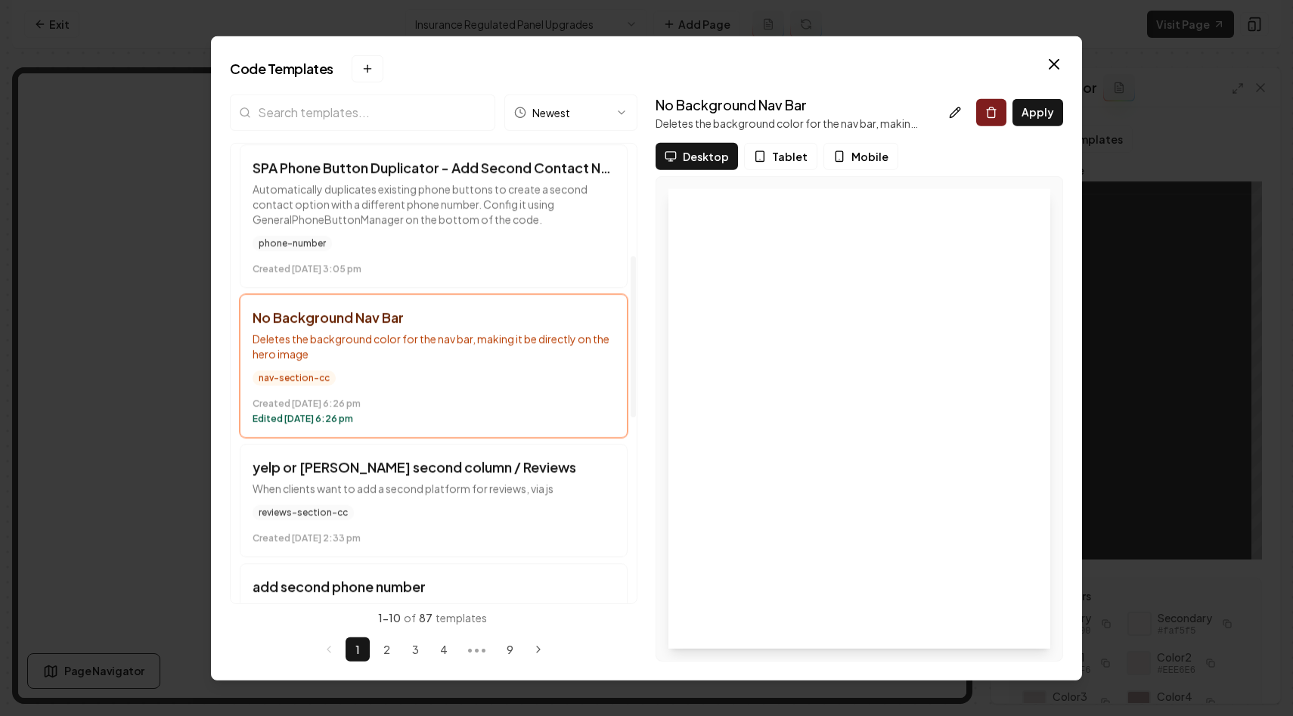
scroll to position [514, 0]
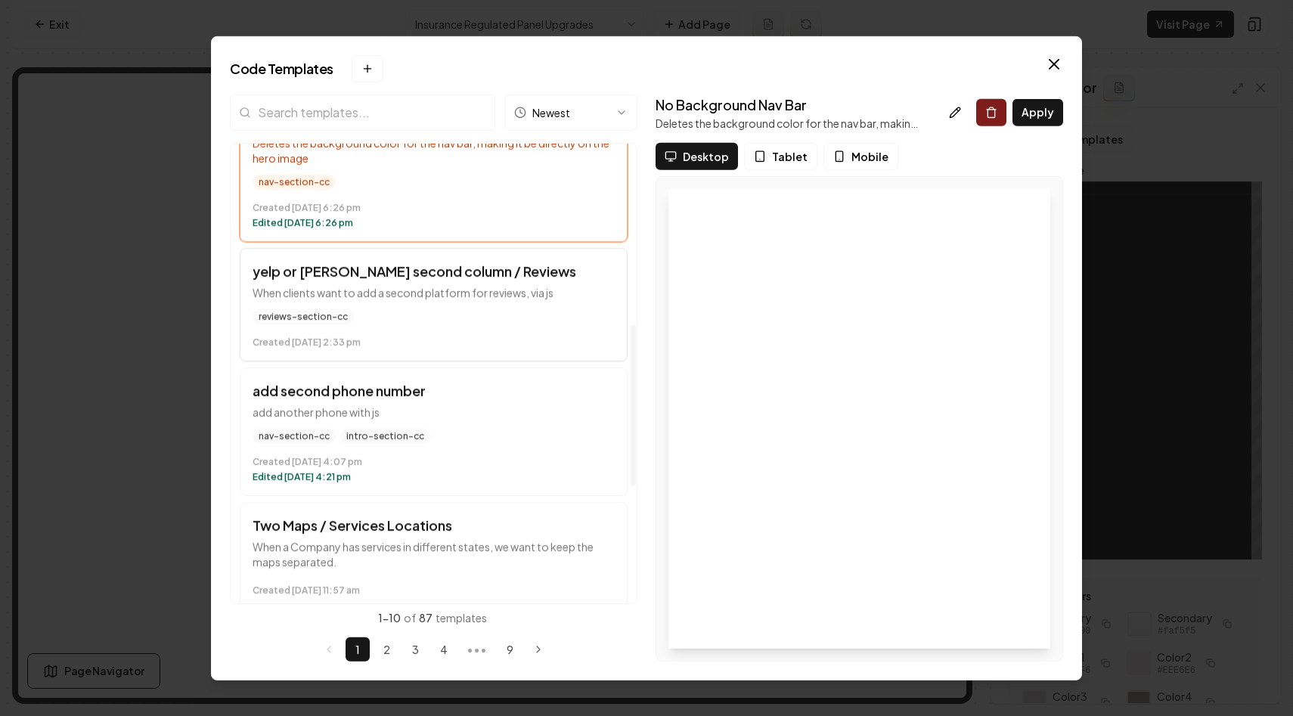
click at [523, 297] on p "When clients want to add a second platform for reviews, via js" at bounding box center [434, 291] width 362 height 15
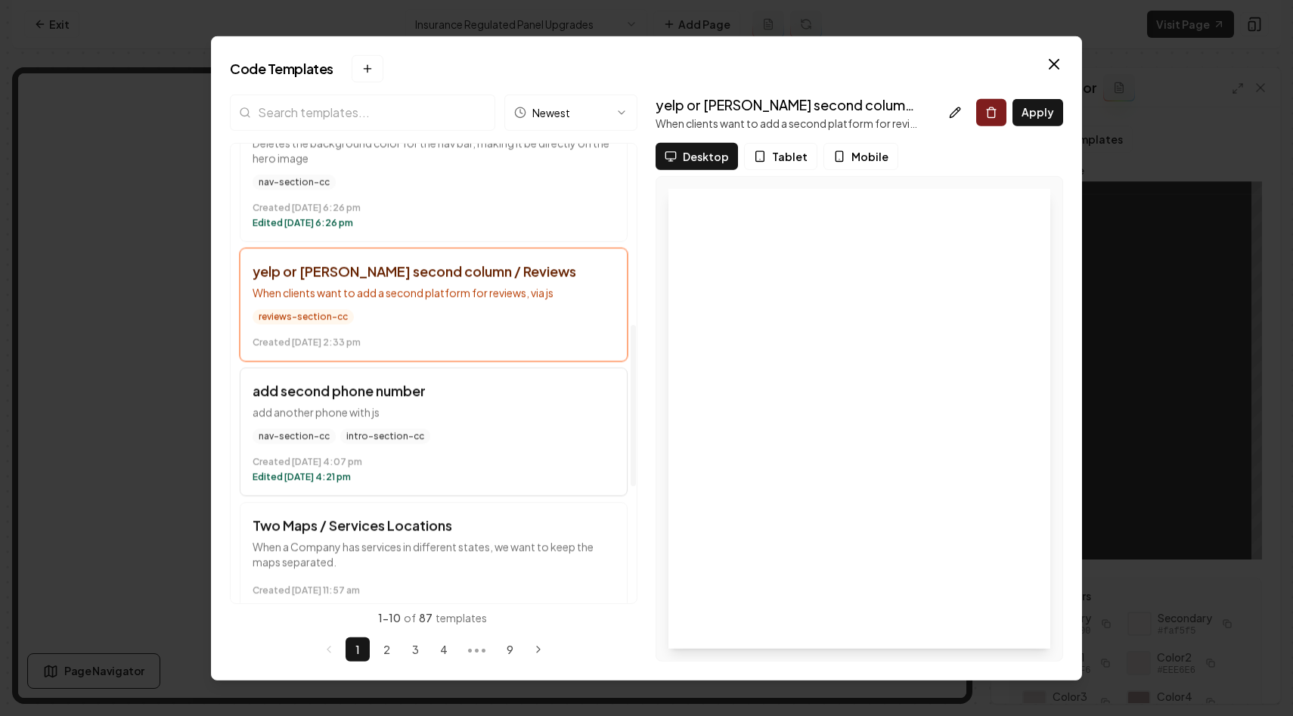
click at [519, 380] on h3 "add second phone number" at bounding box center [434, 390] width 362 height 21
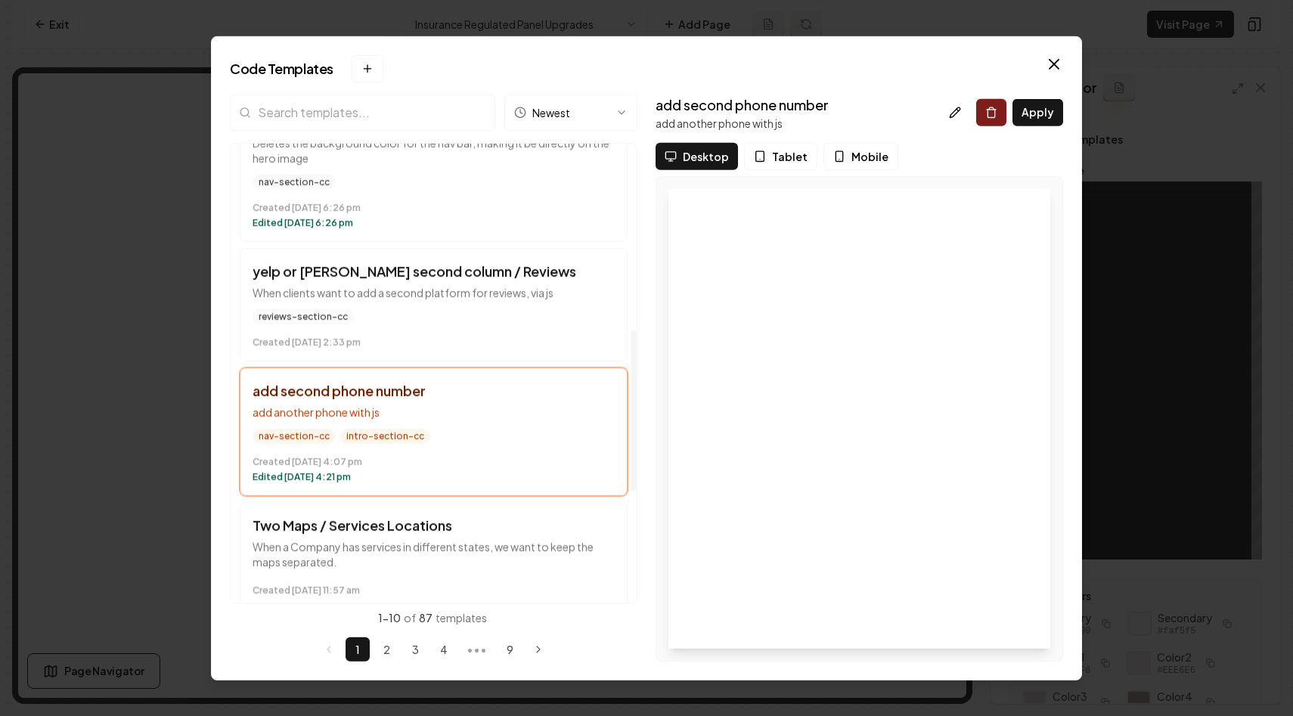
scroll to position [749, 0]
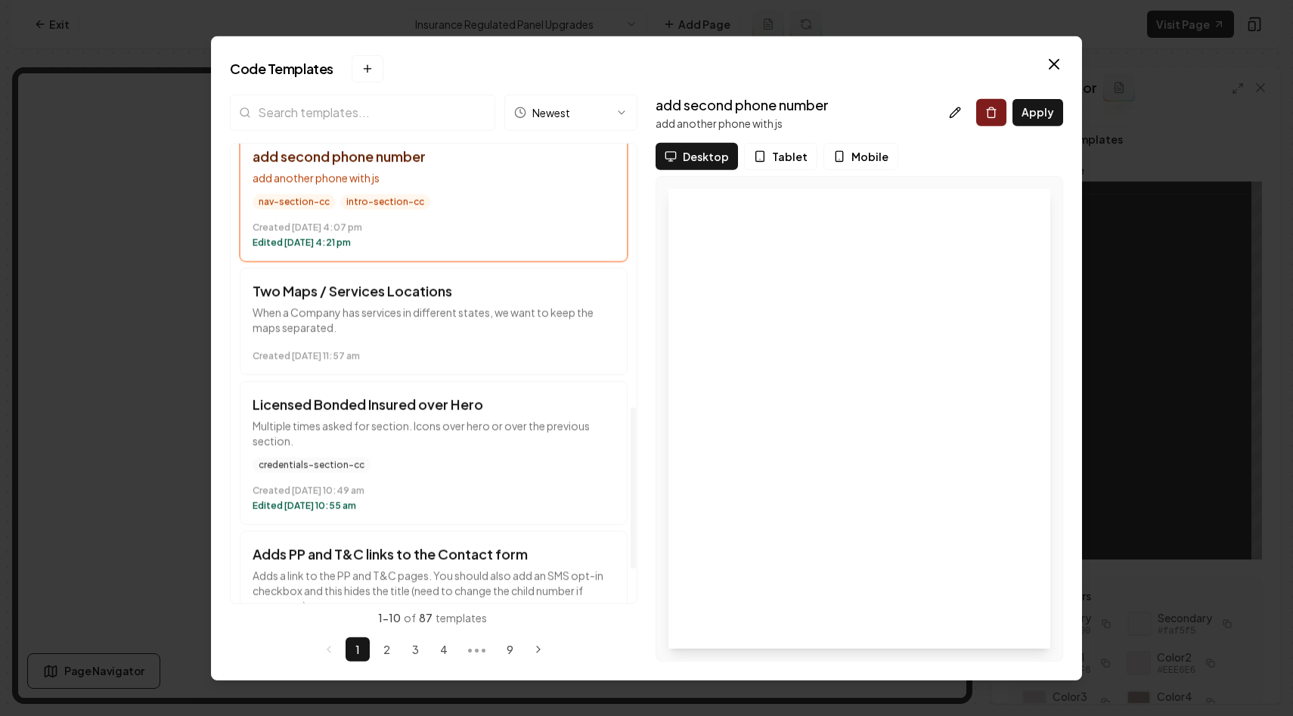
click at [519, 448] on button "Licensed Bonded Insured over Hero Multiple times asked for section. Icons over …" at bounding box center [434, 452] width 388 height 144
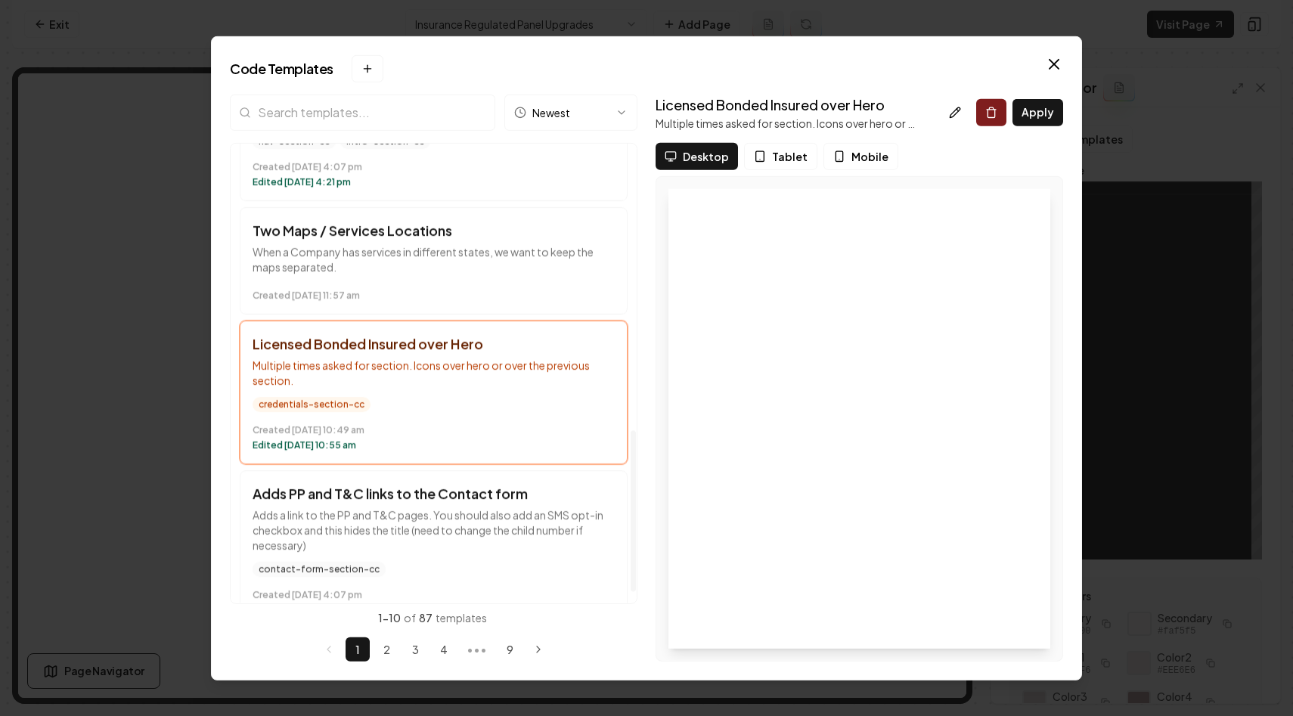
scroll to position [821, 0]
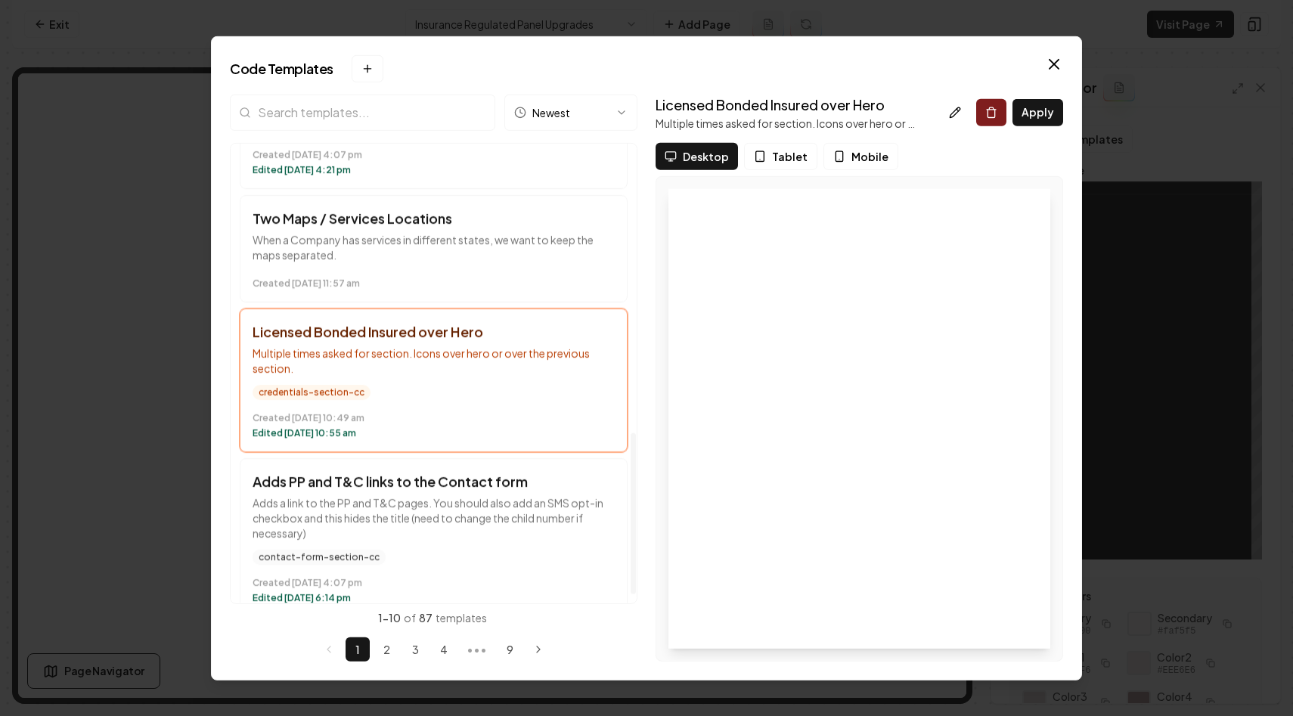
click at [476, 486] on h3 "Adds PP and T&C links to the Contact form" at bounding box center [434, 480] width 362 height 21
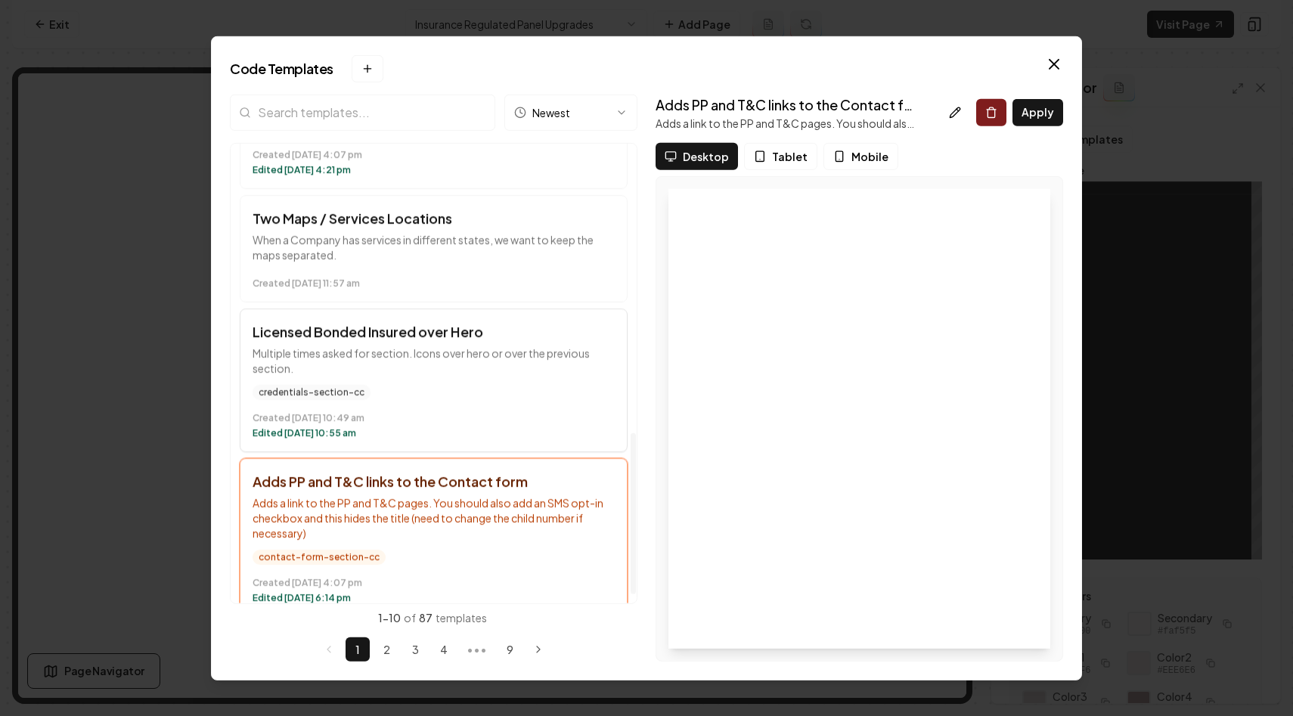
scroll to position [843, 0]
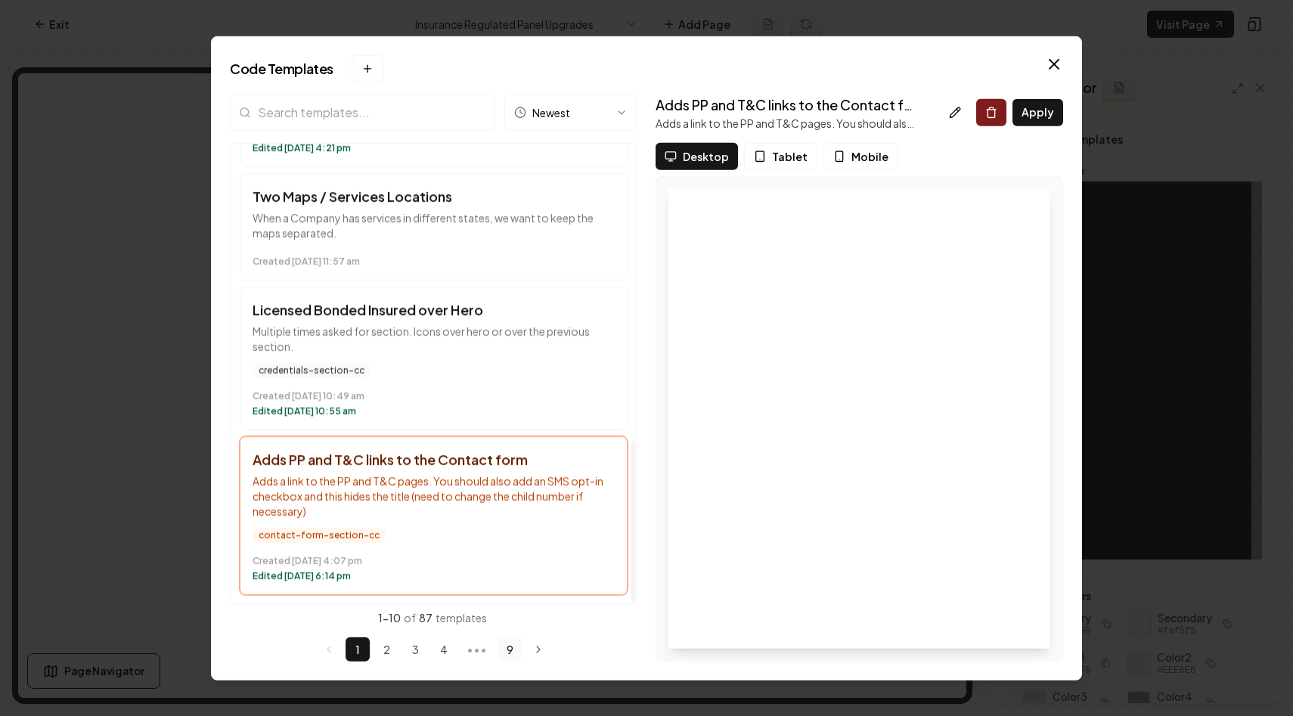
click at [513, 653] on button "9" at bounding box center [510, 650] width 24 height 24
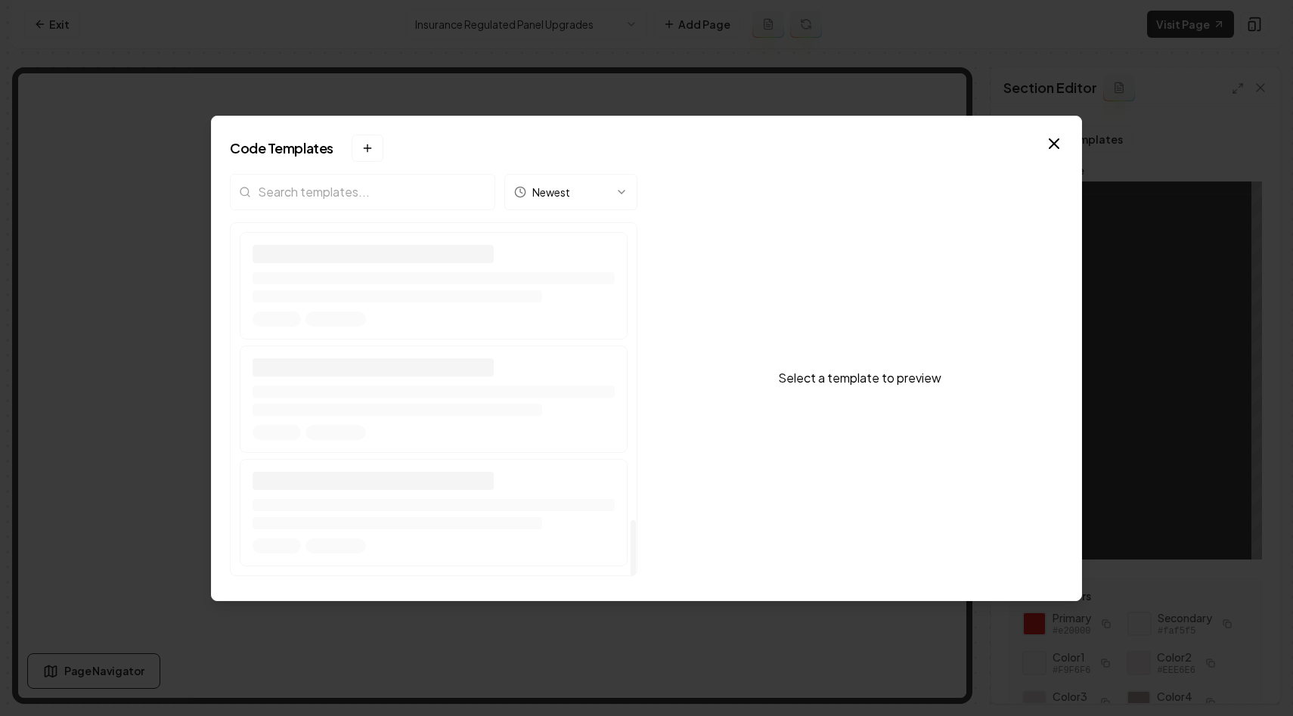
scroll to position [0, 0]
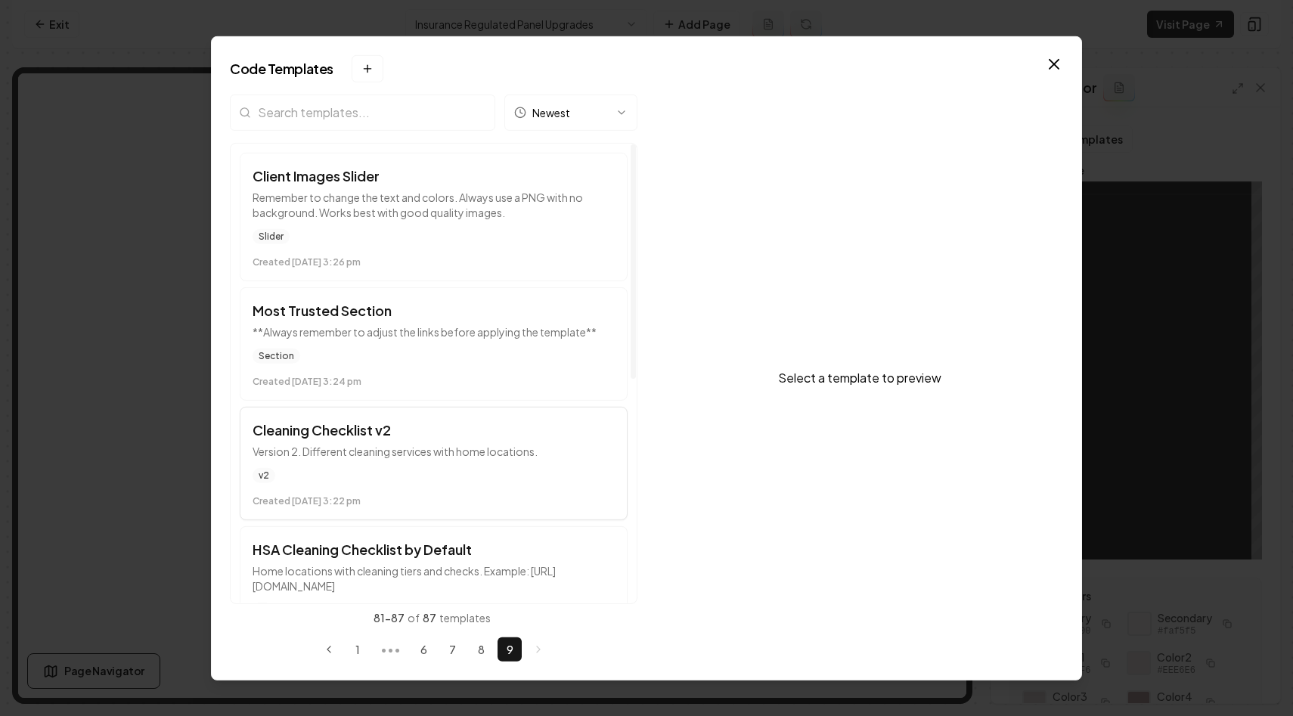
click at [466, 415] on button "Cleaning Checklist v2 Version 2. Different cleaning services with home location…" at bounding box center [434, 462] width 388 height 113
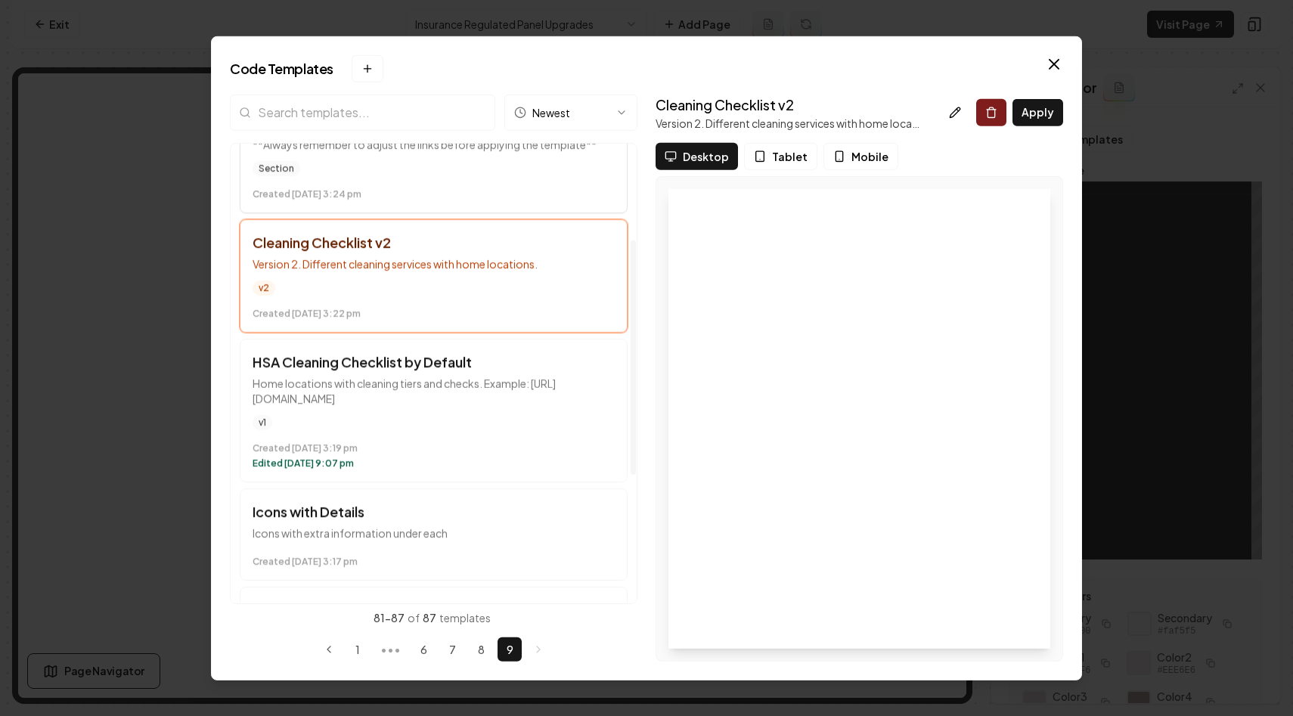
scroll to position [436, 0]
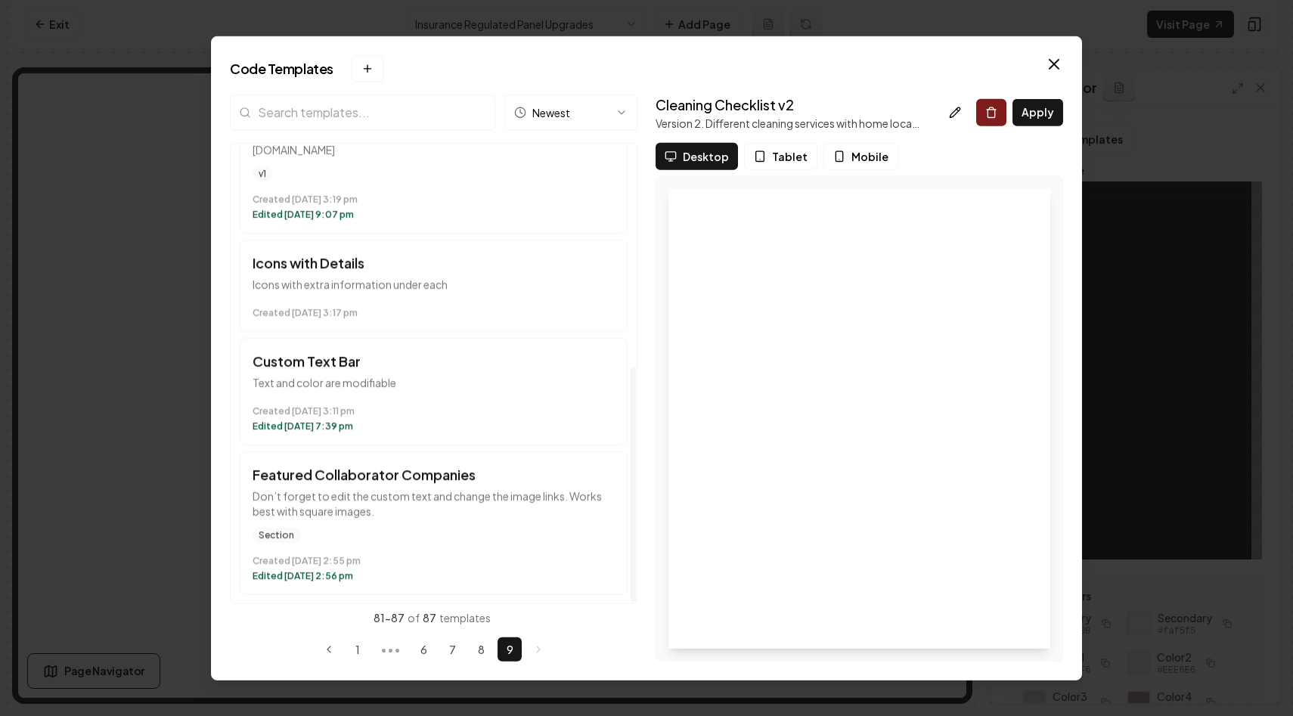
click at [486, 377] on p "Text and color are modifiable" at bounding box center [434, 381] width 362 height 15
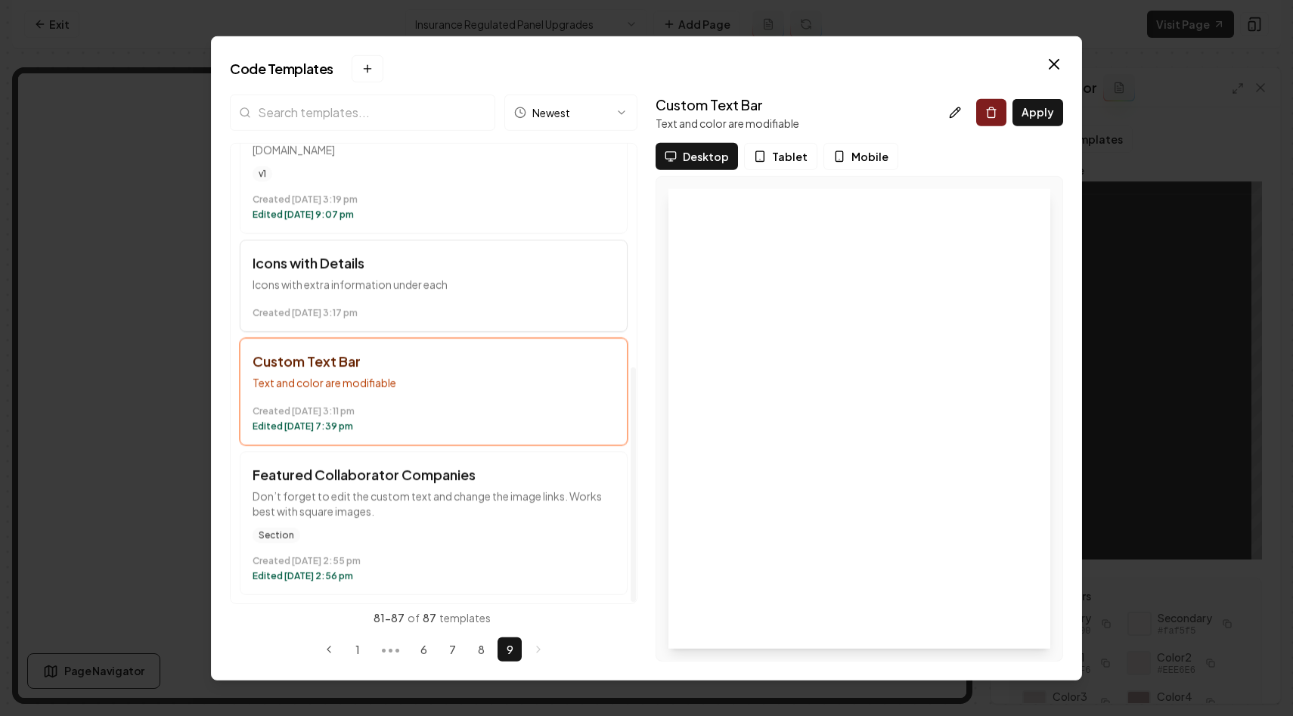
click at [492, 303] on div "Created December 12 at 3:17 pm" at bounding box center [434, 309] width 362 height 18
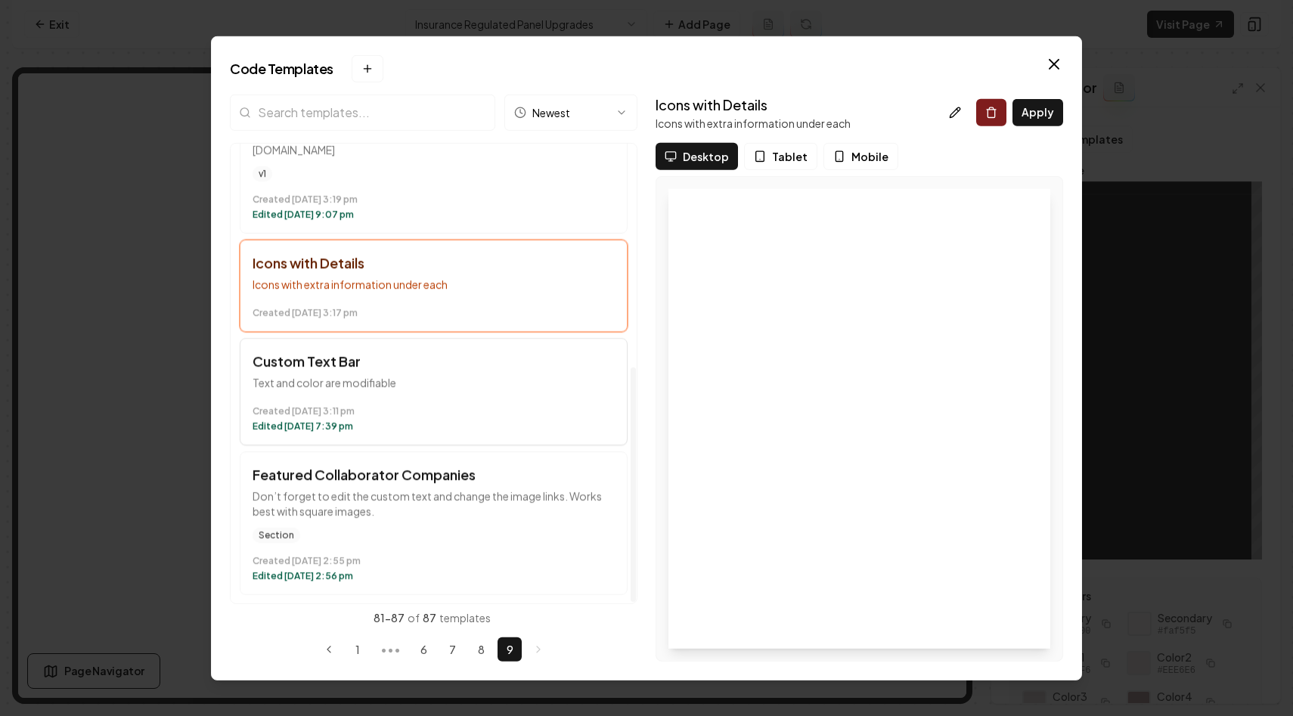
click at [479, 383] on p "Text and color are modifiable" at bounding box center [434, 381] width 362 height 15
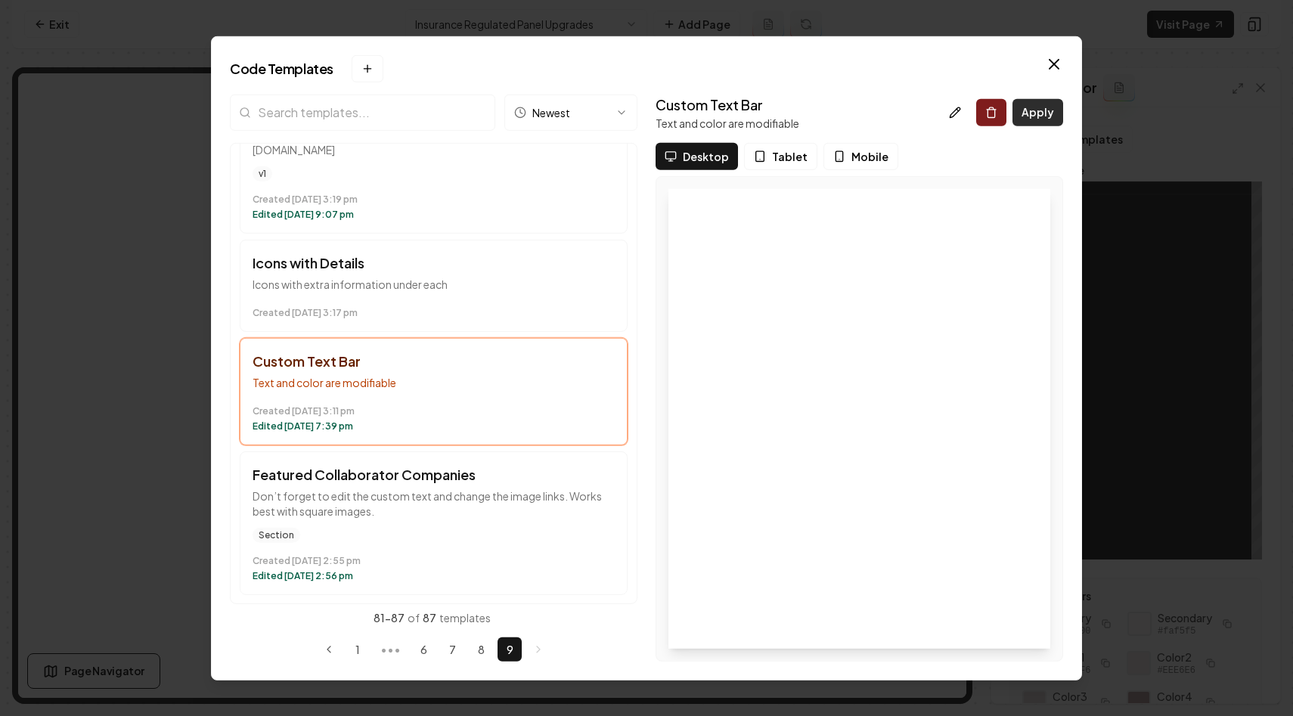
click at [1038, 116] on button "Apply" at bounding box center [1038, 111] width 51 height 27
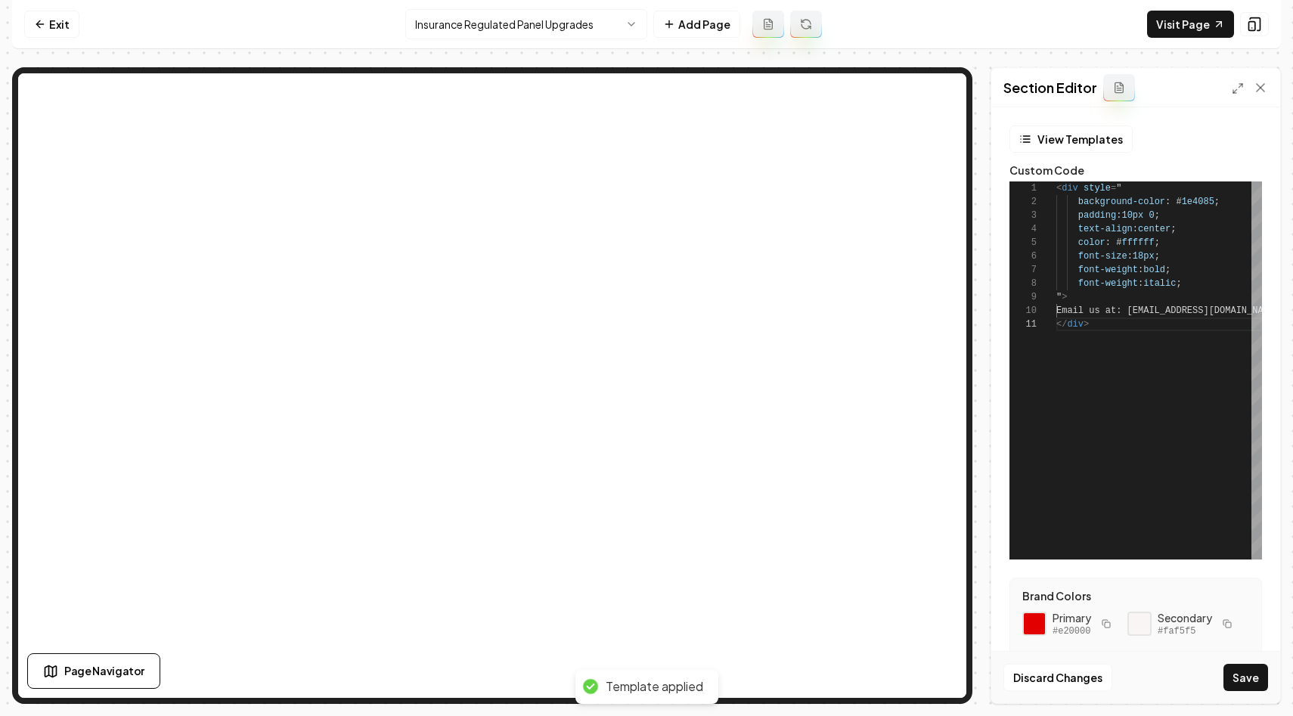
scroll to position [123, 44]
click at [1100, 312] on div "< div style = " background-color : # 1e4085 ; padding : 10px 0 ; text-align : c…" at bounding box center [1160, 371] width 206 height 378
click at [1146, 329] on div "< div style = " background-color : # 1e4085 ; padding : 10px 0 ; text-align : c…" at bounding box center [1160, 371] width 206 height 378
click at [1236, 89] on icon at bounding box center [1238, 88] width 12 height 12
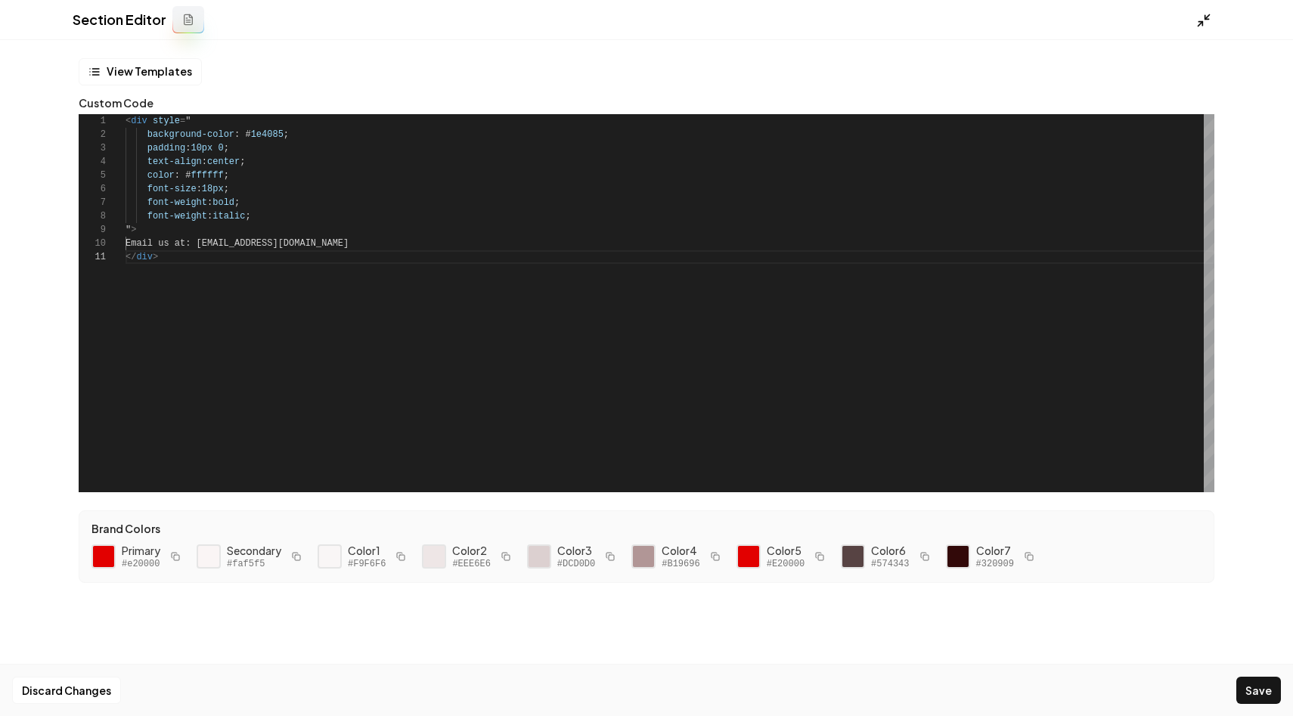
click at [1204, 18] on icon at bounding box center [1203, 20] width 15 height 15
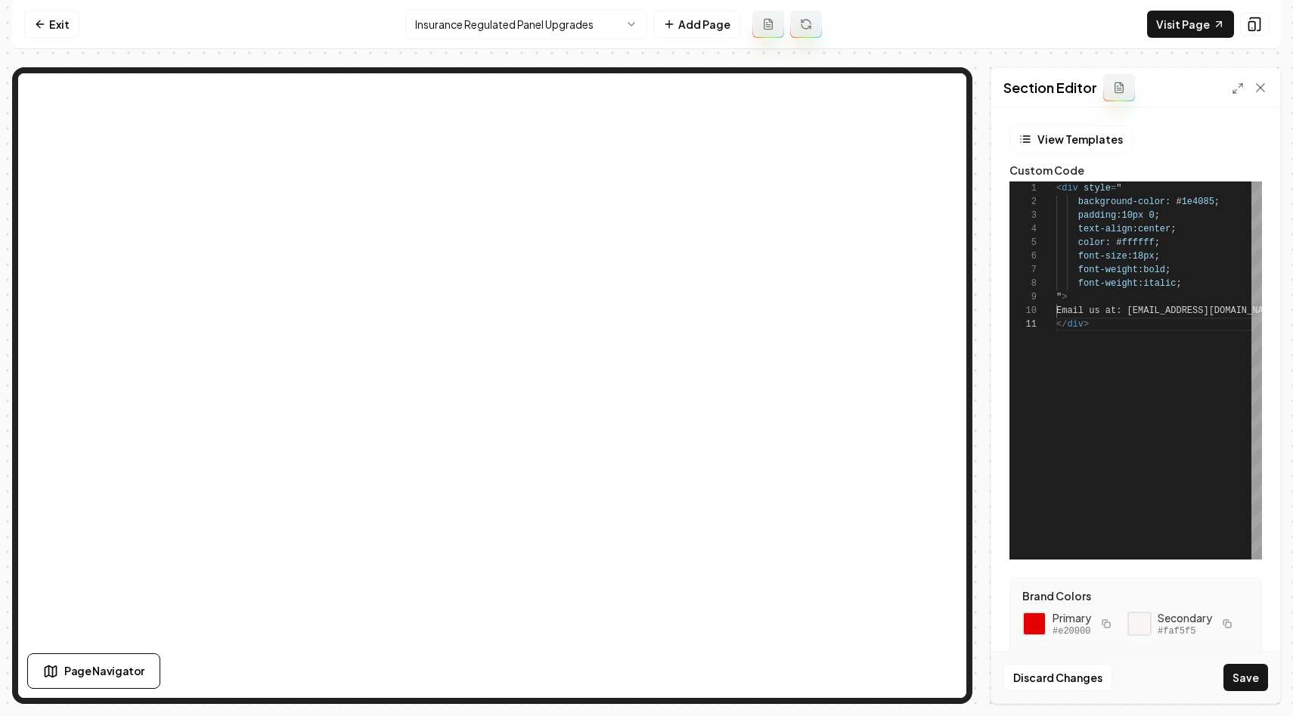
click at [1093, 346] on div "< div style = " background-color : # 1e4085 ; padding : 10px 0 ; text-align : c…" at bounding box center [1160, 371] width 206 height 378
click at [1237, 676] on button "Save" at bounding box center [1246, 677] width 45 height 27
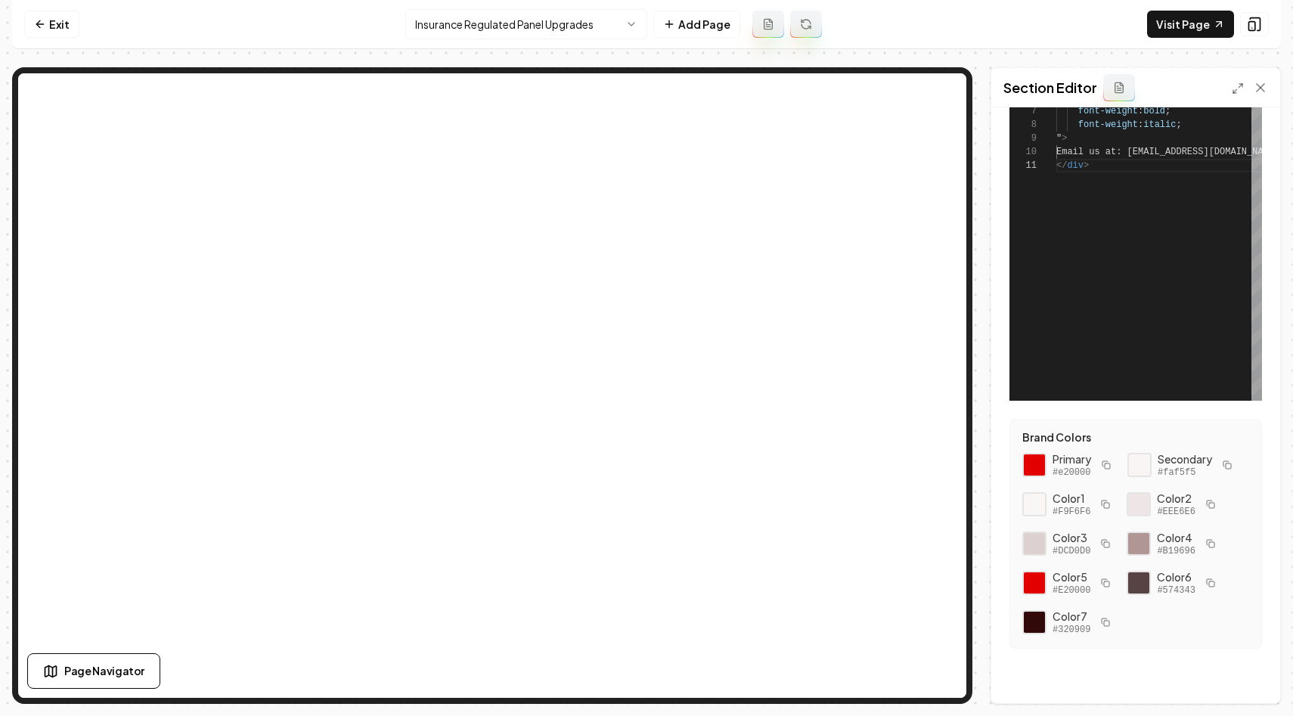
scroll to position [0, 0]
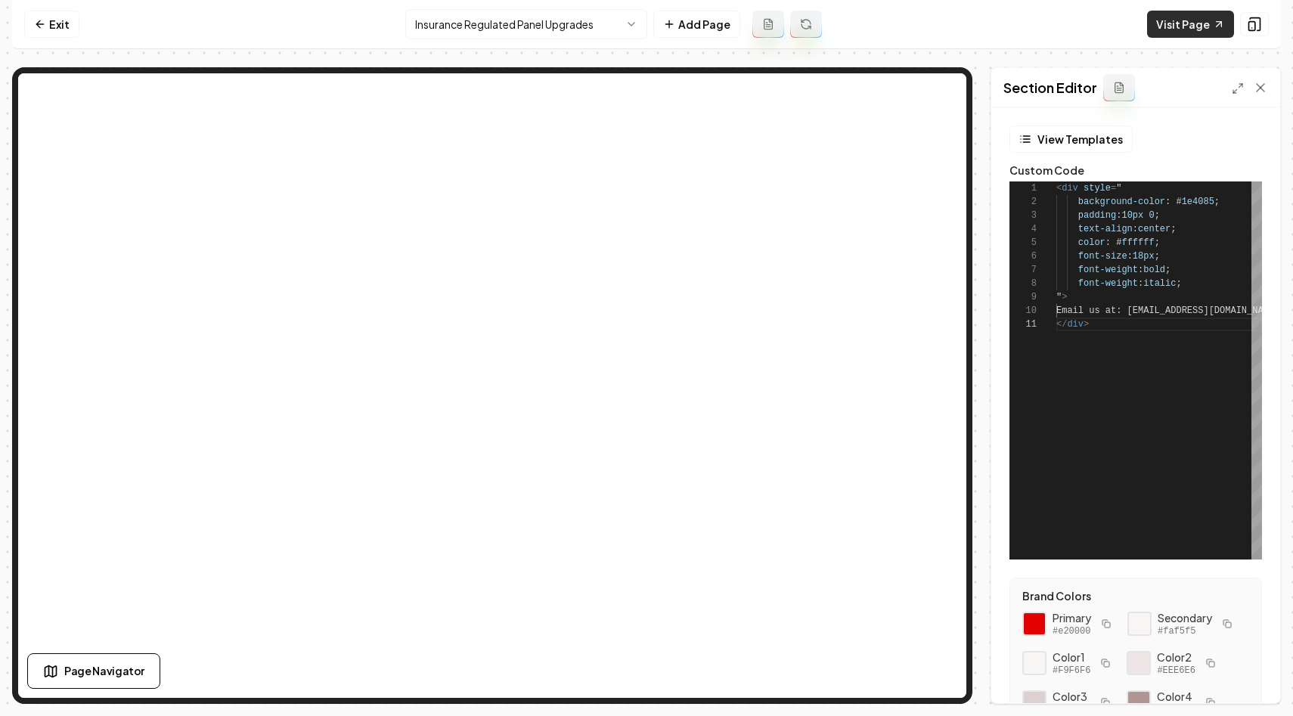
click at [1169, 27] on link "Visit Page" at bounding box center [1190, 24] width 87 height 27
click at [1103, 355] on div "< div style = " background-color : # 1e4085 ; padding : 10px 0 ; text-align : c…" at bounding box center [1160, 371] width 206 height 378
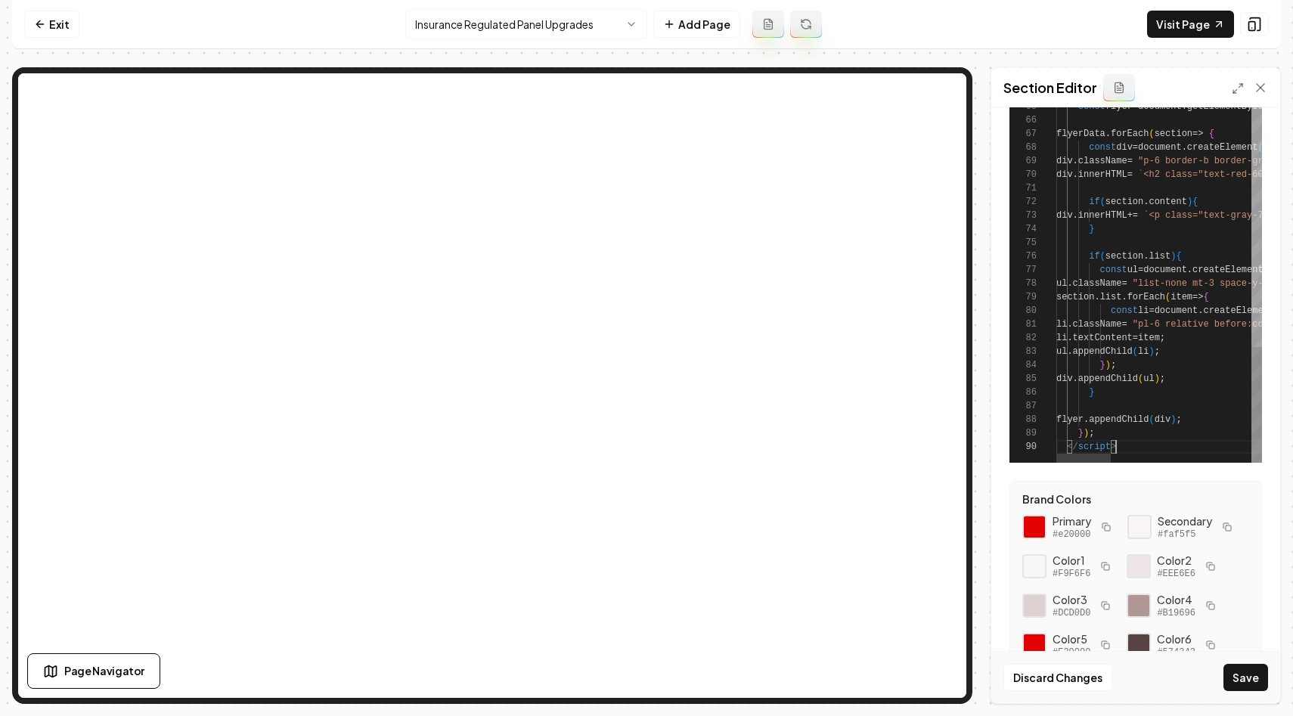
scroll to position [101, 0]
click at [1245, 678] on button "Save" at bounding box center [1246, 677] width 45 height 27
type textarea "**********"
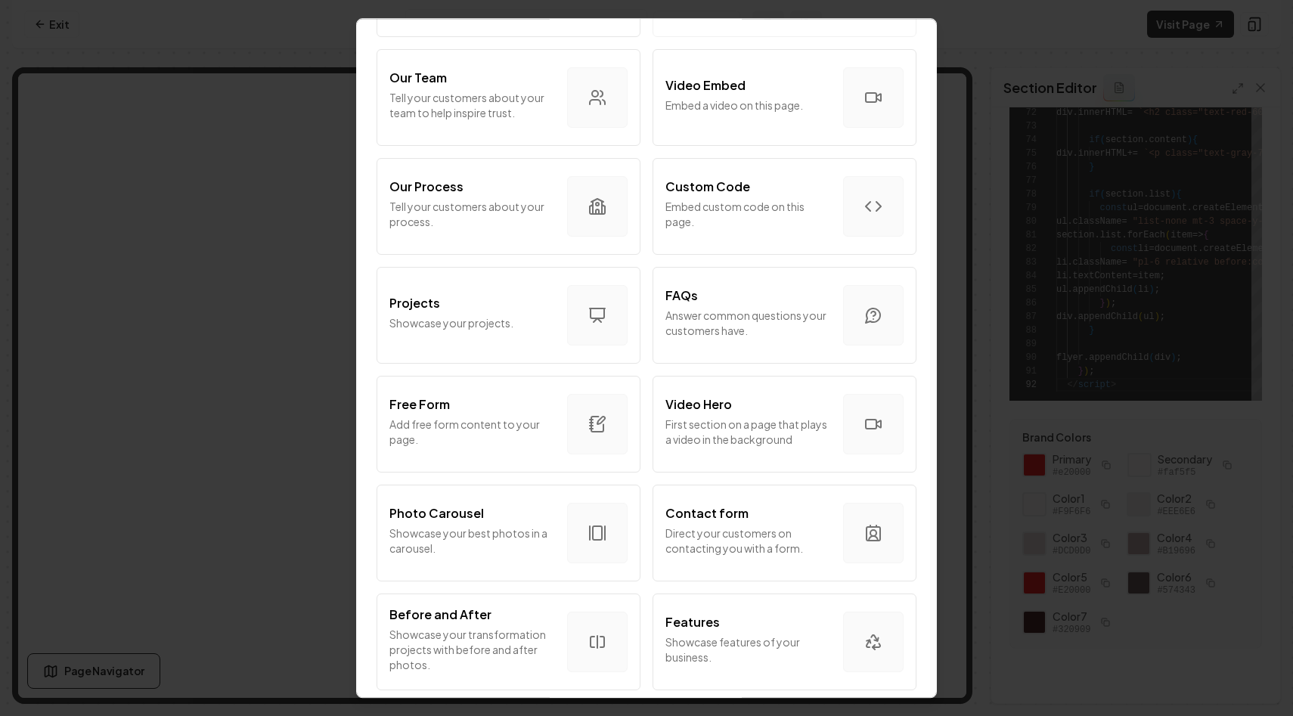
scroll to position [734, 0]
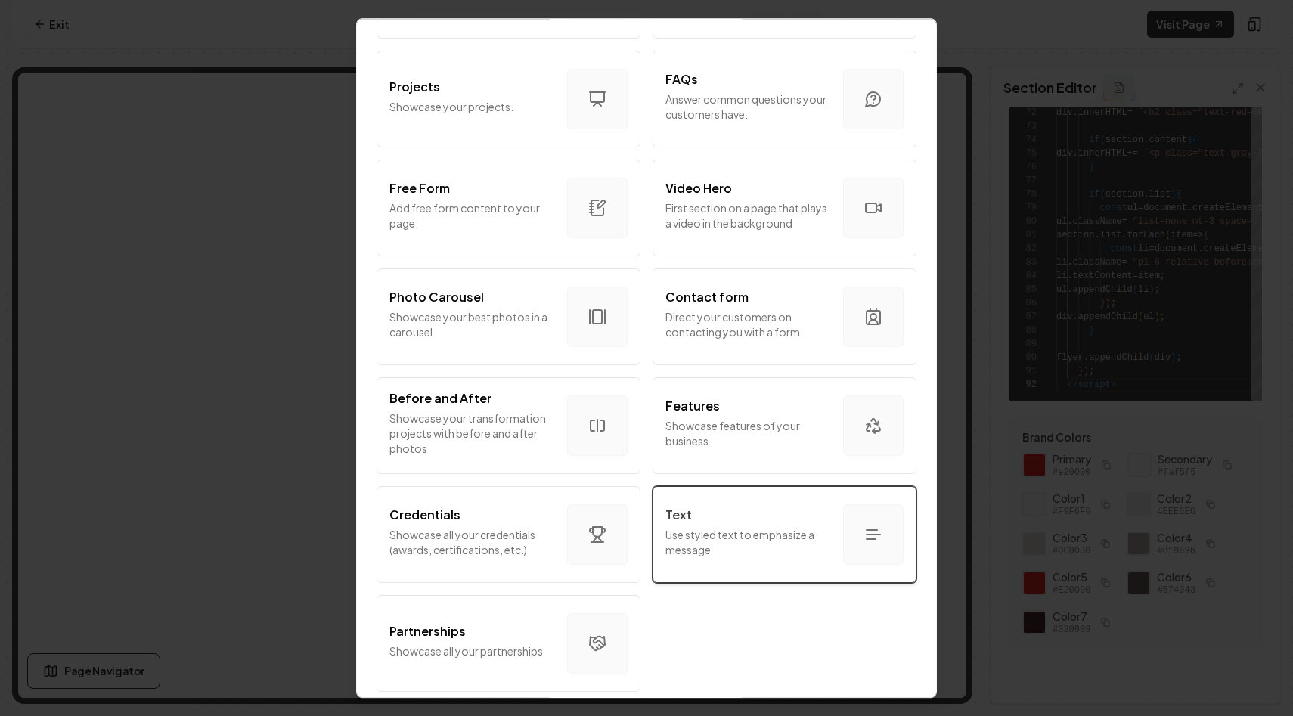
click at [696, 527] on p "Use styled text to emphasize a message" at bounding box center [749, 542] width 166 height 30
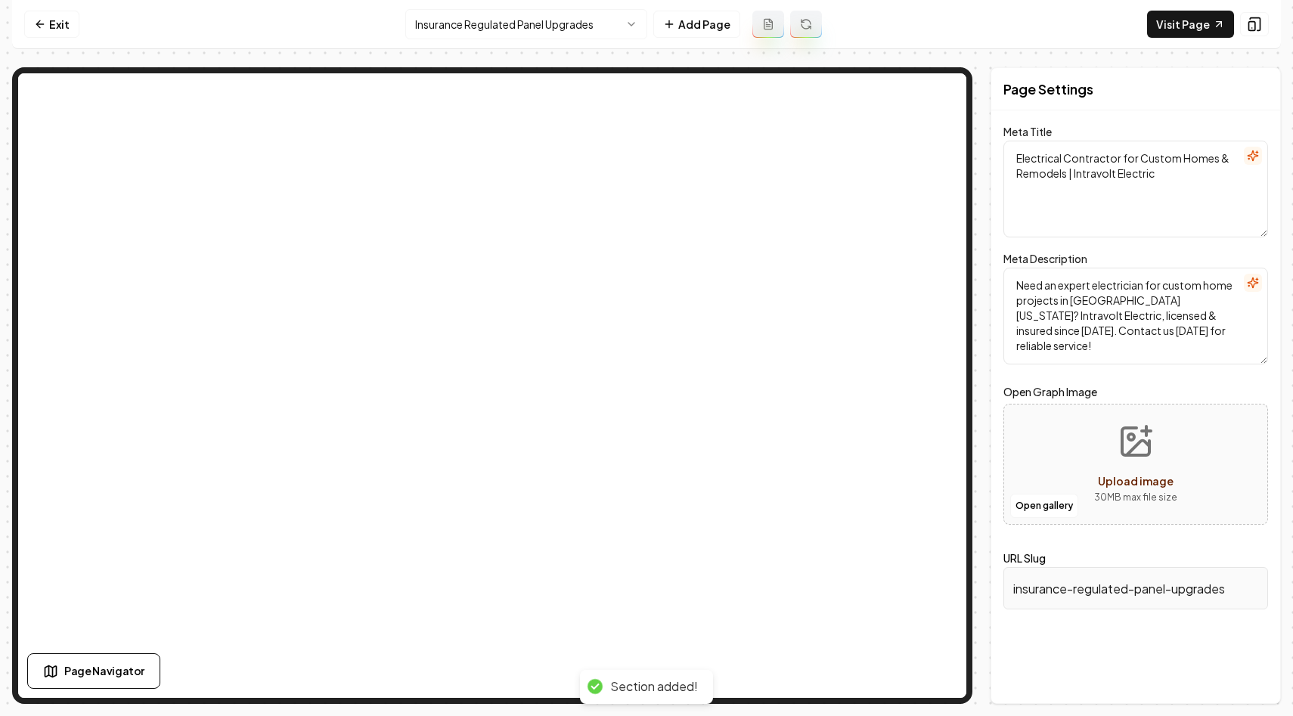
scroll to position [0, 0]
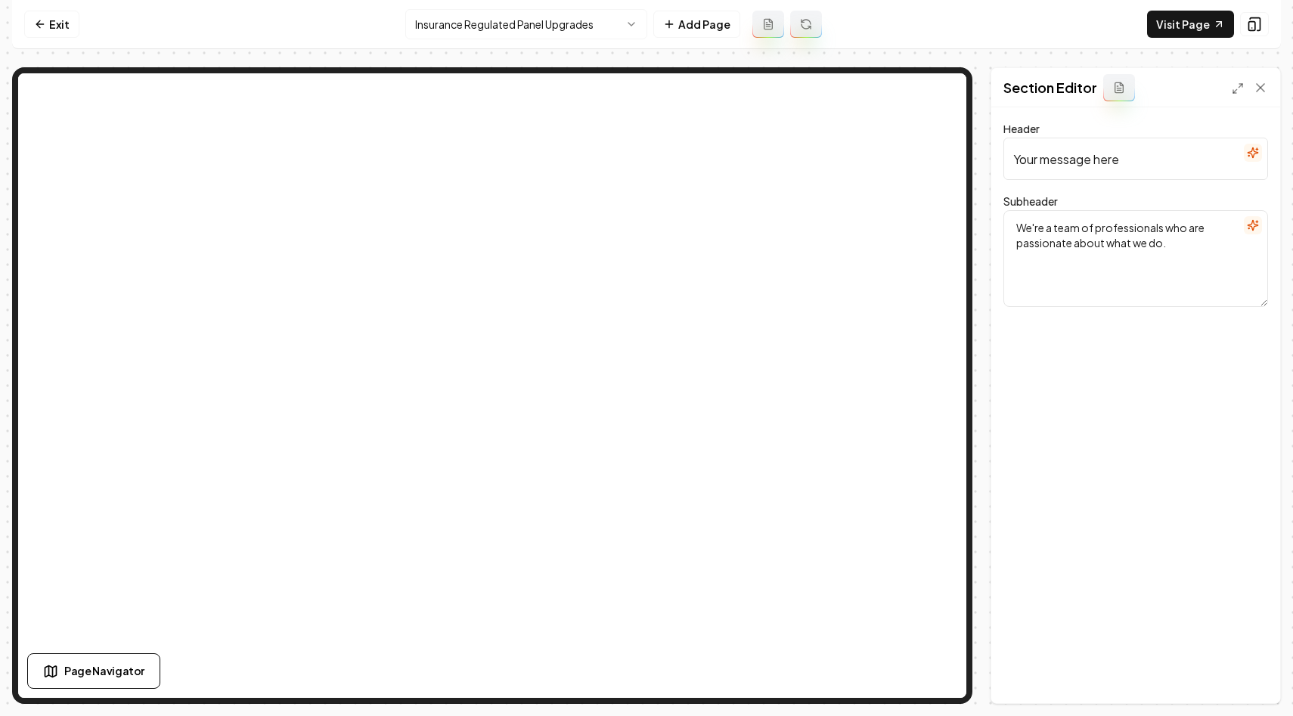
click at [1177, 181] on form "Header Your message here Subheader We're a team of professionals who are passio…" at bounding box center [1136, 244] width 265 height 236
click at [1162, 170] on input "Your message here" at bounding box center [1136, 159] width 265 height 42
paste input "Electrical Panels and Property Coverage Issues"
type input "Electrical Panels and Property Coverage Issues"
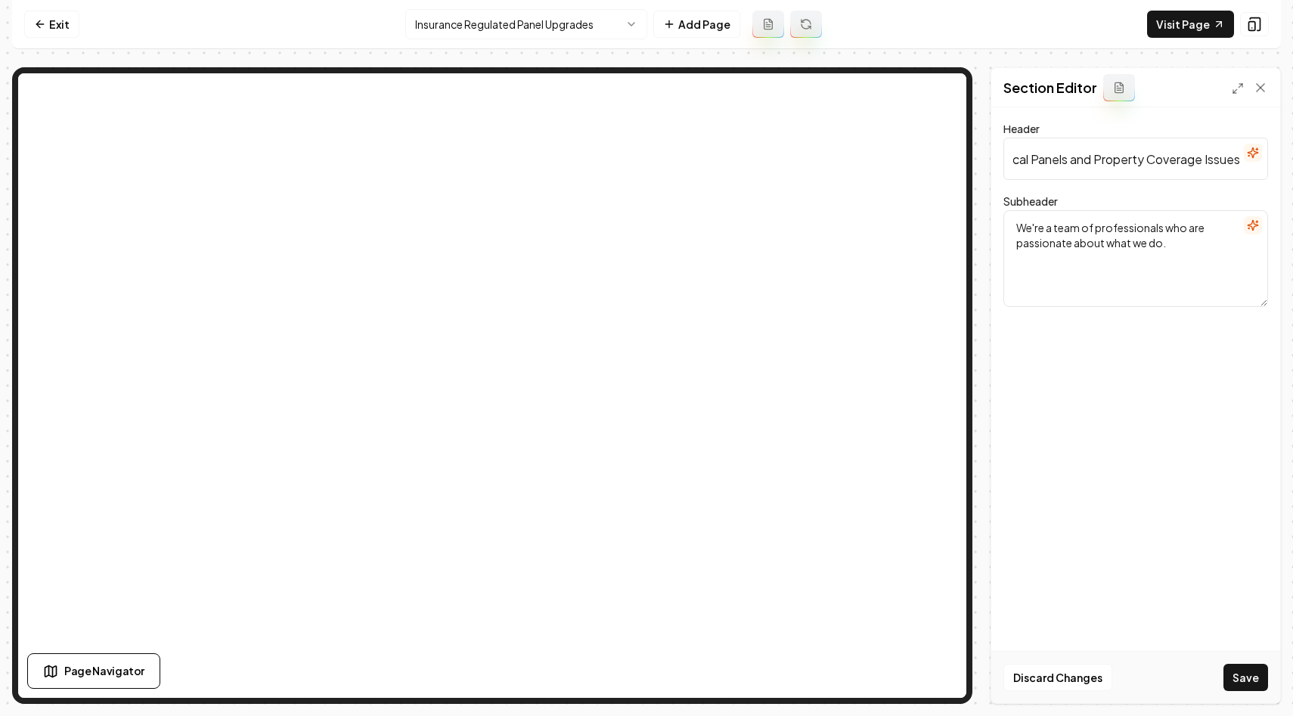
scroll to position [0, 0]
click at [1059, 237] on textarea "We're a team of professionals who are passionate about what we do." at bounding box center [1136, 258] width 265 height 97
paste textarea "Stay Protected: Upgrade Old Panels to Meet Insurance Standards"
type textarea "Stay Protected: Upgrade Old Panels to Meet Insurance Standards"
click at [1237, 682] on button "Save" at bounding box center [1246, 677] width 45 height 27
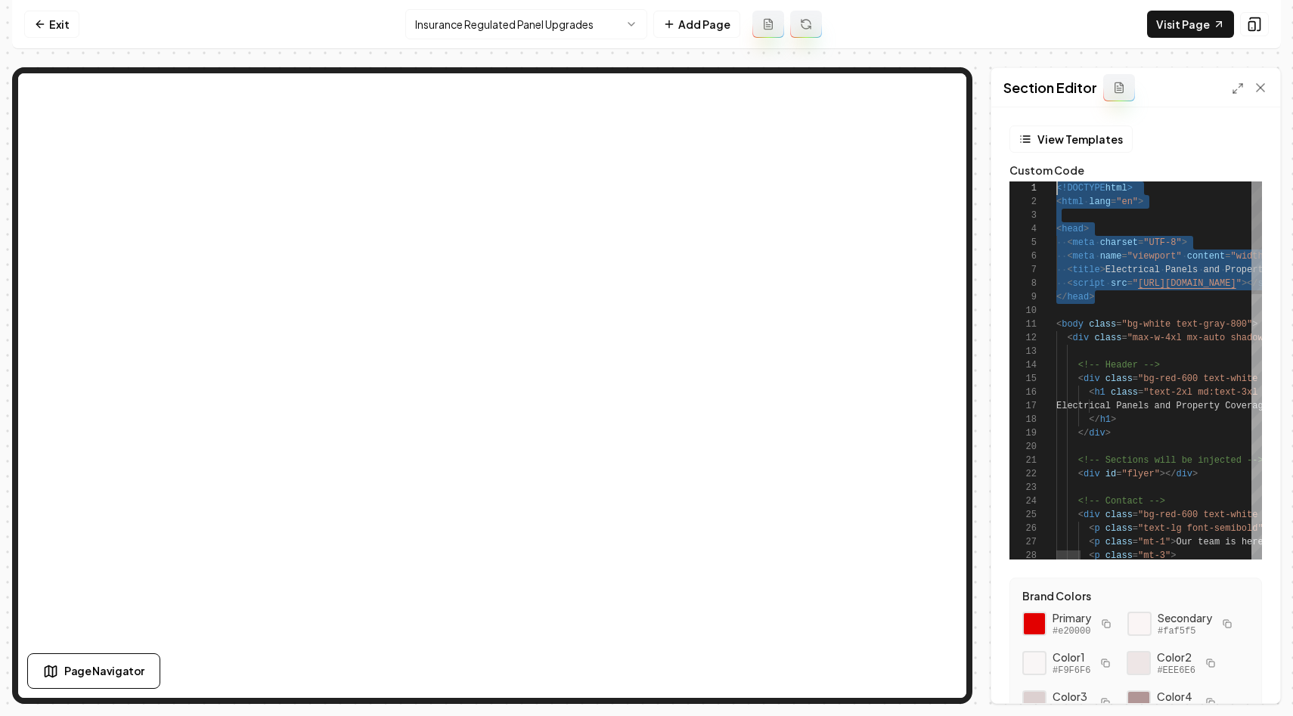
drag, startPoint x: 1109, startPoint y: 303, endPoint x: 1037, endPoint y: 190, distance: 134.7
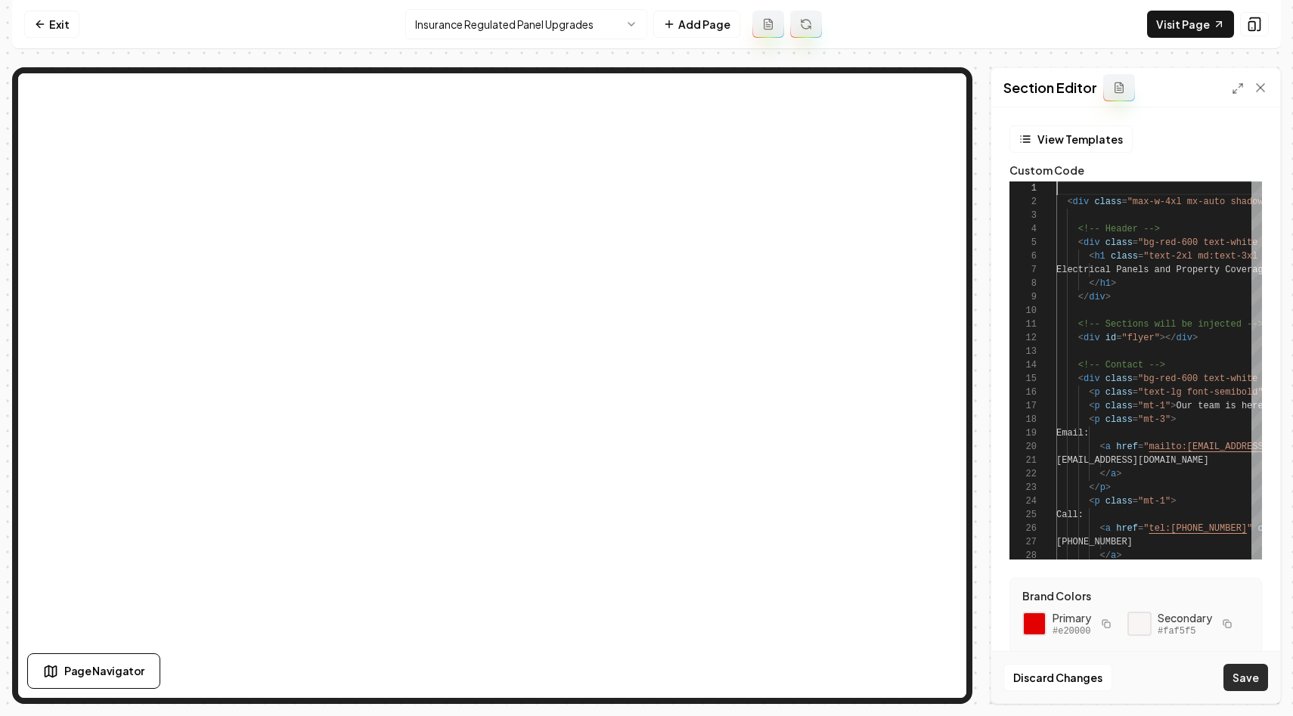
click at [1249, 678] on button "Save" at bounding box center [1246, 677] width 45 height 27
type textarea "**********"
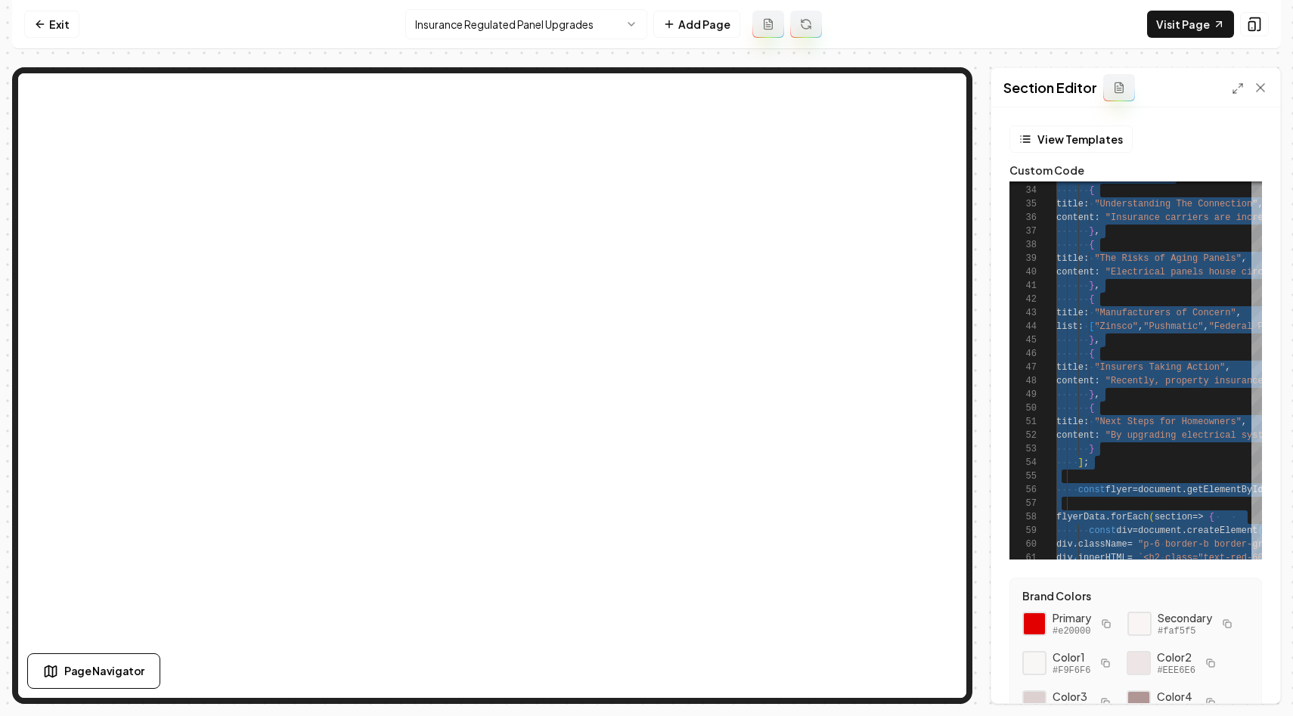
click at [991, 64] on div "Exit Insurance Regulated Panel Upgrades Add Page Visit Page Page Navigator Page…" at bounding box center [646, 352] width 1269 height 704
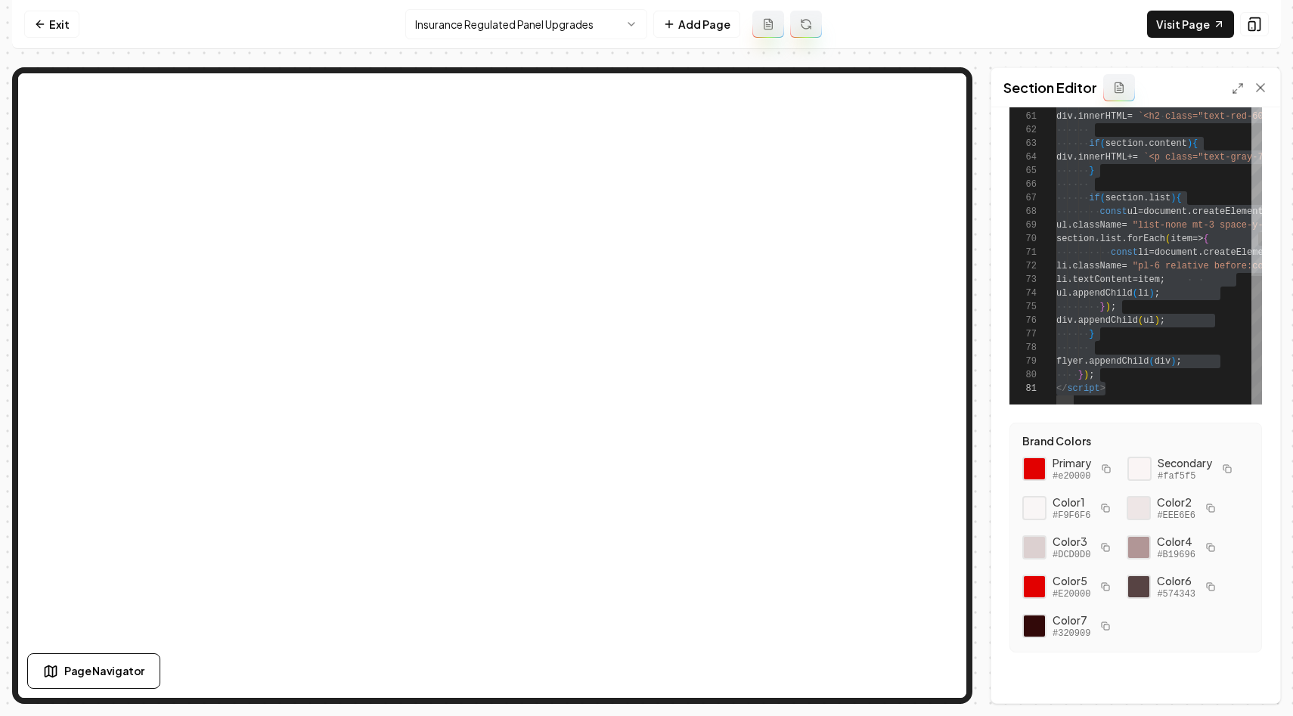
scroll to position [159, 0]
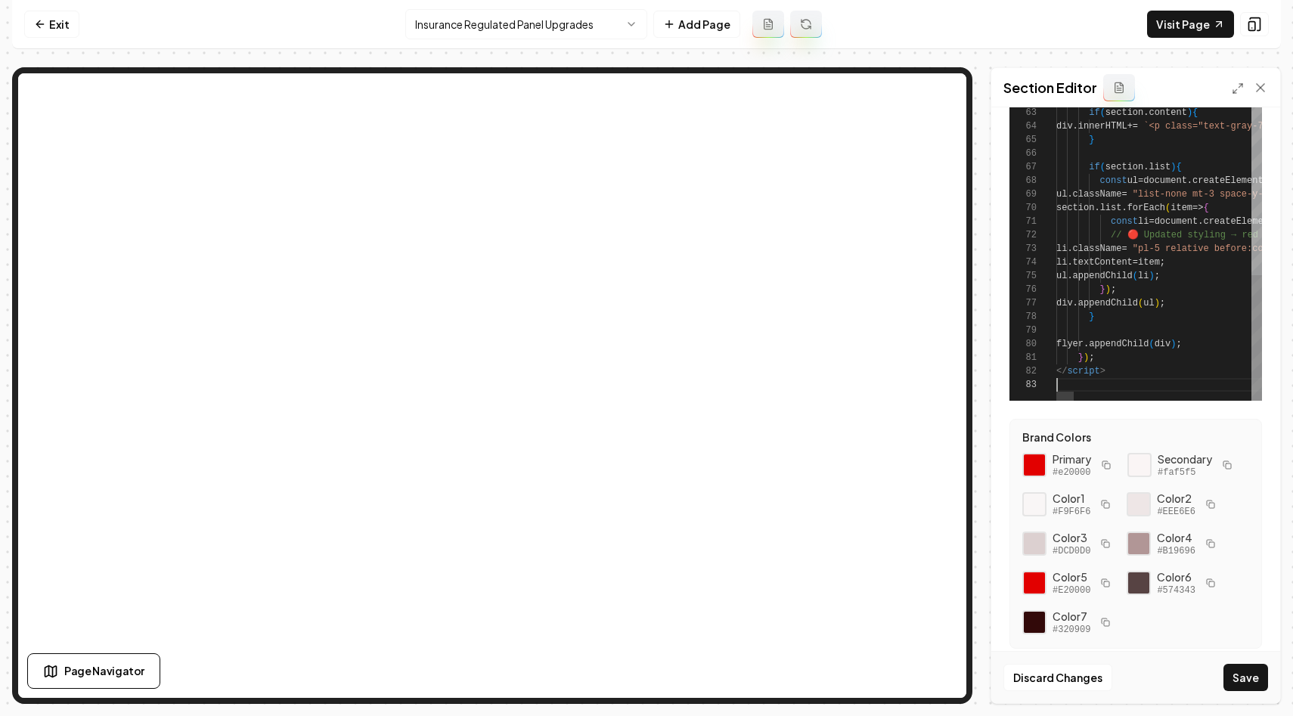
scroll to position [27, 0]
click at [1264, 685] on button "Save" at bounding box center [1246, 677] width 45 height 27
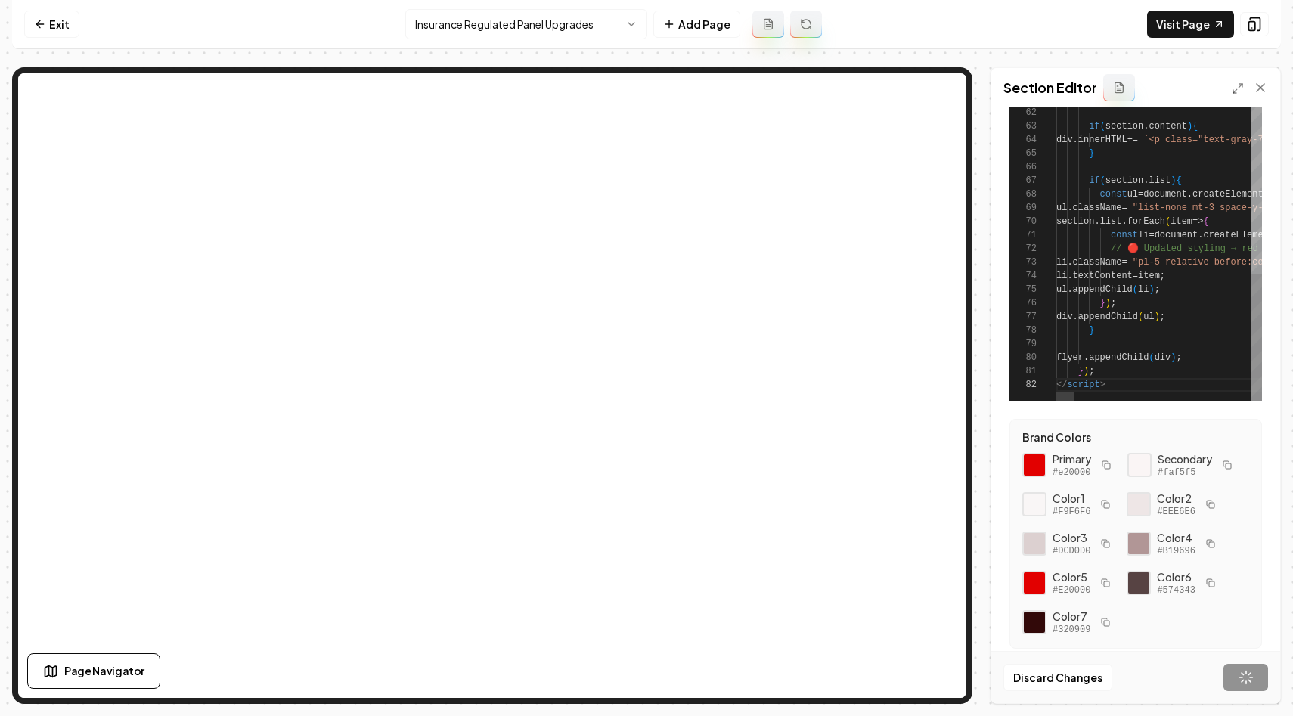
scroll to position [14, 48]
click at [1239, 87] on line at bounding box center [1241, 86] width 4 height 4
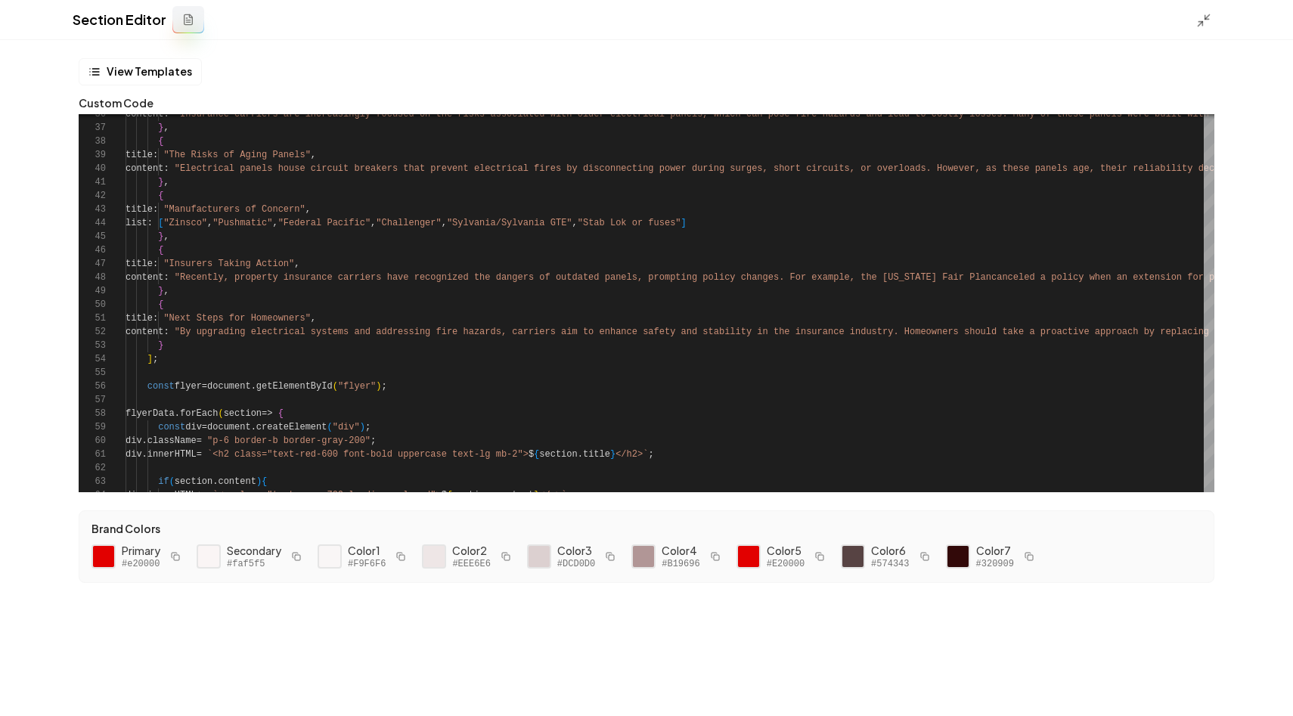
click at [1197, 33] on div "Section Editor" at bounding box center [646, 20] width 1293 height 40
click at [1199, 18] on icon at bounding box center [1203, 20] width 15 height 15
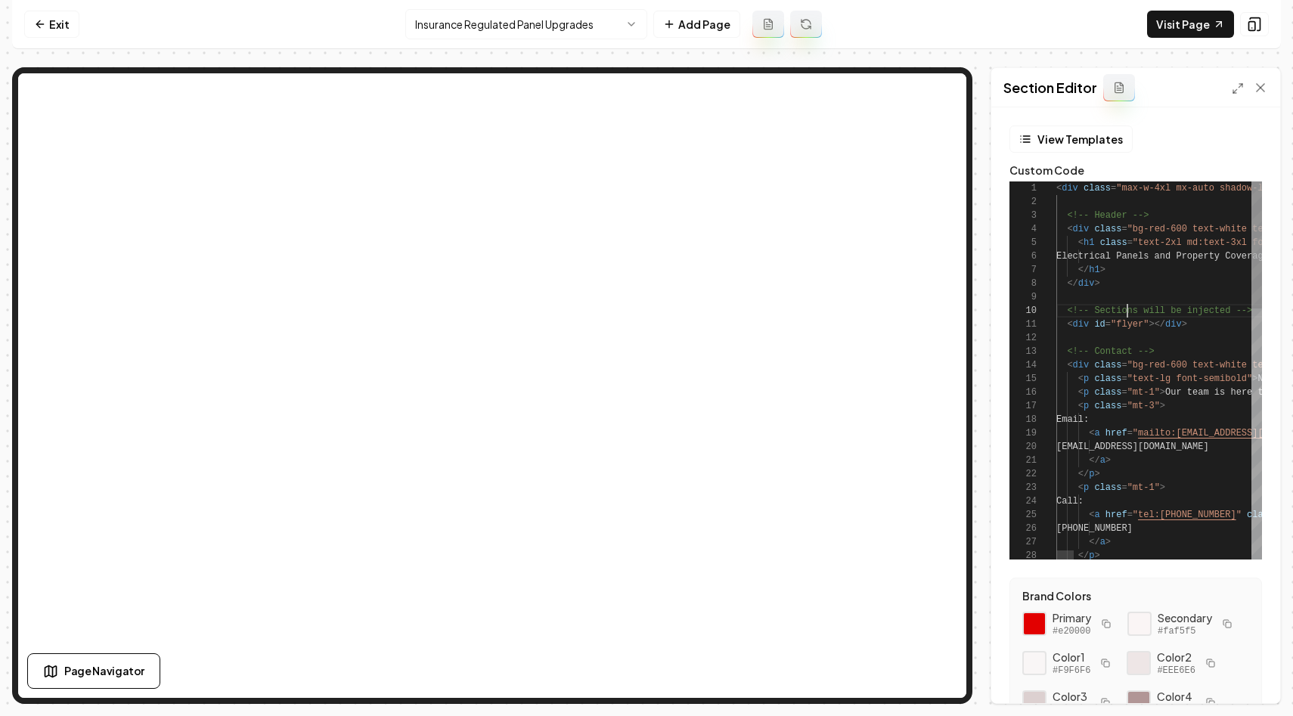
click at [1255, 17] on icon at bounding box center [1254, 24] width 15 height 15
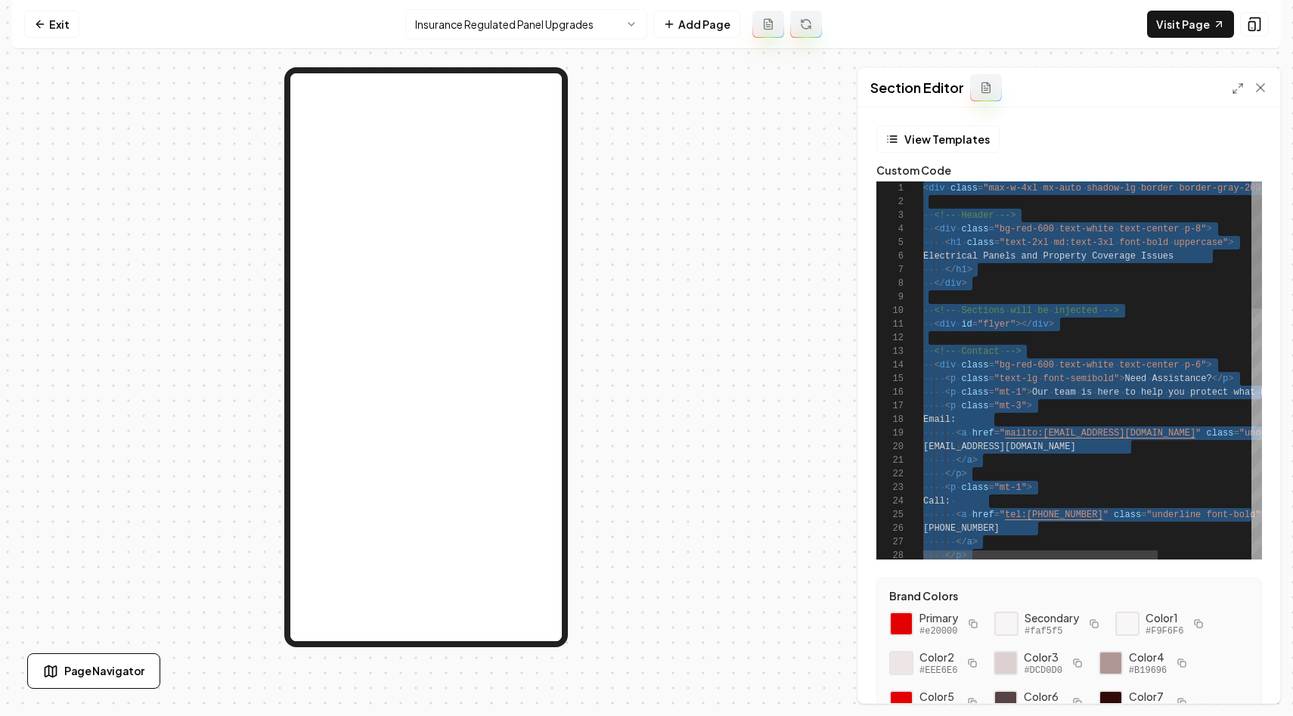
scroll to position [68, 0]
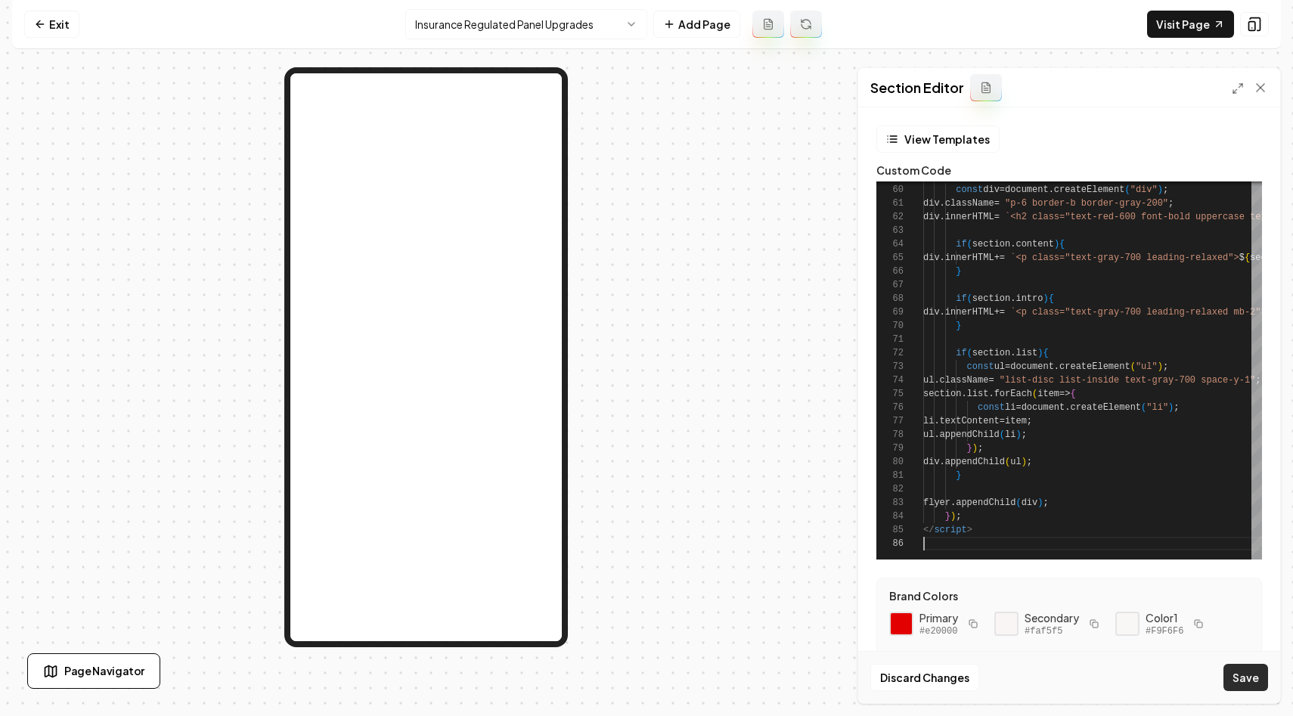
click at [1252, 673] on button "Save" at bounding box center [1246, 677] width 45 height 27
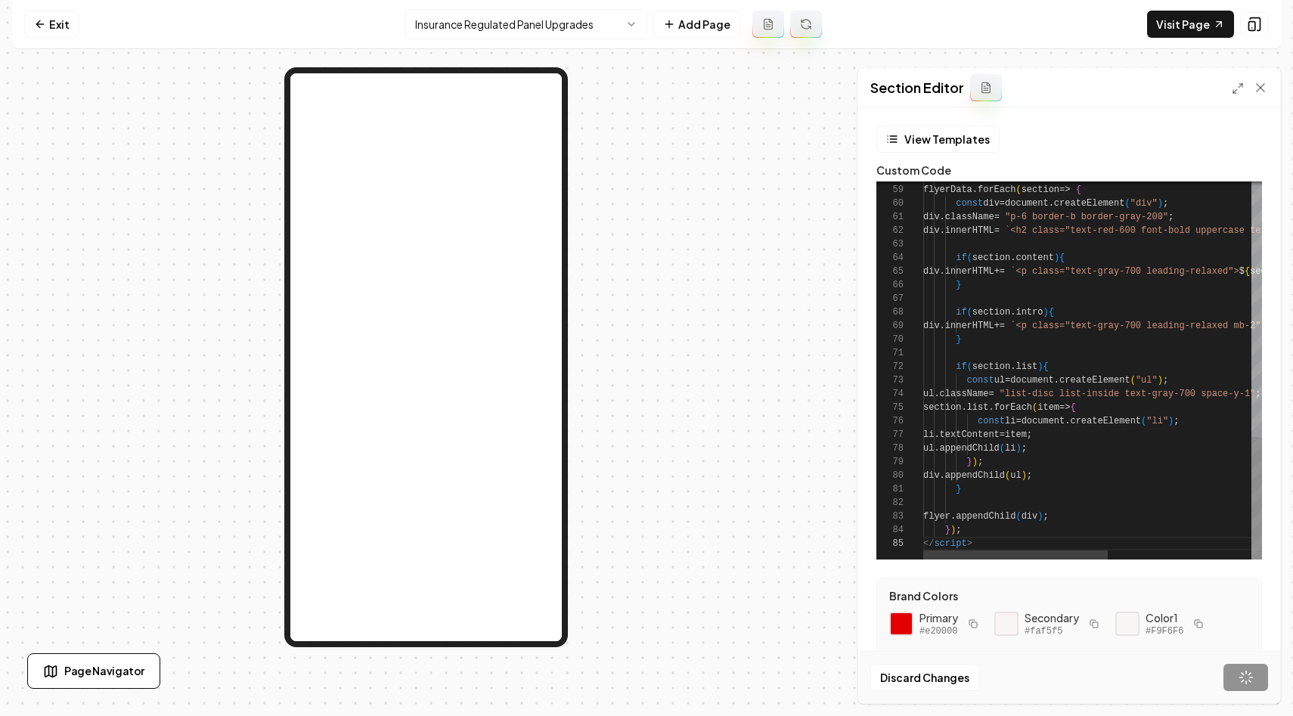
scroll to position [54, 49]
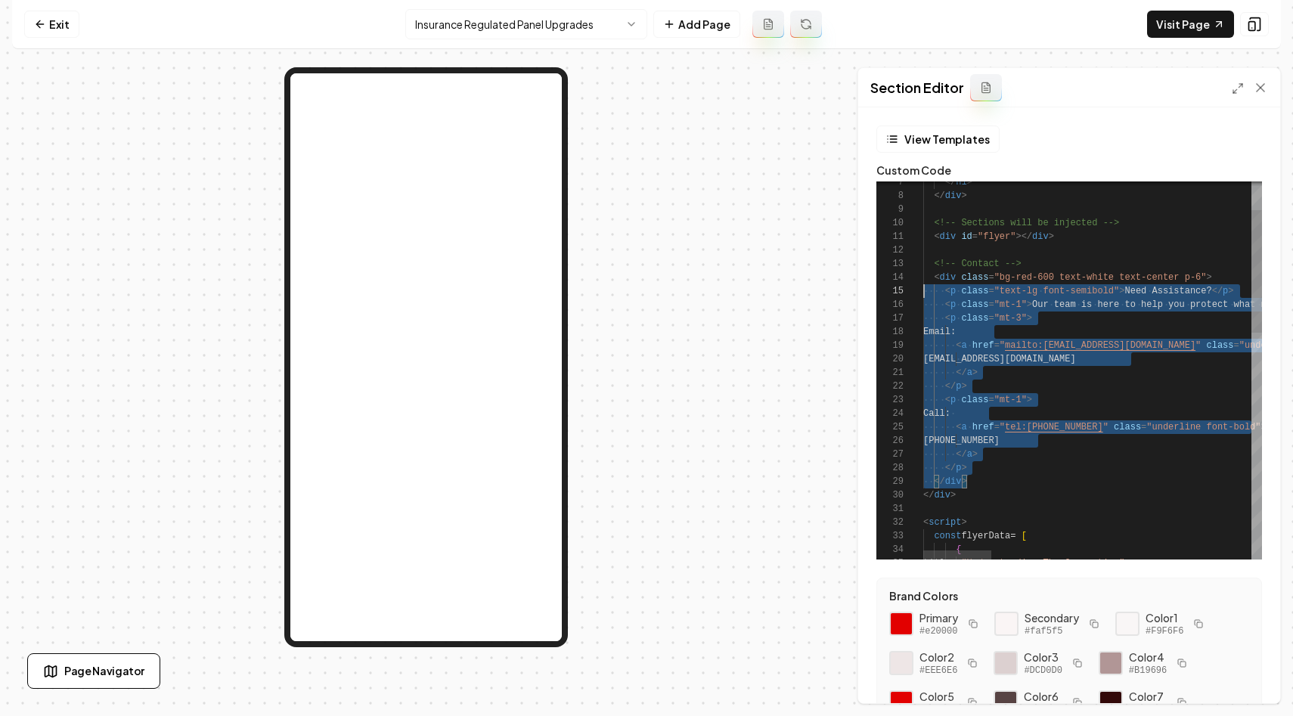
scroll to position [14, 0]
drag, startPoint x: 977, startPoint y: 480, endPoint x: 907, endPoint y: 257, distance: 233.9
click at [907, 257] on div "28 24 25 26 27 20 21 22 23 16 17 18 19 12 13 14 15 8 9 10 11 7 29 30 31 32 33 3…" at bounding box center [1070, 371] width 386 height 378
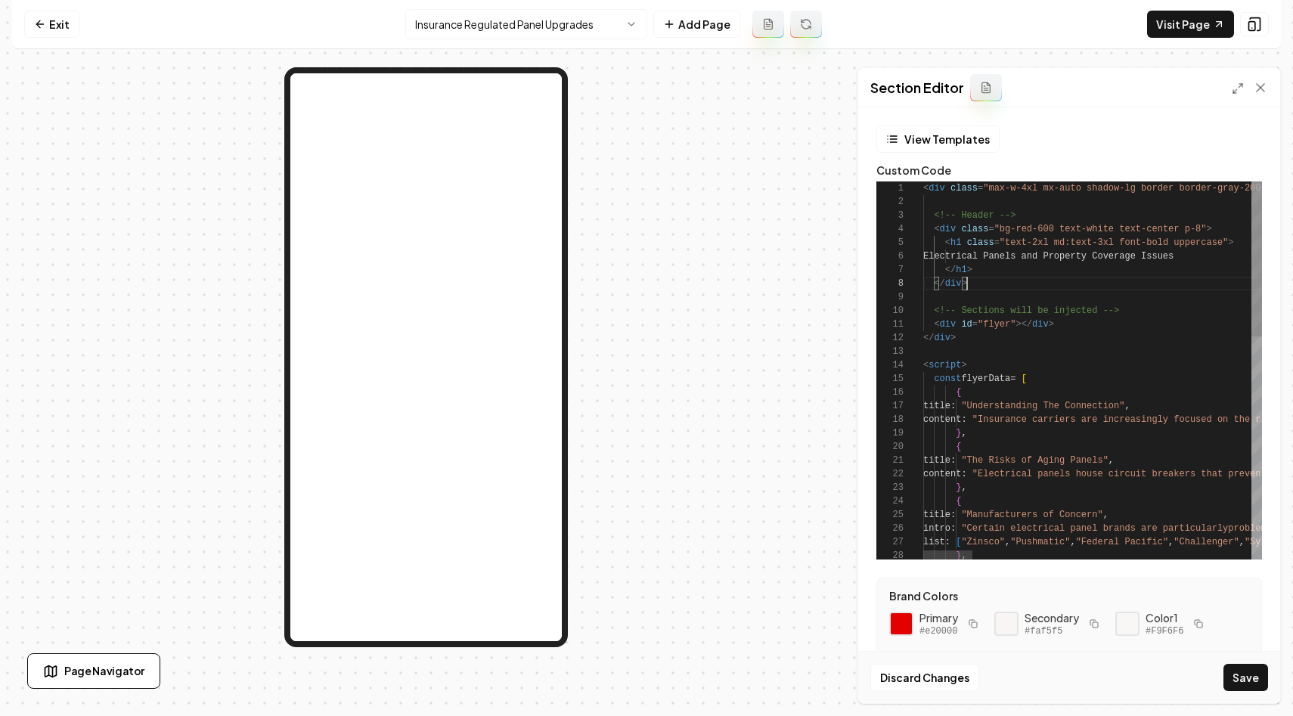
scroll to position [82, 27]
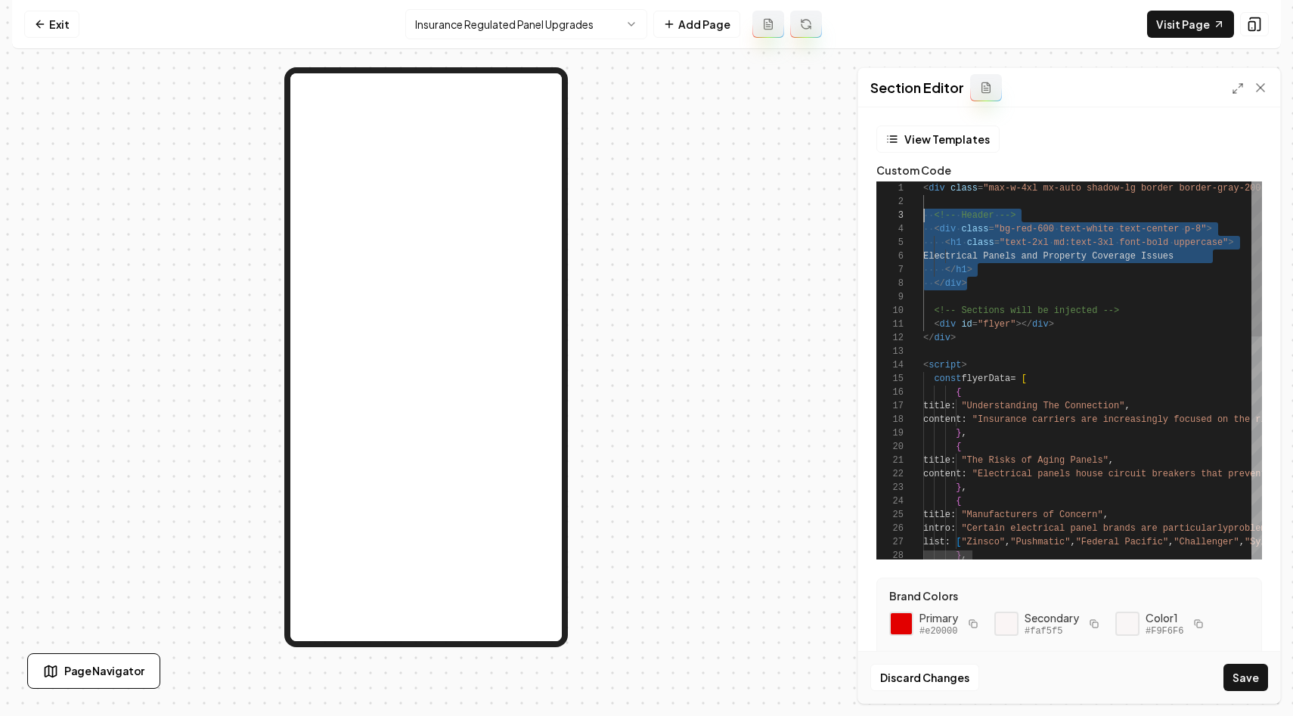
drag, startPoint x: 979, startPoint y: 281, endPoint x: 892, endPoint y: 217, distance: 108.8
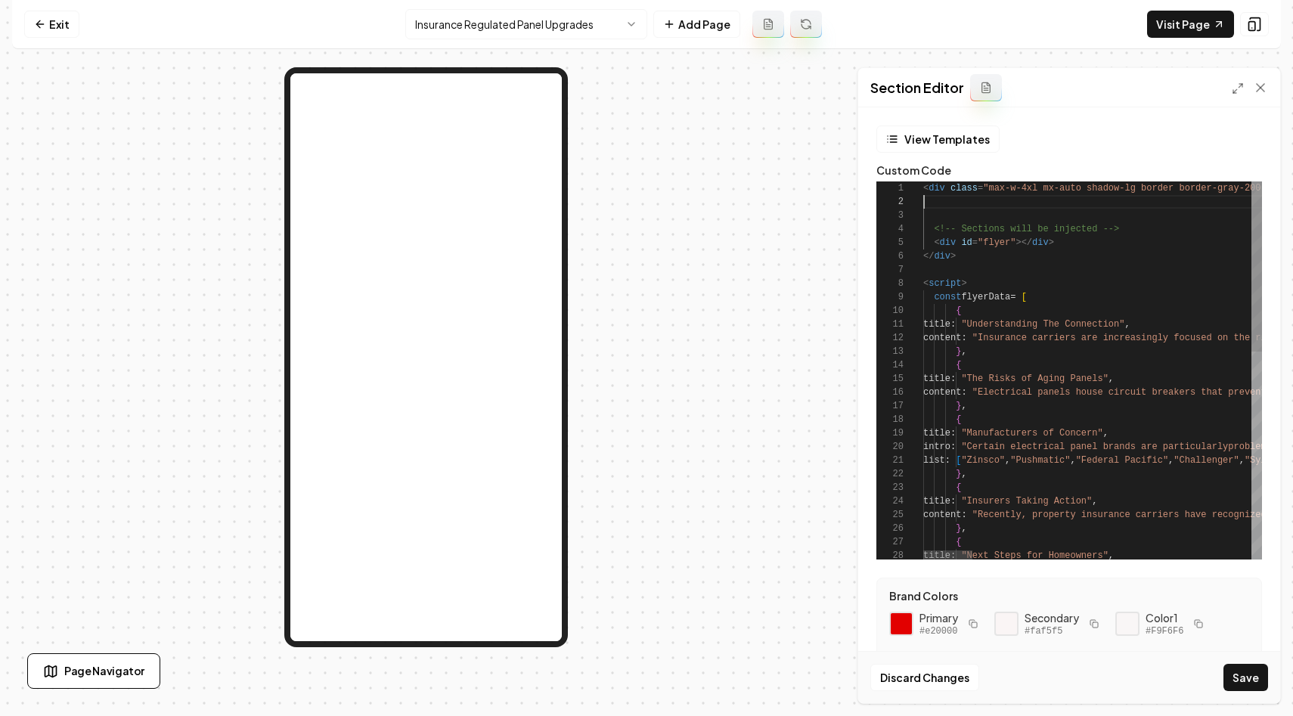
scroll to position [14, 0]
type textarea "**********"
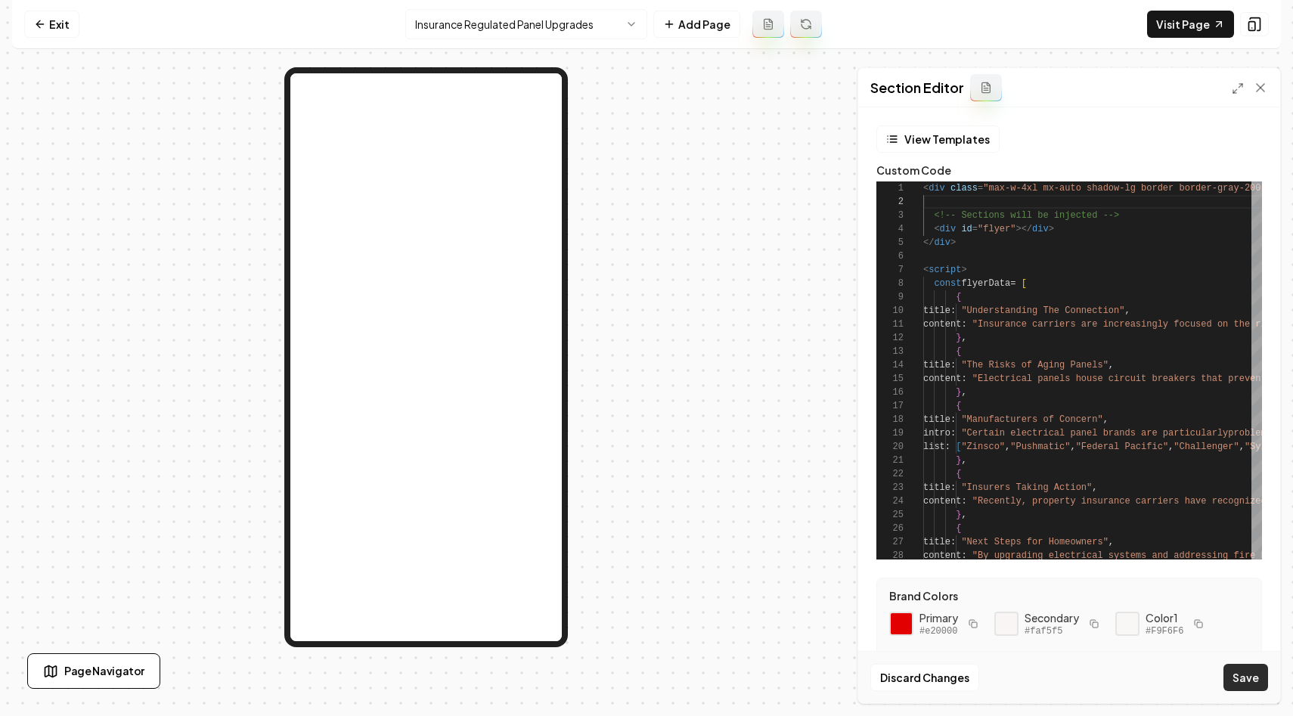
click at [1257, 684] on button "Save" at bounding box center [1246, 677] width 45 height 27
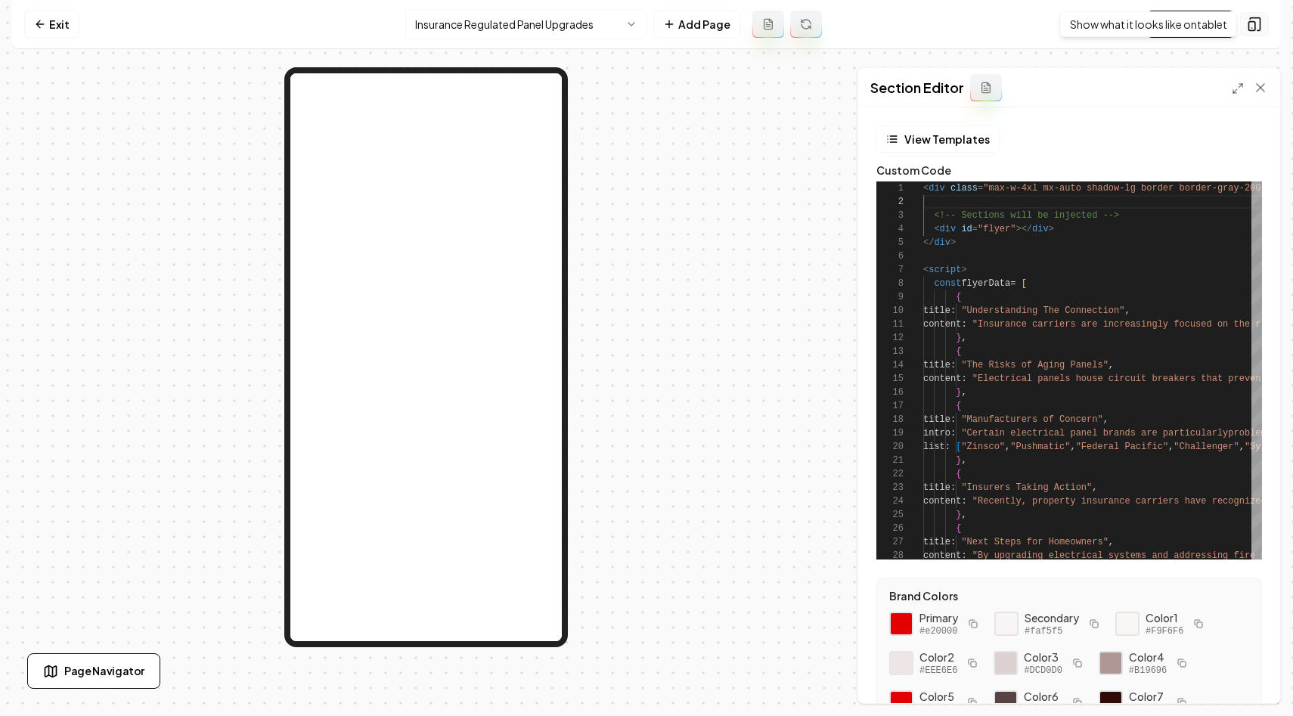
click at [1249, 23] on rect at bounding box center [1252, 26] width 6 height 9
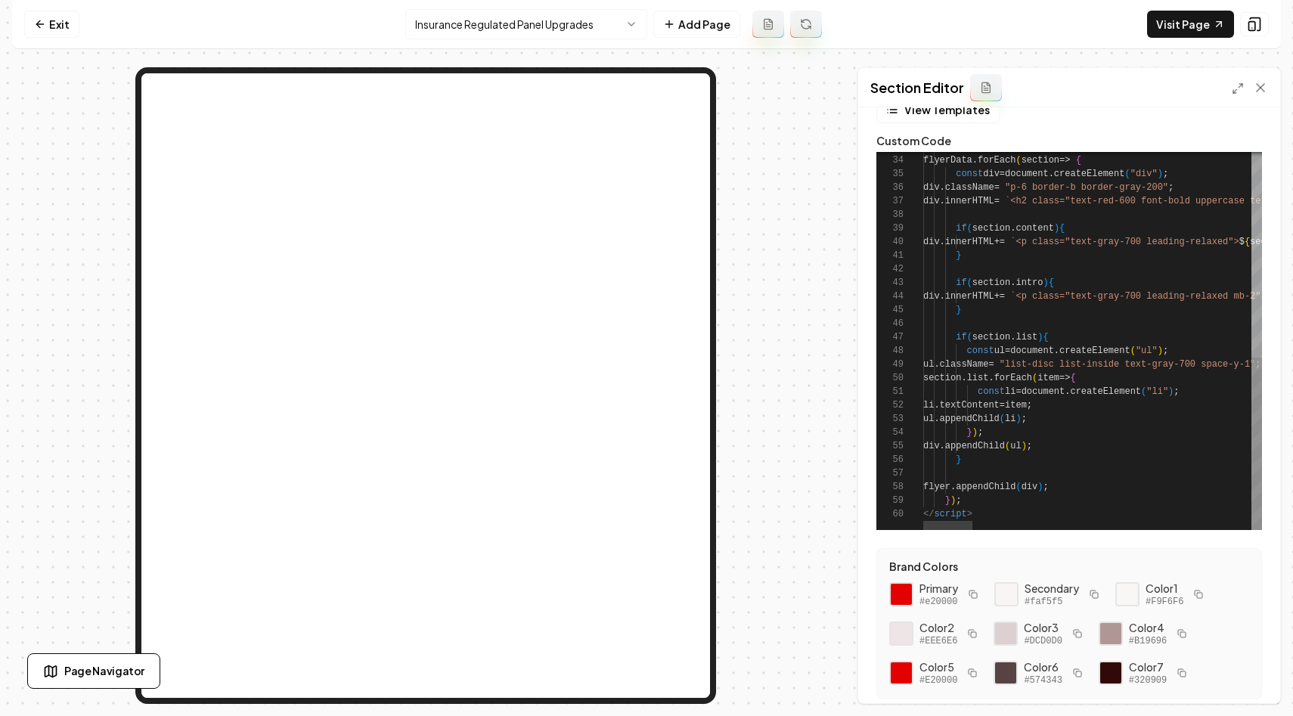
scroll to position [80, 0]
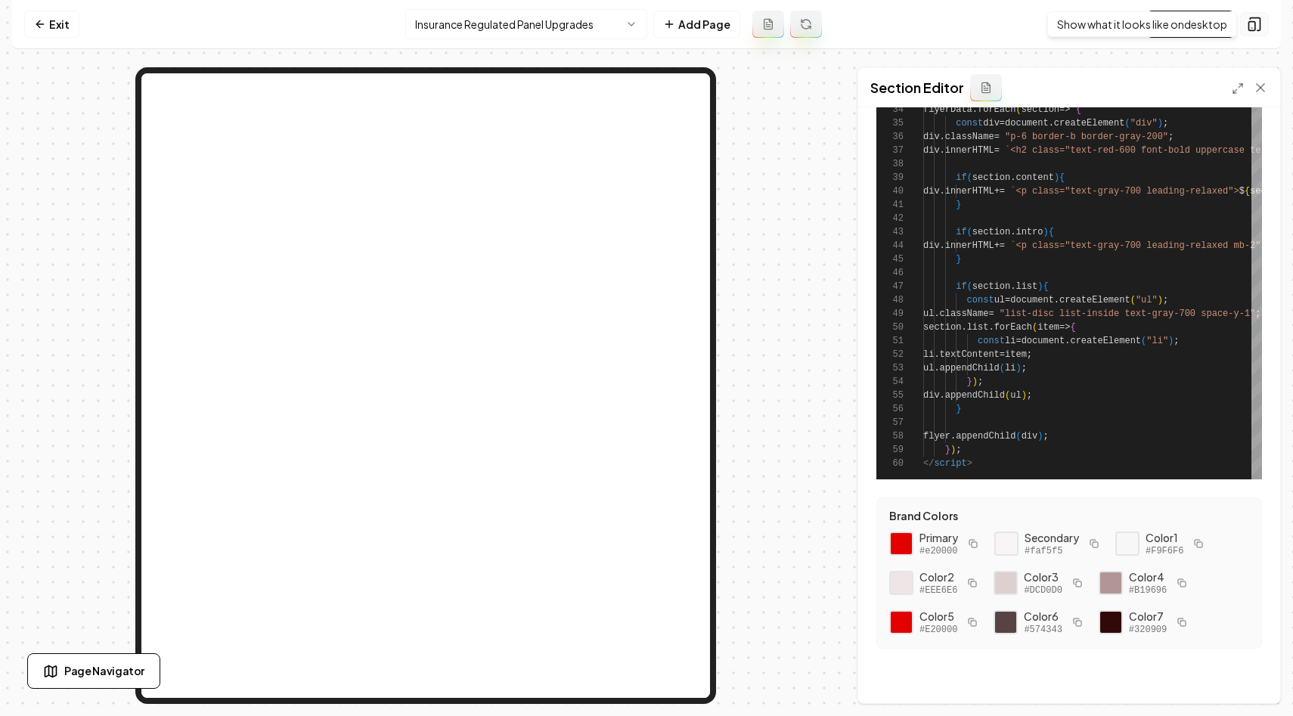
click at [1254, 26] on icon at bounding box center [1254, 24] width 15 height 15
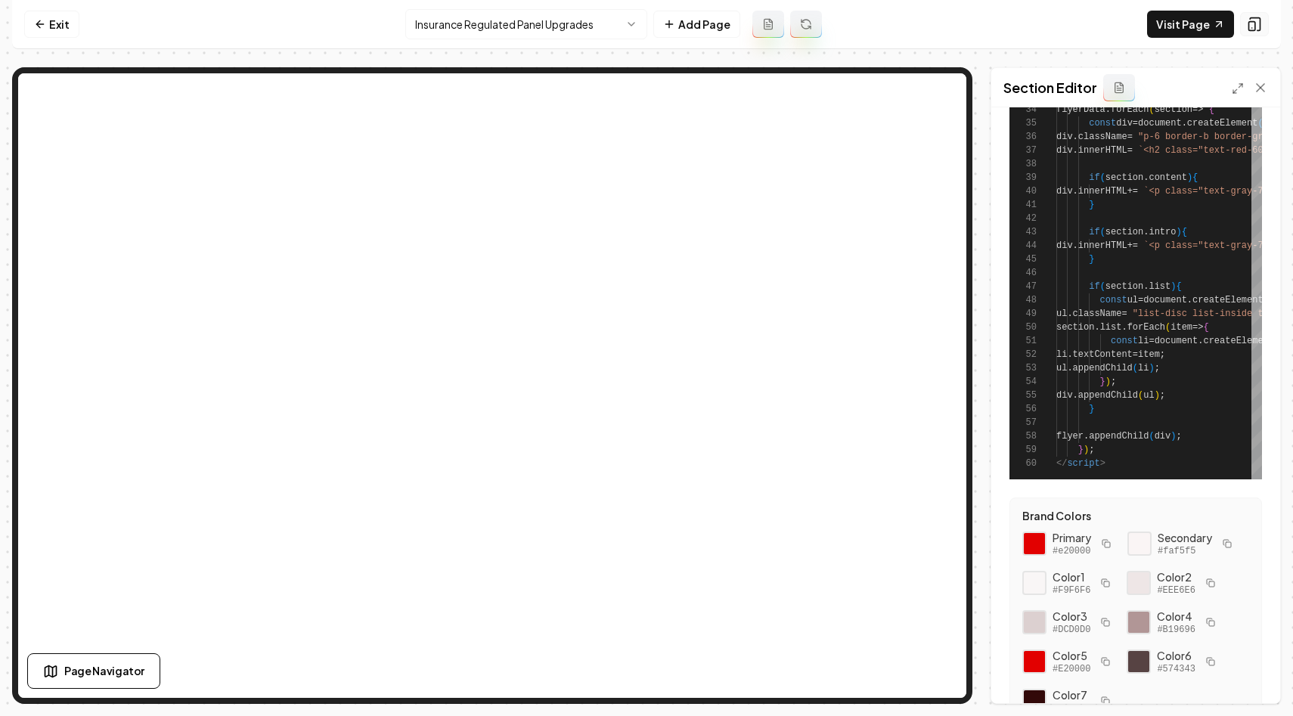
click at [1254, 25] on icon at bounding box center [1254, 24] width 15 height 15
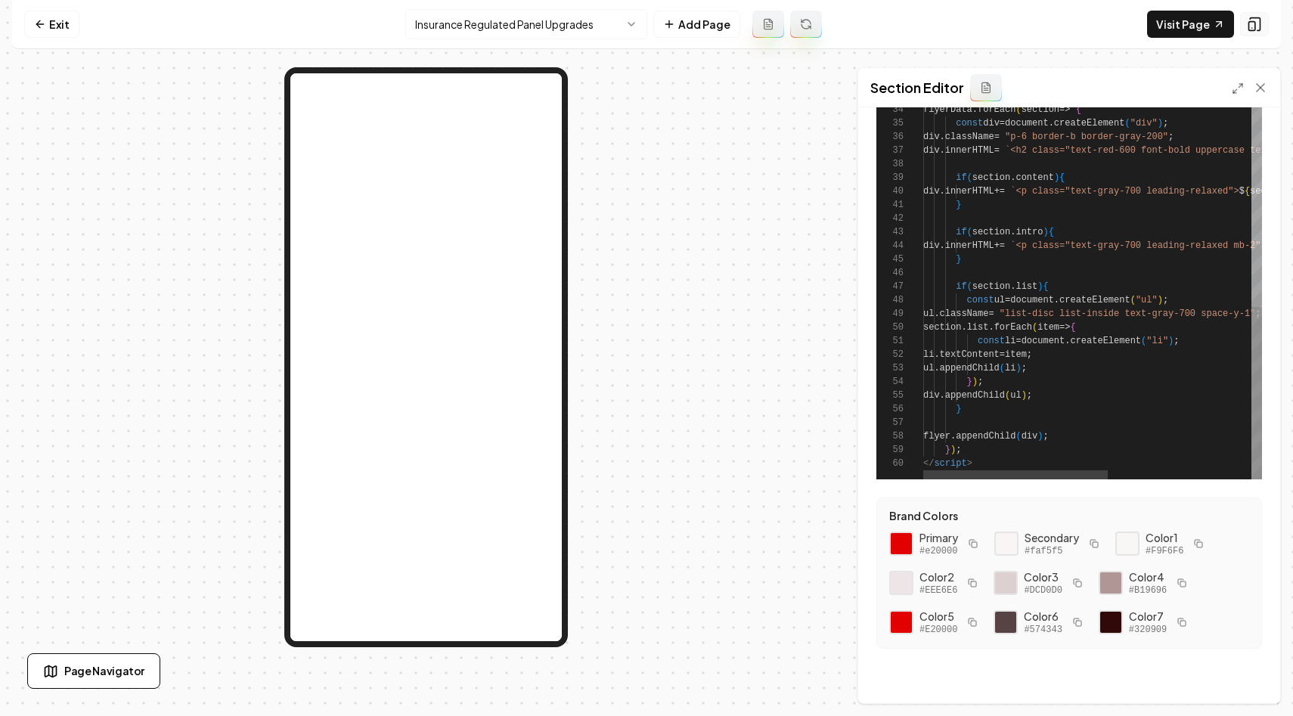
click at [1254, 24] on icon at bounding box center [1254, 24] width 15 height 15
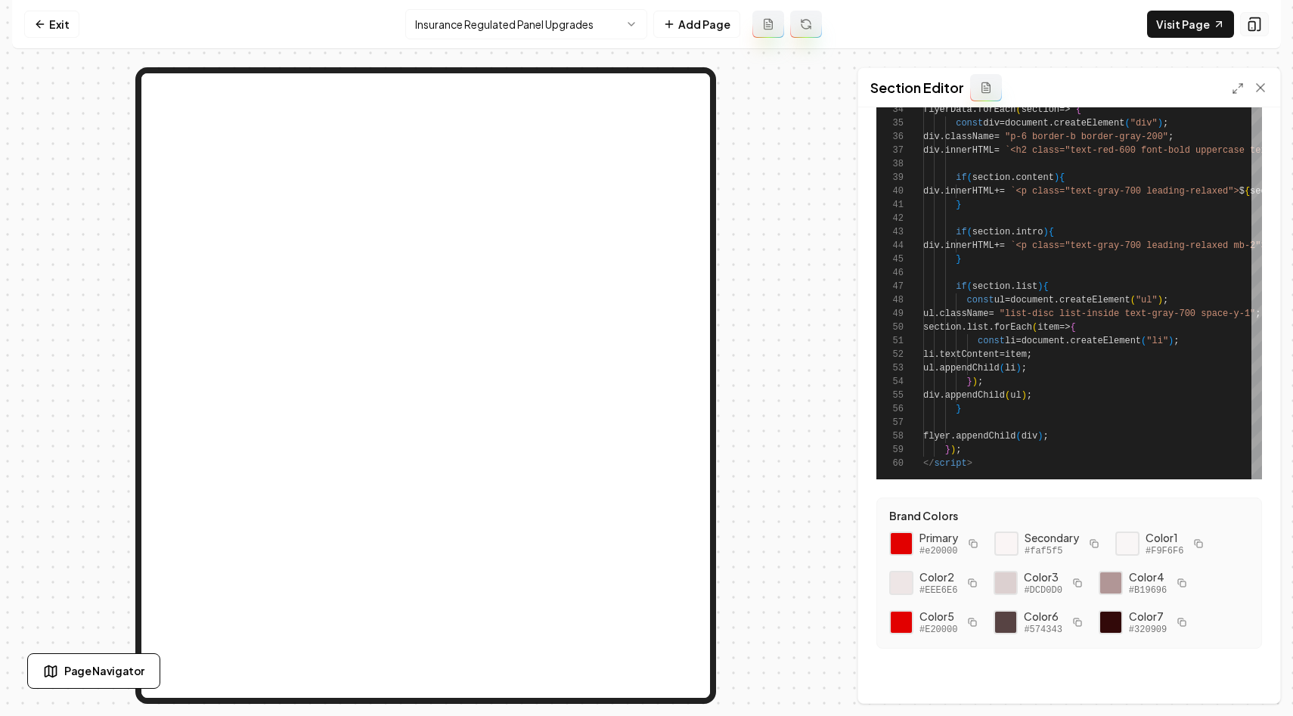
click at [1254, 24] on icon at bounding box center [1254, 24] width 15 height 15
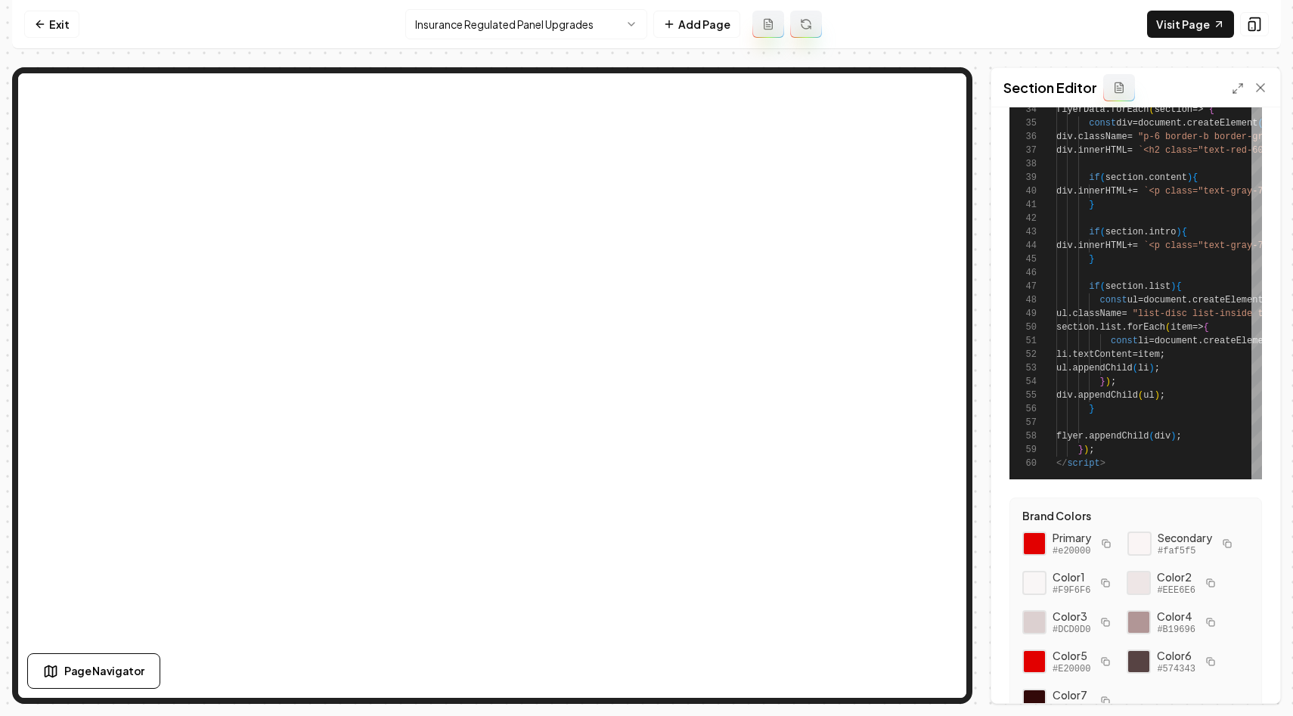
click at [976, 191] on div "Page Settings Section Editor View Templates Custom Code 33 34 35 36 37 38 39 40…" at bounding box center [646, 385] width 1269 height 637
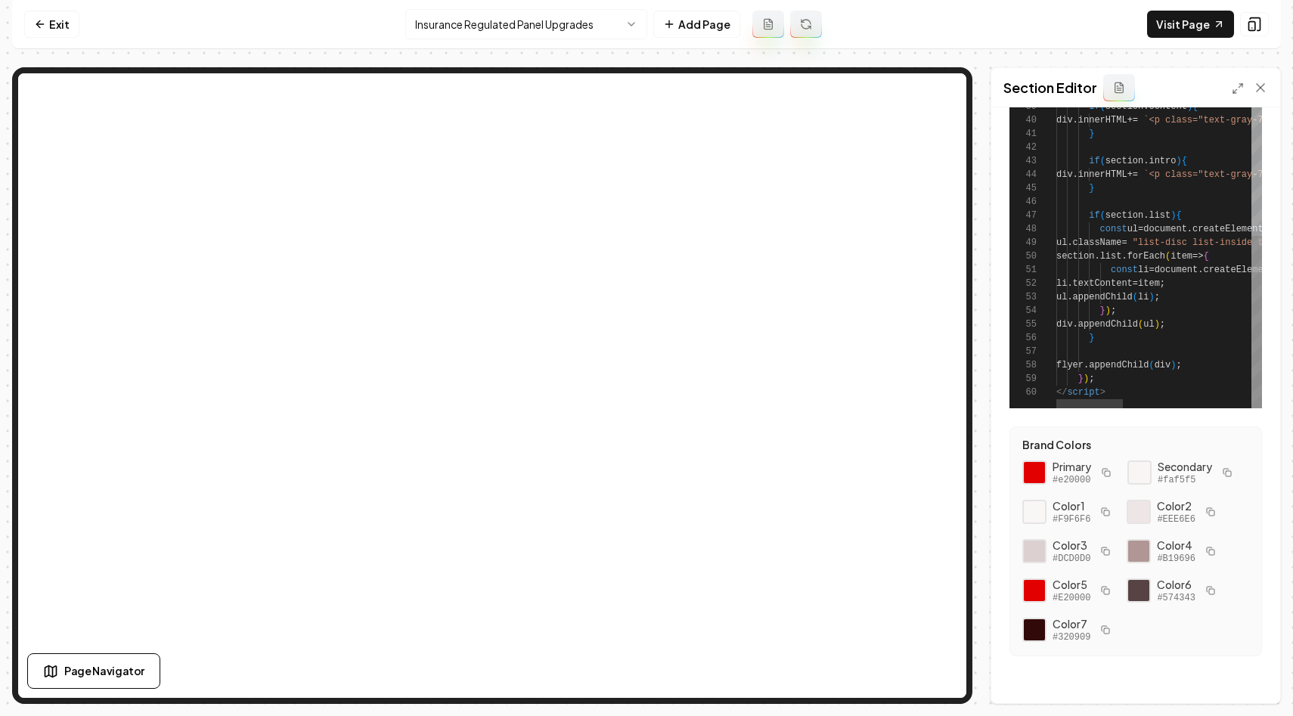
scroll to position [159, 0]
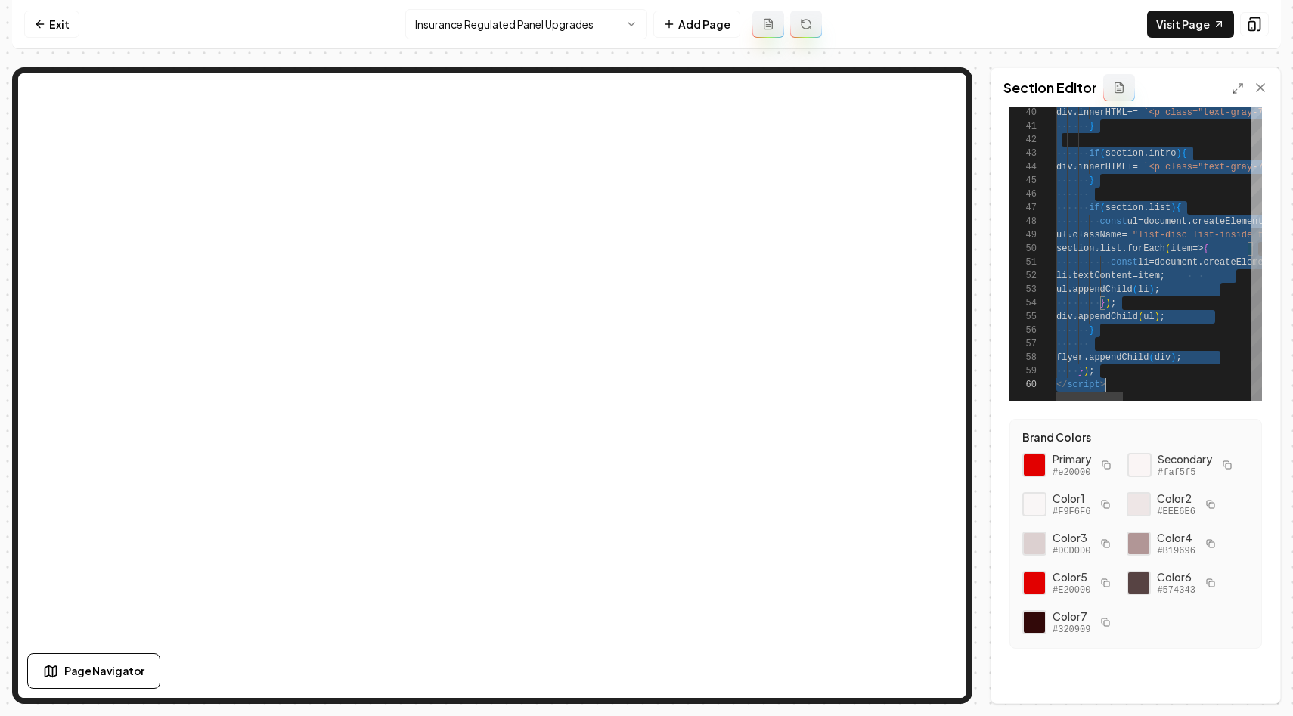
scroll to position [0, 49]
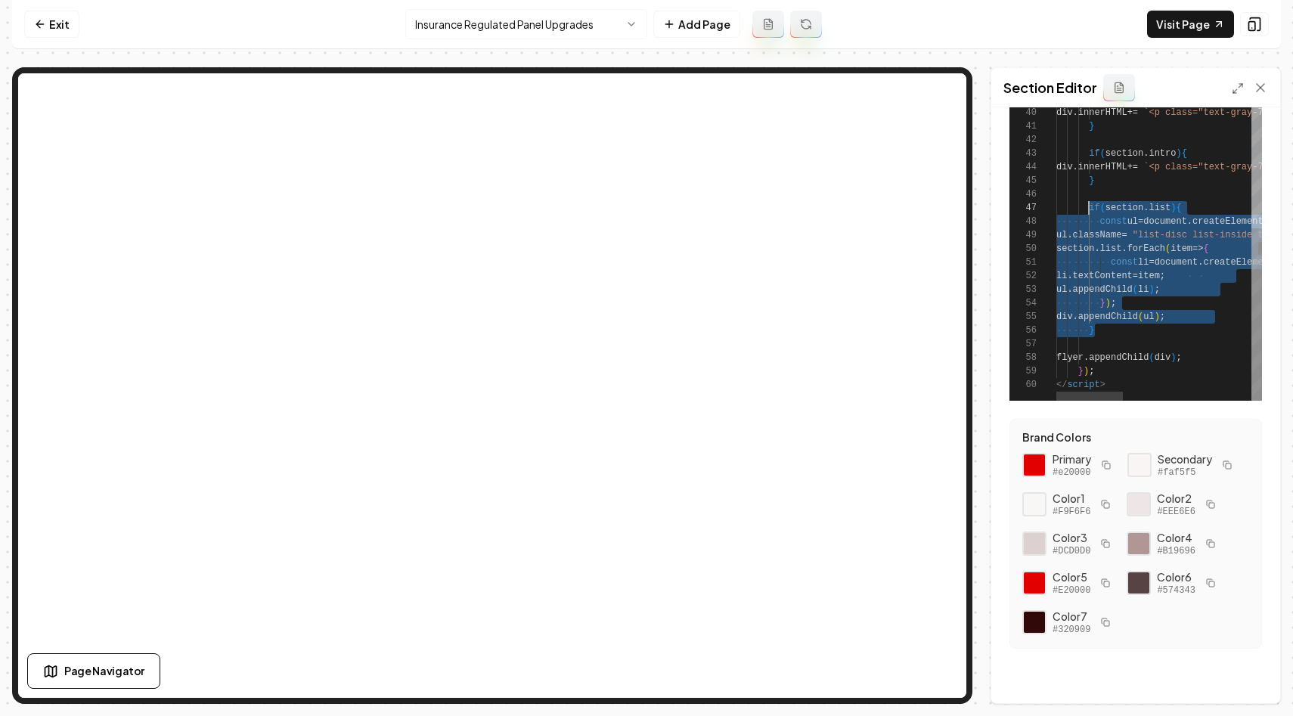
drag, startPoint x: 1112, startPoint y: 327, endPoint x: 1088, endPoint y: 205, distance: 124.9
type textarea "**********"
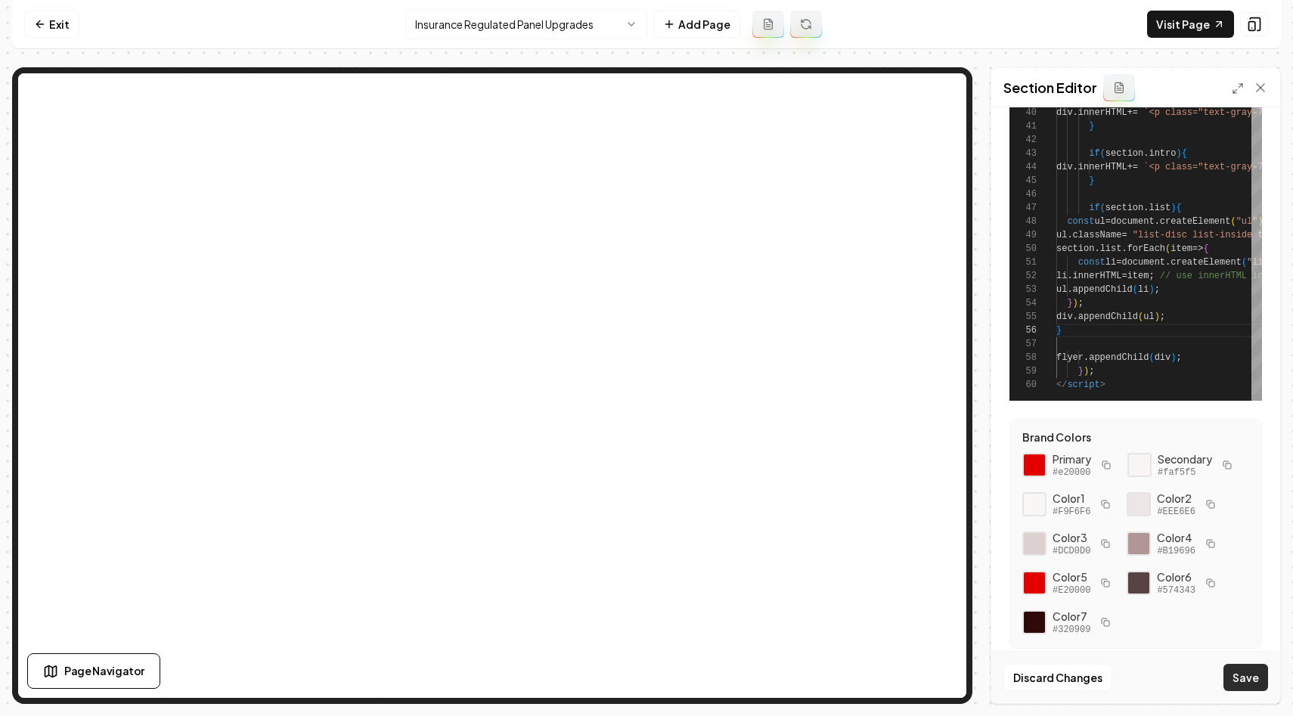
click at [1243, 679] on button "Save" at bounding box center [1246, 677] width 45 height 27
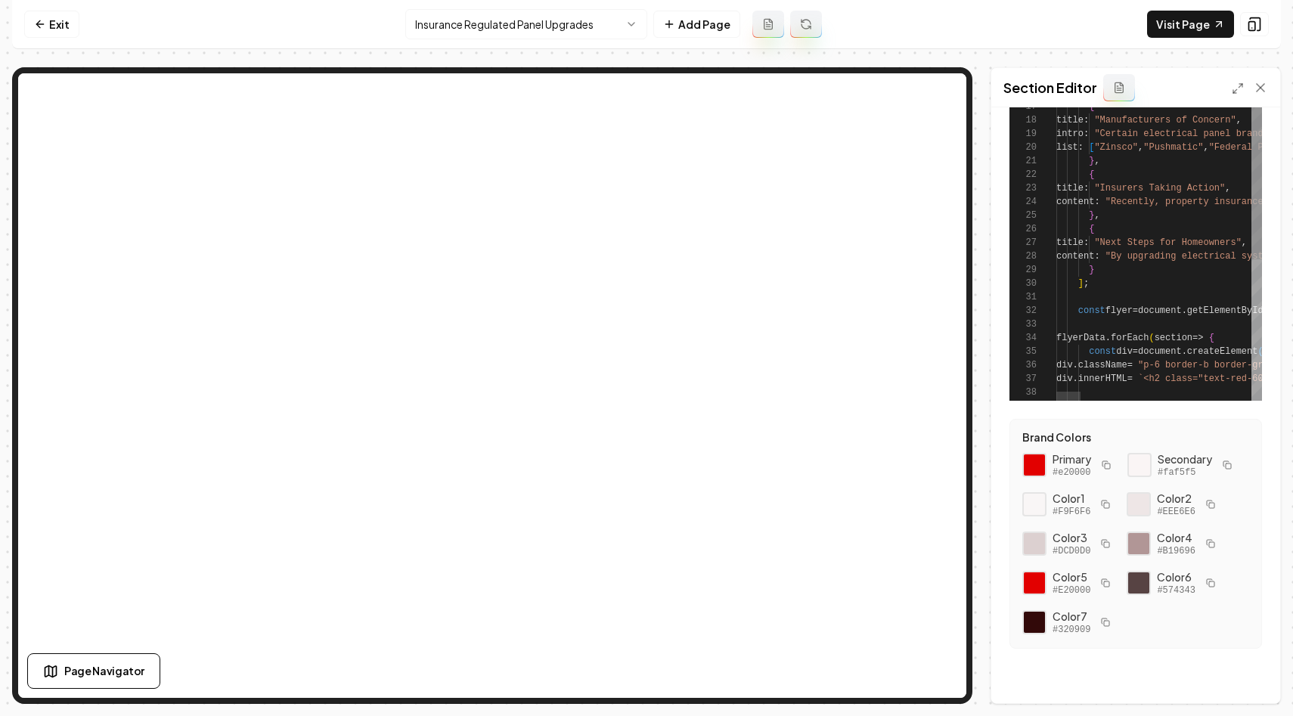
scroll to position [0, 0]
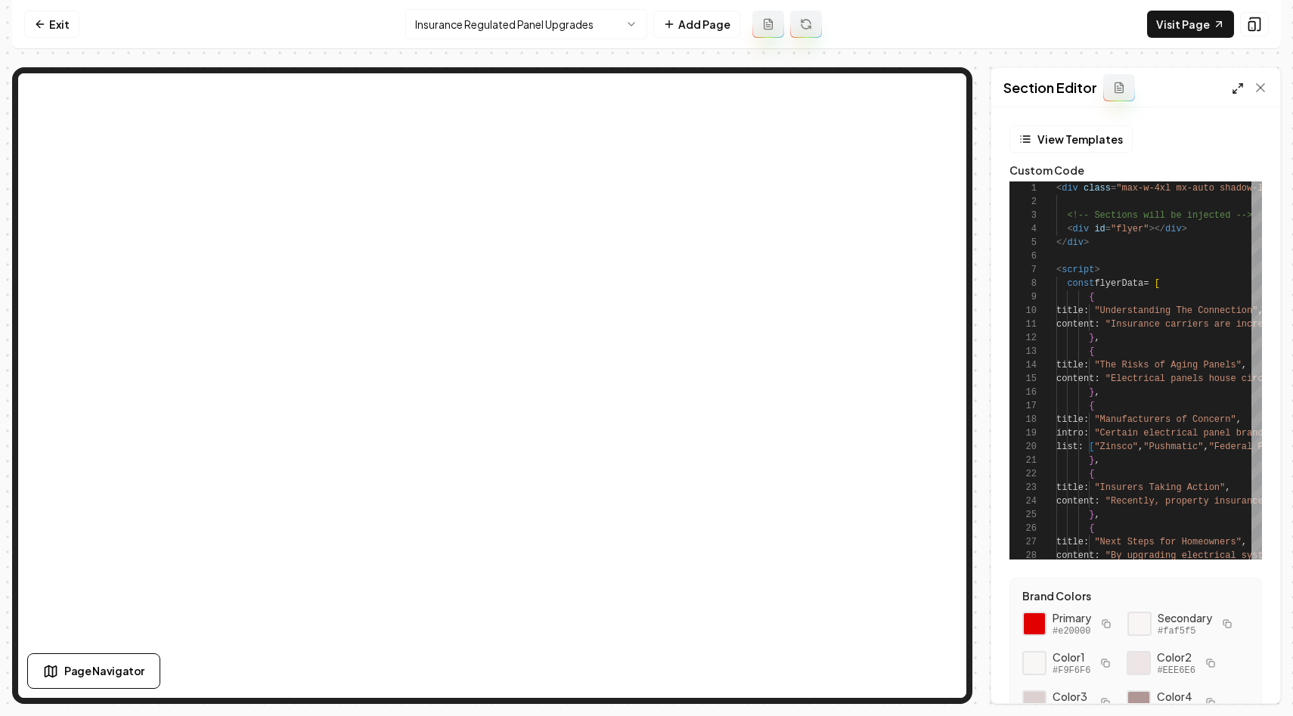
click at [1232, 84] on icon at bounding box center [1238, 88] width 12 height 12
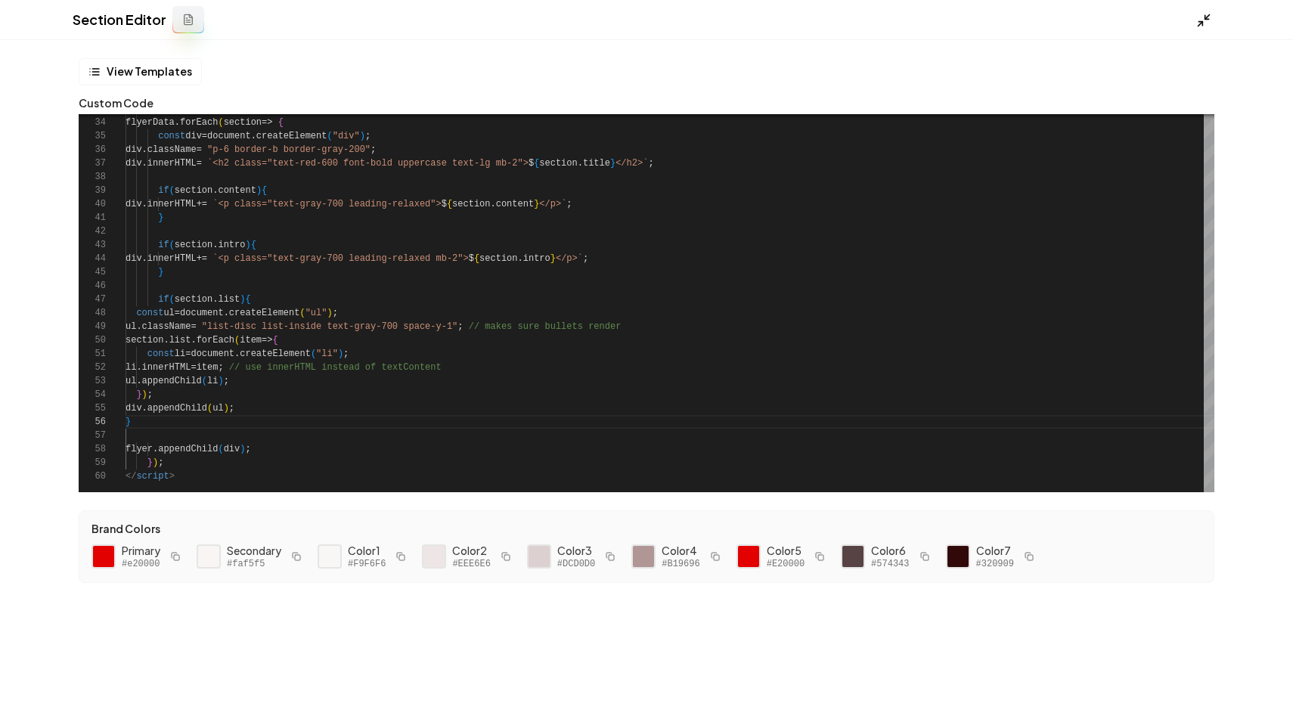
click at [1197, 22] on icon at bounding box center [1203, 20] width 15 height 15
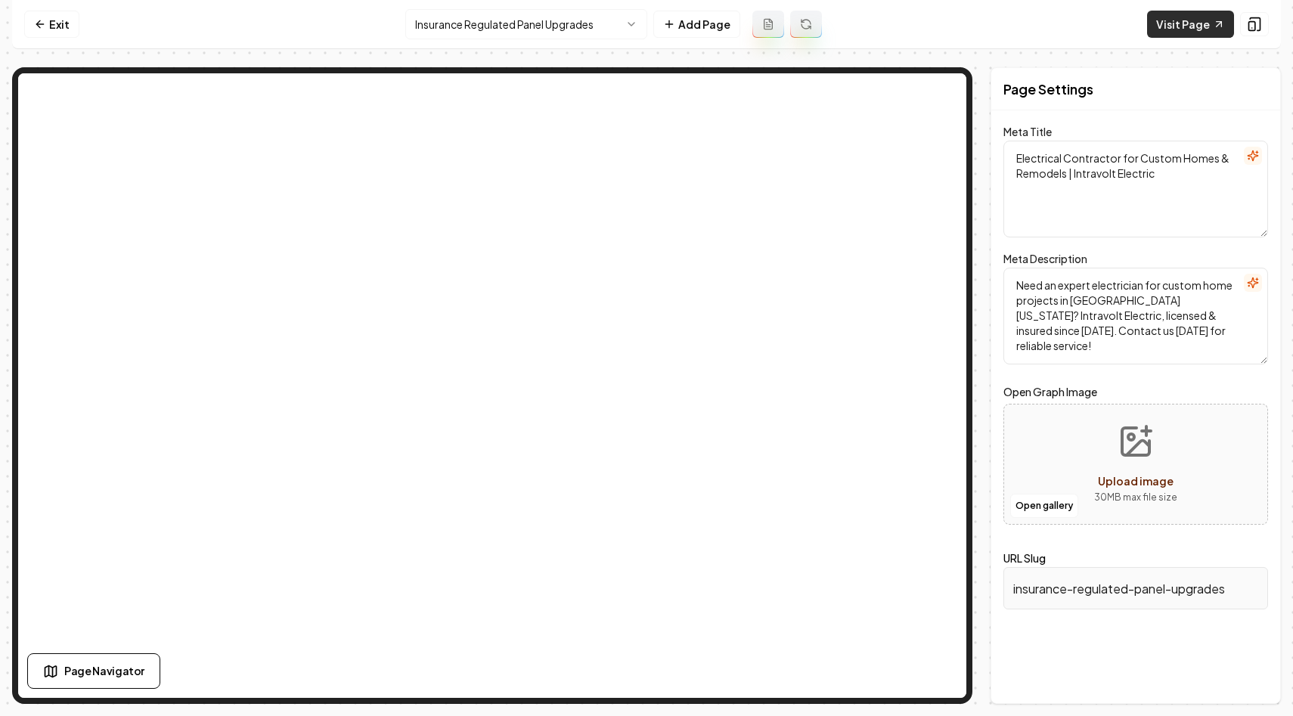
click at [1181, 23] on link "Visit Page" at bounding box center [1190, 24] width 87 height 27
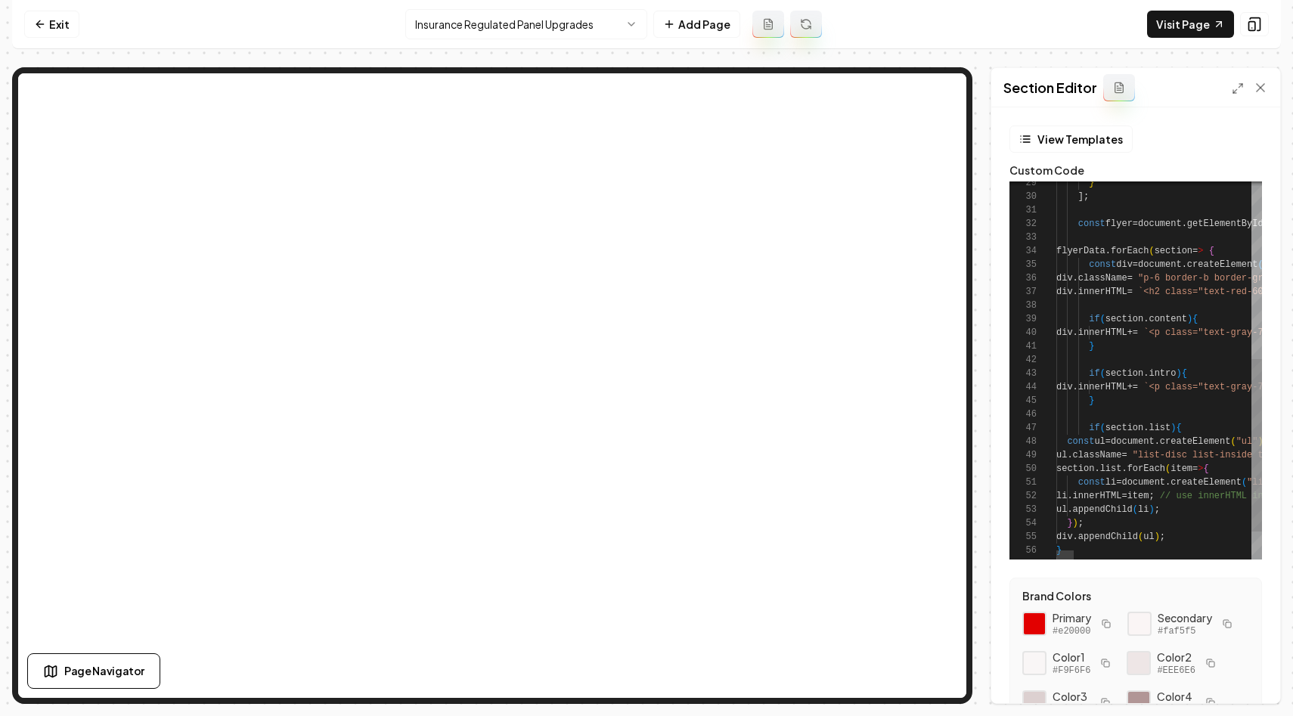
scroll to position [109, 137]
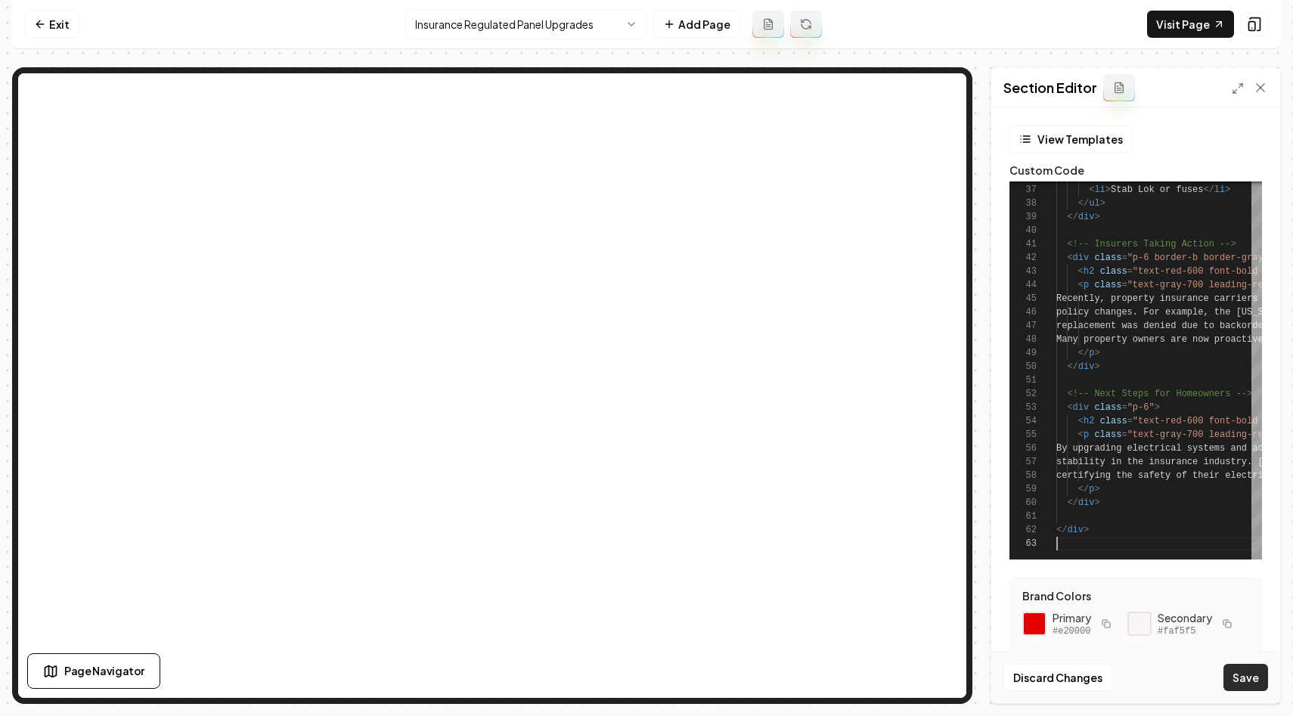
click at [1248, 676] on button "Save" at bounding box center [1246, 677] width 45 height 27
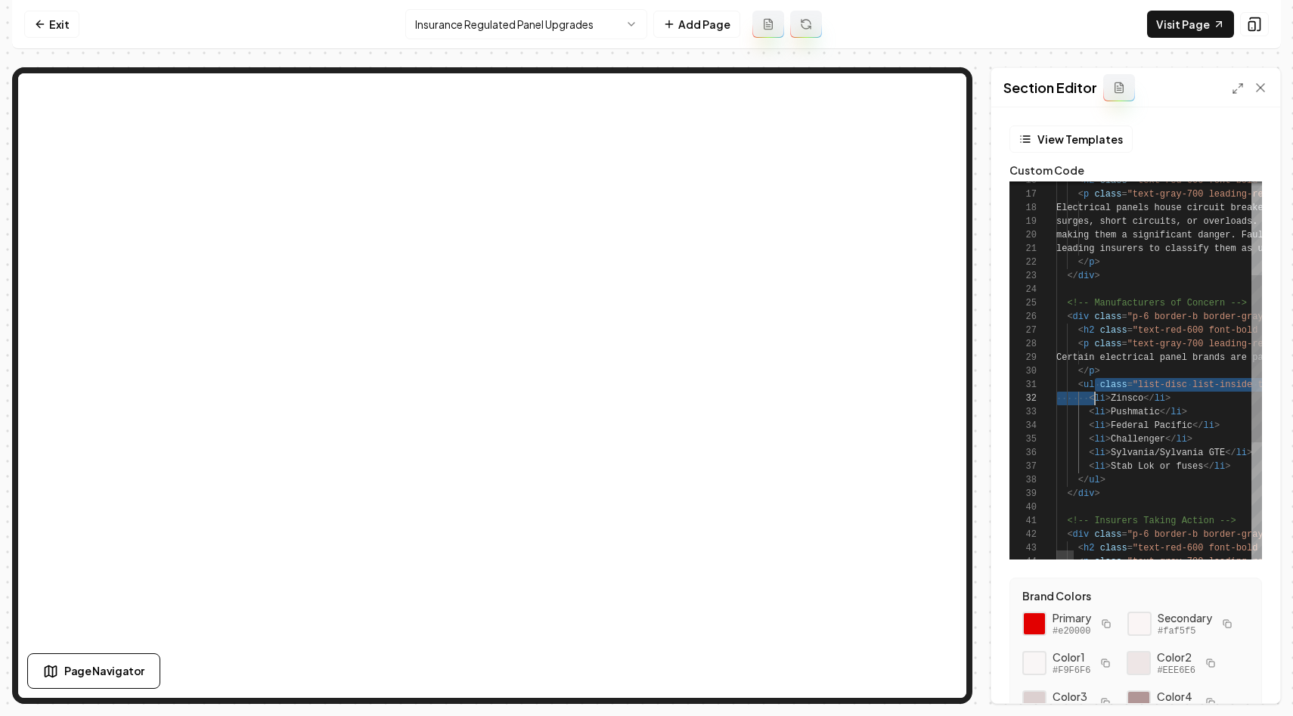
scroll to position [0, 39]
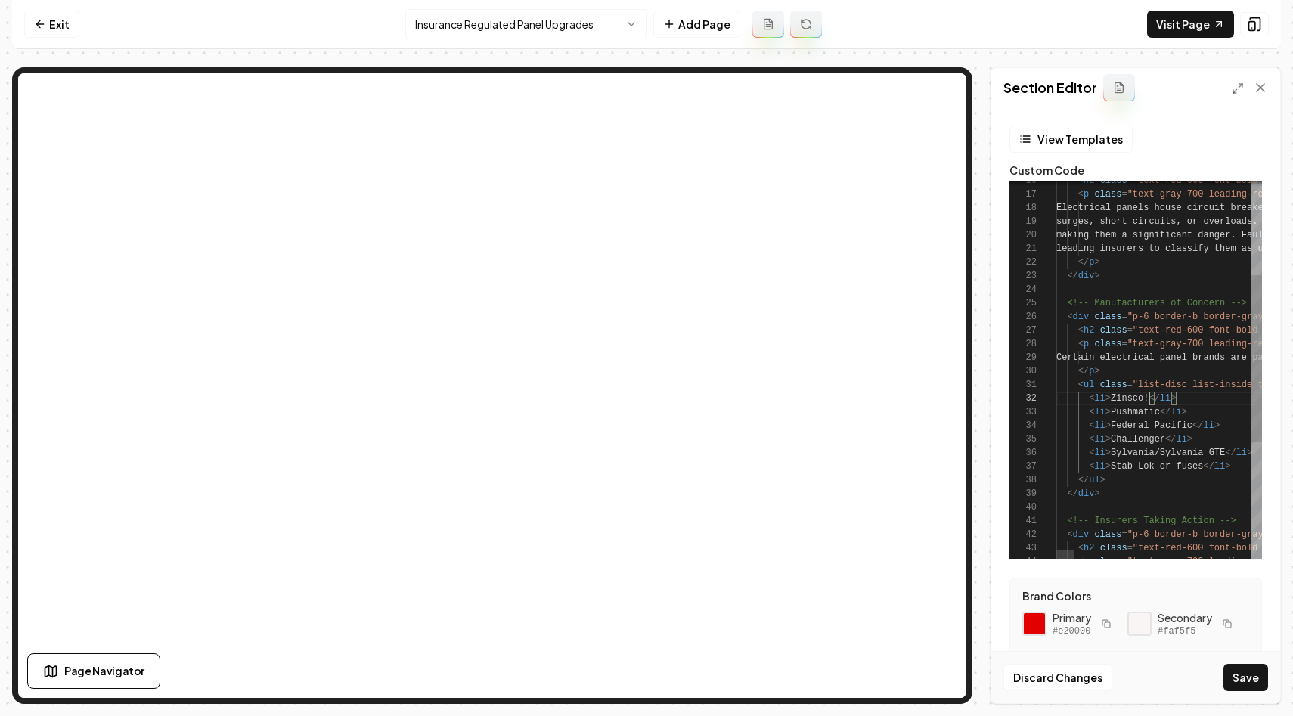
scroll to position [14, 93]
click at [1227, 678] on button "Save" at bounding box center [1246, 677] width 45 height 27
type textarea "**********"
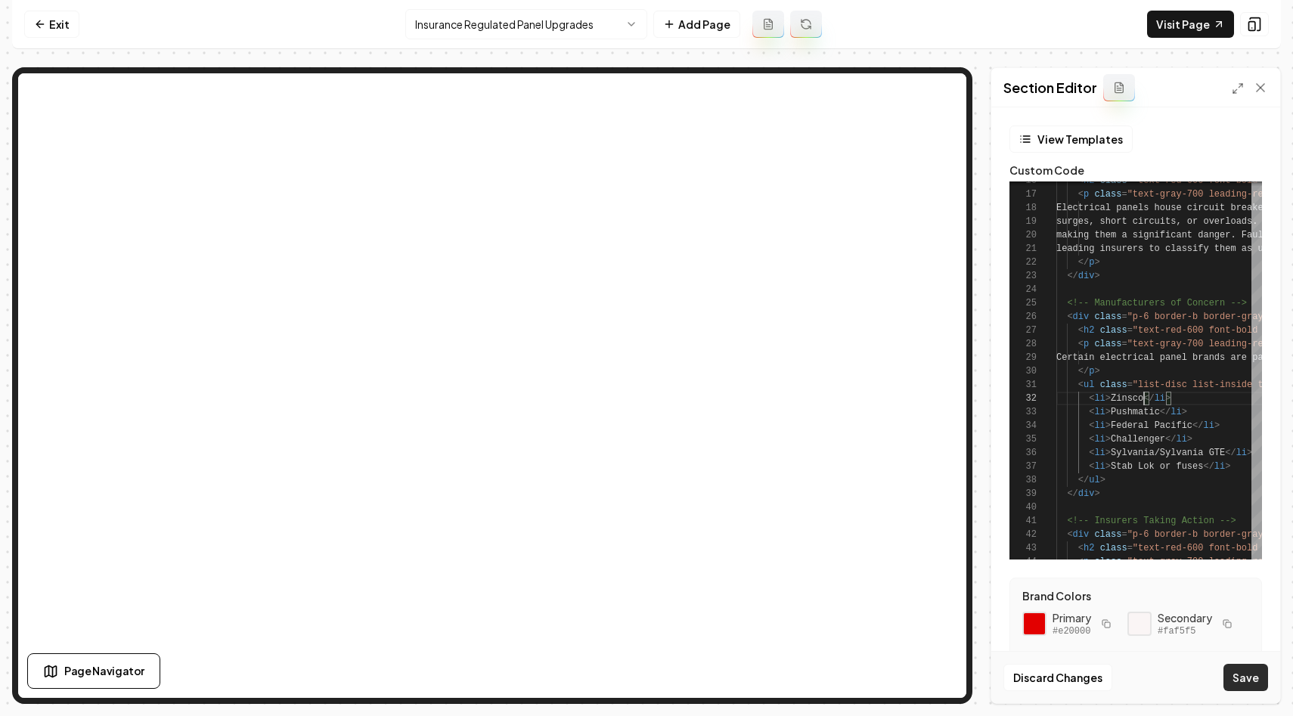
click at [1254, 670] on button "Save" at bounding box center [1246, 677] width 45 height 27
click at [1267, 84] on icon at bounding box center [1260, 87] width 15 height 15
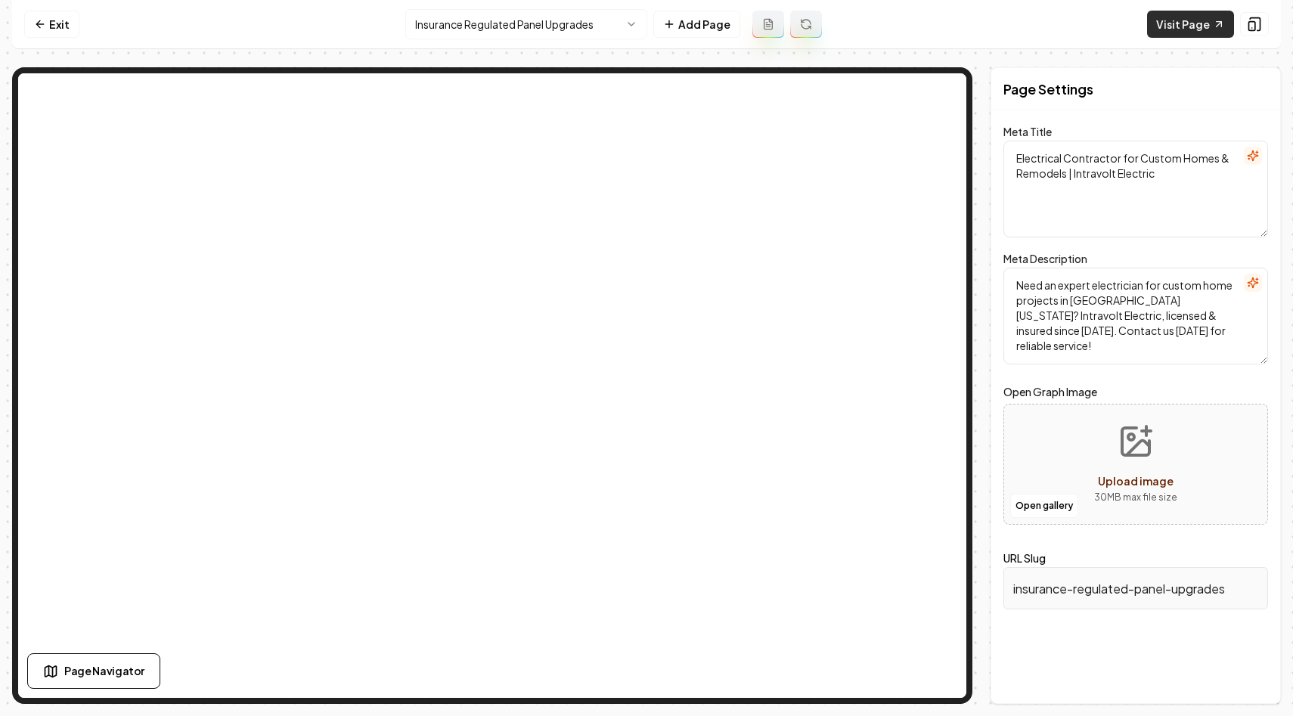
click at [1190, 20] on link "Visit Page" at bounding box center [1190, 24] width 87 height 27
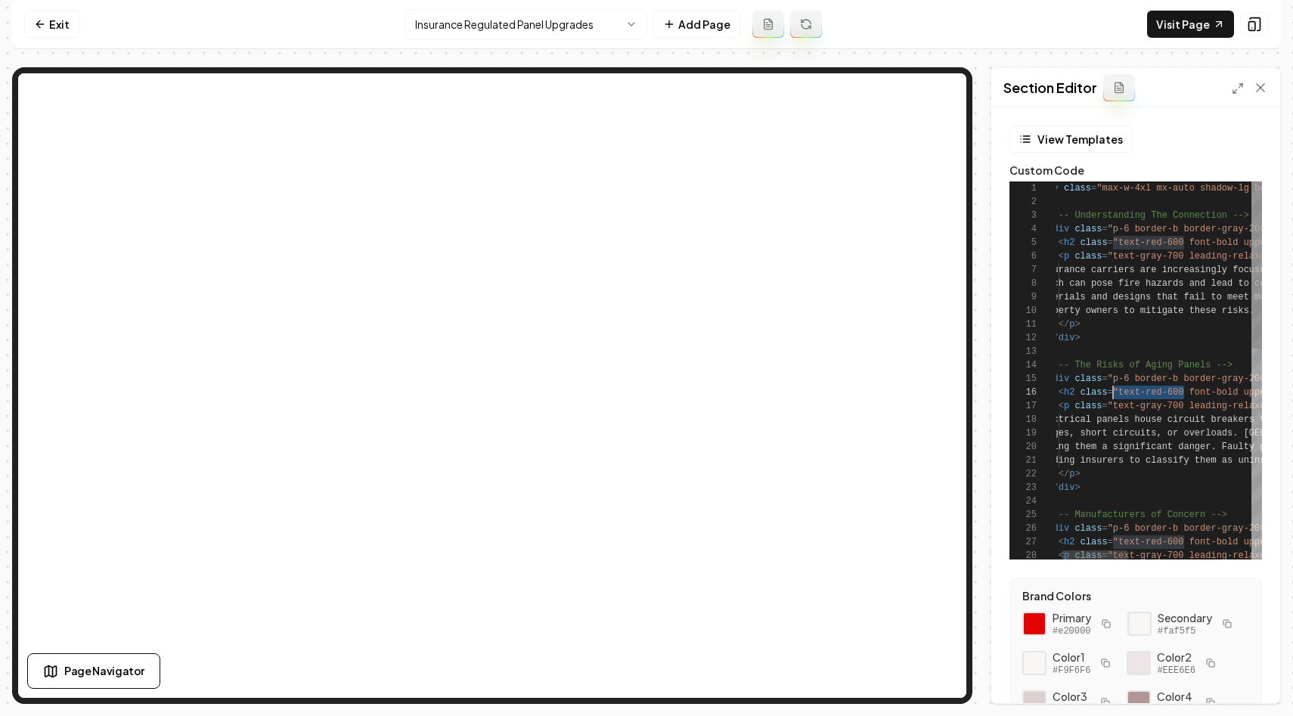
scroll to position [68, 82]
drag, startPoint x: 1185, startPoint y: 394, endPoint x: 1117, endPoint y: 396, distance: 68.1
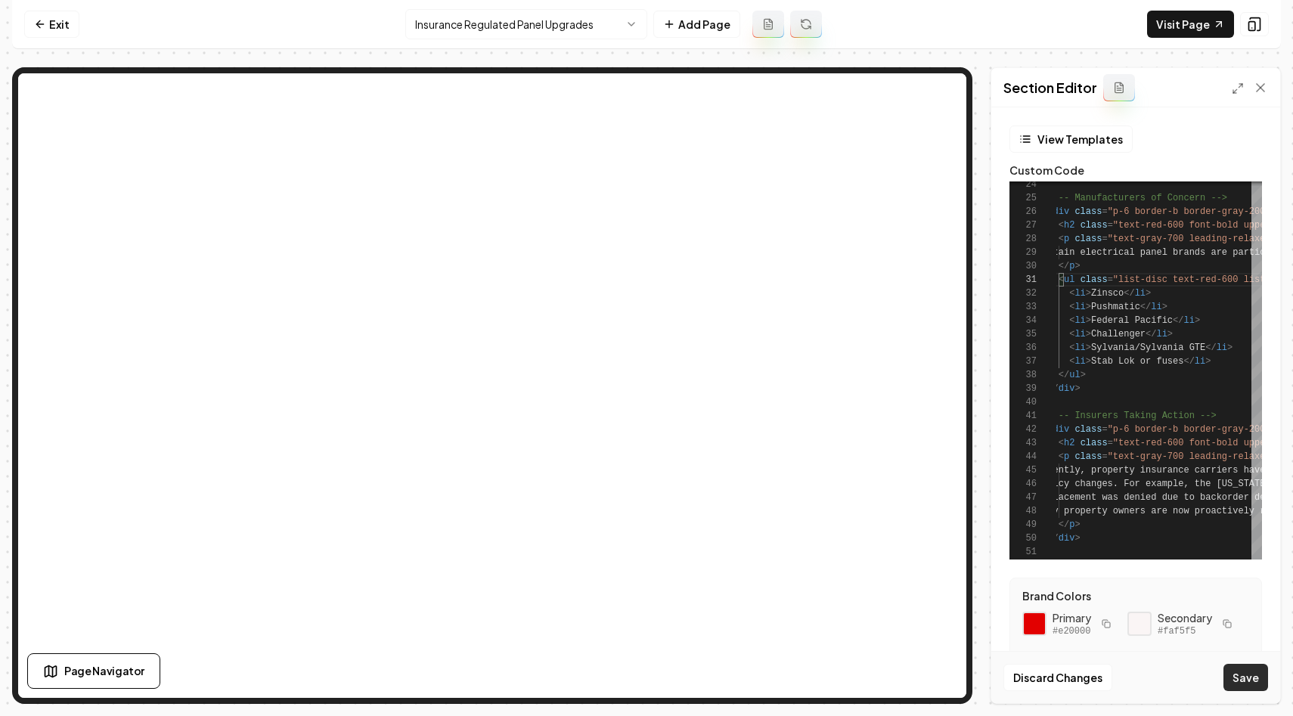
type textarea "**********"
click at [1253, 680] on button "Save" at bounding box center [1246, 677] width 45 height 27
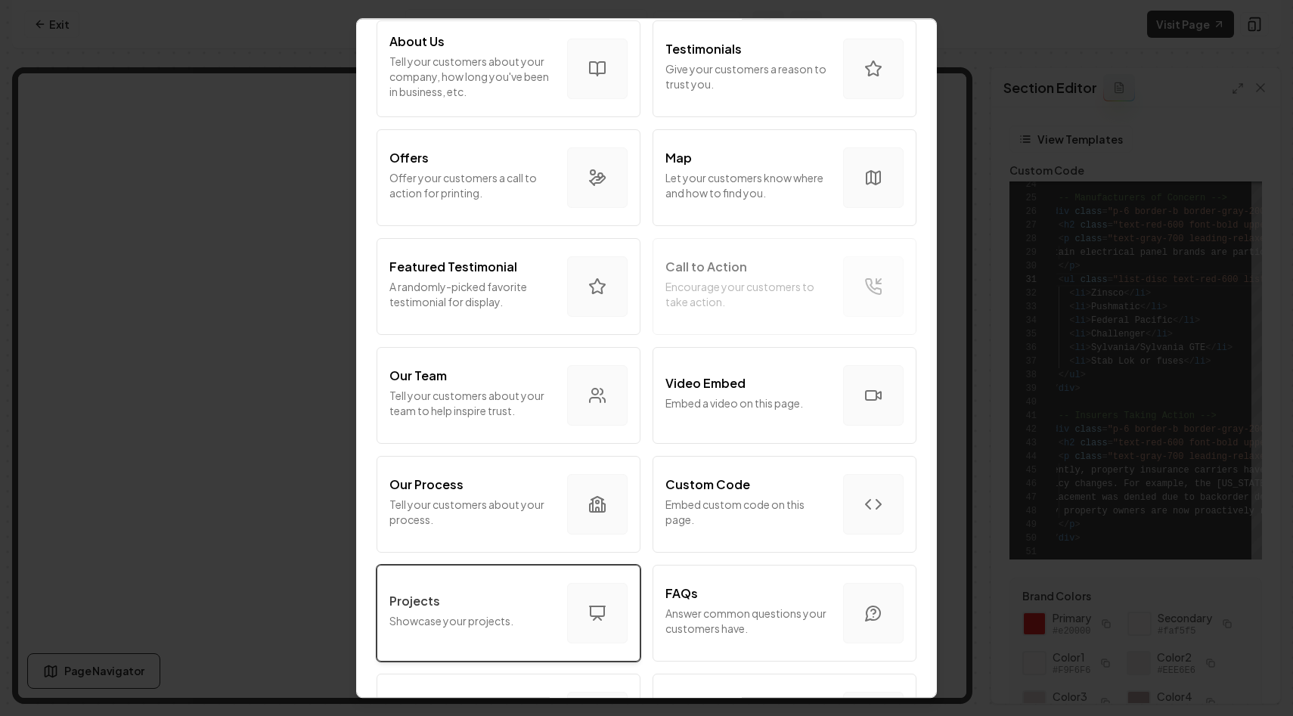
scroll to position [0, 0]
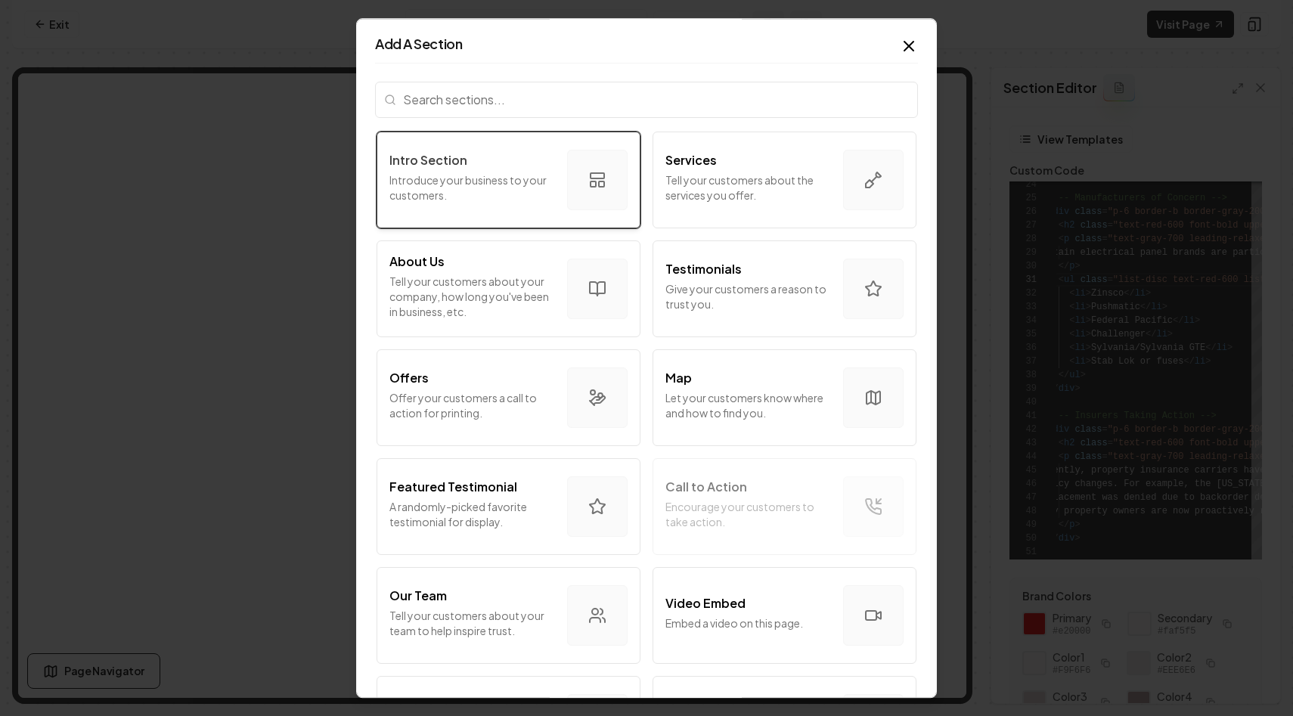
click at [526, 172] on p "Introduce your business to your customers." at bounding box center [472, 187] width 166 height 30
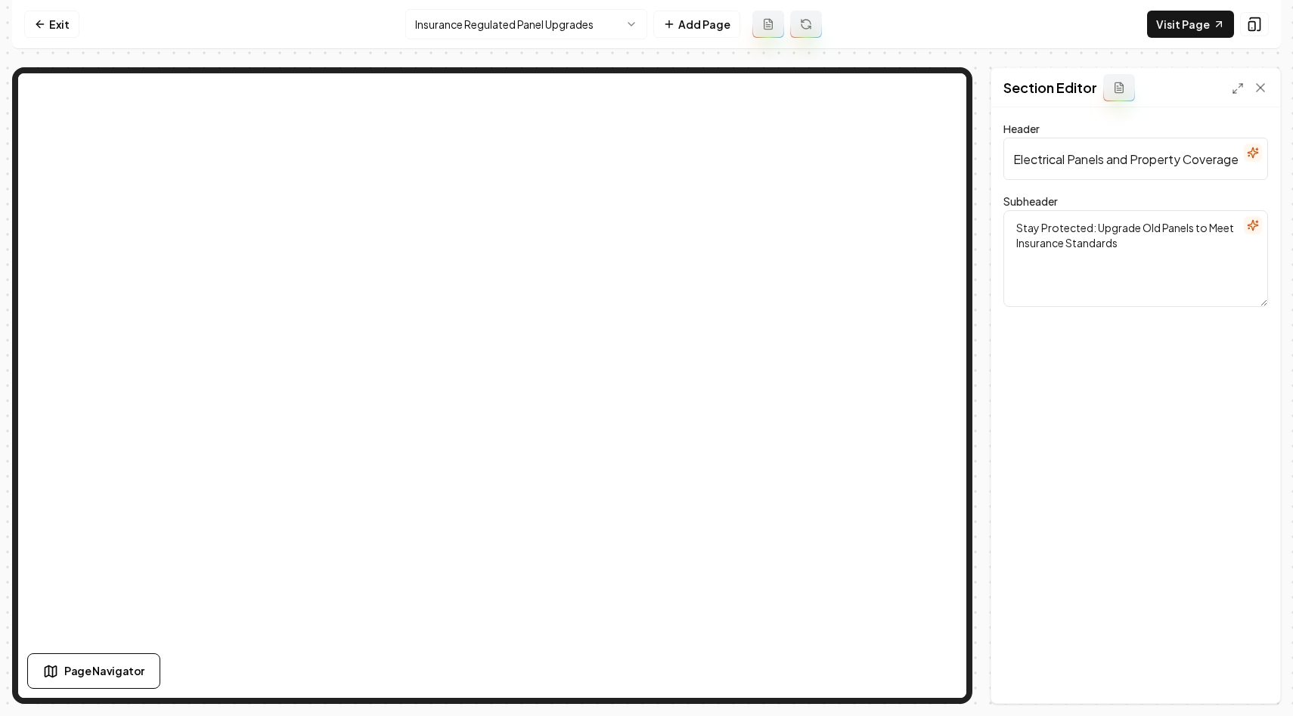
click at [1126, 79] on button at bounding box center [1119, 87] width 32 height 27
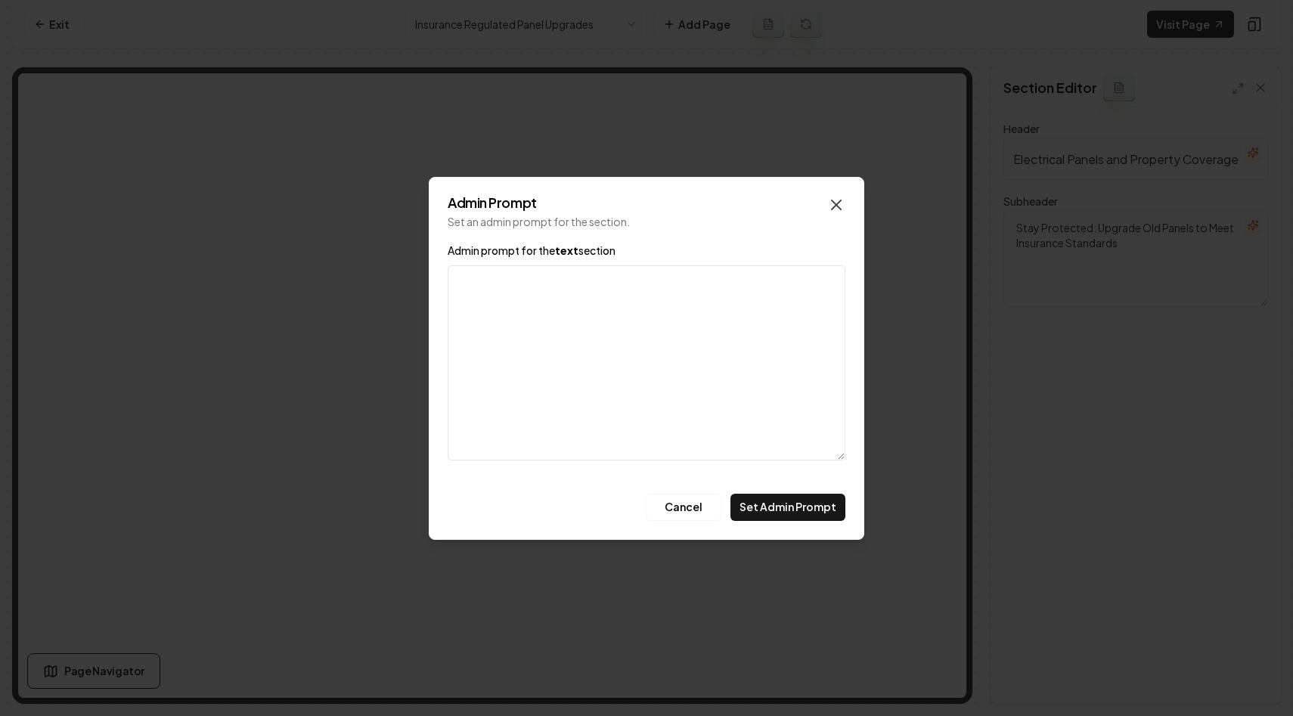
click at [839, 201] on icon "button" at bounding box center [836, 204] width 9 height 9
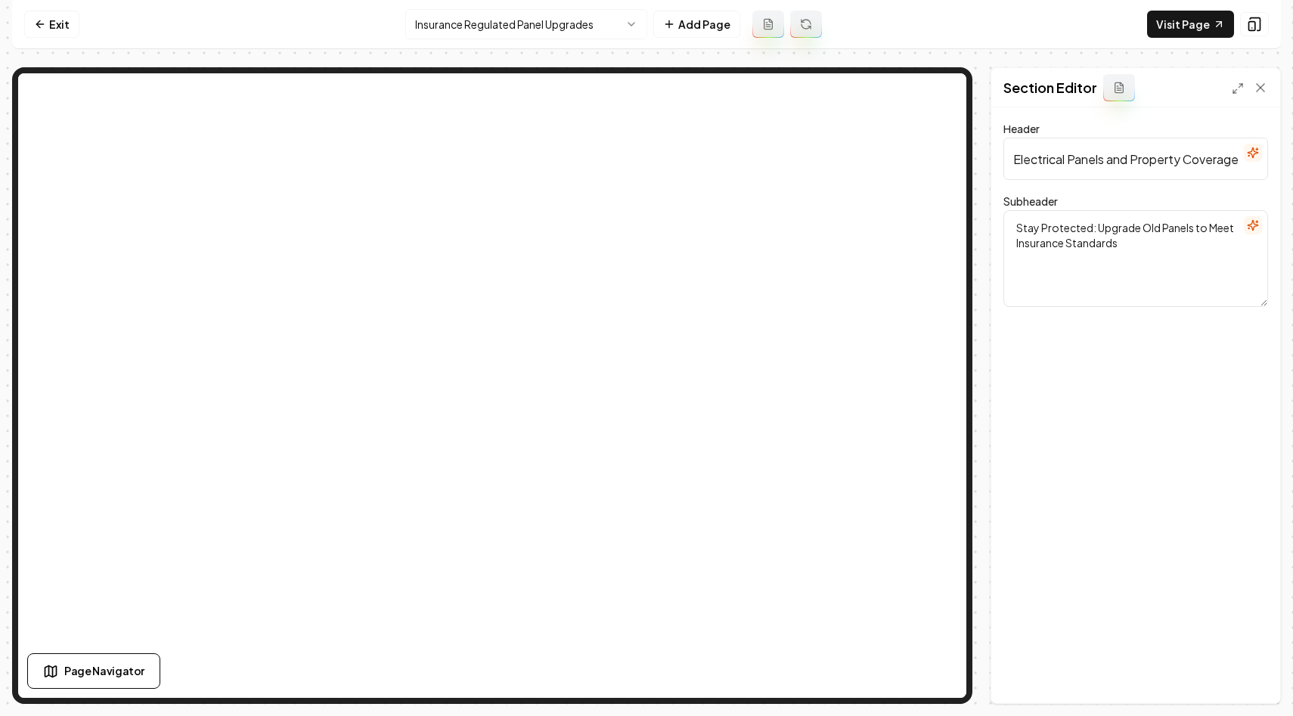
click at [1117, 86] on icon at bounding box center [1117, 86] width 1 height 0
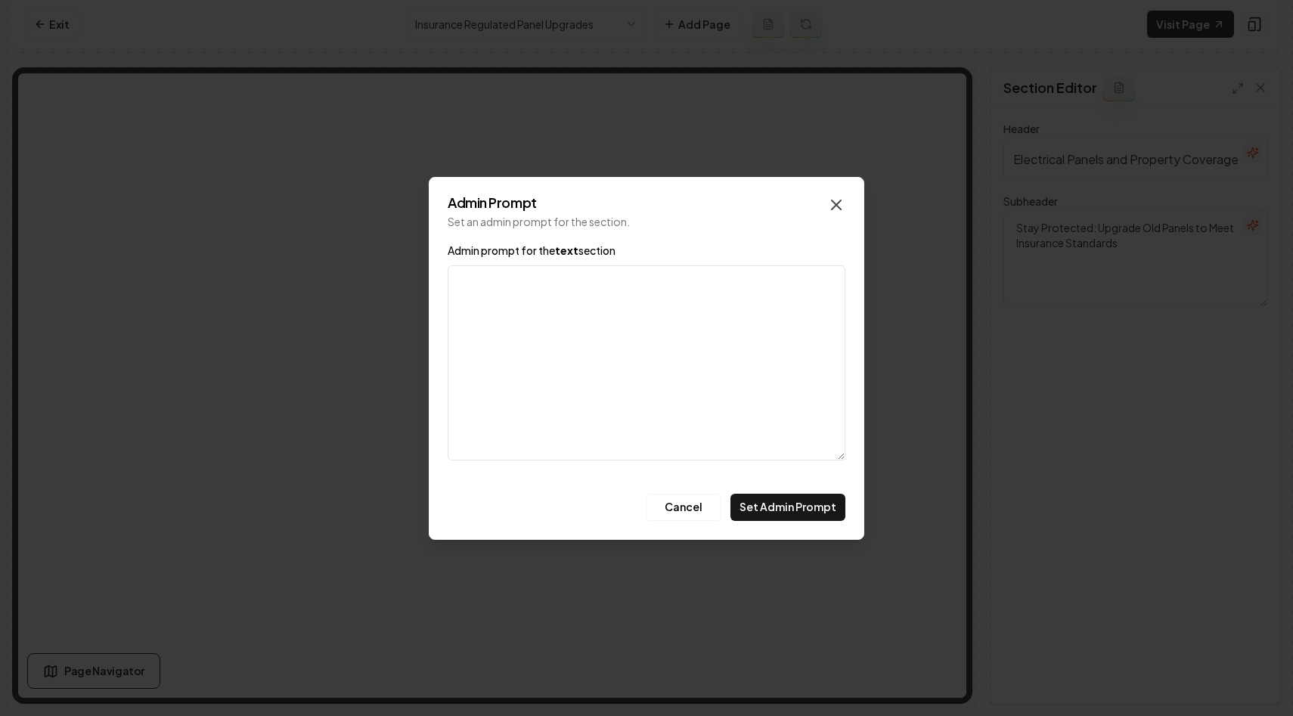
click at [832, 200] on icon "button" at bounding box center [836, 204] width 9 height 9
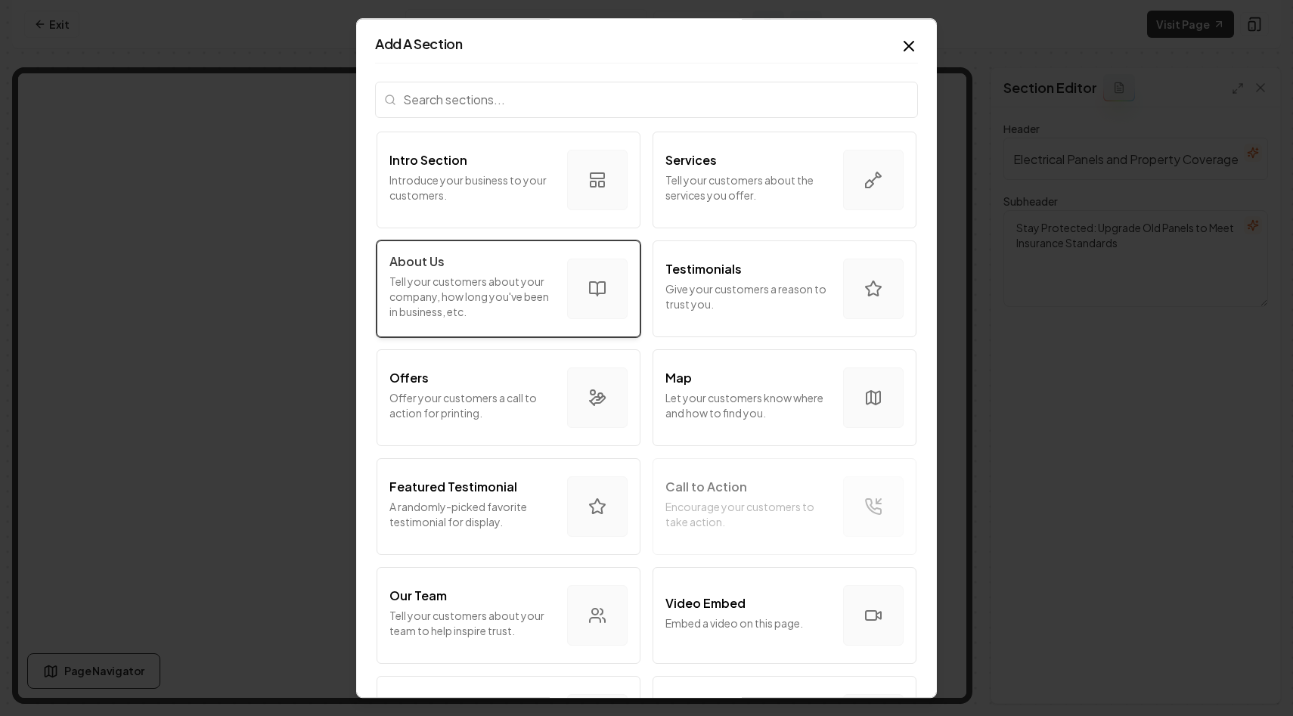
click at [495, 275] on p "Tell your customers about your company, how long you've been in business, etc." at bounding box center [472, 296] width 166 height 45
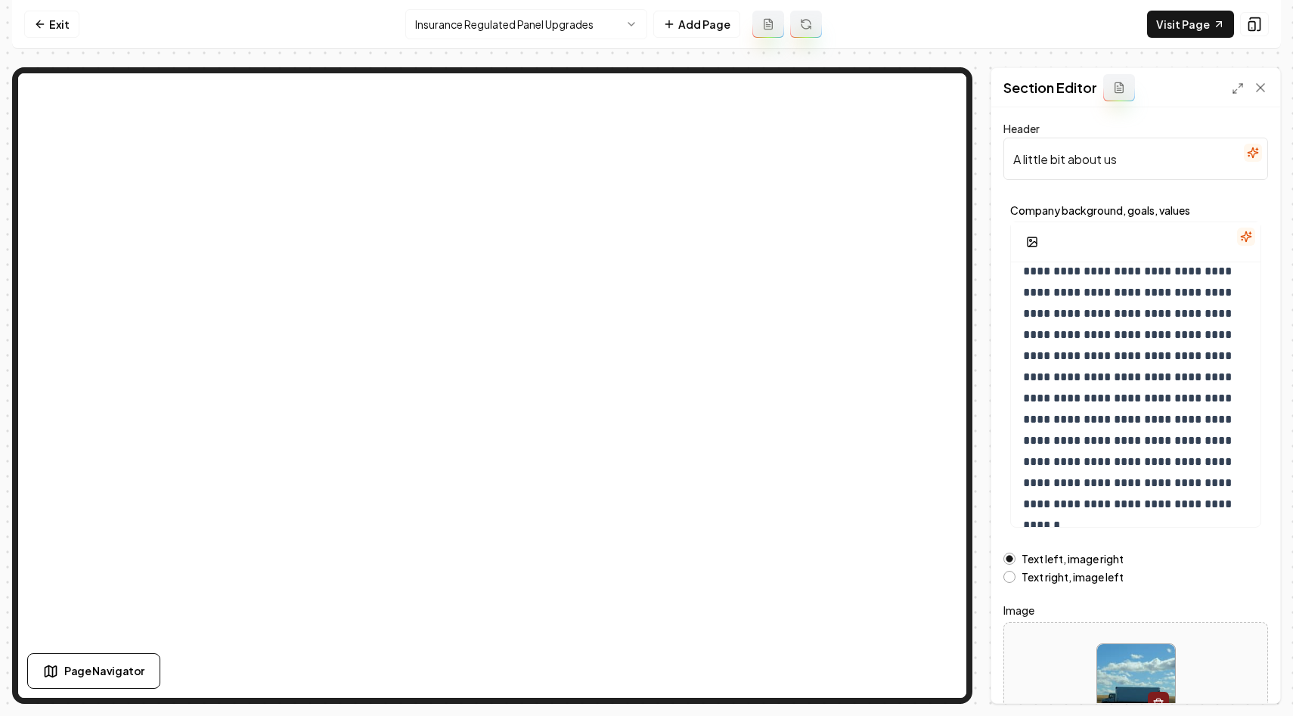
click at [1010, 571] on button "Text right, image left" at bounding box center [1010, 577] width 12 height 12
click at [1253, 681] on button "Save" at bounding box center [1246, 677] width 45 height 27
click at [1125, 122] on div "Header A little bit about us" at bounding box center [1136, 149] width 265 height 61
click at [1125, 169] on input "A little bit about us" at bounding box center [1136, 159] width 265 height 42
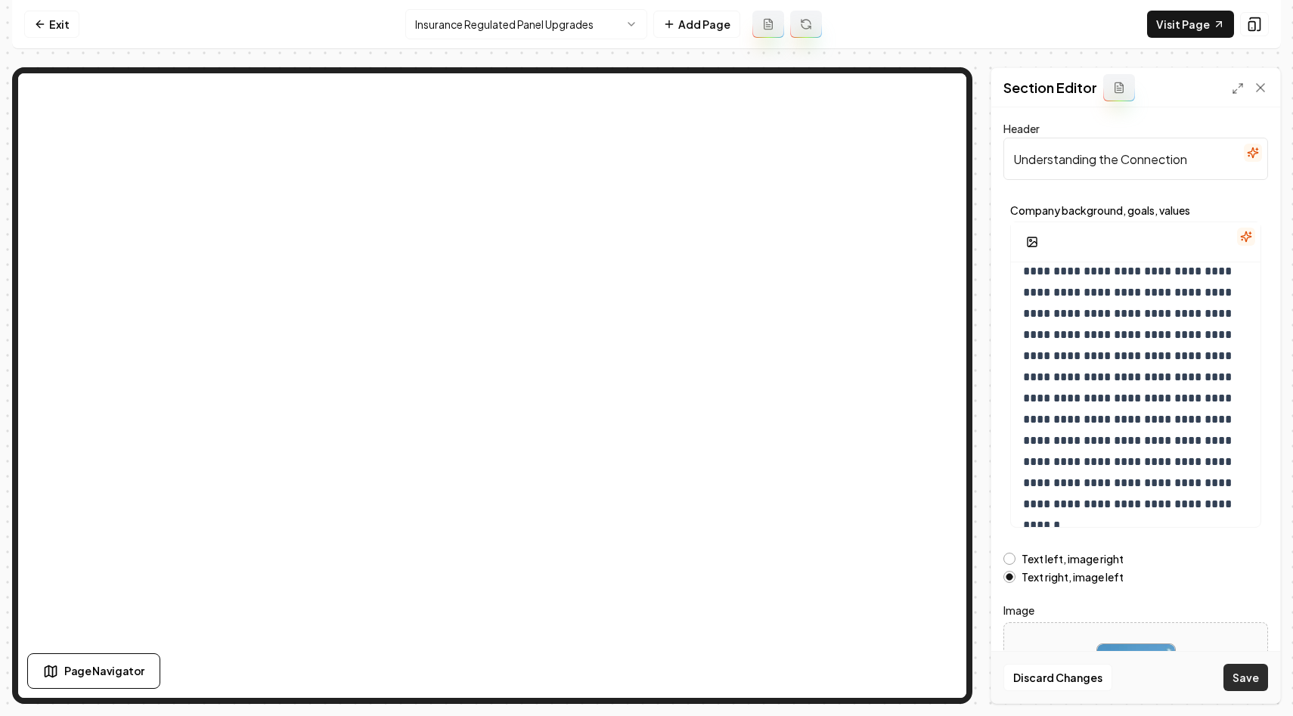
type input "Understanding the Connection"
click at [1246, 681] on button "Save" at bounding box center [1246, 677] width 45 height 27
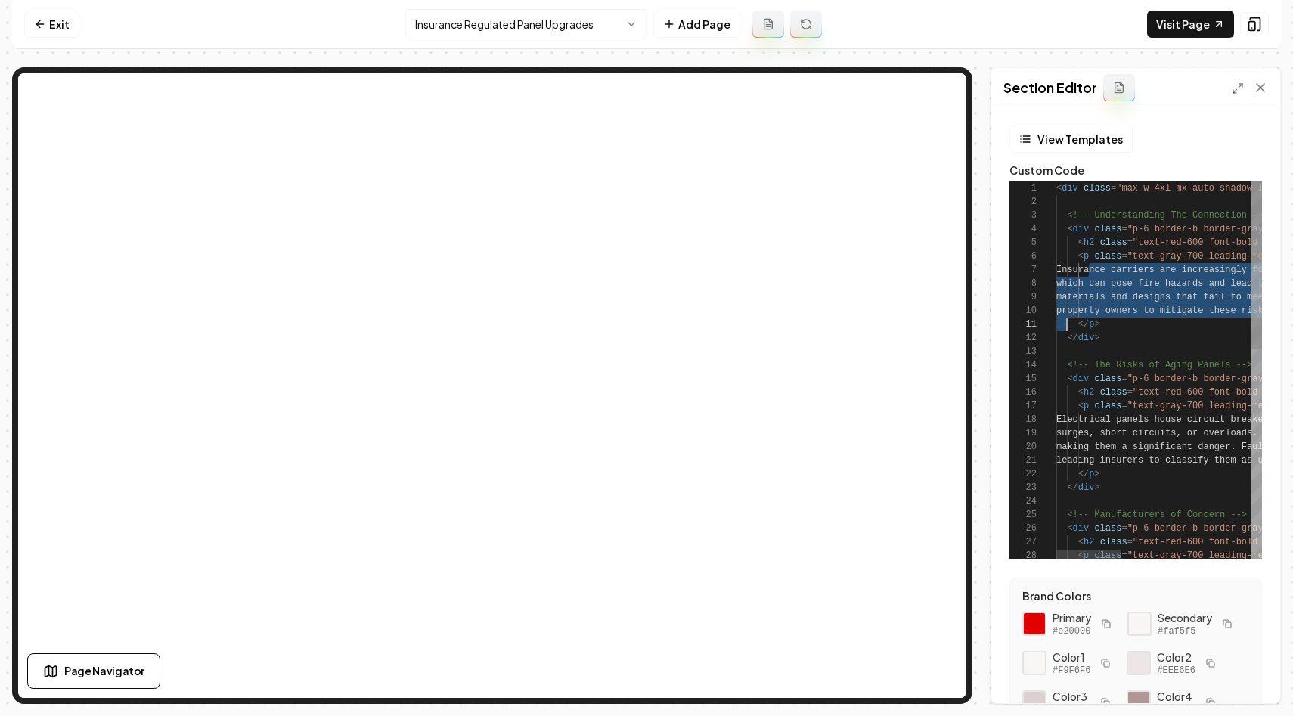
scroll to position [82, 11]
type textarea "**********"
drag, startPoint x: 1090, startPoint y: 267, endPoint x: 1053, endPoint y: 324, distance: 68.0
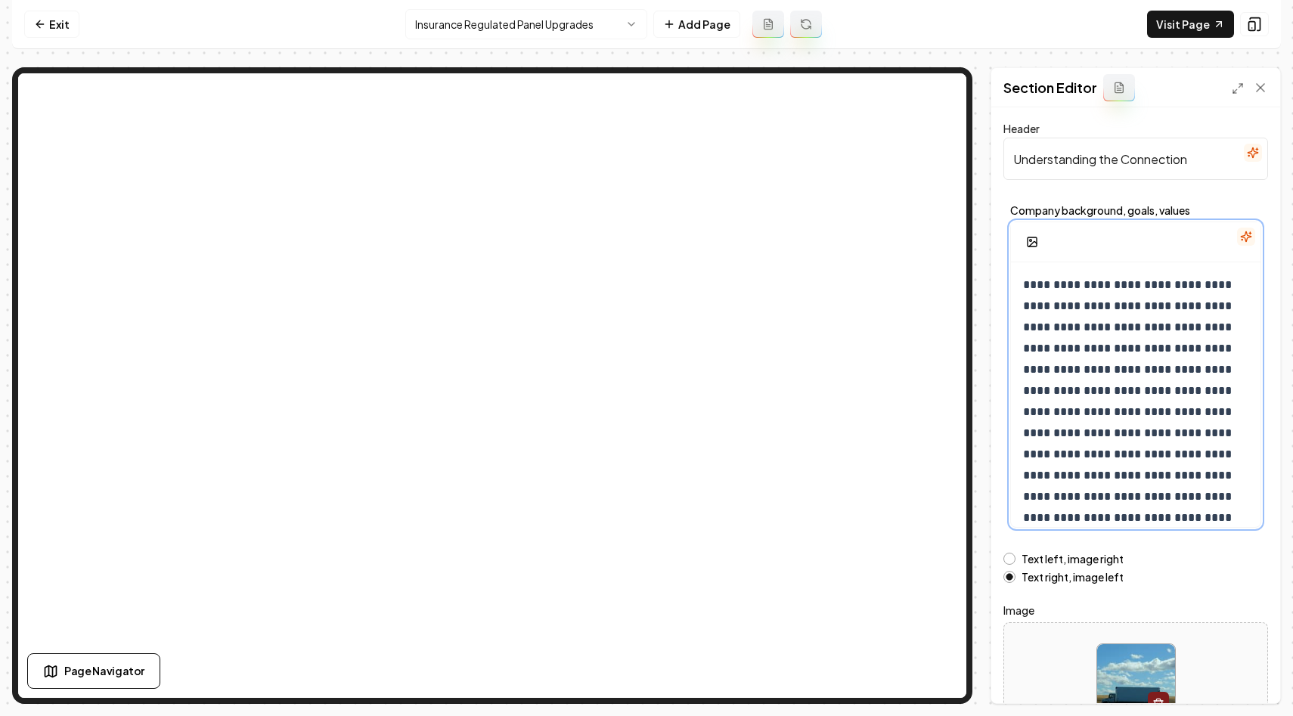
click at [1119, 393] on p "**********" at bounding box center [1135, 444] width 225 height 339
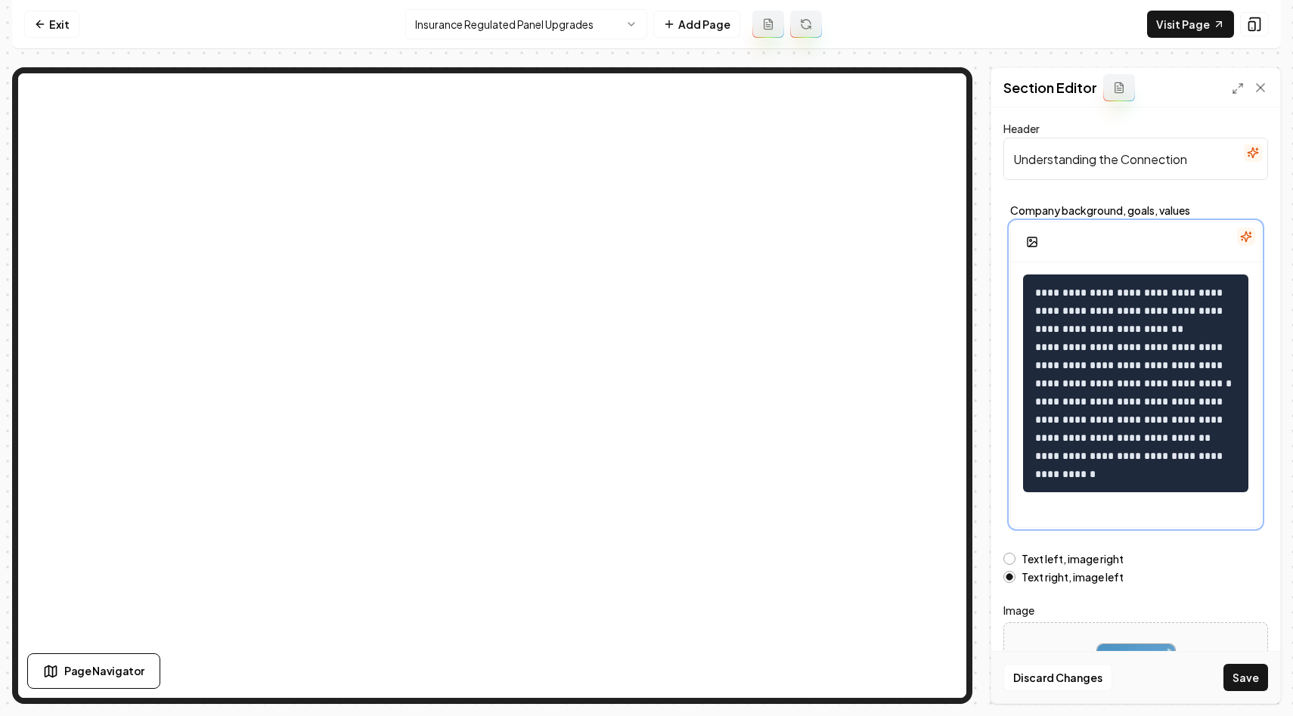
scroll to position [50, 0]
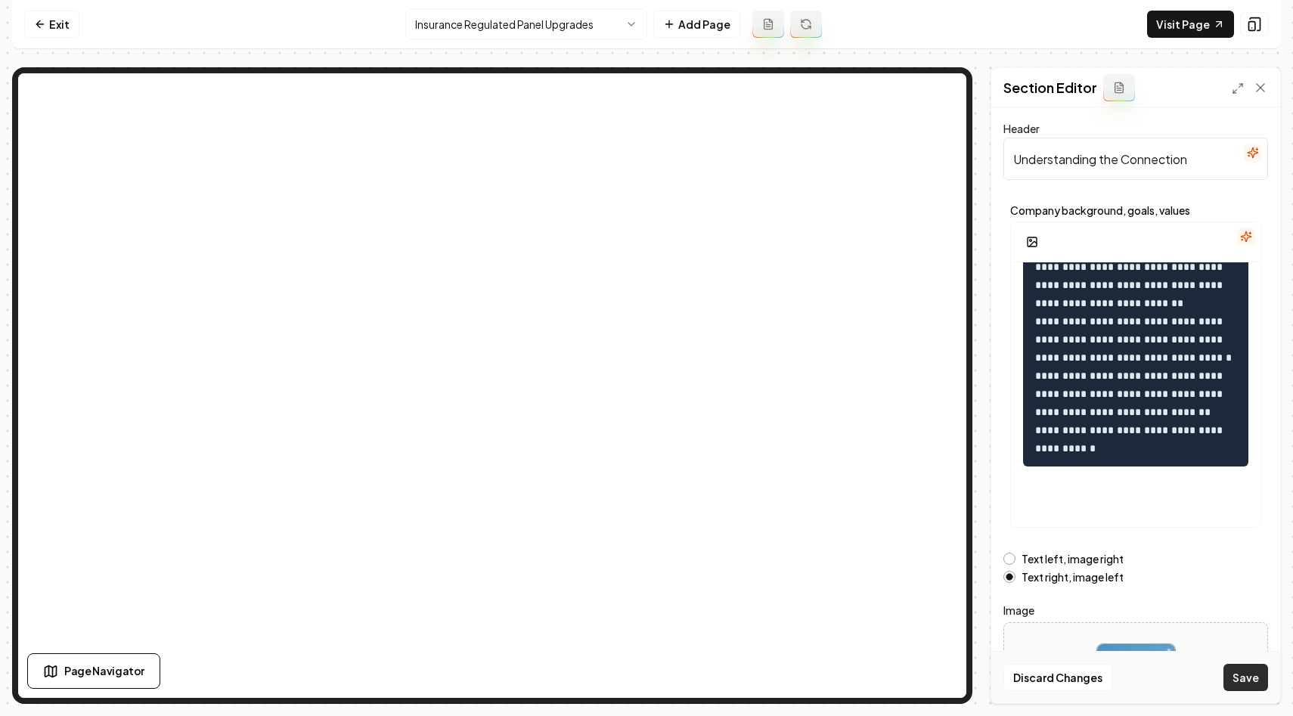
click at [1245, 674] on button "Save" at bounding box center [1246, 677] width 45 height 27
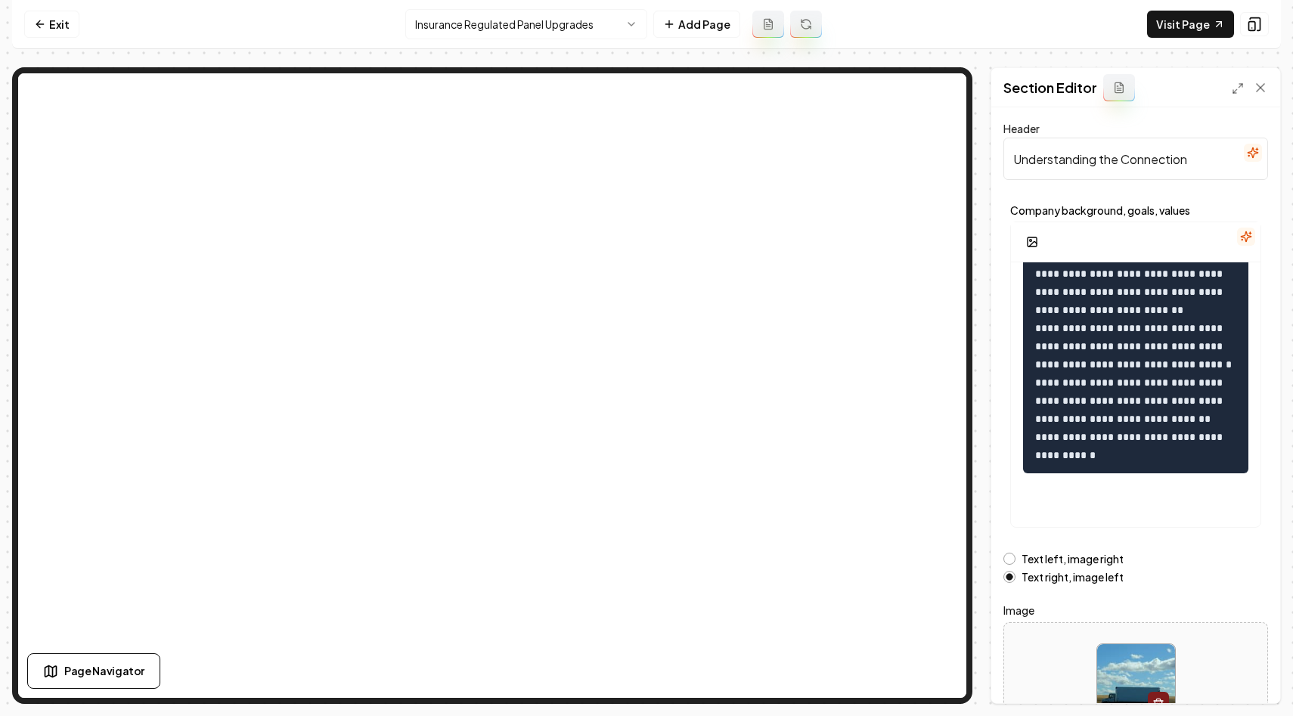
scroll to position [0, 0]
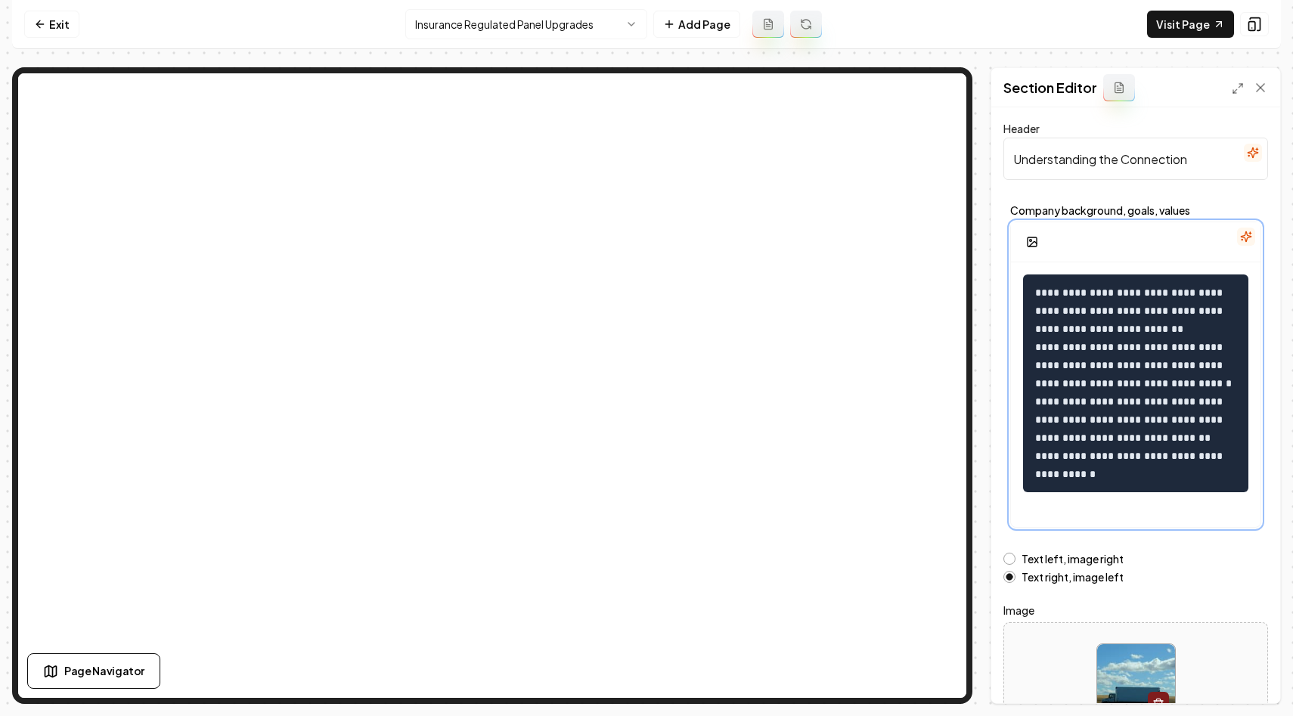
click at [1035, 402] on code "**********" at bounding box center [1133, 383] width 197 height 192
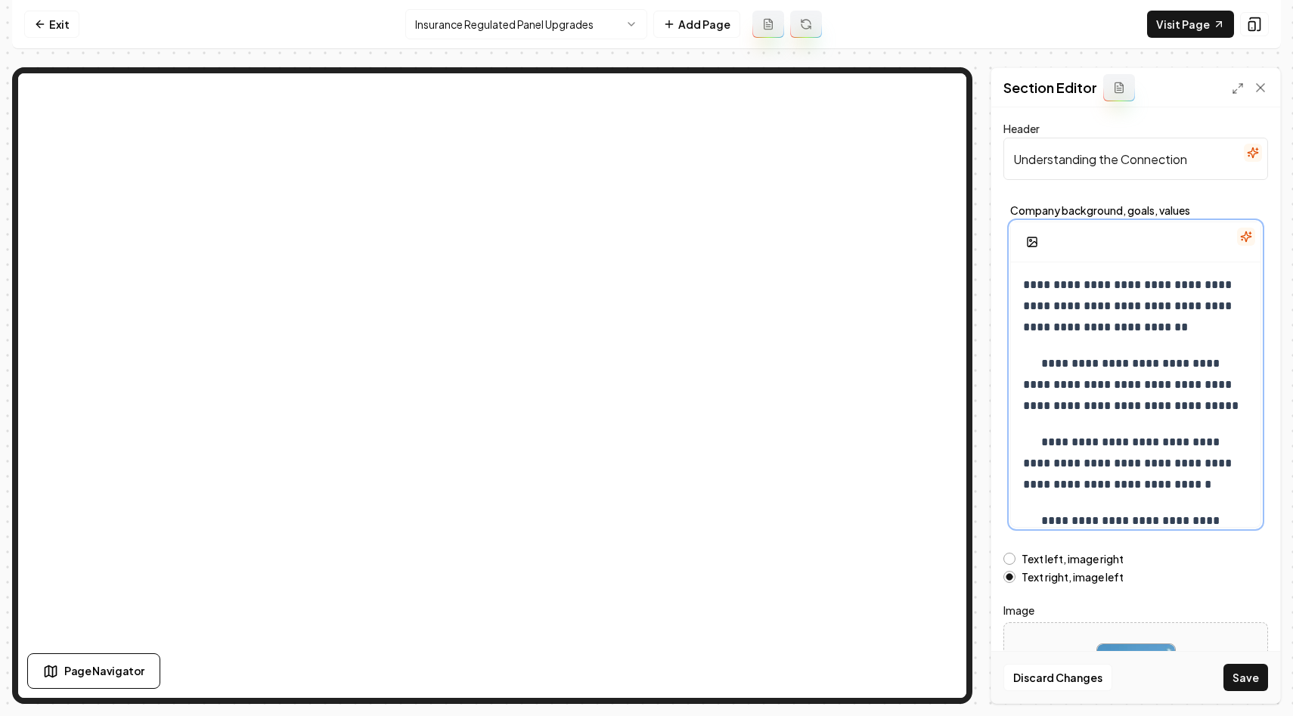
click at [1074, 354] on p "**********" at bounding box center [1135, 385] width 225 height 64
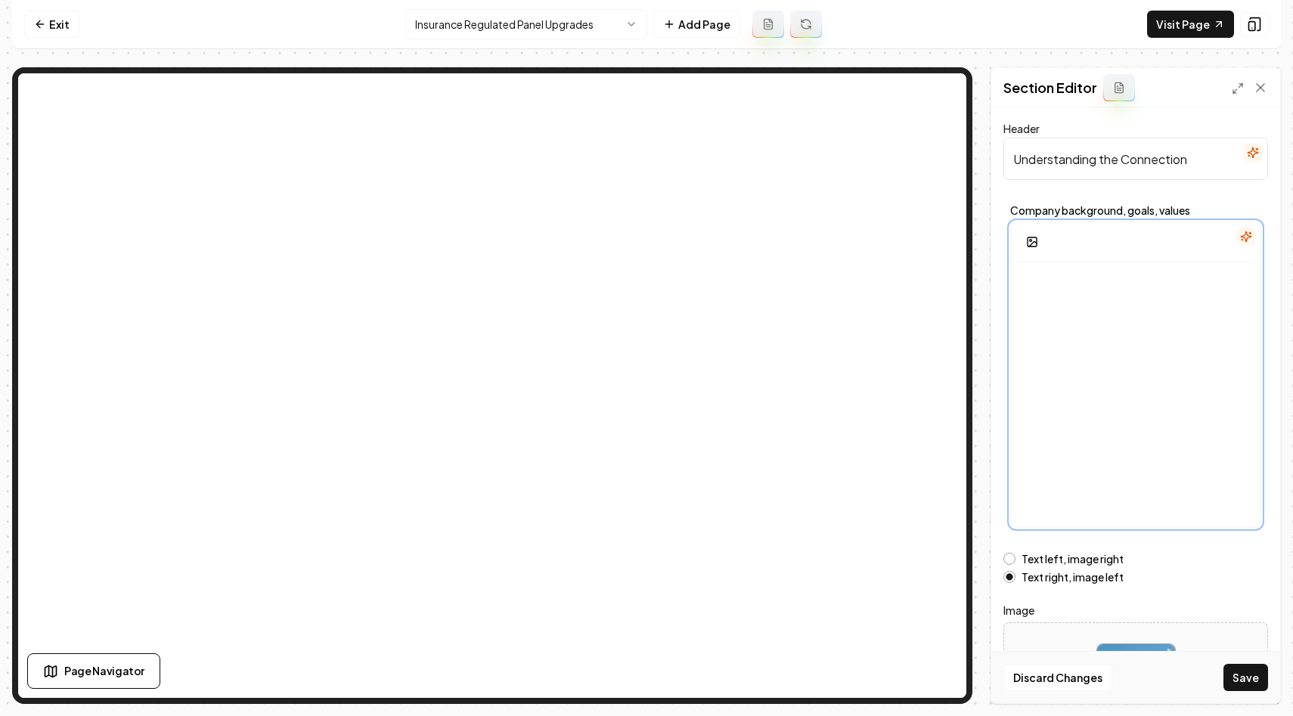
click at [1109, 297] on div at bounding box center [1136, 407] width 250 height 290
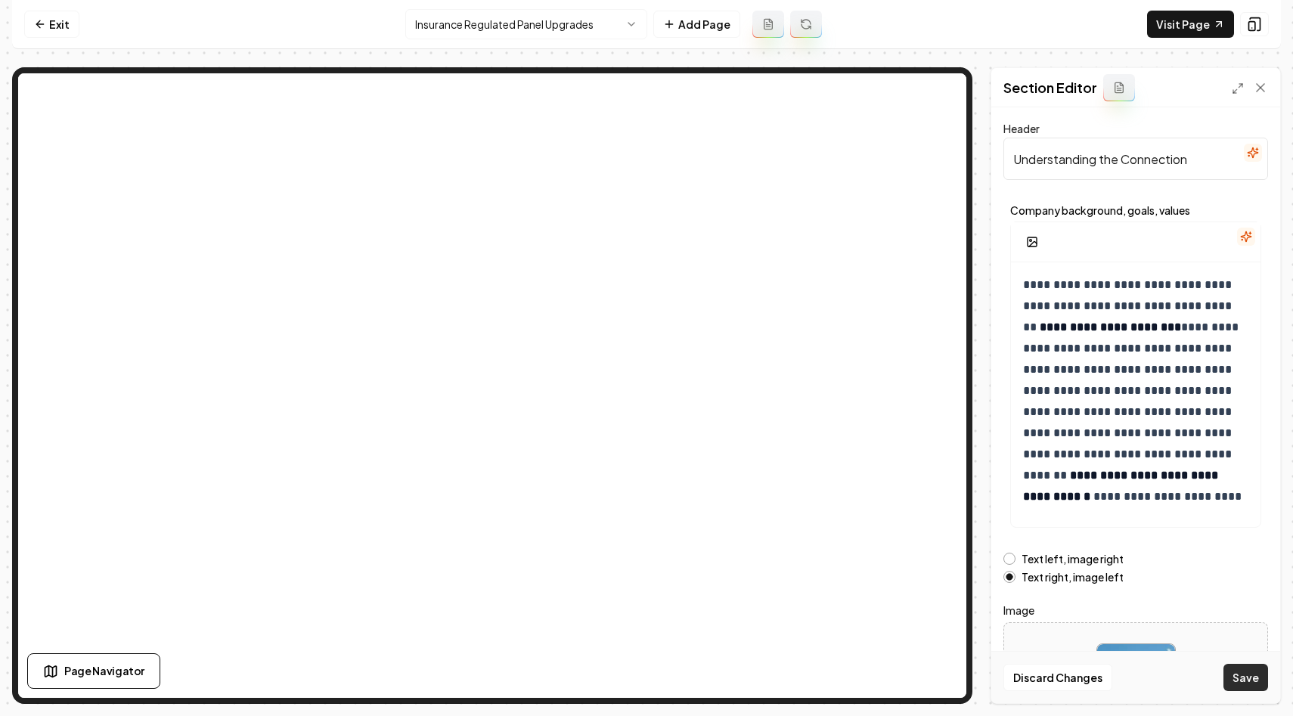
click at [1243, 677] on button "Save" at bounding box center [1246, 677] width 45 height 27
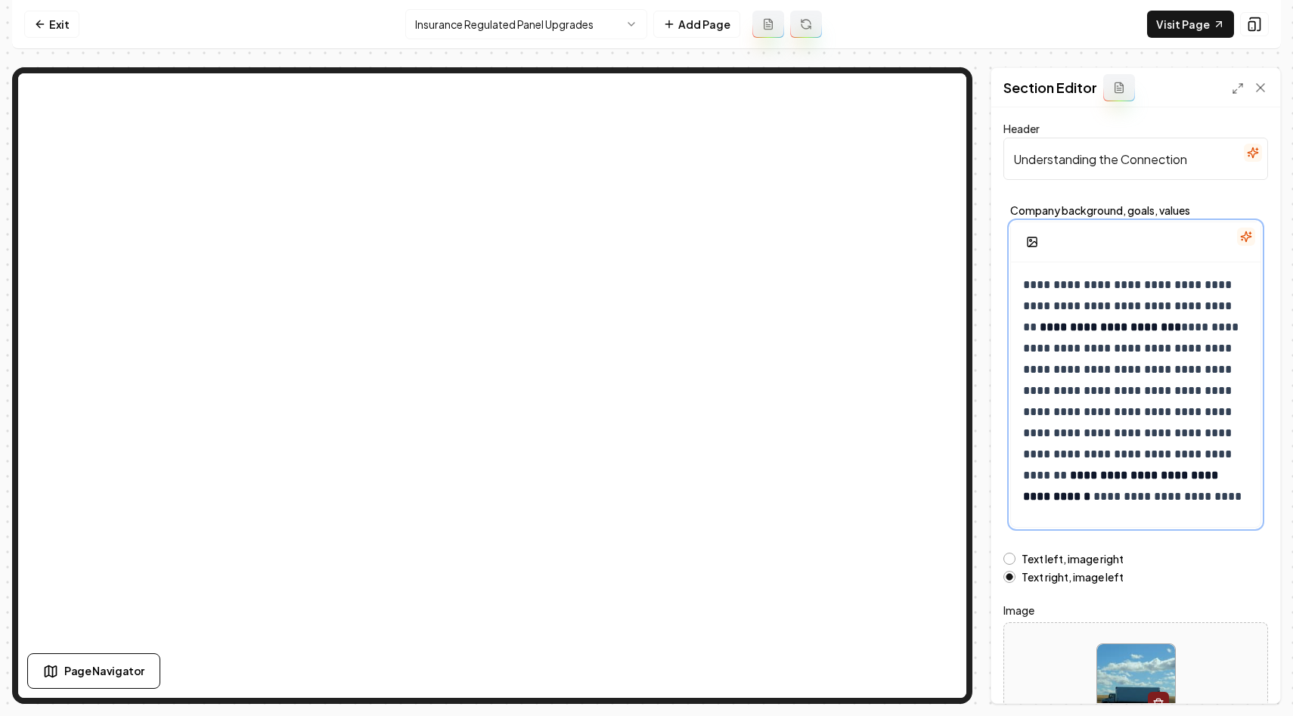
click at [1101, 373] on p "**********" at bounding box center [1135, 391] width 225 height 233
click at [1147, 336] on p "**********" at bounding box center [1135, 391] width 225 height 233
click at [1092, 416] on p "**********" at bounding box center [1135, 391] width 225 height 233
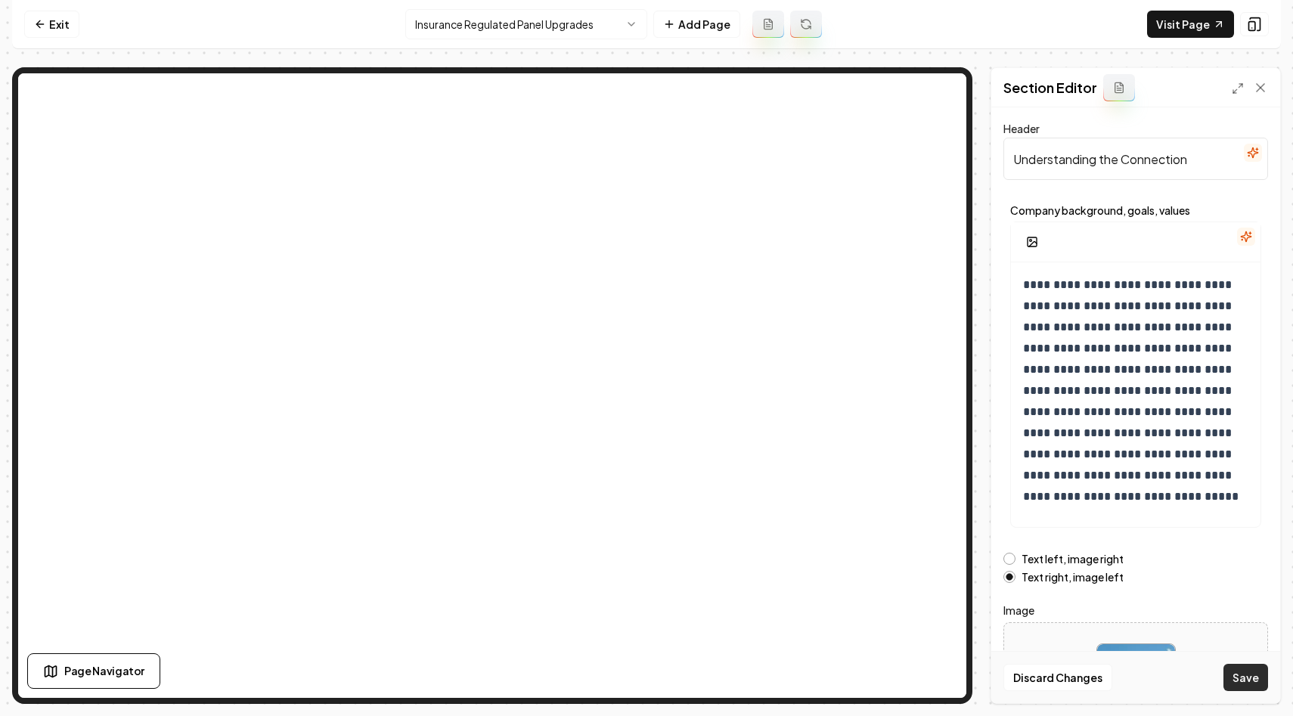
click at [1240, 681] on button "Save" at bounding box center [1246, 677] width 45 height 27
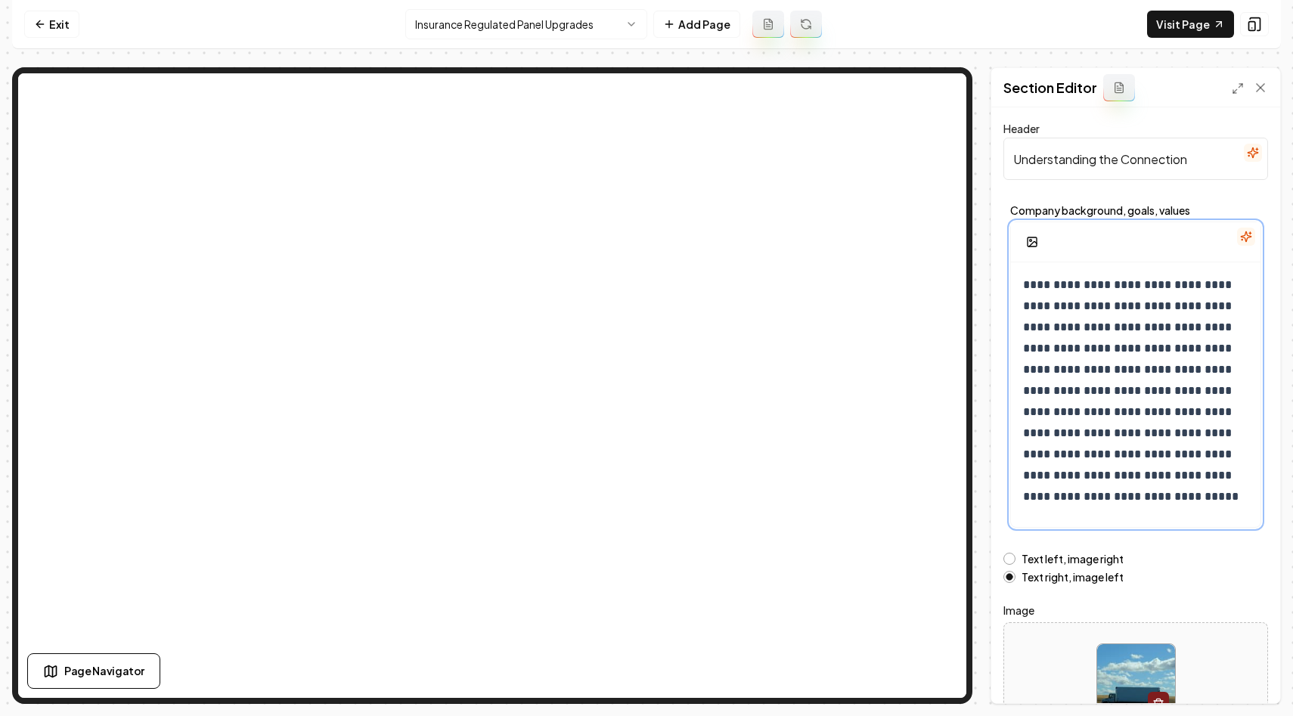
click at [1180, 336] on p "**********" at bounding box center [1135, 391] width 225 height 233
drag, startPoint x: 1148, startPoint y: 330, endPoint x: 1019, endPoint y: 332, distance: 128.6
click at [1019, 332] on div "**********" at bounding box center [1136, 407] width 250 height 290
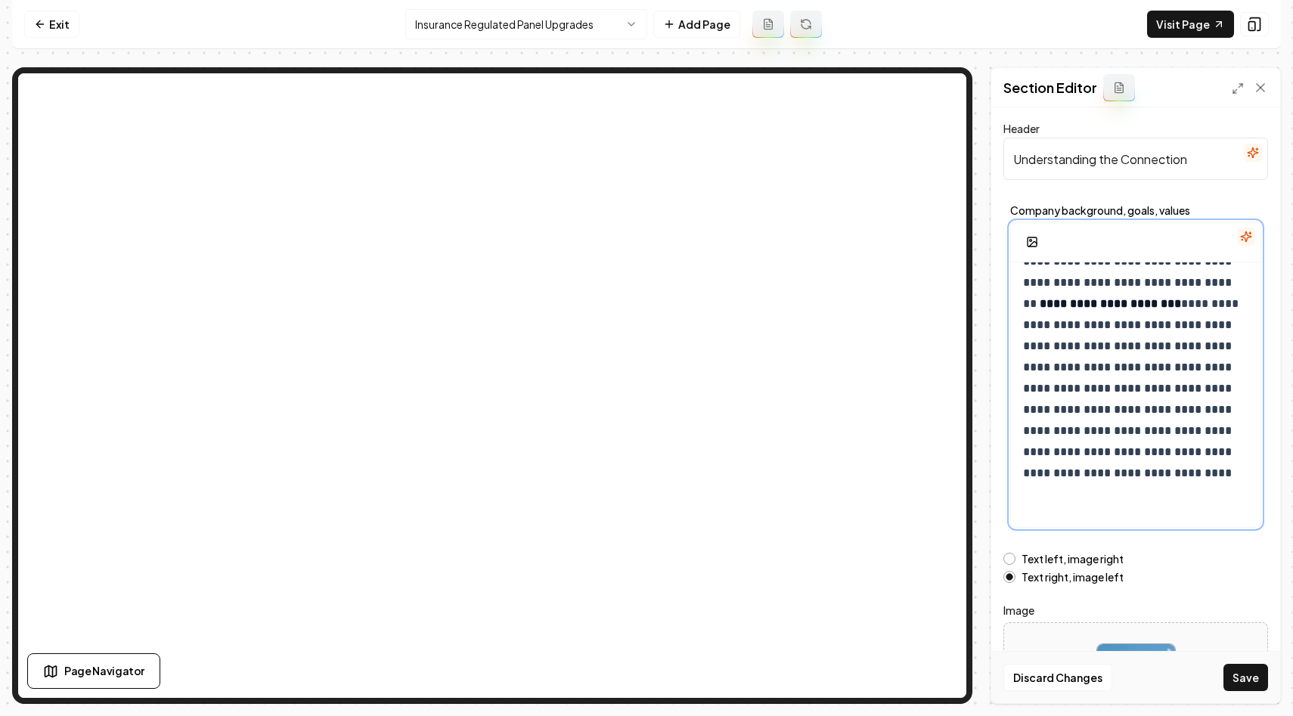
click at [1181, 448] on p "**********" at bounding box center [1135, 367] width 225 height 233
click at [1244, 674] on button "Save" at bounding box center [1246, 677] width 45 height 27
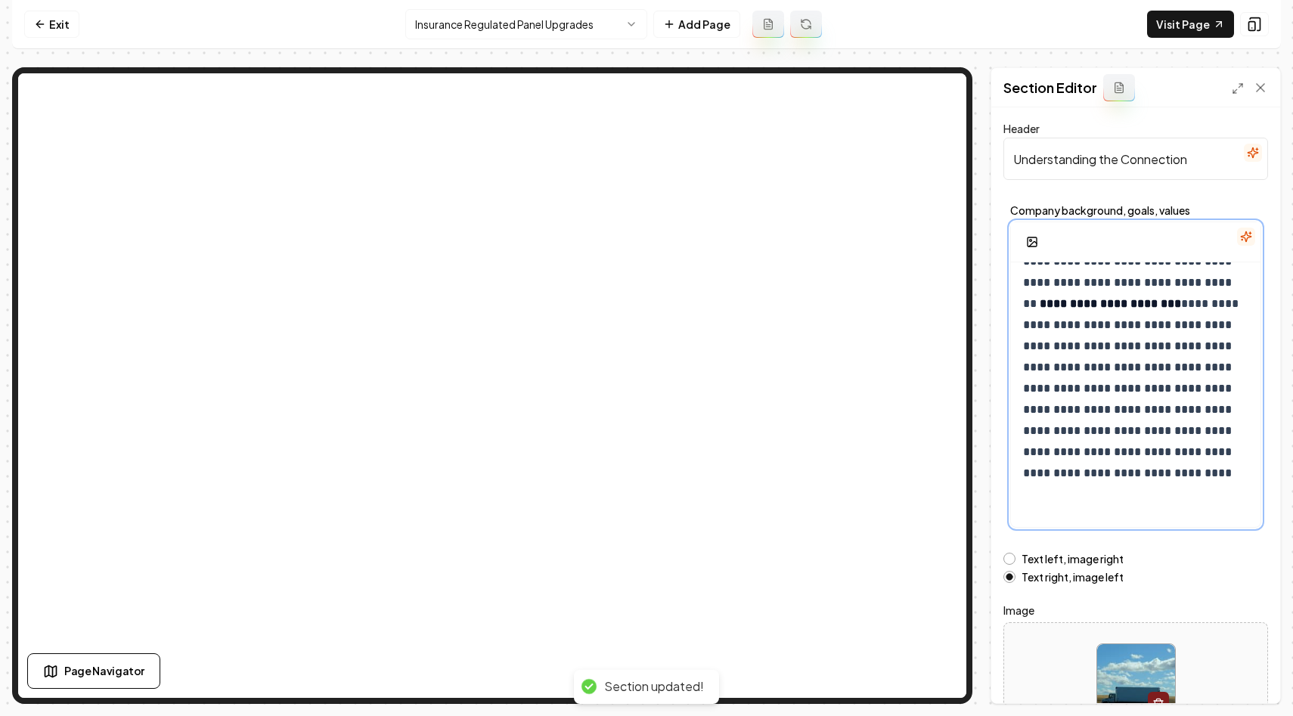
click at [1150, 435] on p "**********" at bounding box center [1135, 367] width 225 height 233
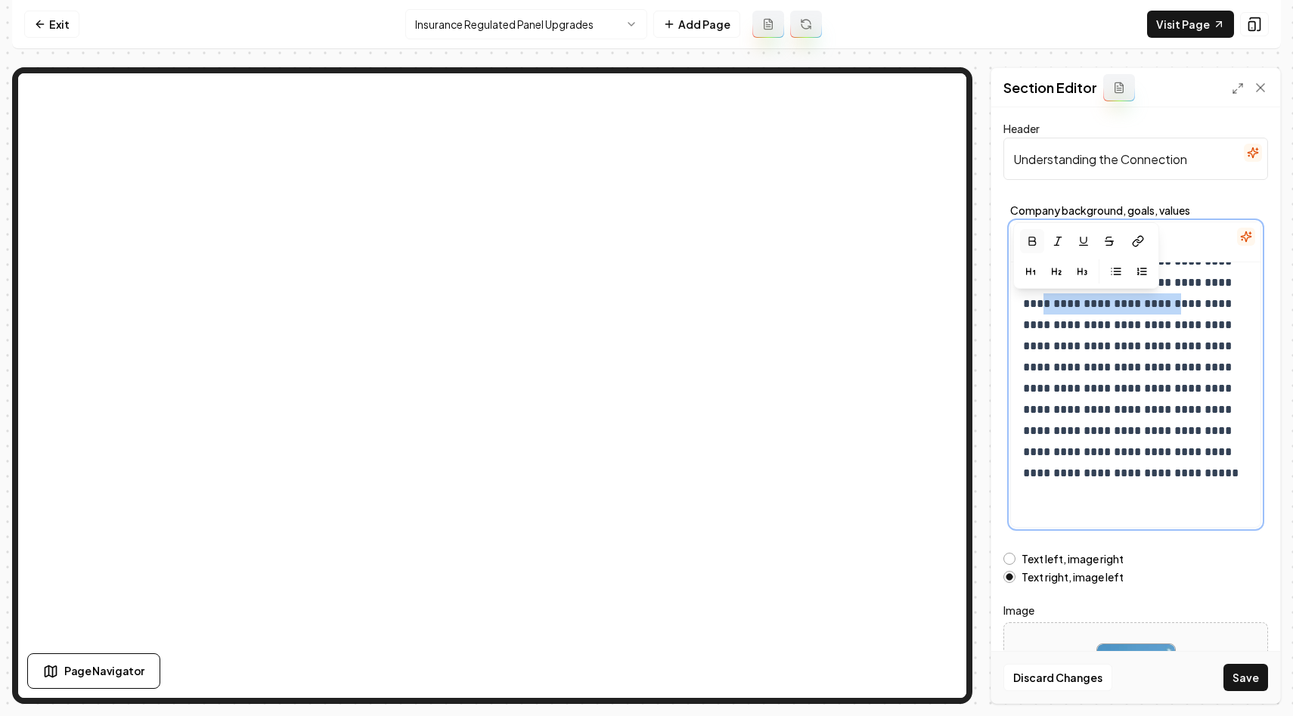
click at [1033, 247] on icon "button" at bounding box center [1032, 241] width 12 height 12
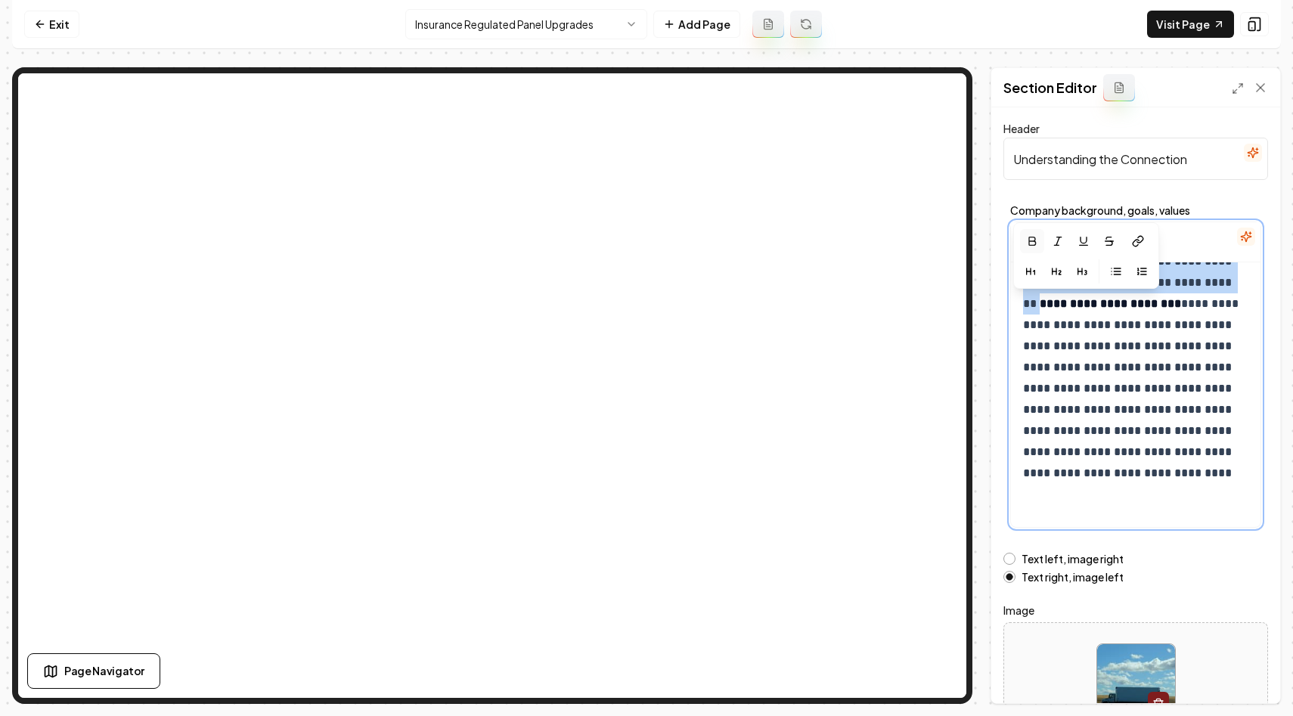
click at [1033, 247] on icon "button" at bounding box center [1032, 241] width 12 height 12
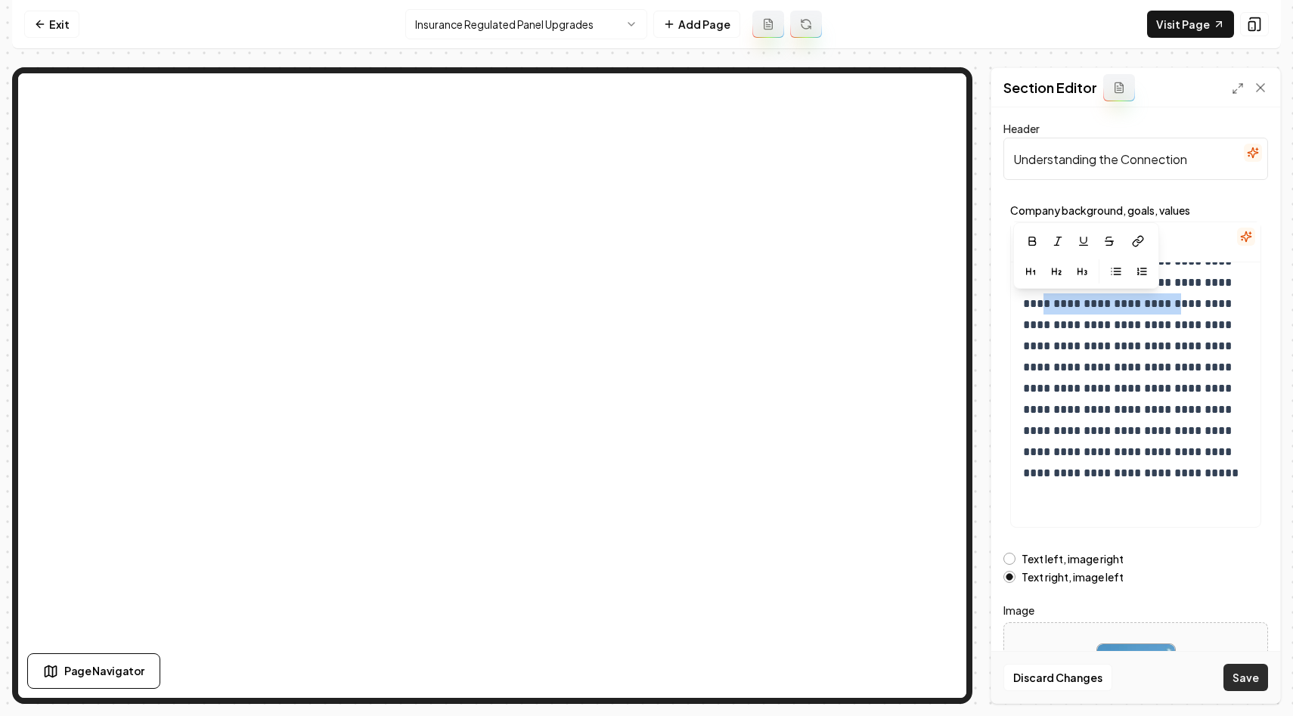
click at [1237, 673] on button "Save" at bounding box center [1246, 677] width 45 height 27
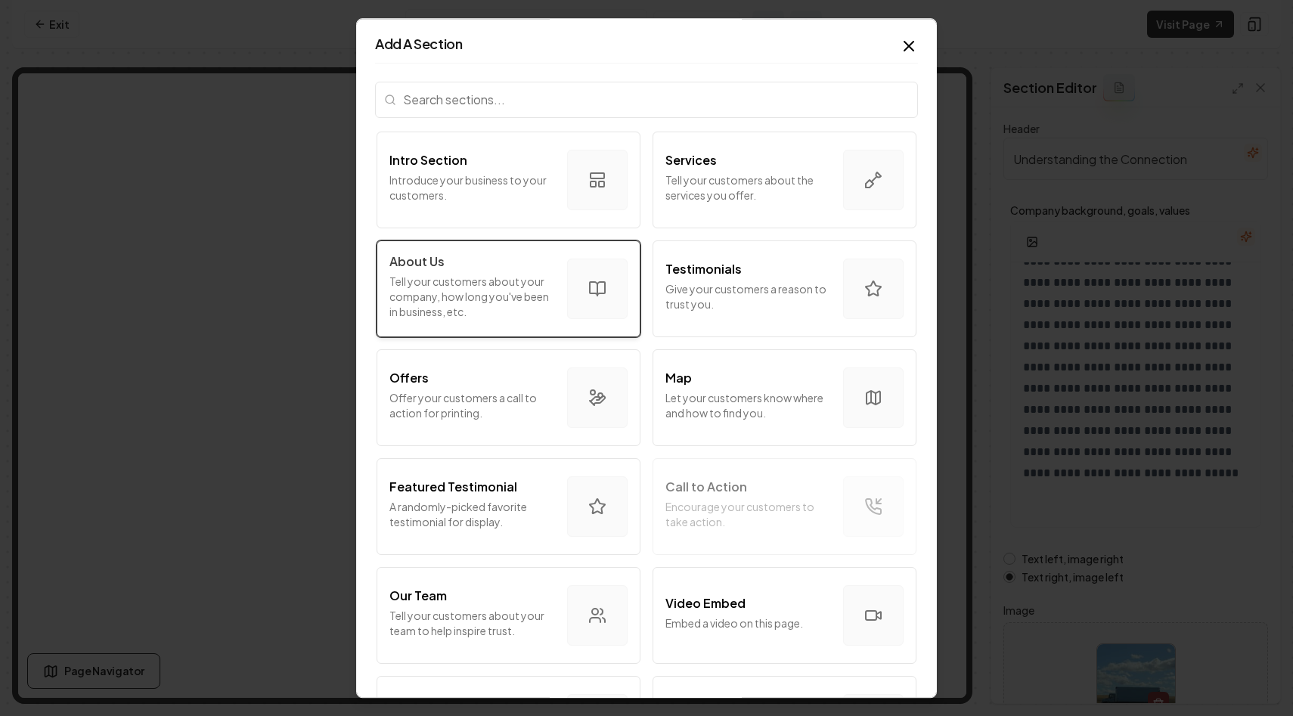
click at [554, 312] on p "Tell your customers about your company, how long you've been in business, etc." at bounding box center [472, 296] width 166 height 45
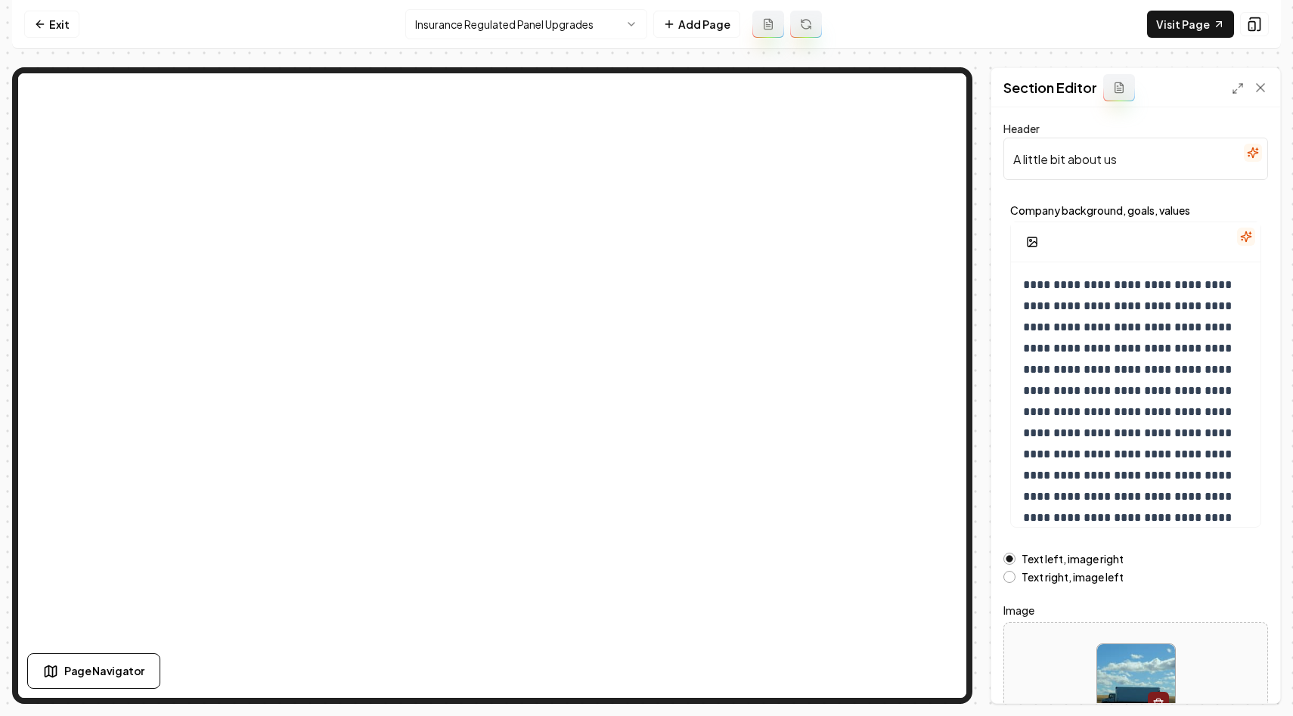
click at [1158, 176] on input "A little bit about us" at bounding box center [1136, 159] width 265 height 42
type input "The Risk of Aging Panels"
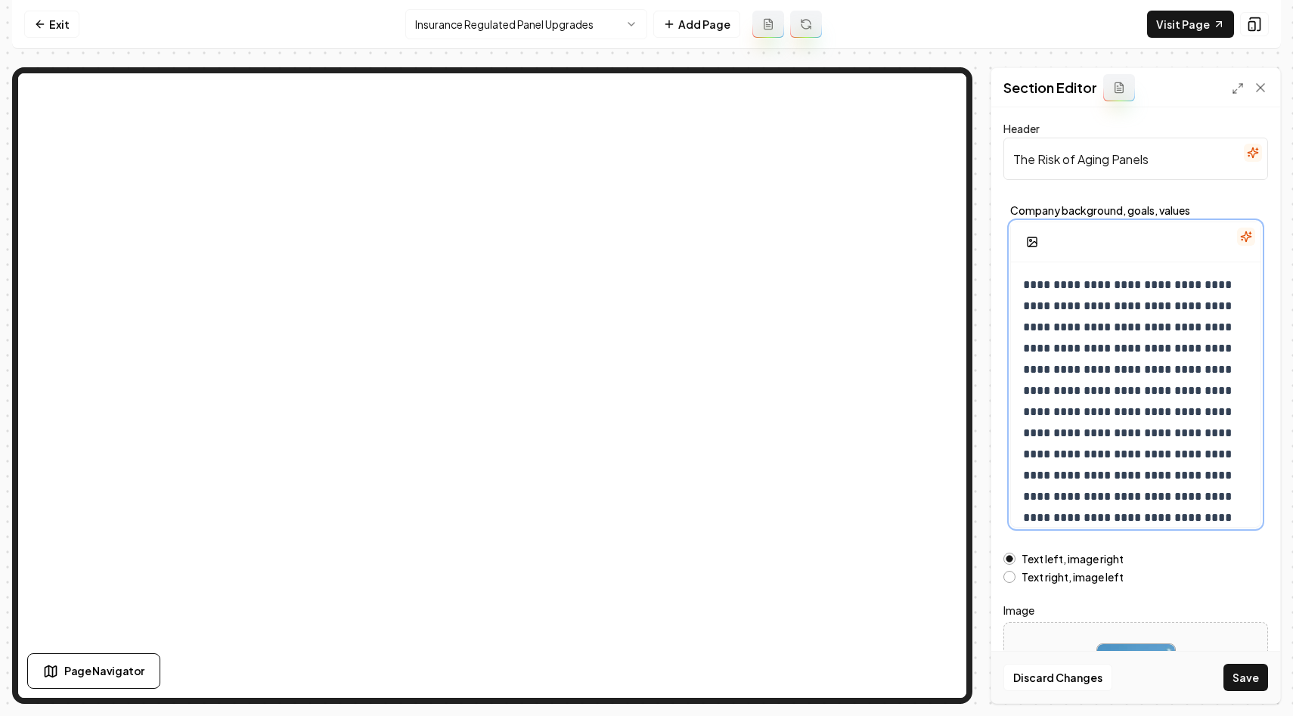
click at [1156, 363] on p "**********" at bounding box center [1135, 444] width 225 height 339
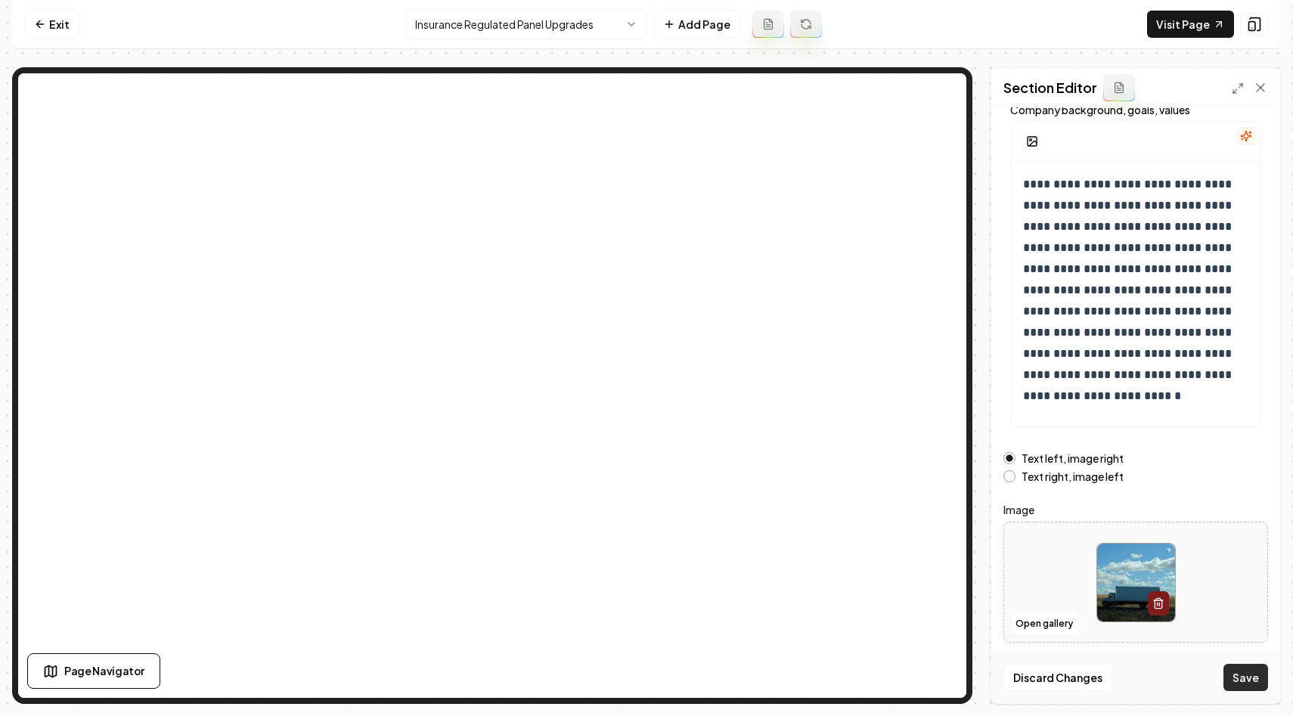
click at [1242, 684] on button "Save" at bounding box center [1246, 677] width 45 height 27
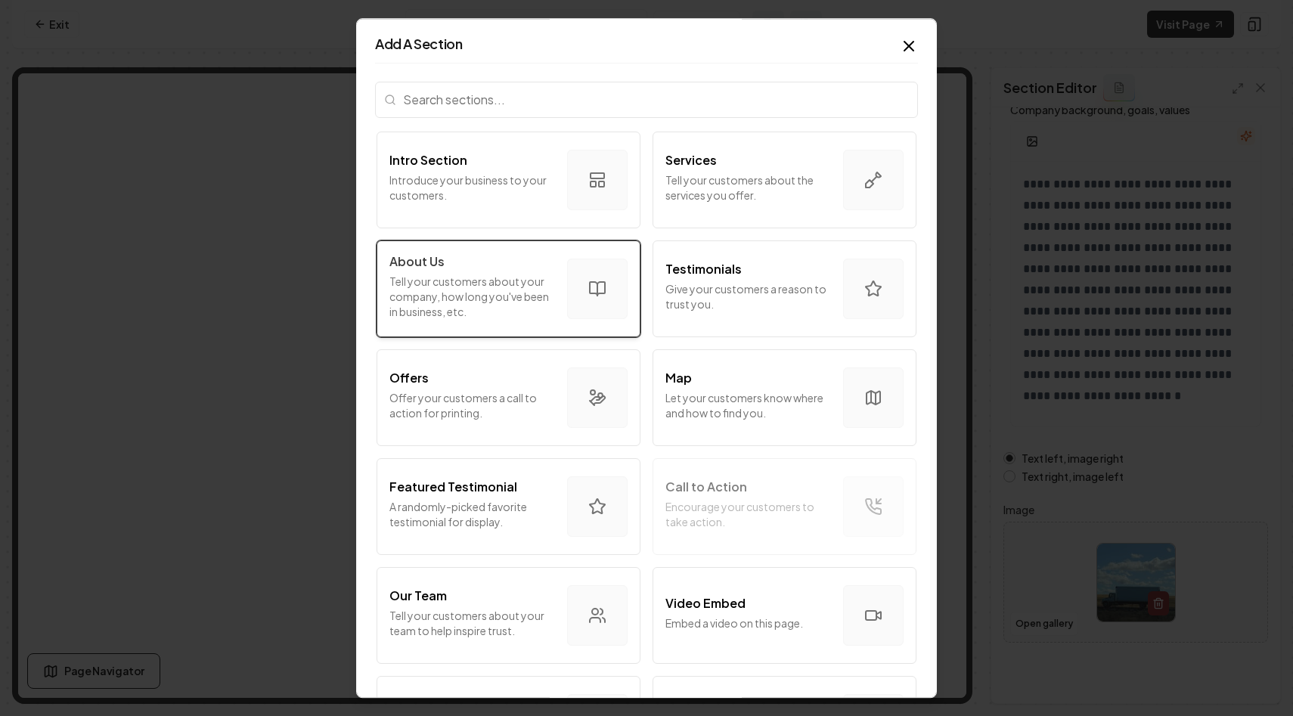
click at [534, 288] on p "Tell your customers about your company, how long you've been in business, etc." at bounding box center [472, 296] width 166 height 45
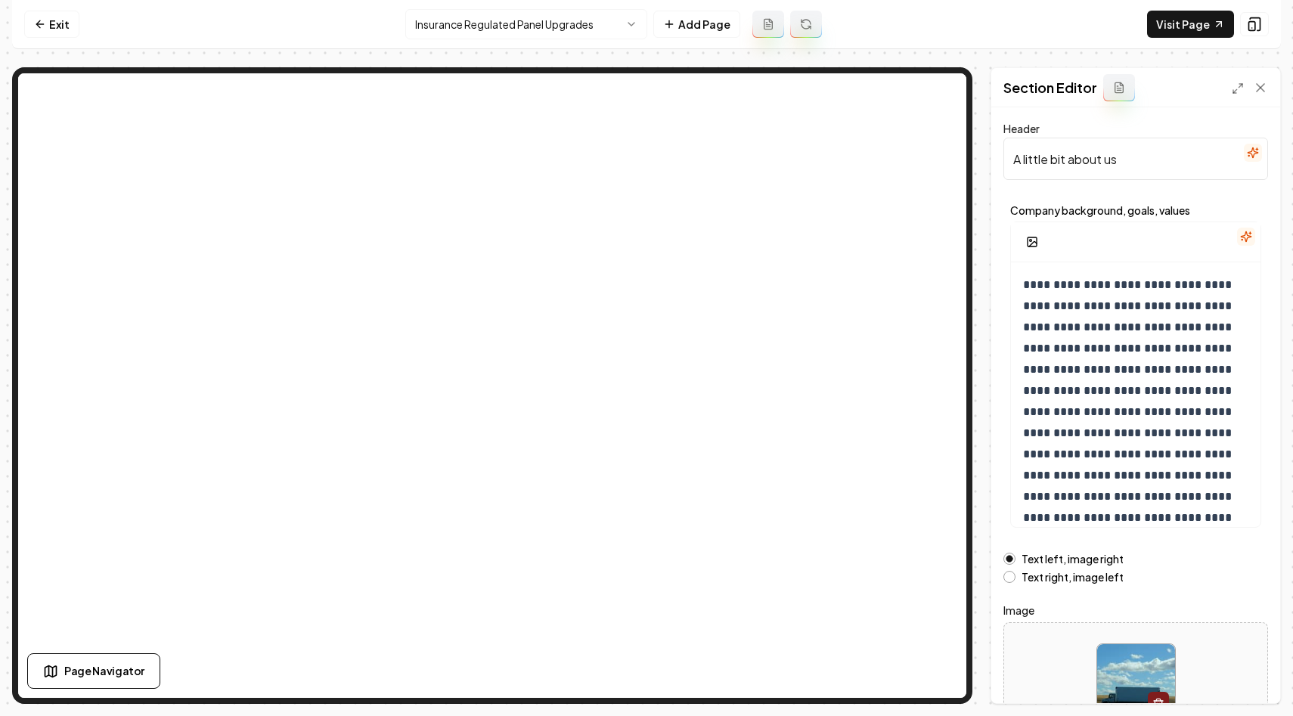
scroll to position [57, 0]
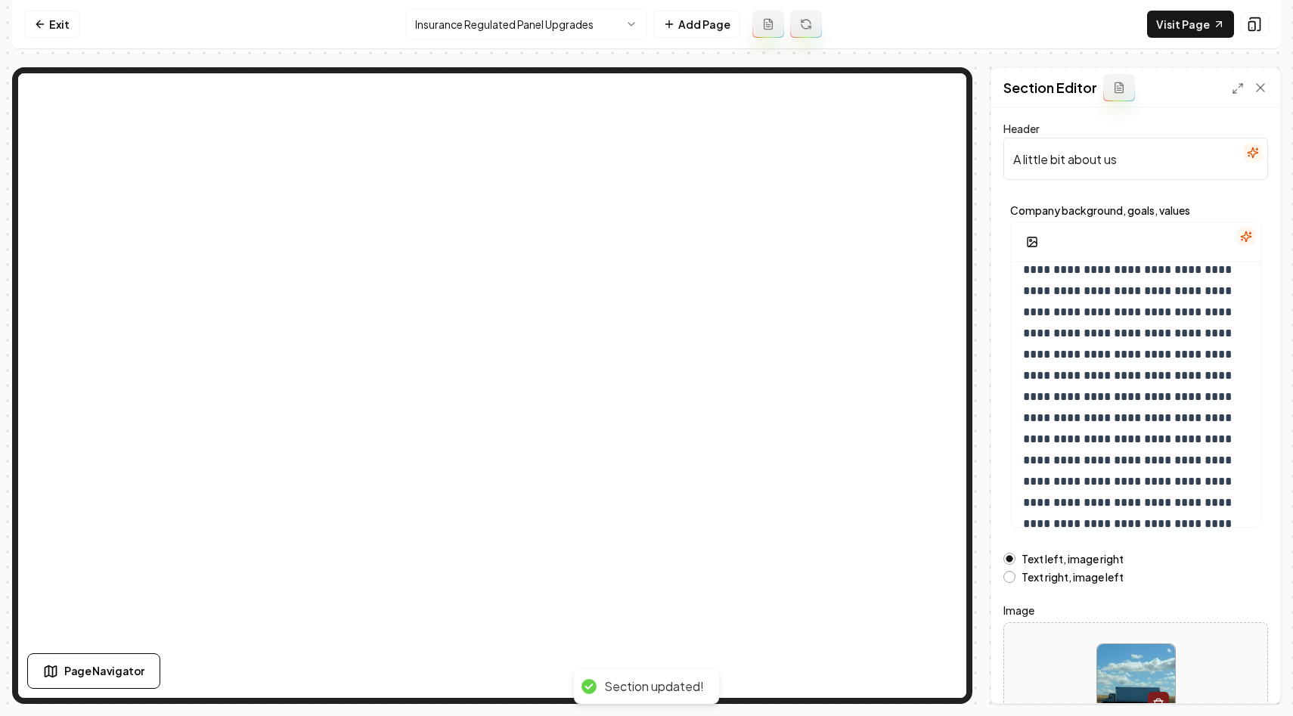
click at [1011, 576] on button "Text right, image left" at bounding box center [1010, 577] width 12 height 12
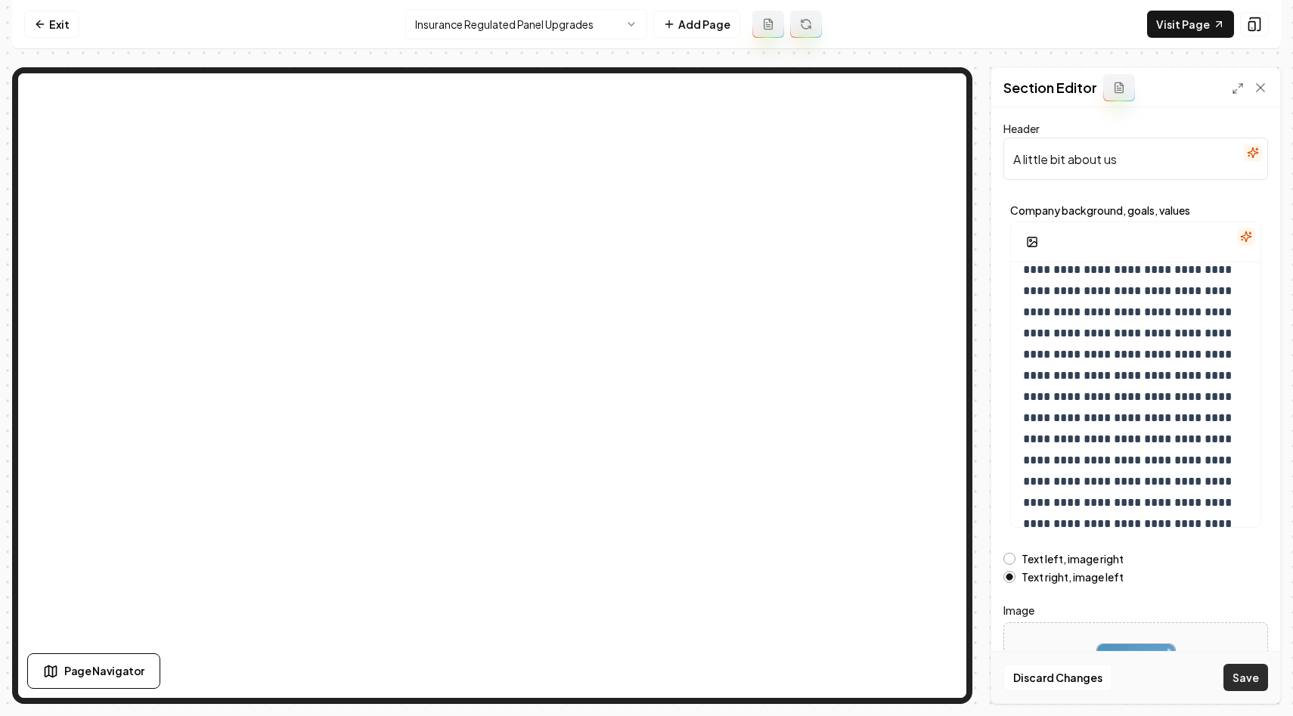
click at [1246, 681] on button "Save" at bounding box center [1246, 677] width 45 height 27
click at [1118, 160] on input "A little bit about us" at bounding box center [1136, 159] width 265 height 42
type input "Manufacturers of Concern"
click at [1109, 396] on p "**********" at bounding box center [1135, 386] width 225 height 339
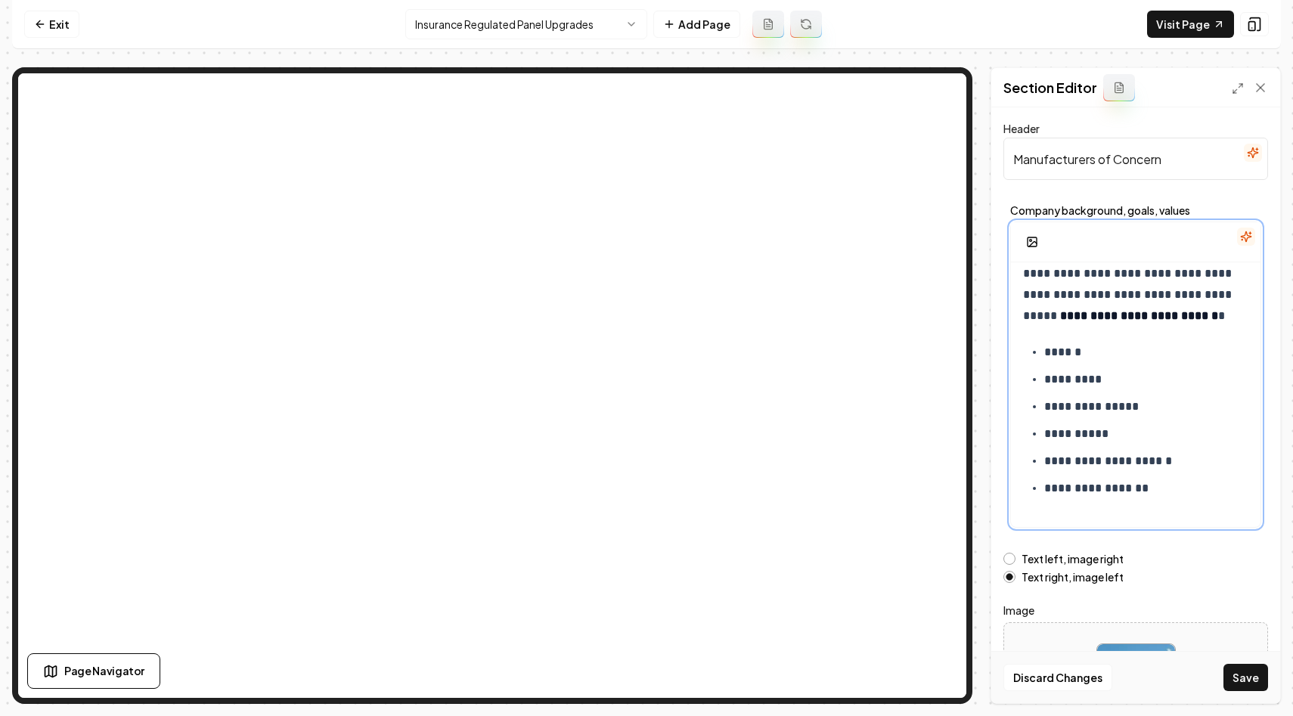
click at [1099, 350] on p "******" at bounding box center [1146, 352] width 204 height 21
click at [1220, 314] on p "**********" at bounding box center [1135, 295] width 225 height 64
drag, startPoint x: 1067, startPoint y: 321, endPoint x: 1214, endPoint y: 318, distance: 146.7
click at [1214, 318] on p "**********" at bounding box center [1135, 295] width 225 height 64
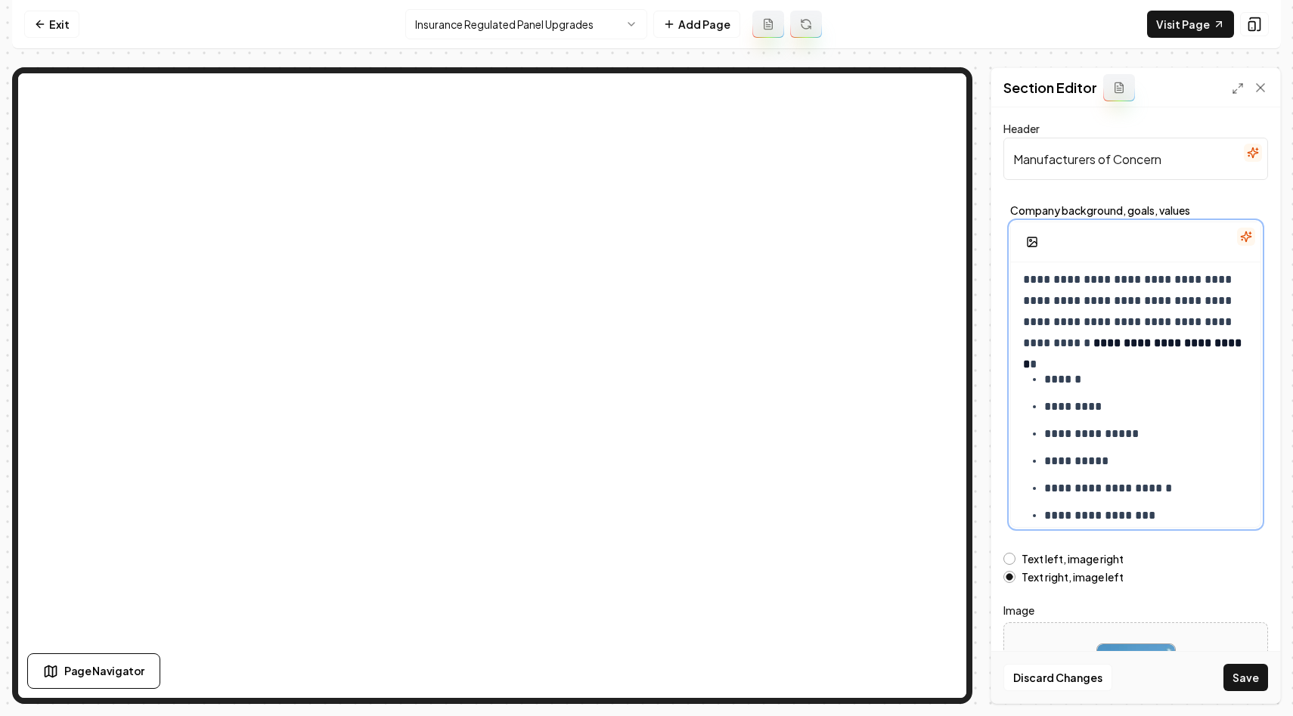
scroll to position [26, 0]
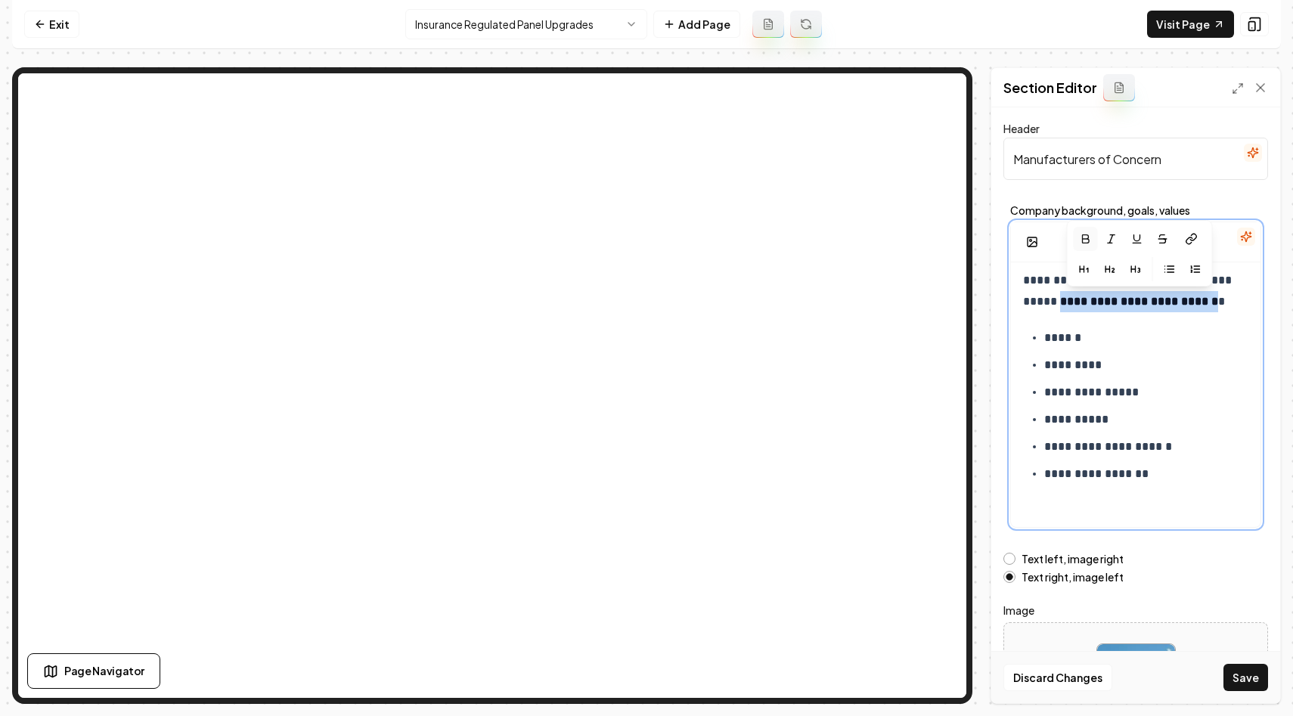
click at [1079, 236] on icon "button" at bounding box center [1085, 239] width 12 height 12
click at [1243, 290] on p "**********" at bounding box center [1135, 281] width 225 height 64
click at [1235, 294] on p "**********" at bounding box center [1135, 281] width 225 height 64
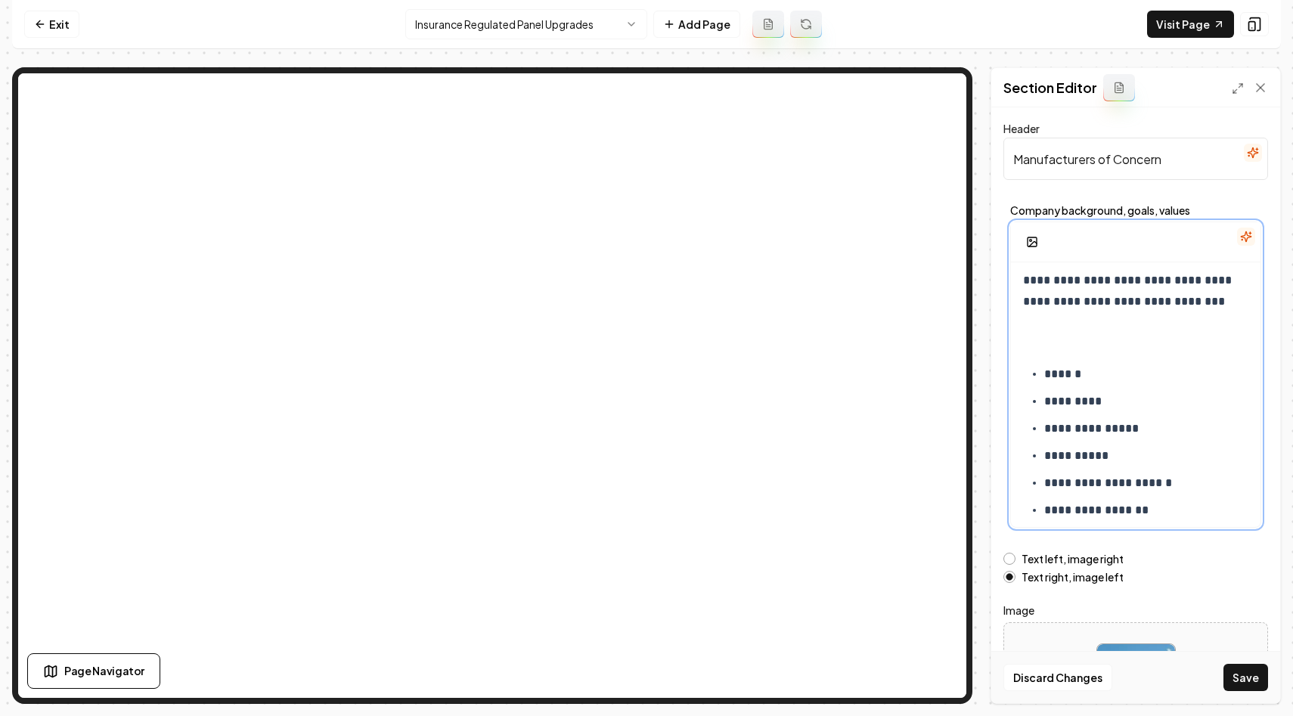
click at [1037, 331] on p at bounding box center [1135, 337] width 225 height 21
click at [1027, 344] on p at bounding box center [1135, 337] width 225 height 21
click at [1026, 340] on p "*" at bounding box center [1135, 337] width 225 height 21
drag, startPoint x: 1042, startPoint y: 340, endPoint x: 999, endPoint y: 340, distance: 43.1
click at [999, 340] on div "**********" at bounding box center [1135, 405] width 289 height 596
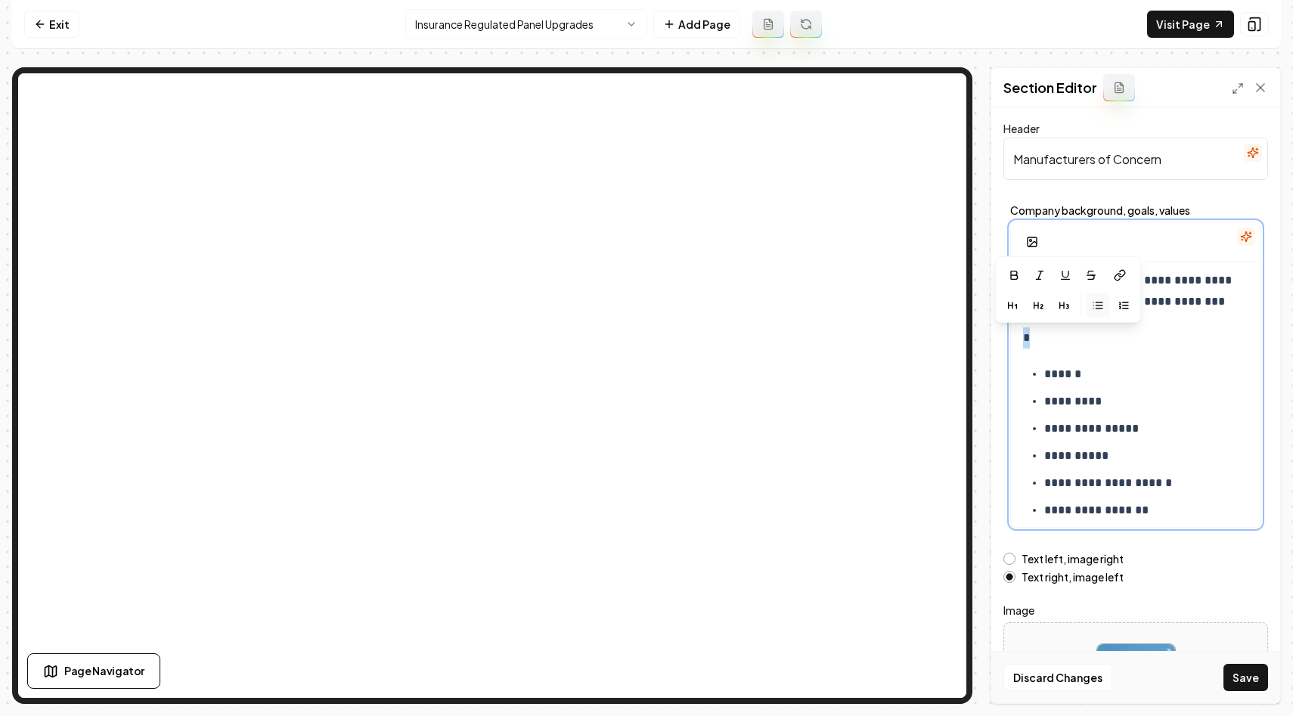
click at [1093, 308] on icon "button" at bounding box center [1098, 305] width 12 height 12
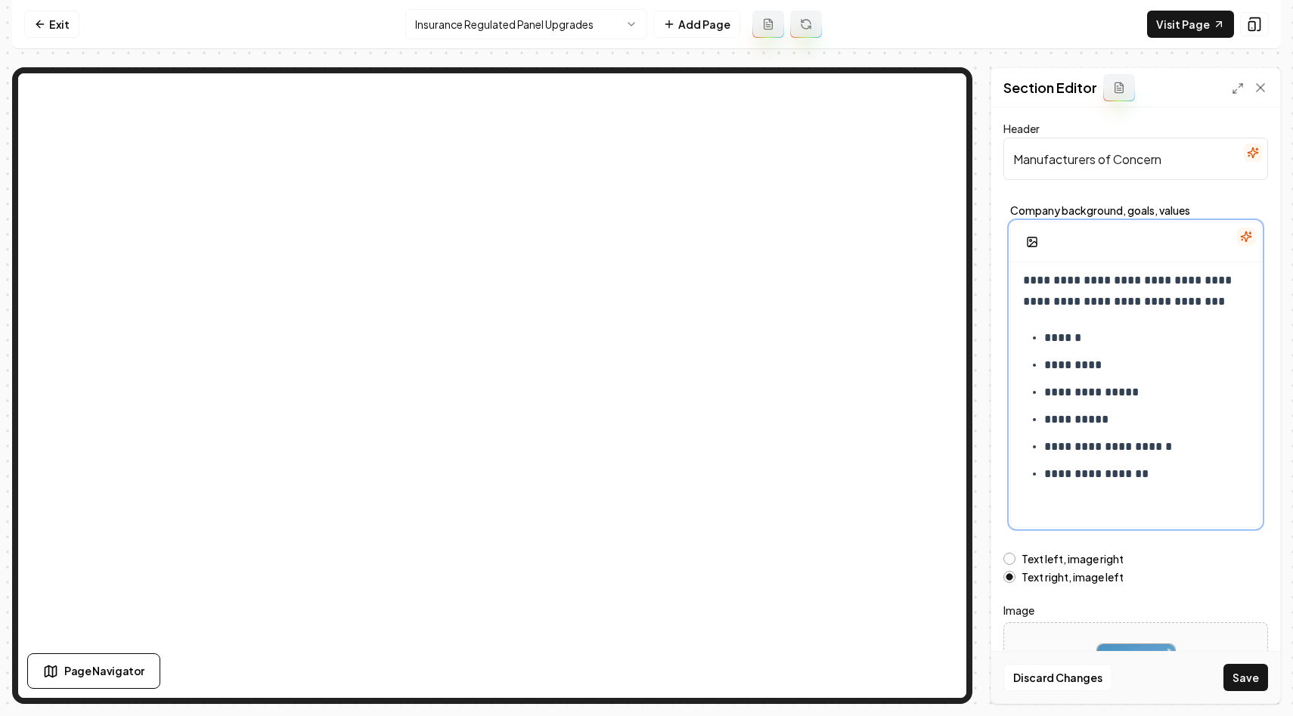
click at [1151, 474] on p "**********" at bounding box center [1146, 474] width 204 height 21
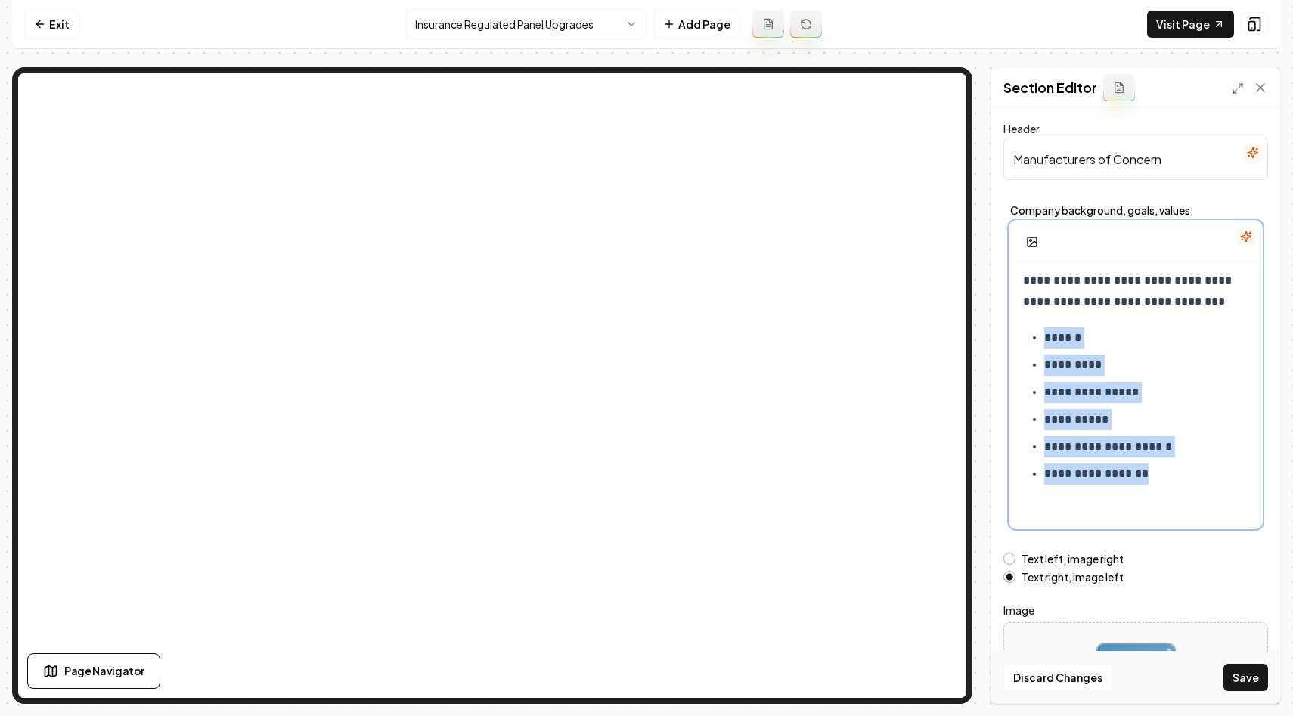
drag, startPoint x: 1154, startPoint y: 471, endPoint x: 1041, endPoint y: 338, distance: 174.4
click at [1041, 338] on ul "**********" at bounding box center [1135, 405] width 225 height 157
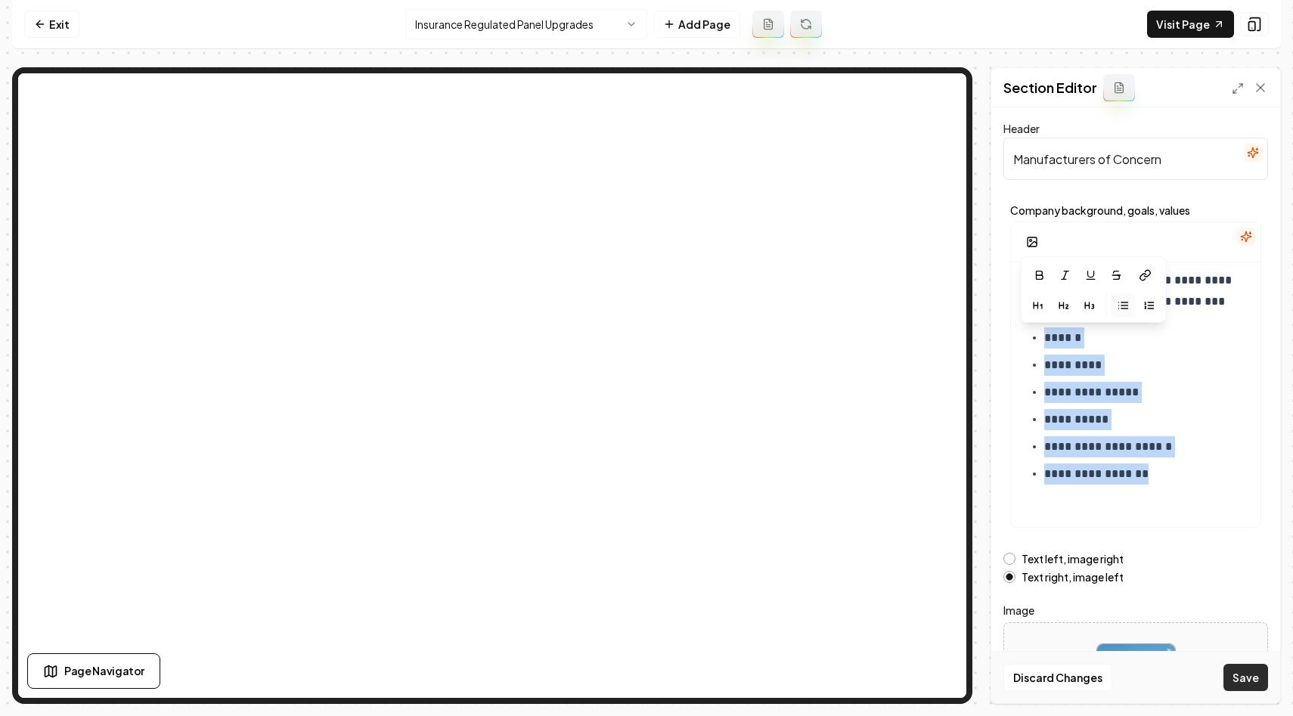
click at [1250, 677] on button "Save" at bounding box center [1246, 677] width 45 height 27
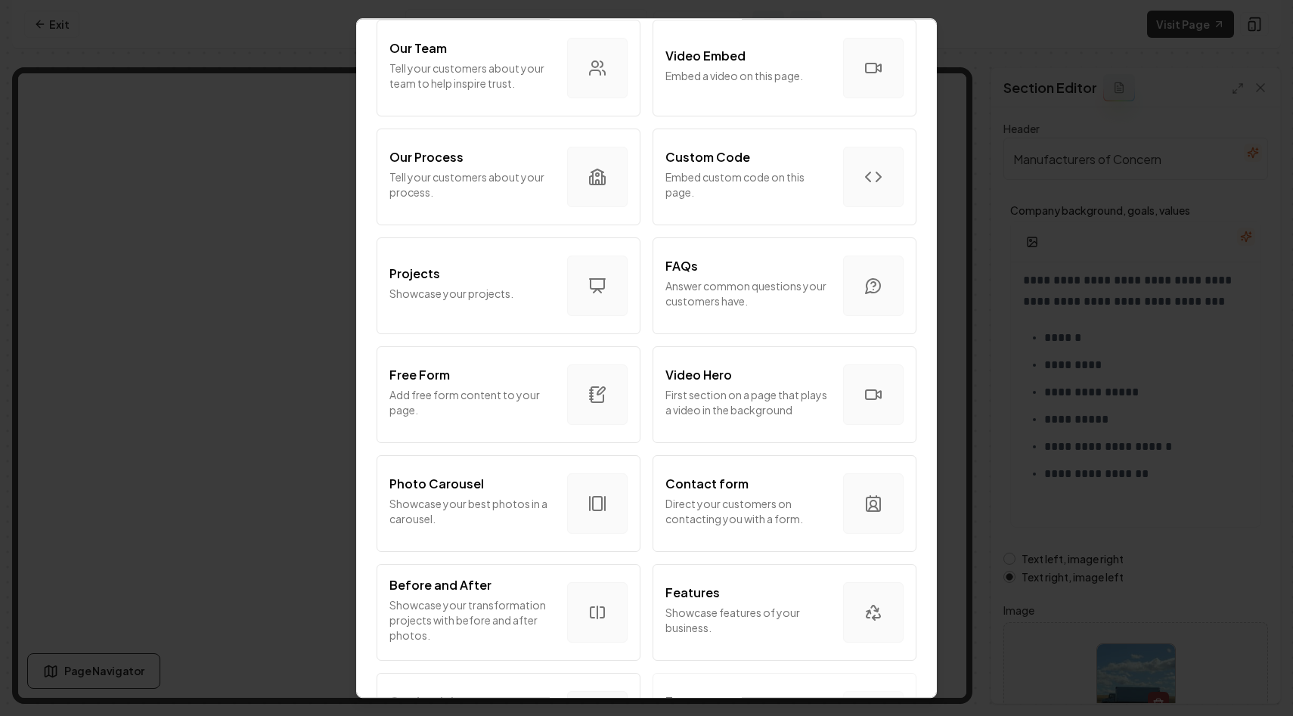
scroll to position [551, 0]
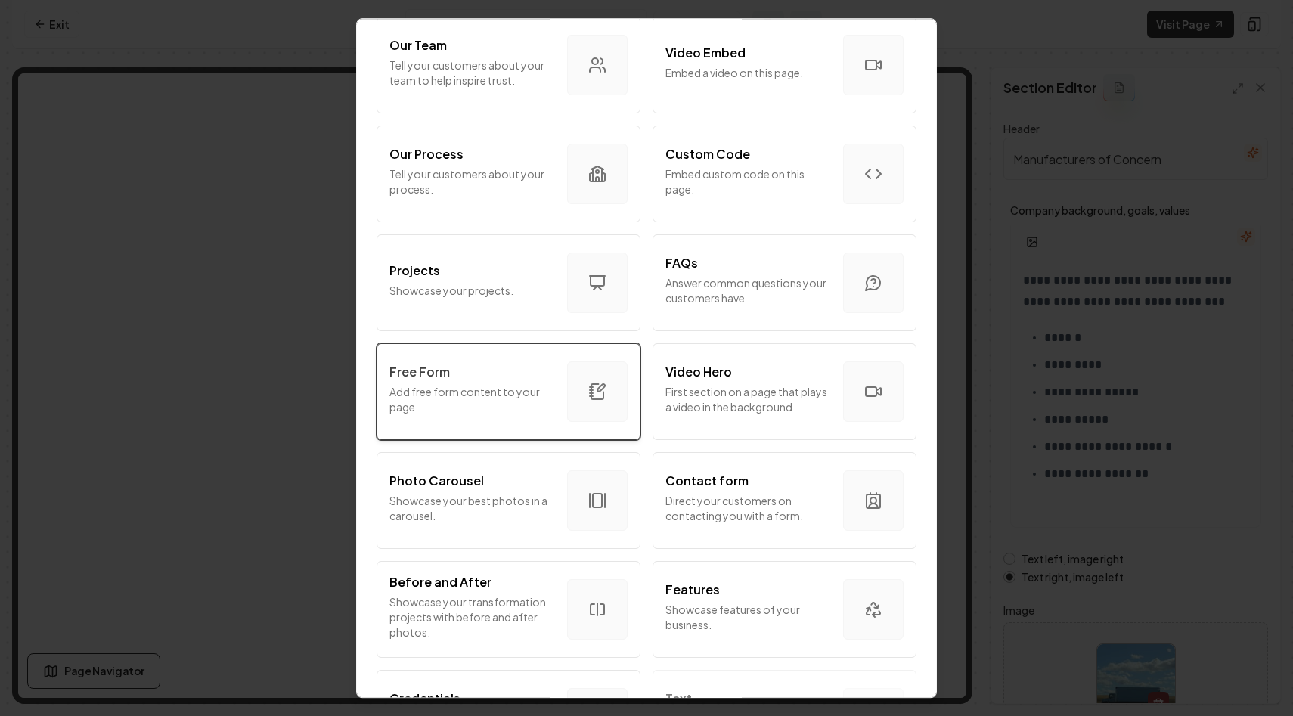
click at [524, 379] on div "Free Form" at bounding box center [472, 372] width 166 height 18
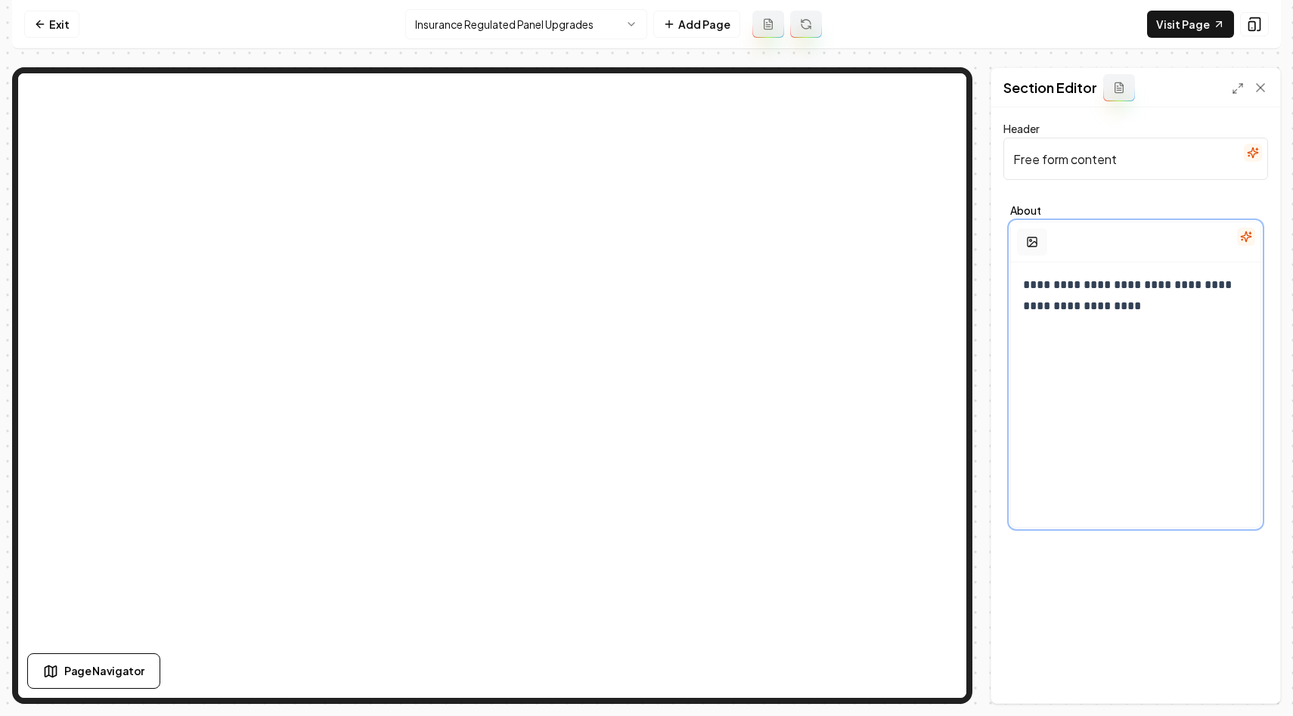
click at [1028, 247] on rect "button" at bounding box center [1032, 241] width 9 height 9
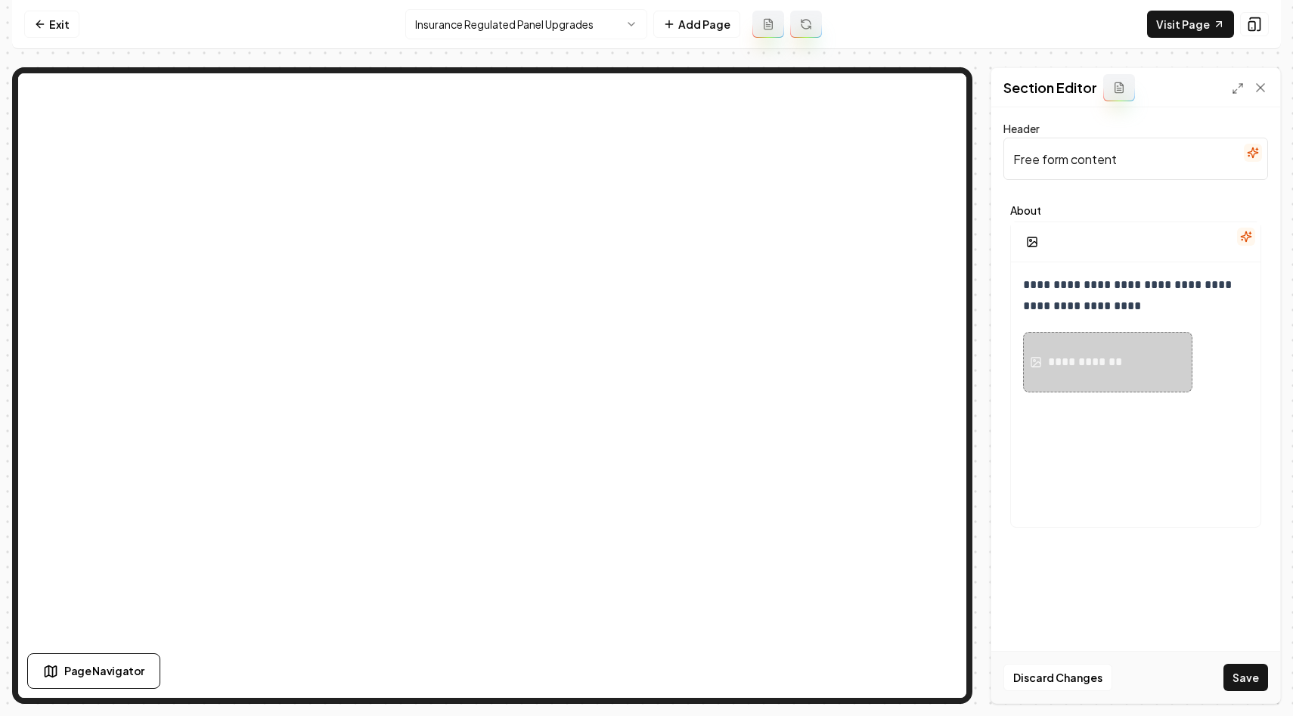
click at [1148, 172] on input "Free form content" at bounding box center [1136, 159] width 265 height 42
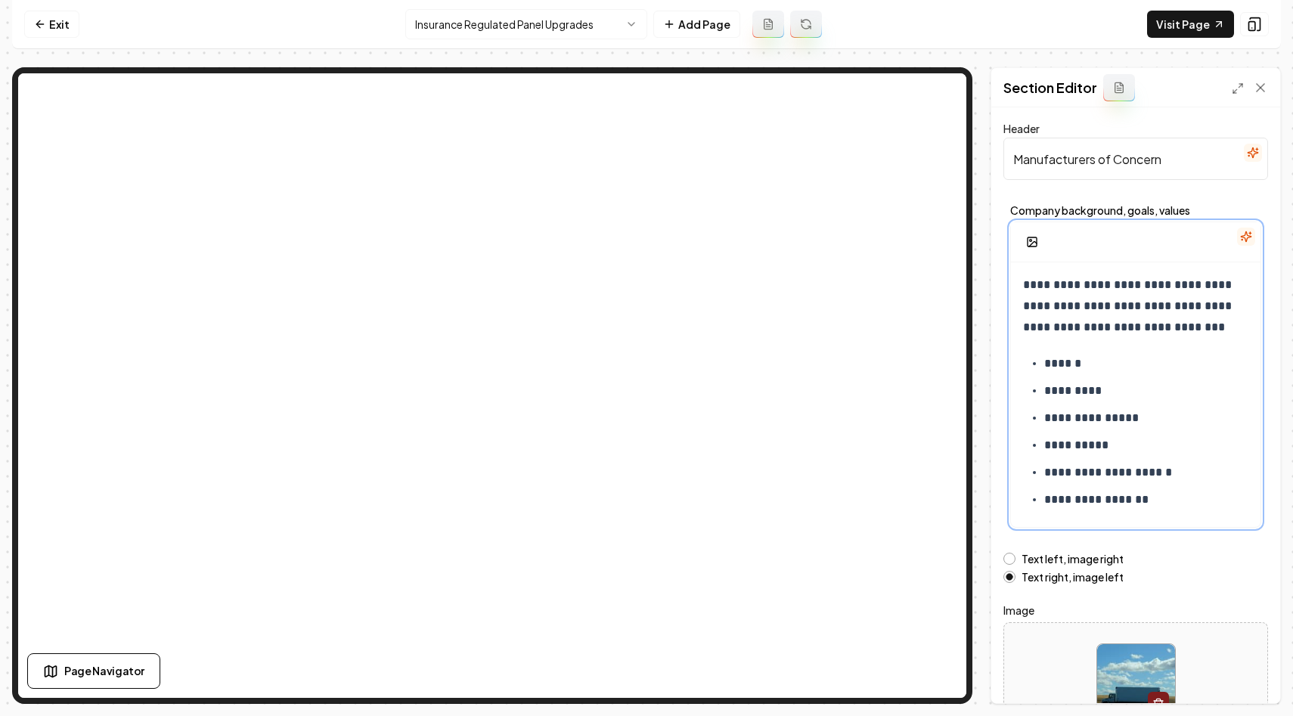
click at [1134, 442] on p "**********" at bounding box center [1146, 445] width 204 height 21
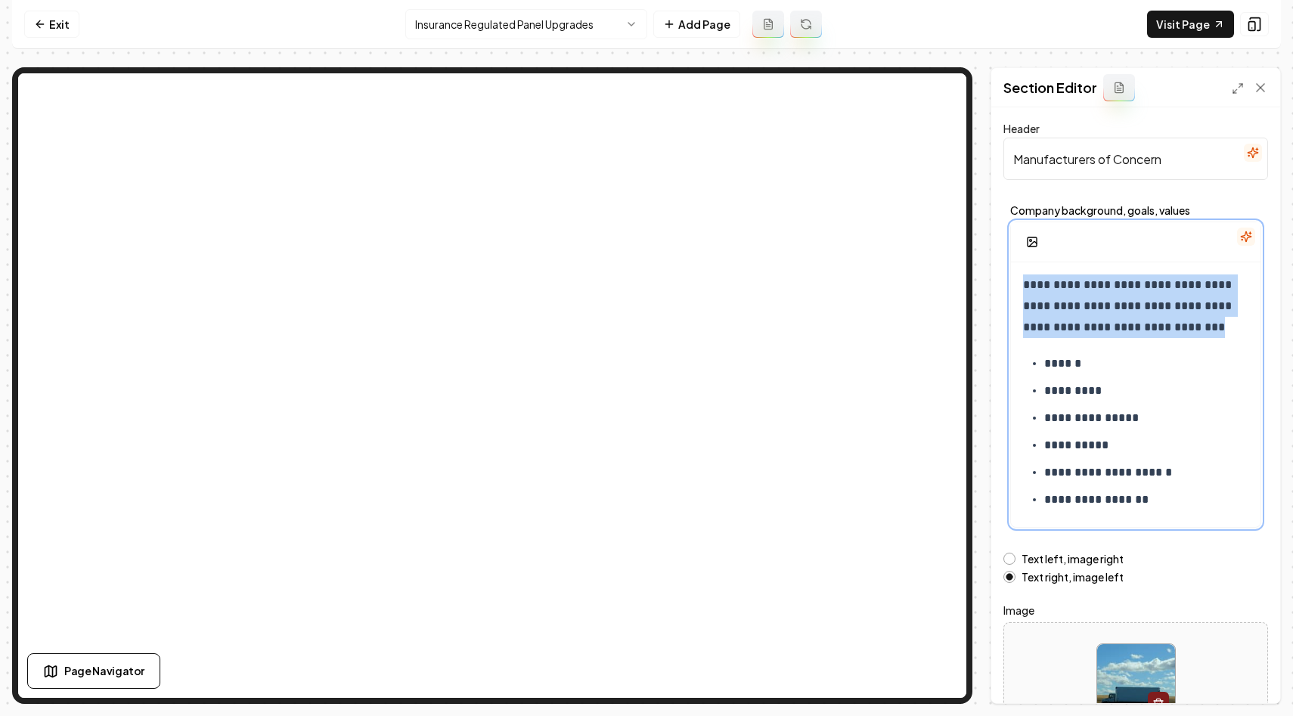
copy p "**********"
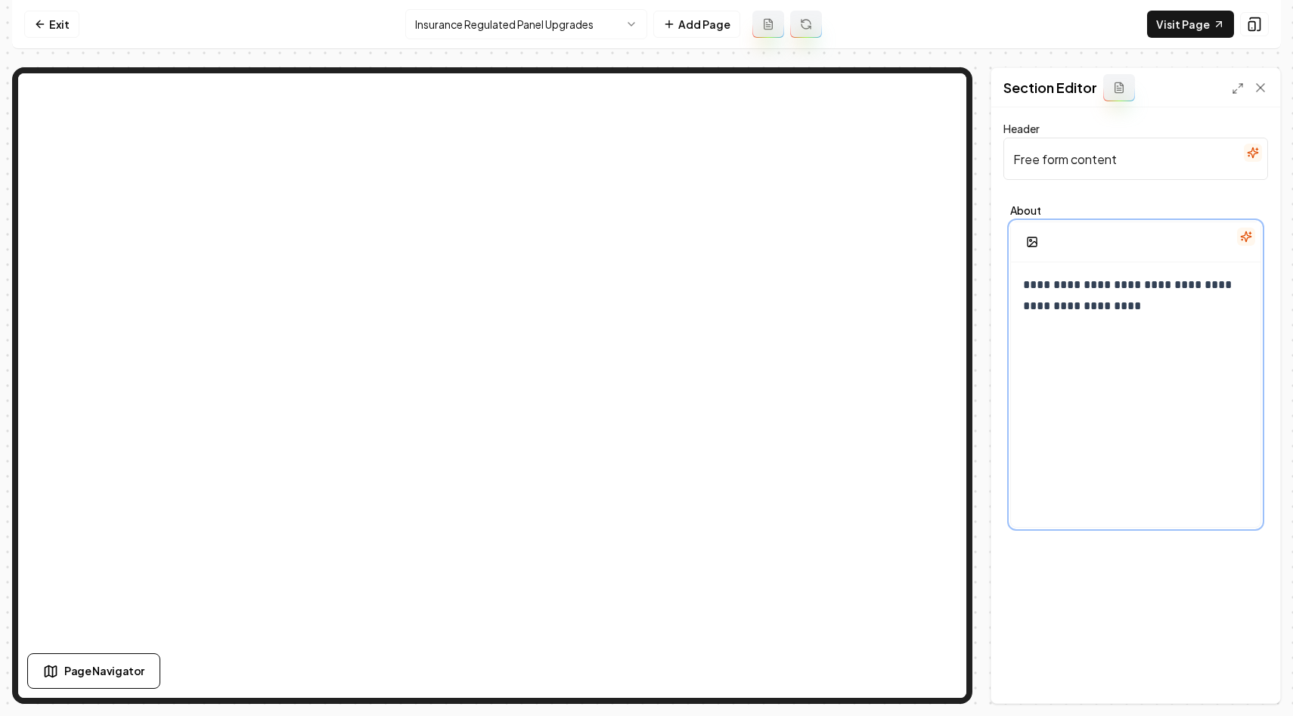
click at [1112, 297] on p "**********" at bounding box center [1135, 296] width 225 height 42
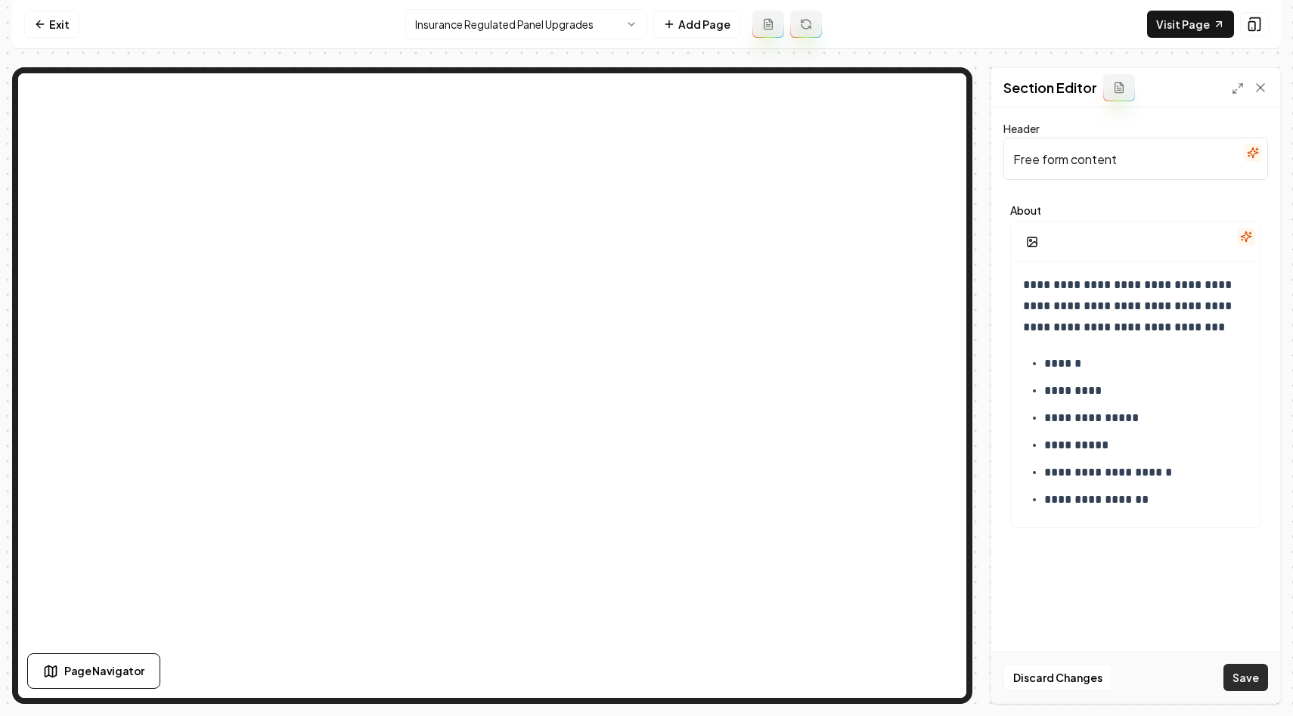
click at [1238, 679] on button "Save" at bounding box center [1246, 677] width 45 height 27
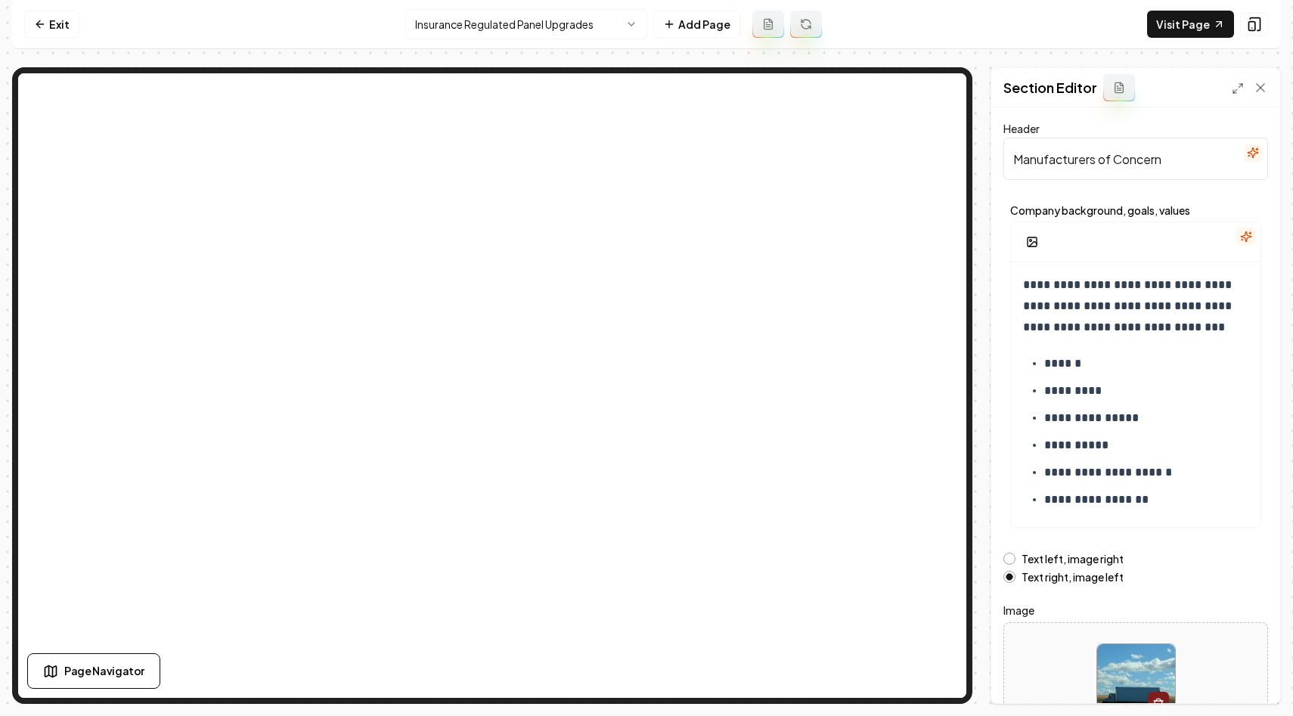
click at [1170, 165] on input "Manufacturers of Concern" at bounding box center [1136, 159] width 265 height 42
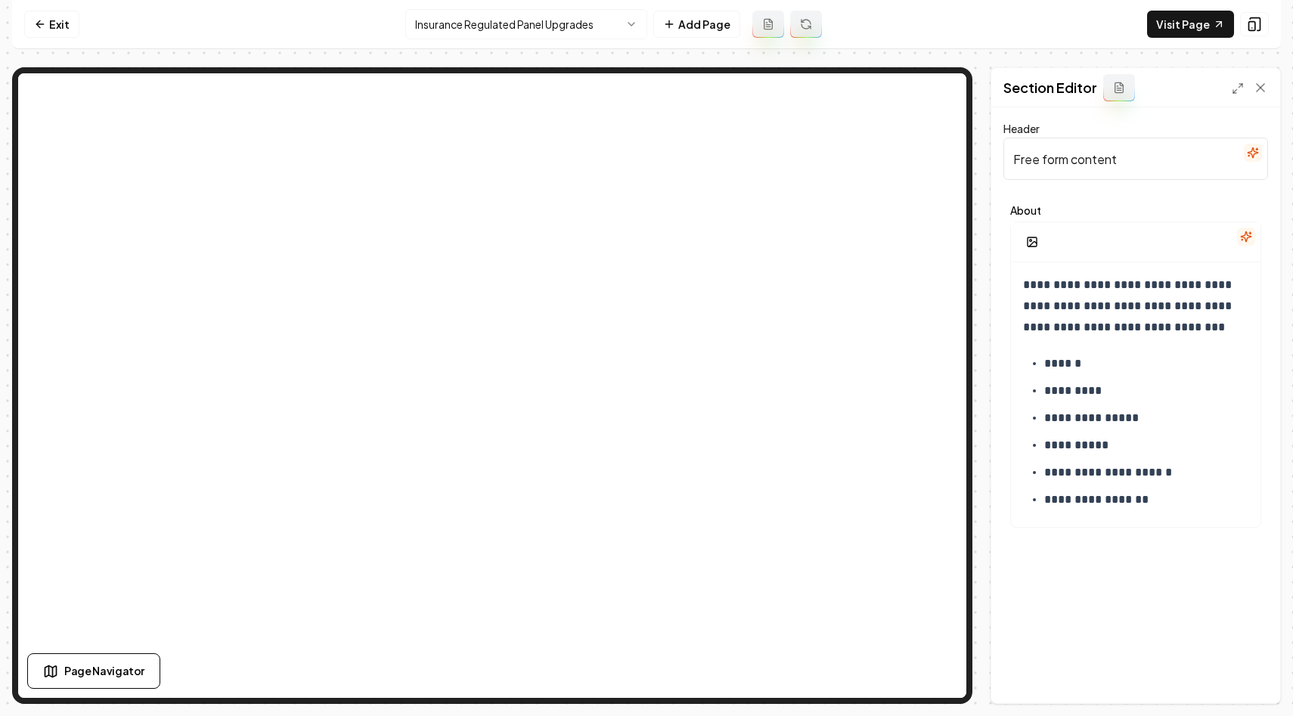
click at [1152, 164] on input "Free form content" at bounding box center [1136, 159] width 265 height 42
paste input "Manufacturers of Concern"
type input "Manufacturers of Concern"
click at [1249, 680] on button "Save" at bounding box center [1246, 677] width 45 height 27
click at [1172, 26] on link "Visit Page" at bounding box center [1190, 24] width 87 height 27
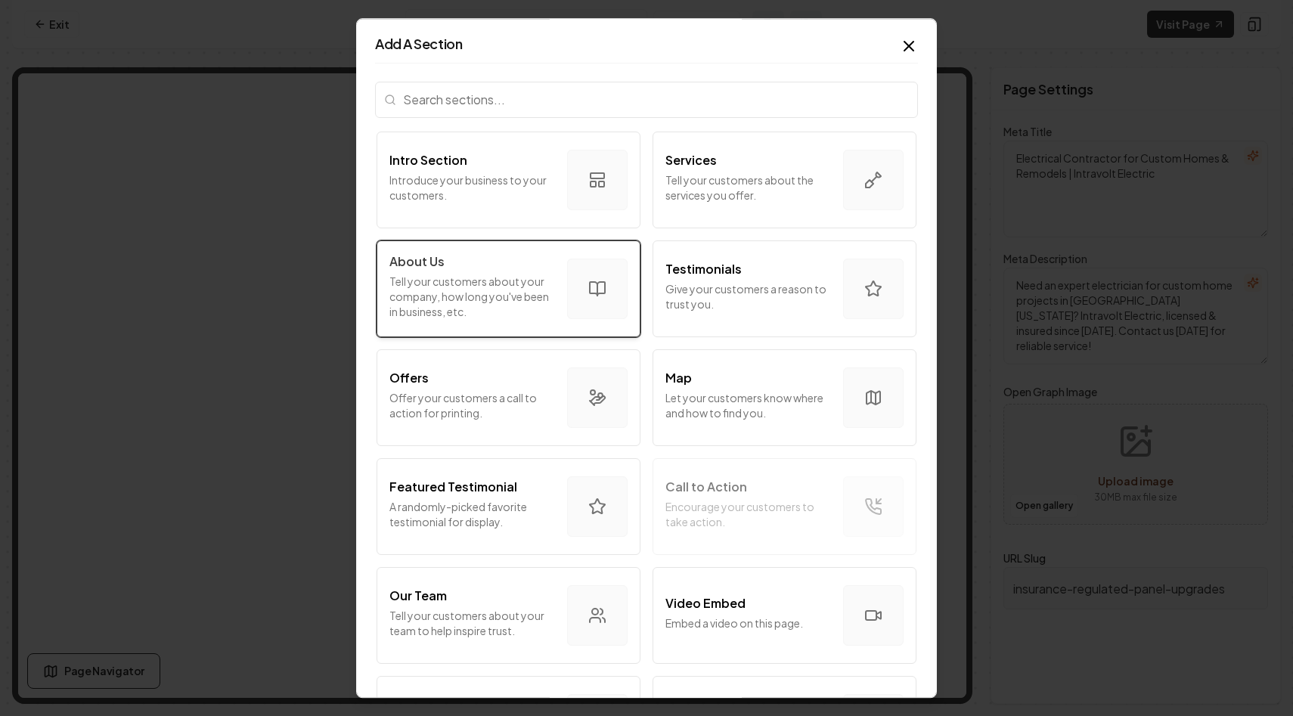
click at [473, 284] on p "Tell your customers about your company, how long you've been in business, etc." at bounding box center [472, 296] width 166 height 45
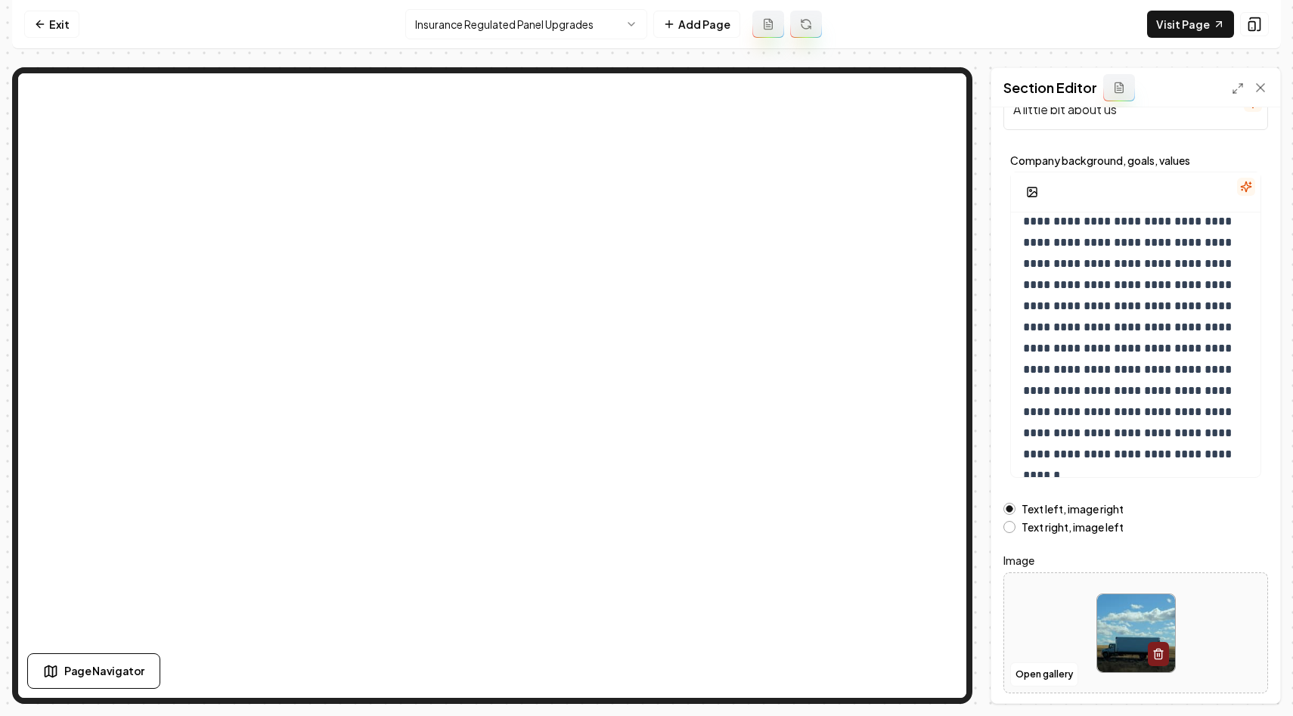
scroll to position [101, 0]
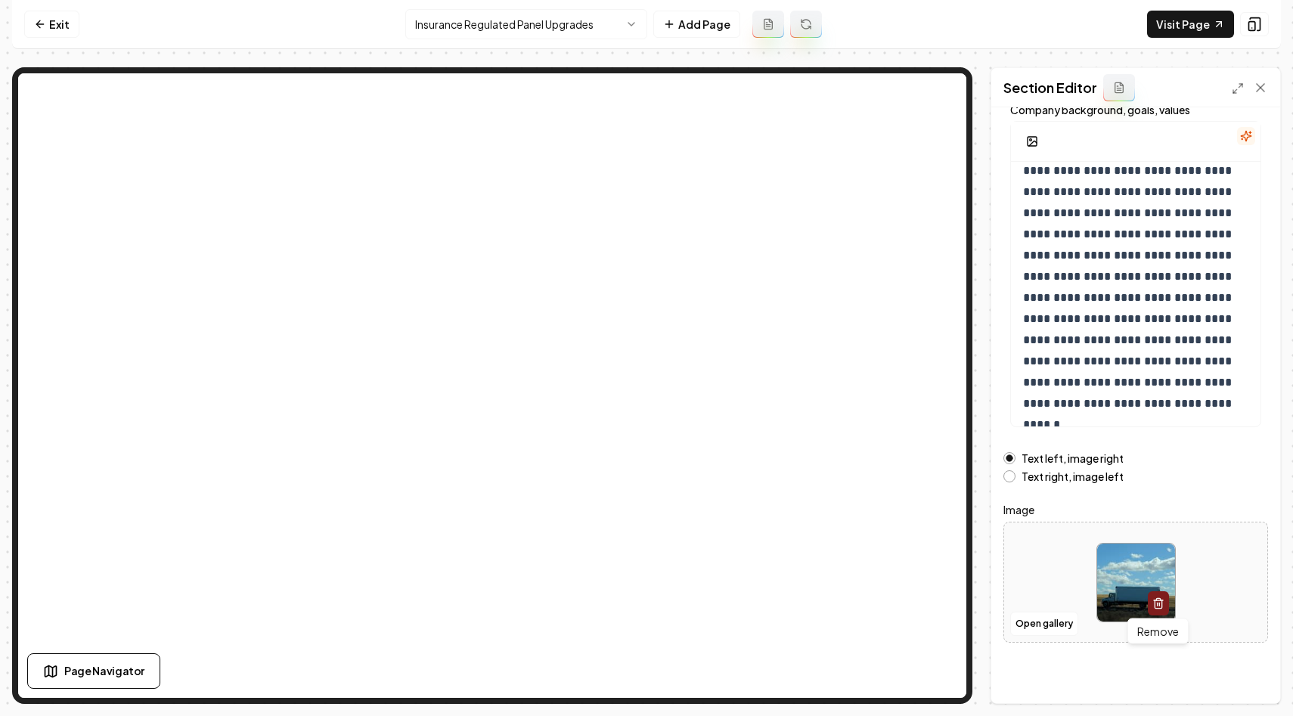
click at [1158, 601] on icon "button" at bounding box center [1159, 603] width 12 height 12
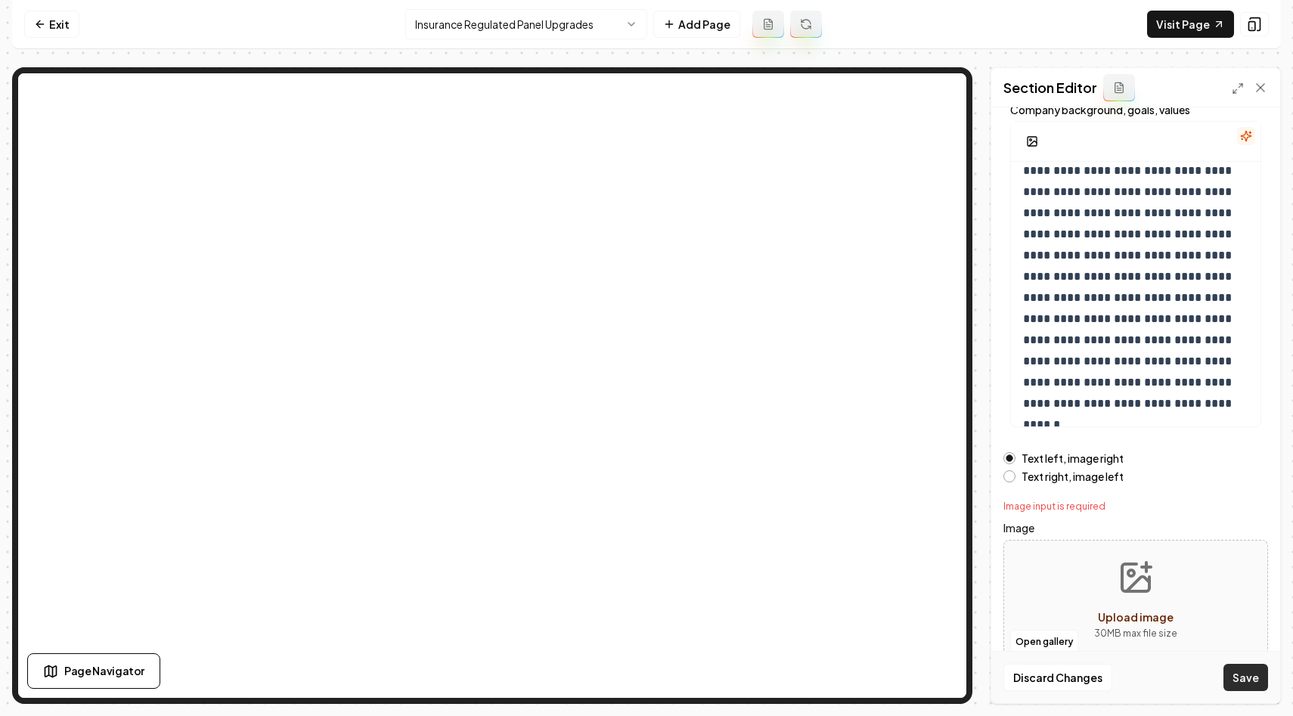
click at [1246, 675] on button "Save" at bounding box center [1246, 677] width 45 height 27
click at [1245, 678] on button "Save" at bounding box center [1246, 677] width 45 height 27
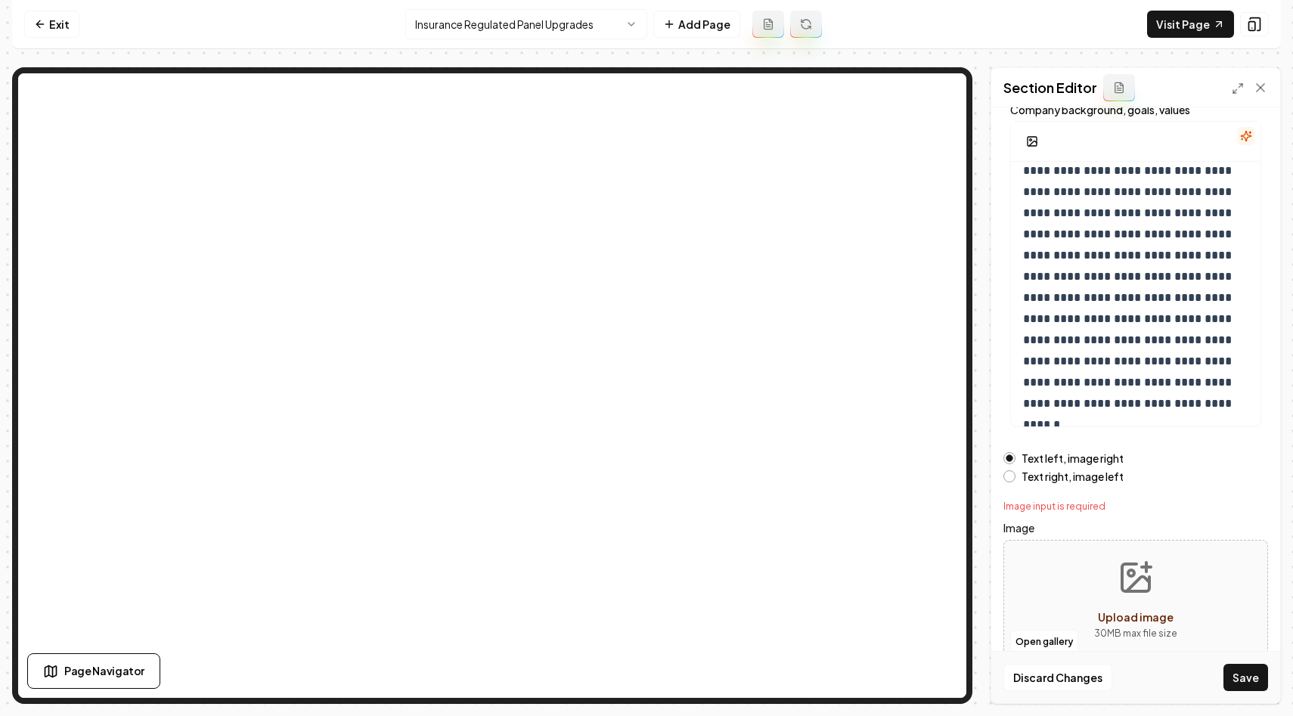
scroll to position [119, 0]
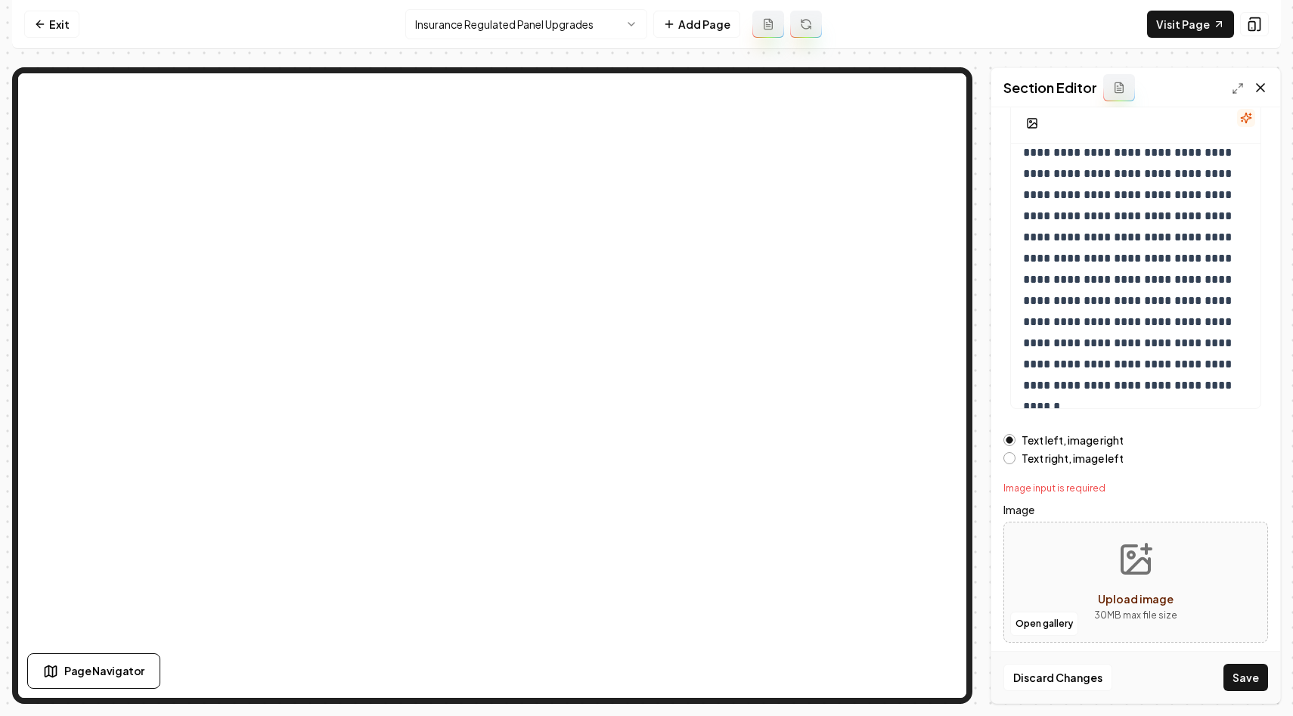
click at [1258, 92] on icon at bounding box center [1260, 87] width 15 height 15
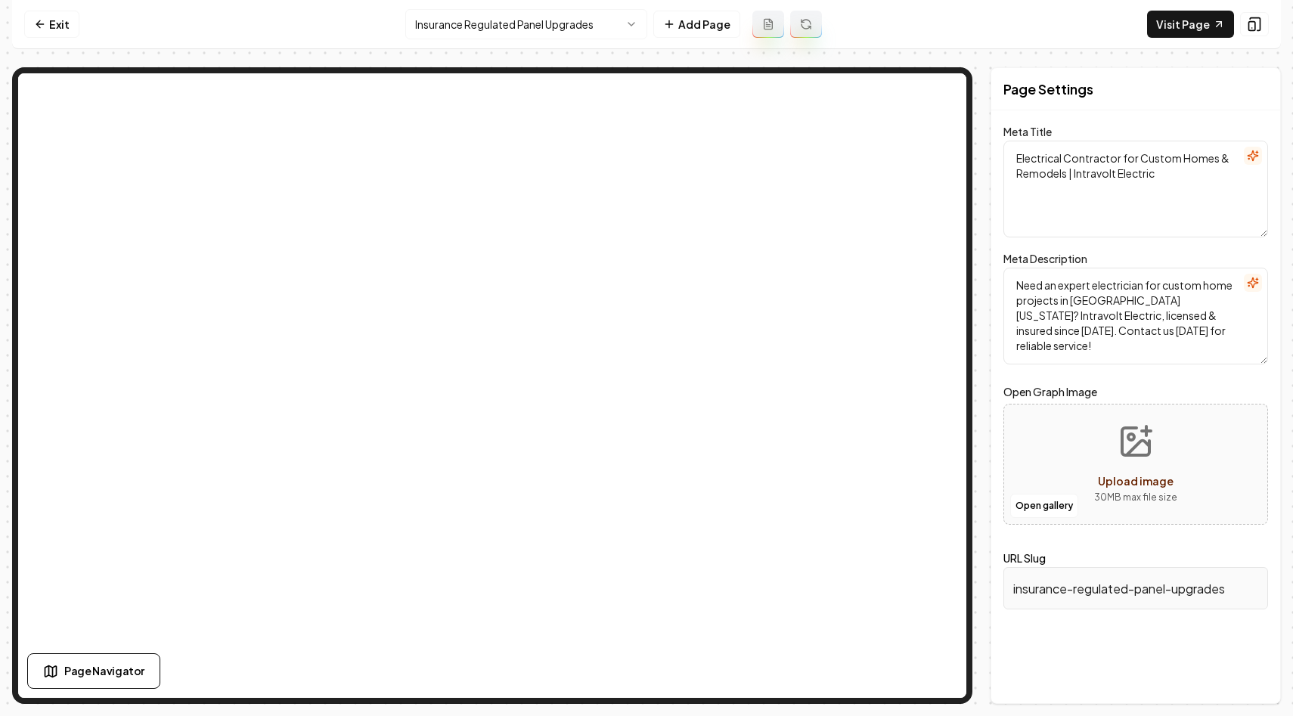
scroll to position [0, 0]
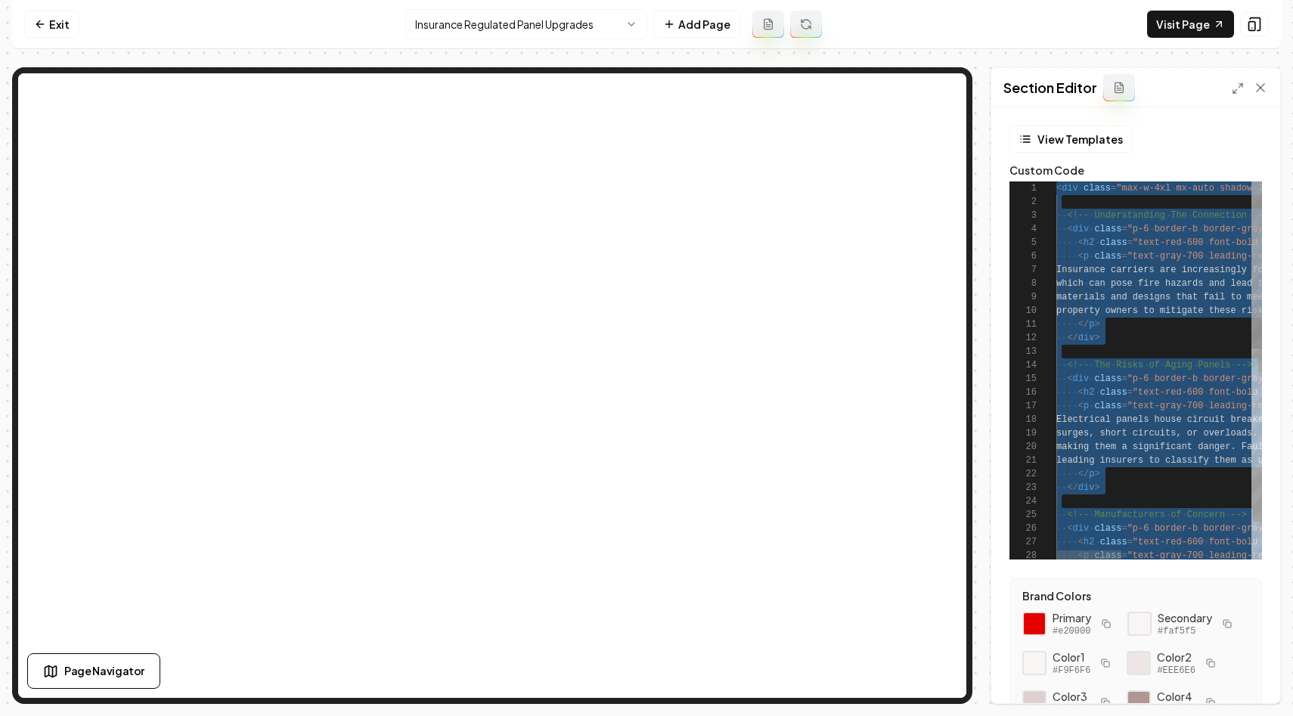
scroll to position [95, 0]
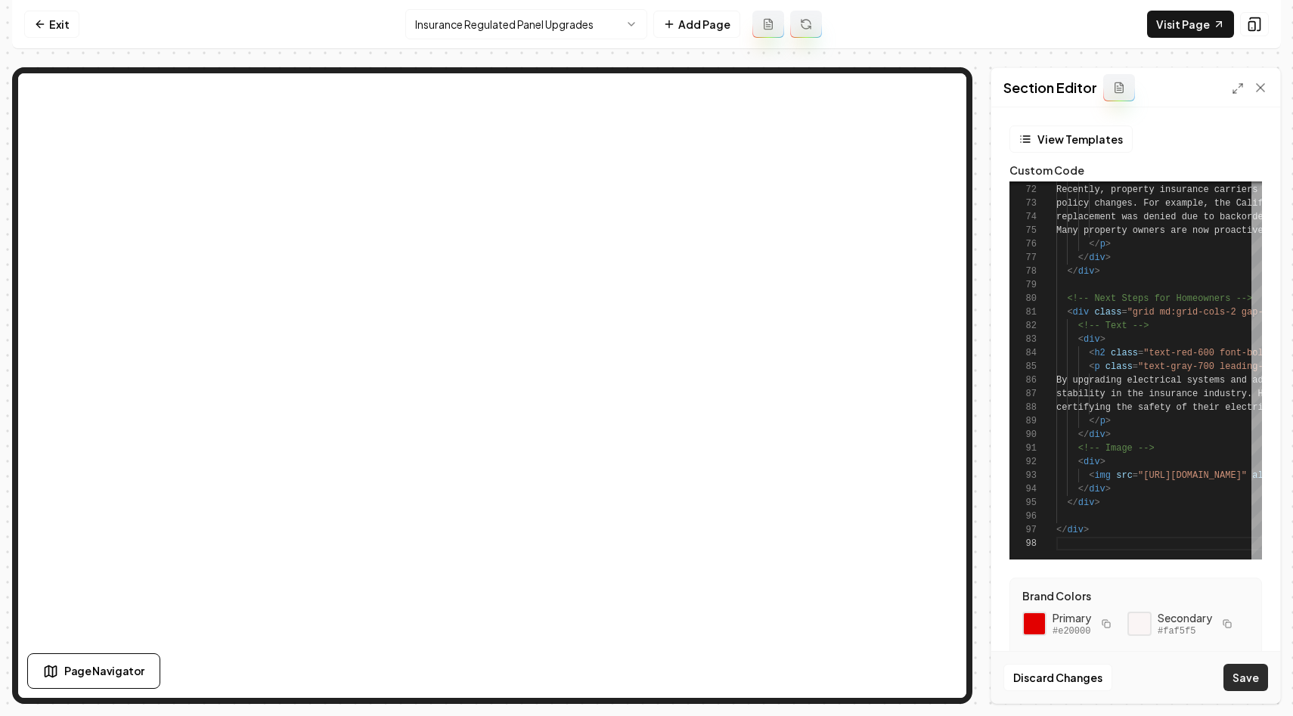
click at [1242, 677] on button "Save" at bounding box center [1246, 677] width 45 height 27
type textarea "**********"
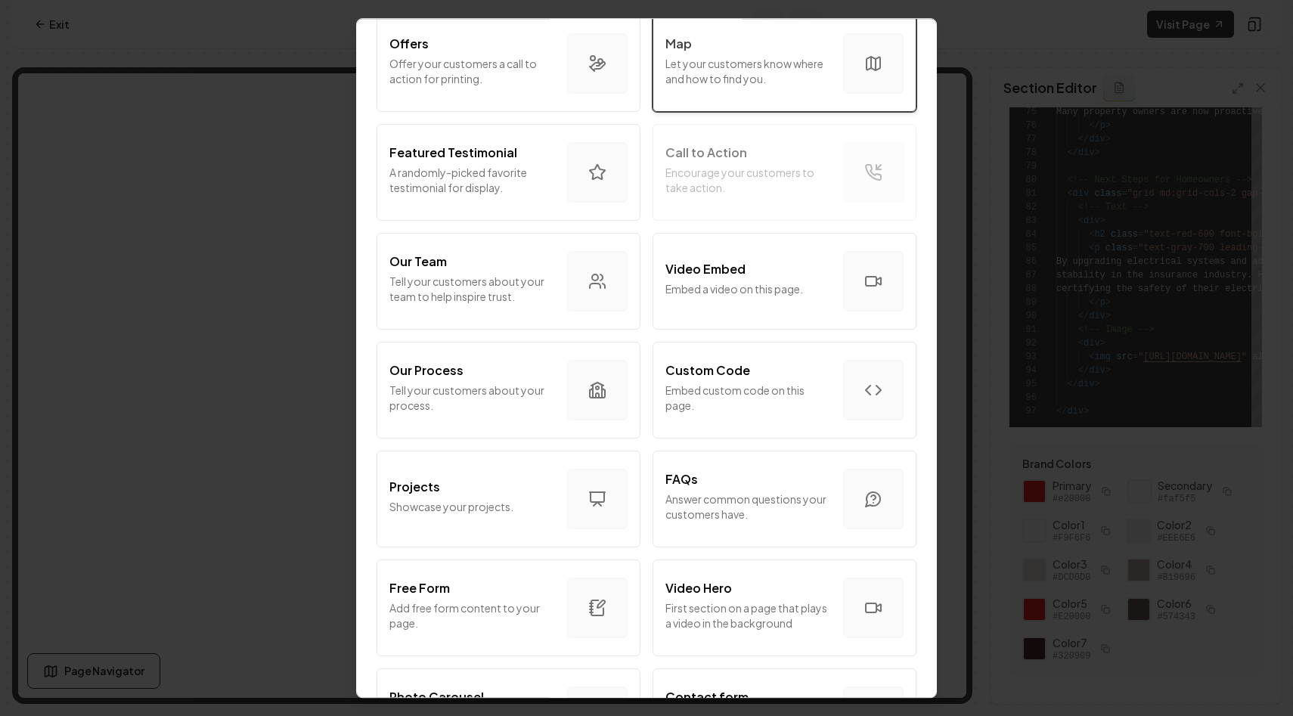
scroll to position [336, 0]
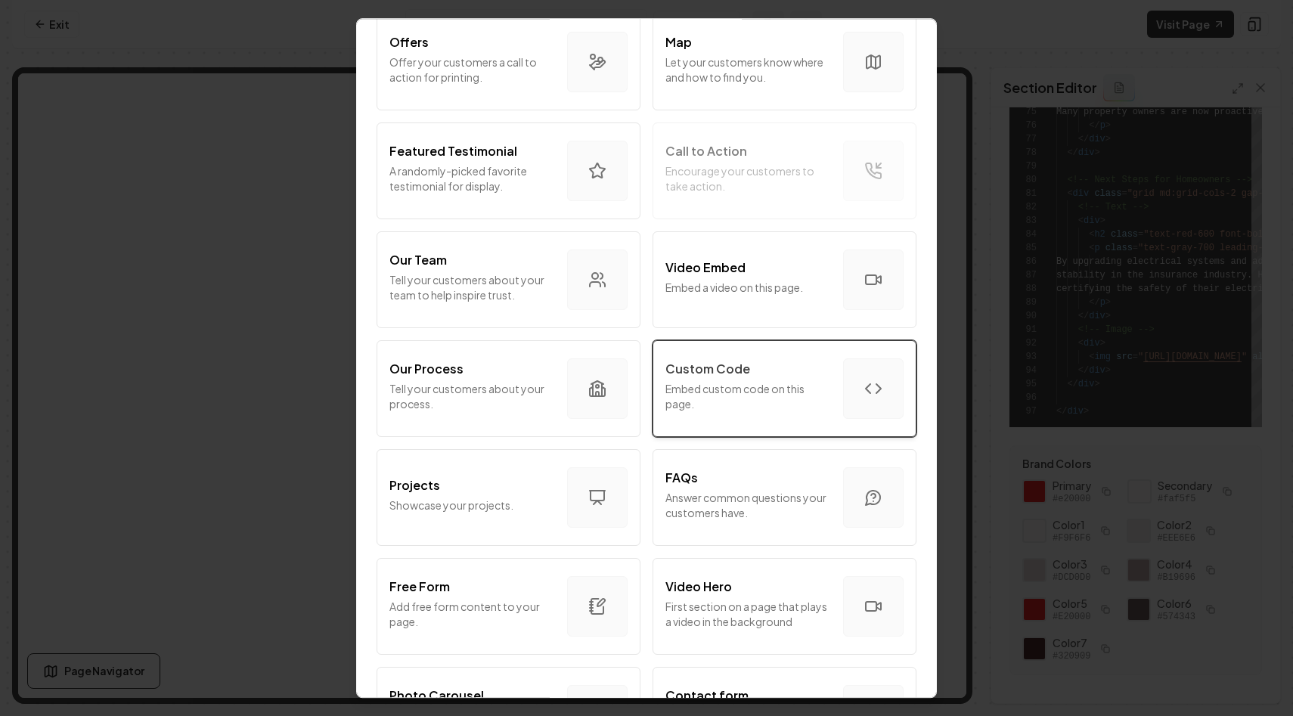
click at [743, 404] on p "Embed custom code on this page." at bounding box center [749, 396] width 166 height 30
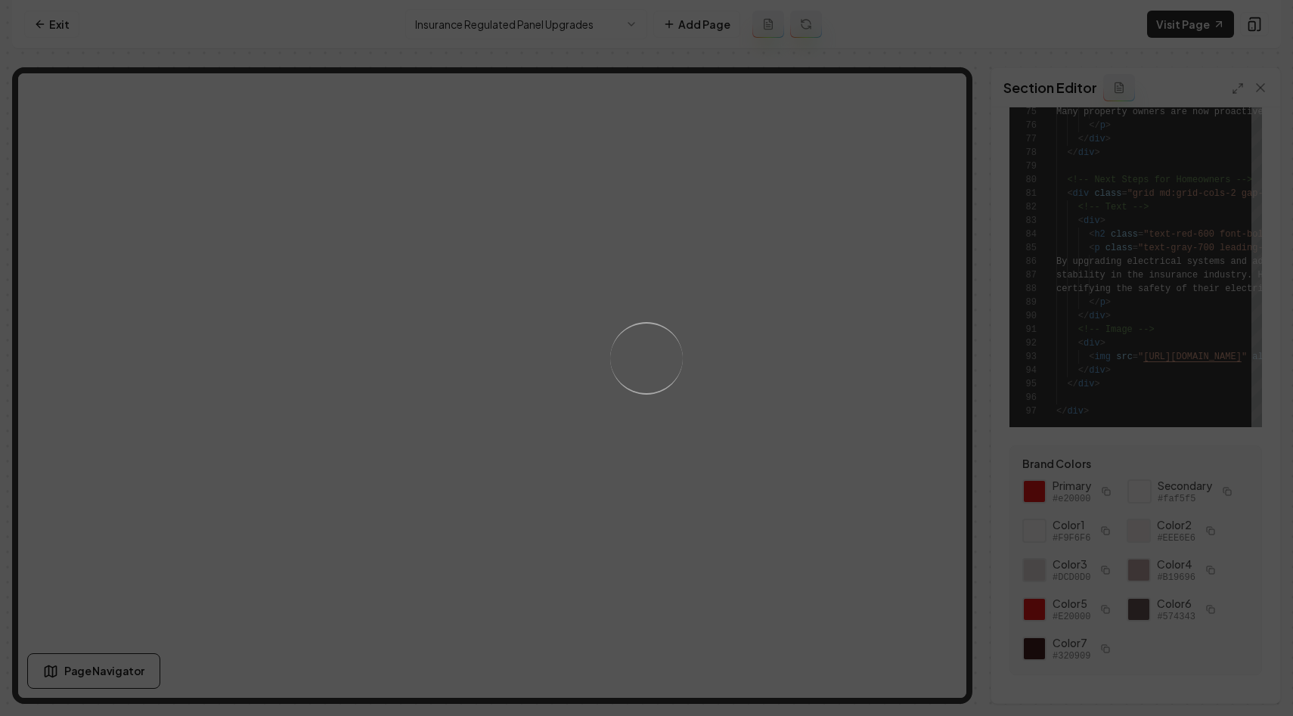
scroll to position [0, 0]
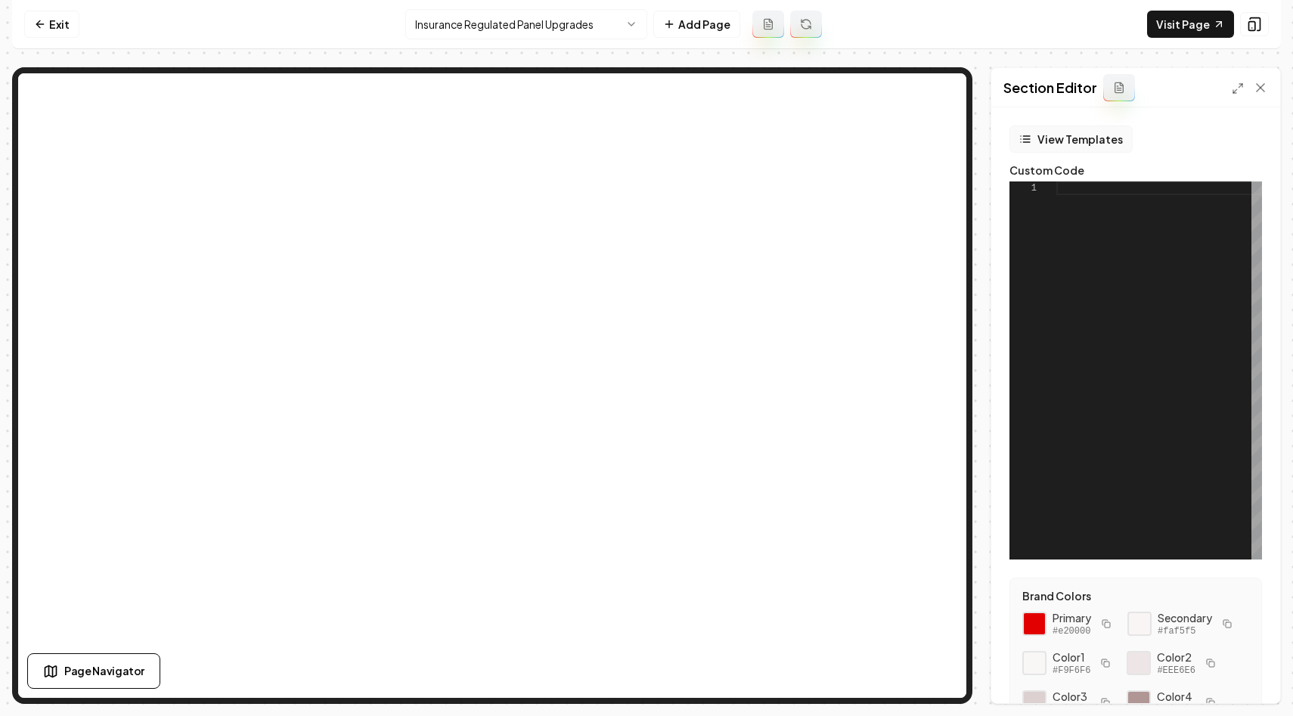
click at [1090, 131] on button "View Templates" at bounding box center [1071, 139] width 123 height 27
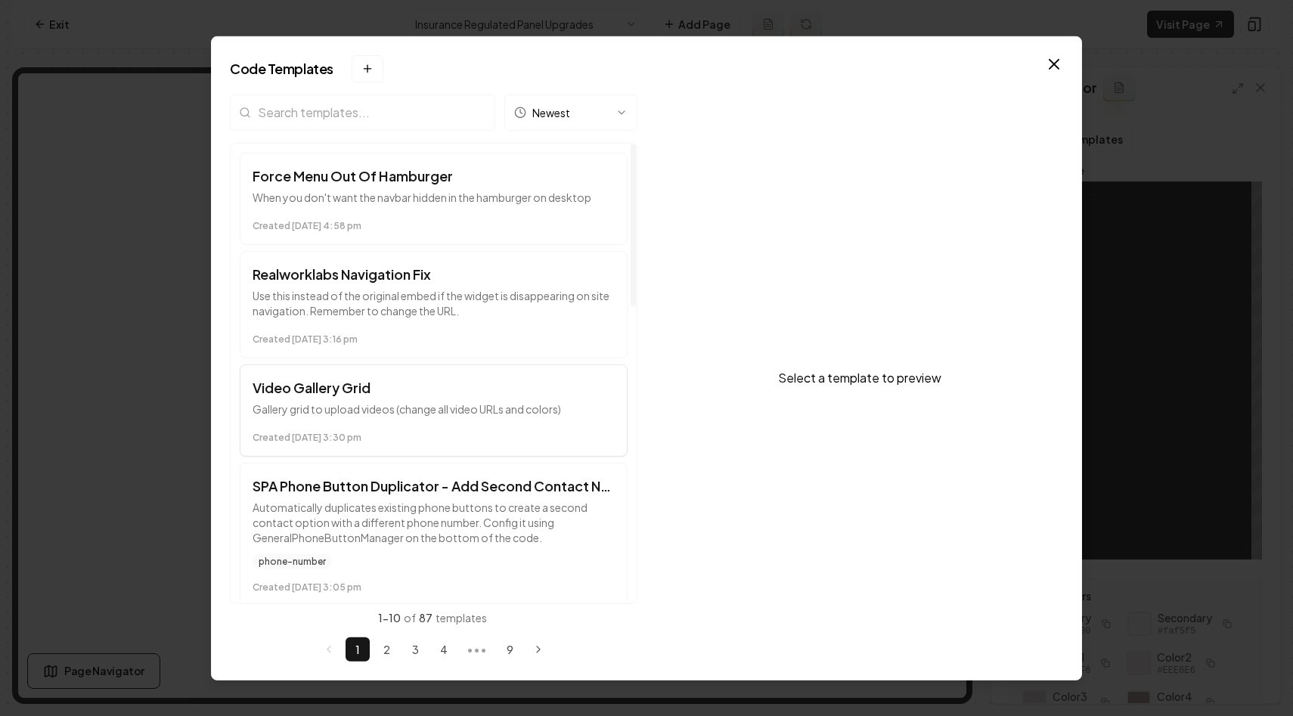
click at [442, 411] on p "Gallery grid to upload videos (change all video URLs and colors)" at bounding box center [434, 408] width 362 height 15
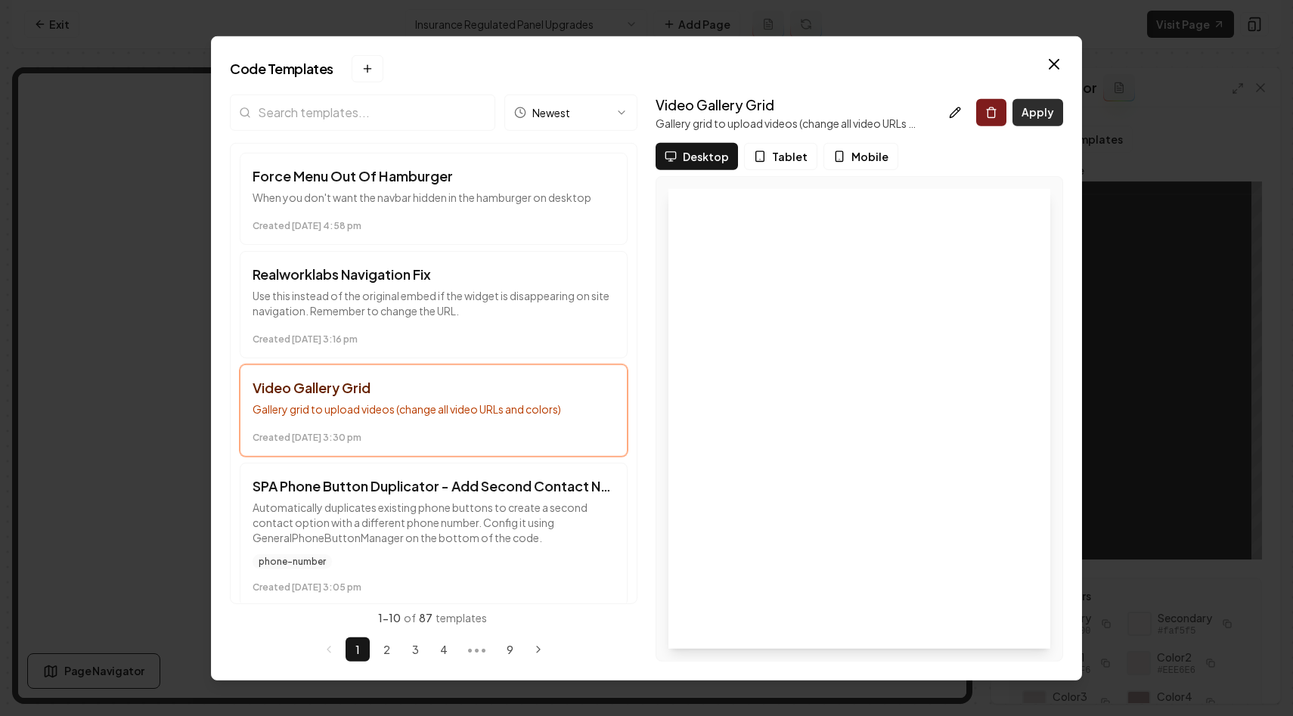
click at [1026, 119] on button "Apply" at bounding box center [1038, 111] width 51 height 27
type textarea "*********"
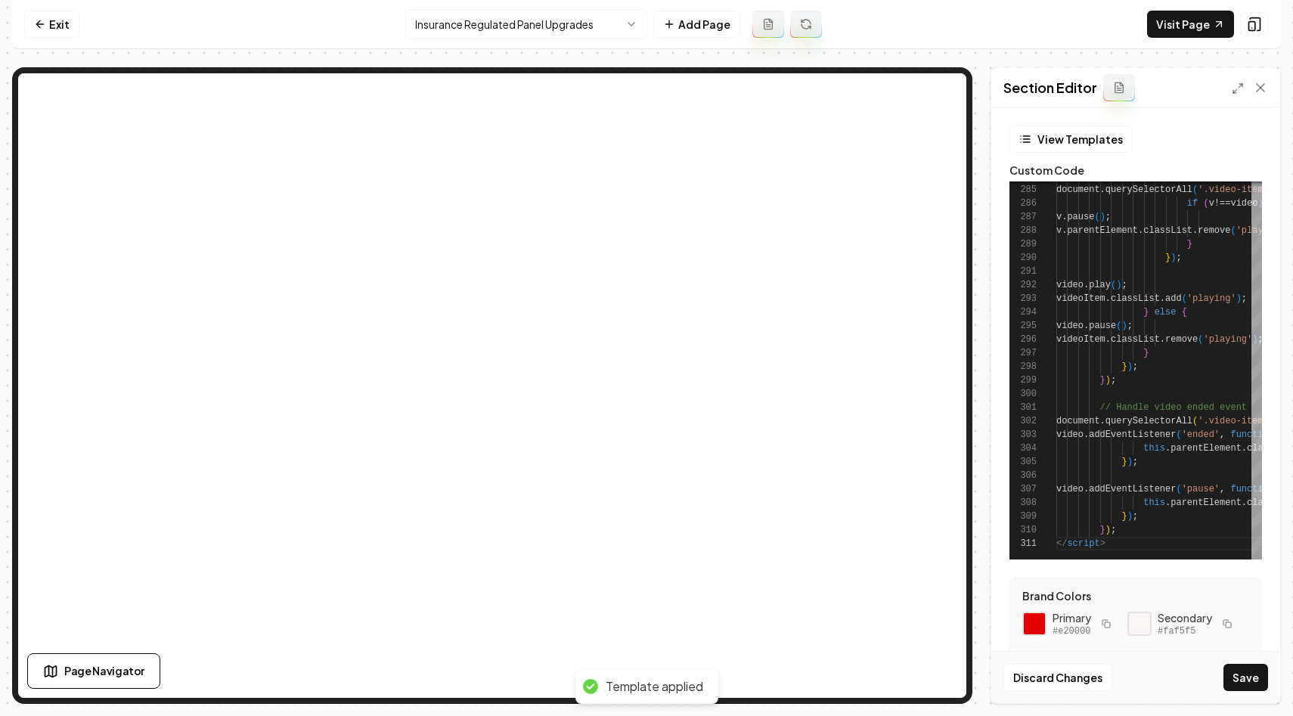
click at [1236, 95] on div at bounding box center [1250, 87] width 36 height 15
click at [1230, 79] on div "Section Editor" at bounding box center [1135, 87] width 289 height 39
click at [1232, 90] on icon at bounding box center [1238, 88] width 12 height 12
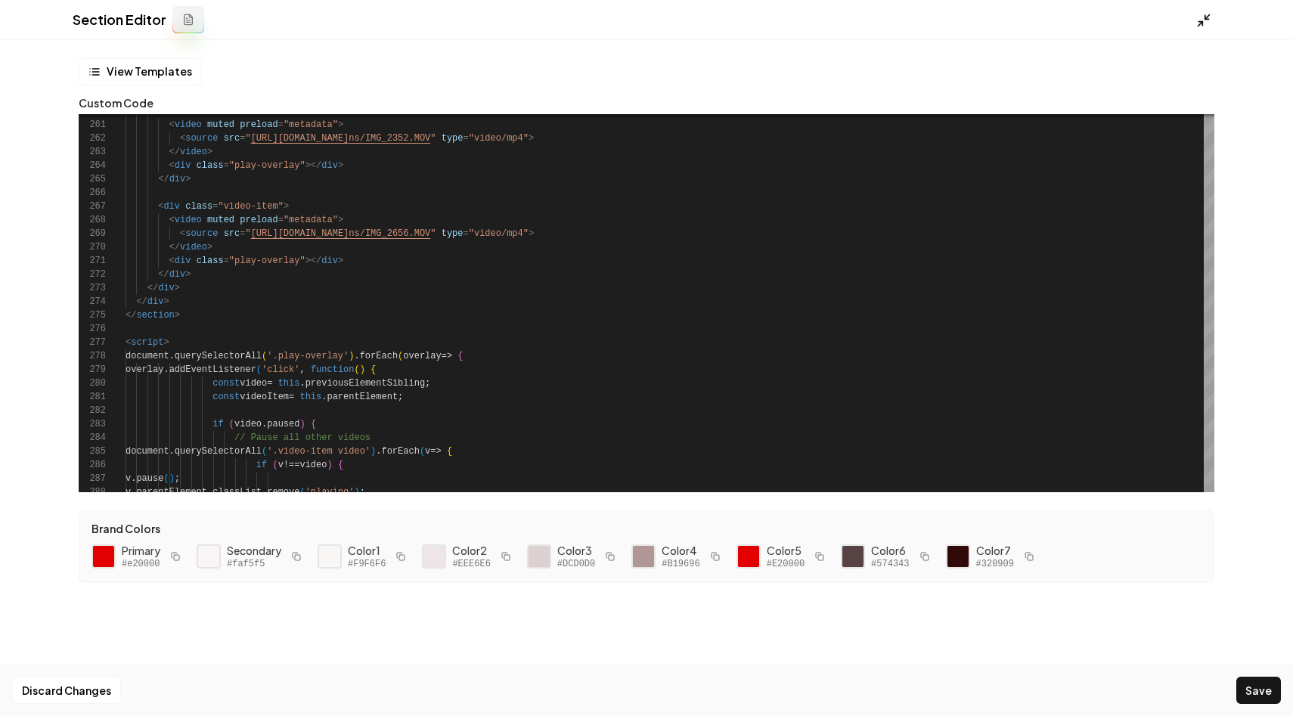
click at [1196, 26] on icon at bounding box center [1203, 20] width 15 height 15
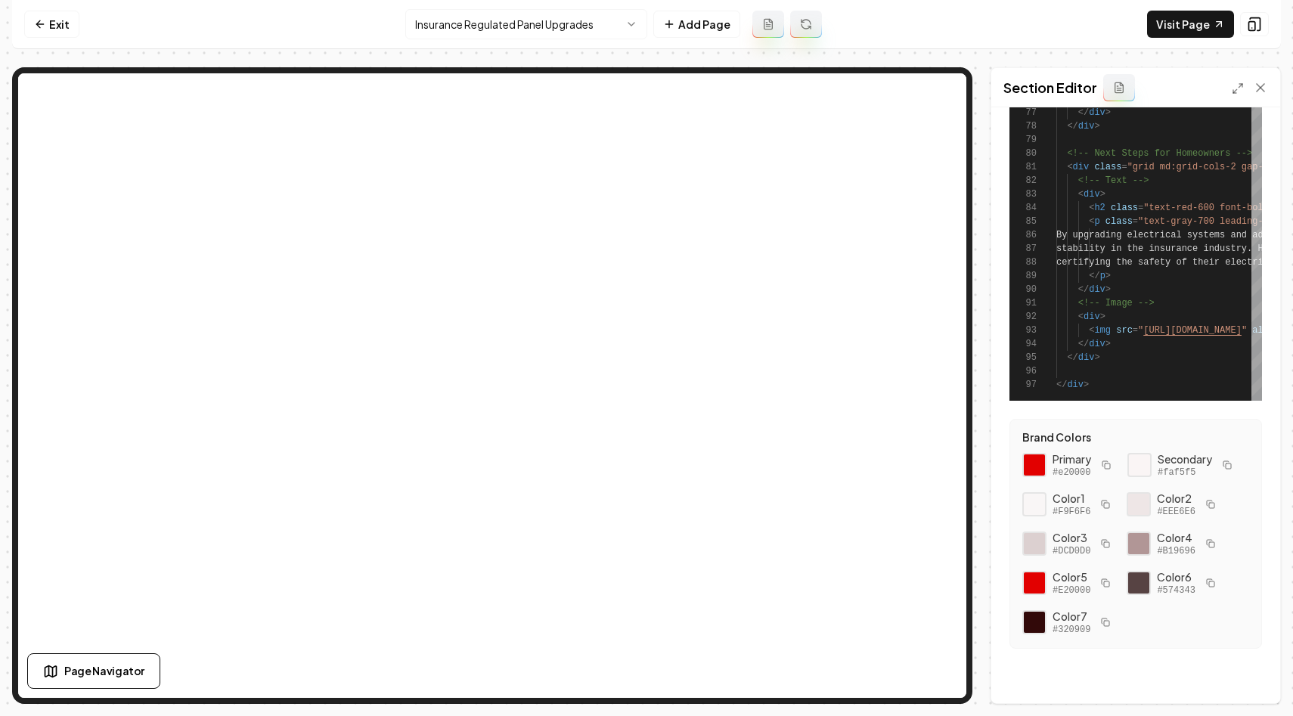
scroll to position [0, 0]
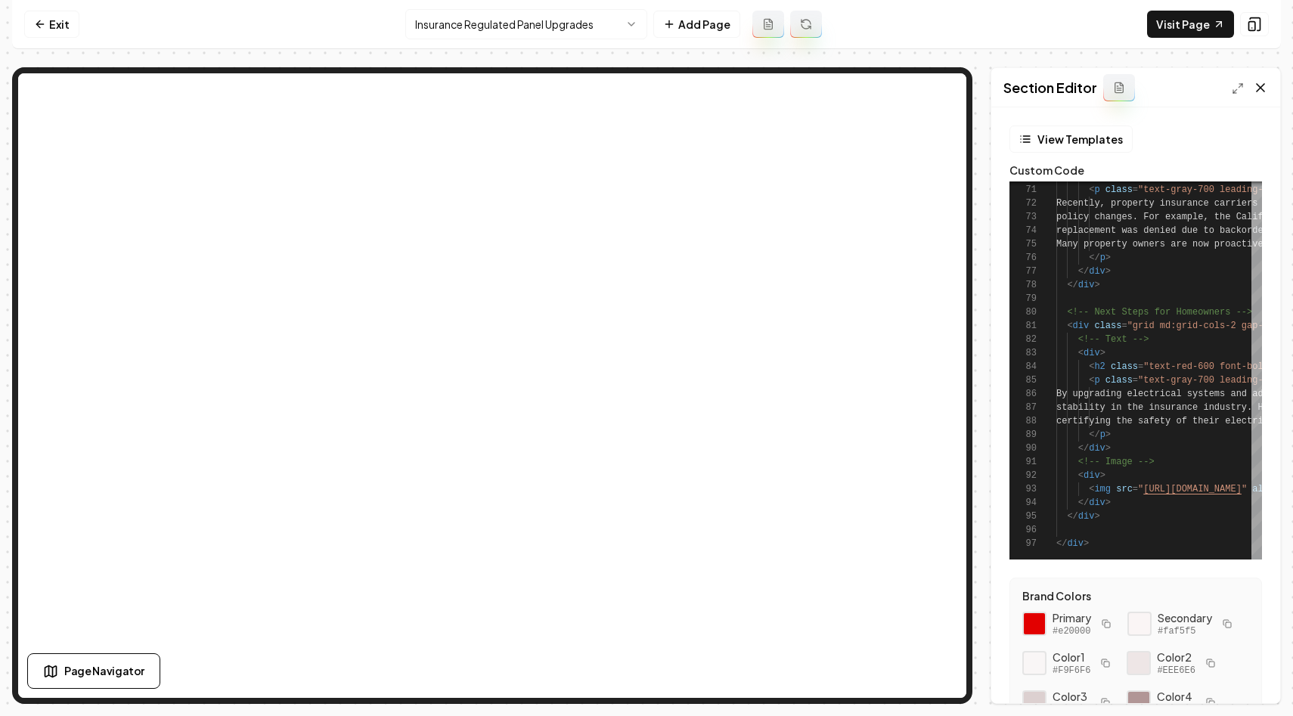
click at [1264, 86] on icon at bounding box center [1260, 87] width 15 height 15
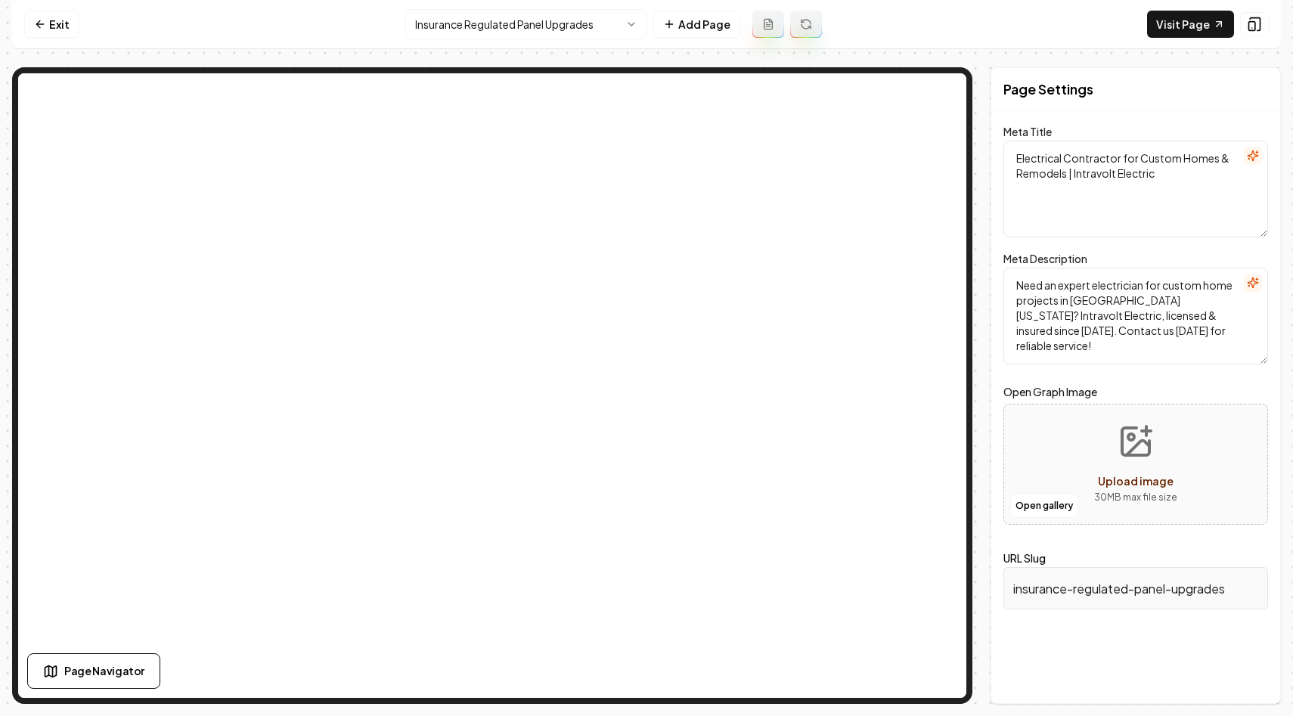
click at [1141, 472] on div "Upload image" at bounding box center [1136, 481] width 76 height 18
click at [1035, 504] on button "Open gallery" at bounding box center [1044, 506] width 68 height 24
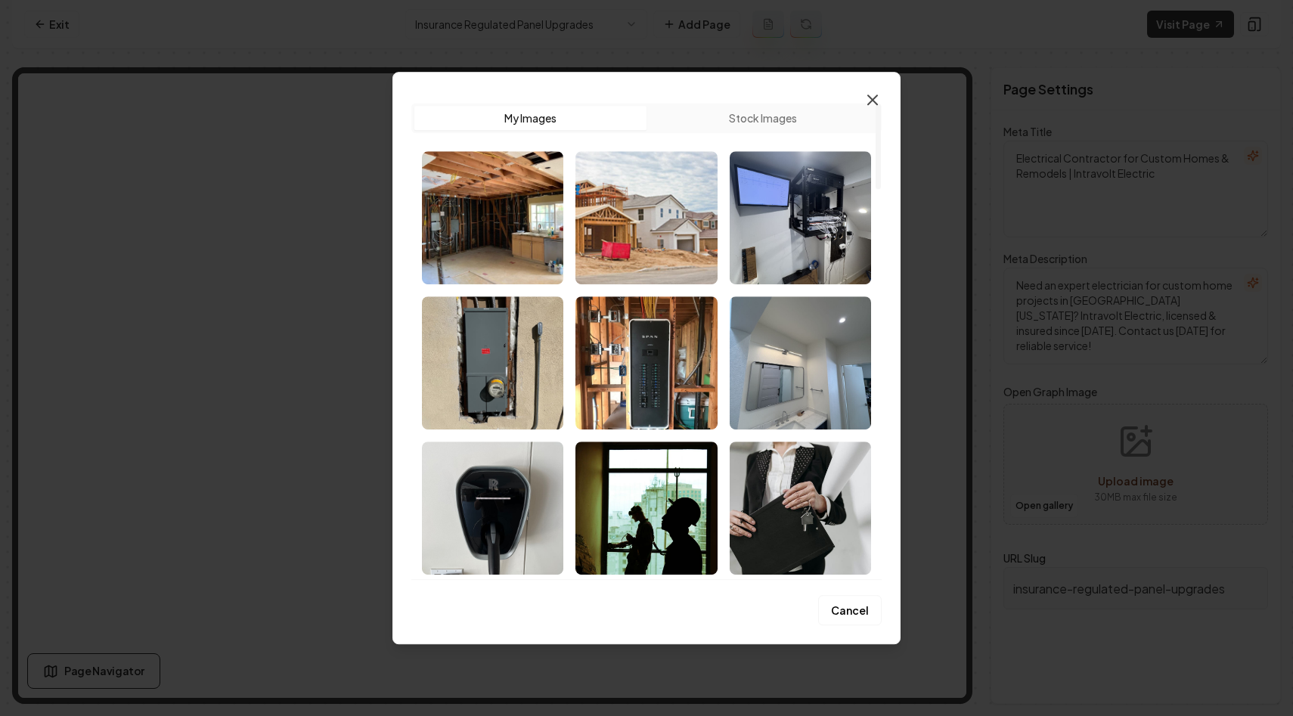
click at [880, 93] on icon "button" at bounding box center [873, 100] width 18 height 18
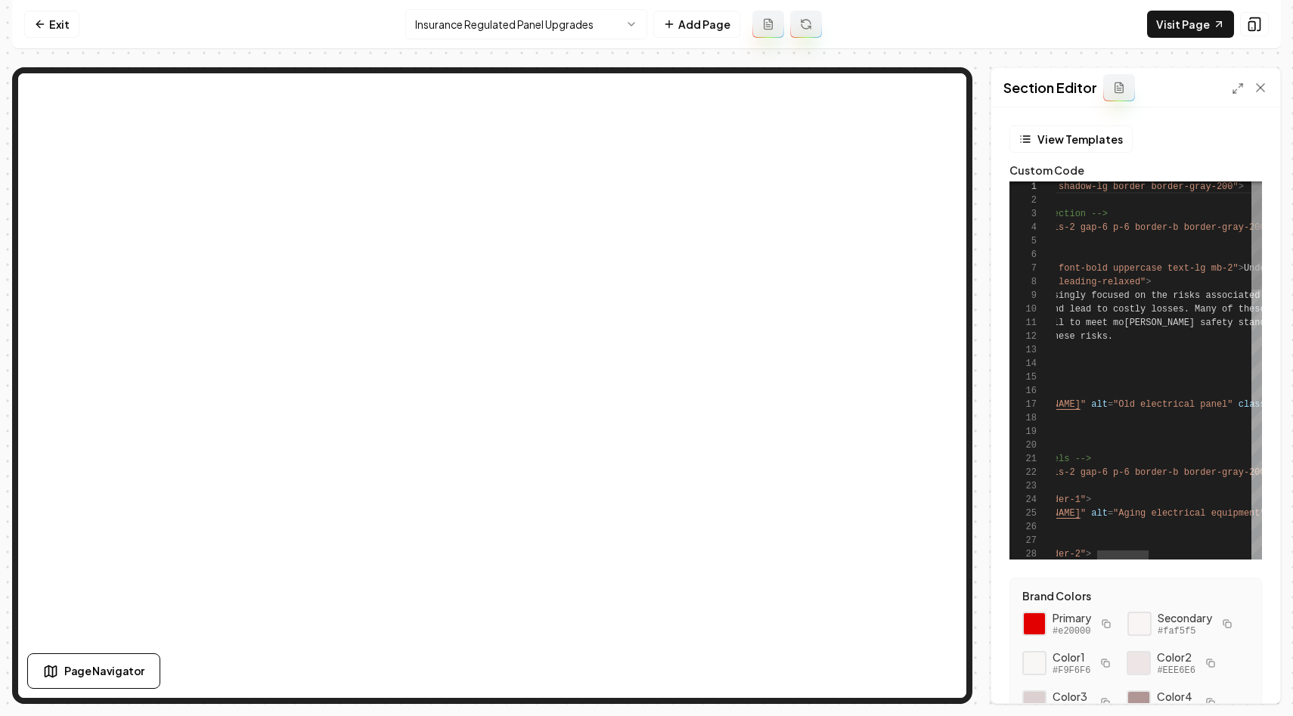
scroll to position [82, 279]
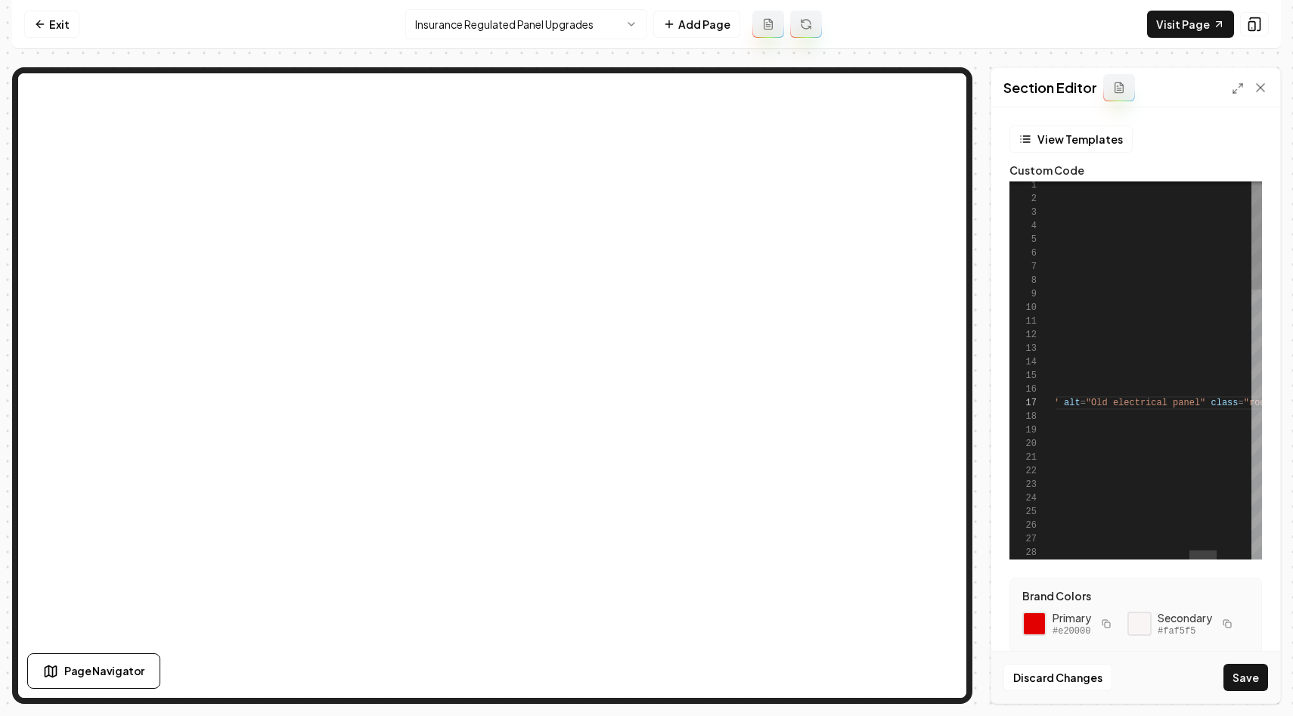
type textarea "**********"
click at [1248, 677] on button "Save" at bounding box center [1246, 677] width 45 height 27
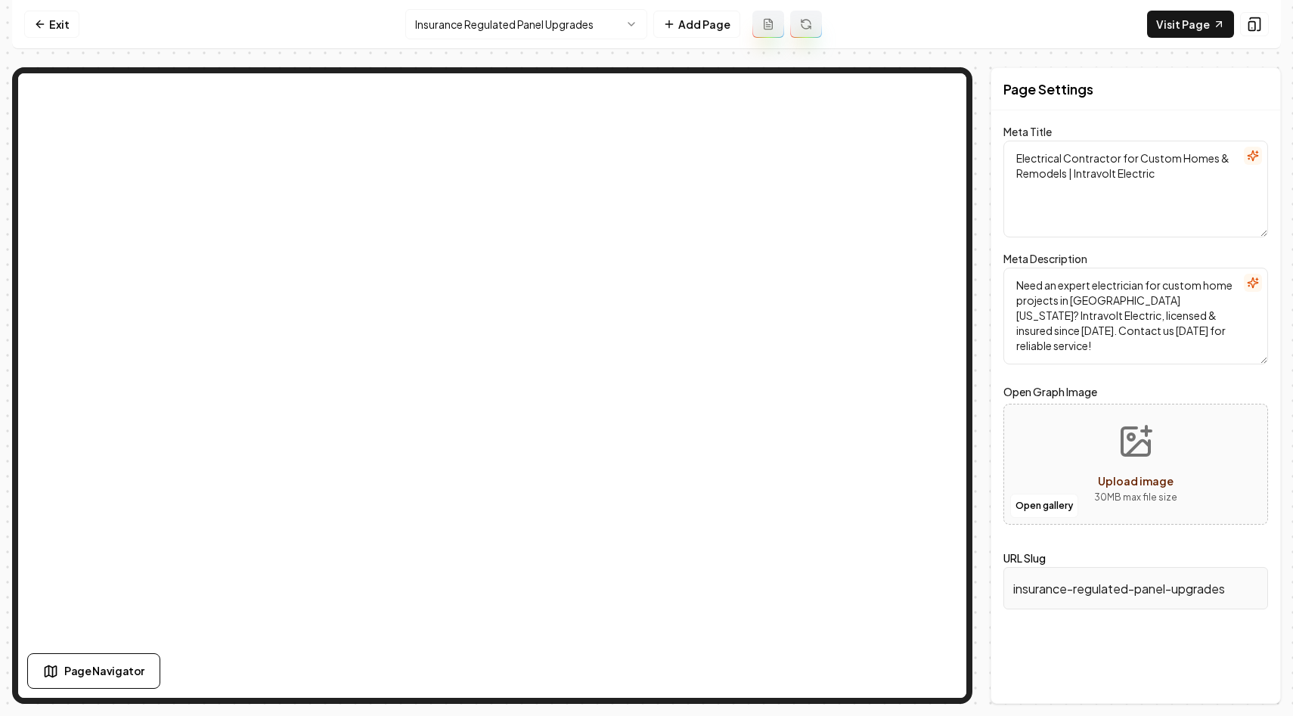
click at [984, 374] on div "Page Settings Meta Title Electrical Contractor for Custom Homes & Remodels | In…" at bounding box center [646, 385] width 1269 height 637
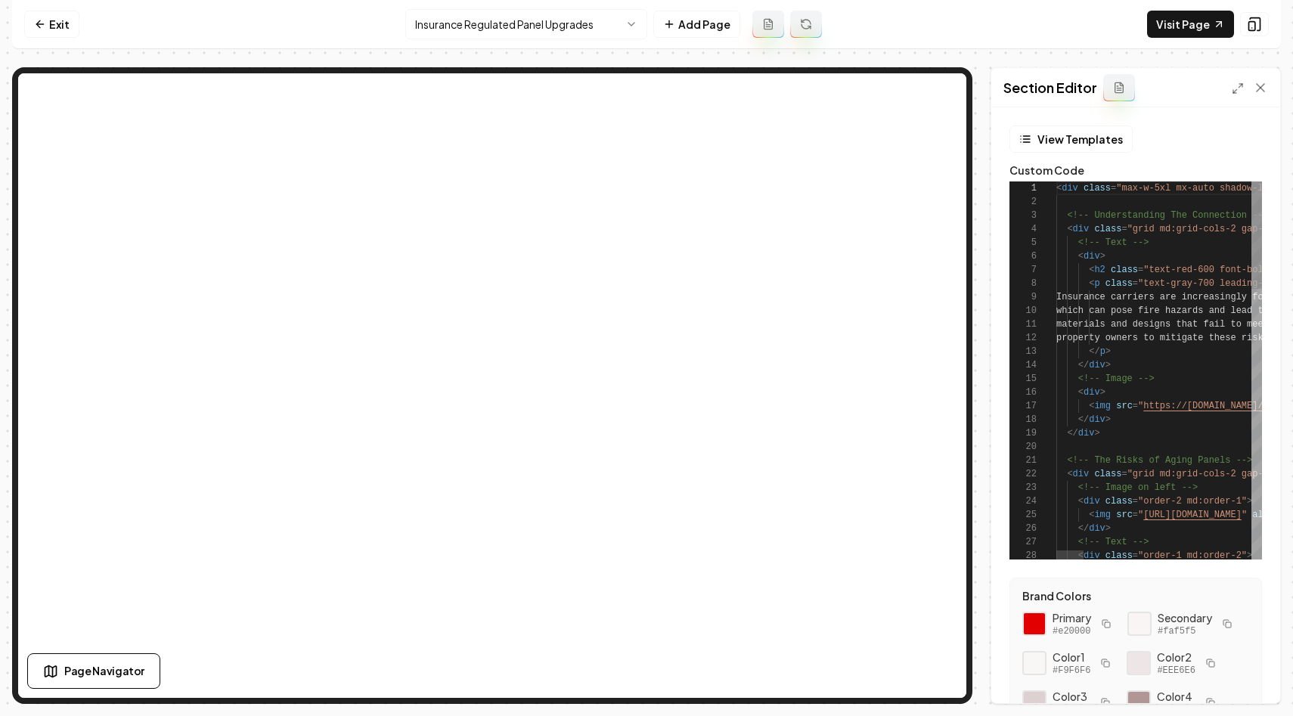
scroll to position [123, 0]
click at [1234, 84] on icon at bounding box center [1238, 88] width 12 height 12
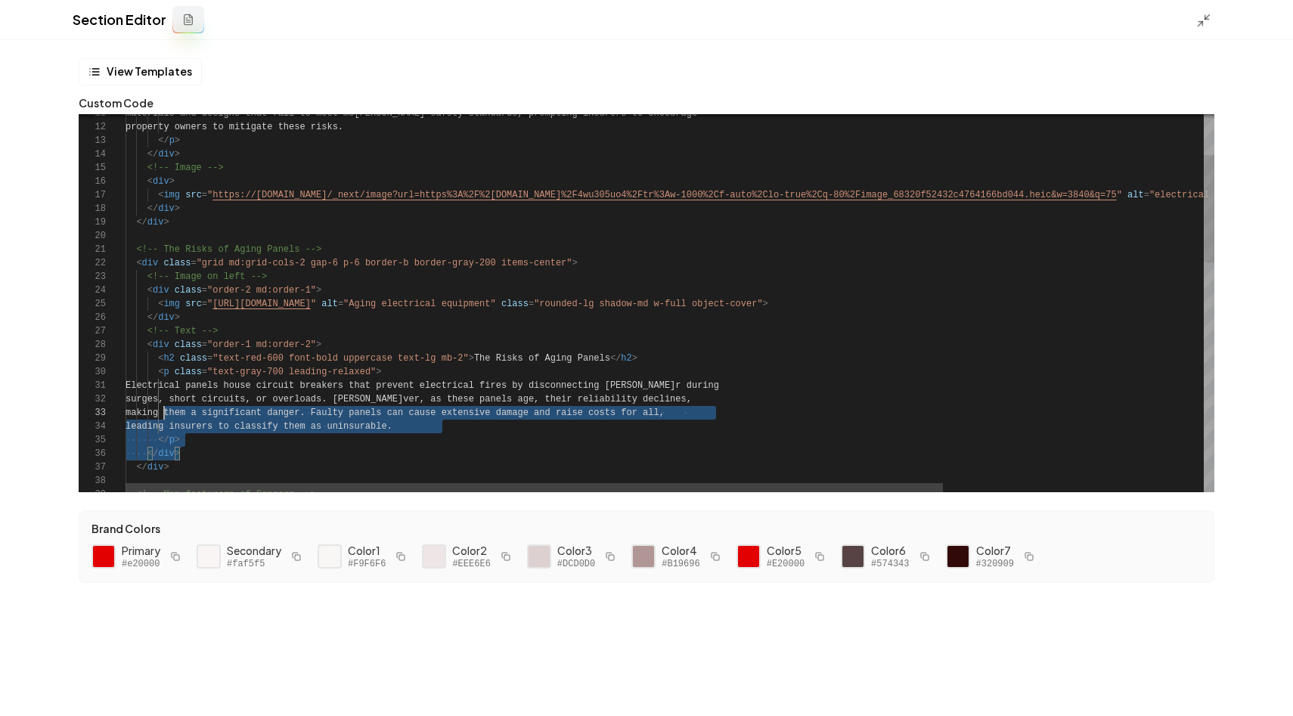
scroll to position [0, 33]
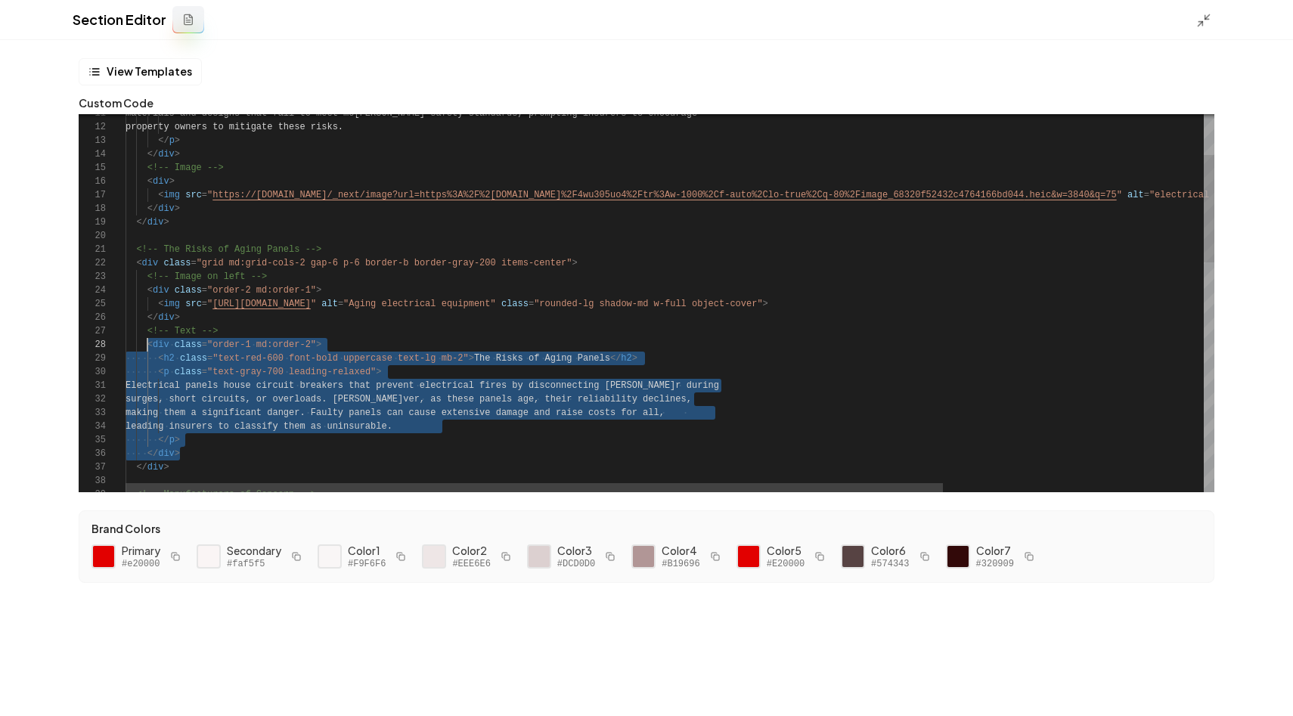
drag, startPoint x: 189, startPoint y: 449, endPoint x: 147, endPoint y: 342, distance: 115.2
click at [147, 342] on div "materials and designs that fail to meet mo [PERSON_NAME] safety standards, prom…" at bounding box center [844, 636] width 1436 height 1330
click at [206, 405] on div "materials and designs that fail to meet mo [PERSON_NAME] safety standards, prom…" at bounding box center [844, 636] width 1436 height 1330
drag, startPoint x: 202, startPoint y: 441, endPoint x: 157, endPoint y: 358, distance: 94.8
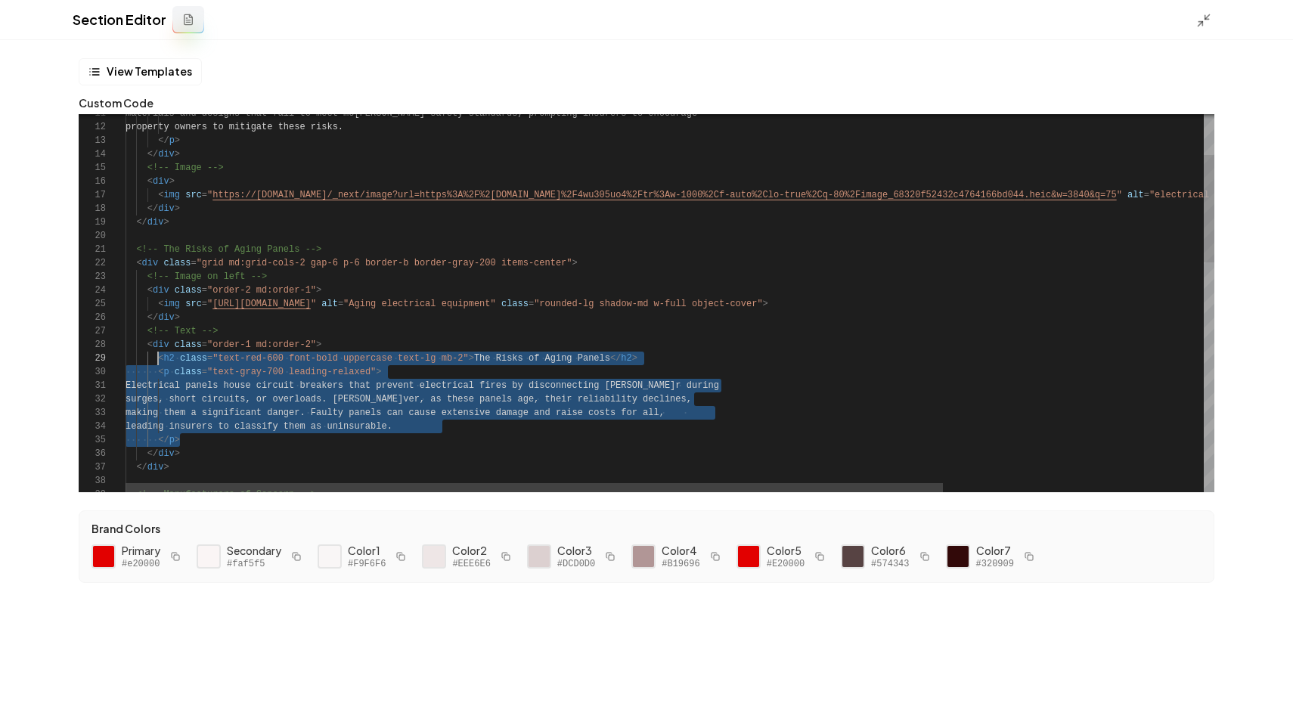
click at [157, 358] on div "materials and designs that fail to meet mo [PERSON_NAME] safety standards, prom…" at bounding box center [844, 636] width 1436 height 1330
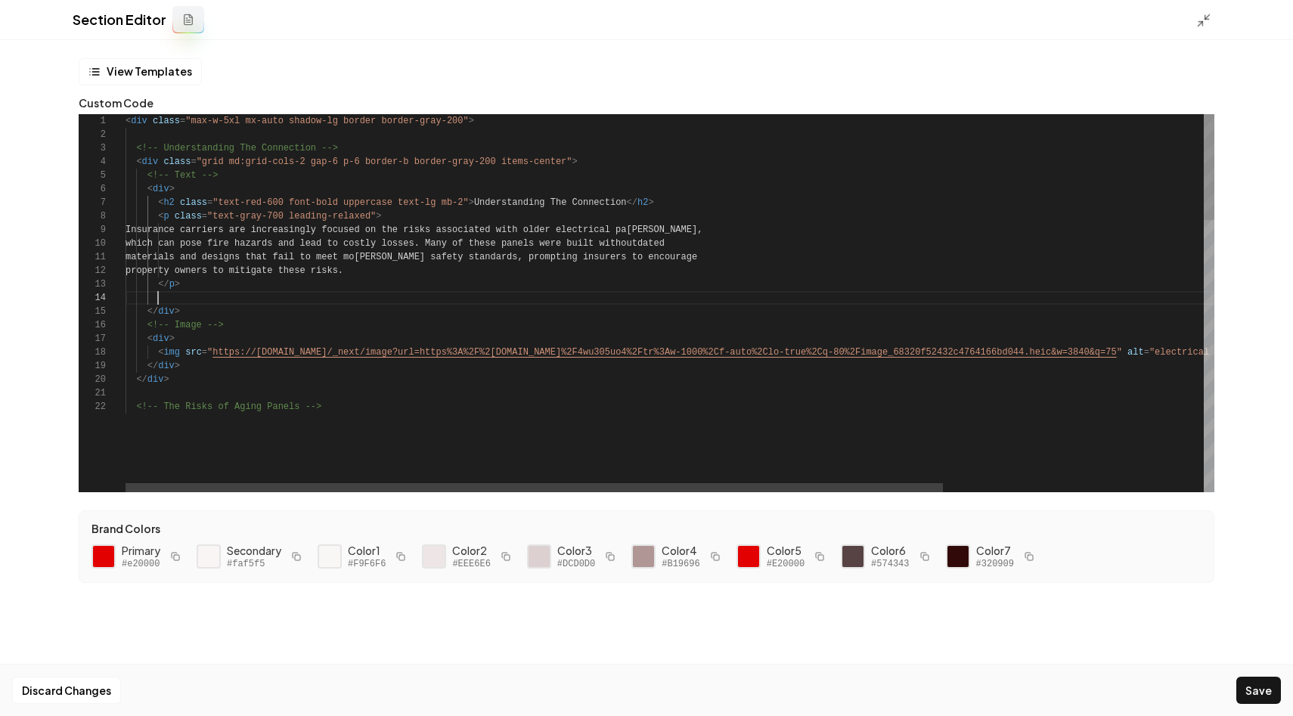
scroll to position [82, 54]
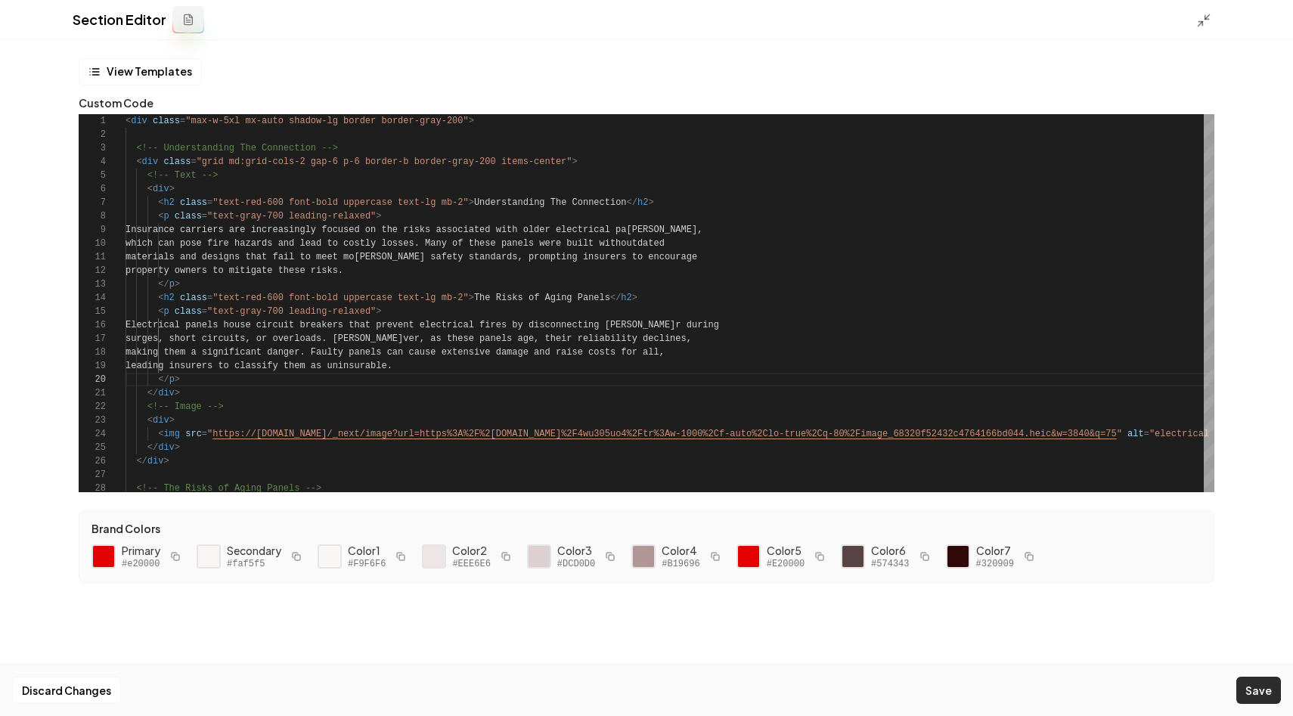
click at [1272, 703] on button "Save" at bounding box center [1259, 690] width 45 height 27
click at [1200, 17] on icon at bounding box center [1203, 20] width 15 height 15
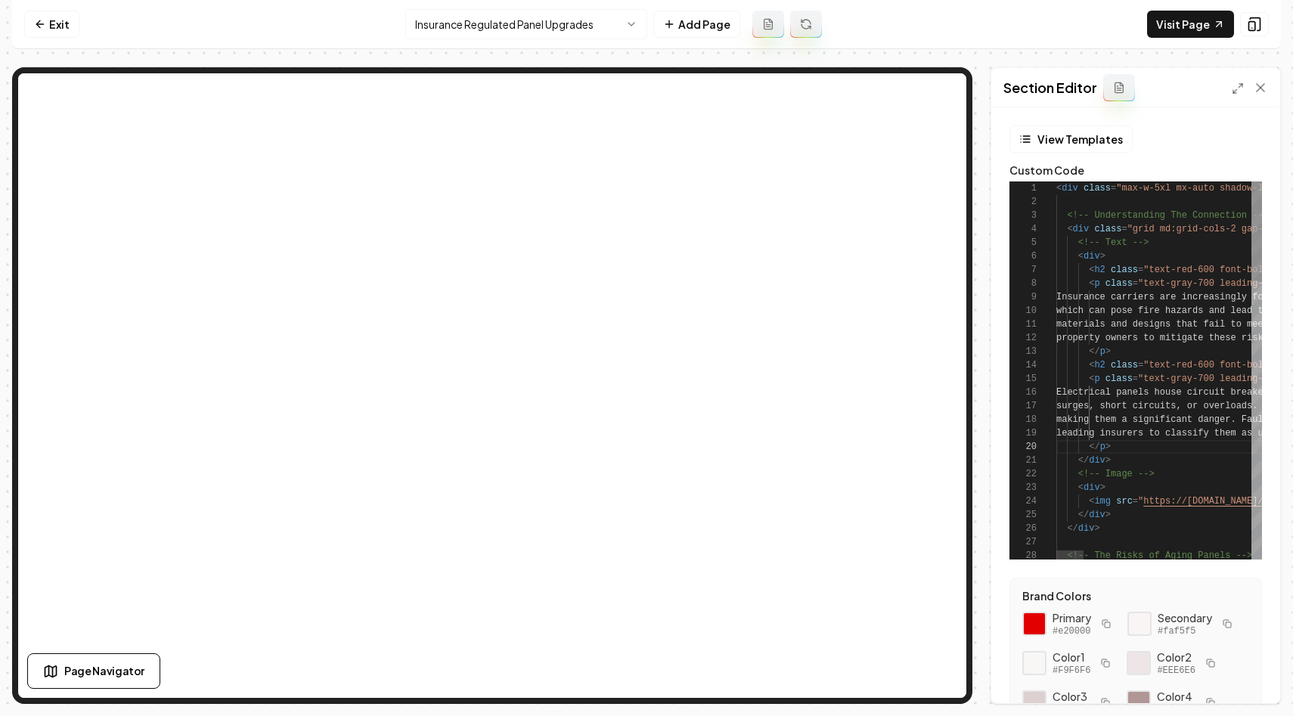
scroll to position [41, 104]
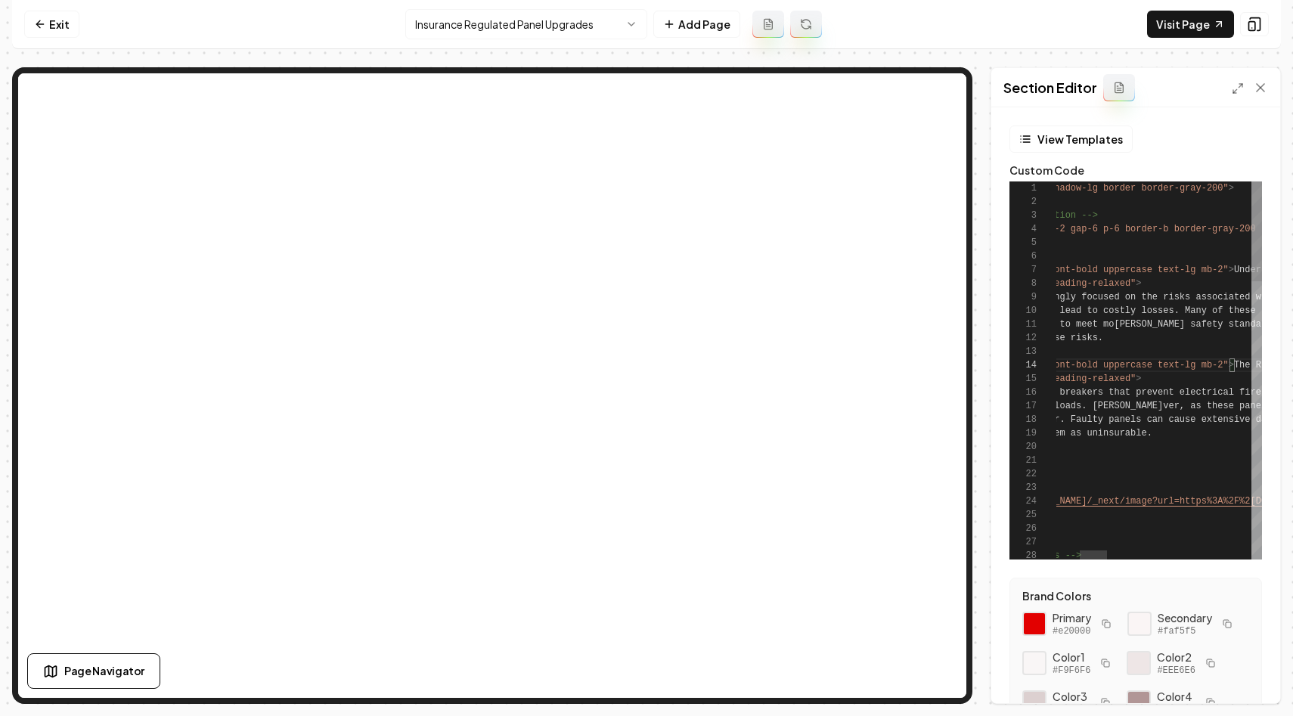
click at [1247, 667] on button "Save" at bounding box center [1246, 677] width 45 height 27
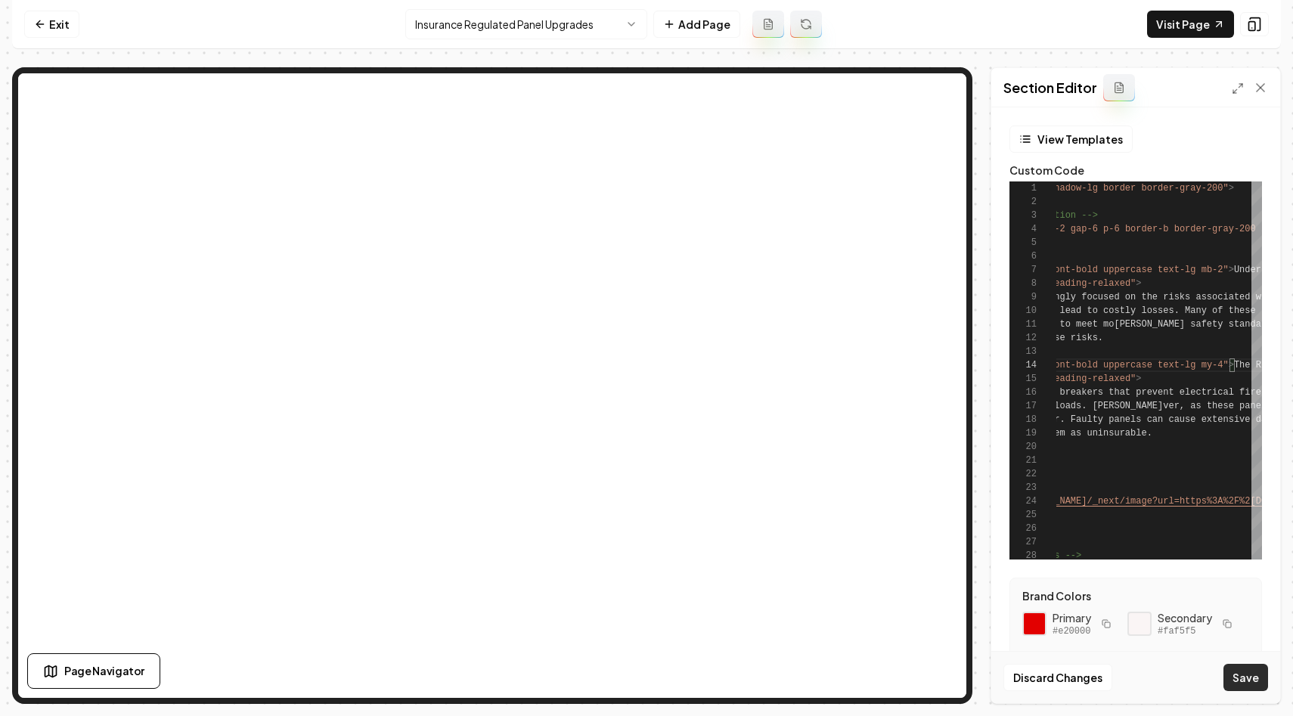
click at [1244, 677] on button "Save" at bounding box center [1246, 677] width 45 height 27
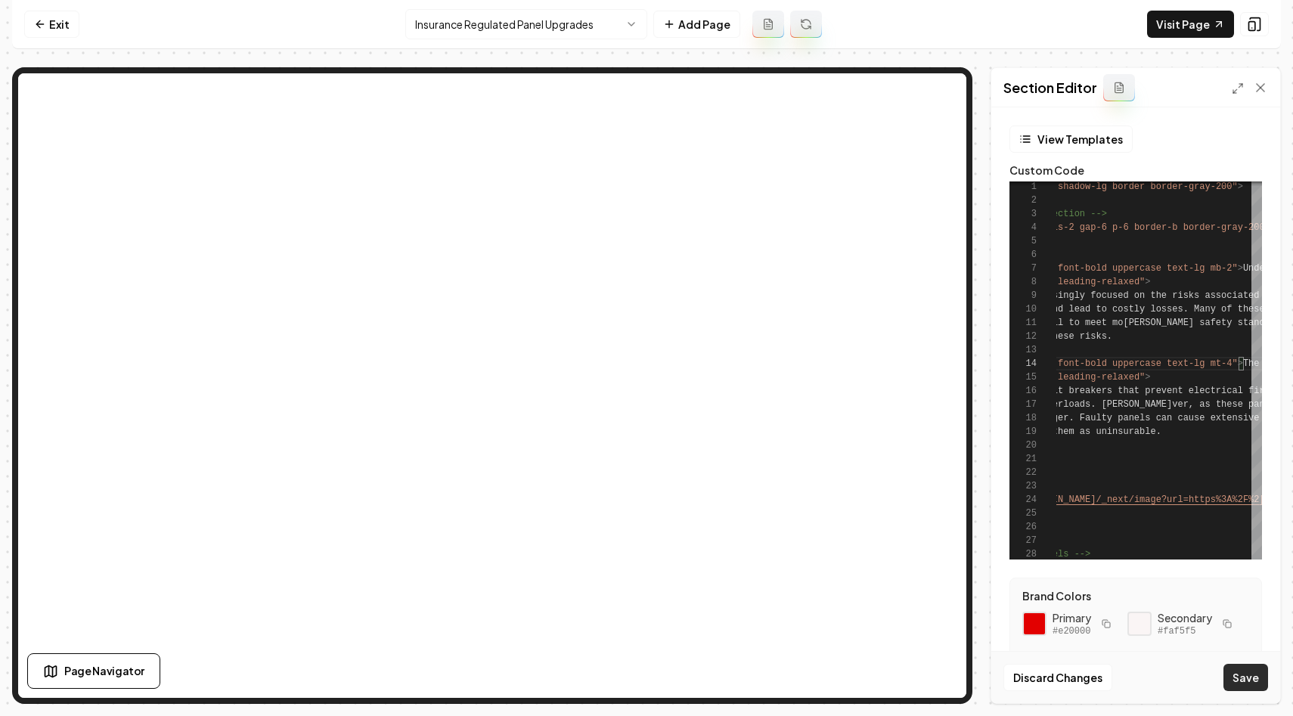
click at [1253, 669] on button "Save" at bounding box center [1246, 677] width 45 height 27
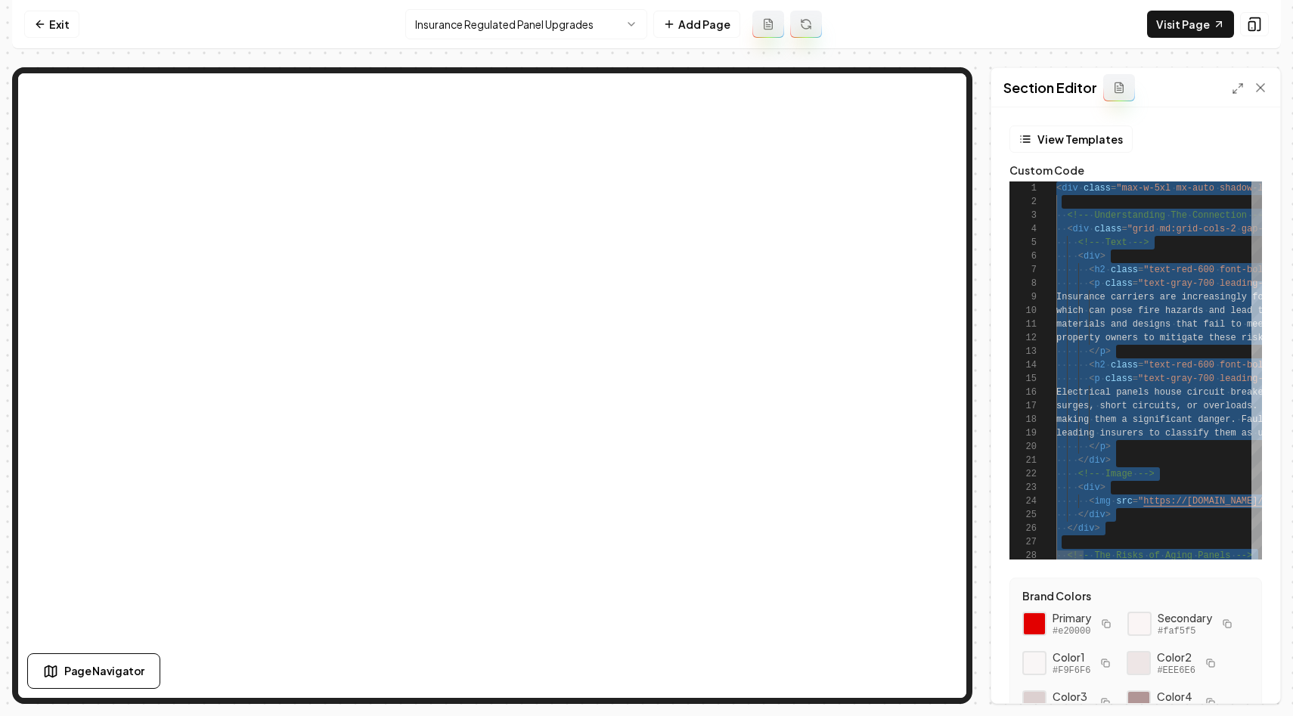
scroll to position [27, 0]
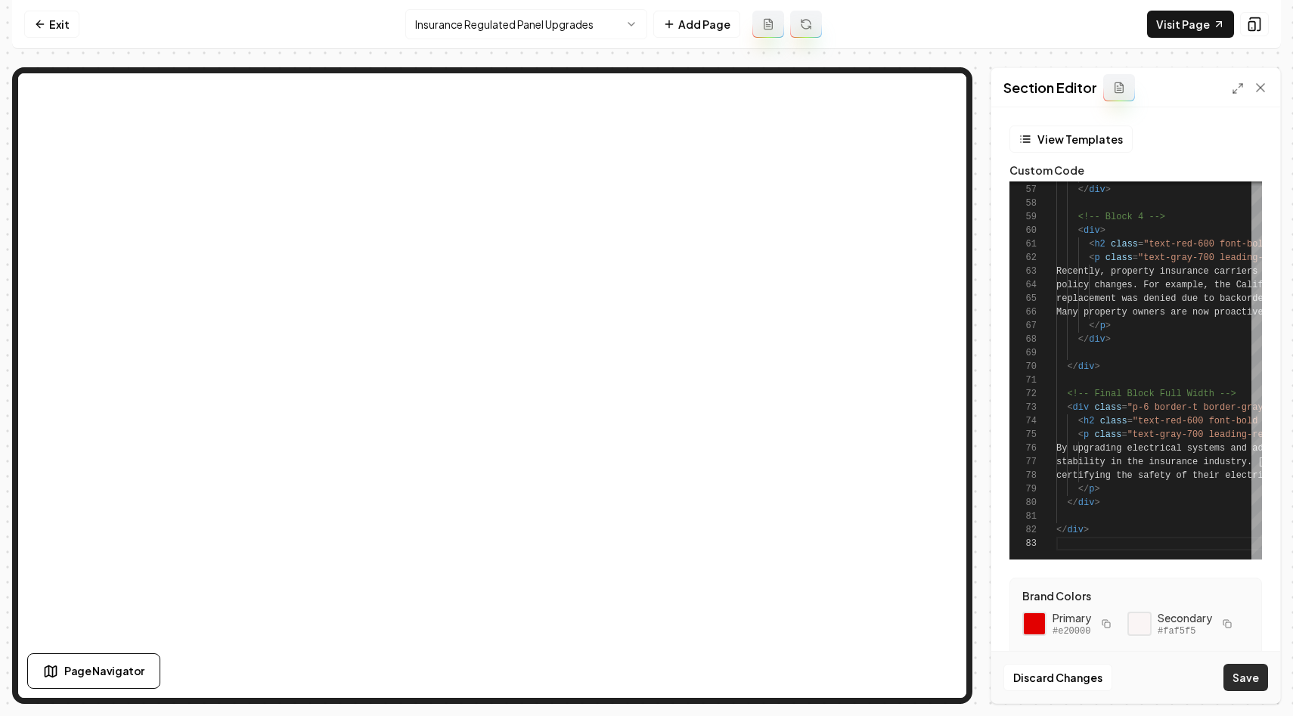
click at [1247, 675] on button "Save" at bounding box center [1246, 677] width 45 height 27
type textarea "******"
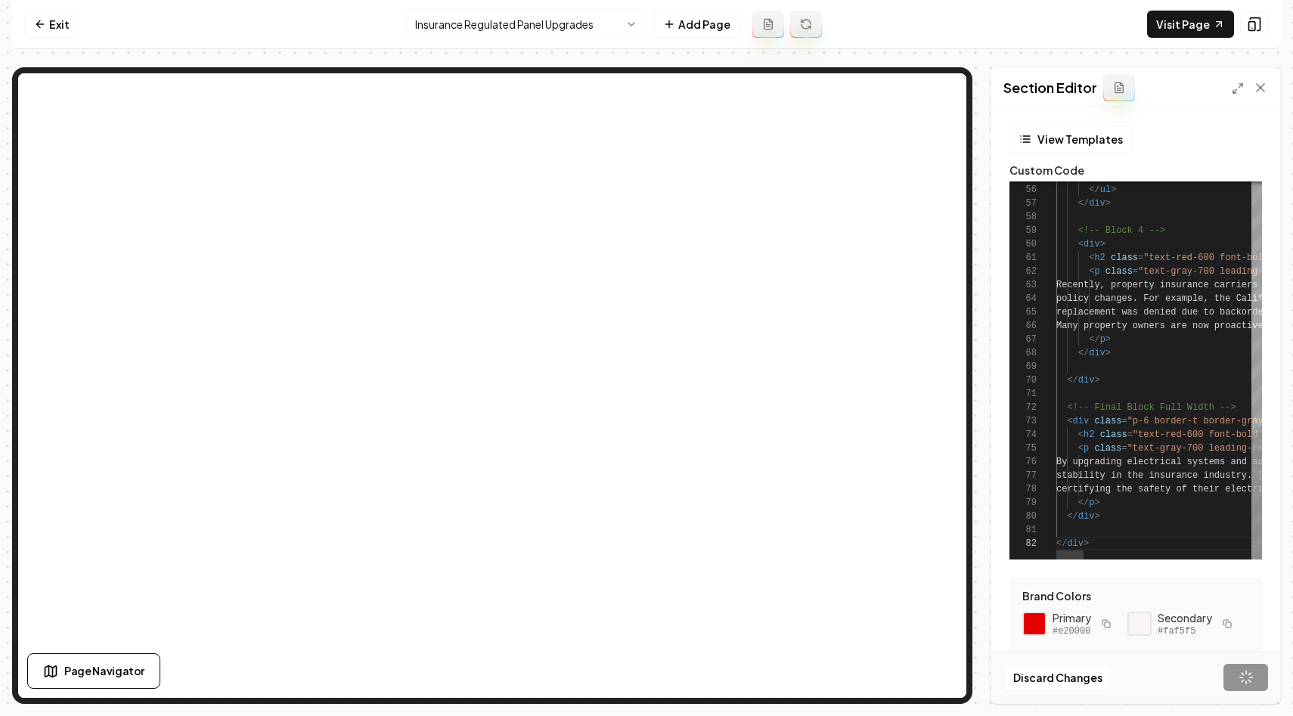
scroll to position [14, 32]
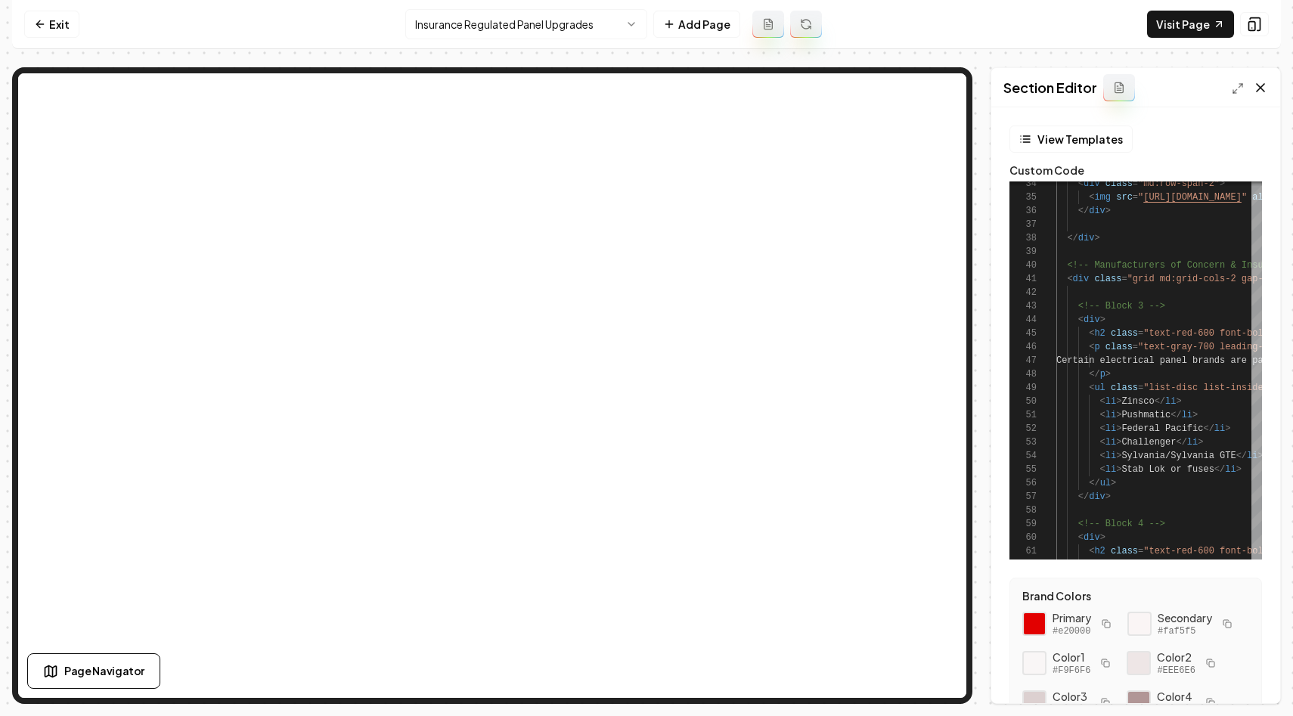
click at [1261, 87] on icon at bounding box center [1261, 88] width 8 height 8
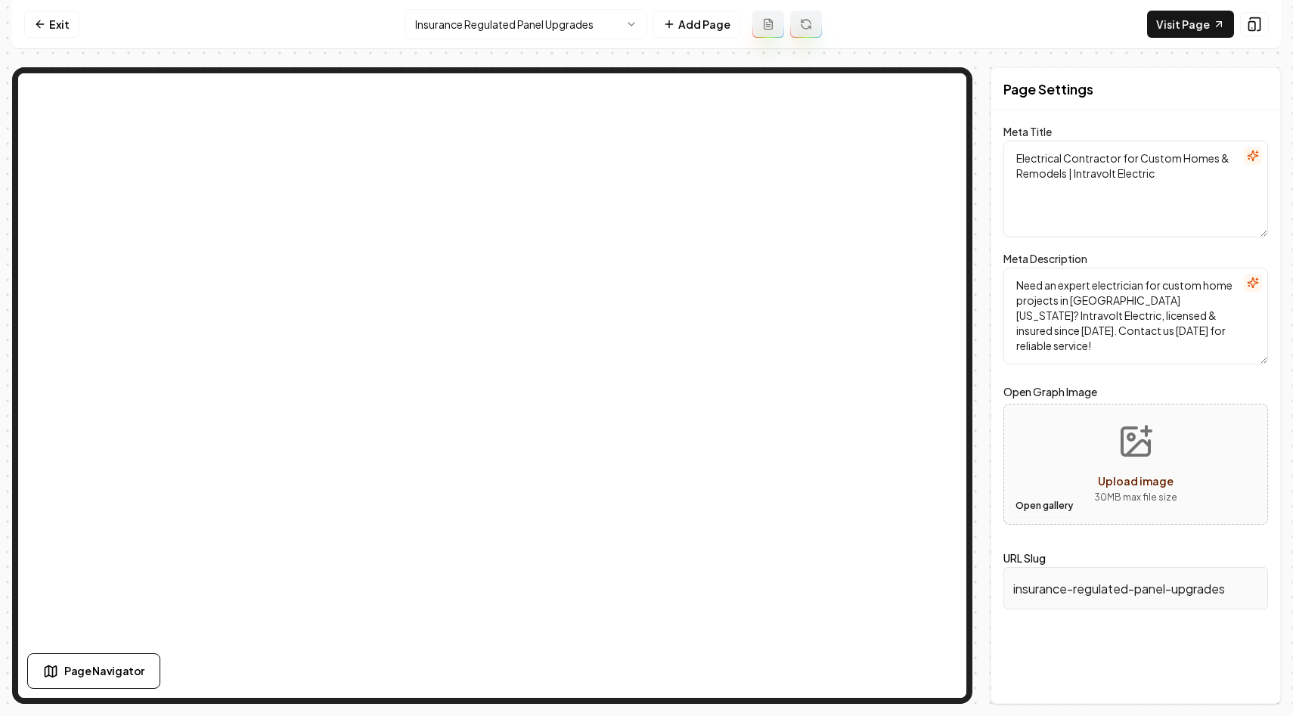
click at [1044, 508] on button "Open gallery" at bounding box center [1044, 506] width 68 height 24
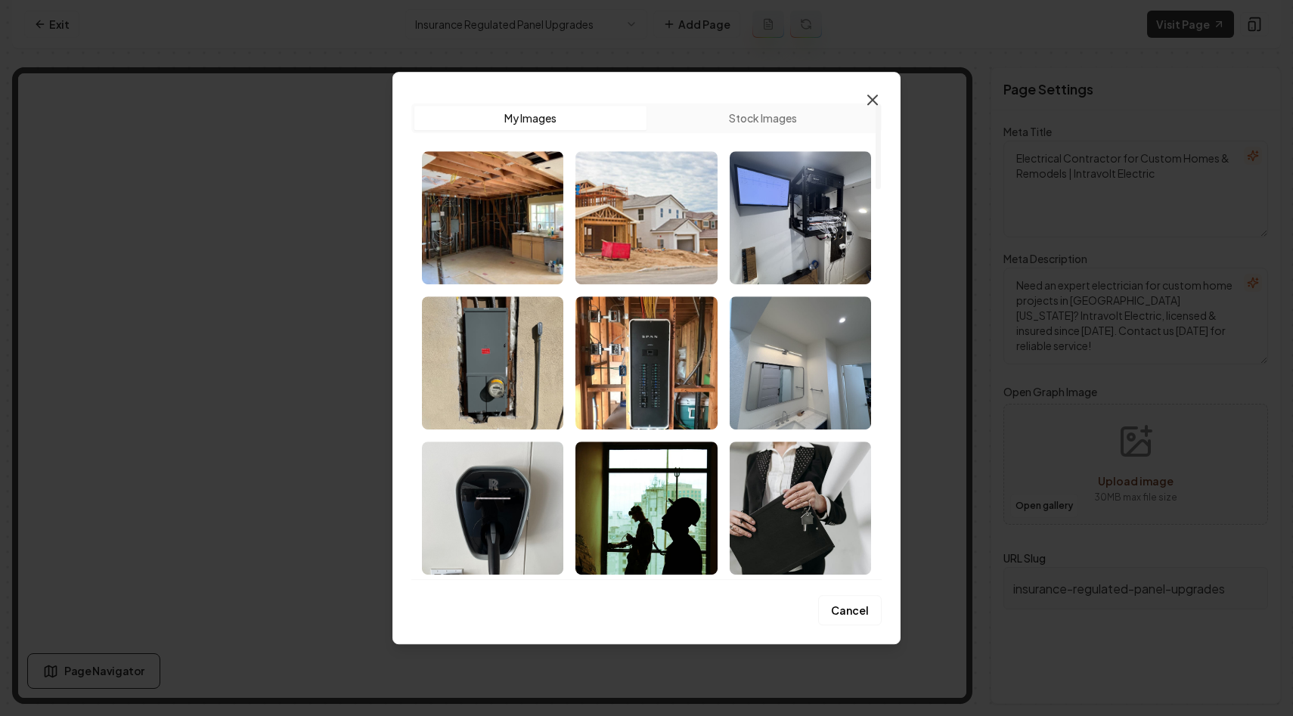
click at [876, 100] on icon "button" at bounding box center [873, 100] width 18 height 18
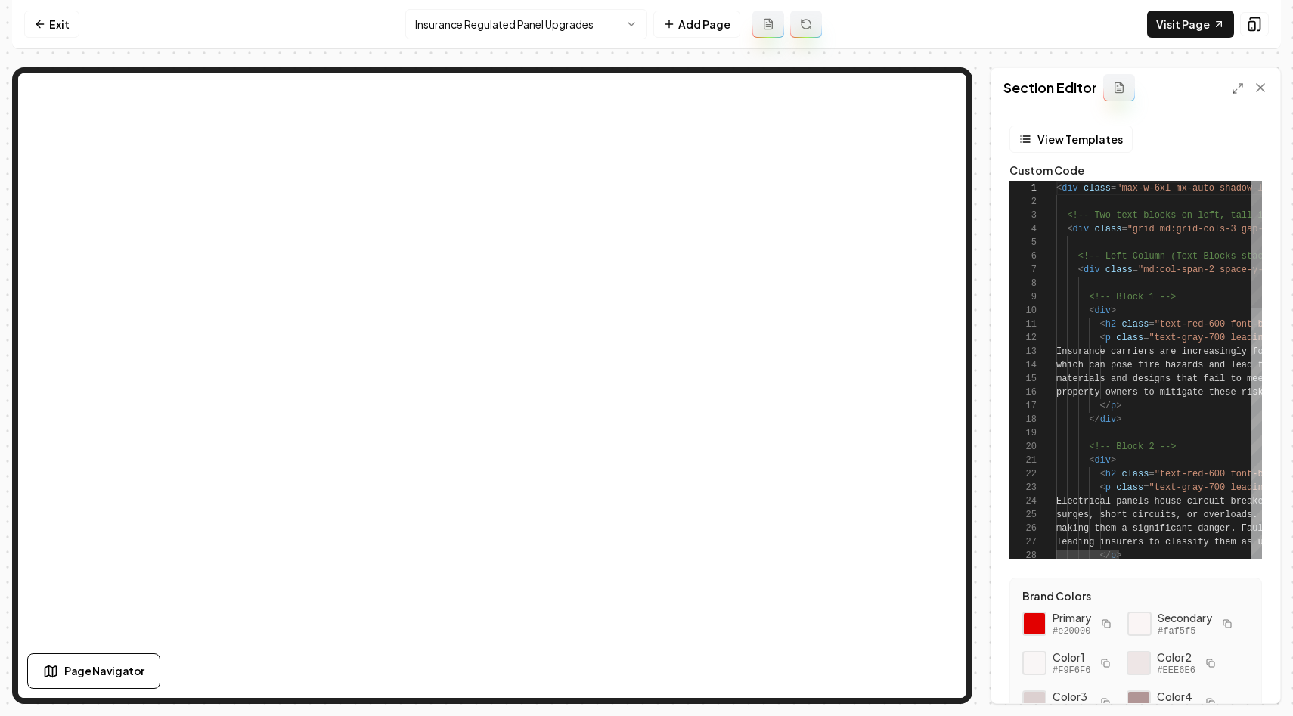
scroll to position [136, 0]
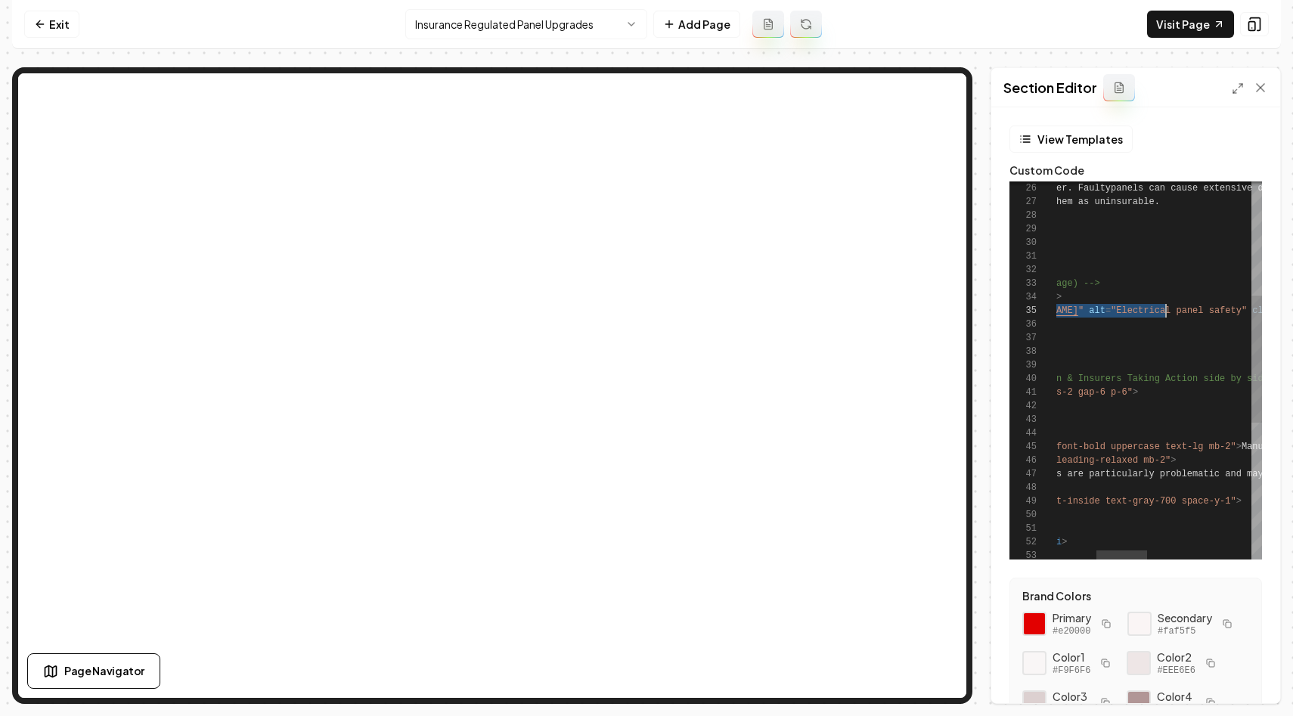
click at [1168, 315] on div "making them a significant danger. Faulty panels can cause extensive damage and …" at bounding box center [1288, 403] width 791 height 1125
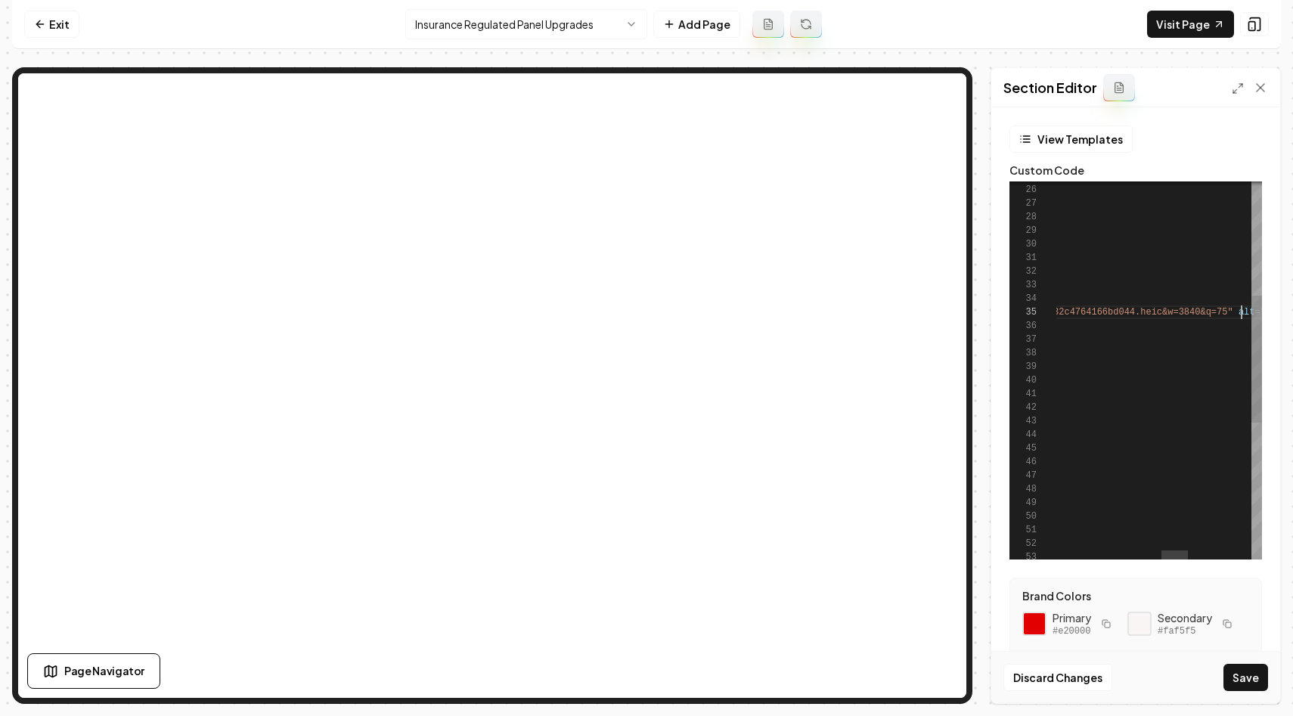
scroll to position [54, 1000]
click at [1246, 669] on button "Save" at bounding box center [1246, 677] width 45 height 27
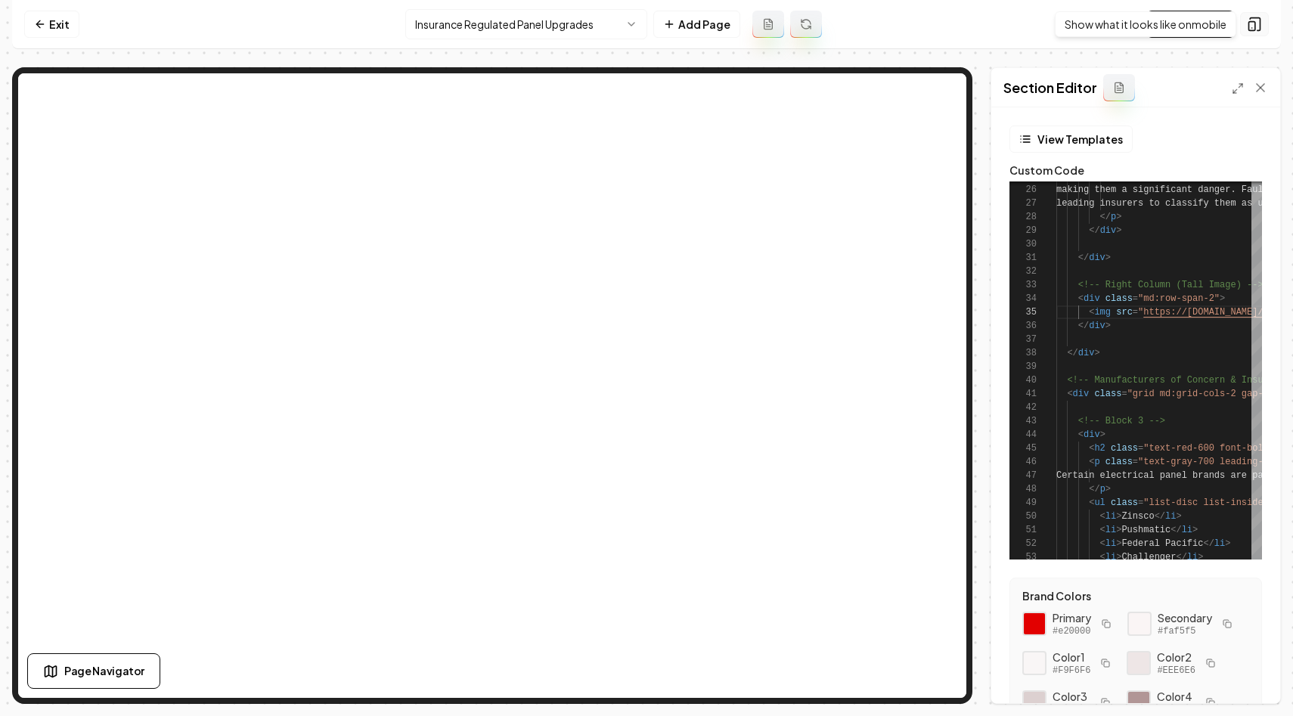
click at [1250, 29] on rect at bounding box center [1252, 26] width 6 height 9
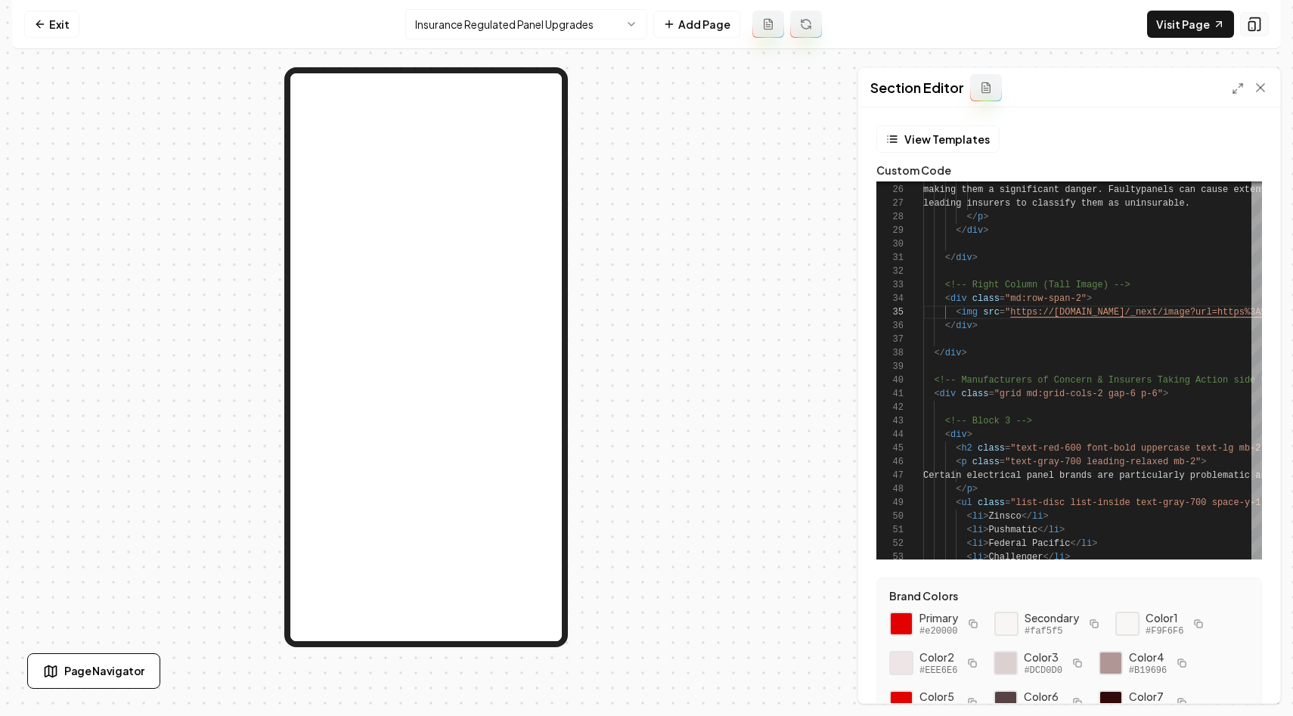
click at [1251, 27] on icon at bounding box center [1254, 24] width 15 height 15
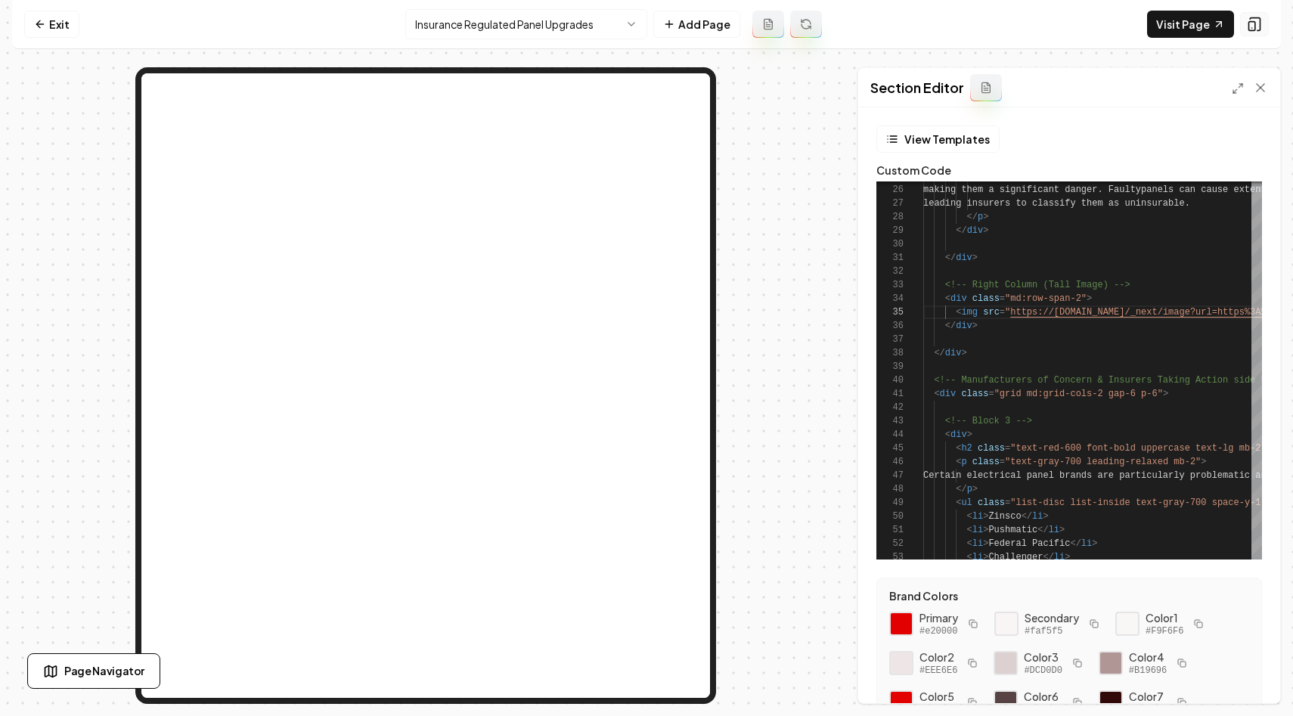
click at [1251, 26] on icon at bounding box center [1254, 24] width 15 height 15
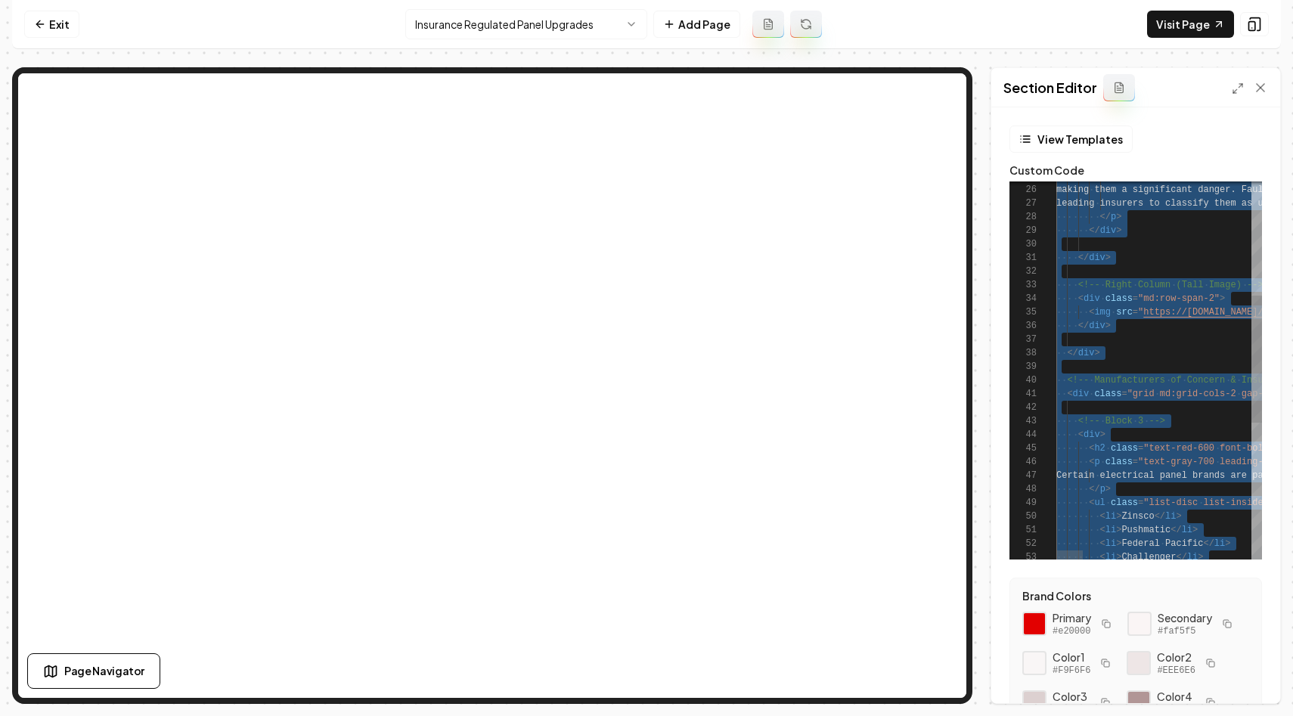
scroll to position [27, 0]
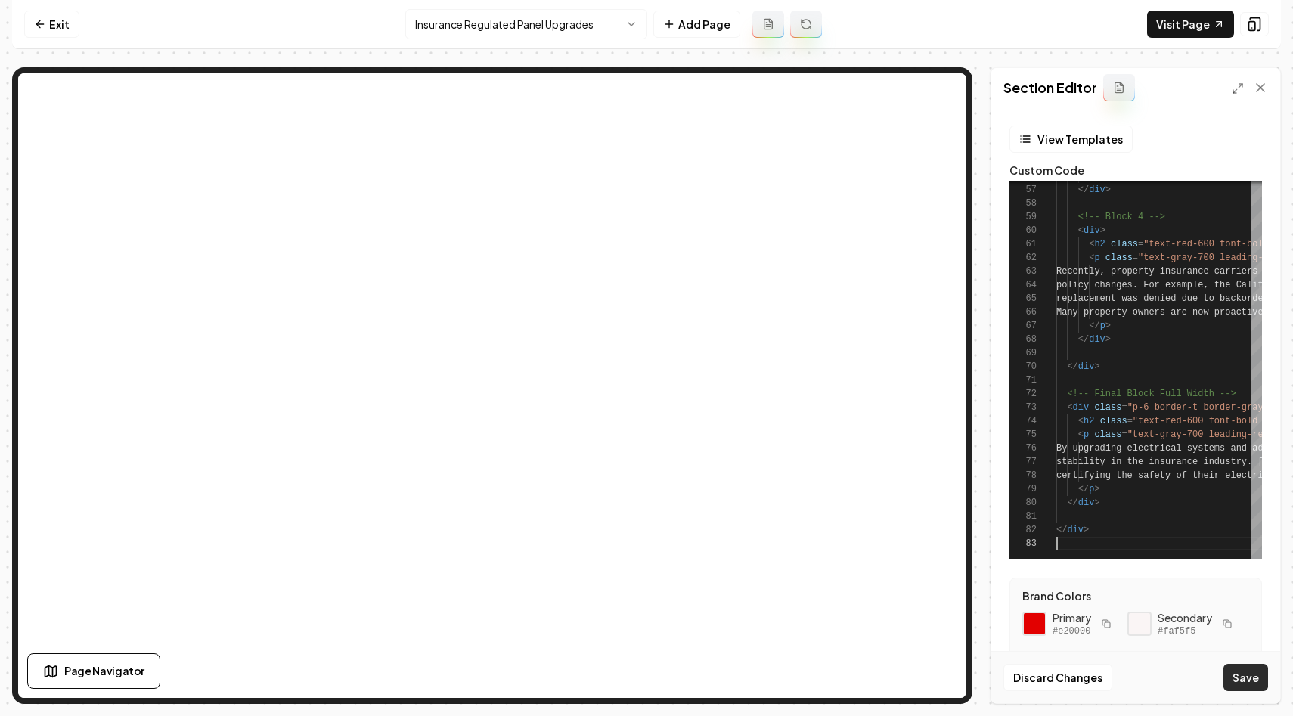
click at [1247, 679] on button "Save" at bounding box center [1246, 677] width 45 height 27
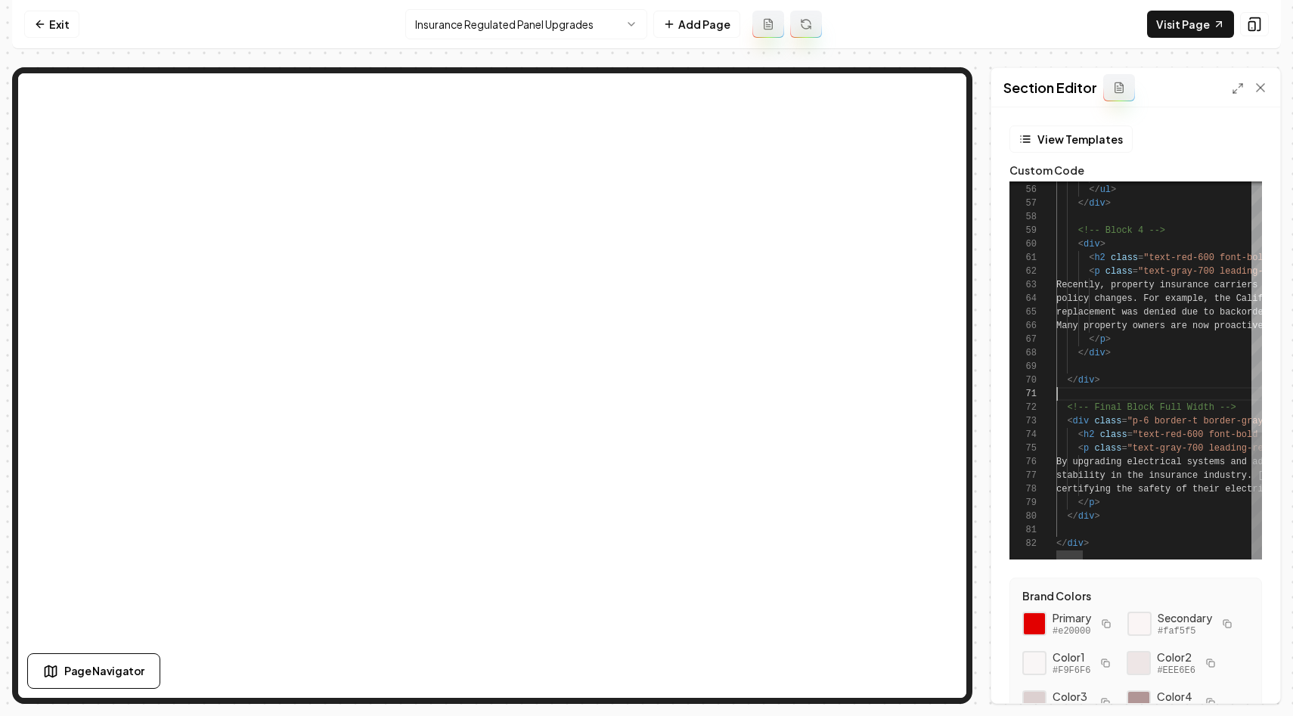
scroll to position [0, 0]
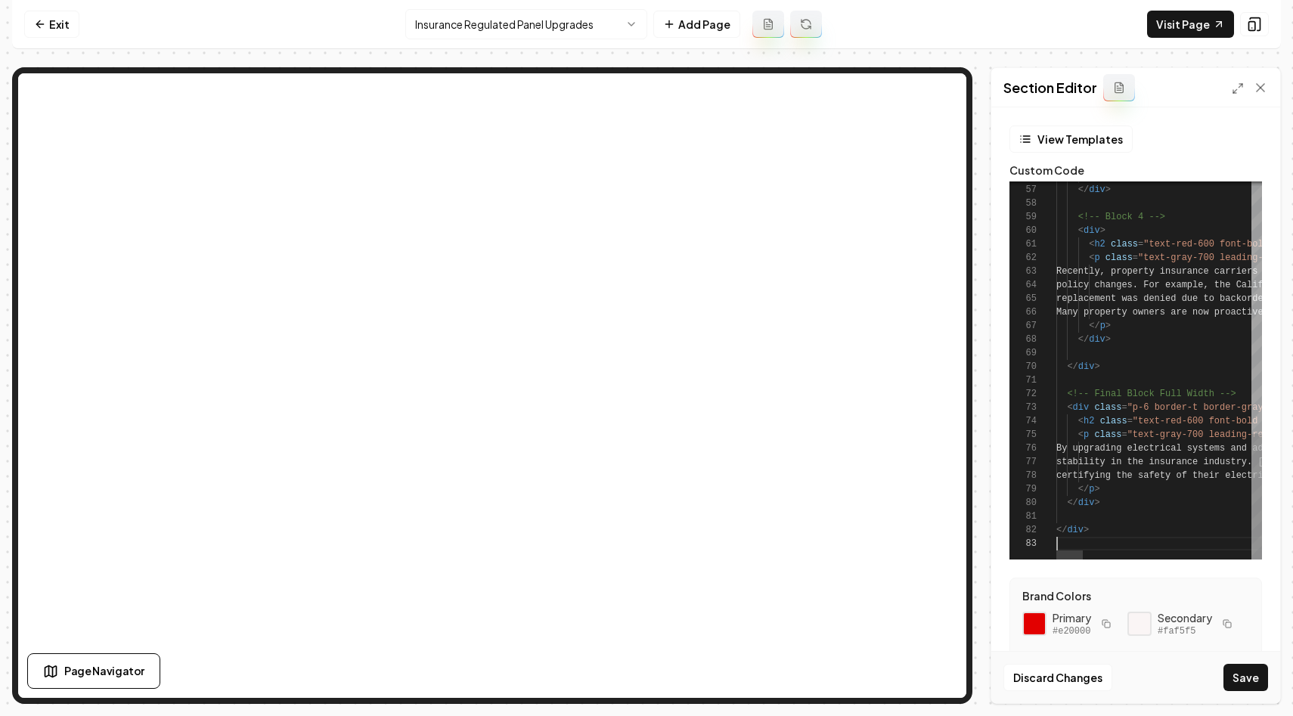
scroll to position [27, 0]
click at [1246, 672] on button "Save" at bounding box center [1246, 677] width 45 height 27
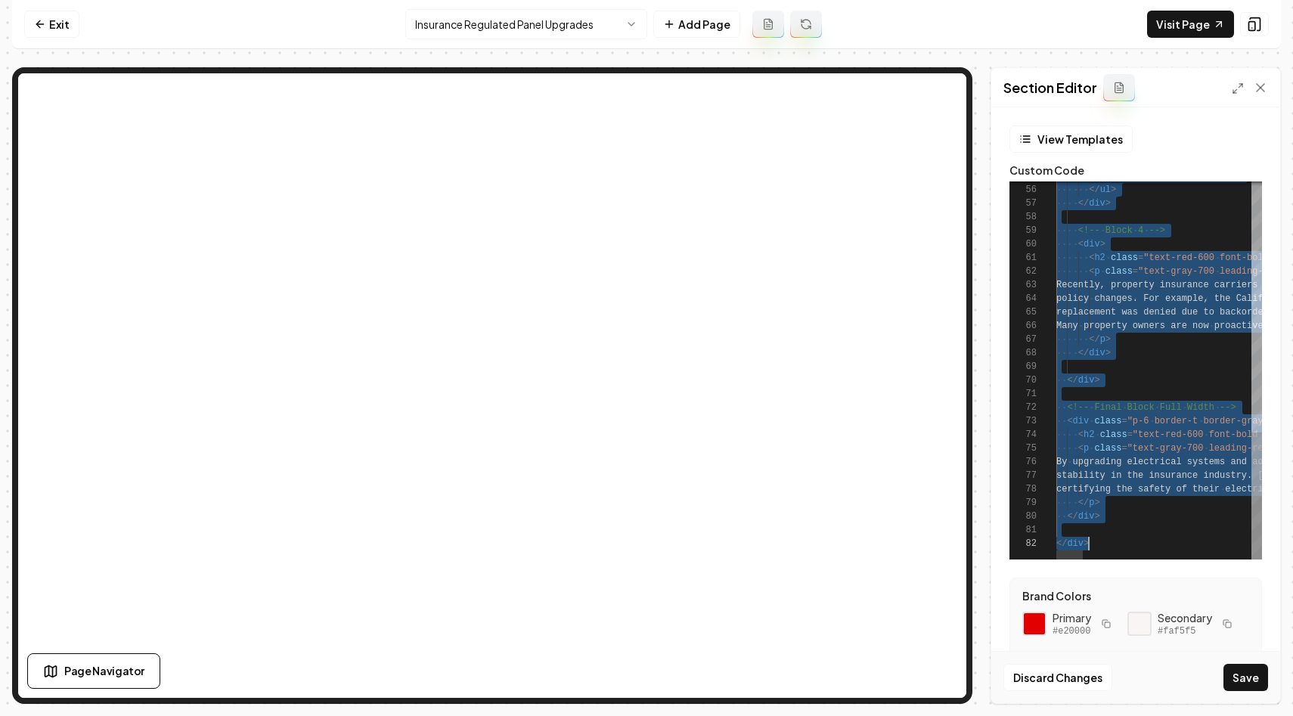
scroll to position [0, 33]
click at [1250, 684] on button "Save" at bounding box center [1246, 677] width 45 height 27
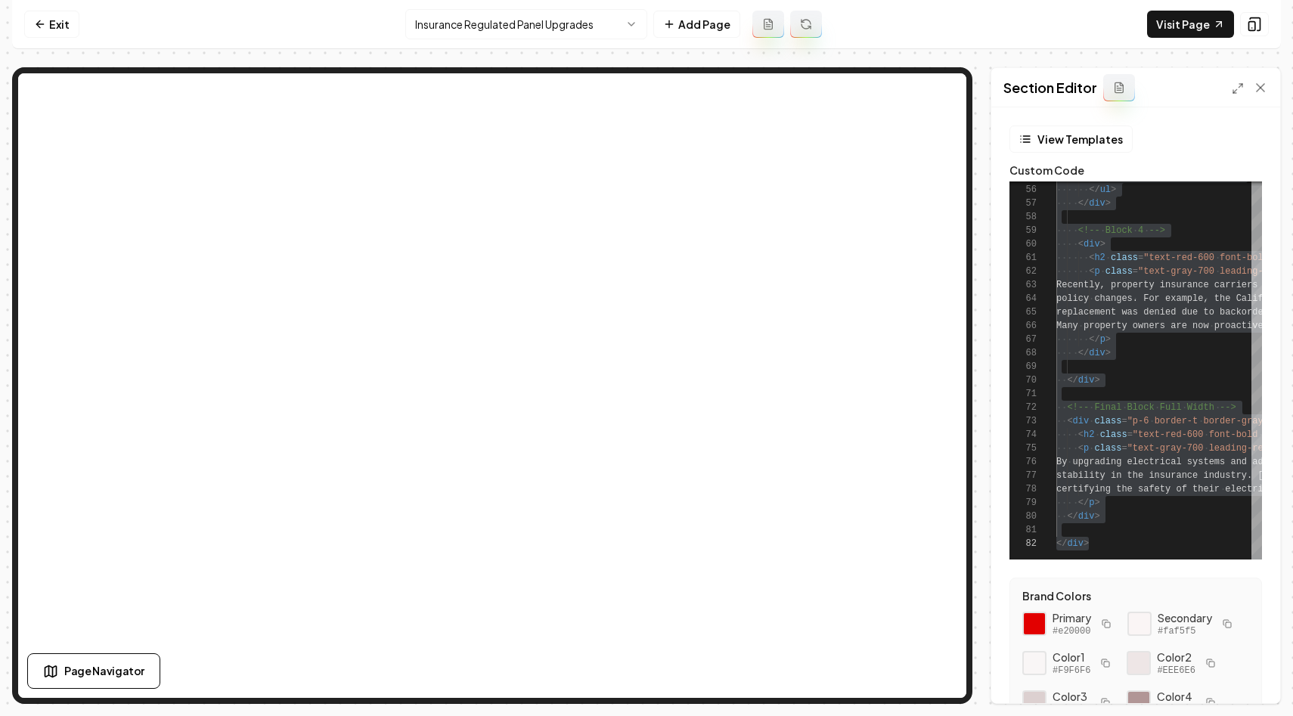
click at [1233, 79] on div "Section Editor" at bounding box center [1135, 87] width 289 height 39
click at [1232, 83] on icon at bounding box center [1238, 88] width 12 height 12
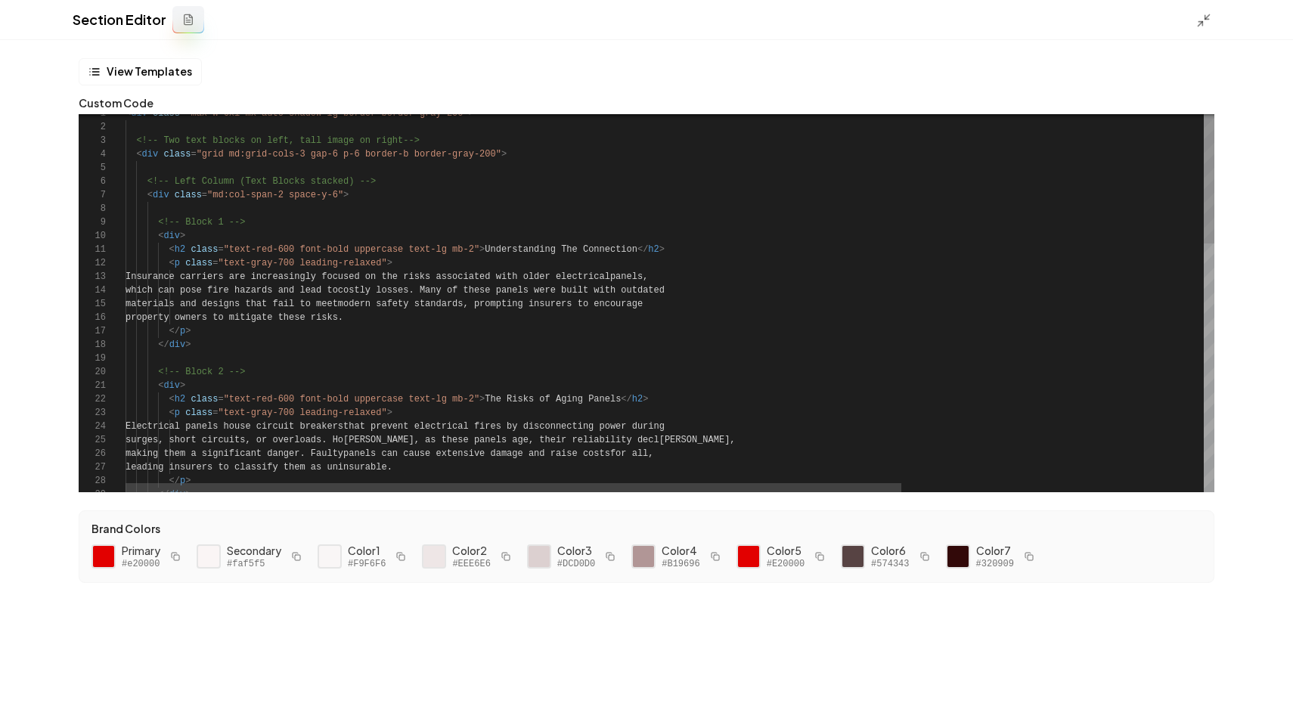
click at [774, 249] on div "surges, short circuits, or overloads. [PERSON_NAME], as these panels age, their…" at bounding box center [882, 669] width 1513 height 1125
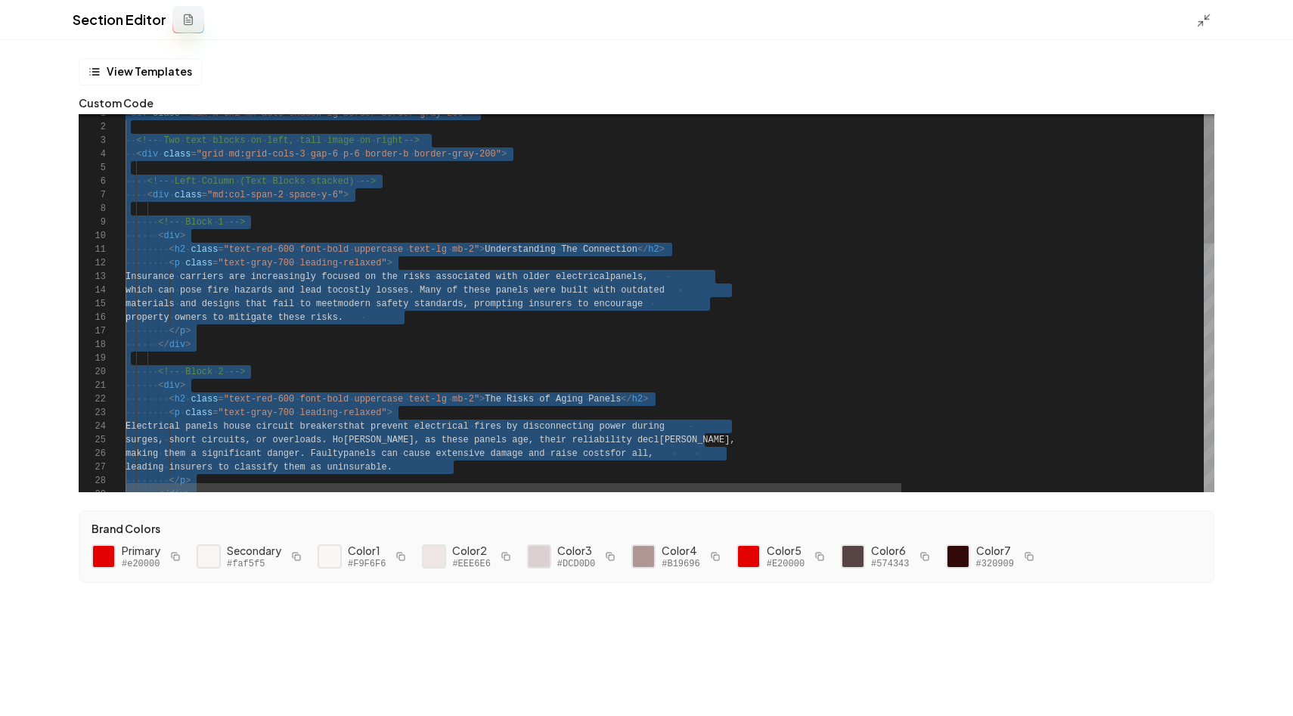
scroll to position [27, 0]
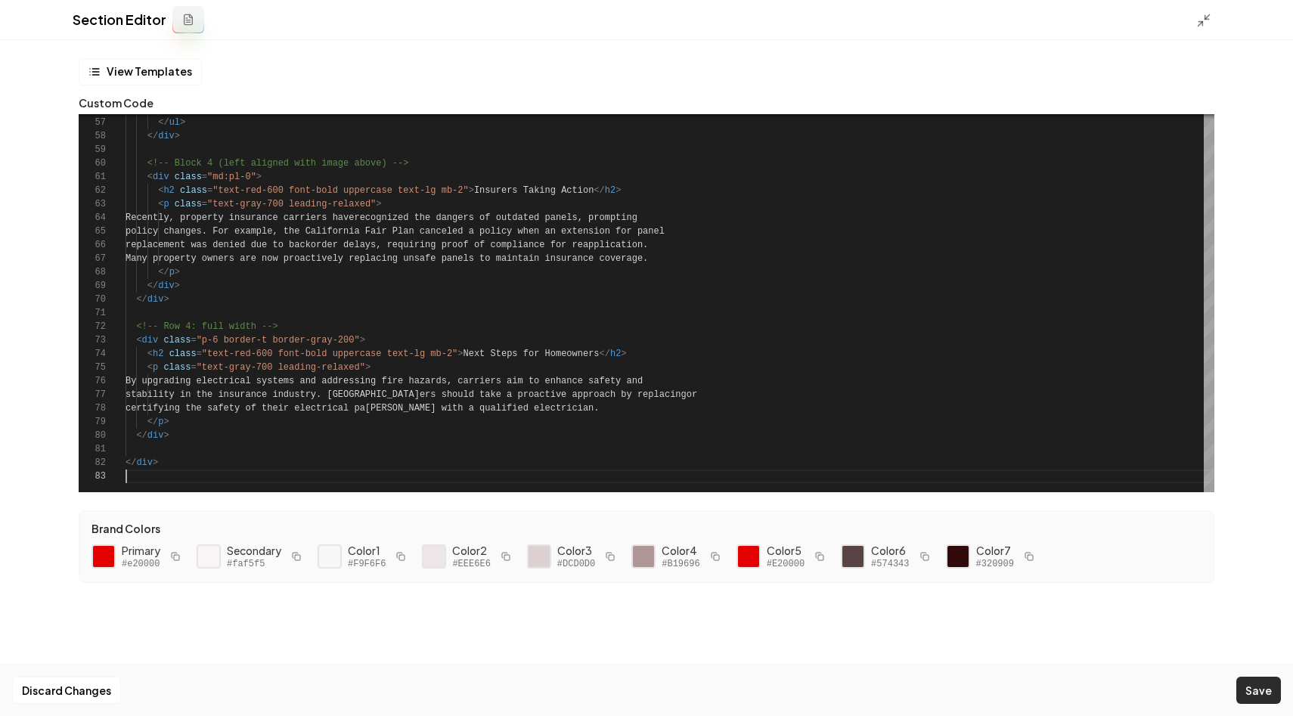
click at [1246, 684] on button "Save" at bounding box center [1259, 690] width 45 height 27
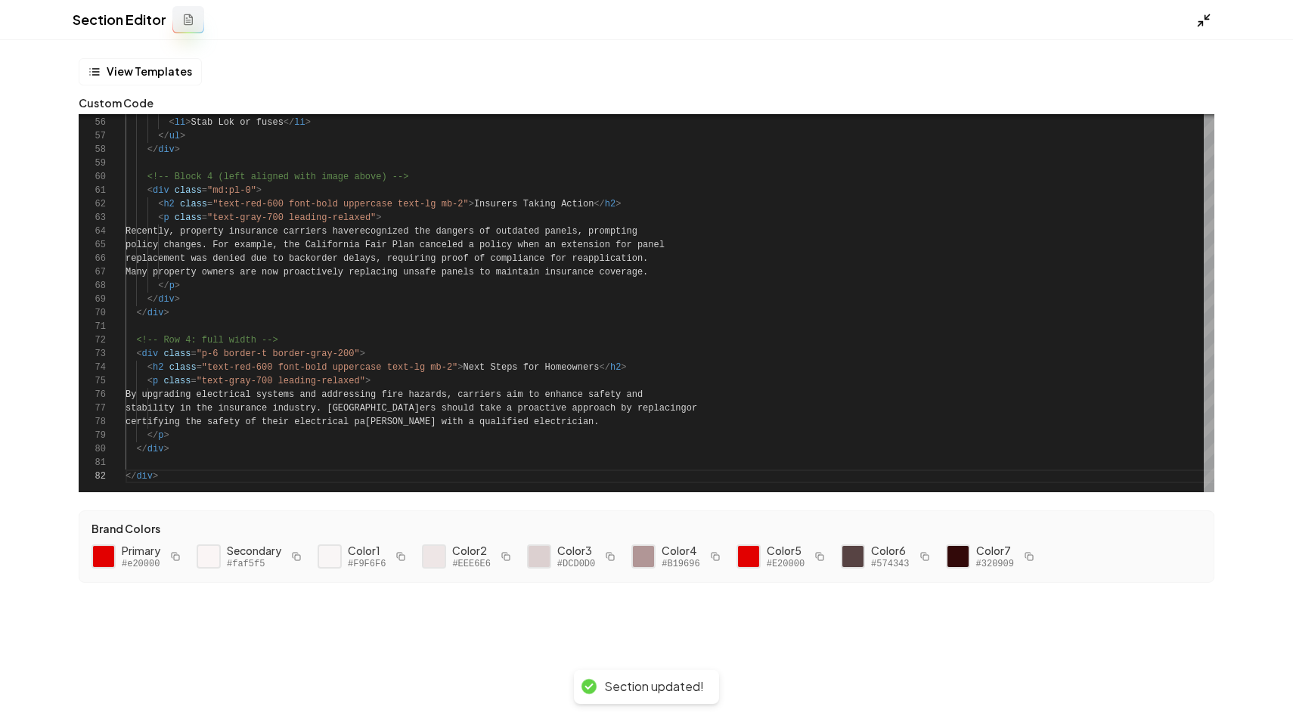
click at [1205, 21] on icon at bounding box center [1203, 20] width 15 height 15
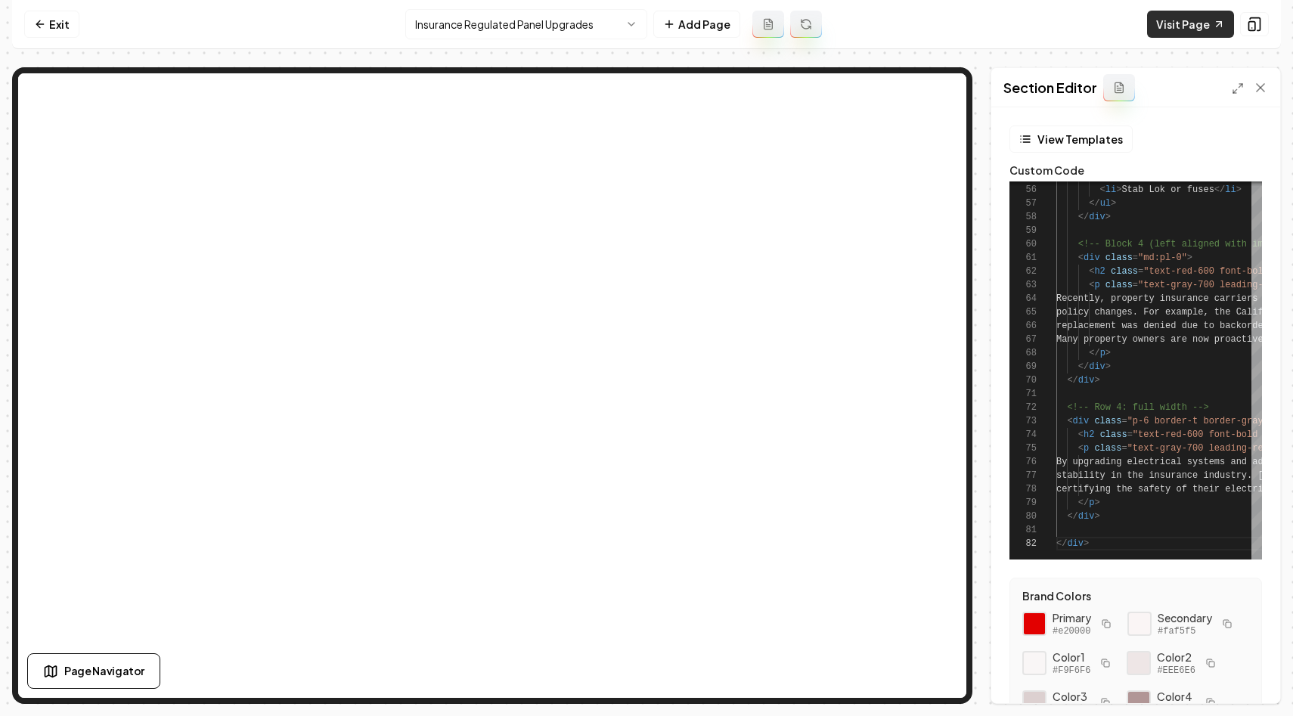
click at [1193, 28] on link "Visit Page" at bounding box center [1190, 24] width 87 height 27
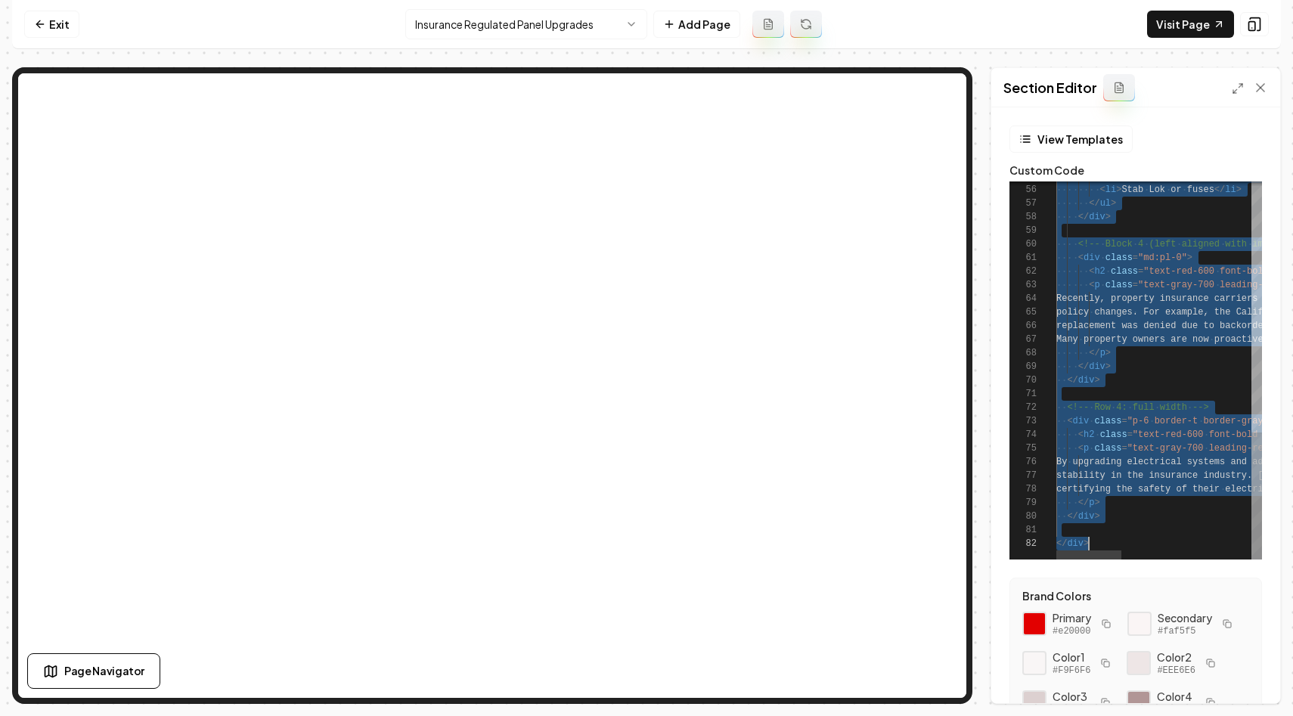
scroll to position [27, 0]
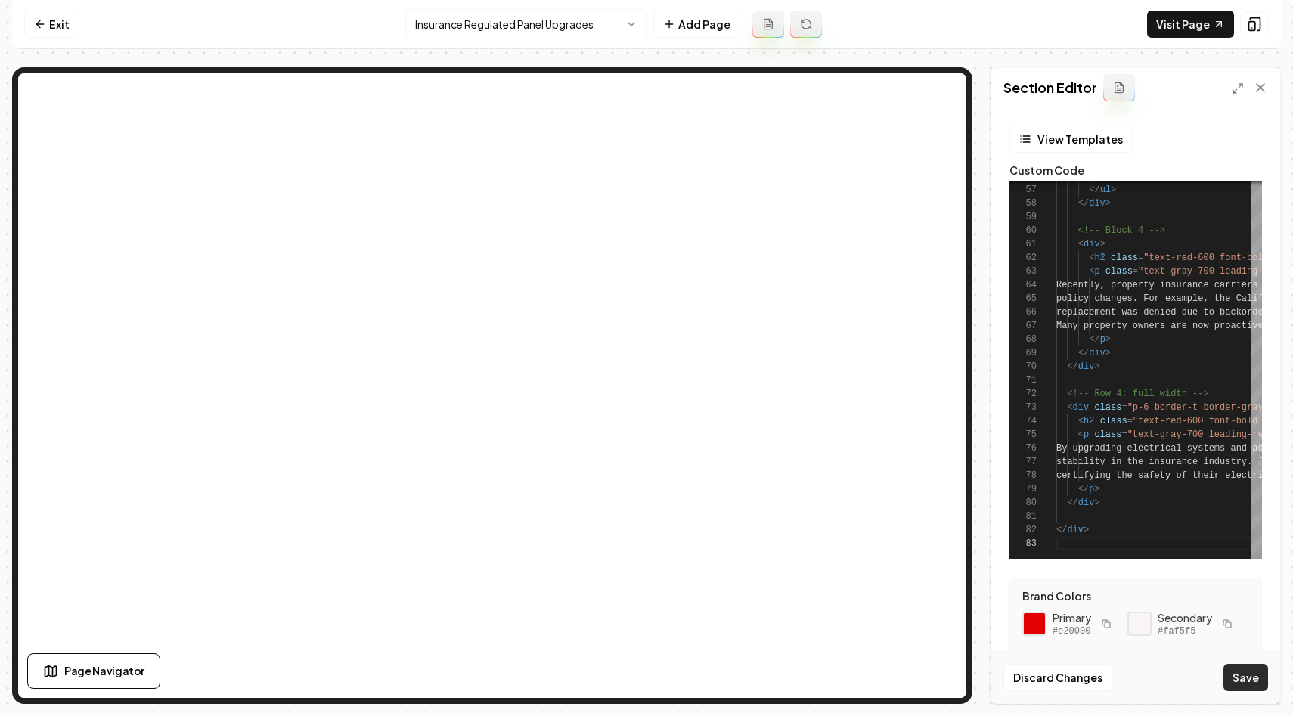
click at [1254, 671] on button "Save" at bounding box center [1246, 677] width 45 height 27
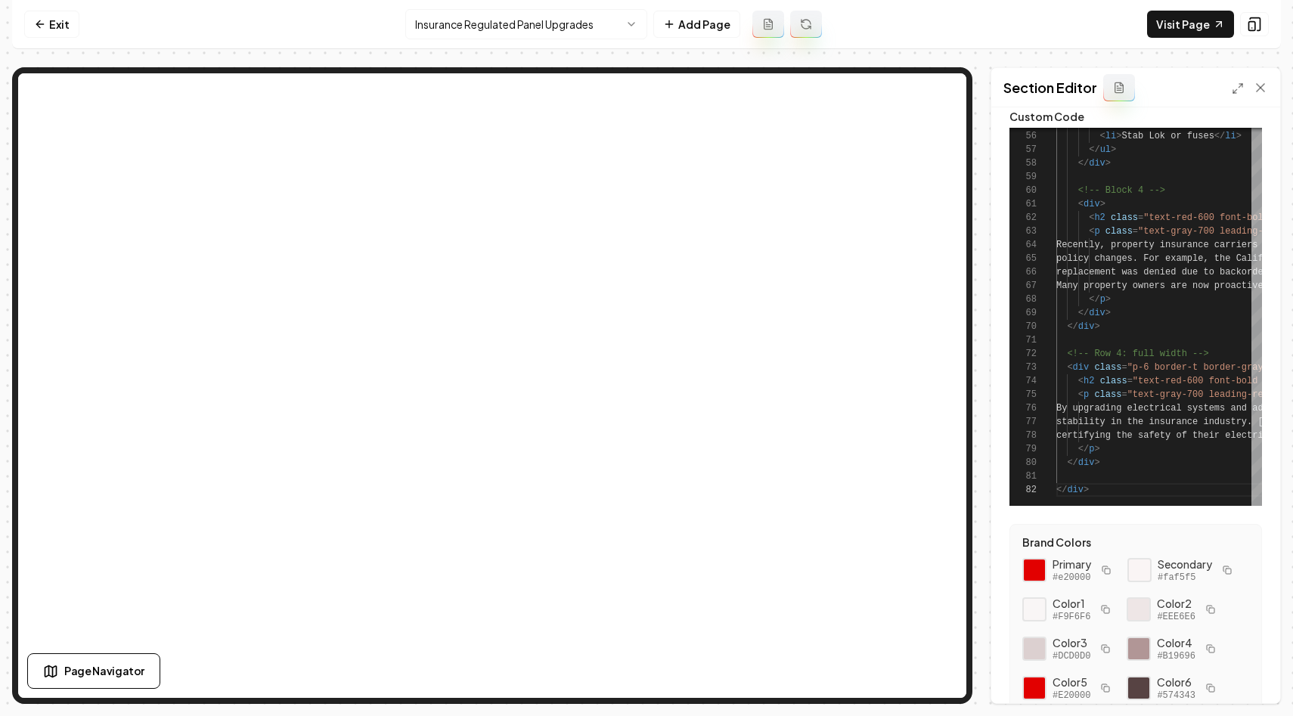
scroll to position [58, 0]
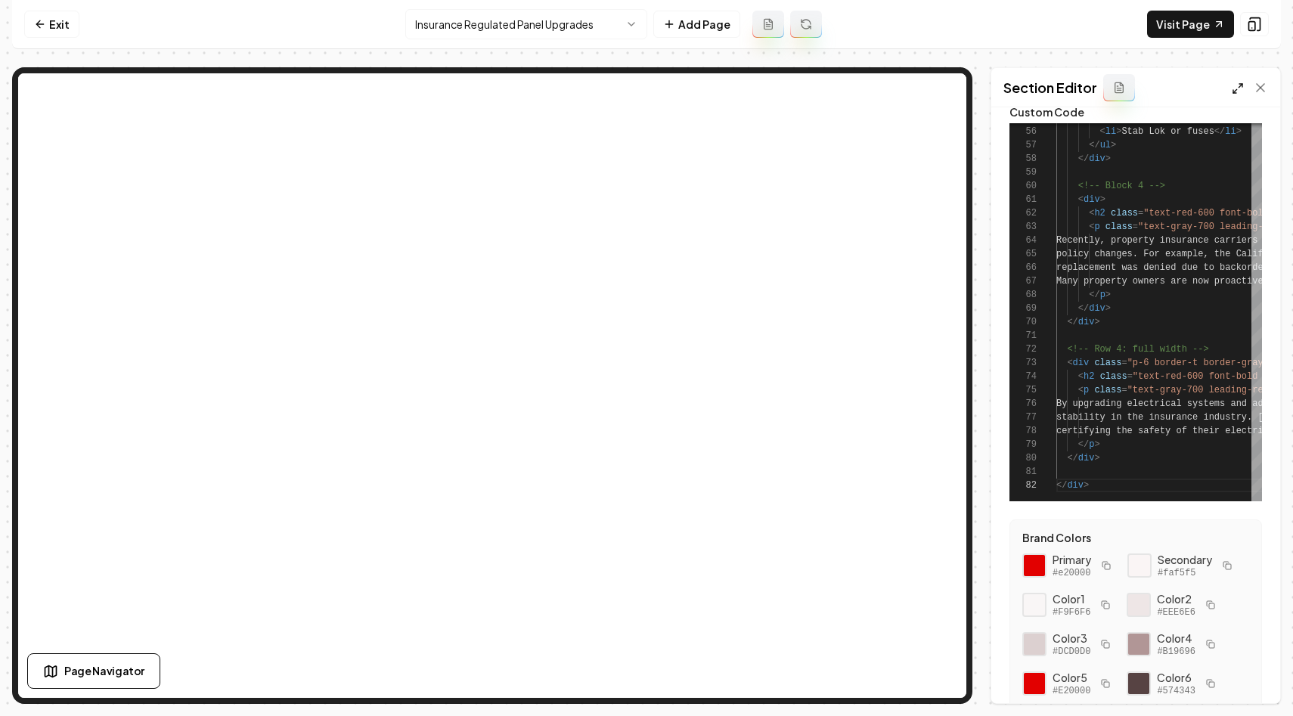
click at [1236, 87] on icon at bounding box center [1238, 88] width 12 height 12
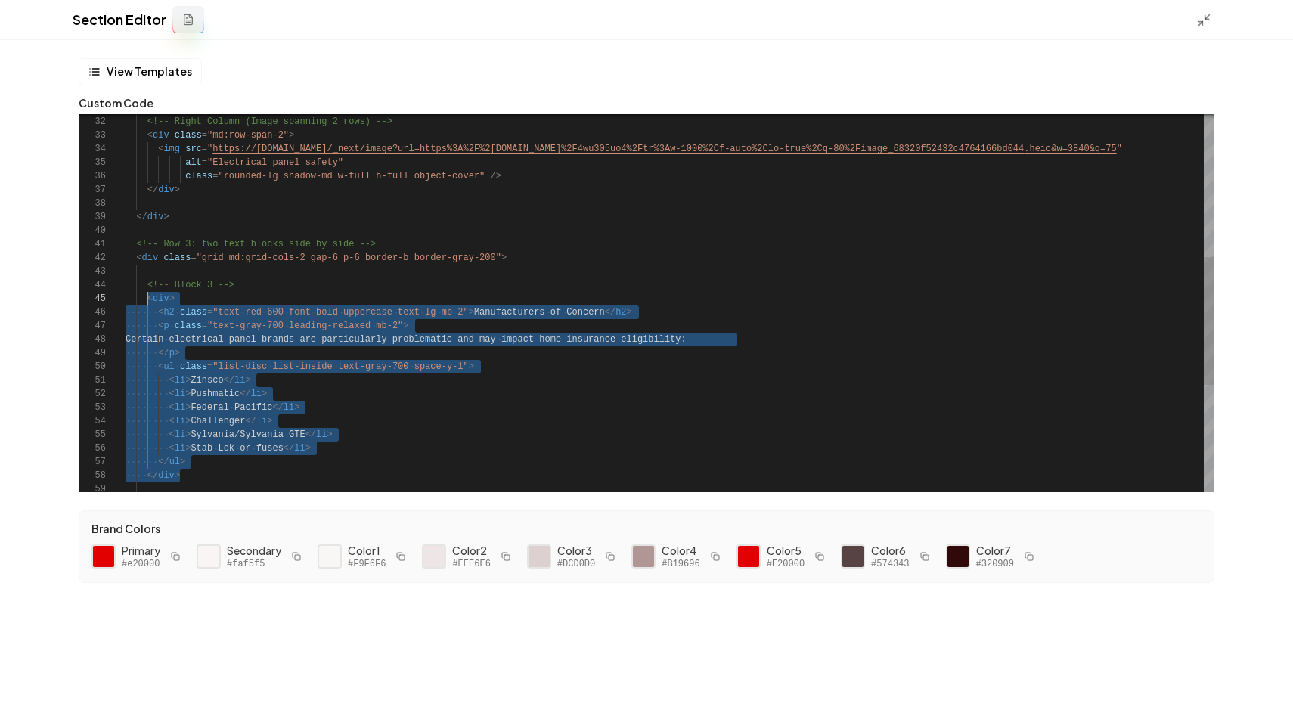
scroll to position [54, 22]
drag, startPoint x: 193, startPoint y: 471, endPoint x: 145, endPoint y: 301, distance: 176.7
click at [145, 301] on div "</ div > <!-- Row 3: two text blocks side by side --> < div class = "grid md:gr…" at bounding box center [670, 251] width 1089 height 1116
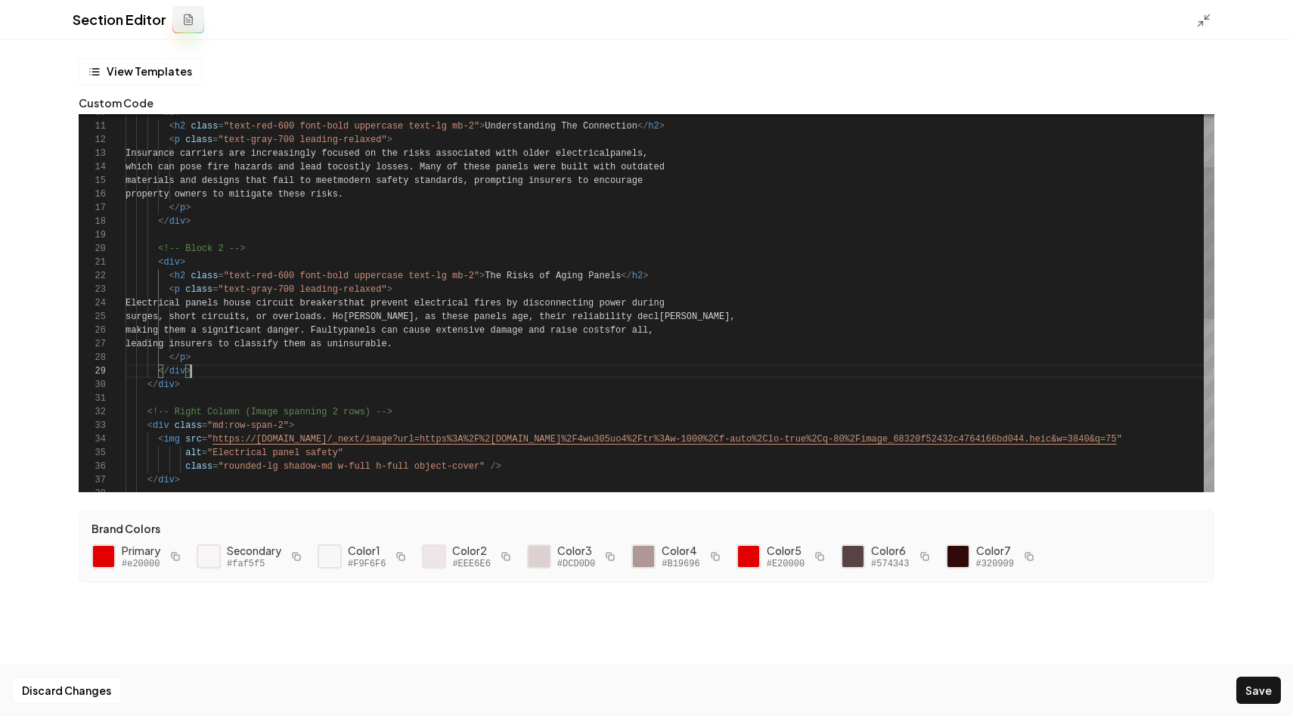
click at [200, 373] on div "</ div > </ div > </ p > leading insurers to classify them as uni nsurable. mak…" at bounding box center [670, 452] width 1089 height 939
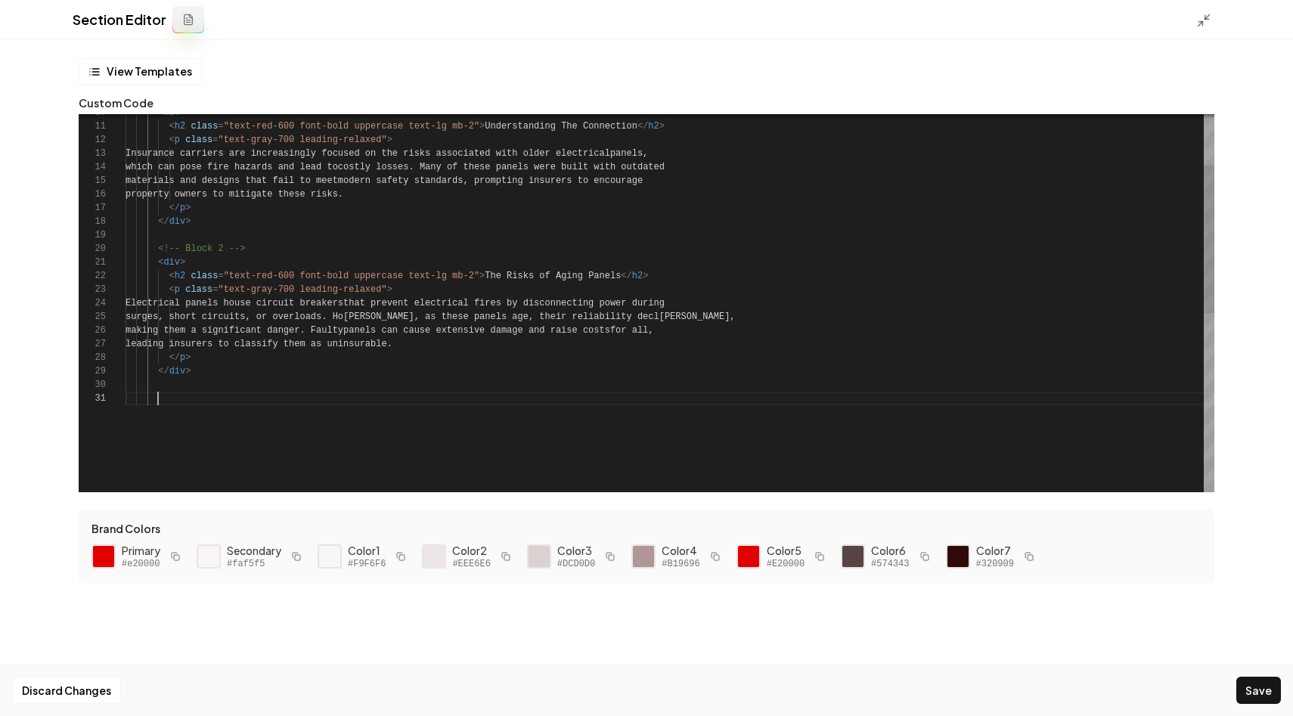
scroll to position [41, 54]
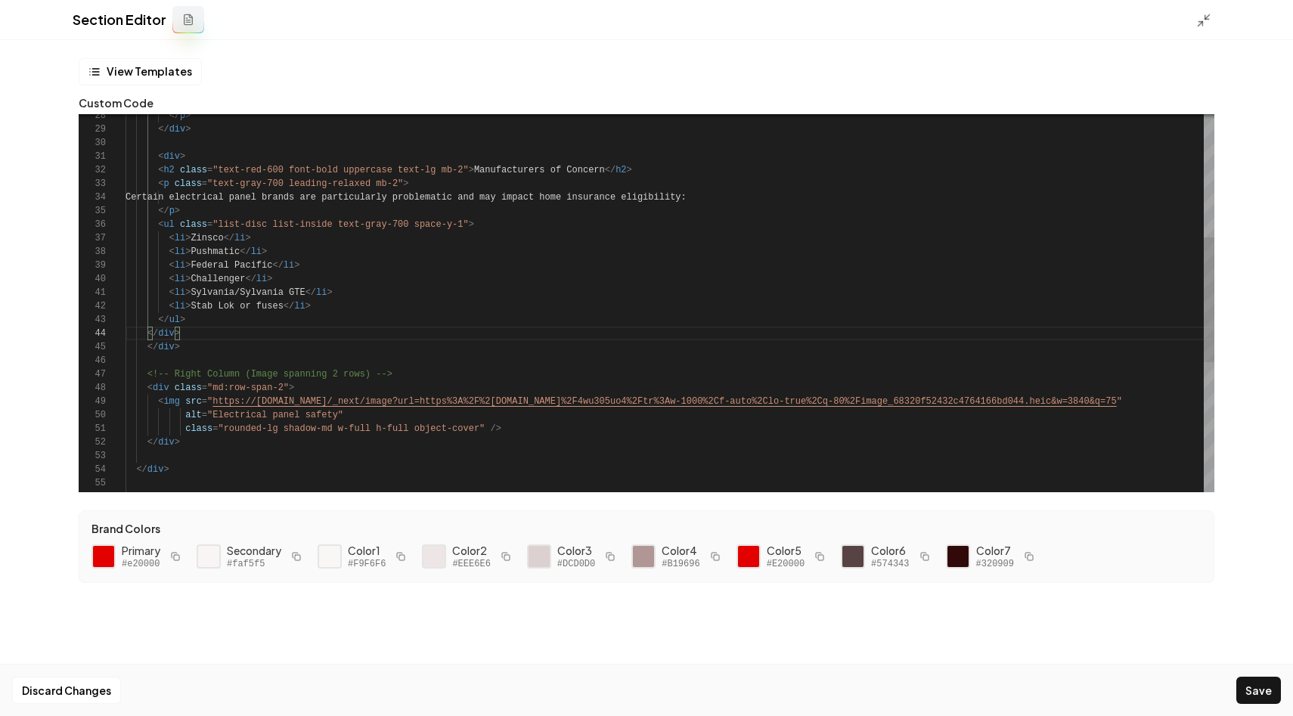
click at [280, 391] on div "</ div > </ p > < div > < h2 class = "text-red-600 font-bold uppercase text-lg …" at bounding box center [670, 312] width 1089 height 1143
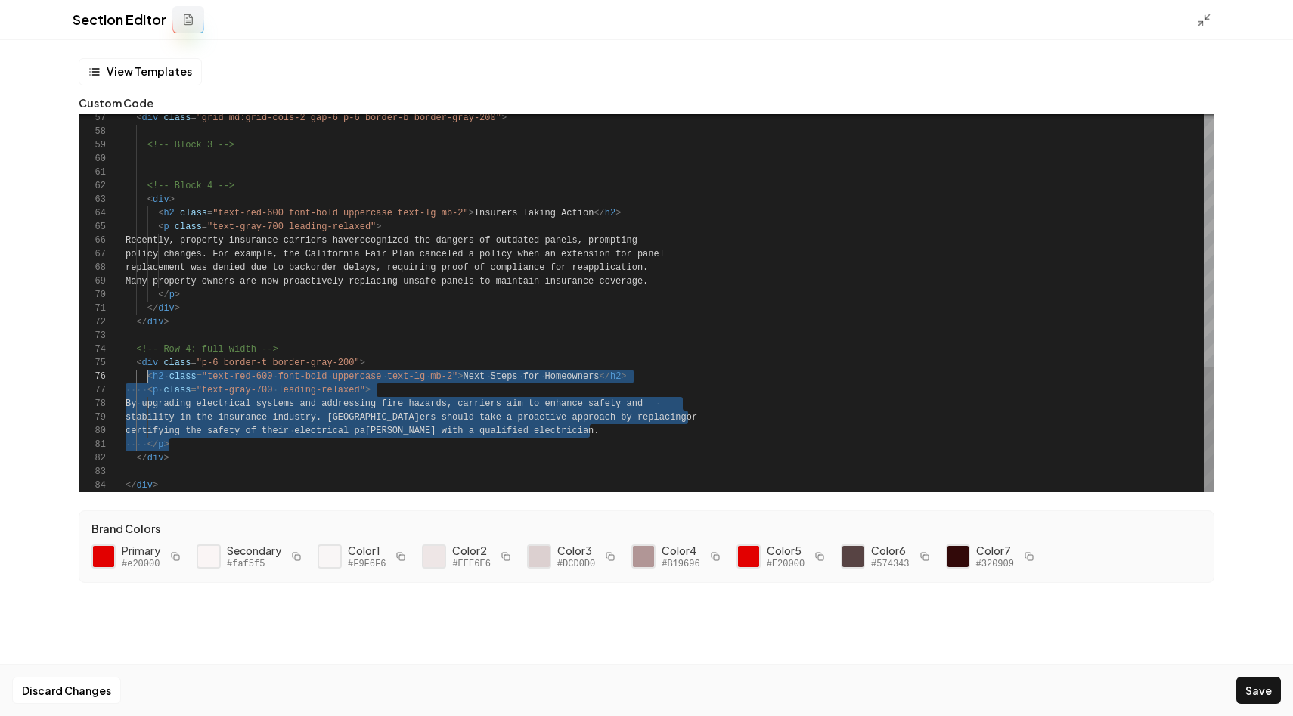
scroll to position [68, 27]
drag, startPoint x: 181, startPoint y: 442, endPoint x: 150, endPoint y: 380, distance: 70.0
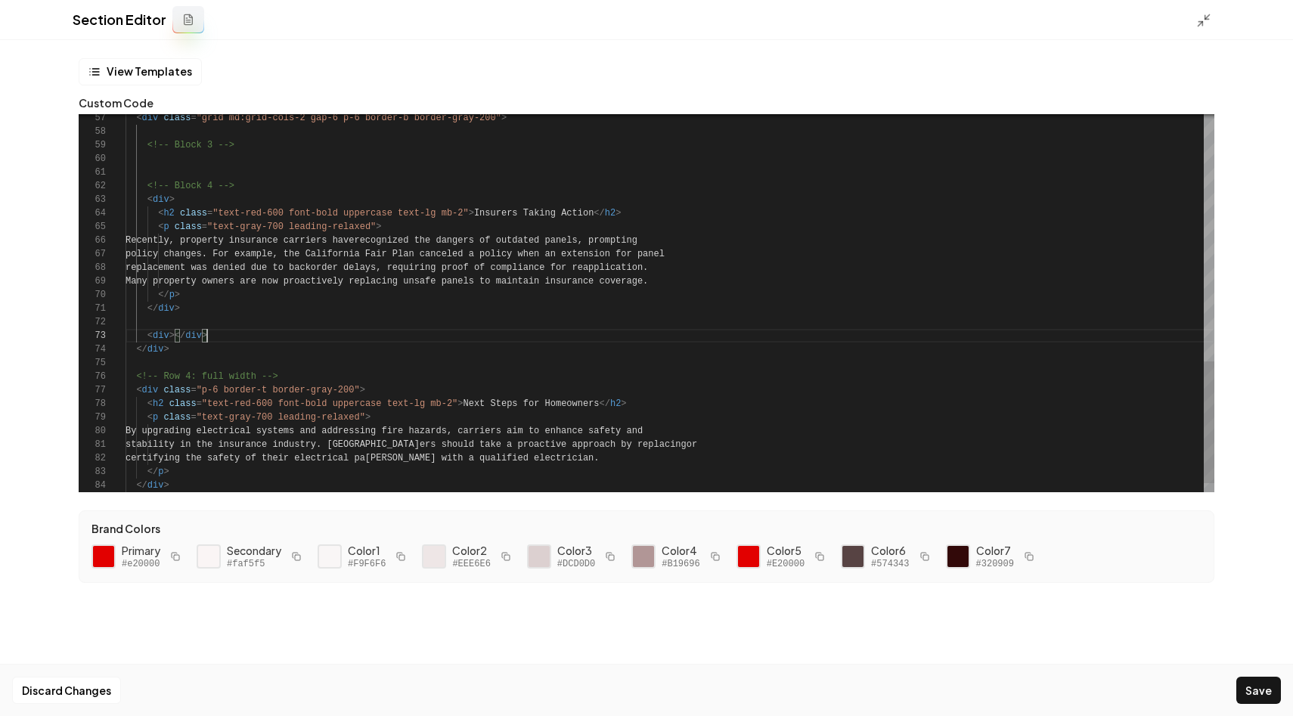
scroll to position [27, 82]
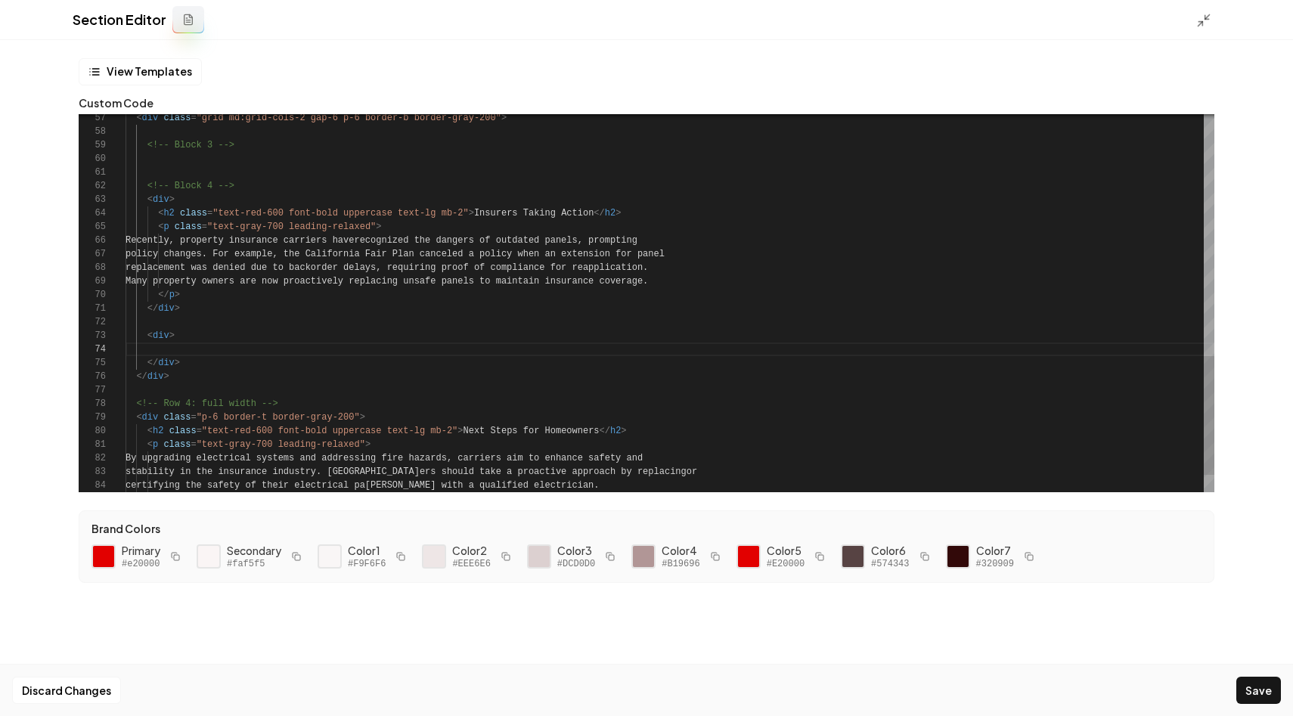
scroll to position [109, 44]
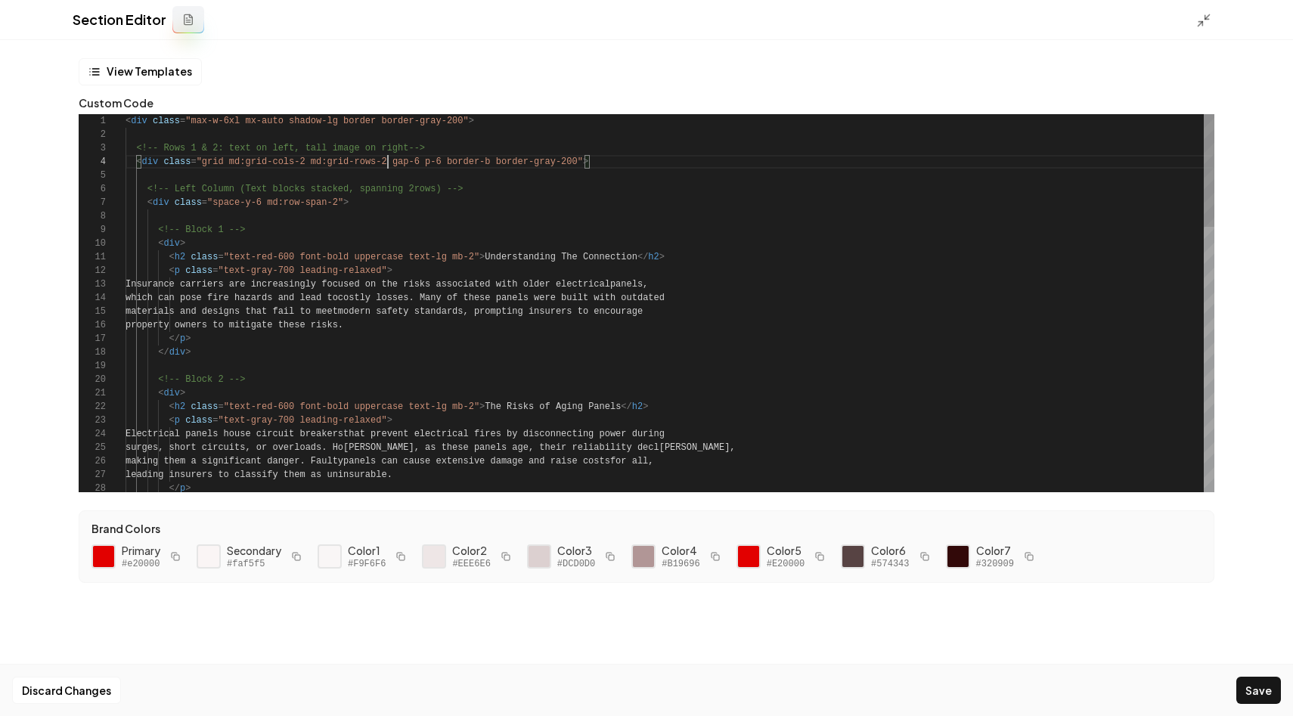
click at [1246, 681] on button "Save" at bounding box center [1259, 690] width 45 height 27
click at [1199, 16] on icon at bounding box center [1203, 20] width 15 height 15
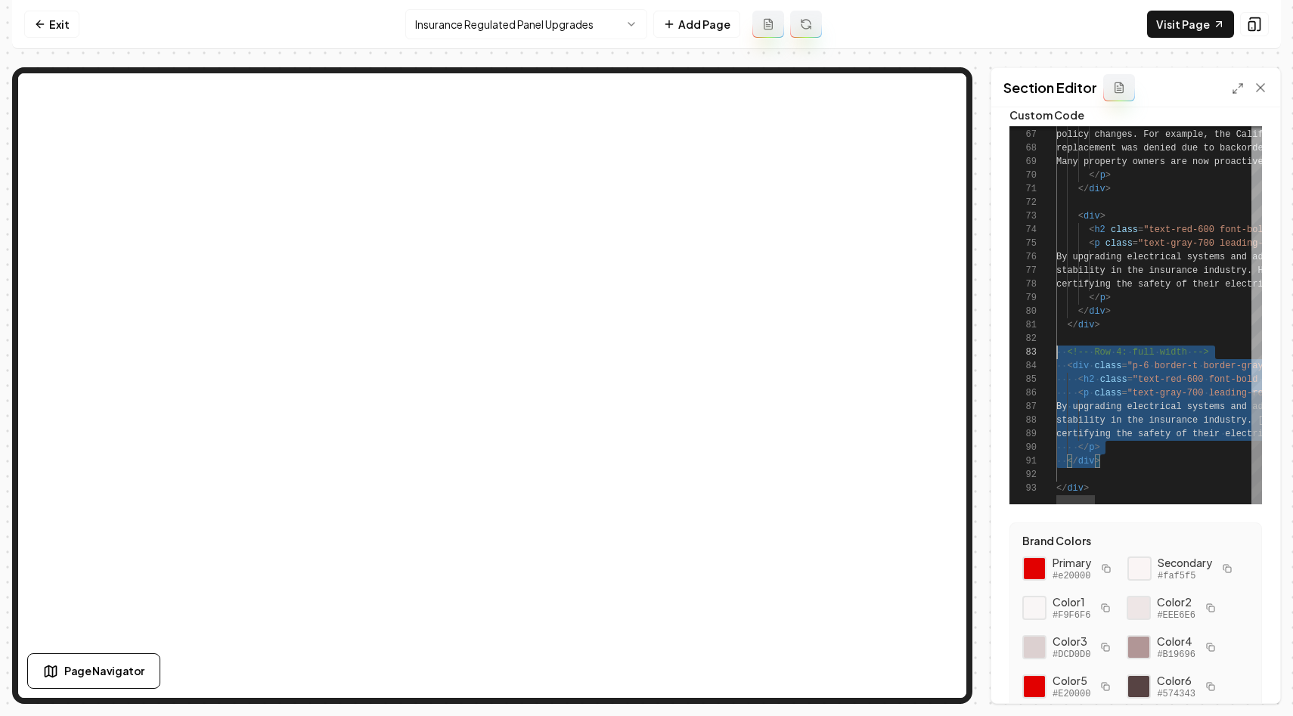
scroll to position [14, 0]
drag, startPoint x: 1109, startPoint y: 458, endPoint x: 1030, endPoint y: 344, distance: 139.1
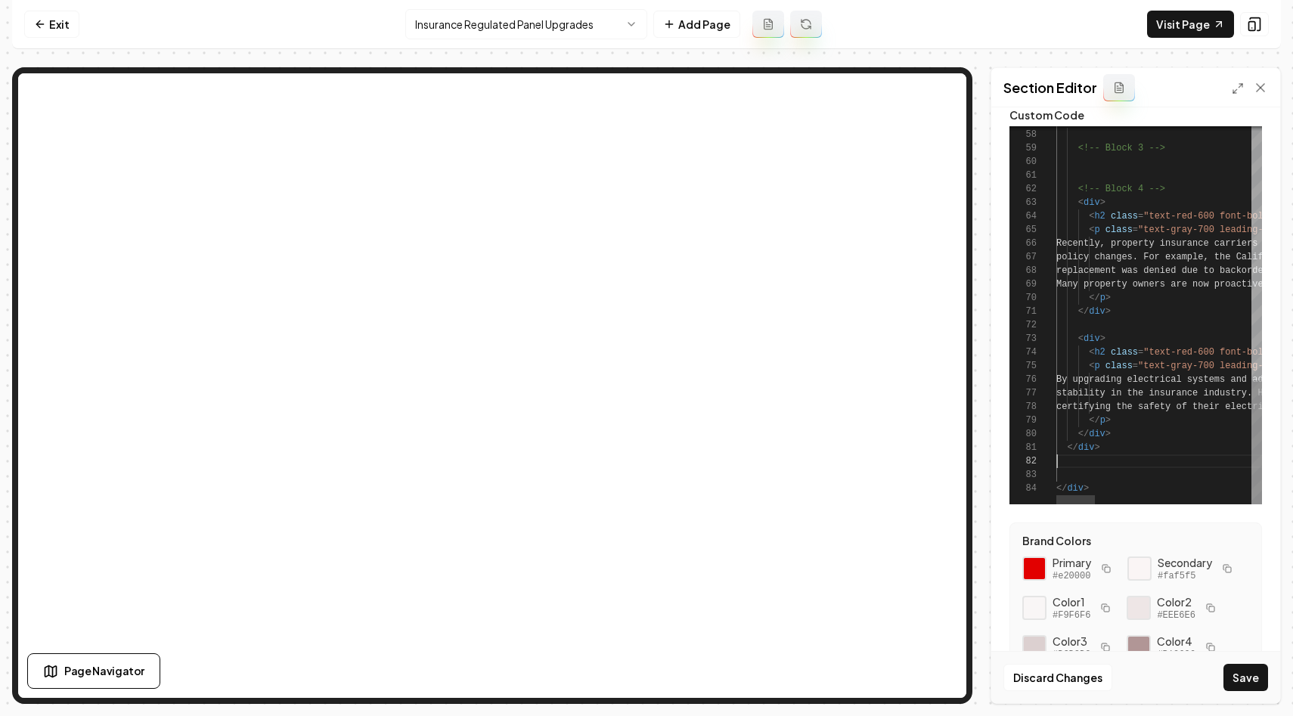
type textarea "****** ******"
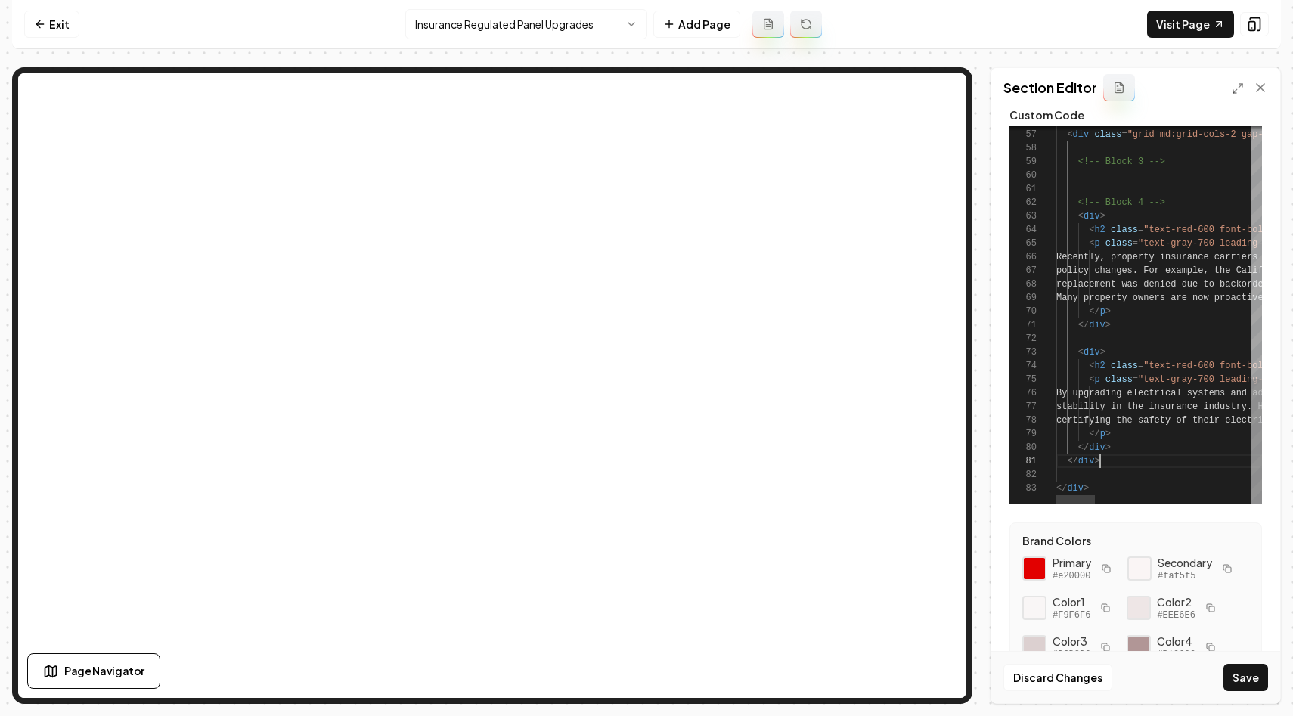
scroll to position [0, 43]
click at [1261, 678] on button "Save" at bounding box center [1246, 677] width 45 height 27
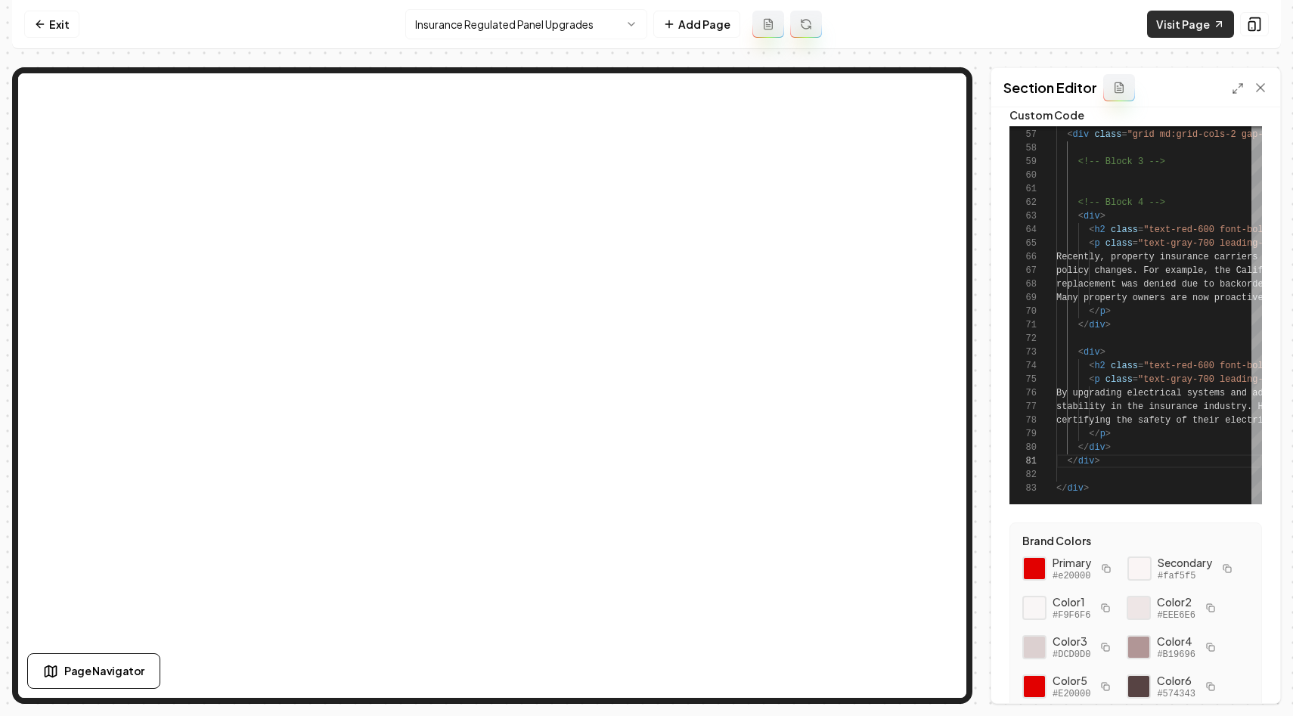
click at [1180, 26] on link "Visit Page" at bounding box center [1190, 24] width 87 height 27
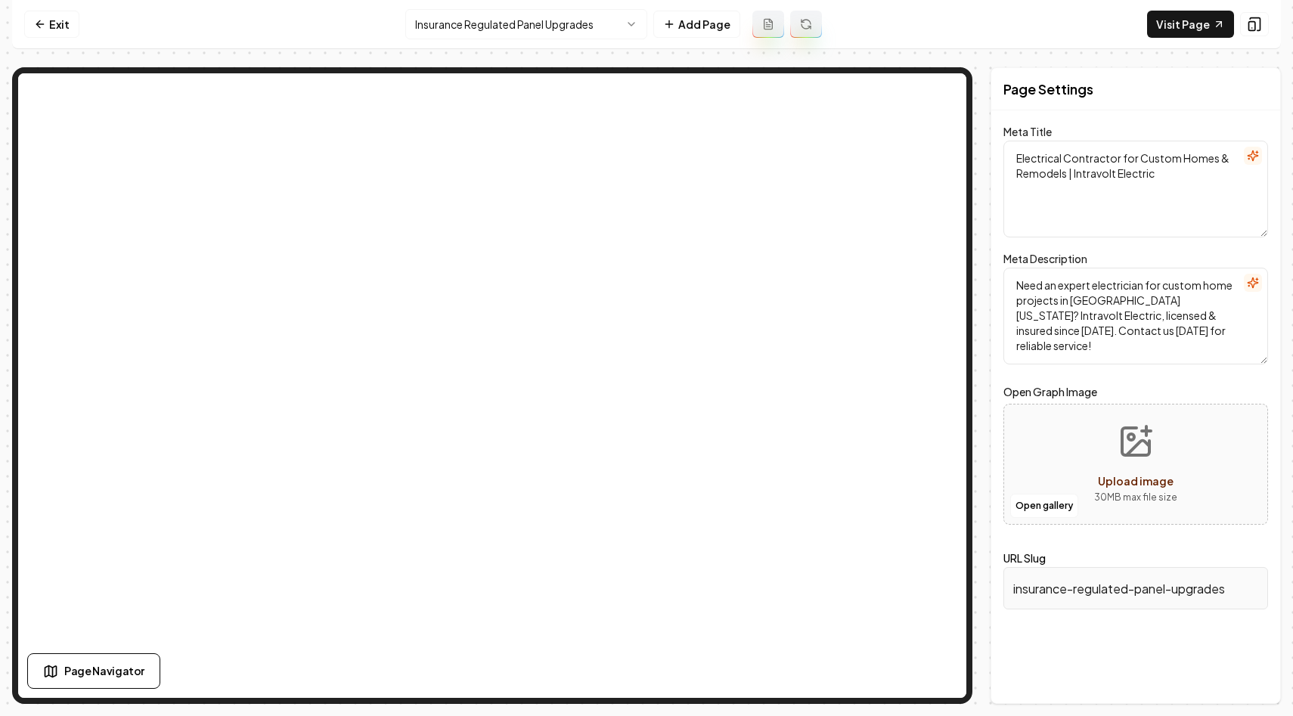
scroll to position [0, 0]
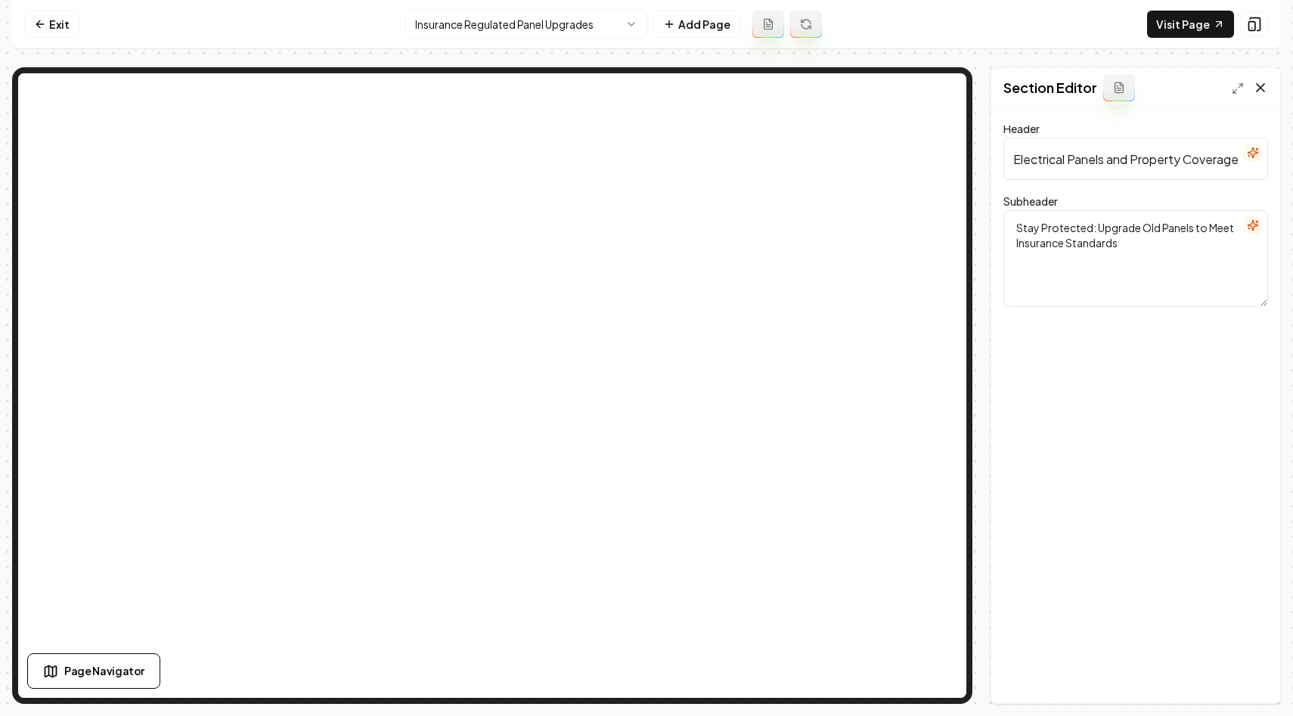
click at [1263, 91] on icon at bounding box center [1260, 87] width 15 height 15
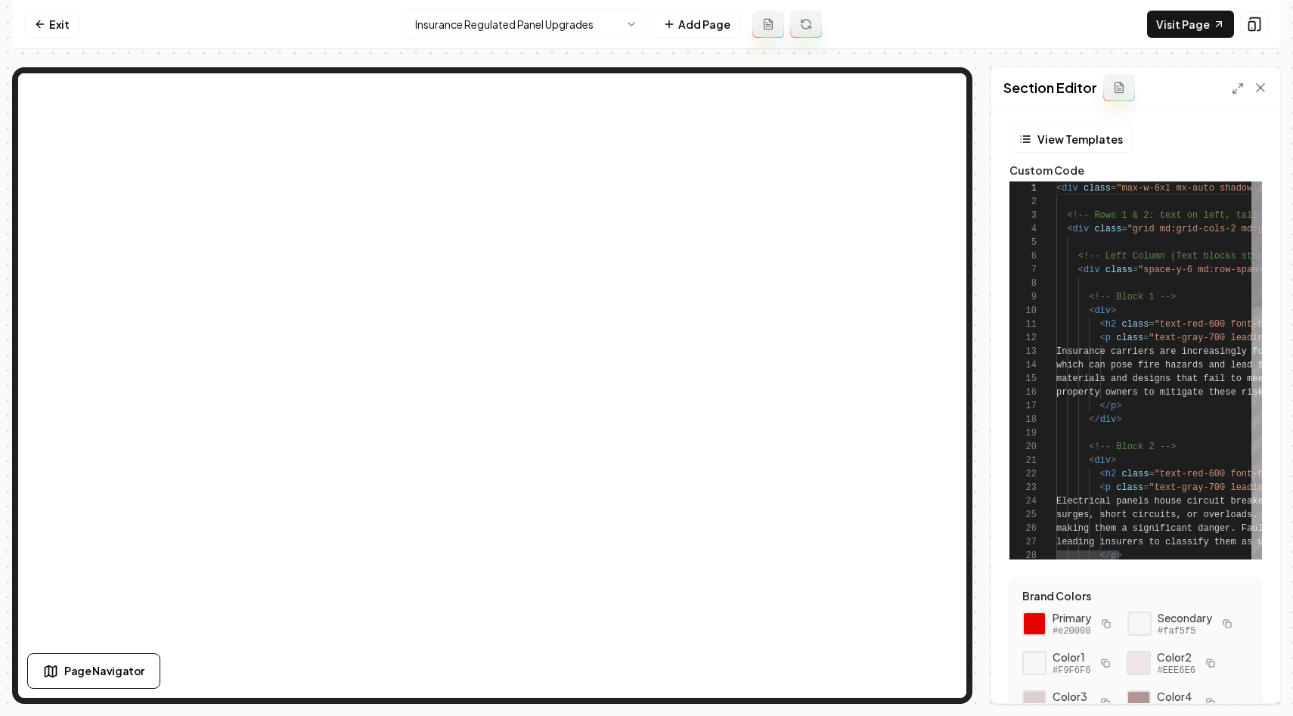
scroll to position [136, 0]
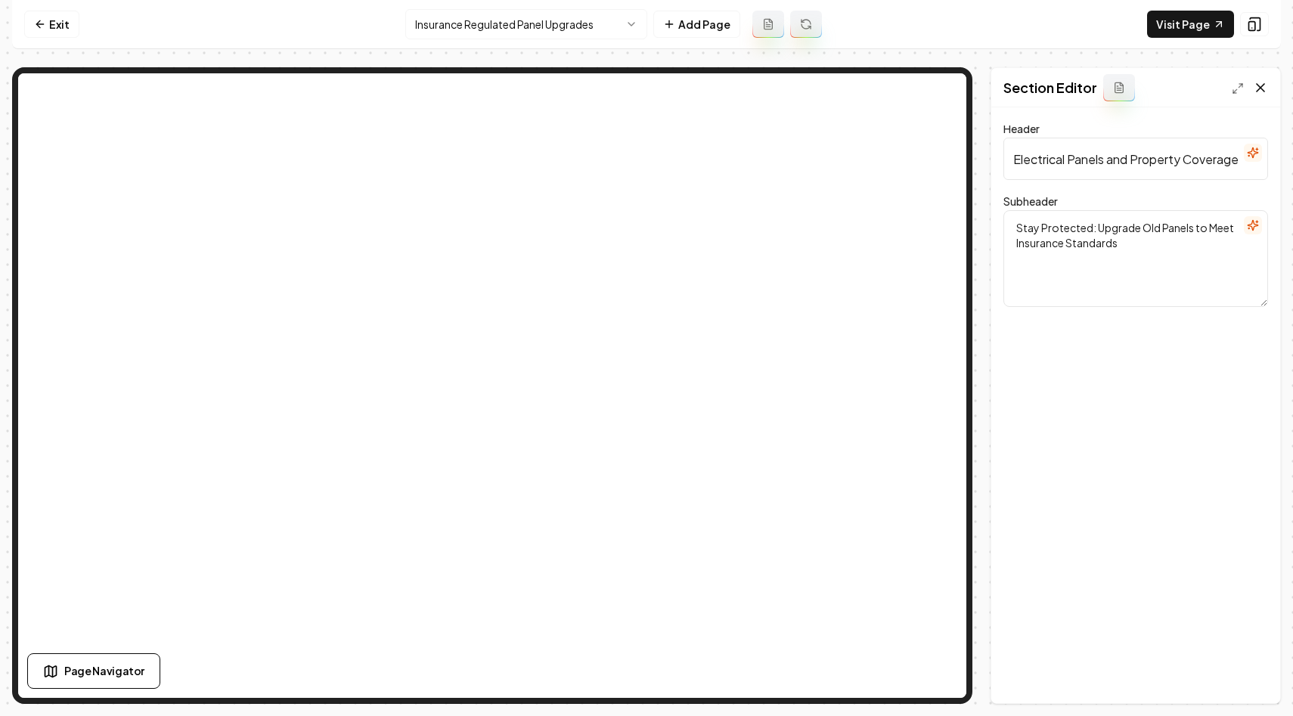
click at [1263, 86] on icon at bounding box center [1260, 87] width 15 height 15
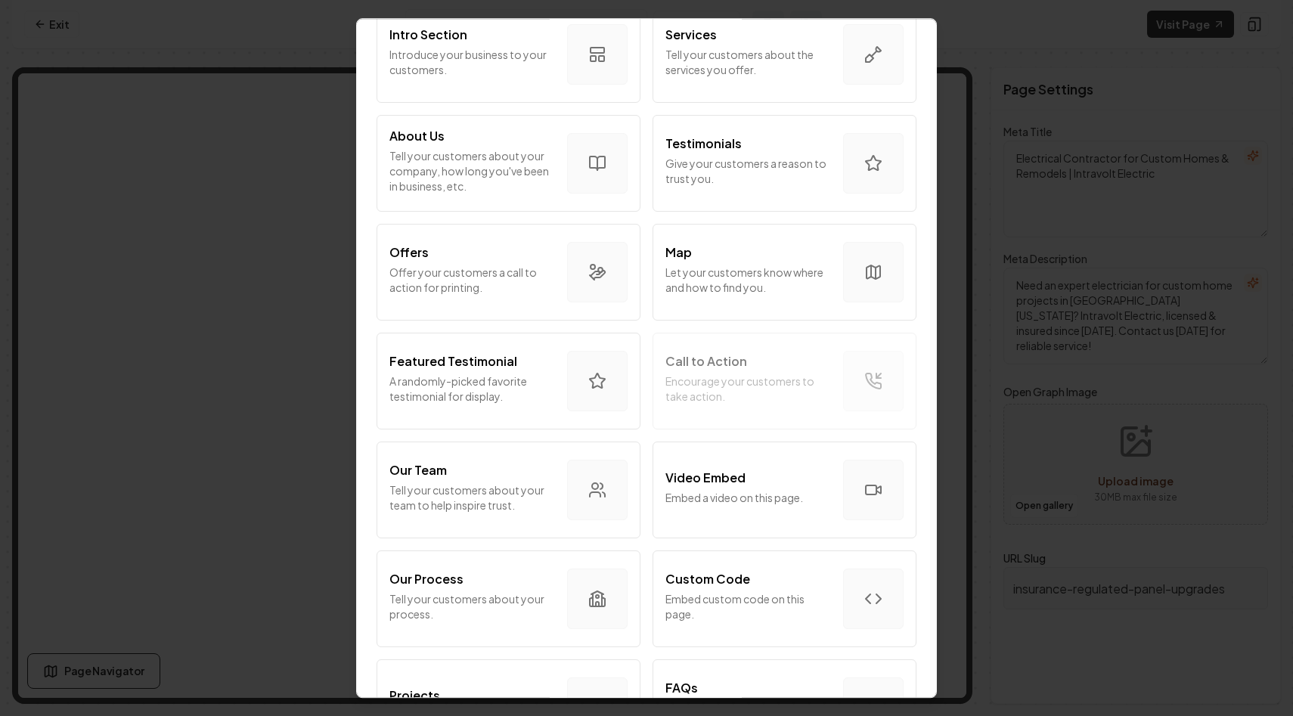
scroll to position [0, 0]
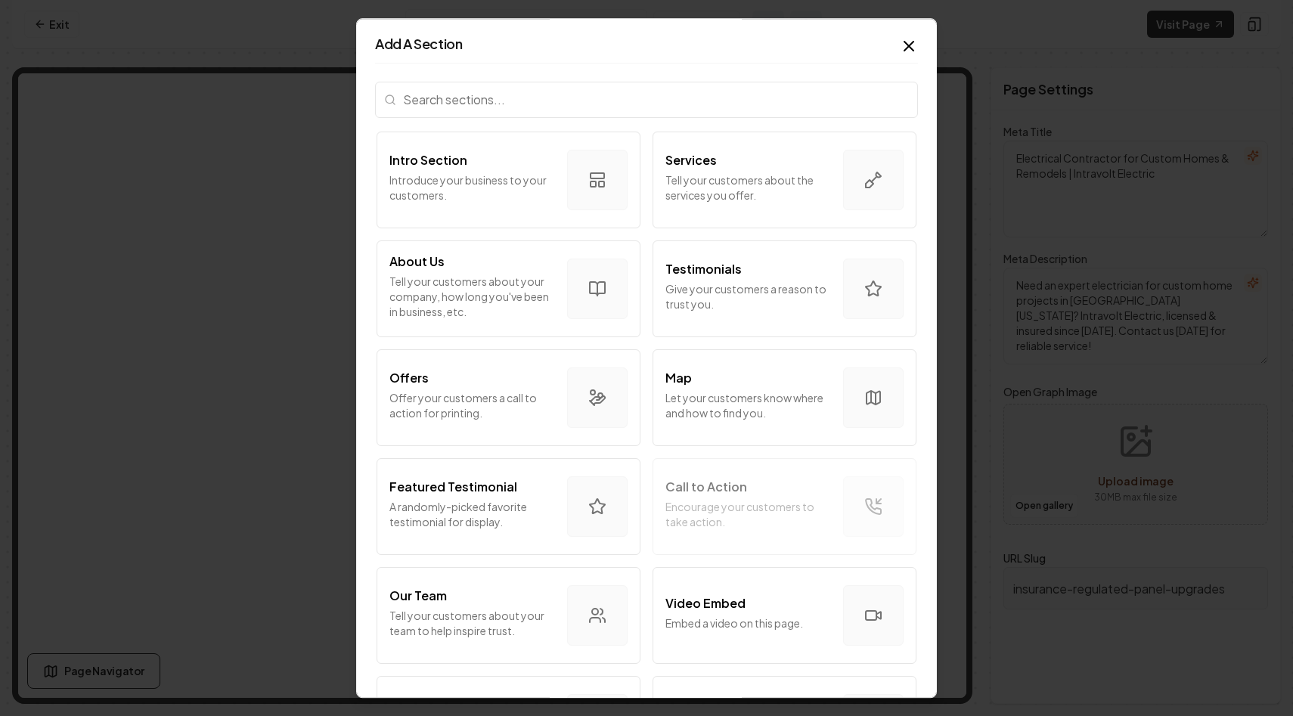
click at [517, 95] on input "search" at bounding box center [646, 100] width 543 height 36
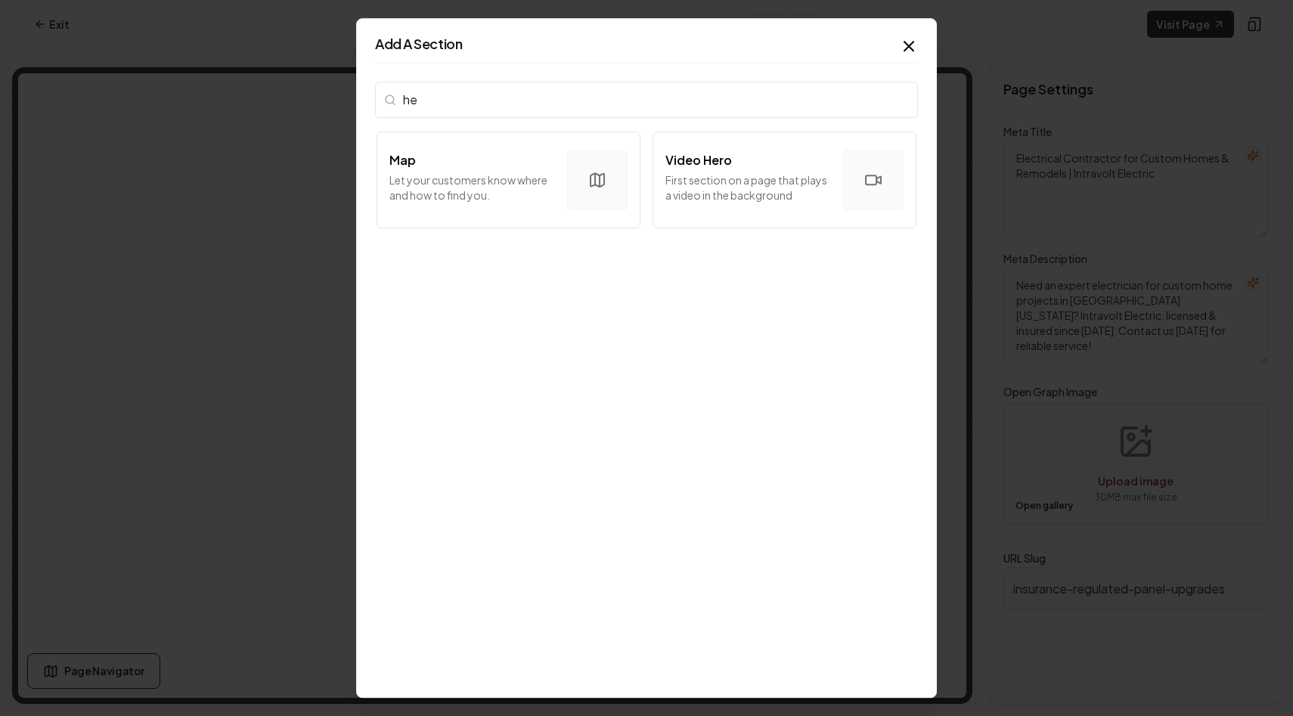
type input "h"
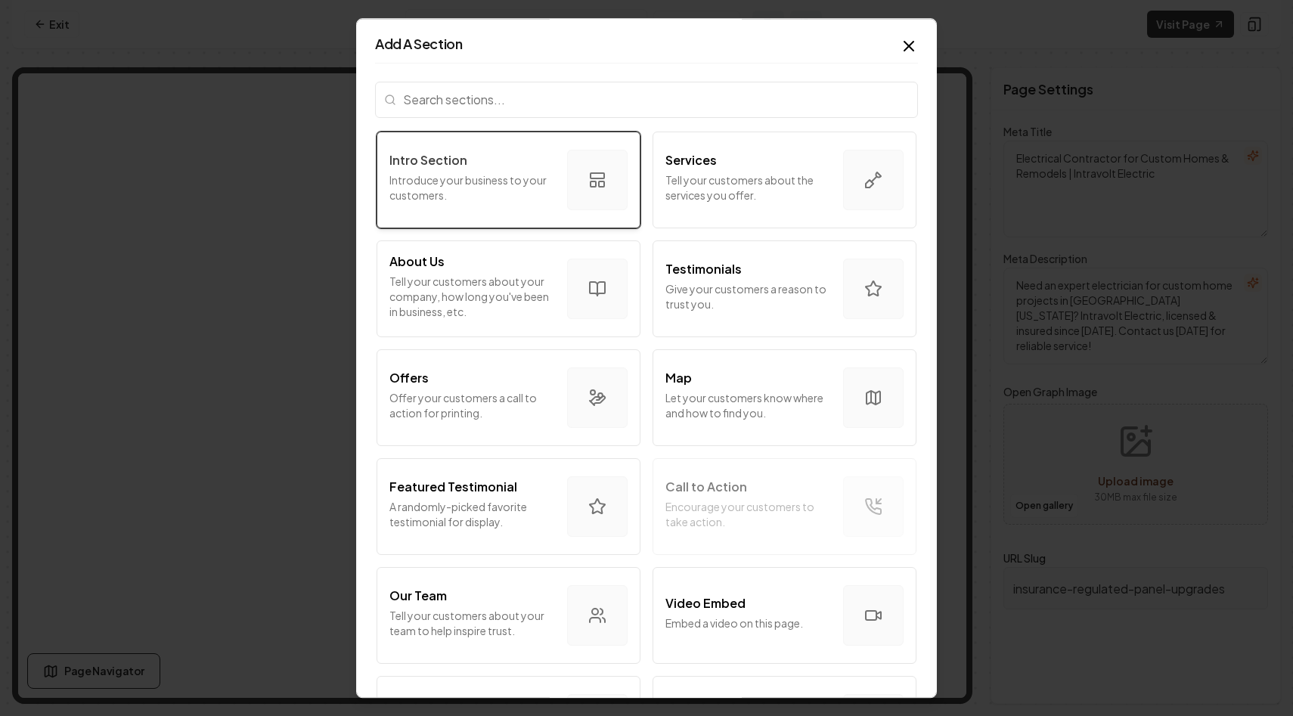
click at [491, 197] on p "Introduce your business to your customers." at bounding box center [472, 187] width 166 height 30
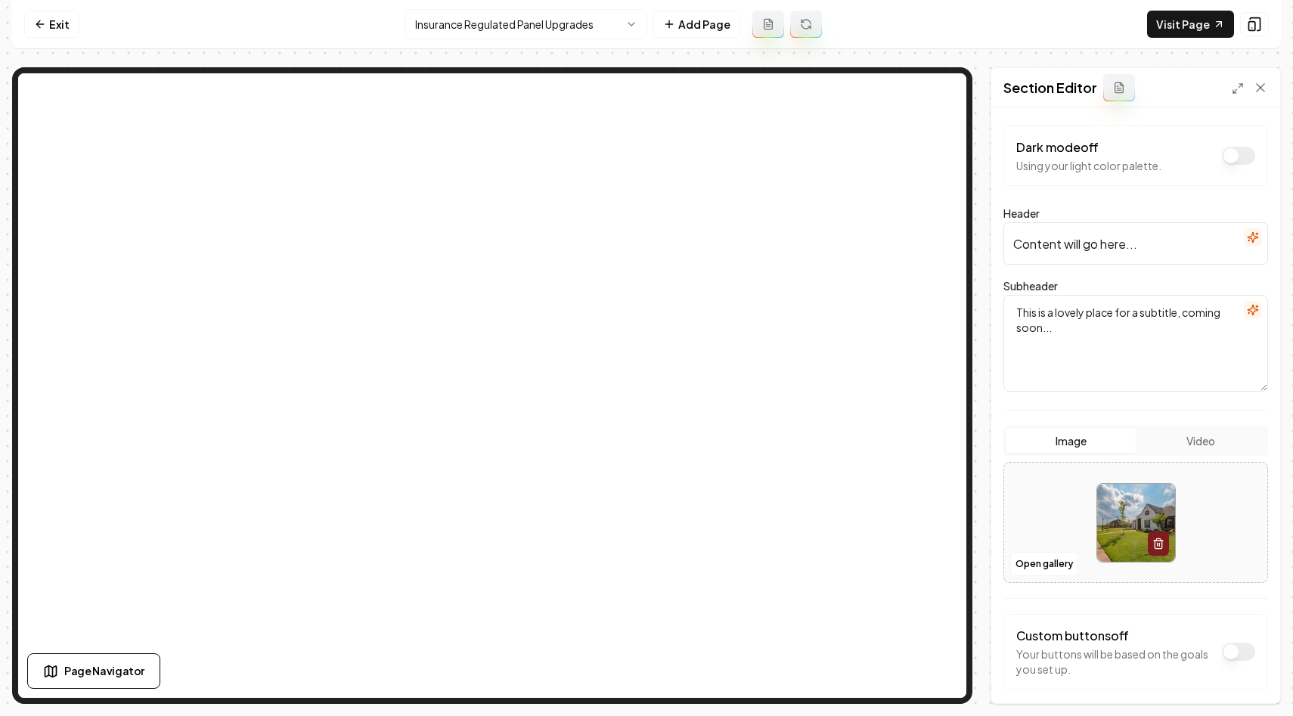
scroll to position [65, 0]
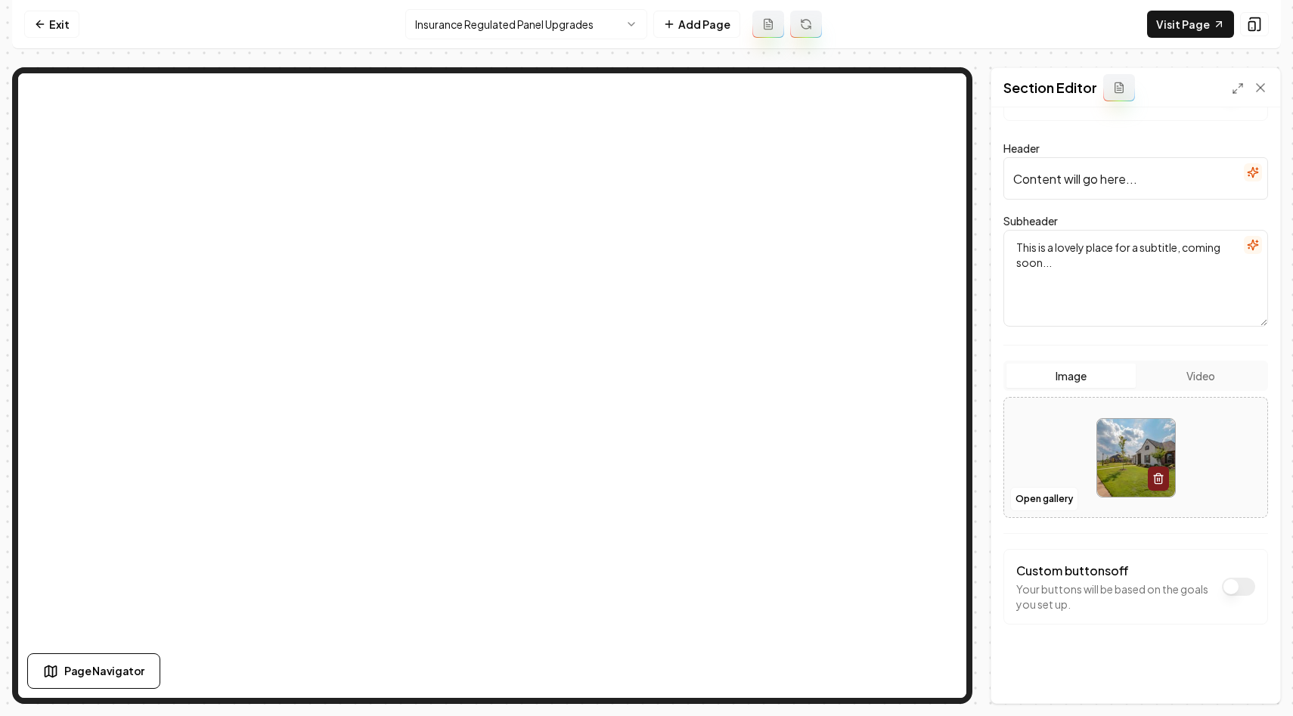
click at [1238, 588] on button "Dark mode off" at bounding box center [1238, 587] width 33 height 18
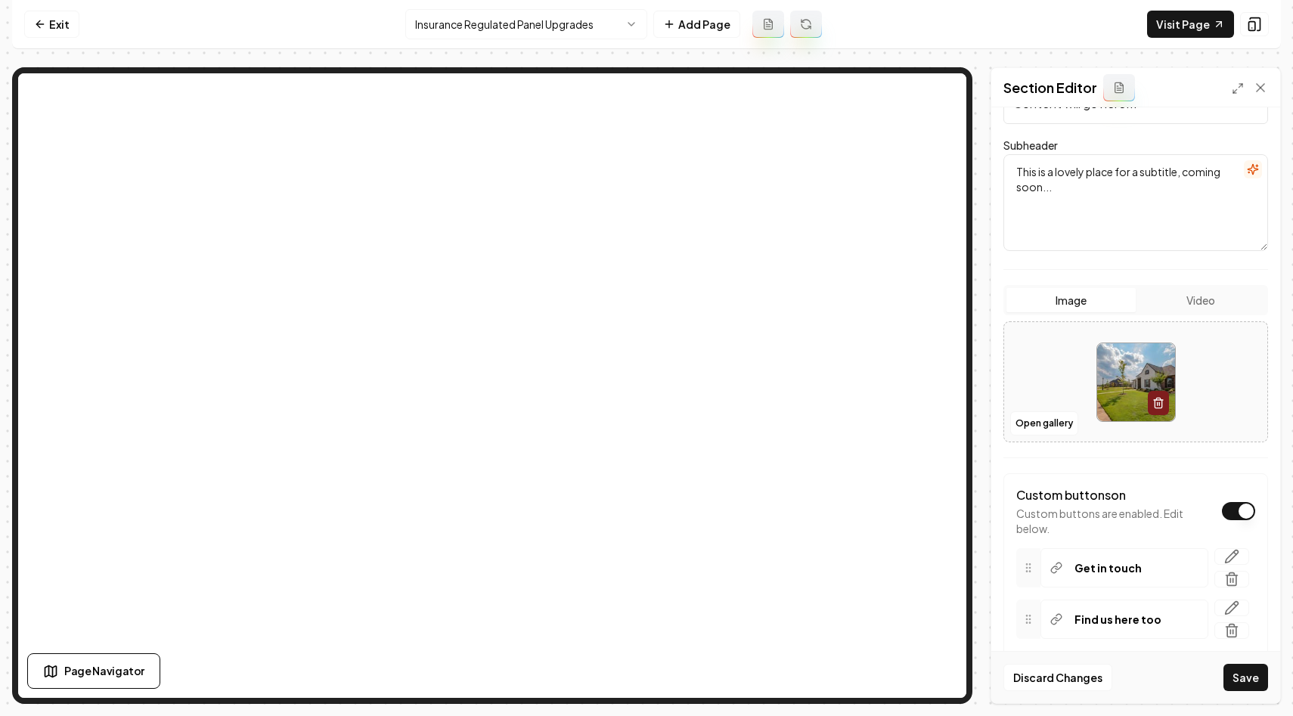
scroll to position [207, 0]
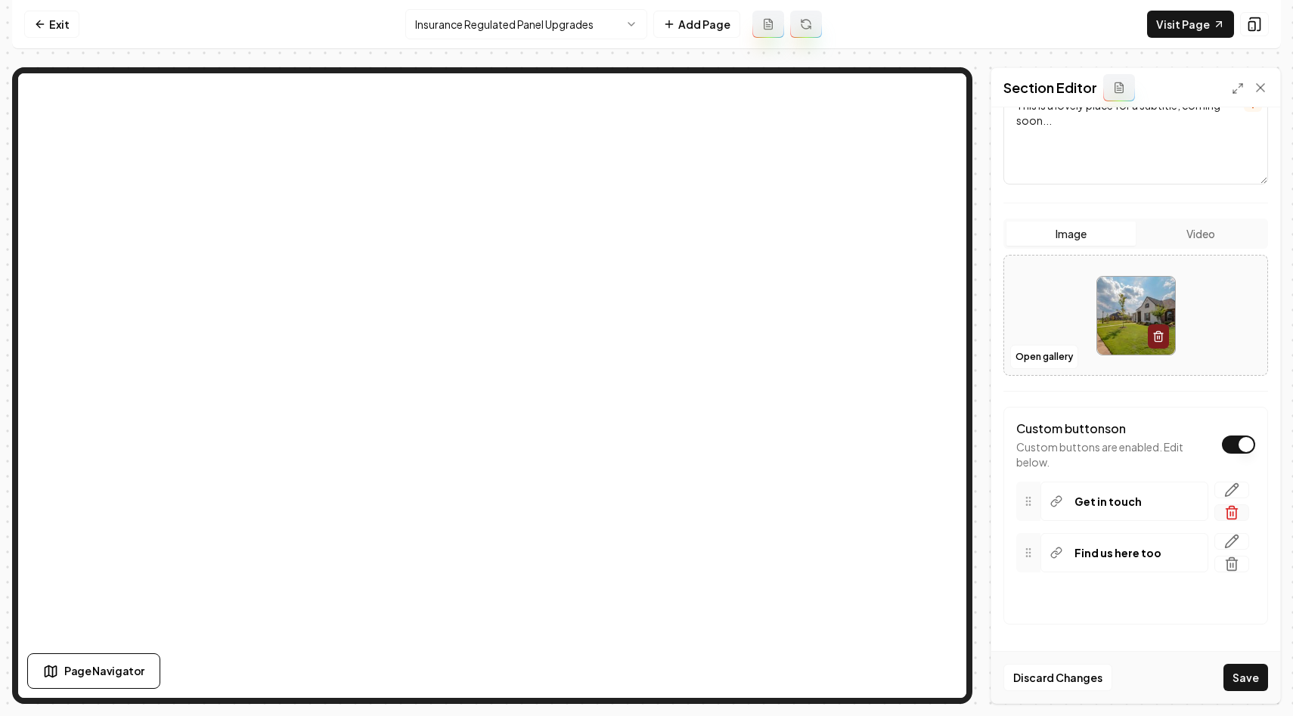
click at [1232, 511] on icon "button" at bounding box center [1231, 512] width 15 height 15
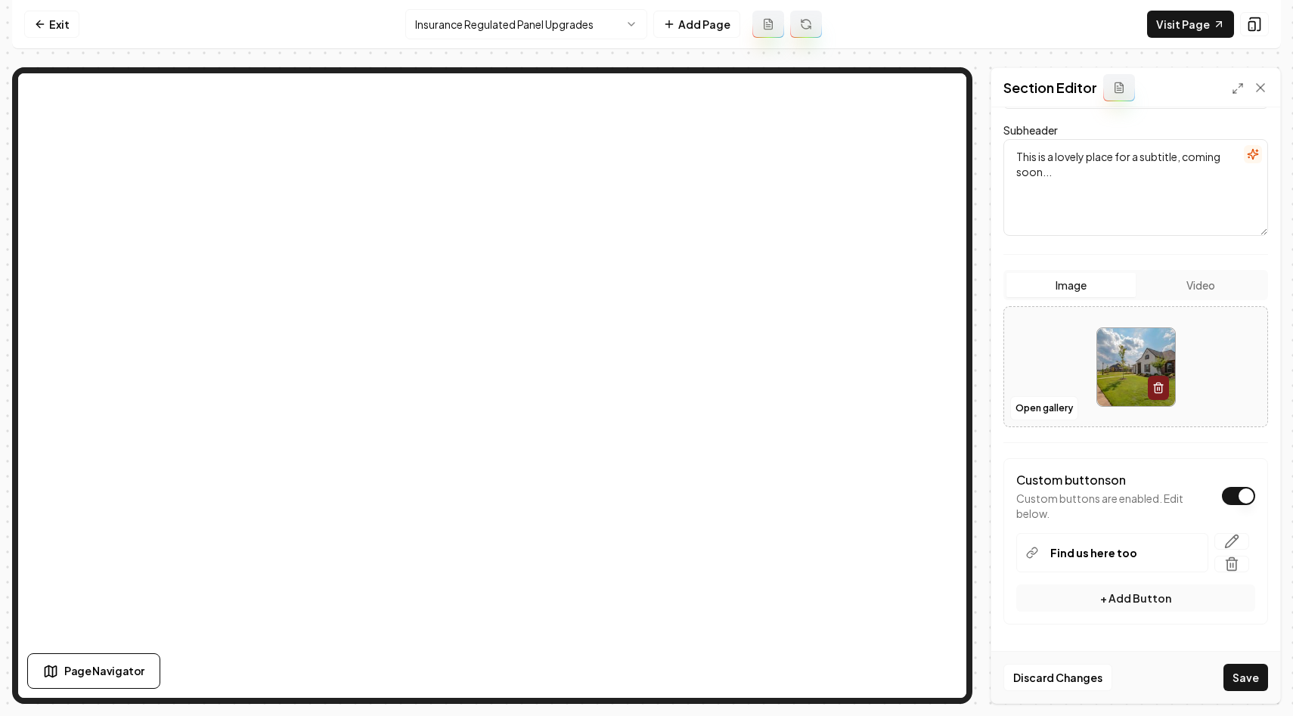
scroll to position [156, 0]
click at [1232, 564] on icon "button" at bounding box center [1231, 564] width 15 height 15
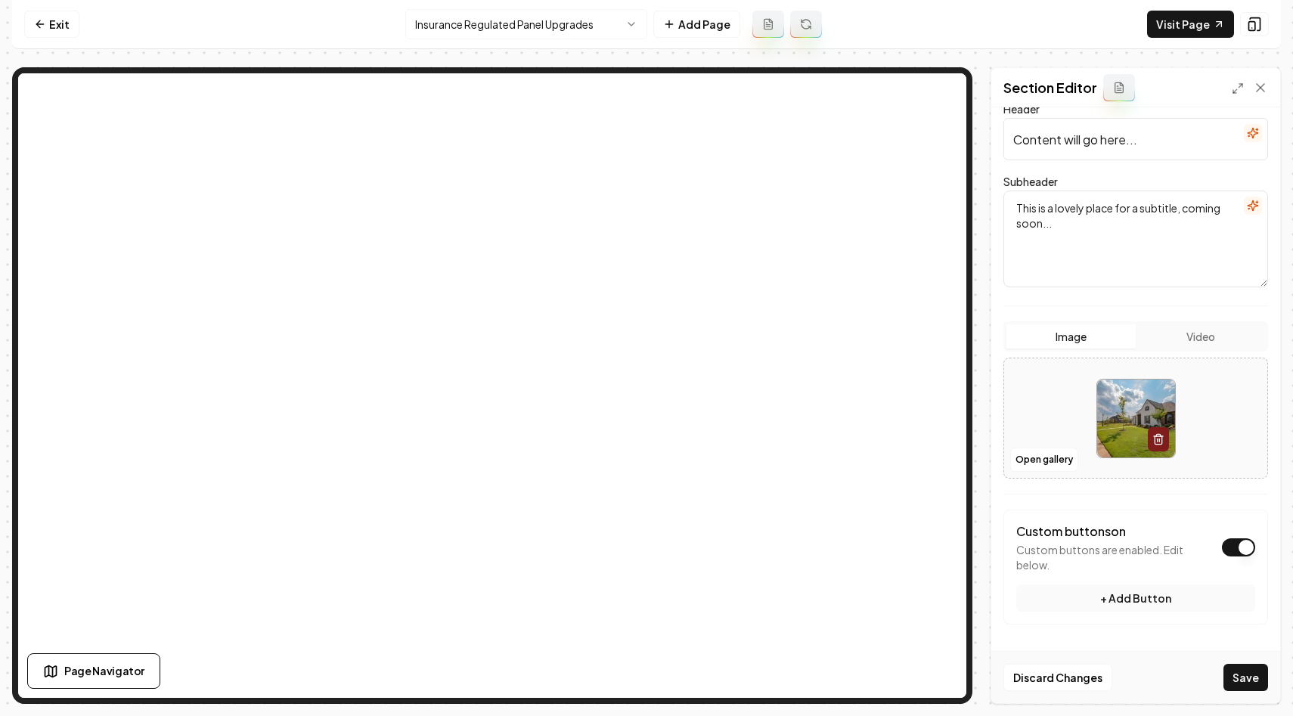
scroll to position [0, 0]
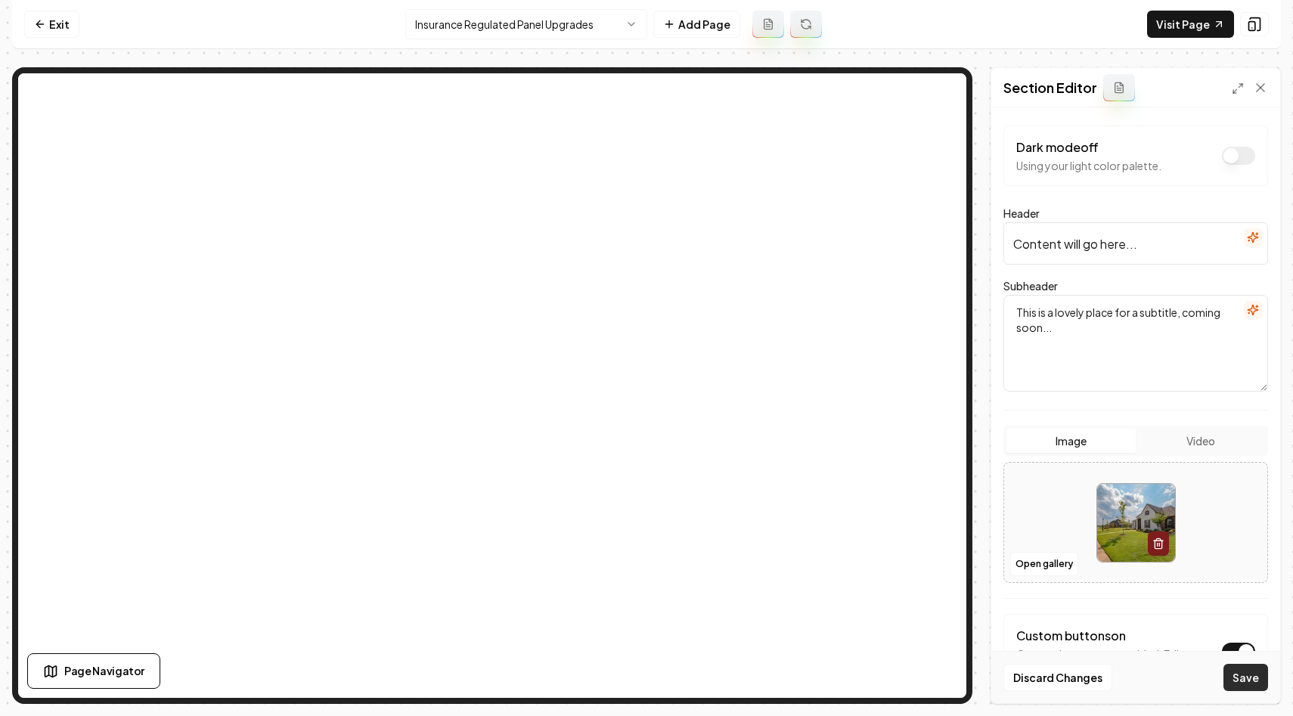
click at [1249, 677] on button "Save" at bounding box center [1246, 677] width 45 height 27
click at [1086, 244] on input "Content will go here..." at bounding box center [1136, 243] width 265 height 42
type input "Electrical Panels and Property Coverage Issues"
click at [1067, 356] on textarea "This is a lovely place for a subtitle, coming soon..." at bounding box center [1136, 343] width 265 height 97
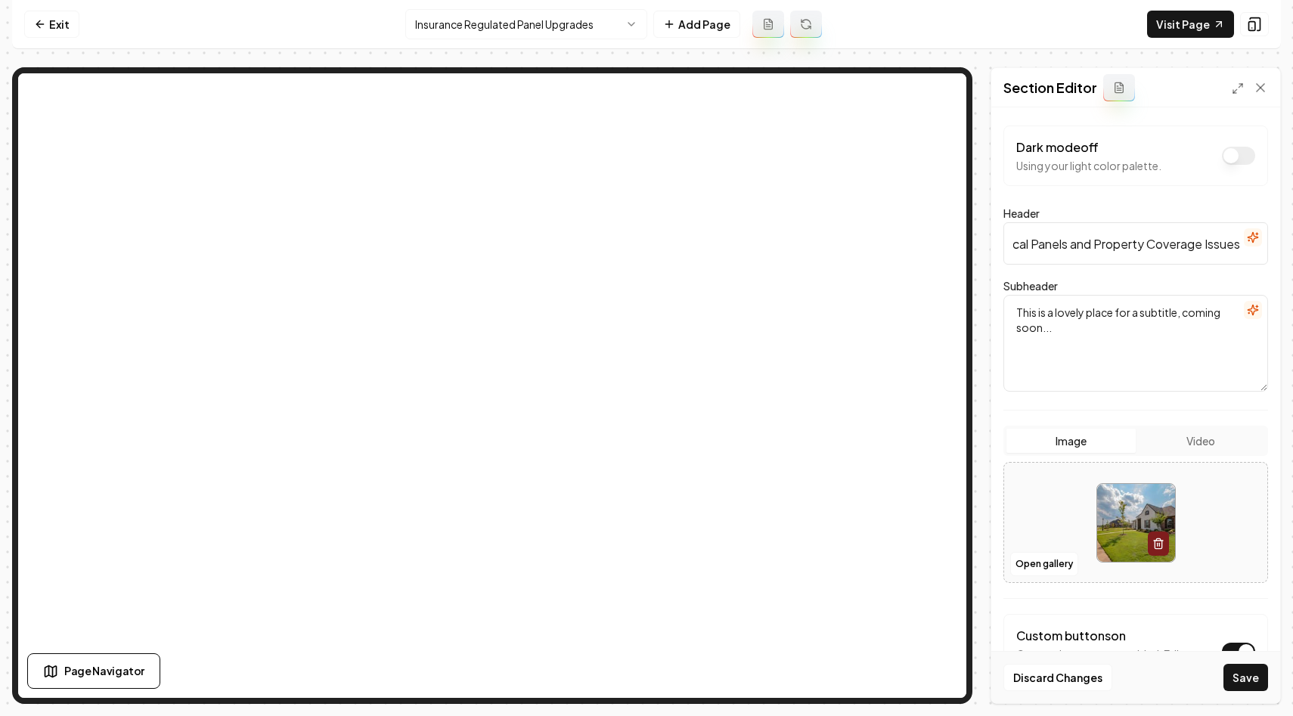
scroll to position [0, 0]
type textarea "Stay Protected: Upgrade Old Panels to Meet Insurance Standards"
click at [1245, 682] on button "Save" at bounding box center [1246, 677] width 45 height 27
click at [1026, 569] on button "Open gallery" at bounding box center [1044, 564] width 68 height 24
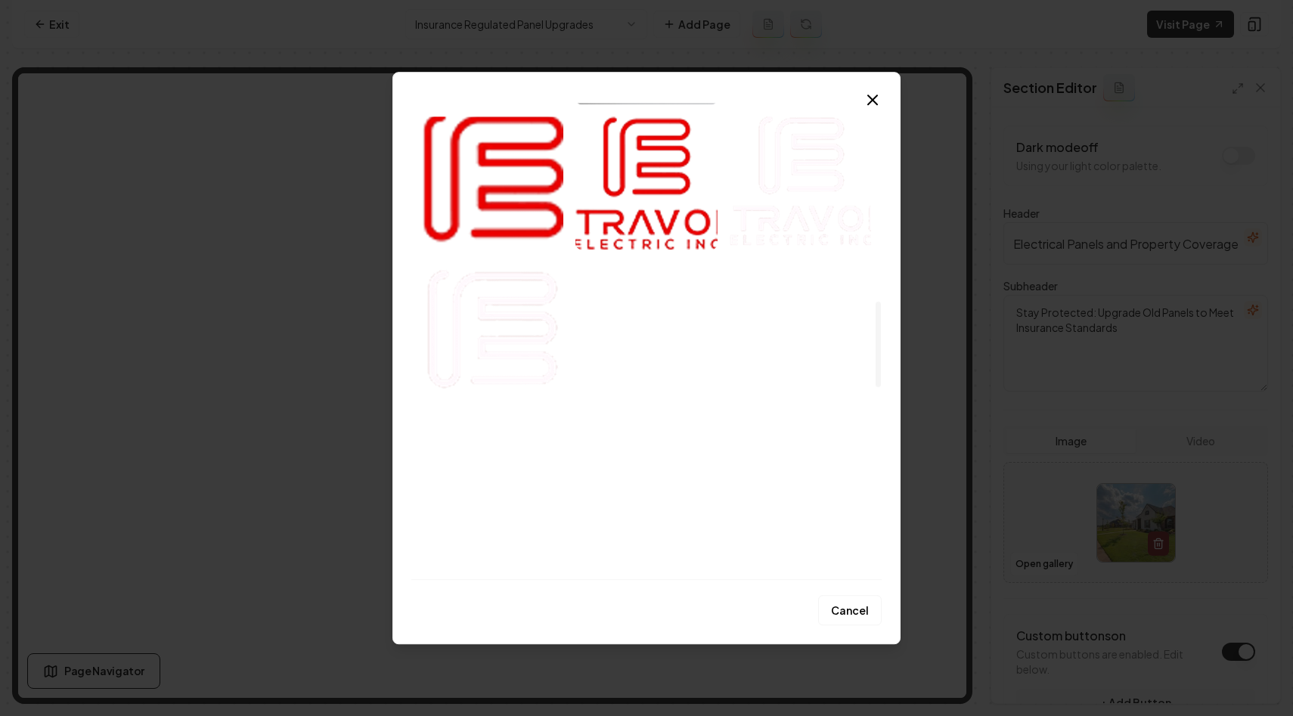
scroll to position [1799, 0]
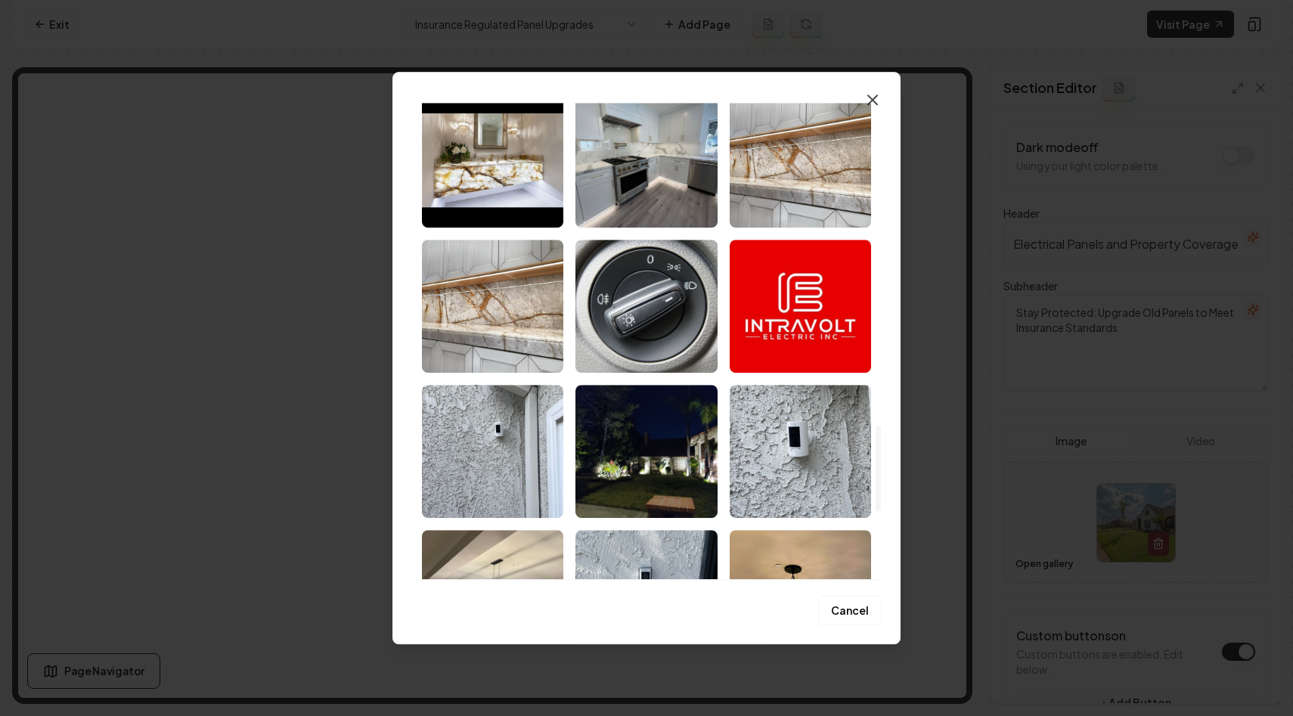
click at [880, 91] on icon "button" at bounding box center [873, 100] width 18 height 18
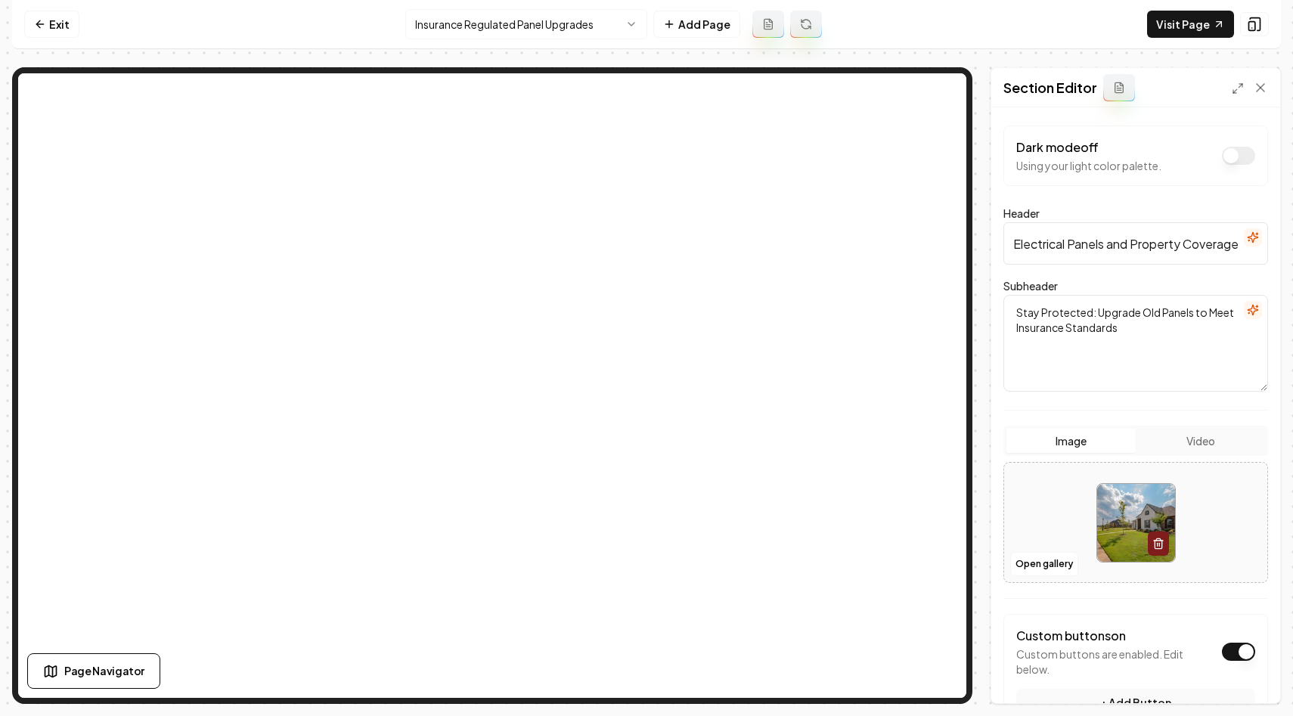
click at [1103, 530] on img at bounding box center [1136, 523] width 78 height 78
type input "**********"
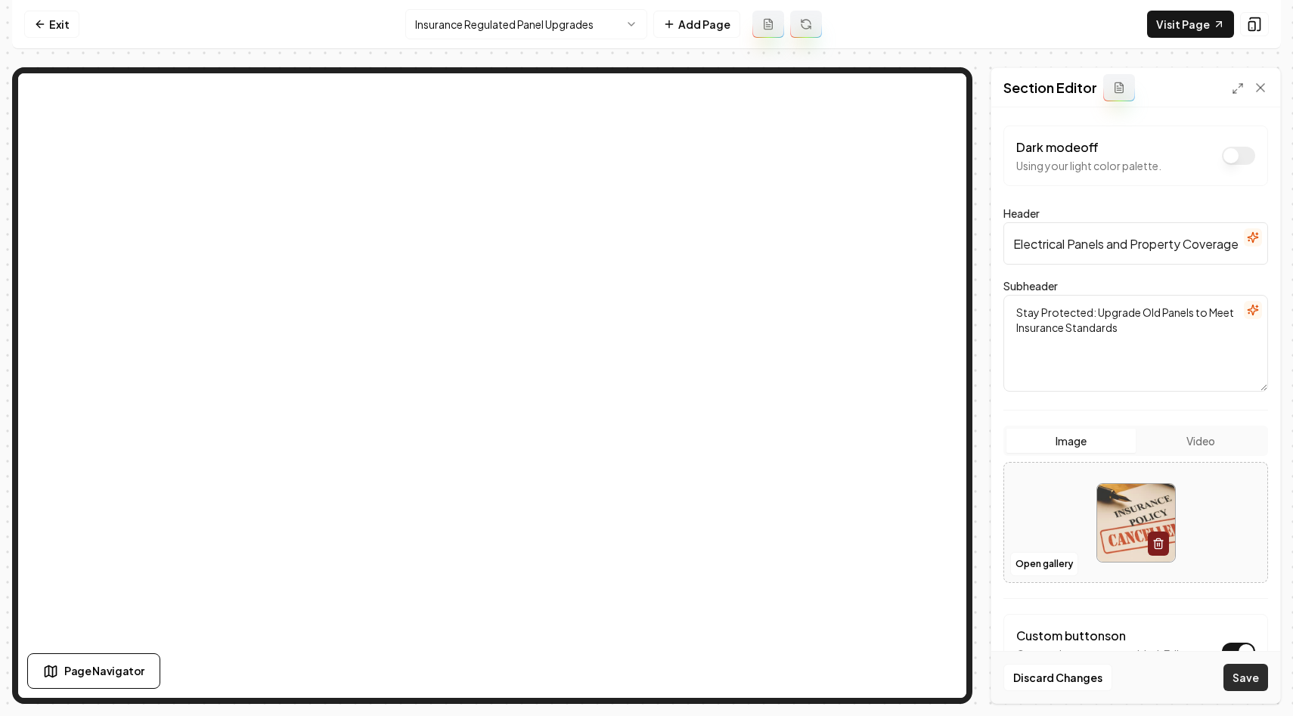
click at [1233, 677] on button "Save" at bounding box center [1246, 677] width 45 height 27
click at [1197, 23] on link "Visit Page" at bounding box center [1190, 24] width 87 height 27
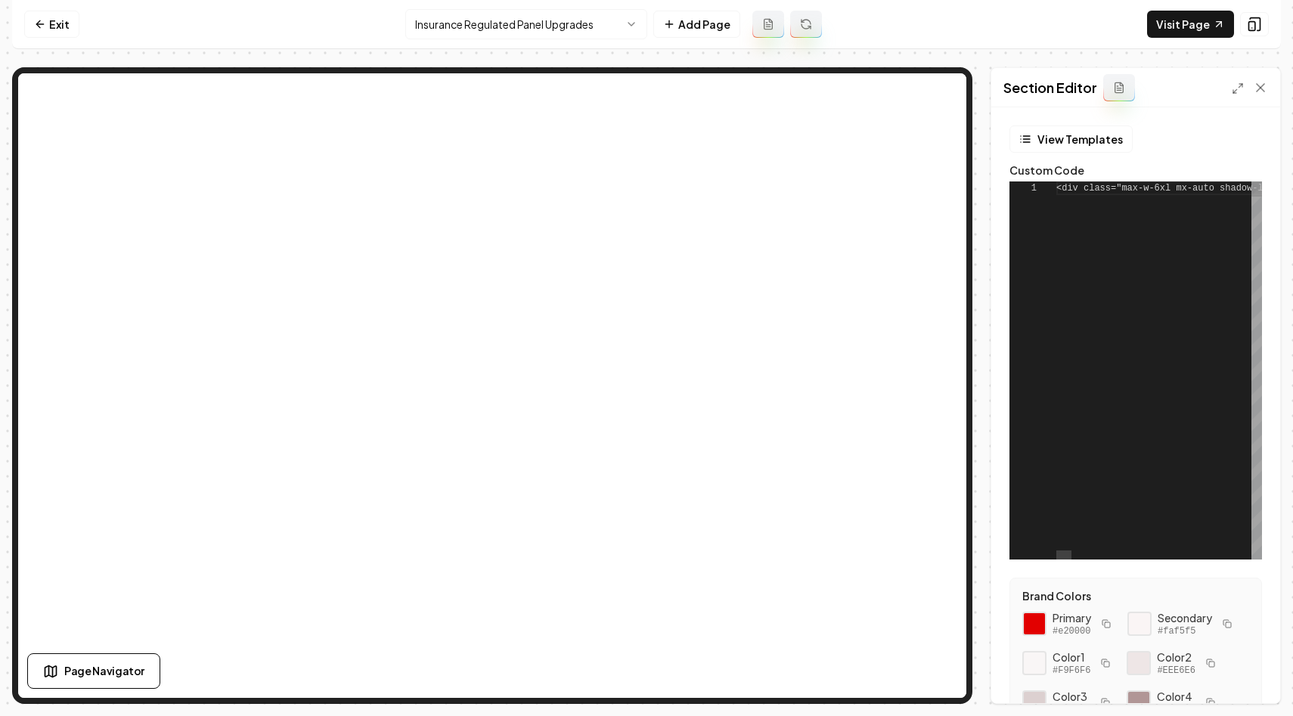
scroll to position [136, 0]
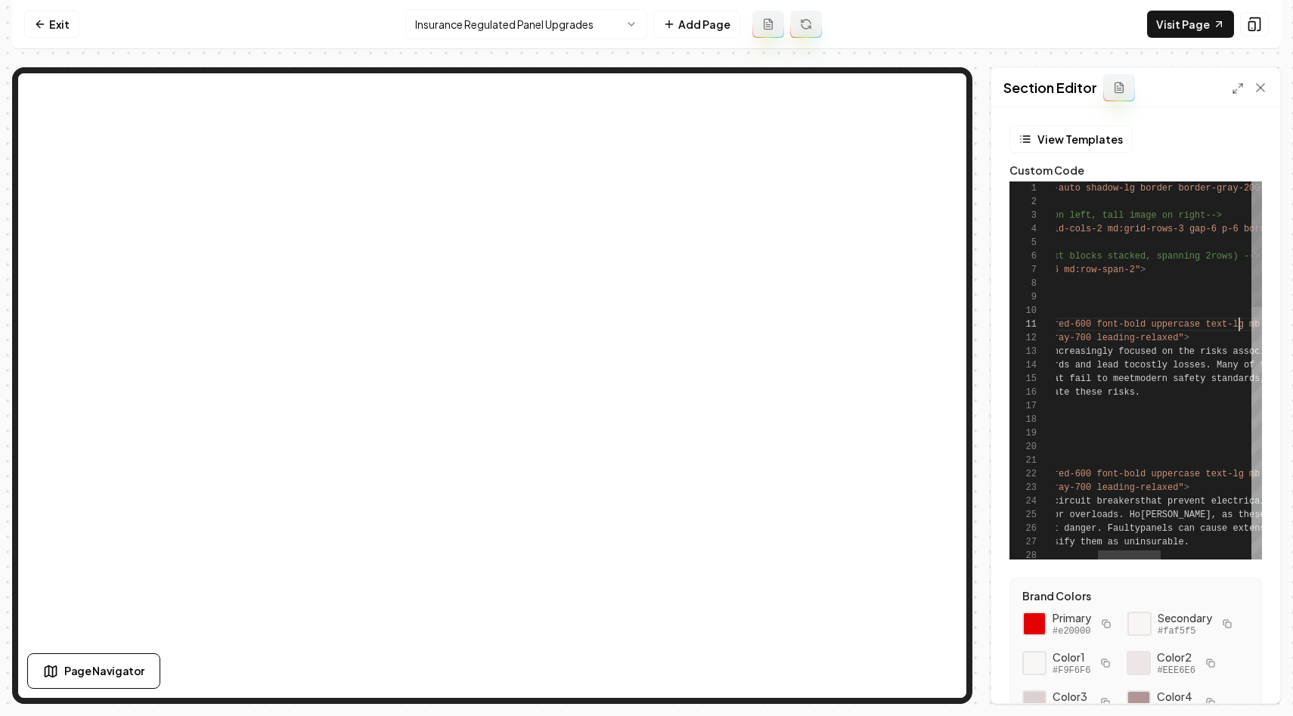
click at [1240, 677] on button "Save" at bounding box center [1246, 677] width 45 height 27
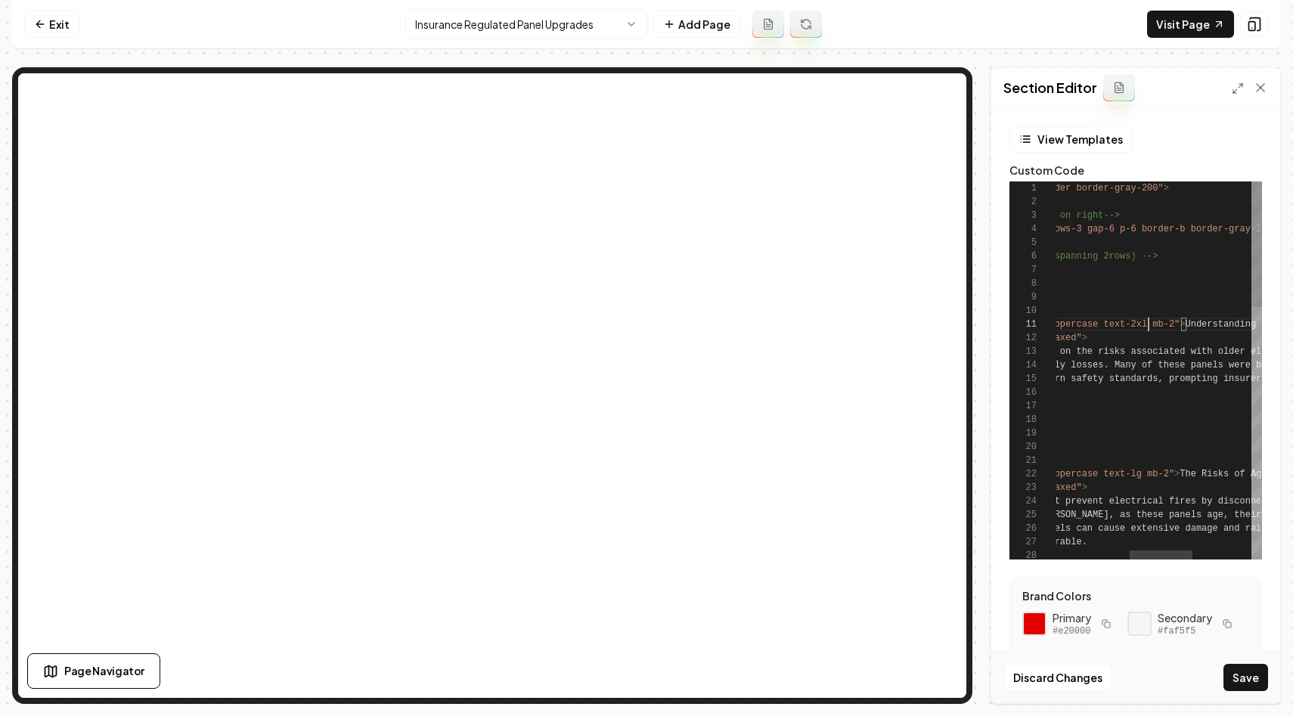
scroll to position [0, 328]
click at [1245, 672] on button "Save" at bounding box center [1246, 677] width 45 height 27
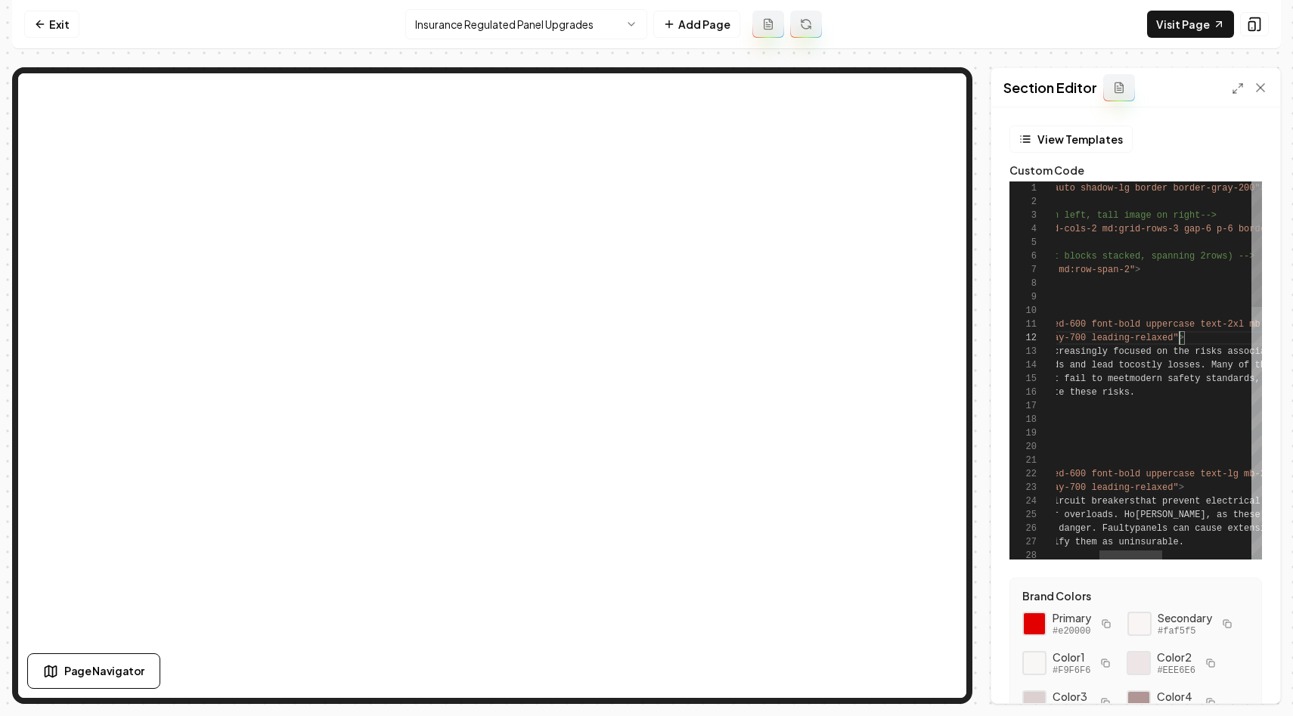
click at [1257, 676] on button "Save" at bounding box center [1246, 677] width 45 height 27
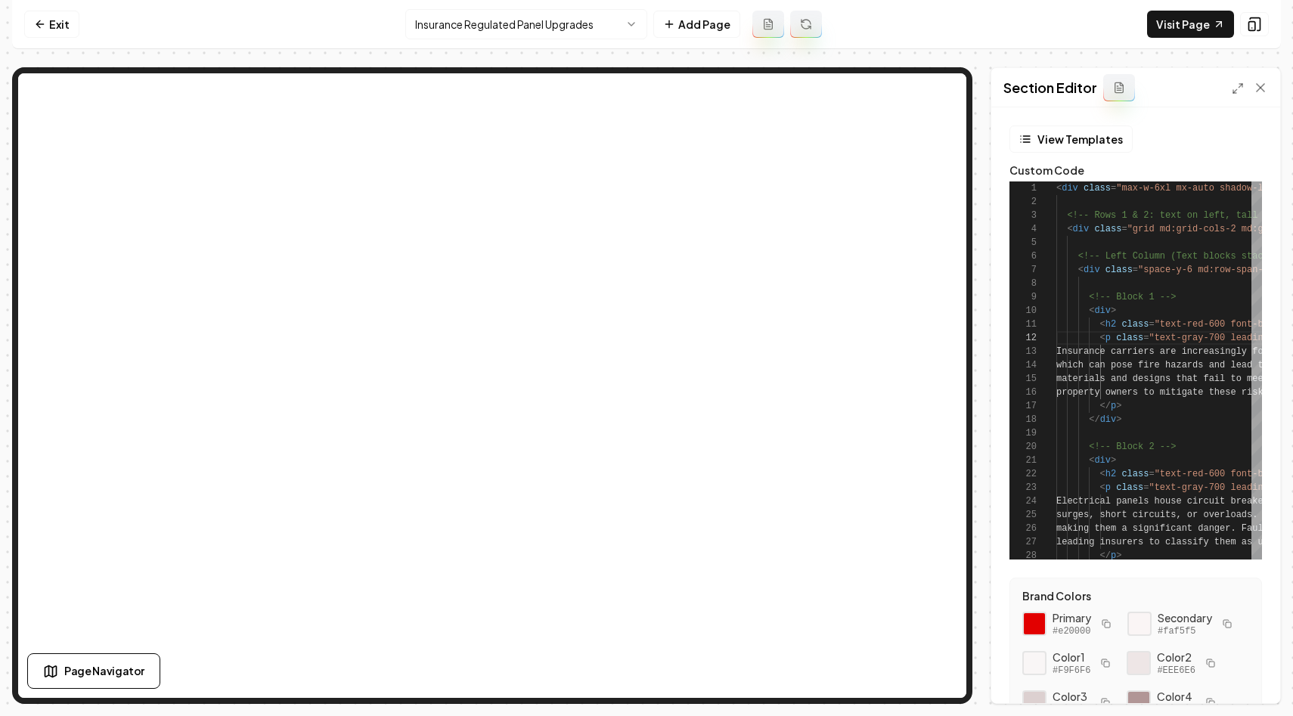
click at [1230, 82] on div "Section Editor" at bounding box center [1135, 87] width 289 height 39
click at [1232, 82] on icon at bounding box center [1238, 88] width 12 height 12
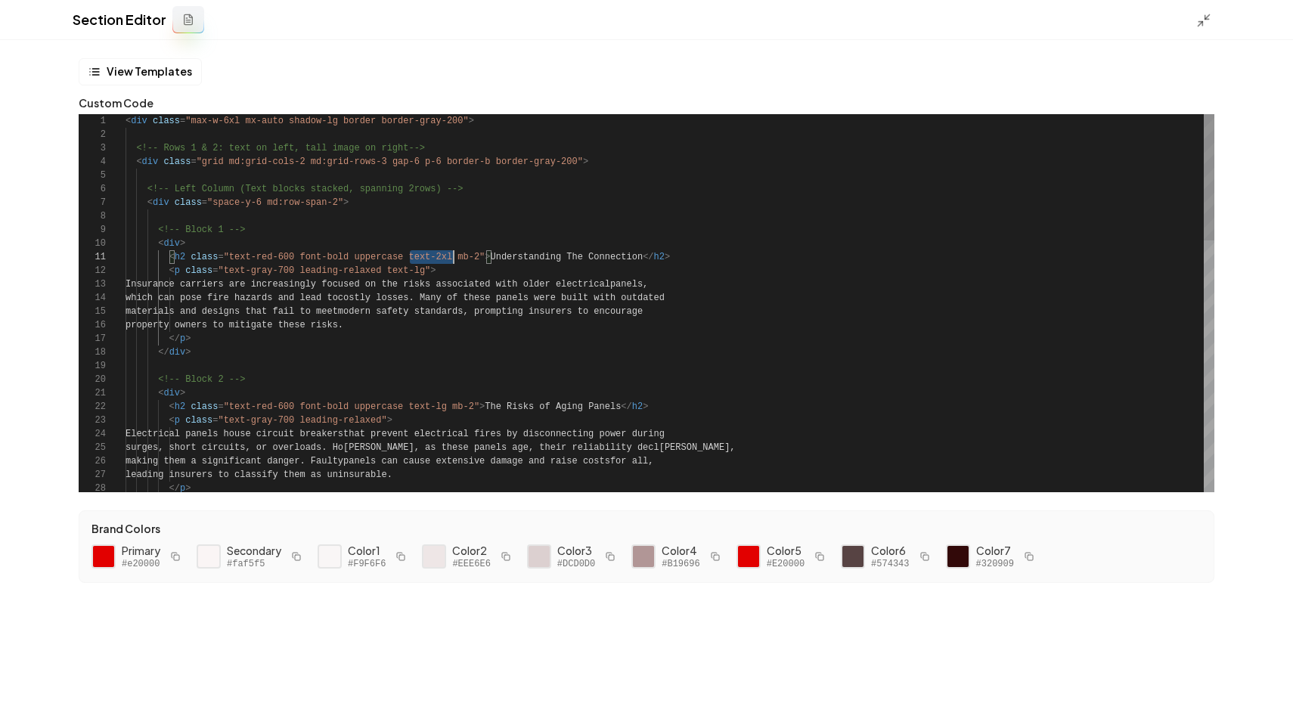
scroll to position [0, 328]
drag, startPoint x: 408, startPoint y: 258, endPoint x: 455, endPoint y: 257, distance: 46.1
click at [455, 257] on div "< div class = "max-w-6xl mx-auto shadow-lg border border-gray-20 0" > <!-- Rows…" at bounding box center [670, 679] width 1089 height 1130
drag, startPoint x: 448, startPoint y: 408, endPoint x: 409, endPoint y: 408, distance: 38.6
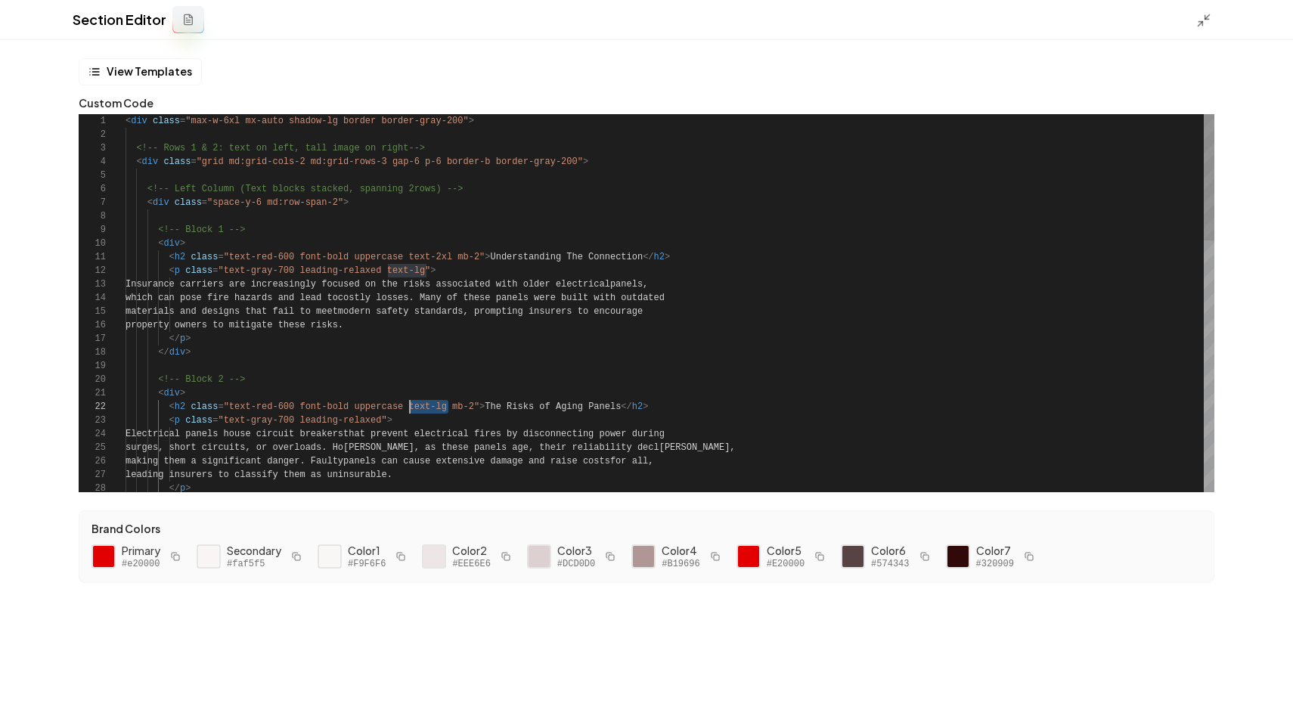
click at [409, 408] on div "< div class = "max-w-6xl mx-auto shadow-lg border border-gray-20 0" > <!-- Rows…" at bounding box center [670, 679] width 1089 height 1130
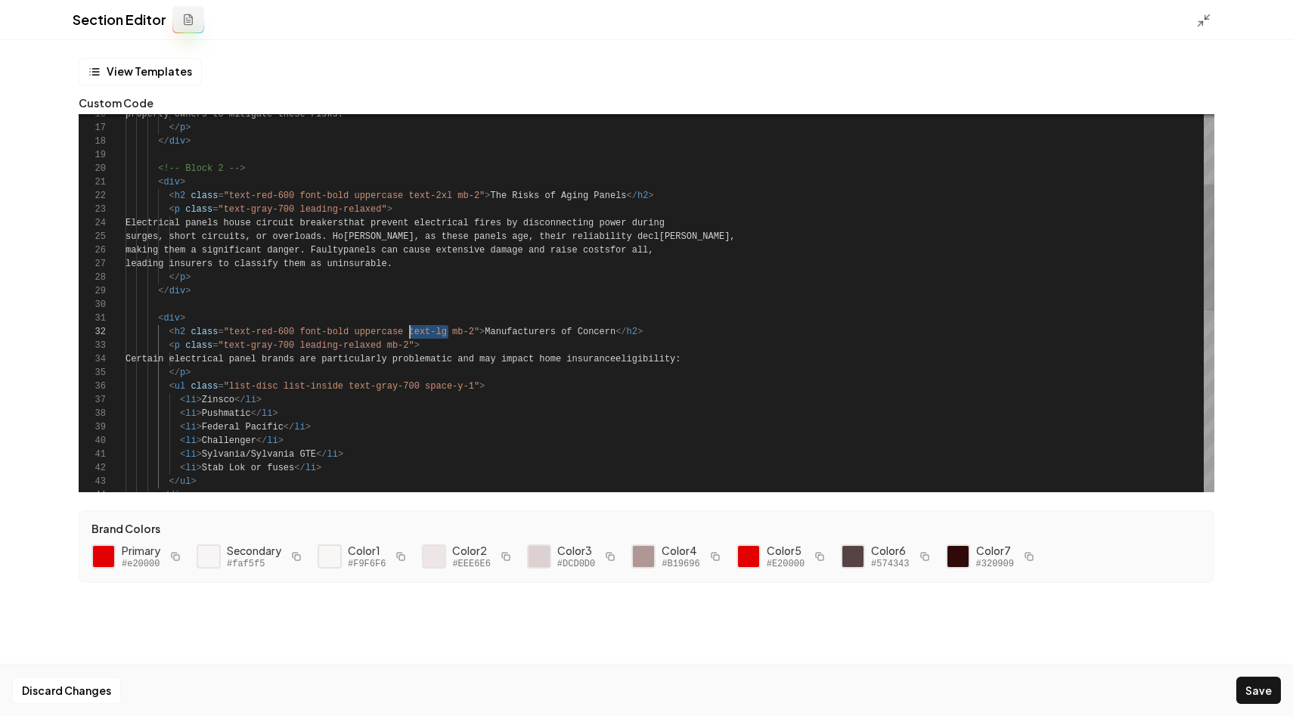
drag, startPoint x: 448, startPoint y: 334, endPoint x: 408, endPoint y: 336, distance: 40.1
click at [408, 336] on div "property owners to mitigate these risks. </ p > </ div > <!-- Block 2 --> < div…" at bounding box center [670, 468] width 1089 height 1130
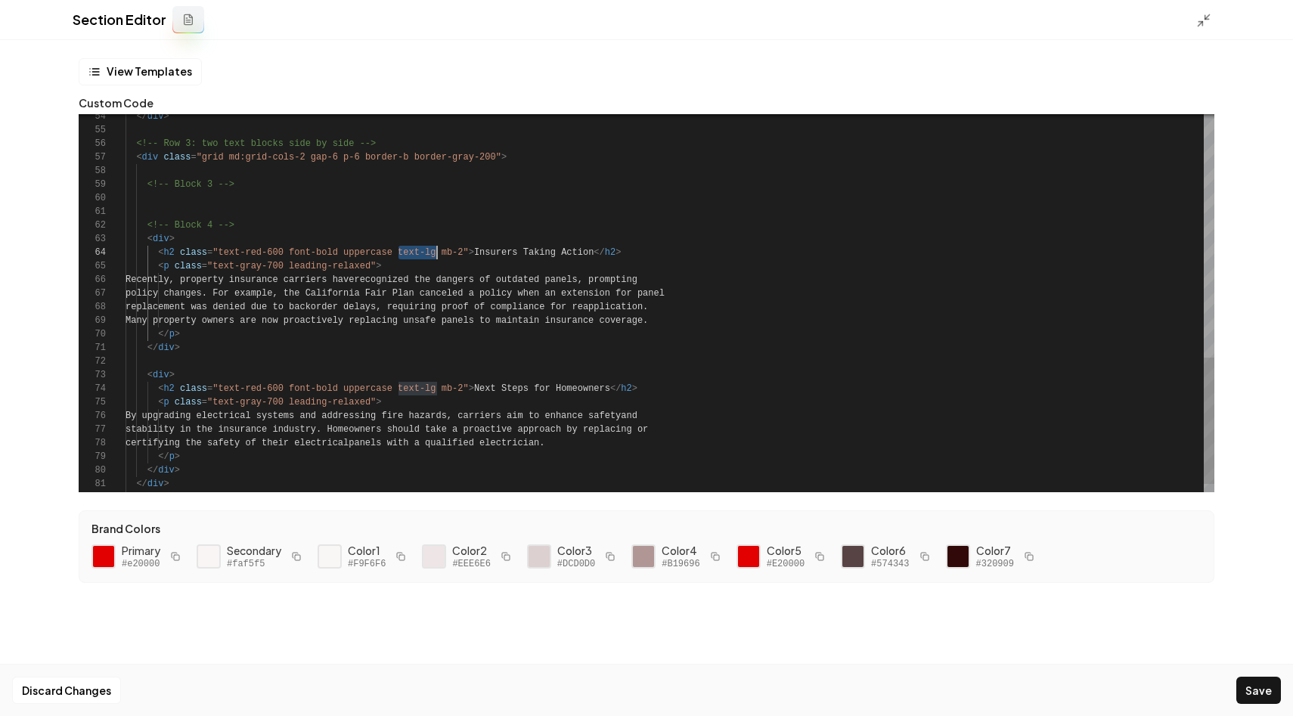
drag, startPoint x: 399, startPoint y: 253, endPoint x: 436, endPoint y: 253, distance: 37.1
drag, startPoint x: 399, startPoint y: 391, endPoint x: 434, endPoint y: 390, distance: 34.8
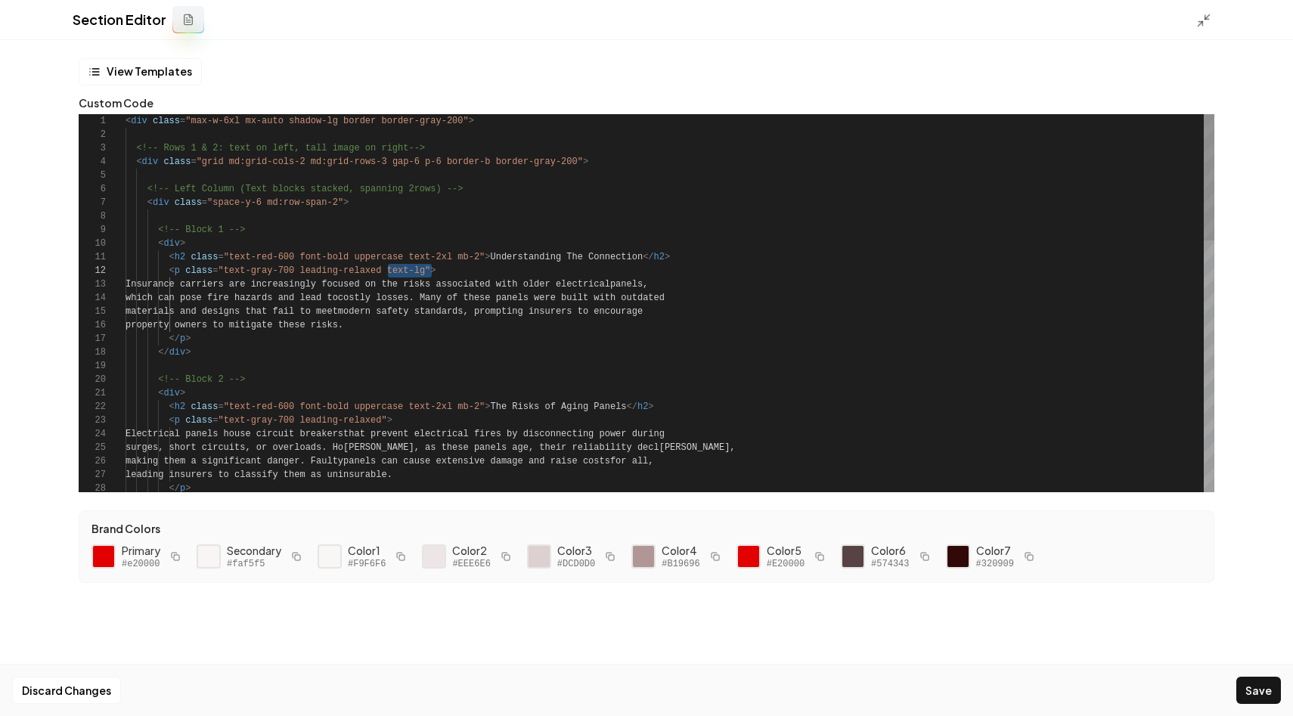
scroll to position [14, 300]
drag, startPoint x: 388, startPoint y: 274, endPoint x: 427, endPoint y: 275, distance: 39.3
click at [427, 275] on div "</ p > making them a significant danger. Faulty panels can cause extensive dama…" at bounding box center [670, 679] width 1089 height 1130
click at [383, 424] on div "</ p > making them a significant danger. Faulty panels can cause extensive dama…" at bounding box center [670, 679] width 1089 height 1130
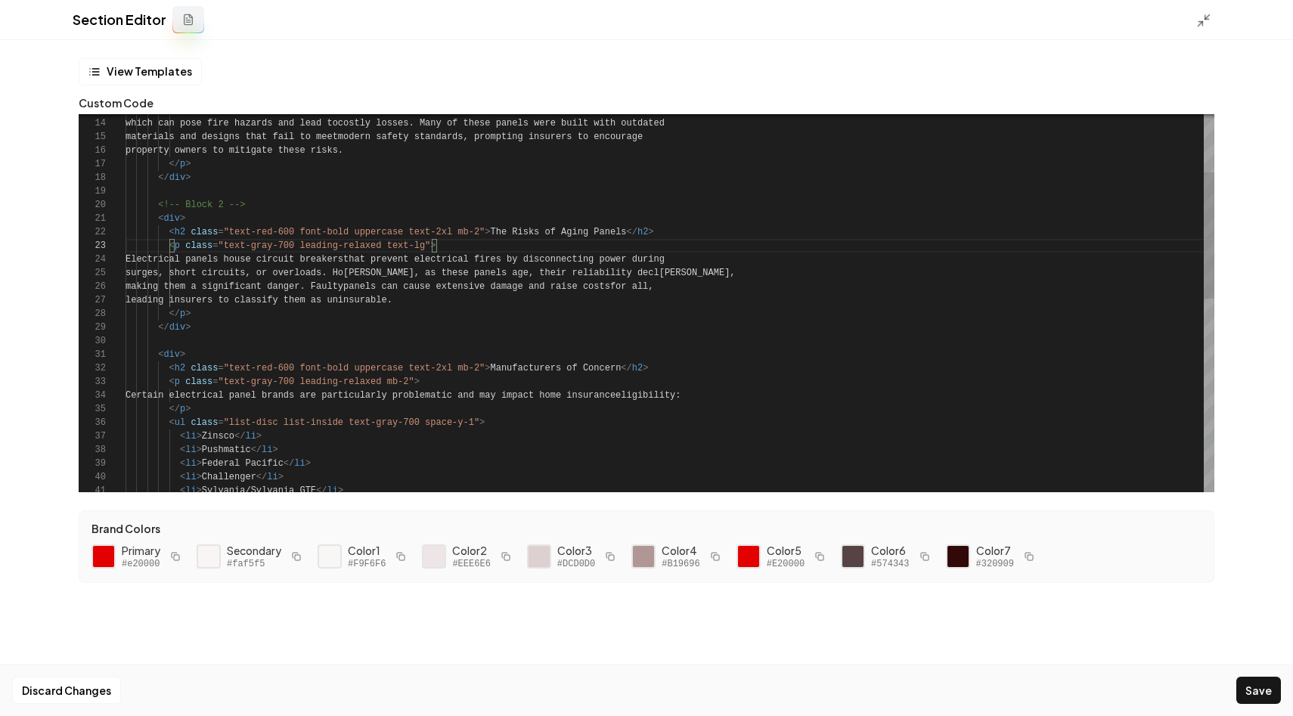
click at [409, 383] on div "</ p > making them a significant danger. Faulty panels can cause extensive dama…" at bounding box center [670, 504] width 1089 height 1130
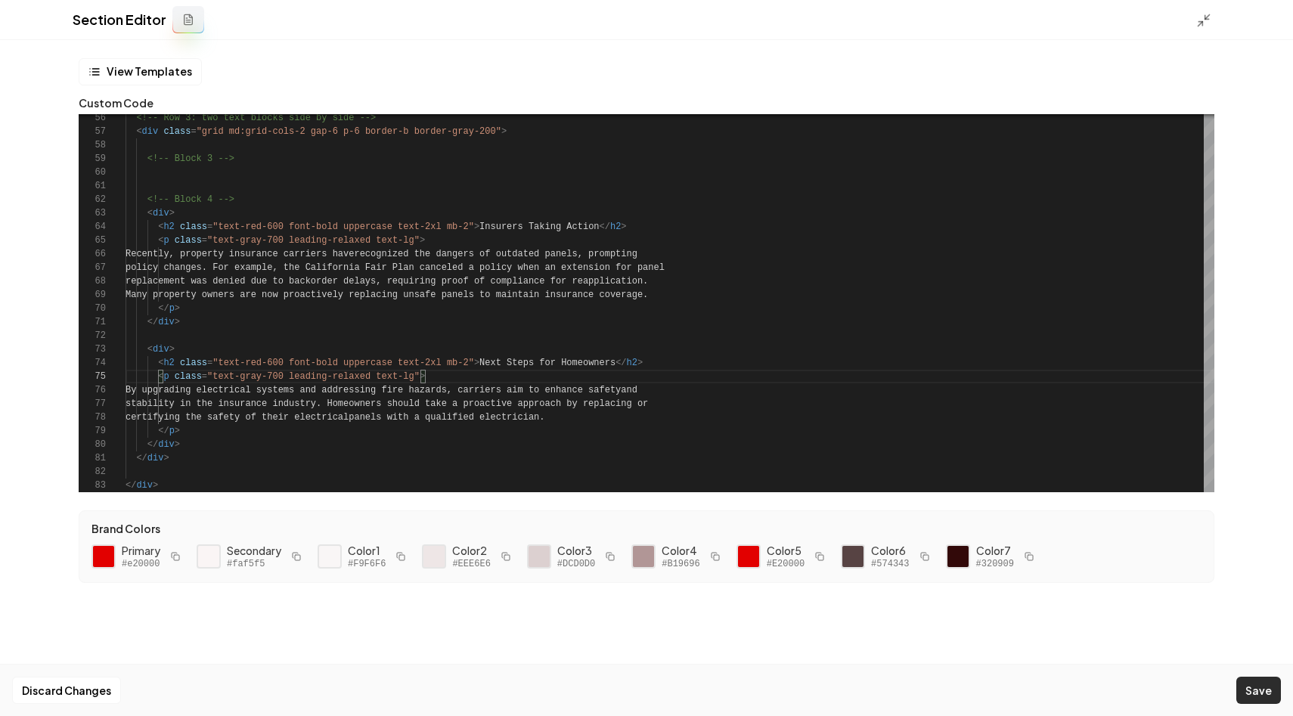
click at [1246, 684] on button "Save" at bounding box center [1259, 690] width 45 height 27
click at [1203, 22] on icon at bounding box center [1203, 20] width 15 height 15
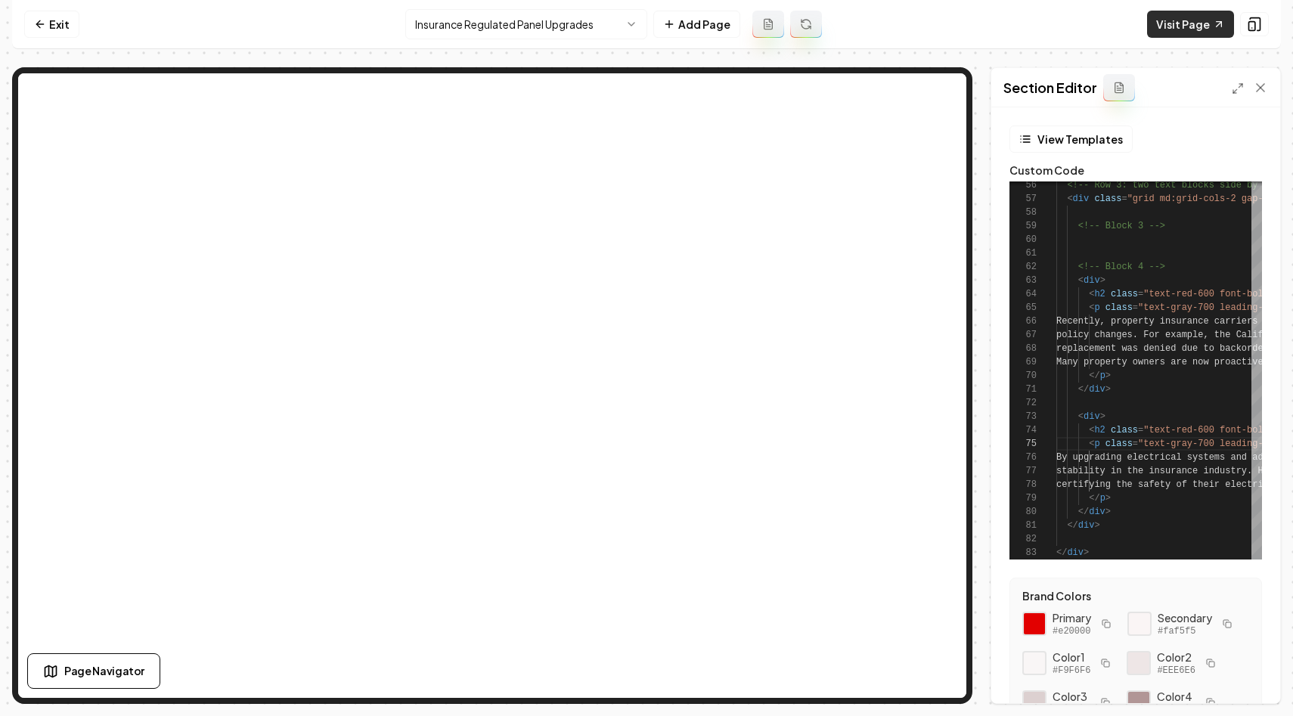
click at [1168, 25] on link "Visit Page" at bounding box center [1190, 24] width 87 height 27
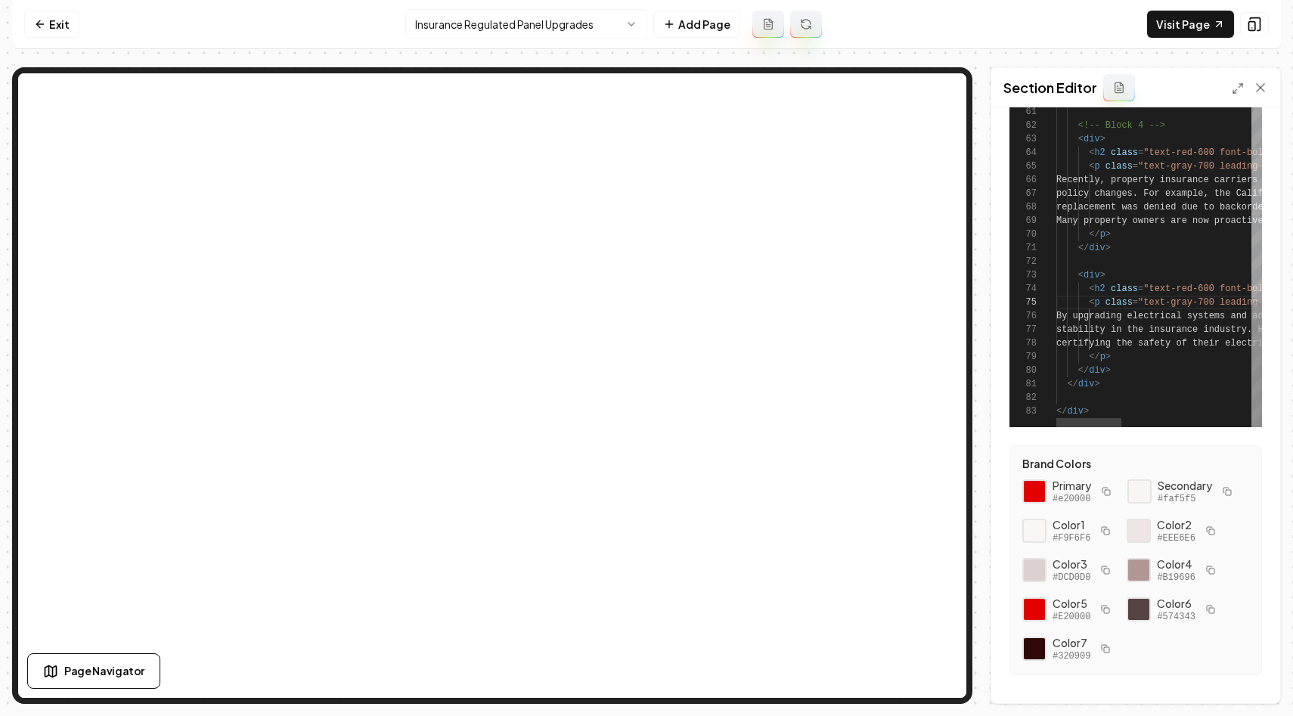
scroll to position [159, 0]
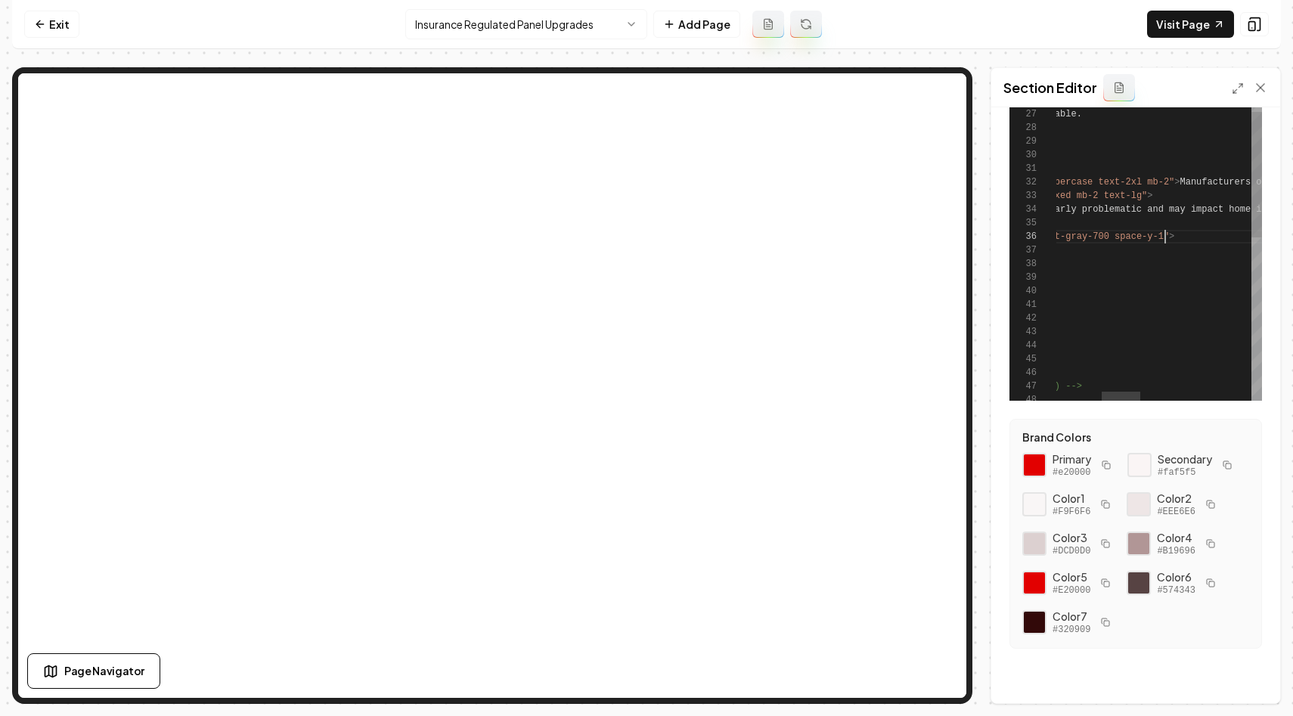
type textarea "**********"
click at [1239, 690] on button "Save" at bounding box center [1246, 677] width 45 height 27
click at [1229, 89] on div "Section Editor" at bounding box center [1135, 87] width 289 height 39
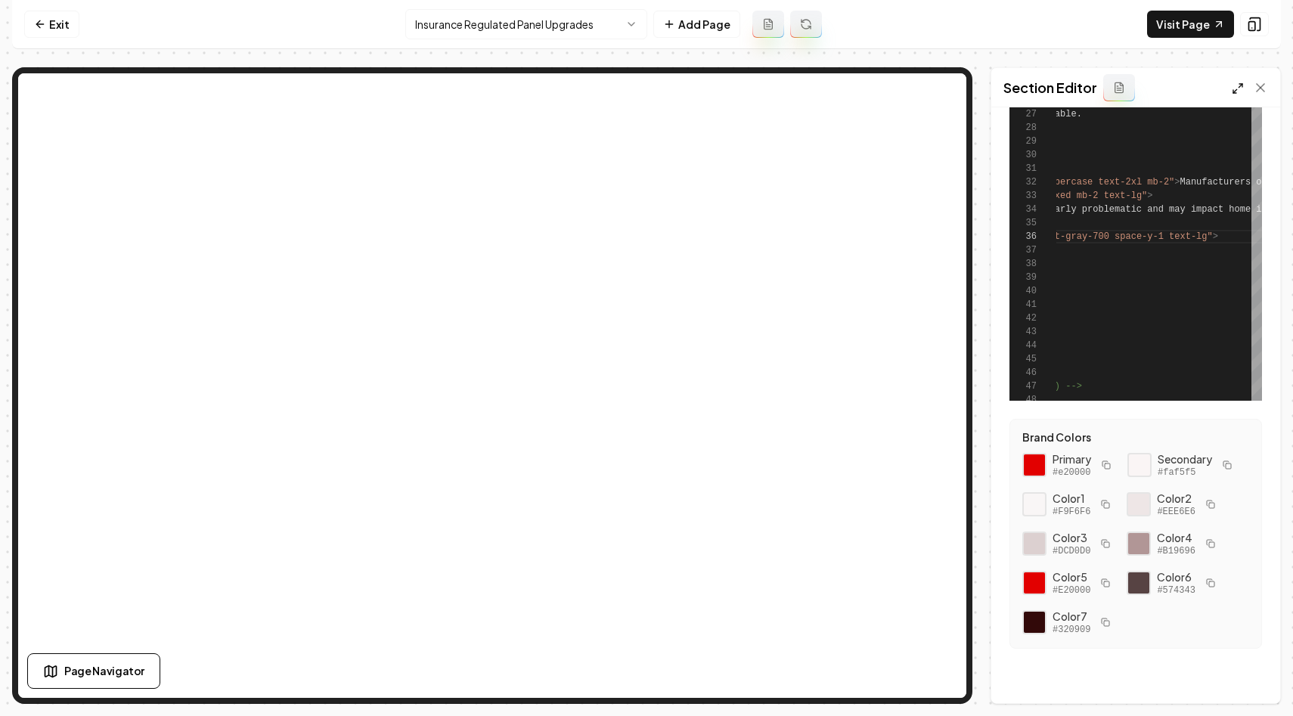
click at [1240, 93] on icon at bounding box center [1238, 88] width 12 height 12
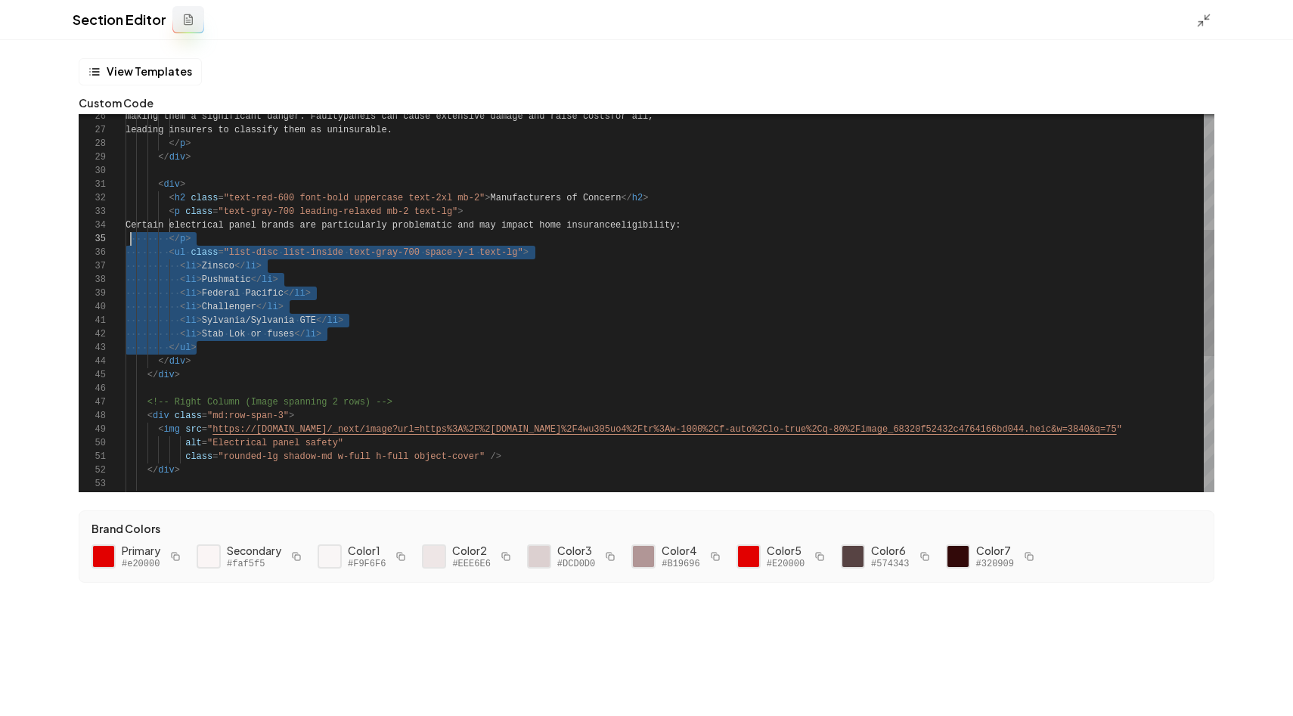
scroll to position [68, 5]
drag, startPoint x: 208, startPoint y: 346, endPoint x: 132, endPoint y: 256, distance: 118.6
click at [132, 256] on div "</ p > leading insurers to classify them as uni nsurable. making them a signifi…" at bounding box center [670, 334] width 1089 height 1130
click at [313, 265] on div "</ p > leading insurers to classify them as uni nsurable. making them a signifi…" at bounding box center [670, 334] width 1089 height 1130
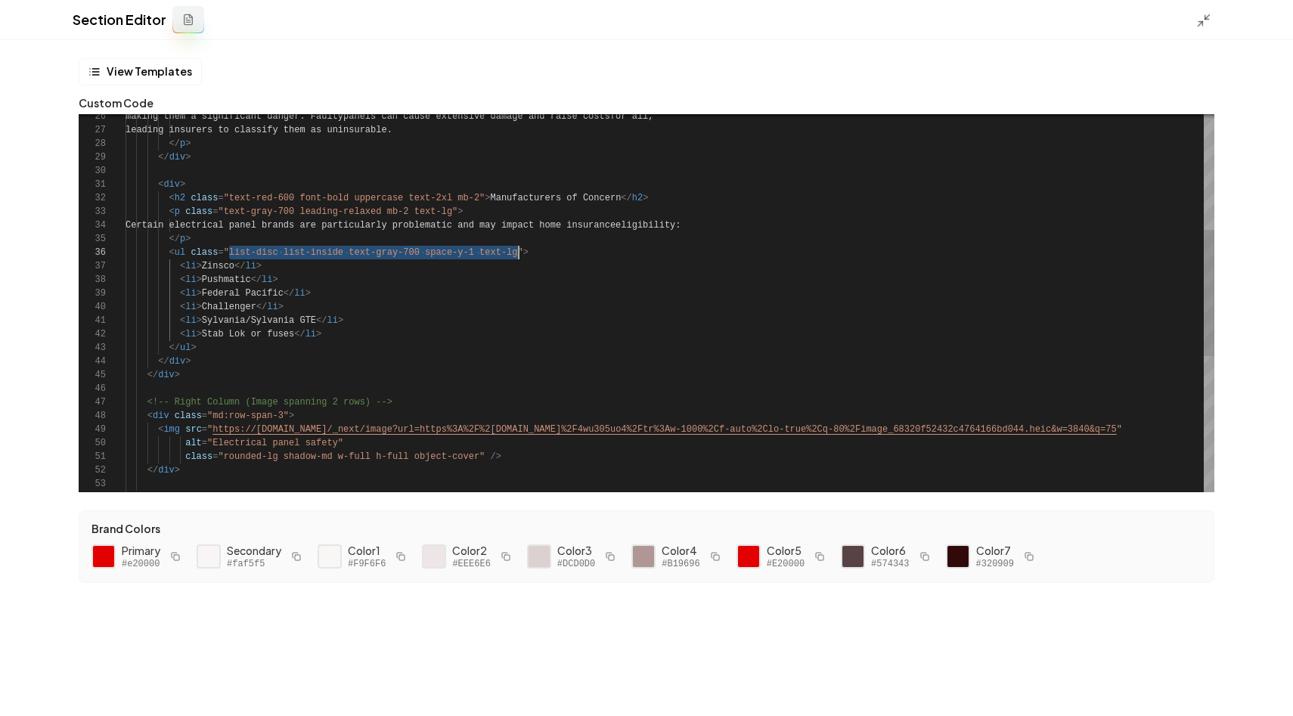
drag, startPoint x: 231, startPoint y: 250, endPoint x: 519, endPoint y: 255, distance: 288.2
click at [519, 255] on div "</ p > leading insurers to classify them as uni nsurable. making them a signifi…" at bounding box center [670, 334] width 1089 height 1130
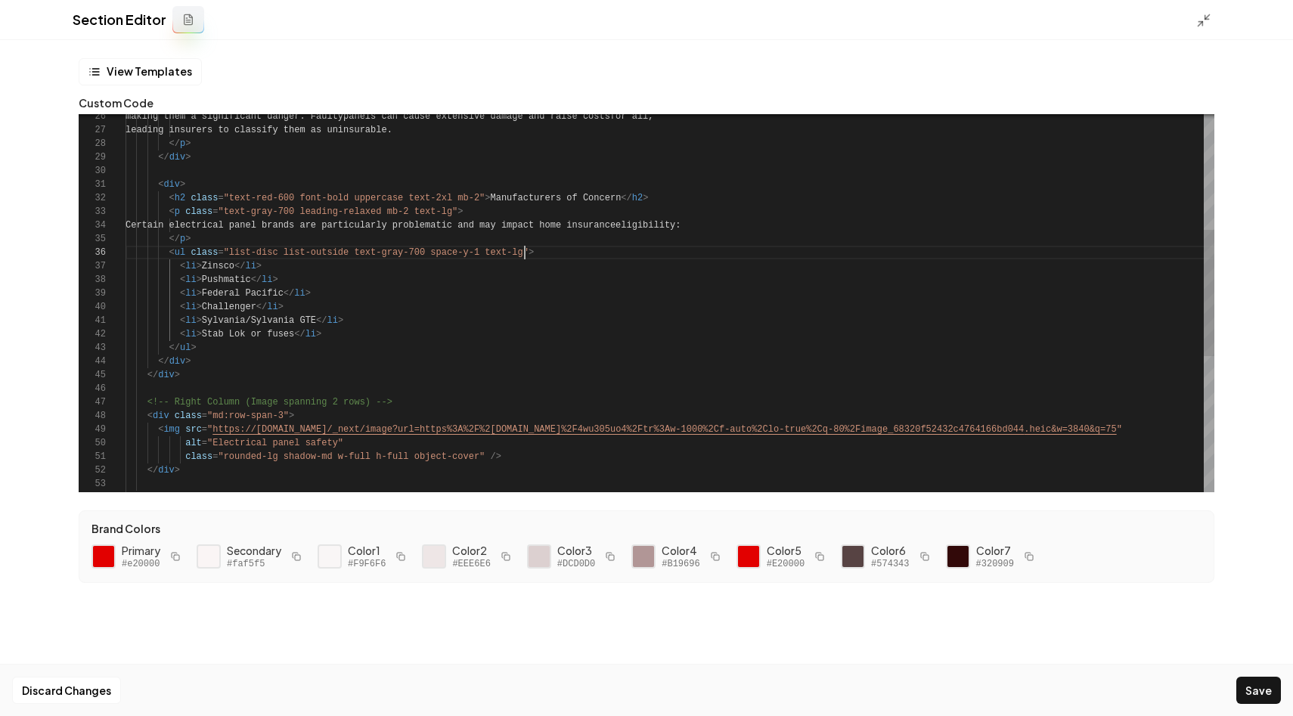
scroll to position [68, 399]
click at [1251, 684] on button "Save" at bounding box center [1259, 690] width 45 height 27
click at [1206, 23] on icon at bounding box center [1203, 20] width 15 height 15
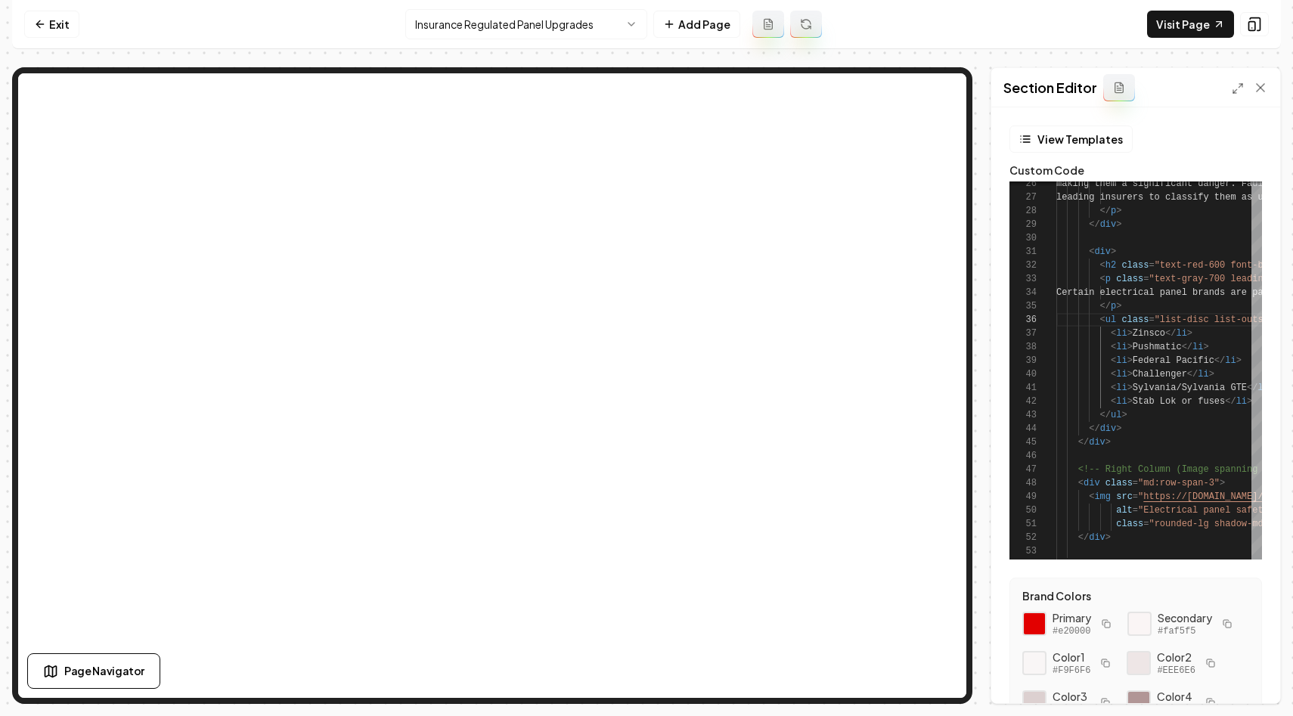
click at [1237, 98] on div "Section Editor" at bounding box center [1135, 87] width 289 height 39
click at [1236, 94] on div at bounding box center [1250, 87] width 36 height 15
click at [1235, 92] on icon at bounding box center [1238, 88] width 12 height 12
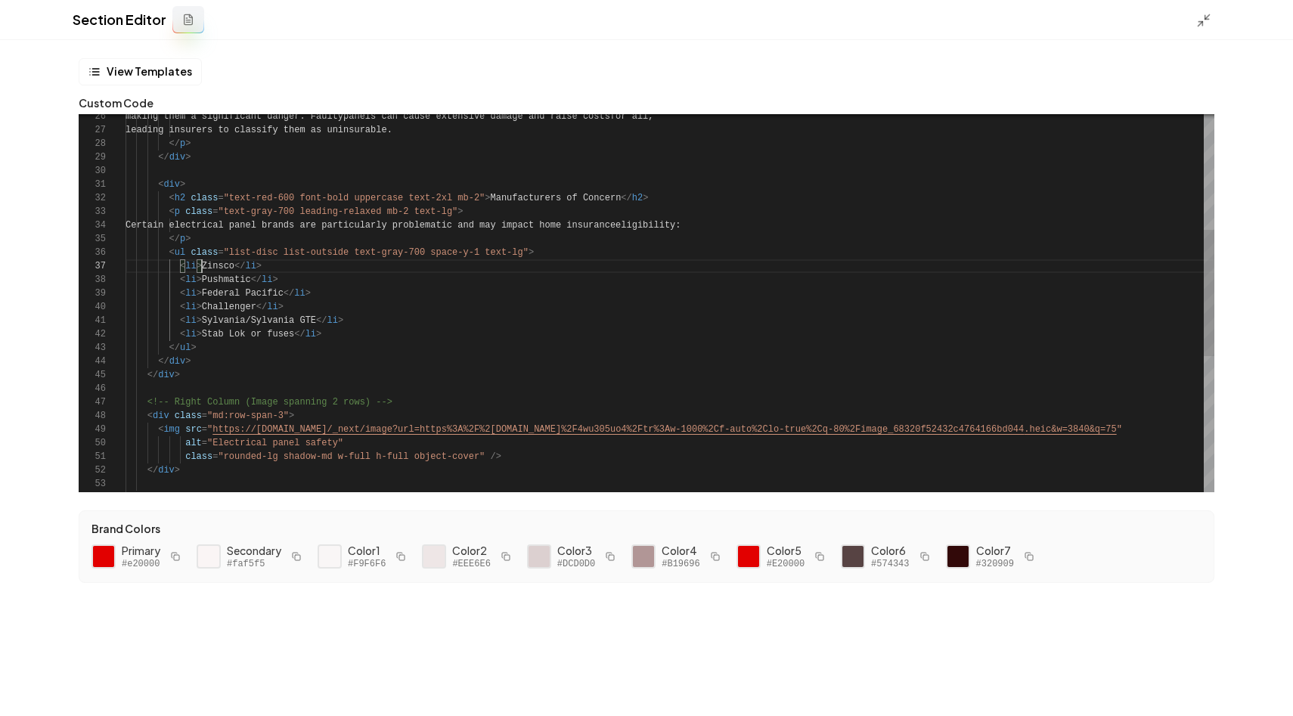
click at [203, 262] on div "</ p > leading insurers to classify them as uni nsurable. making them a signifi…" at bounding box center [670, 334] width 1089 height 1130
click at [203, 284] on div "</ p > leading insurers to classify them as uni nsurable. making them a signifi…" at bounding box center [670, 334] width 1089 height 1130
click at [201, 295] on div "</ p > leading insurers to classify them as uni nsurable. making them a signifi…" at bounding box center [670, 334] width 1089 height 1130
click at [203, 310] on div "</ p > leading insurers to classify them as uni nsurable. making them a signifi…" at bounding box center [670, 334] width 1089 height 1130
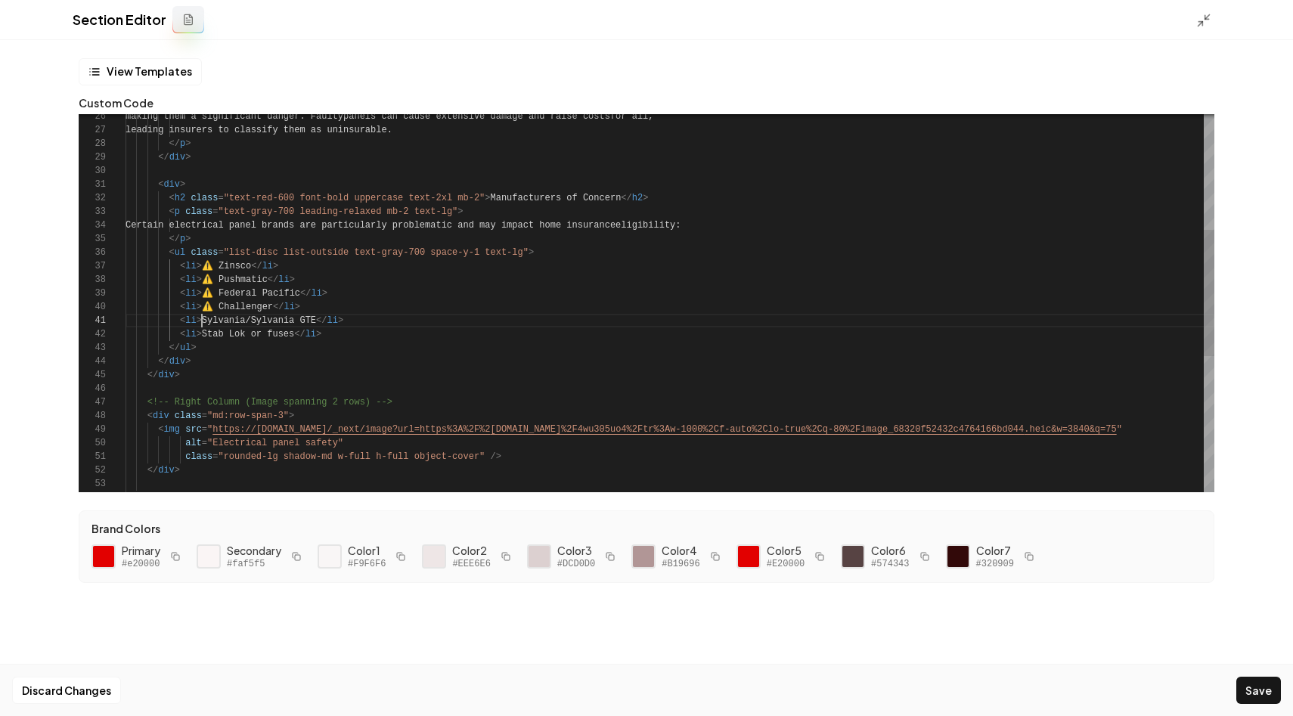
click at [201, 319] on div "</ p > leading insurers to classify them as uni nsurable. making them a signifi…" at bounding box center [670, 334] width 1089 height 1130
click at [203, 334] on div "</ p > leading insurers to classify them as uni nsurable. making them a signifi…" at bounding box center [670, 334] width 1089 height 1130
type textarea "**********"
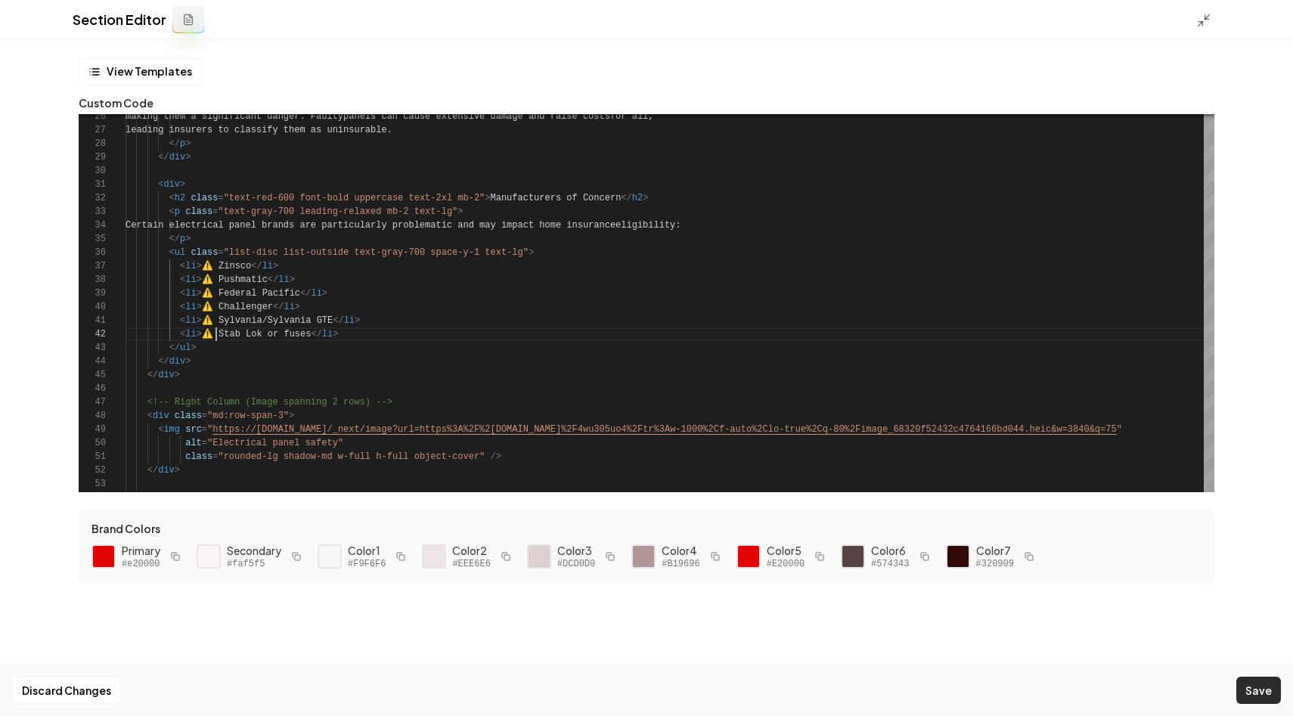
click at [1267, 686] on button "Save" at bounding box center [1259, 690] width 45 height 27
click at [1196, 14] on icon at bounding box center [1203, 20] width 15 height 15
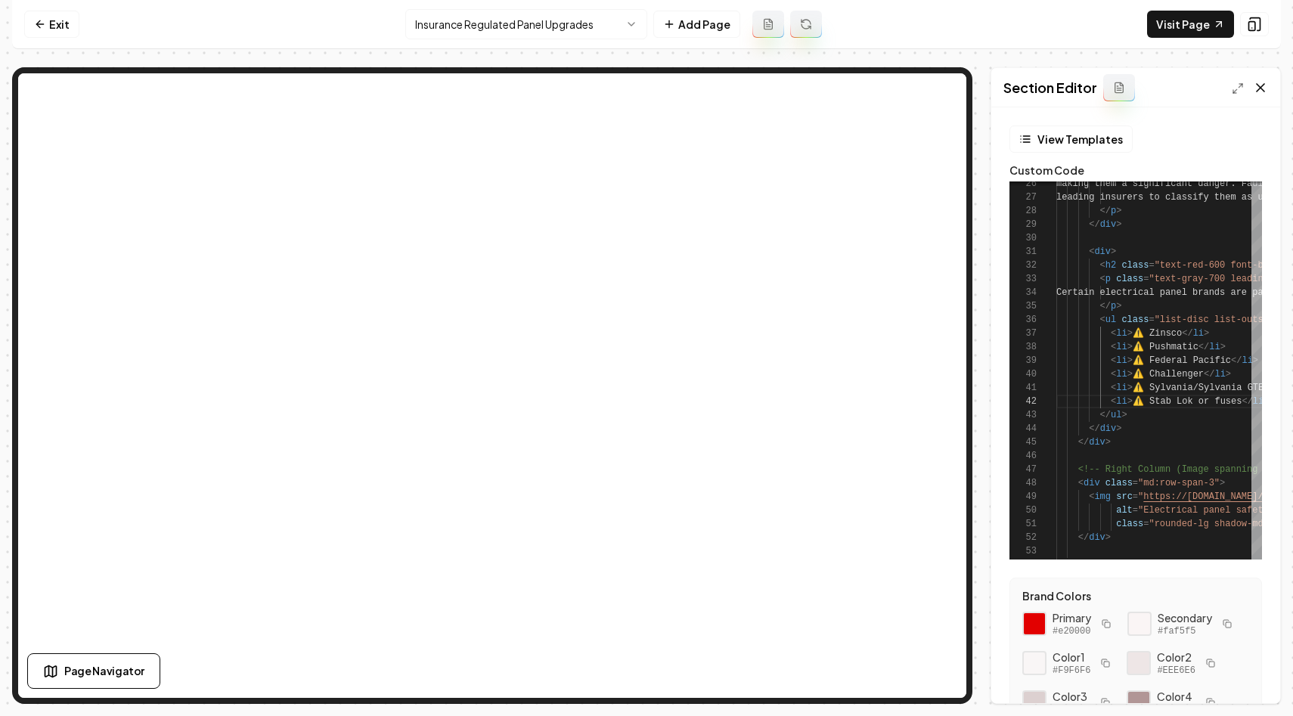
click at [1264, 85] on icon at bounding box center [1260, 87] width 15 height 15
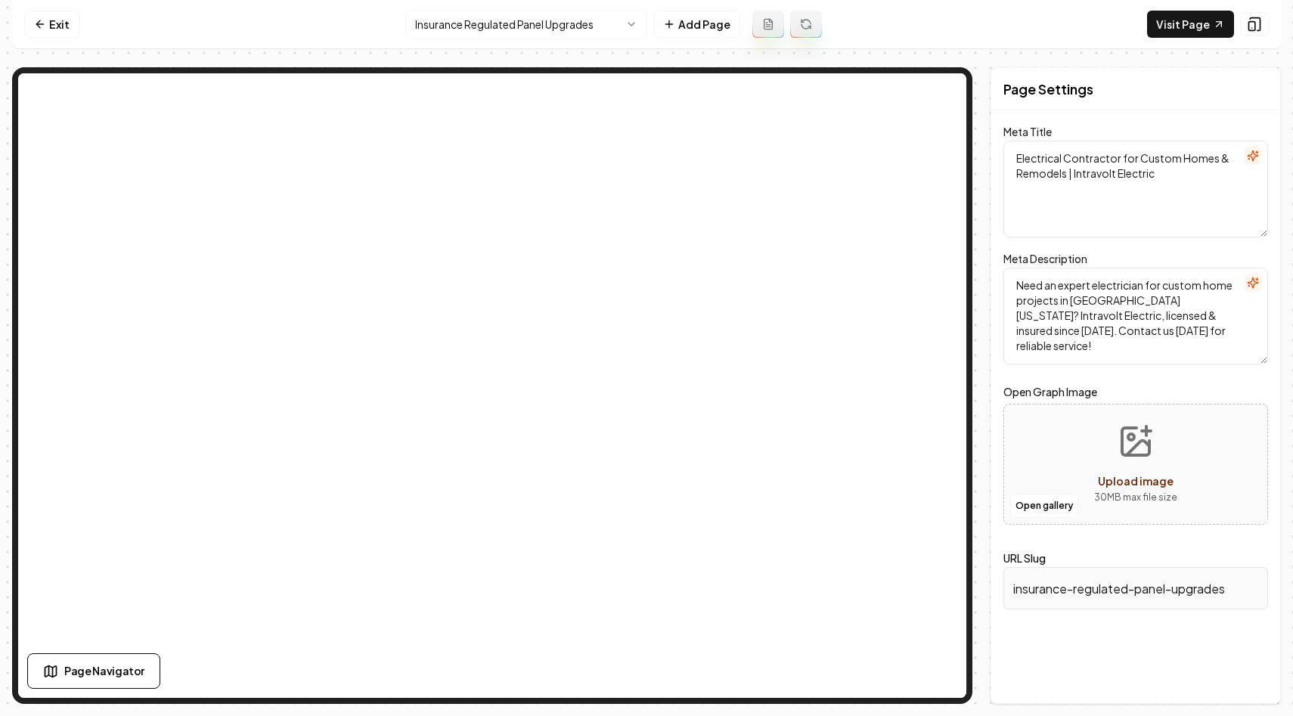
click at [1264, 85] on div "Page Settings" at bounding box center [1135, 89] width 289 height 42
click at [1165, 19] on link "Visit Page" at bounding box center [1190, 24] width 87 height 27
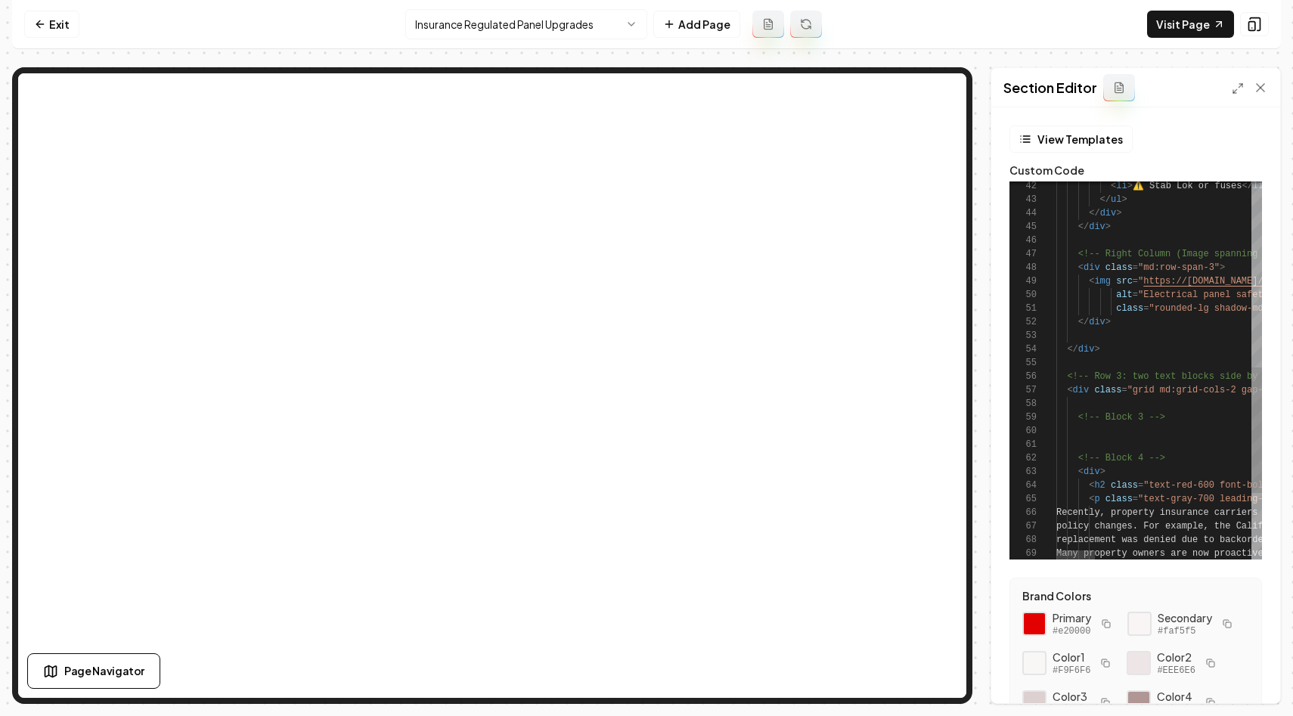
scroll to position [159, 0]
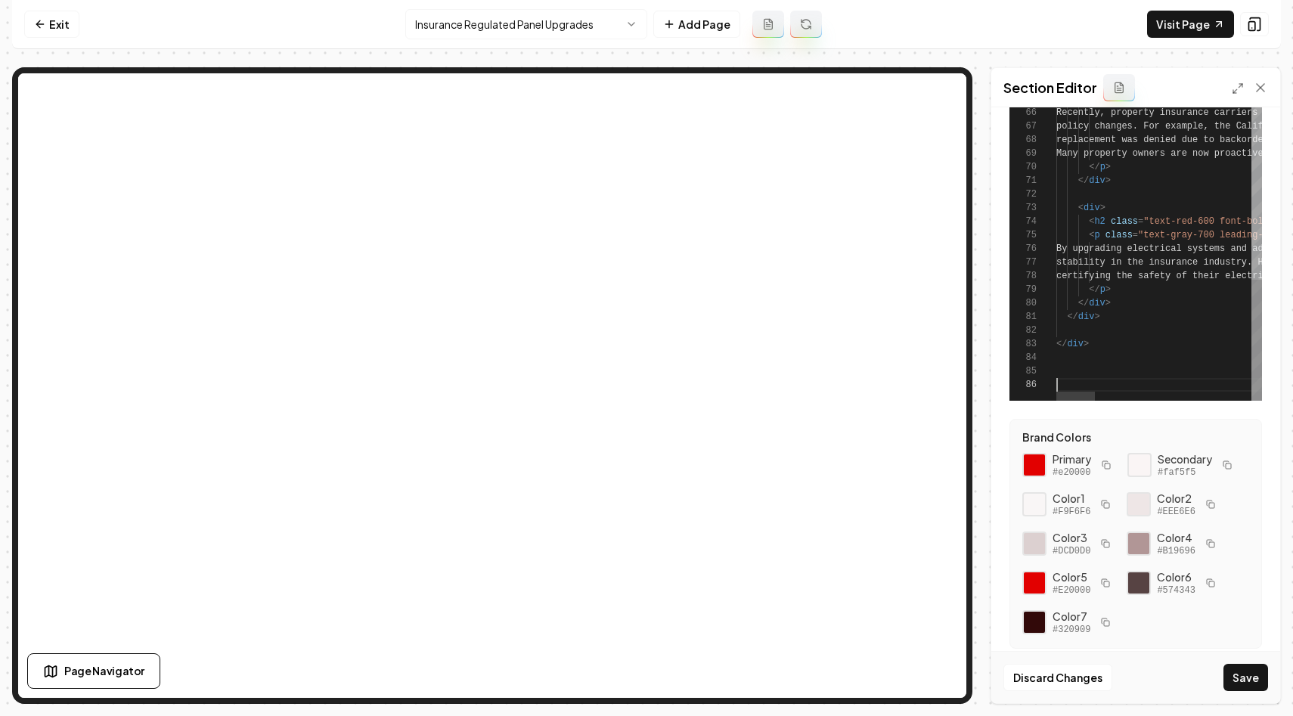
scroll to position [27, 48]
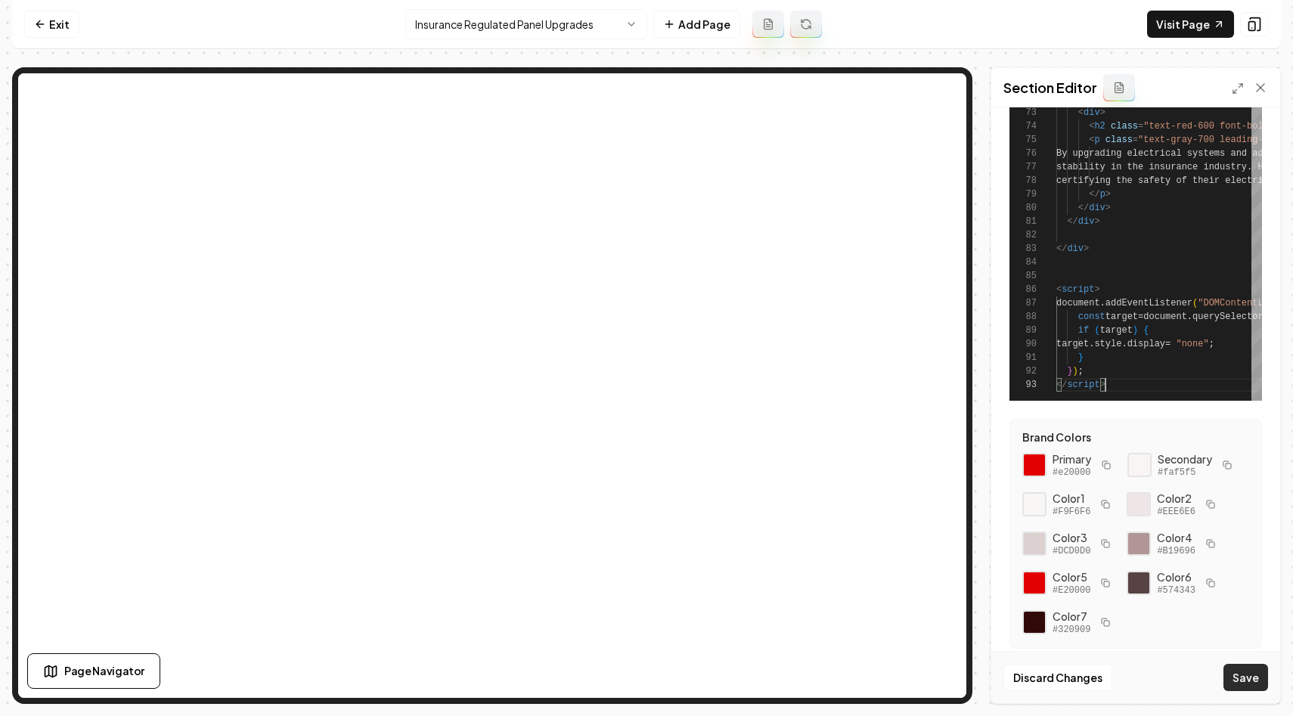
click at [1246, 678] on button "Save" at bounding box center [1246, 677] width 45 height 27
click at [1190, 15] on link "Visit Page" at bounding box center [1190, 24] width 87 height 27
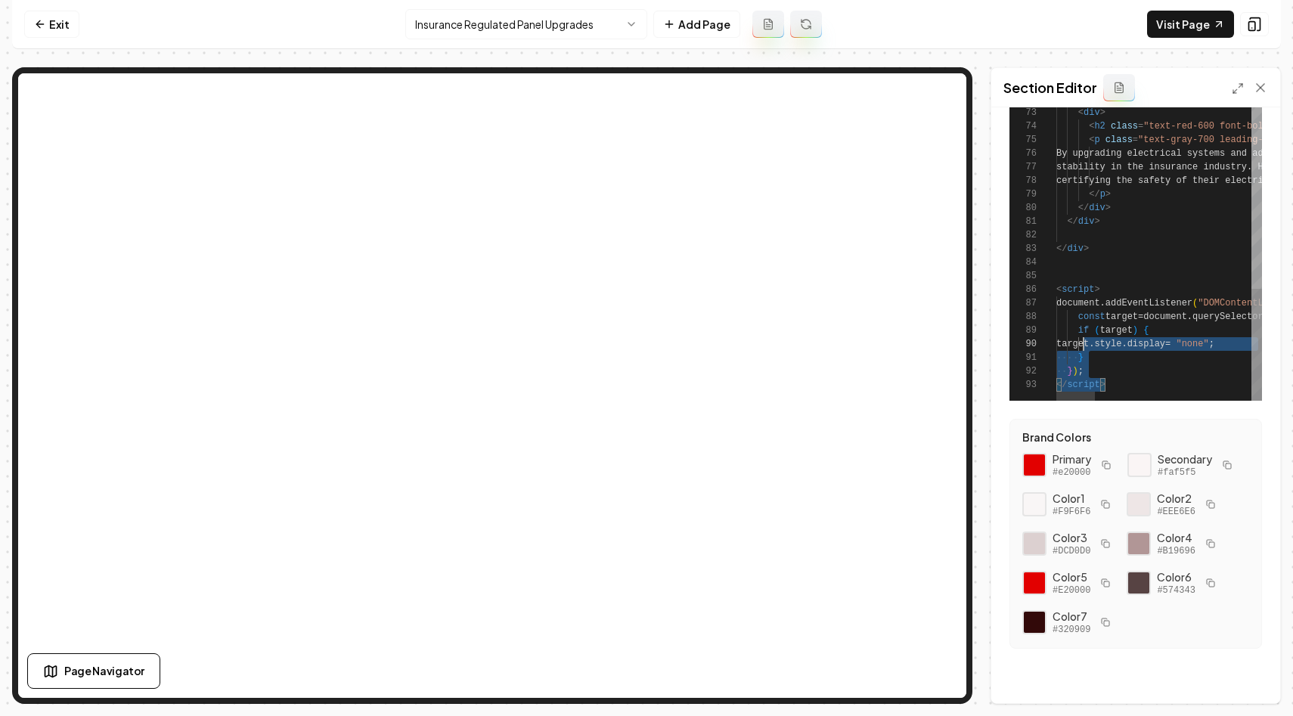
scroll to position [95, 5]
drag, startPoint x: 1107, startPoint y: 383, endPoint x: 1035, endPoint y: 291, distance: 116.3
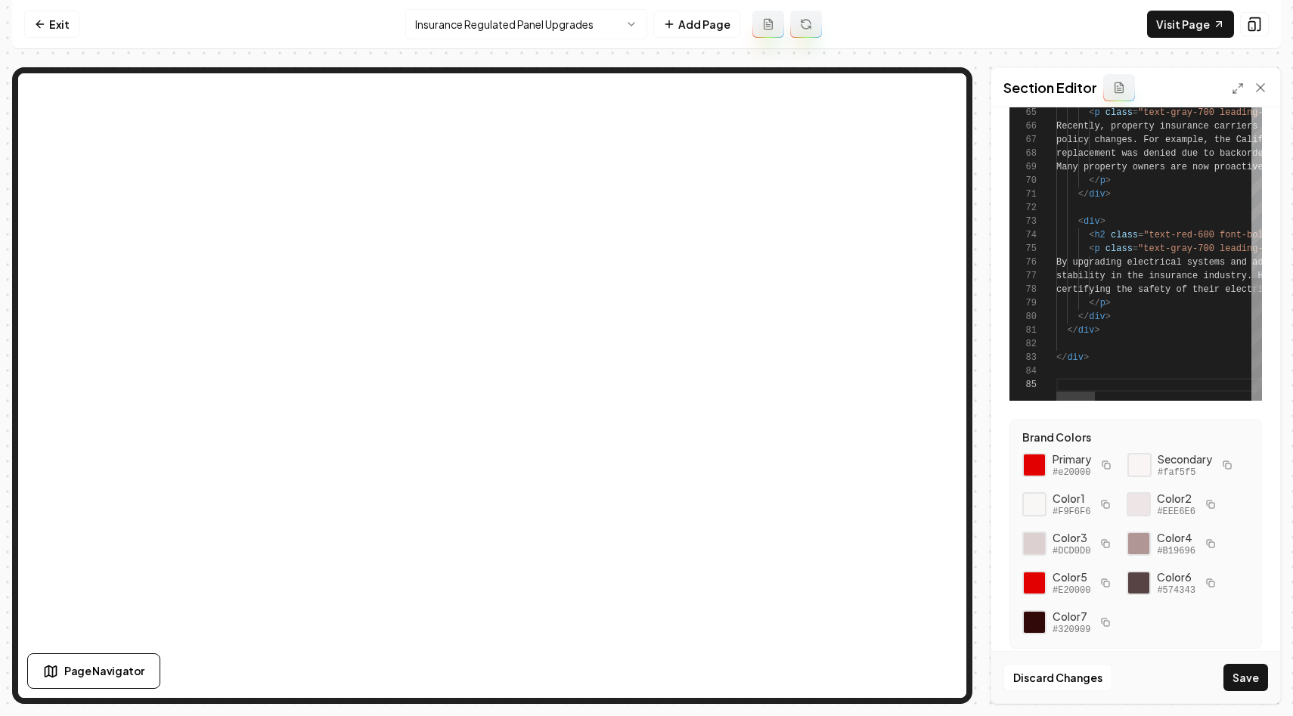
scroll to position [41, 0]
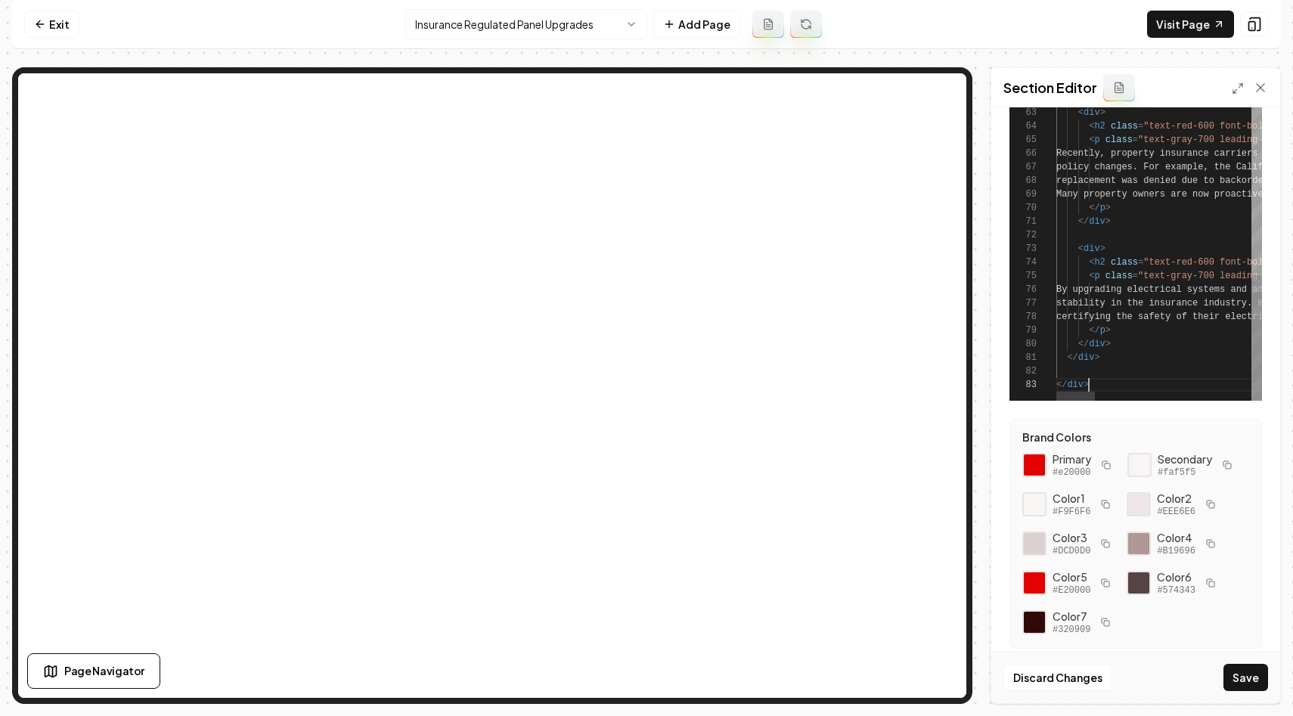
type textarea "****** ******"
click at [1243, 665] on button "Save" at bounding box center [1246, 677] width 45 height 27
click at [1264, 80] on icon at bounding box center [1260, 87] width 15 height 15
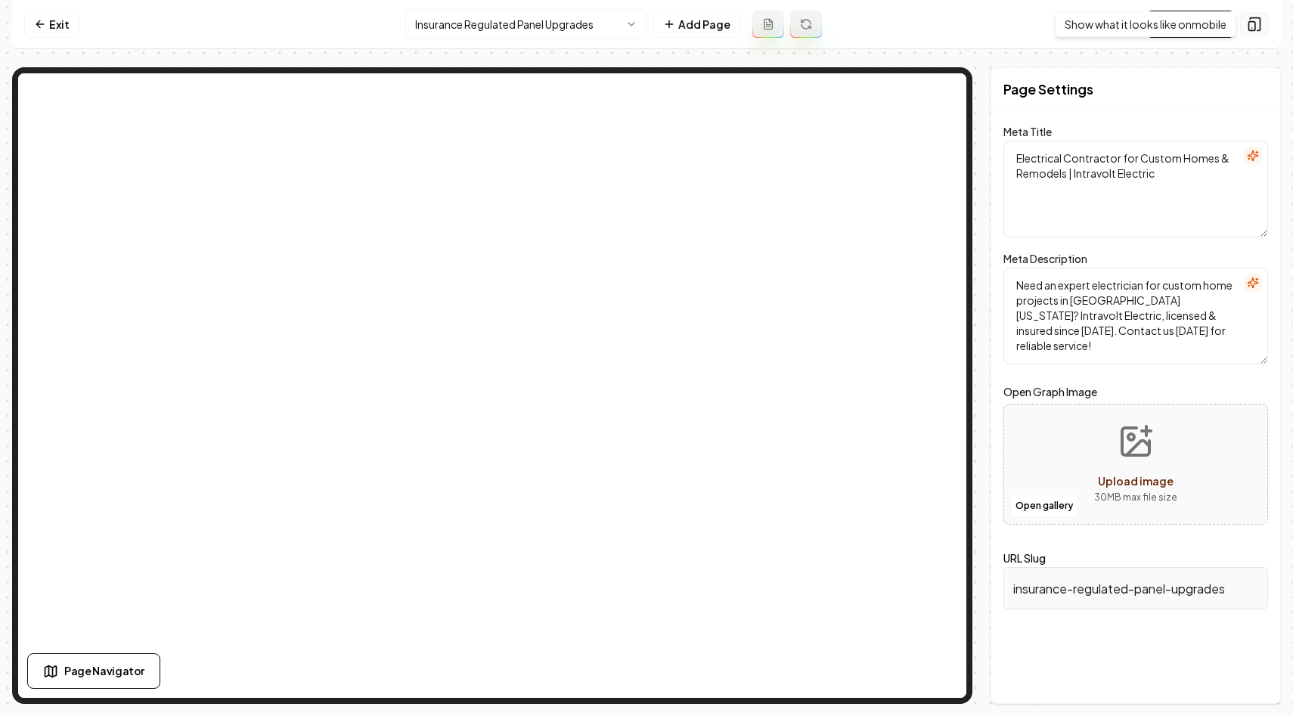
click at [1259, 29] on icon at bounding box center [1254, 24] width 15 height 15
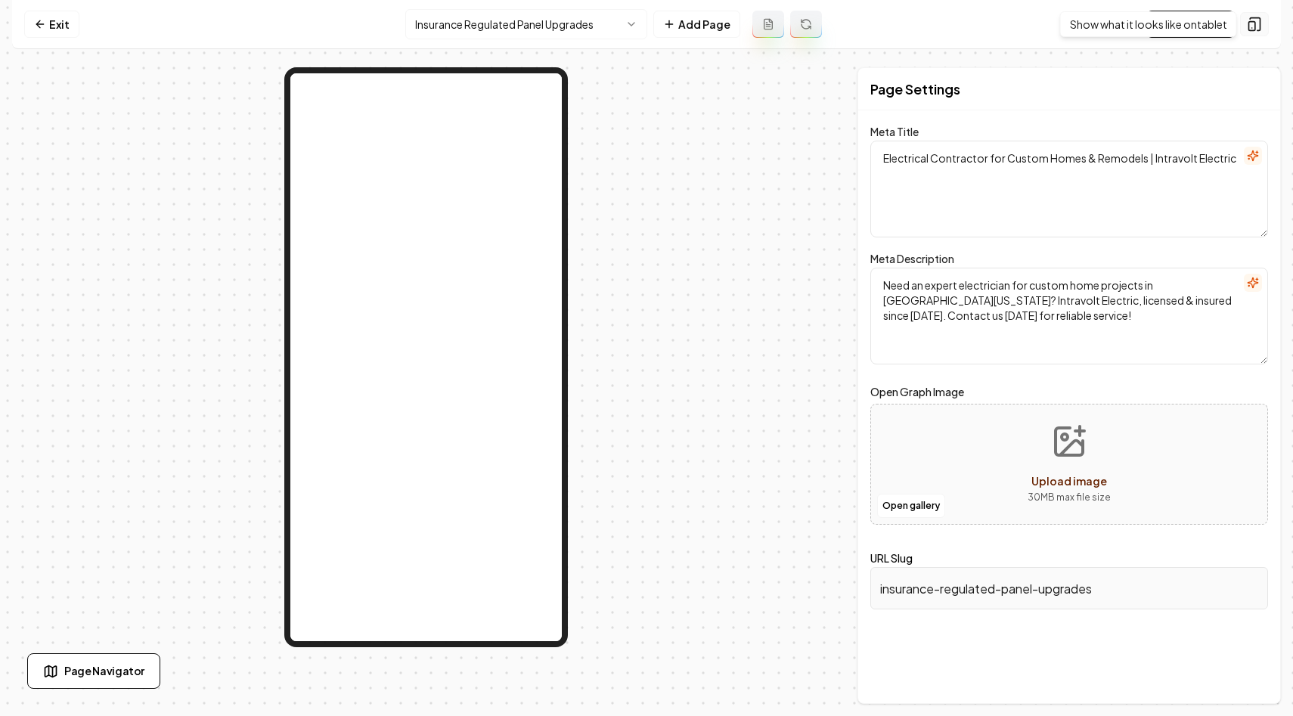
click at [1255, 14] on button at bounding box center [1254, 24] width 29 height 24
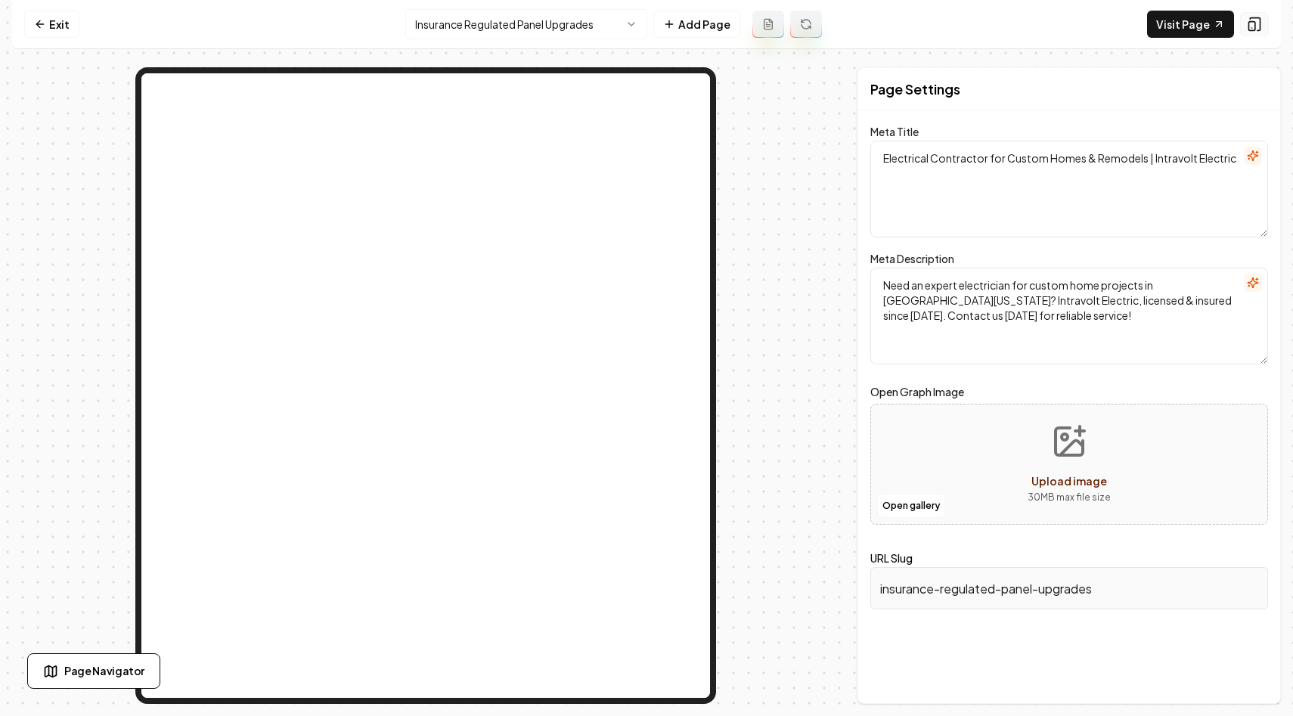
click at [1255, 14] on button at bounding box center [1254, 24] width 29 height 24
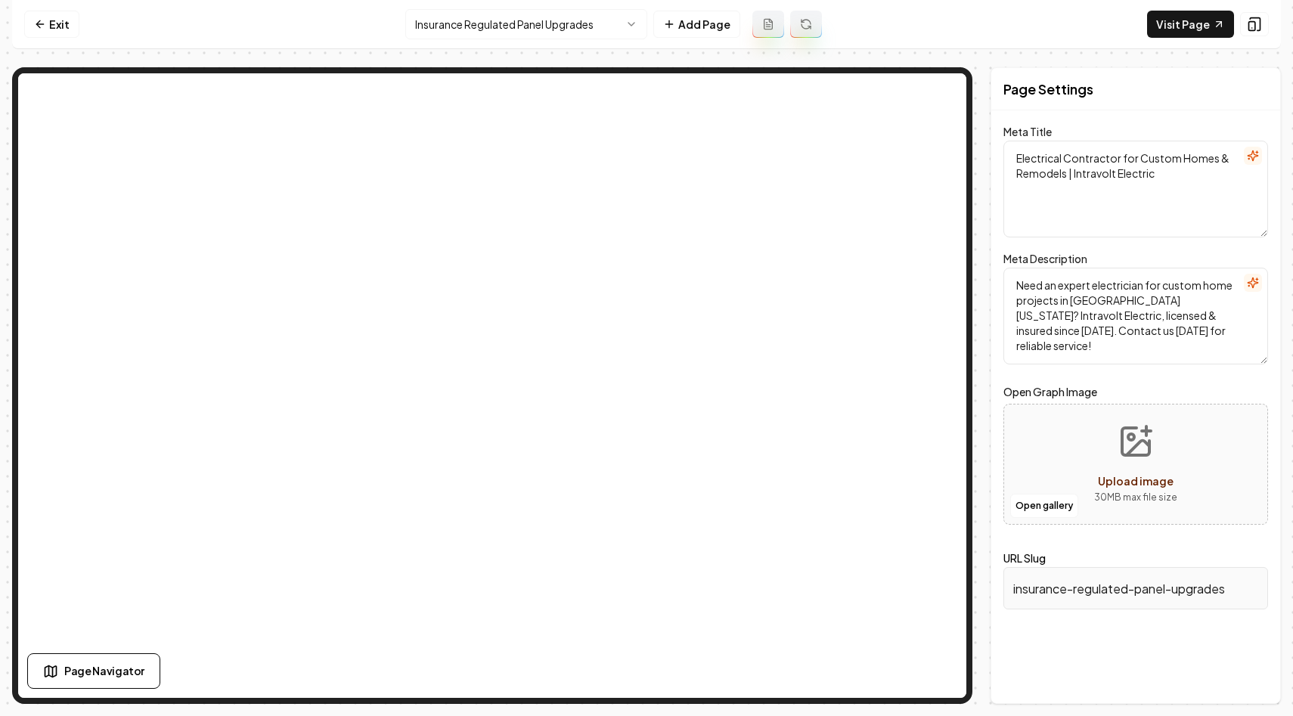
click at [976, 234] on div "Page Settings Meta Title Electrical Contractor for Custom Homes & Remodels | In…" at bounding box center [646, 385] width 1269 height 637
click at [981, 68] on div "Page Settings Meta Title Electrical Contractor for Custom Homes & Remodels | In…" at bounding box center [646, 385] width 1269 height 637
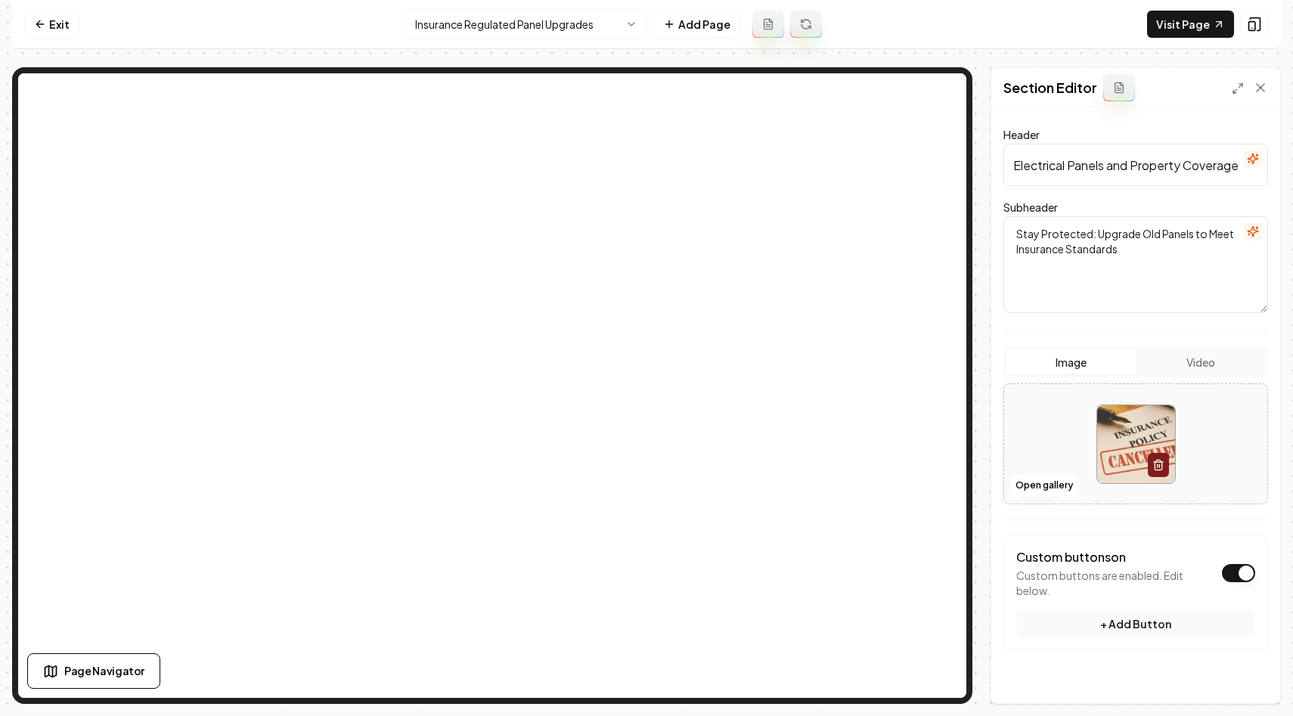
scroll to position [104, 0]
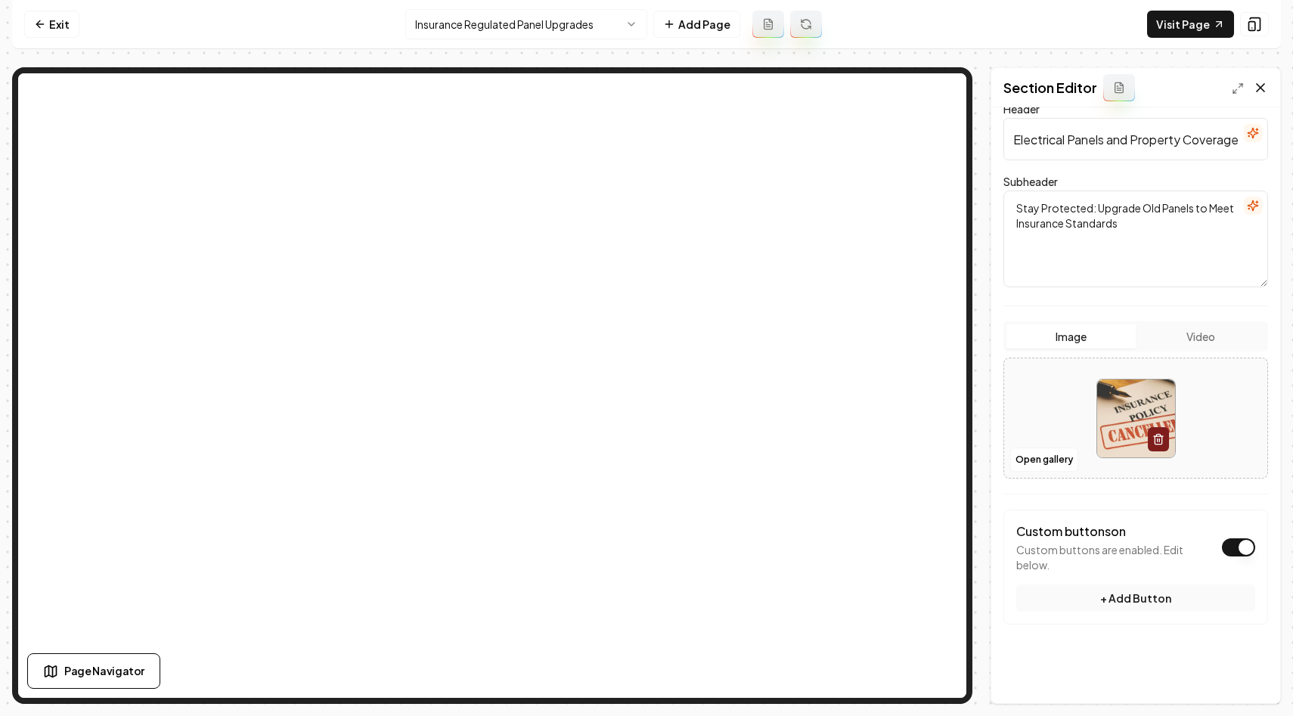
click at [1264, 83] on icon at bounding box center [1260, 87] width 15 height 15
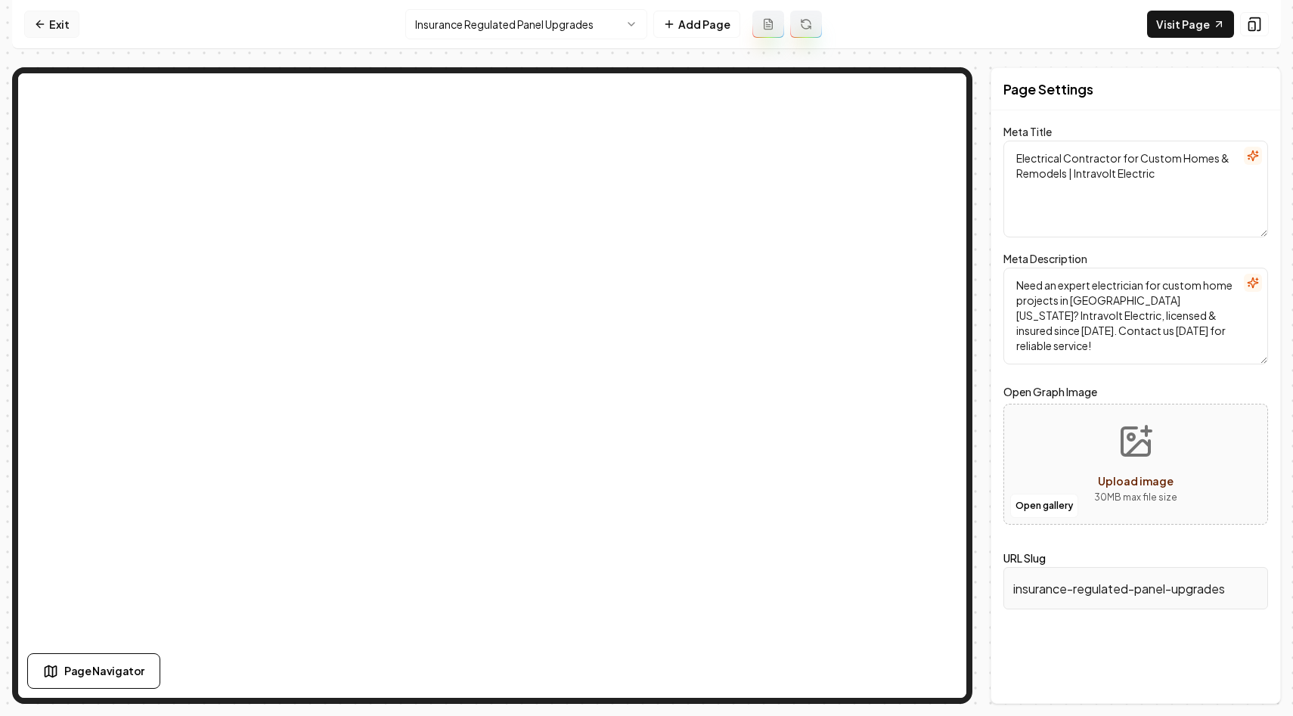
click at [49, 27] on link "Exit" at bounding box center [51, 24] width 55 height 27
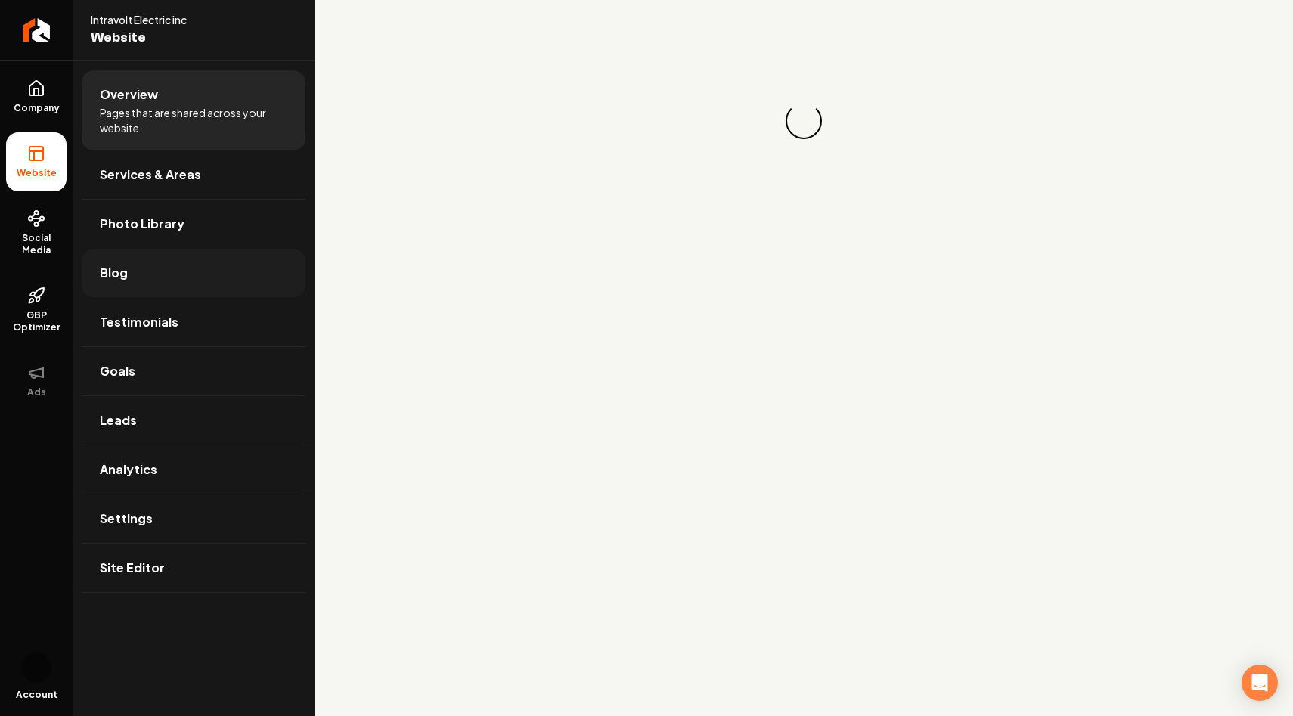
click at [163, 265] on link "Blog" at bounding box center [194, 273] width 224 height 48
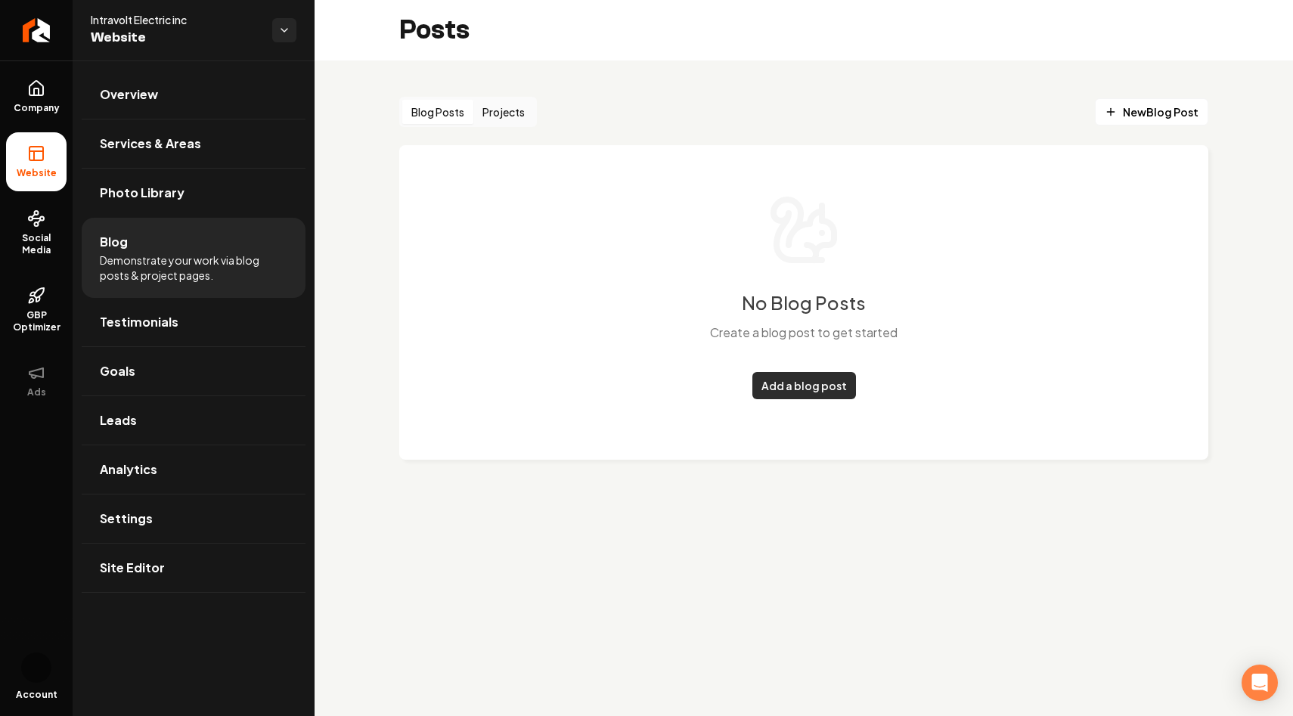
click at [787, 384] on link "Add a blog post" at bounding box center [804, 385] width 104 height 27
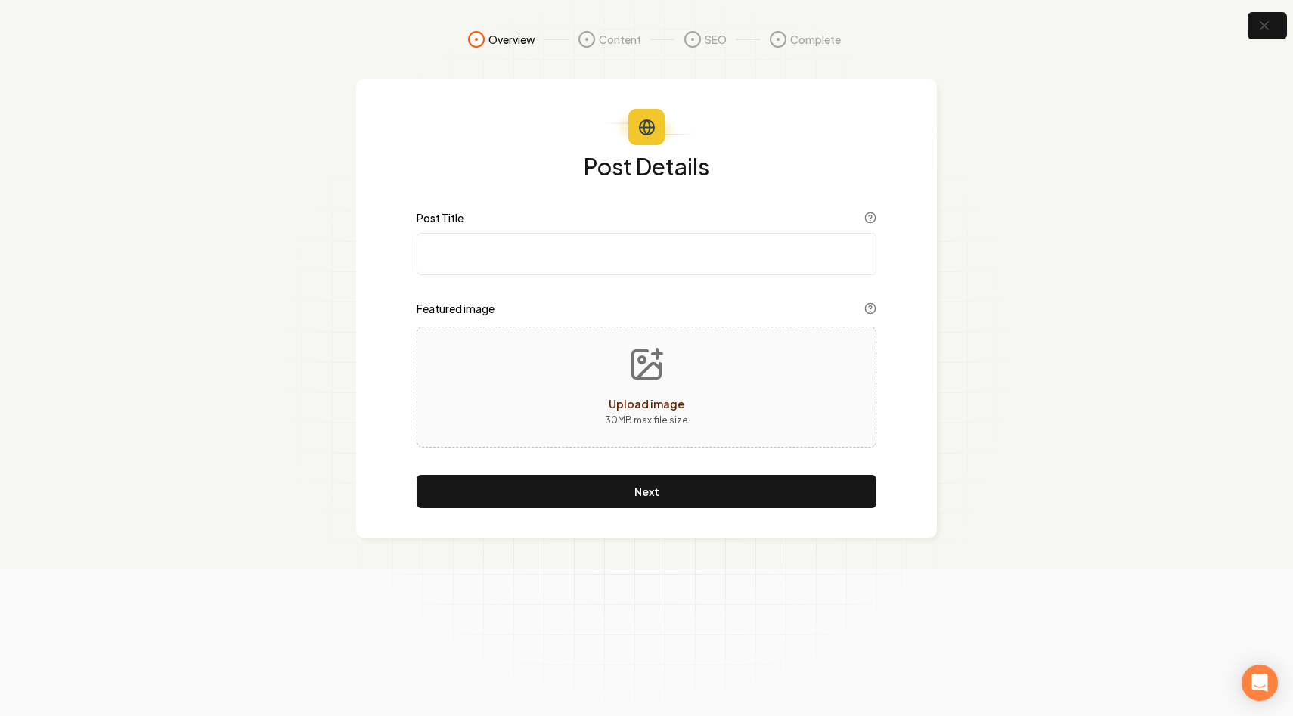
click at [587, 250] on input "Post Title" at bounding box center [647, 254] width 460 height 42
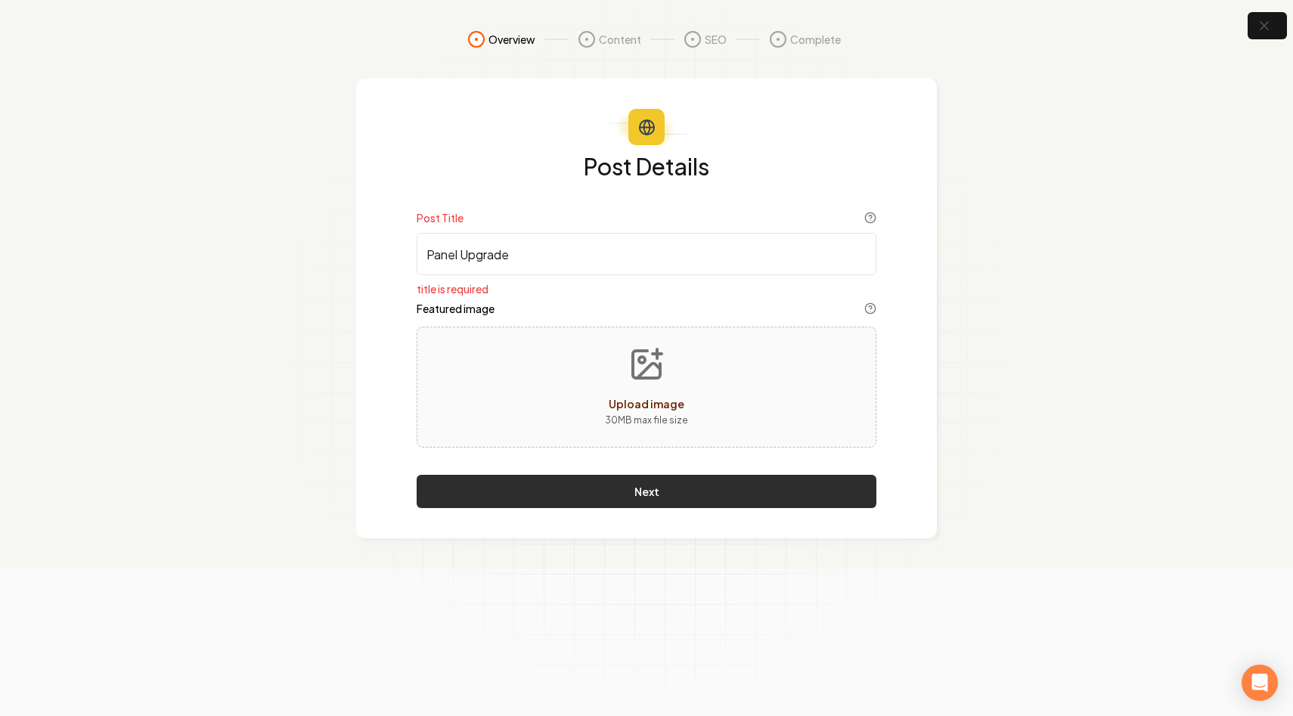
type input "Panel Upgrade"
click at [624, 486] on button "Next" at bounding box center [647, 491] width 460 height 33
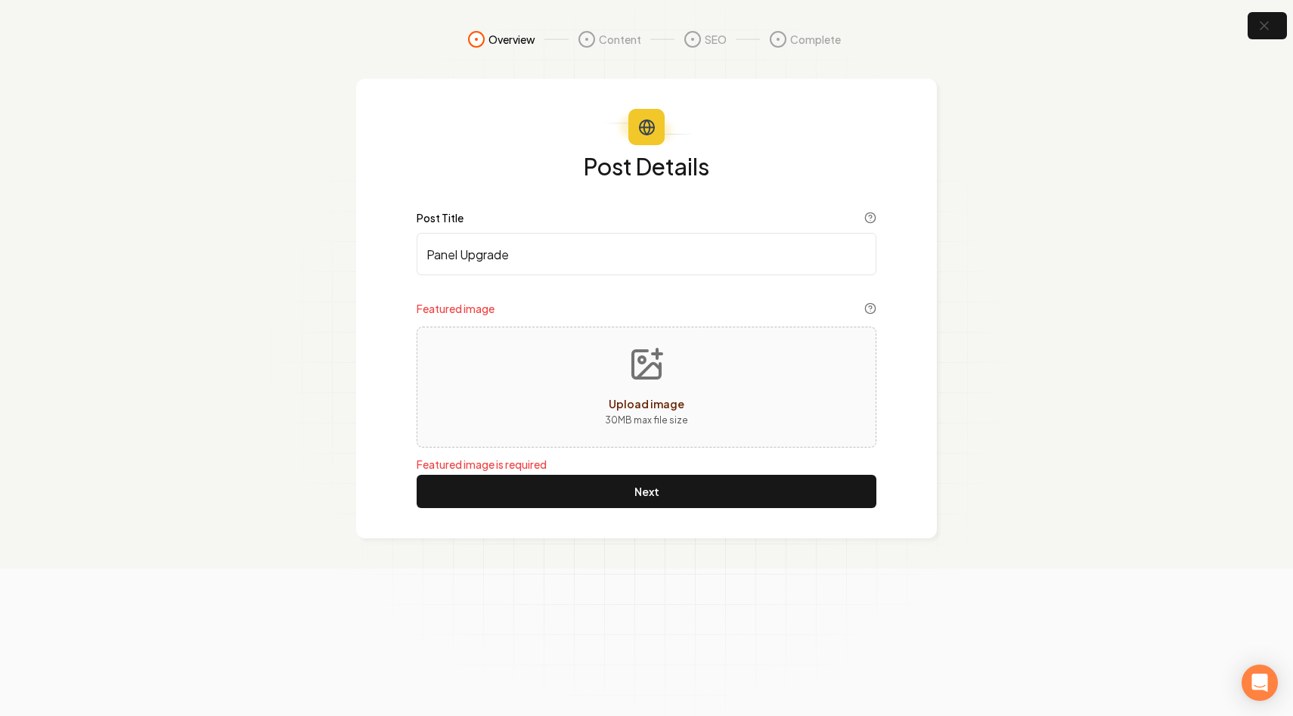
click at [647, 408] on span "Upload image" at bounding box center [647, 404] width 76 height 14
click at [1264, 25] on icon "button" at bounding box center [1264, 26] width 10 height 10
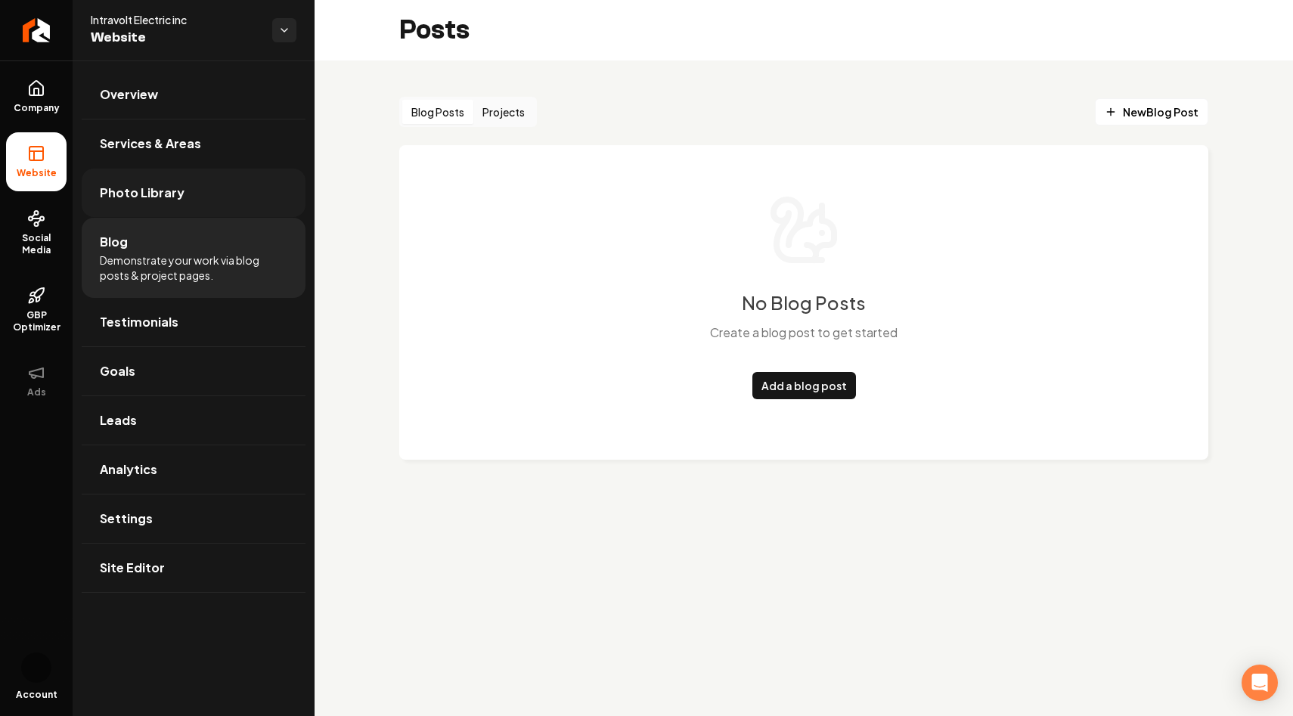
click at [150, 191] on span "Photo Library" at bounding box center [142, 193] width 85 height 18
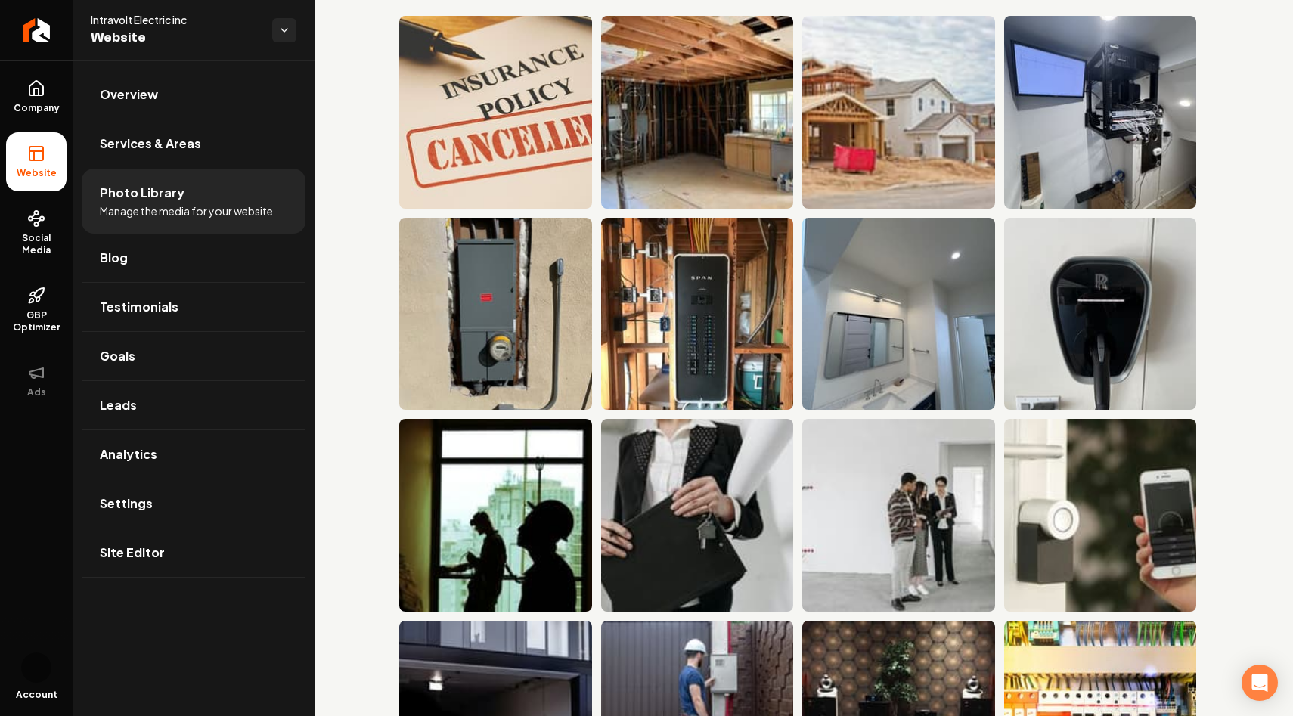
scroll to position [85, 0]
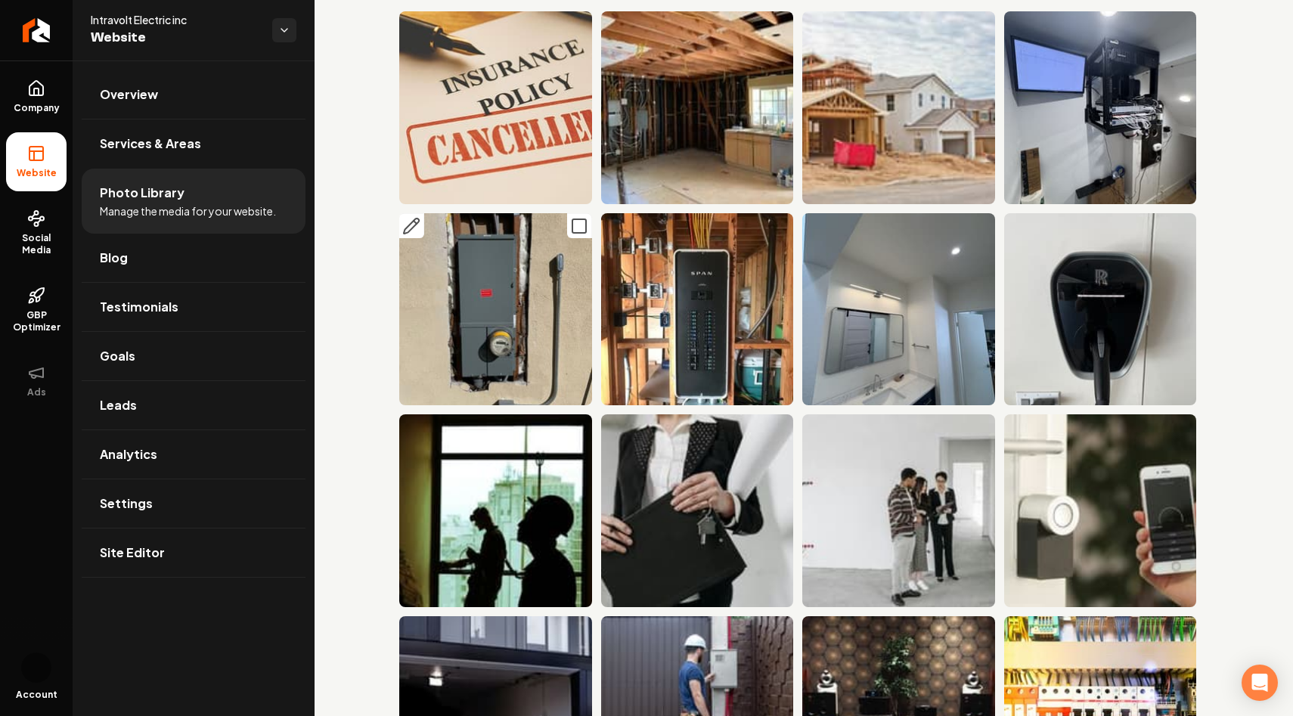
click at [460, 309] on img "Main content area" at bounding box center [495, 309] width 193 height 193
click at [501, 302] on img "Main content area" at bounding box center [495, 309] width 193 height 193
click at [573, 226] on icon "Main content area" at bounding box center [579, 226] width 18 height 18
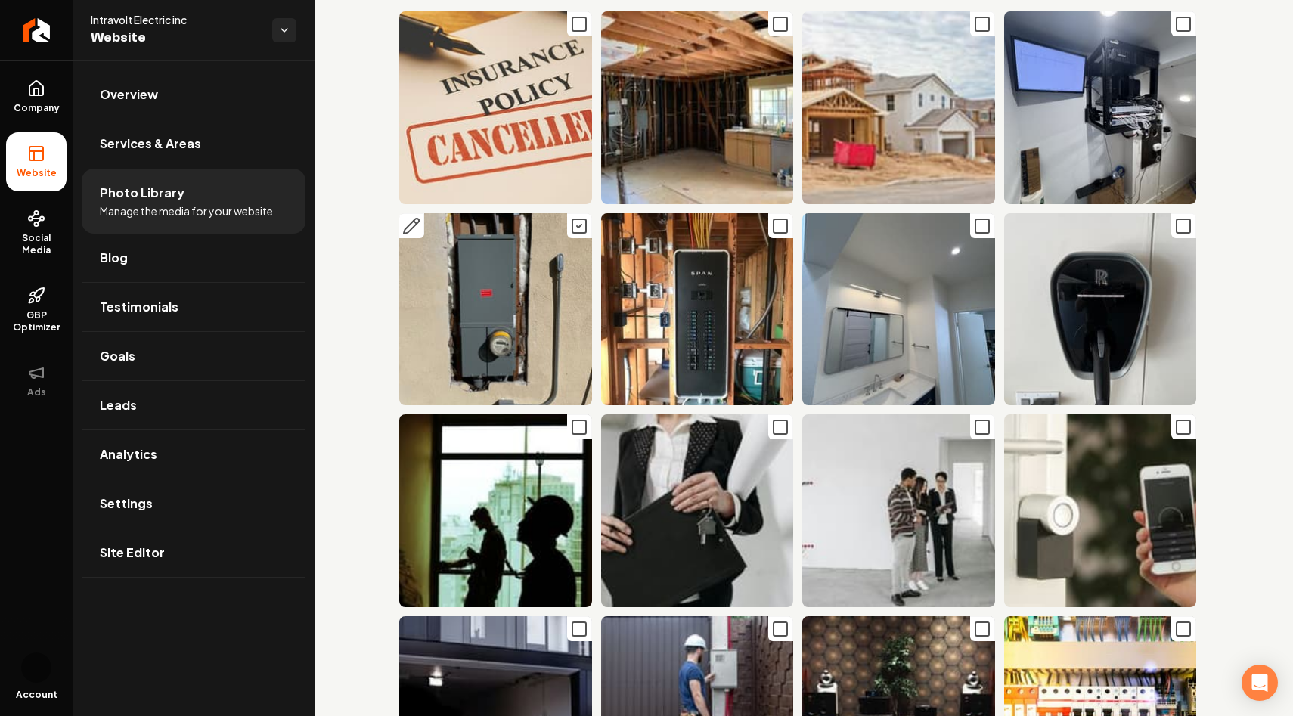
click at [573, 226] on icon "Main content area" at bounding box center [579, 226] width 18 height 18
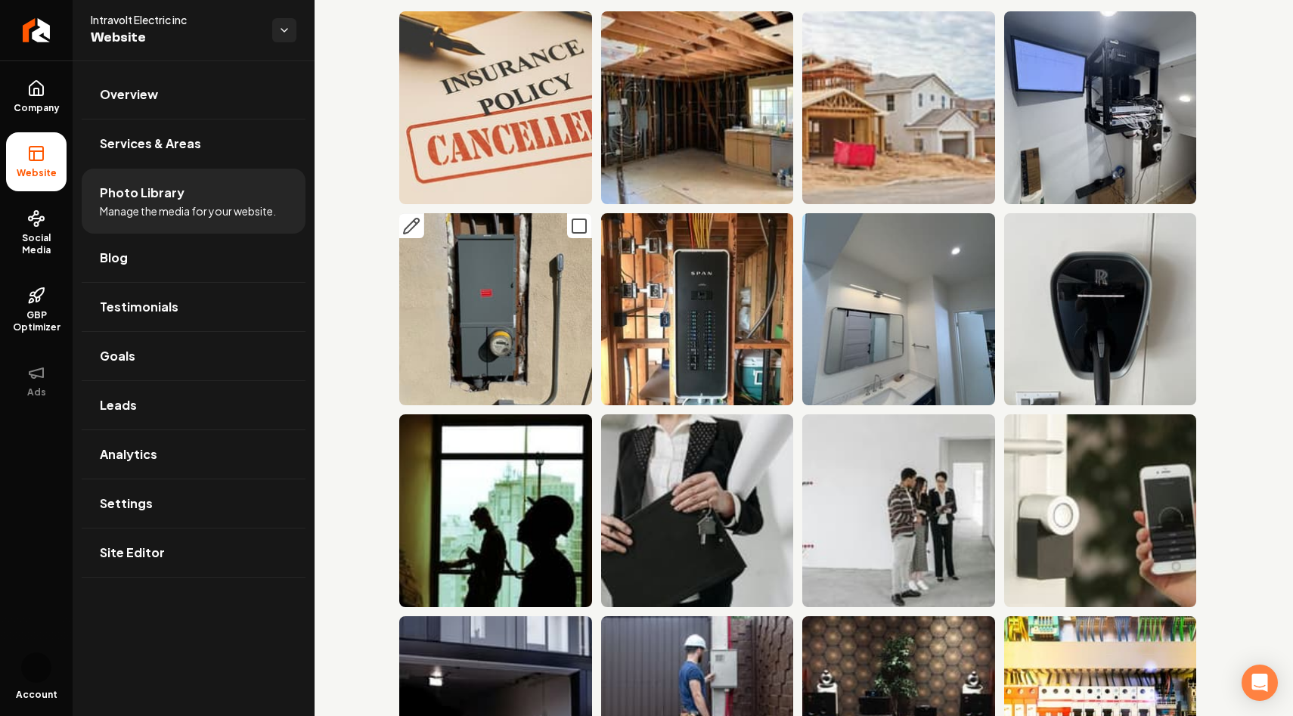
click at [487, 294] on img "Main content area" at bounding box center [495, 309] width 193 height 193
click at [576, 225] on icon "Main content area" at bounding box center [579, 226] width 18 height 18
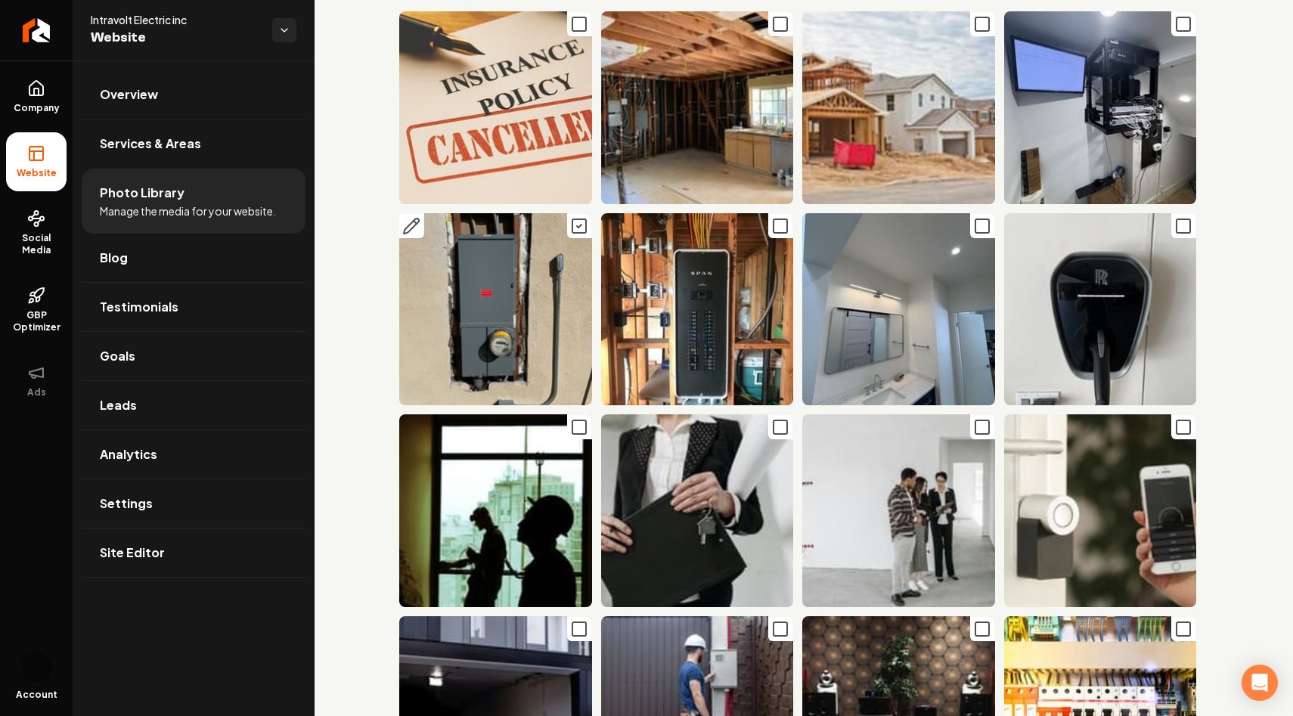
scroll to position [0, 0]
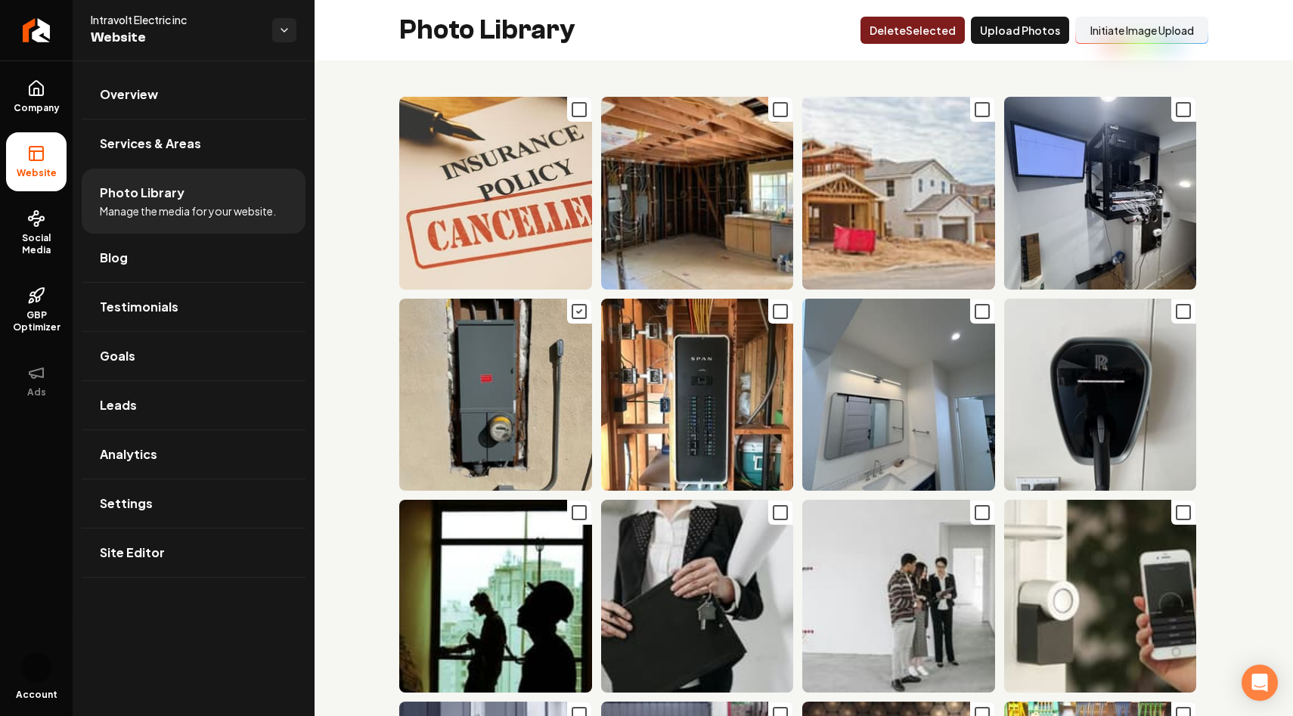
click at [577, 312] on icon "Main content area" at bounding box center [579, 311] width 5 height 3
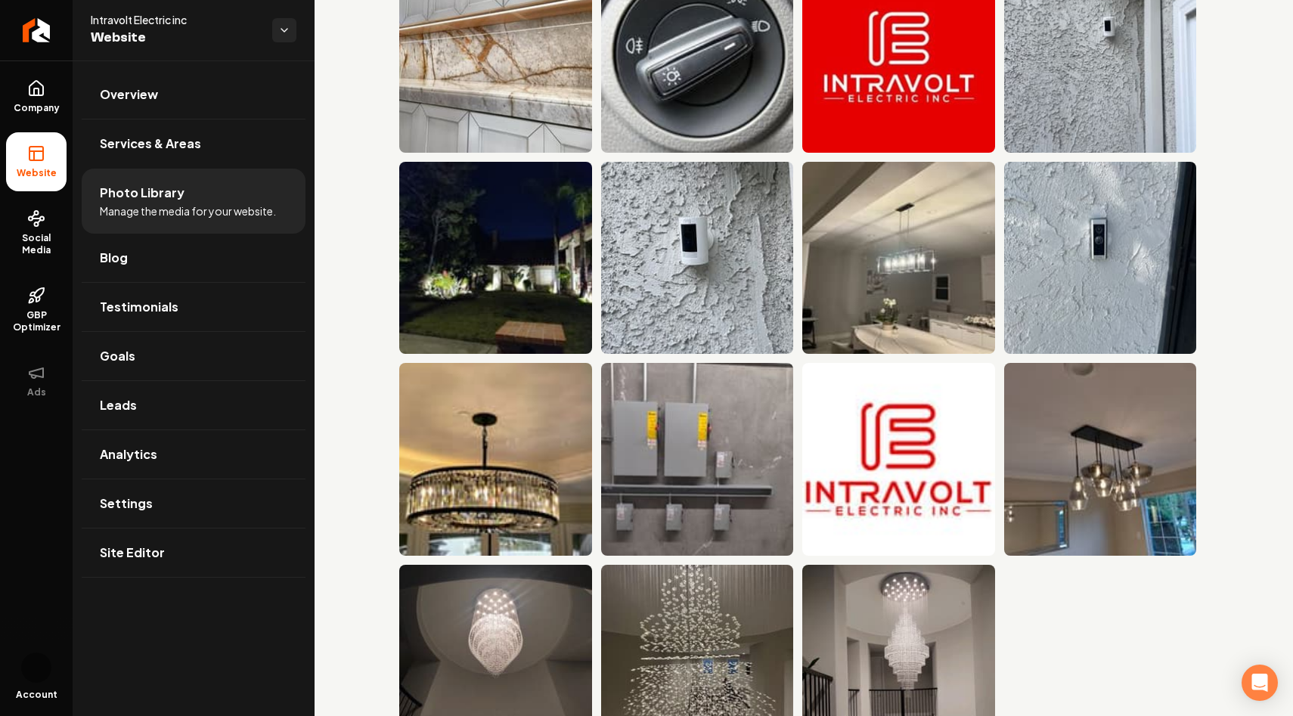
scroll to position [2230, 0]
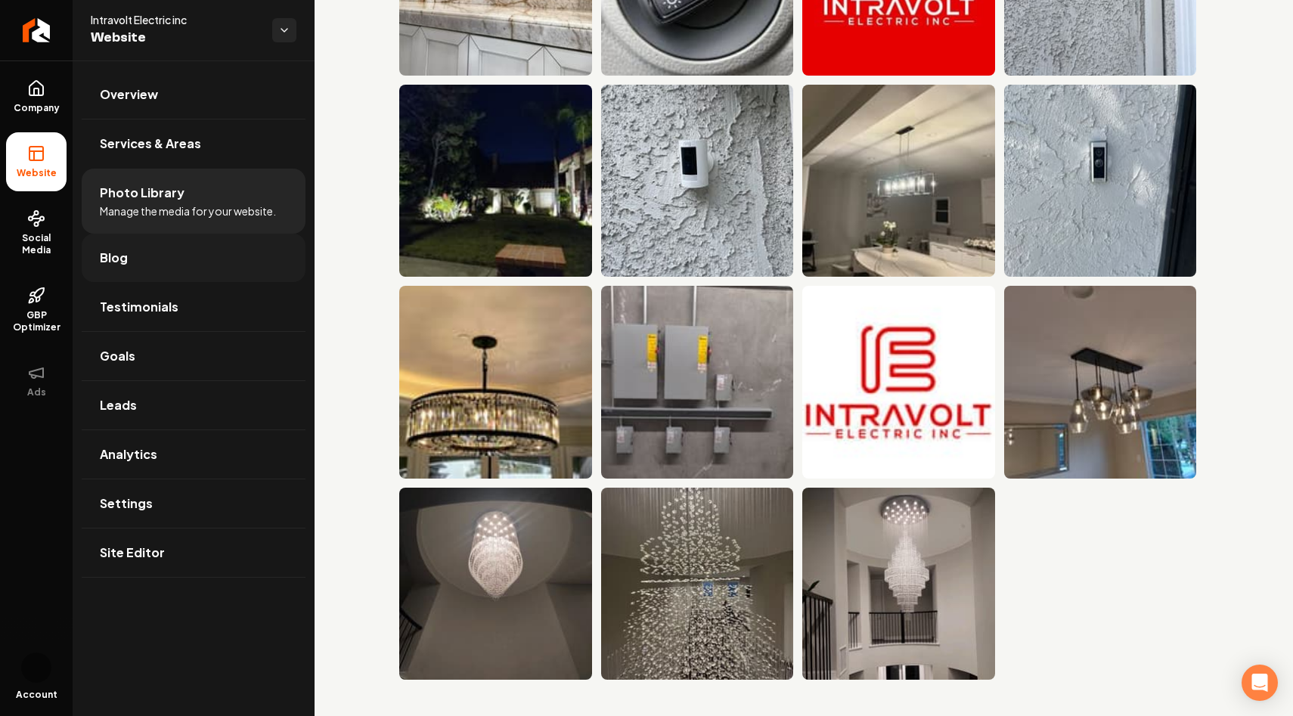
click at [149, 249] on link "Blog" at bounding box center [194, 258] width 224 height 48
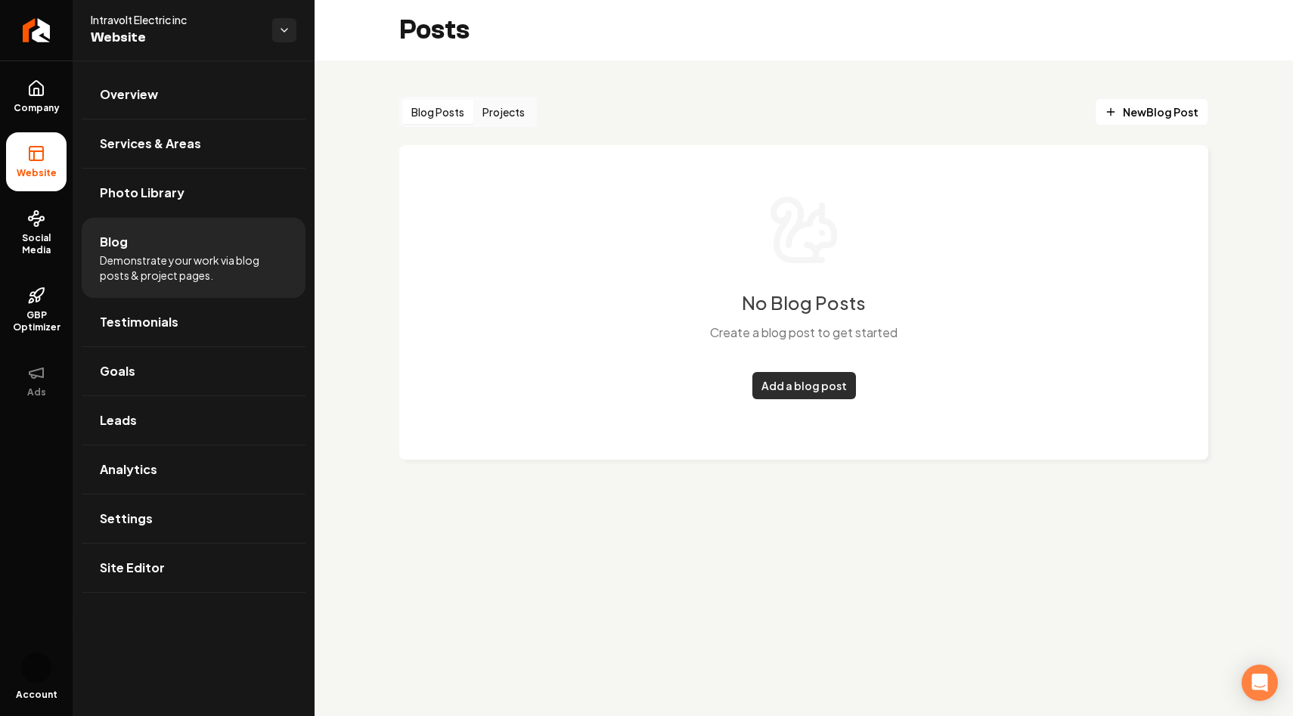
click at [819, 381] on link "Add a blog post" at bounding box center [804, 385] width 104 height 27
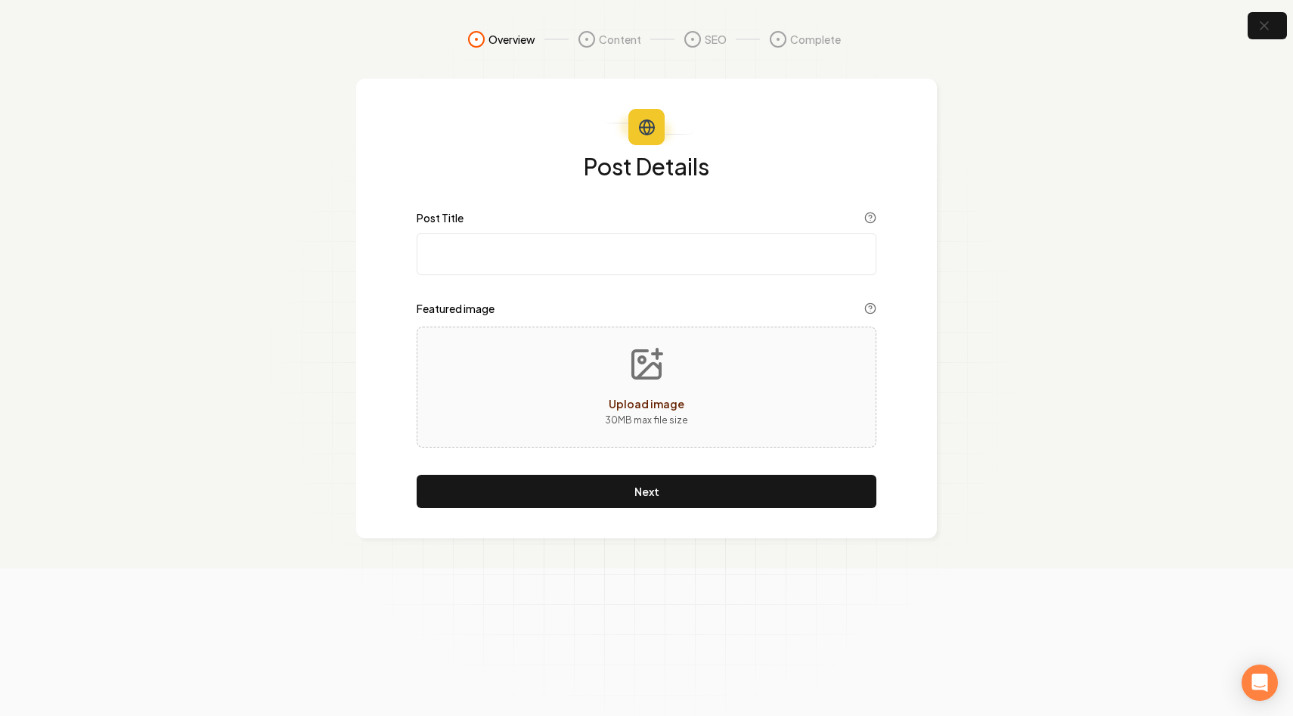
click at [690, 235] on input "Post Title" at bounding box center [647, 254] width 460 height 42
type input "Panel Upgrade"
click at [661, 405] on span "Upload image" at bounding box center [647, 404] width 76 height 14
type input "**********"
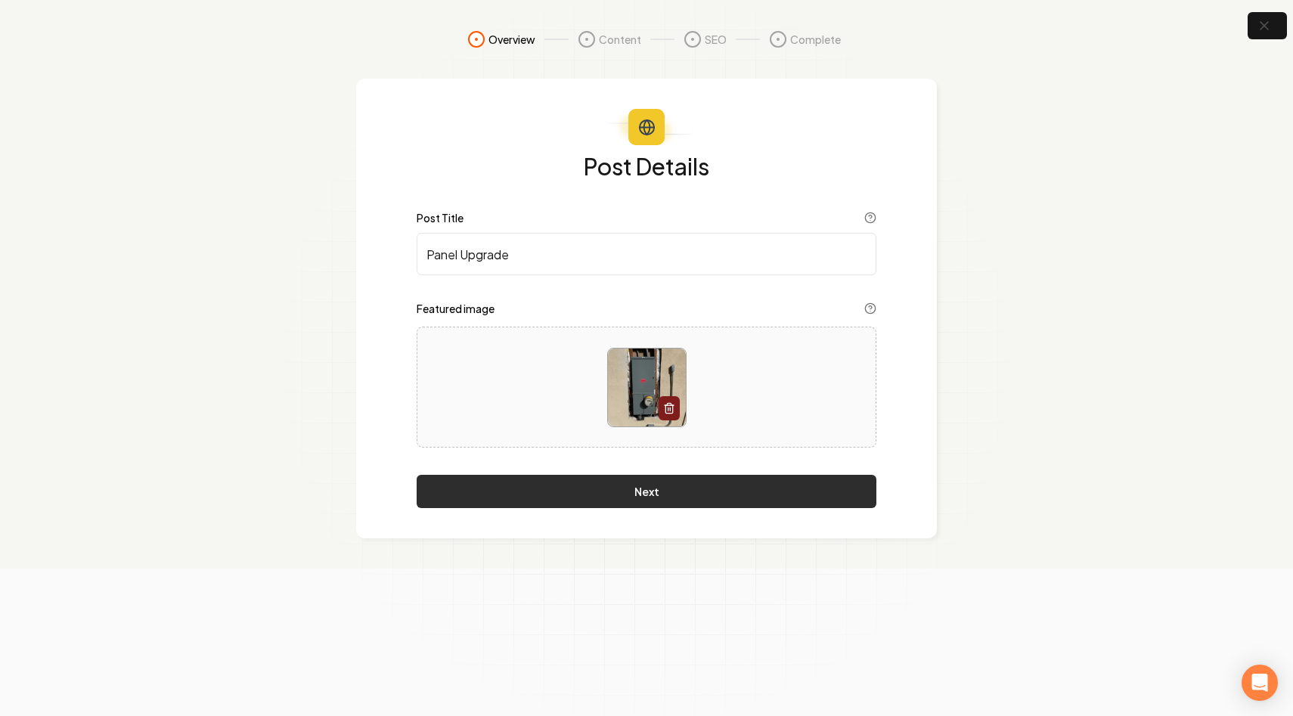
click at [560, 479] on button "Next" at bounding box center [647, 491] width 460 height 33
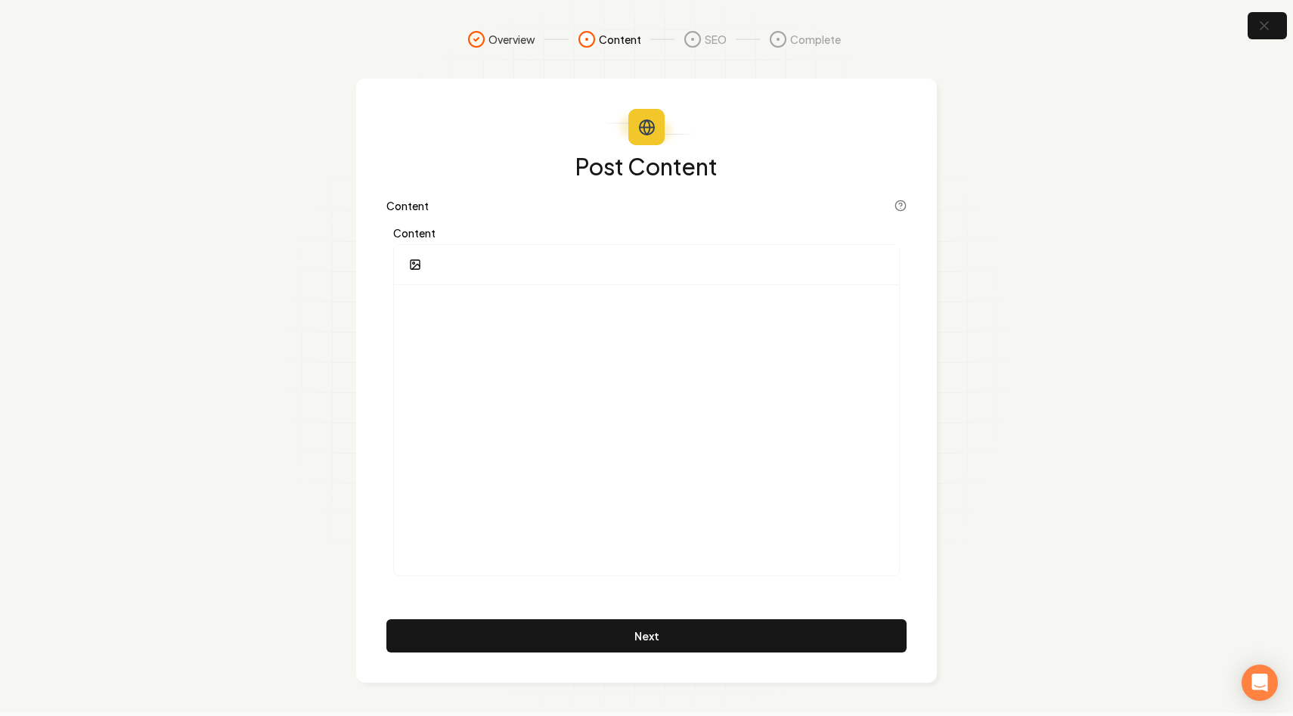
click at [528, 237] on label "Content" at bounding box center [646, 233] width 507 height 11
click at [502, 325] on div at bounding box center [646, 430] width 505 height 290
click at [900, 204] on icon at bounding box center [901, 206] width 12 height 12
click at [776, 281] on div at bounding box center [646, 265] width 505 height 40
